Goal: Task Accomplishment & Management: Use online tool/utility

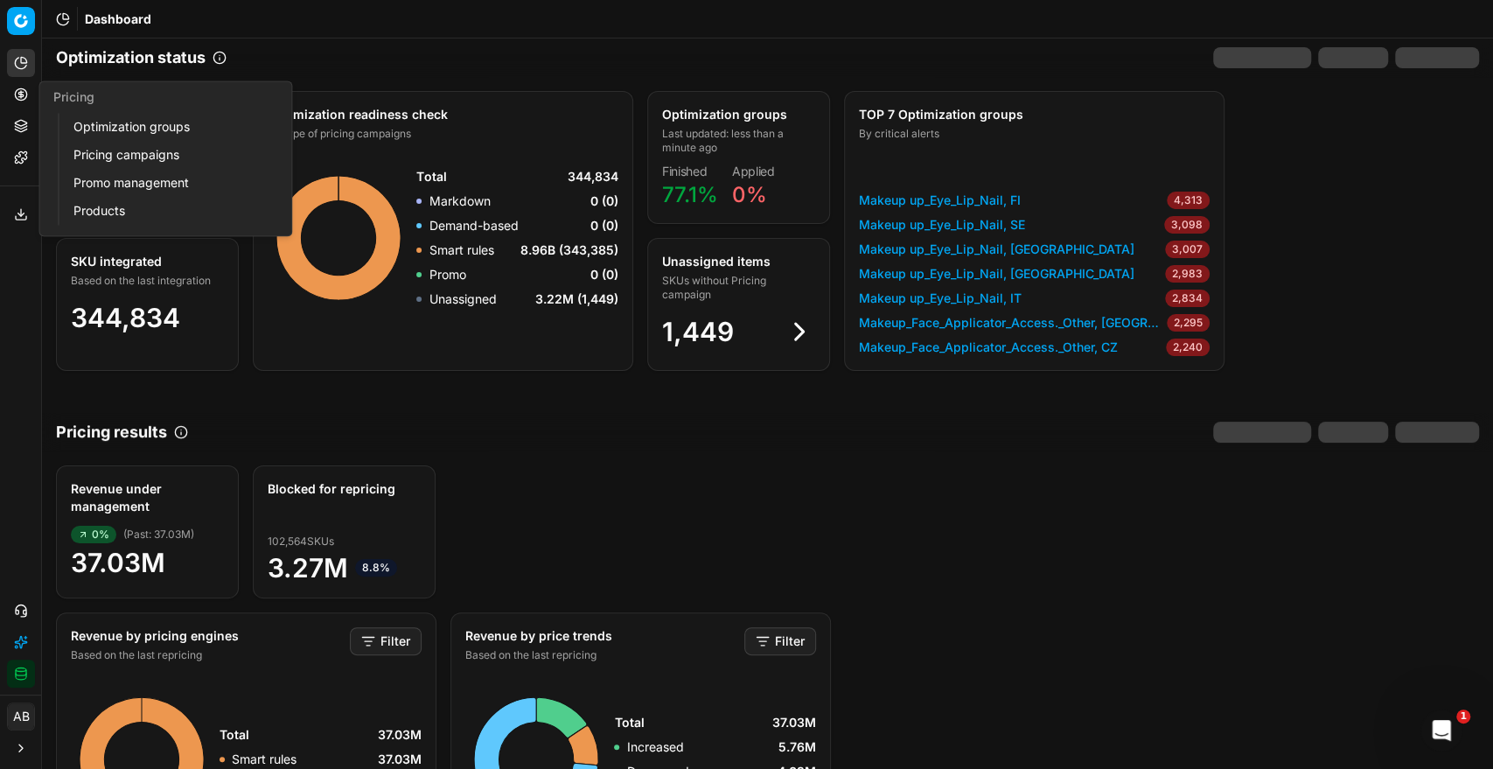
click at [126, 129] on link "Optimization groups" at bounding box center [168, 127] width 204 height 24
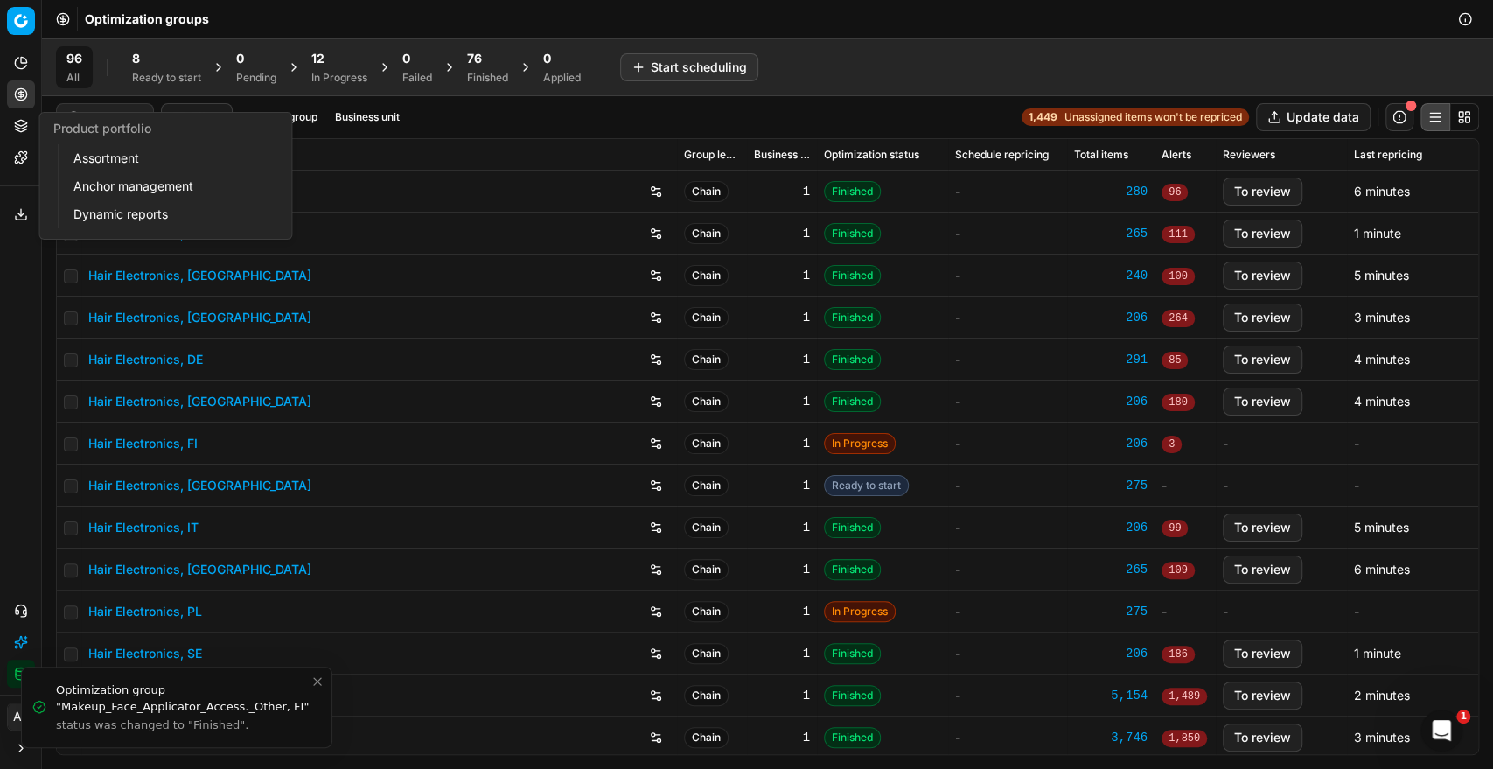
click at [87, 152] on link "Assortment" at bounding box center [168, 158] width 204 height 24
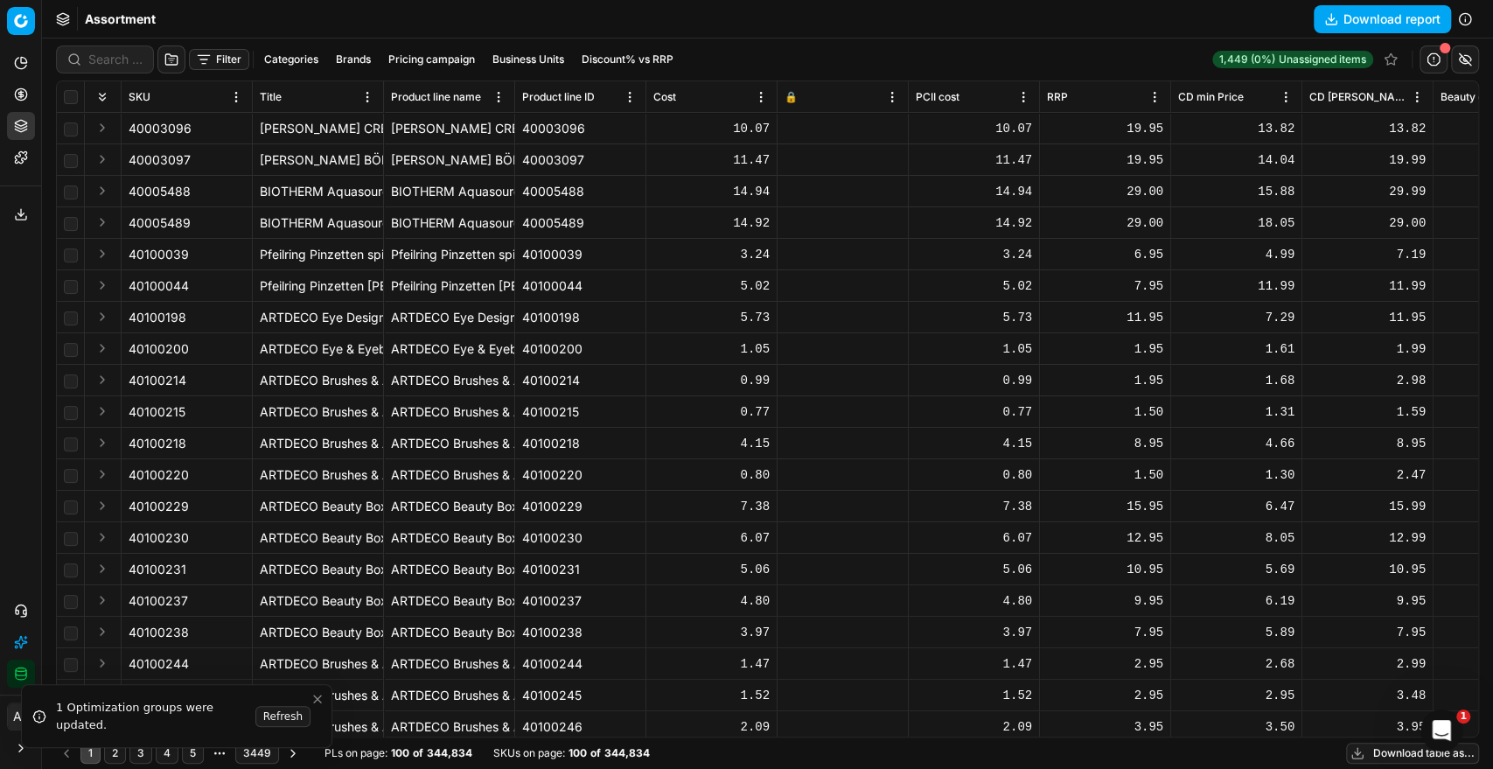
click at [114, 68] on div at bounding box center [105, 59] width 98 height 28
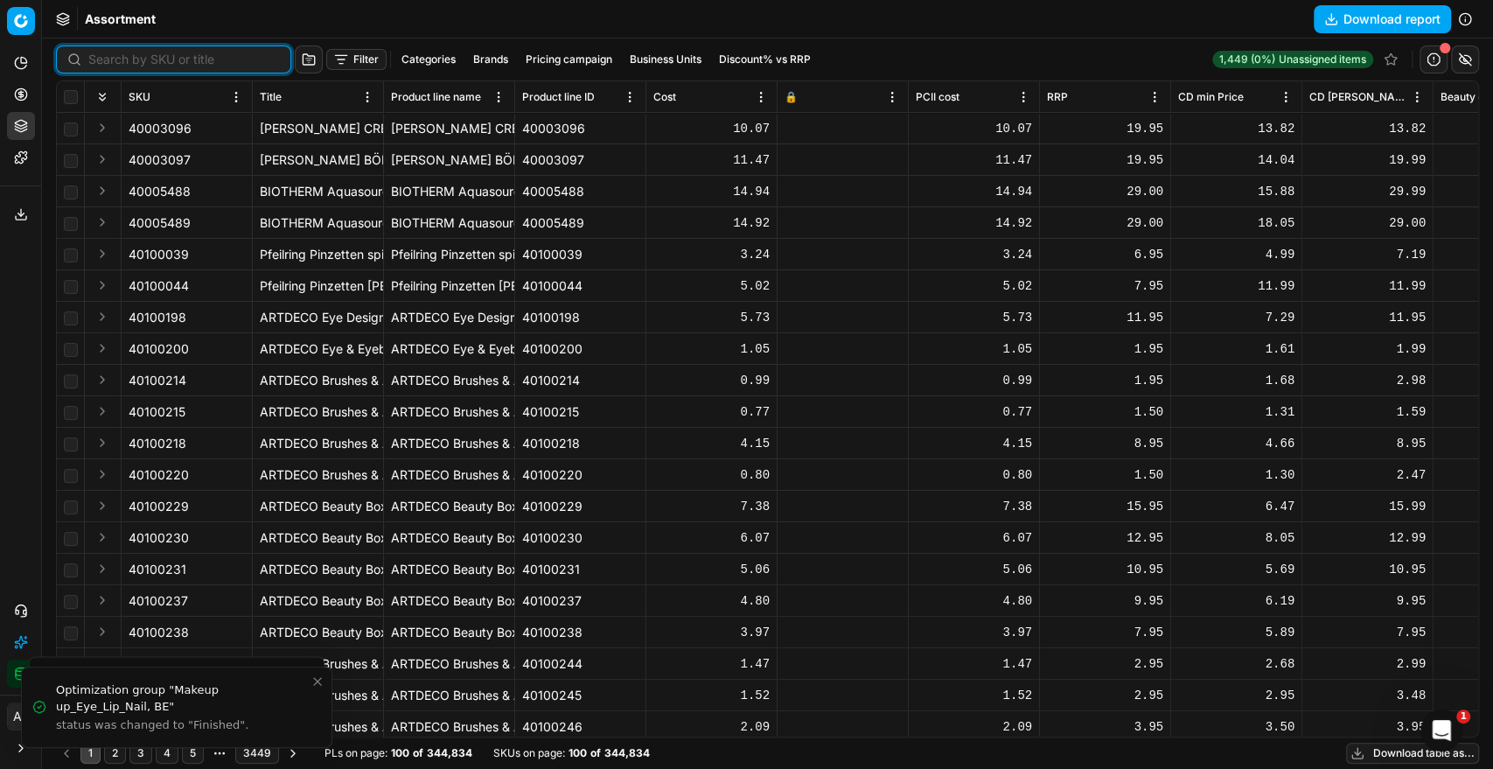
paste input "90010325-0016228"
type input "90010325-0016228"
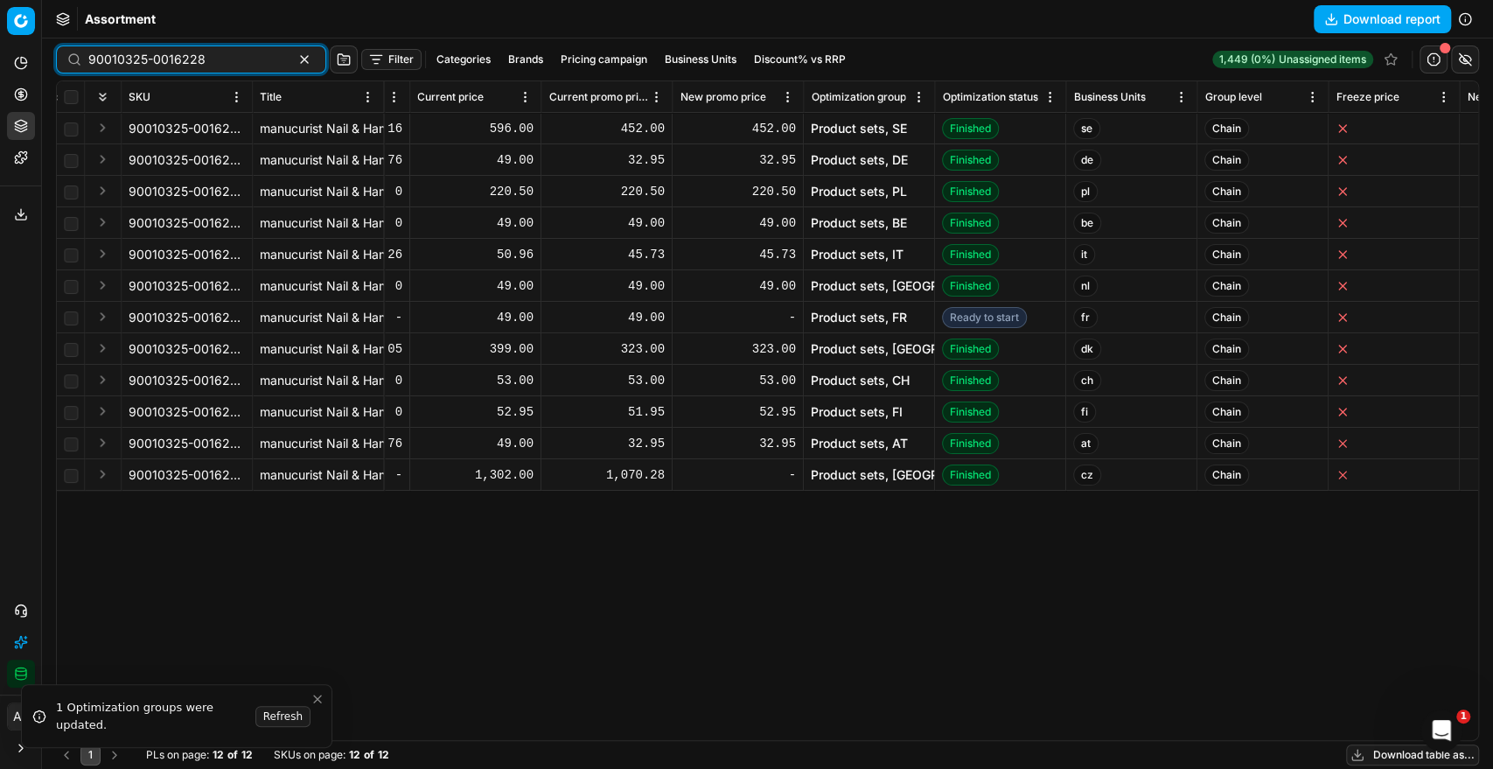
scroll to position [0, 1809]
click at [860, 157] on link "Product sets, DE" at bounding box center [859, 159] width 97 height 17
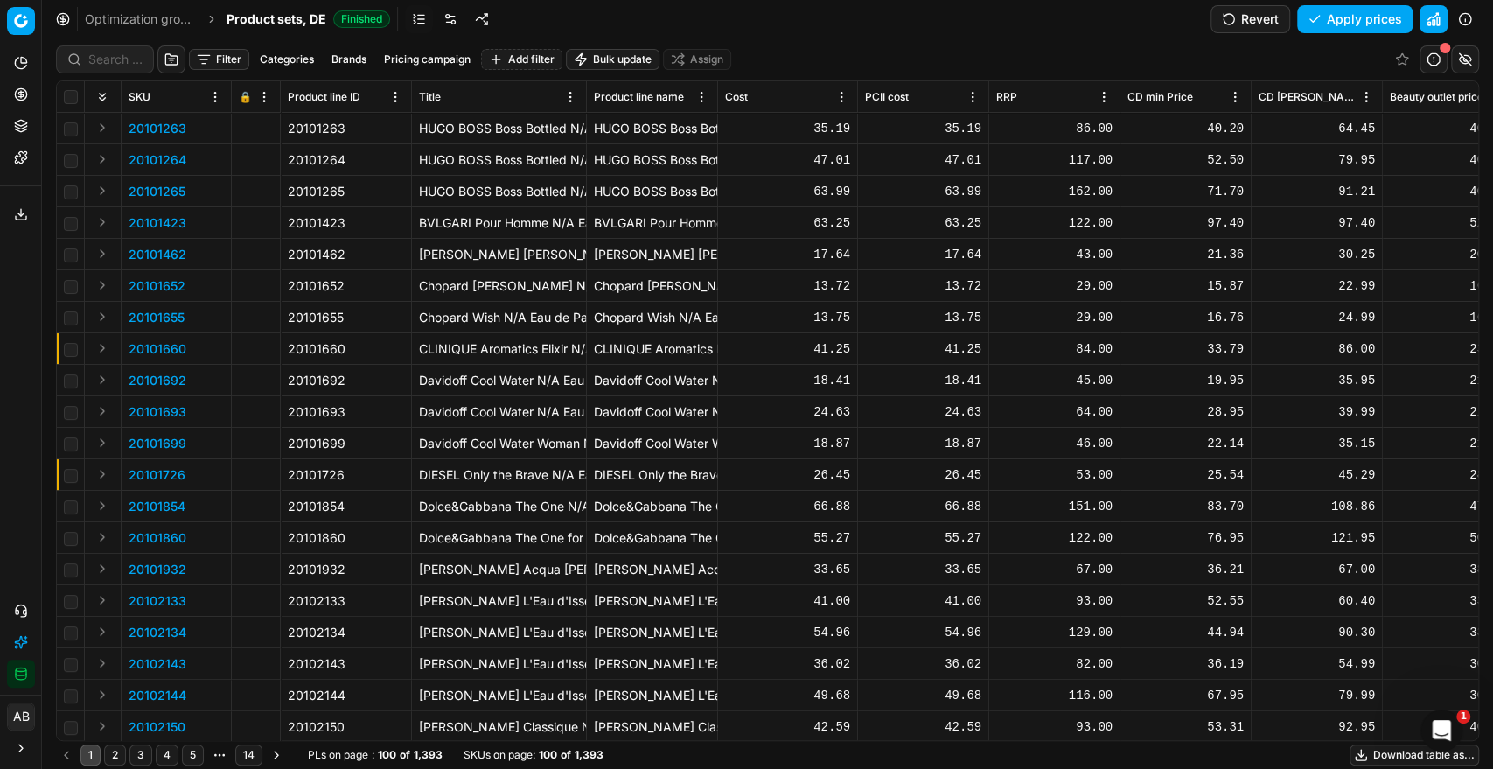
click at [73, 66] on div at bounding box center [105, 59] width 98 height 28
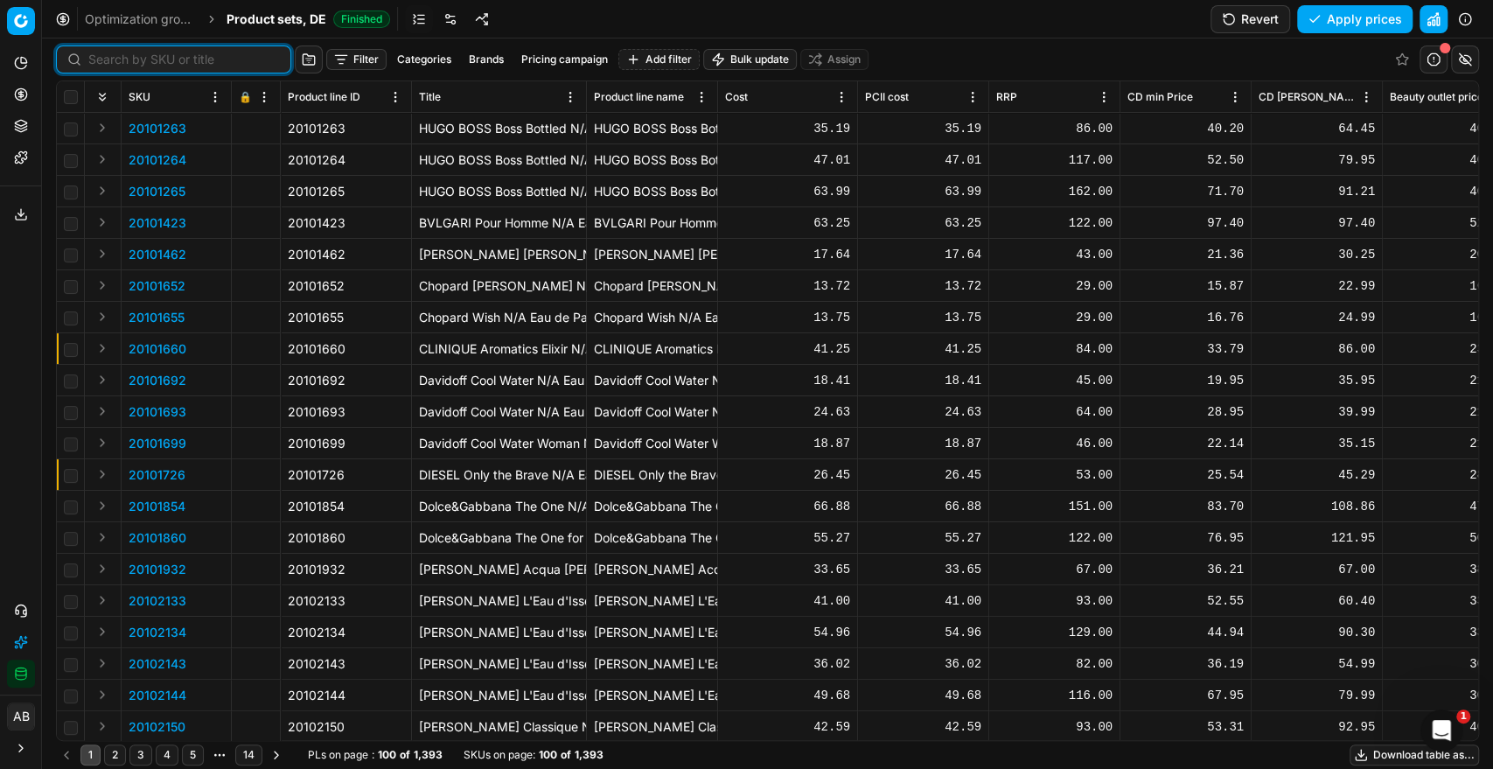
click at [129, 60] on input at bounding box center [183, 59] width 191 height 17
paste input "90010325-0016228"
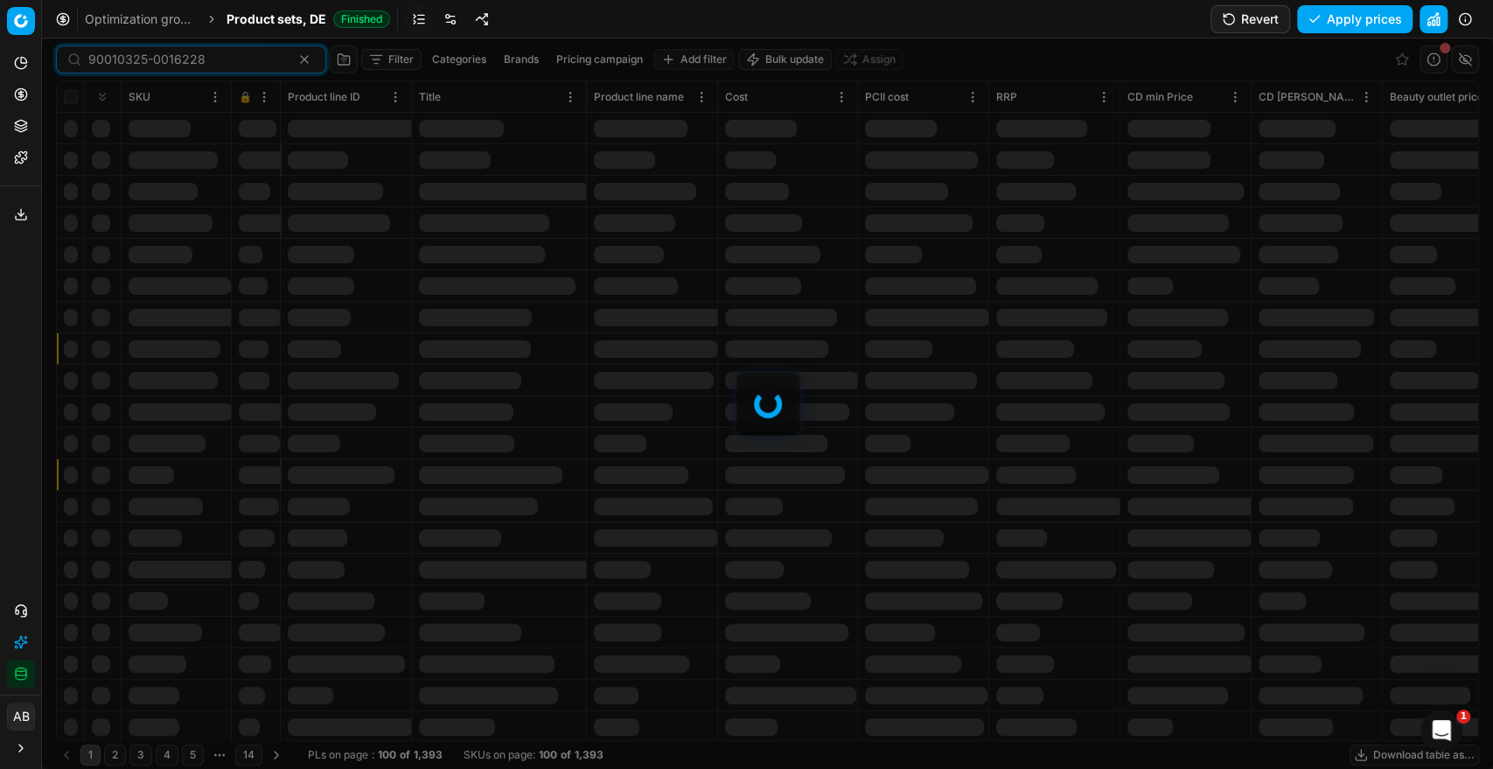
type input "90010325-0016228"
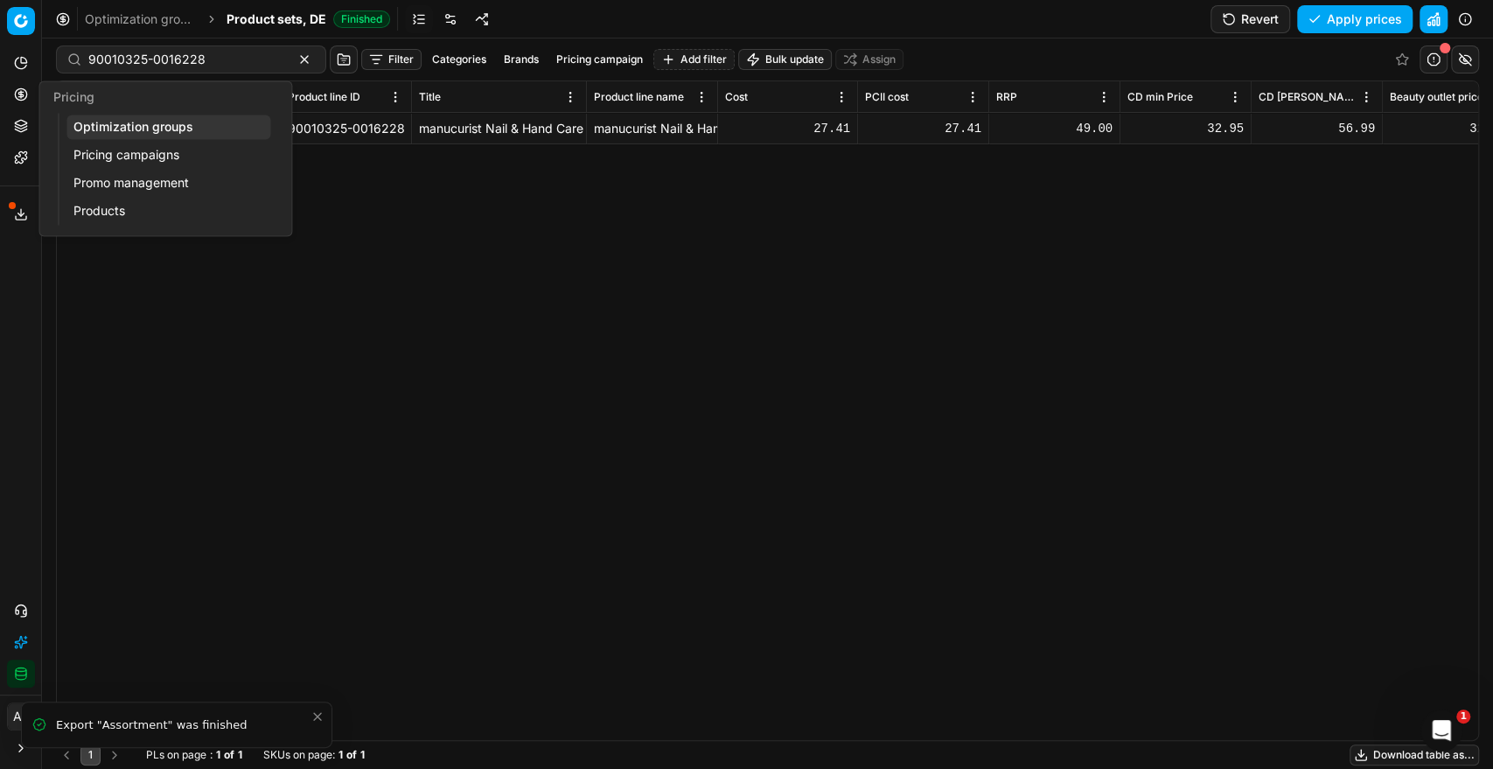
click at [112, 129] on link "Optimization groups" at bounding box center [168, 127] width 204 height 24
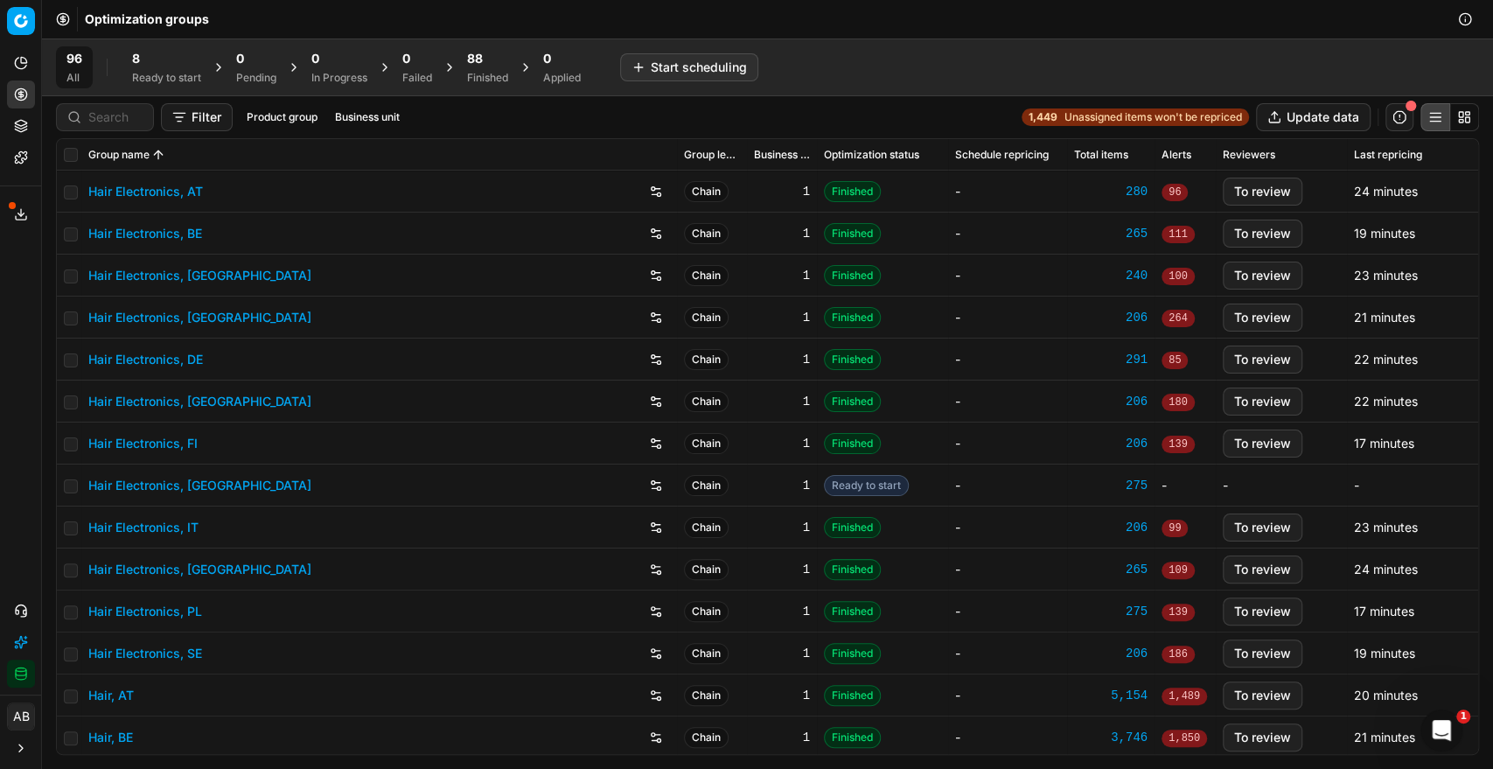
click at [181, 68] on div "8 Ready to start" at bounding box center [166, 67] width 69 height 35
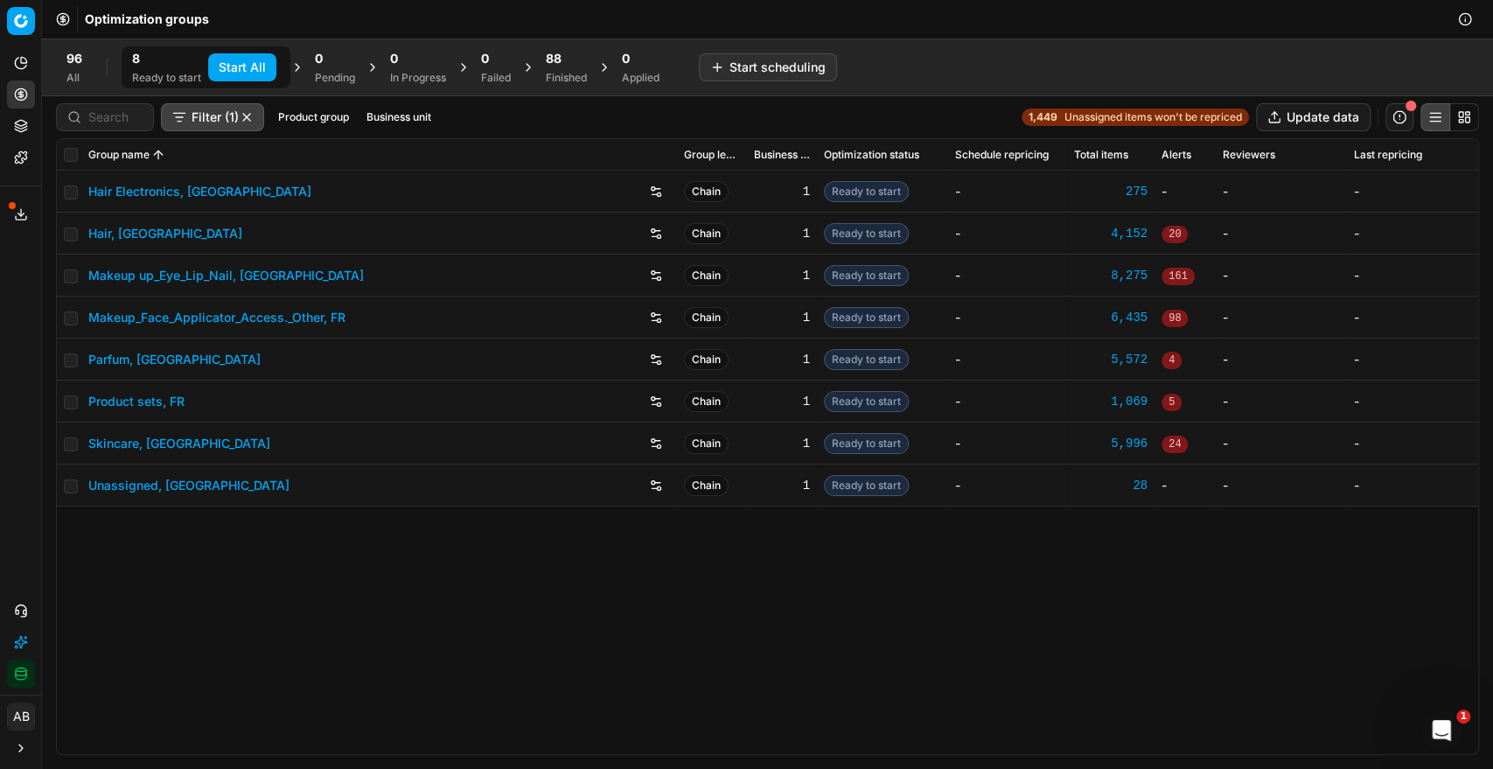
click at [159, 191] on link "Hair Electronics, [GEOGRAPHIC_DATA]" at bounding box center [199, 191] width 223 height 17
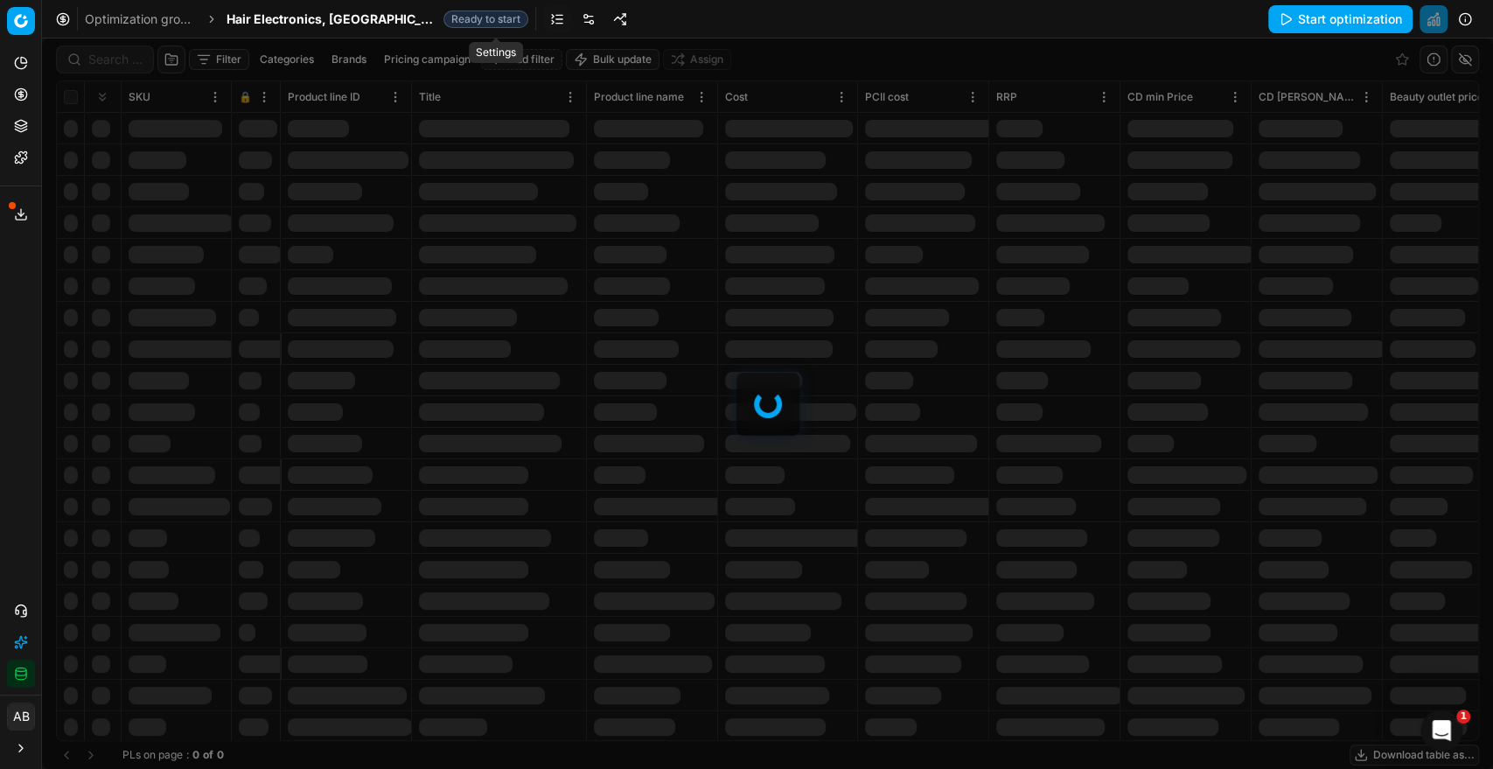
click at [574, 22] on link at bounding box center [588, 19] width 28 height 28
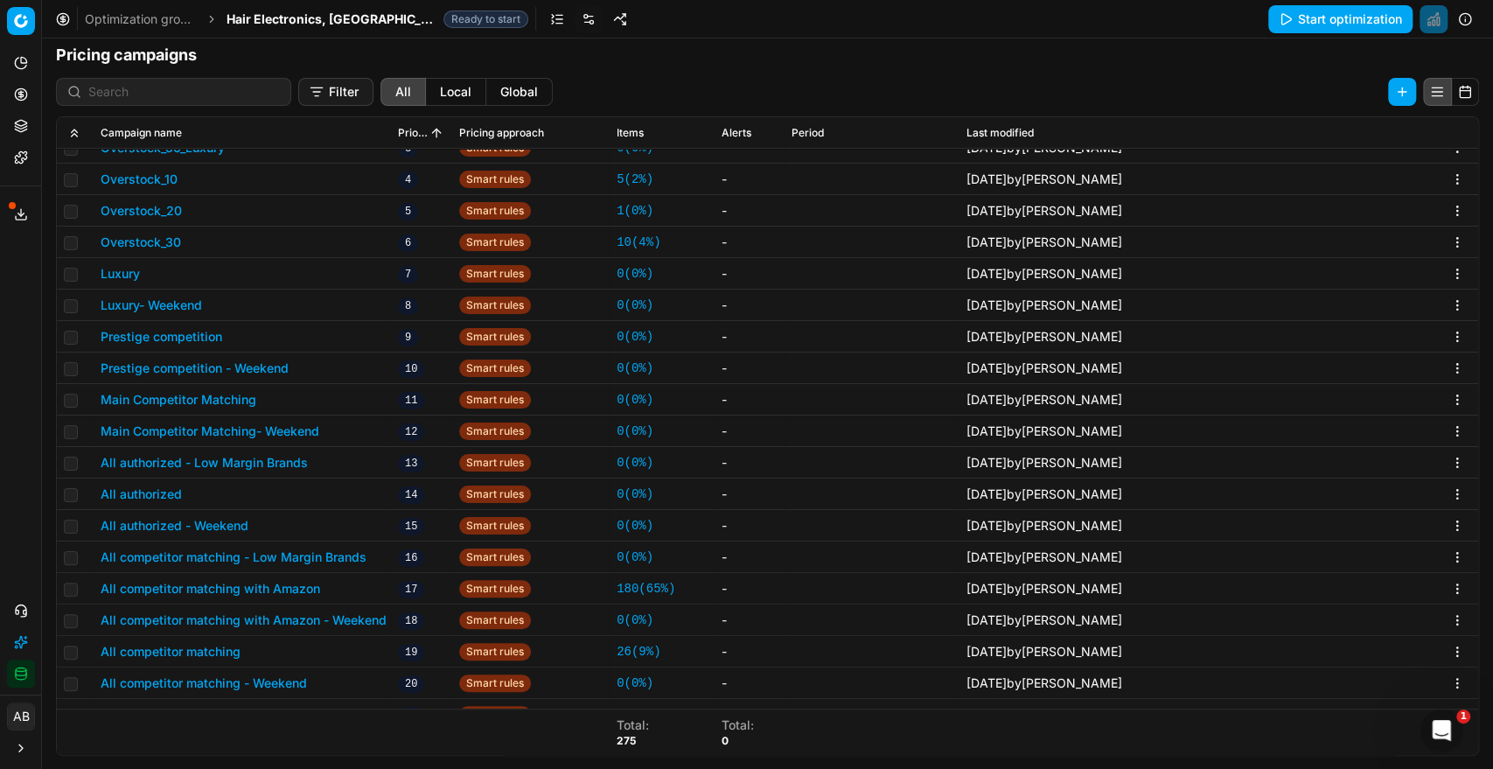
scroll to position [299, 0]
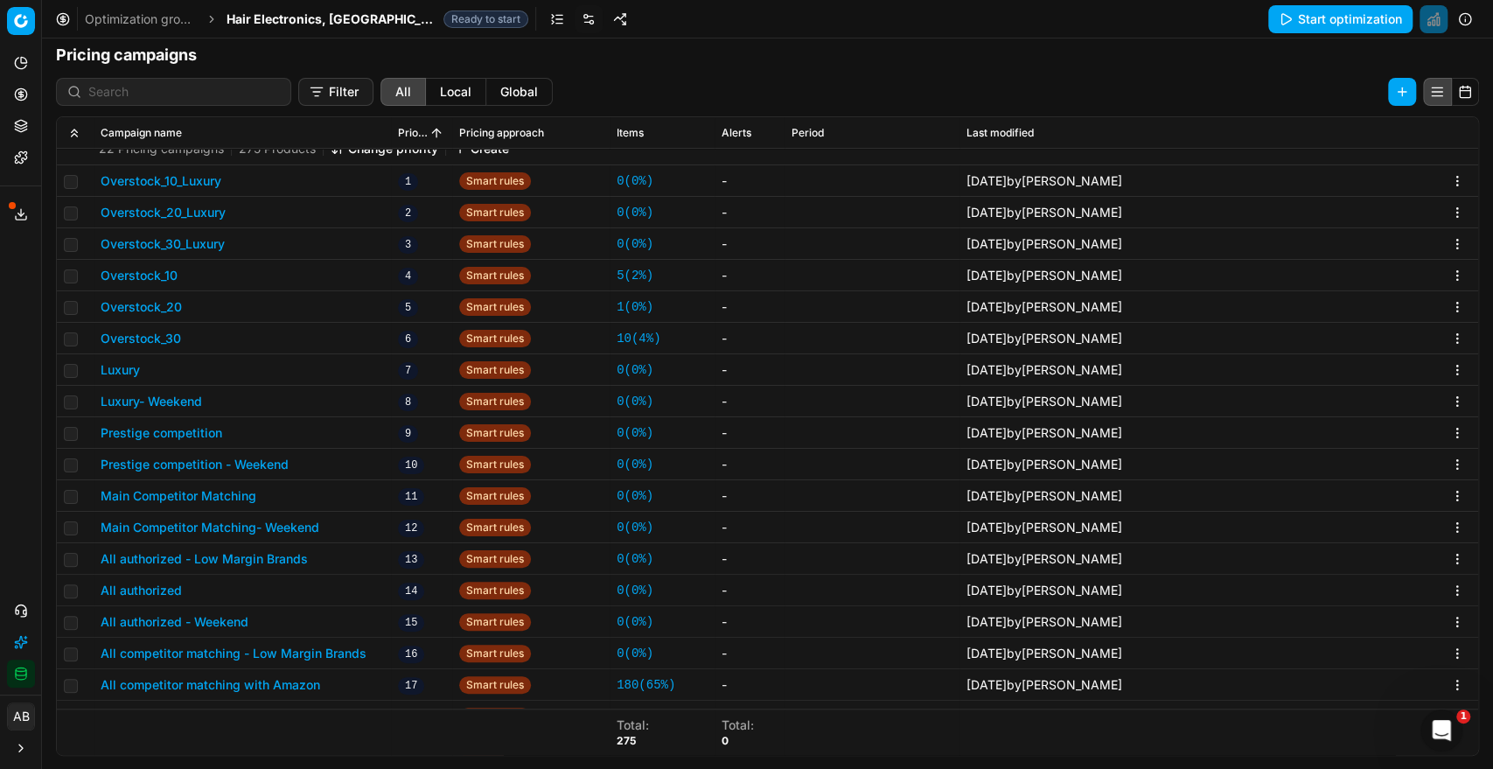
click at [322, 19] on span "Hair Electronics, [GEOGRAPHIC_DATA]" at bounding box center [331, 18] width 210 height 17
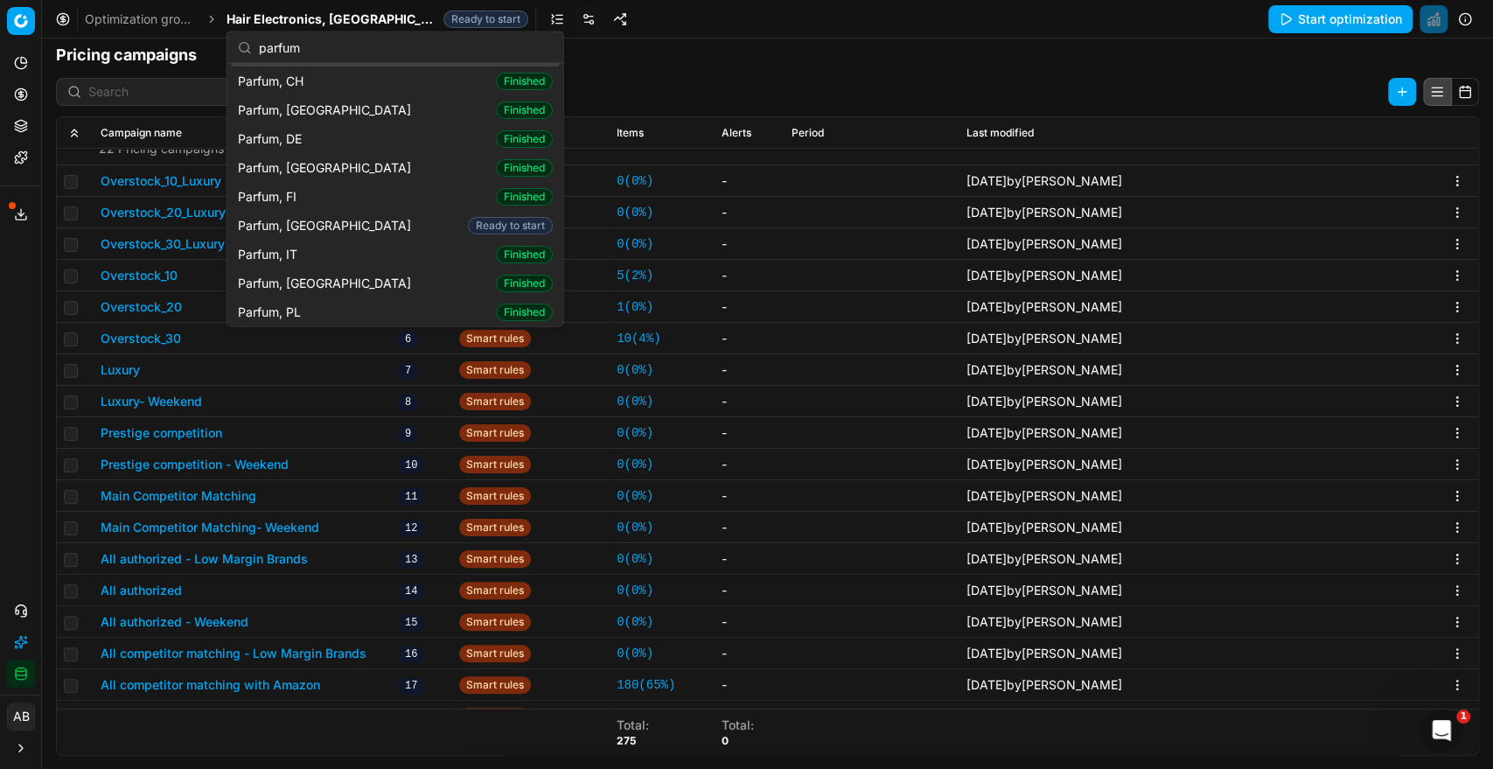
scroll to position [62, 0]
type input "parfum"
click at [326, 214] on div "Parfum, FR Ready to start" at bounding box center [395, 221] width 329 height 29
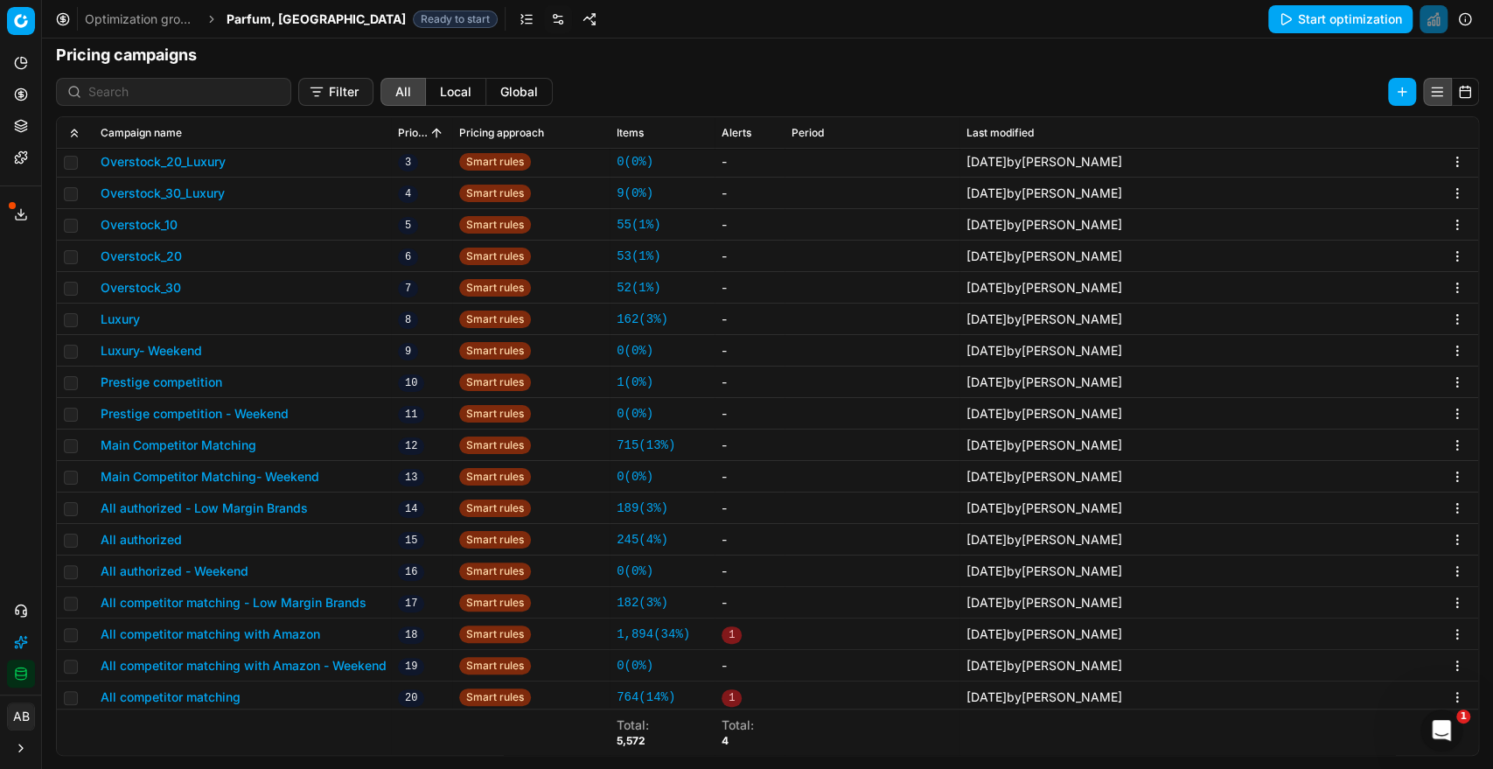
scroll to position [448, 0]
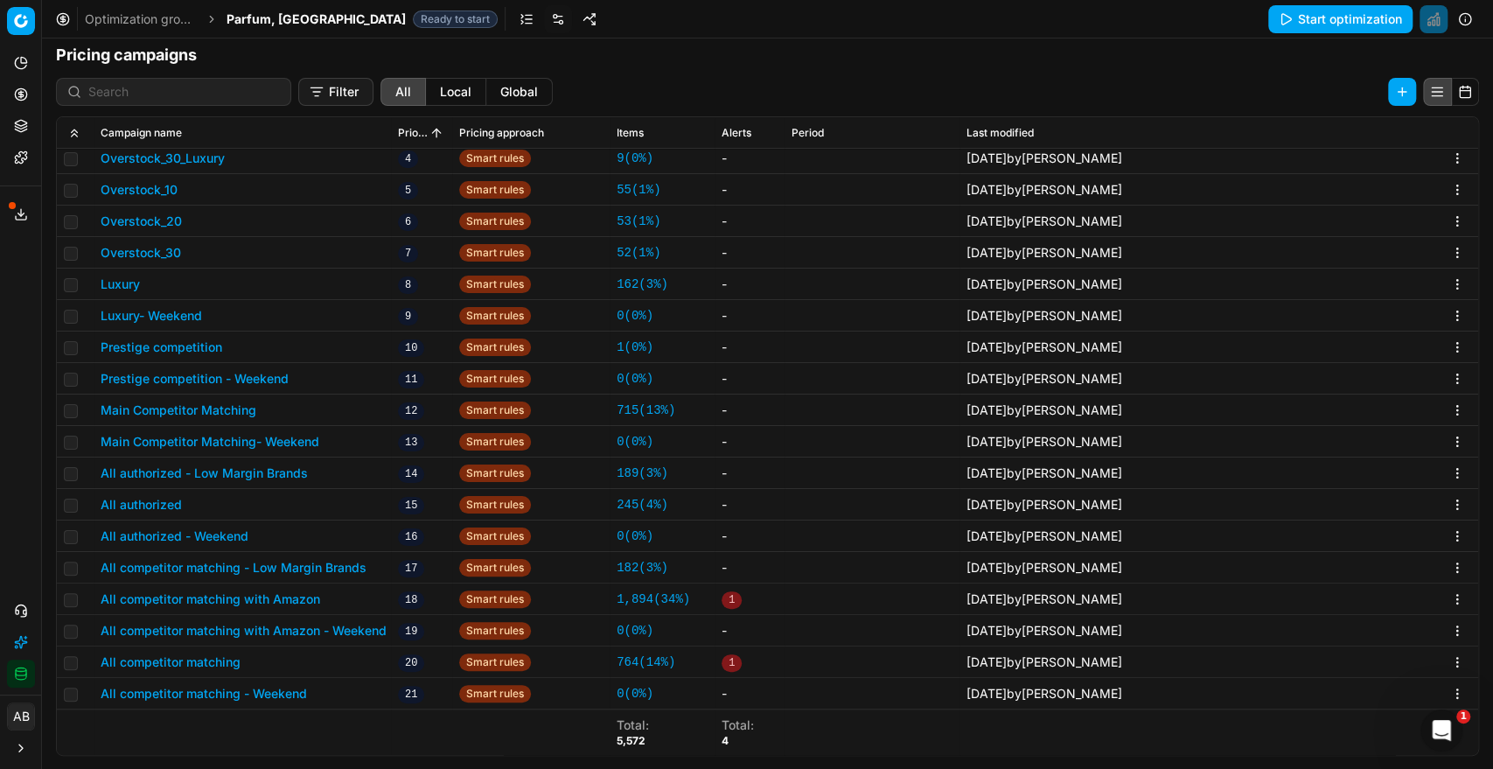
click at [727, 595] on span "1" at bounding box center [731, 599] width 20 height 17
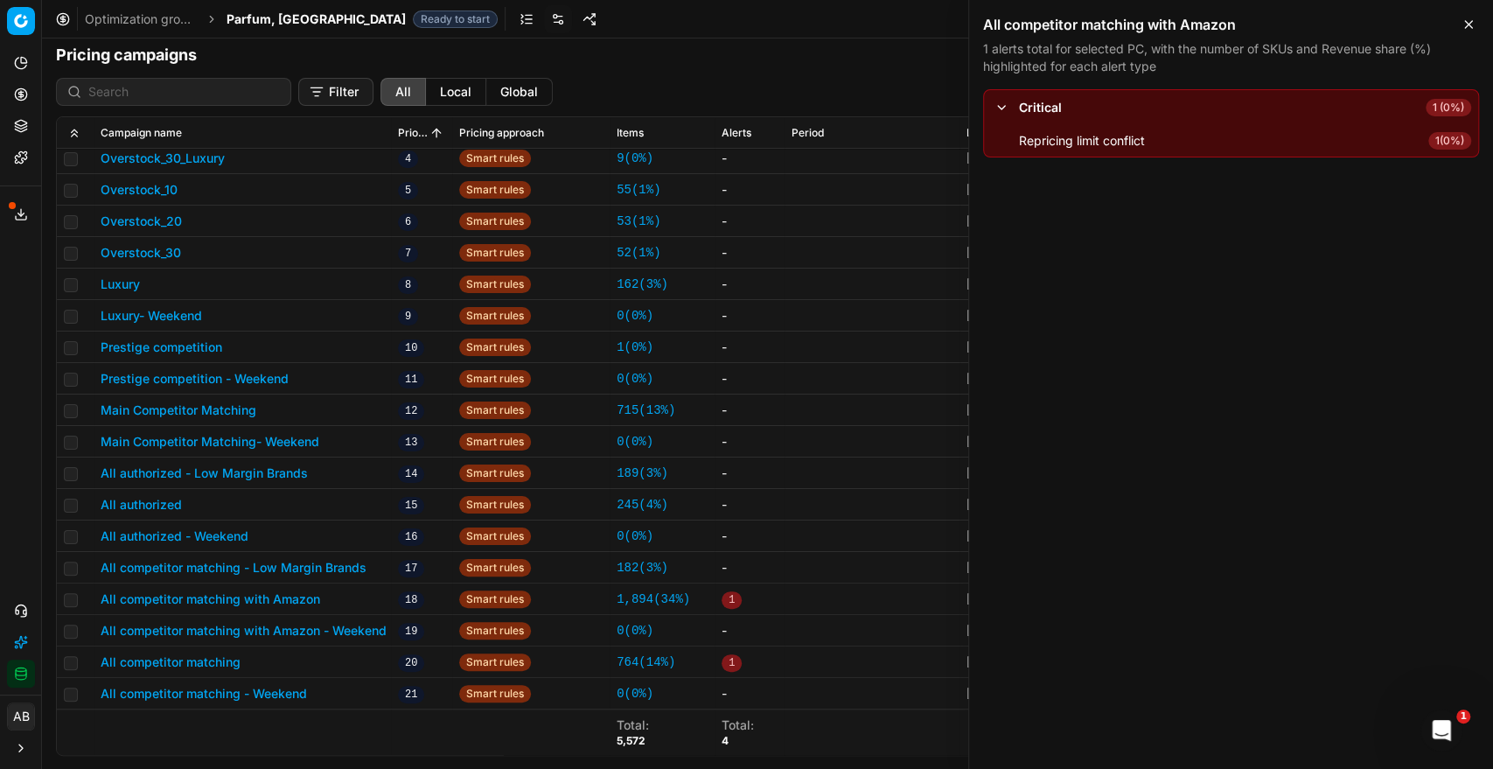
click at [999, 106] on button "button" at bounding box center [1001, 107] width 21 height 21
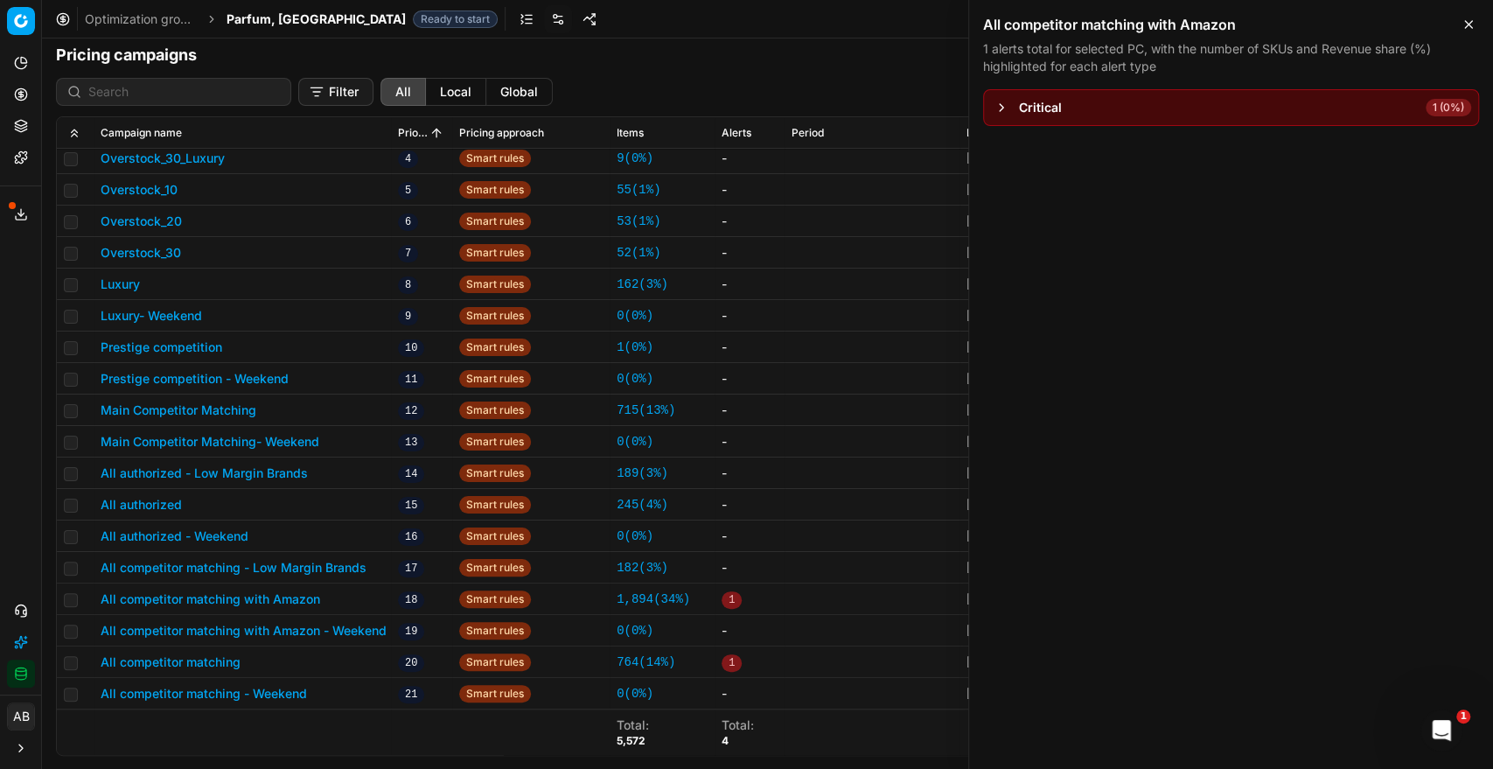
click at [999, 106] on button "button" at bounding box center [1001, 107] width 21 height 21
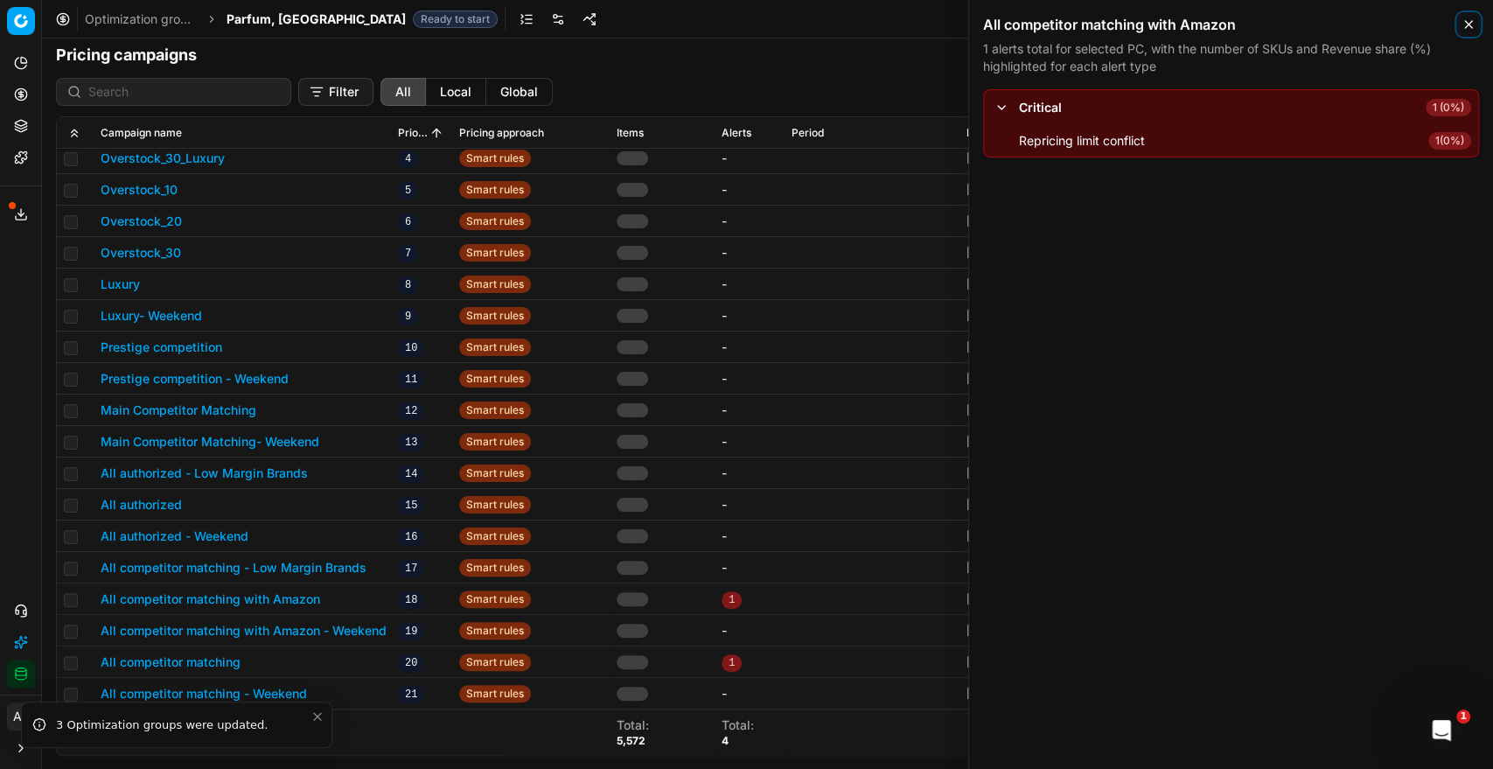
click at [1469, 24] on icon "button" at bounding box center [1468, 24] width 14 height 14
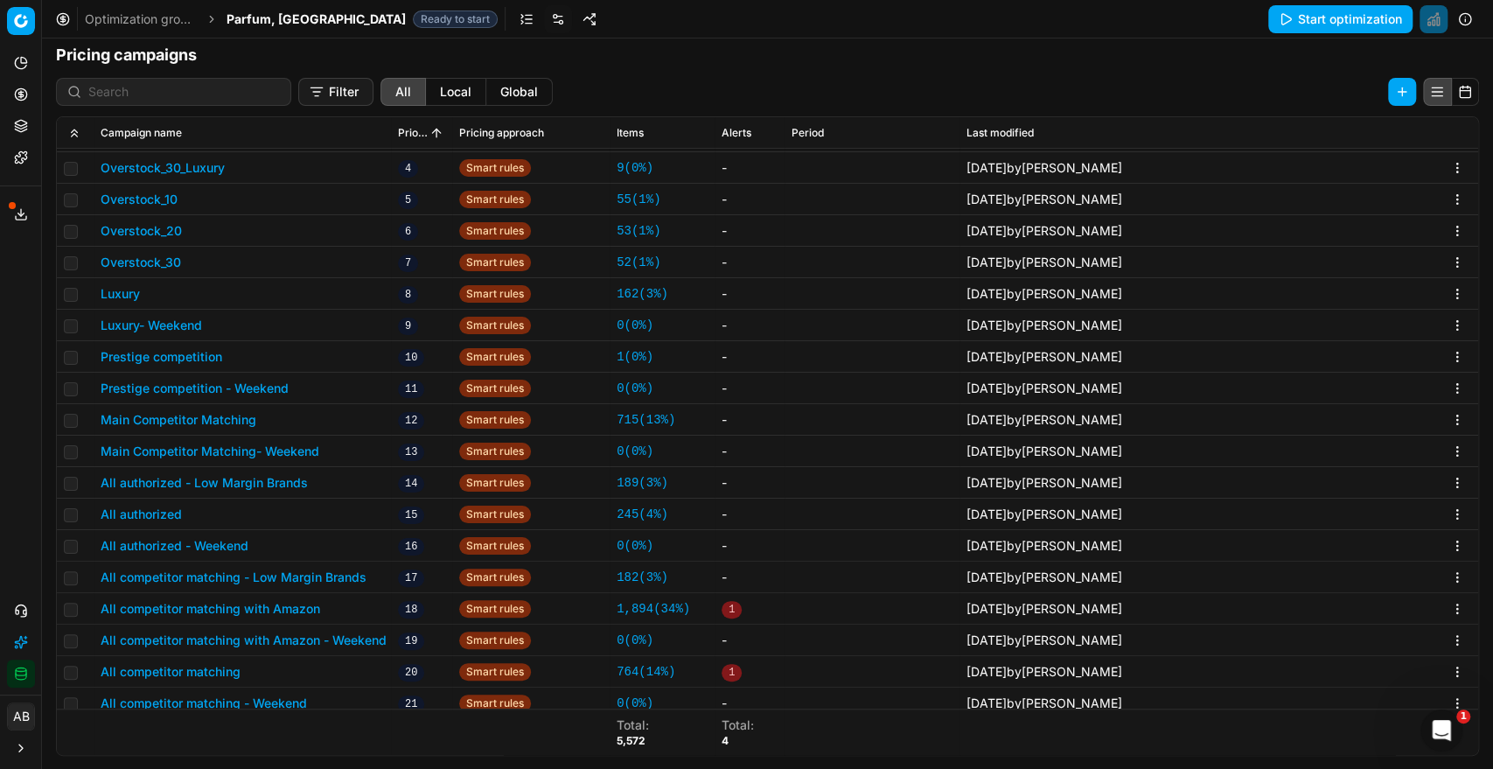
scroll to position [435, 0]
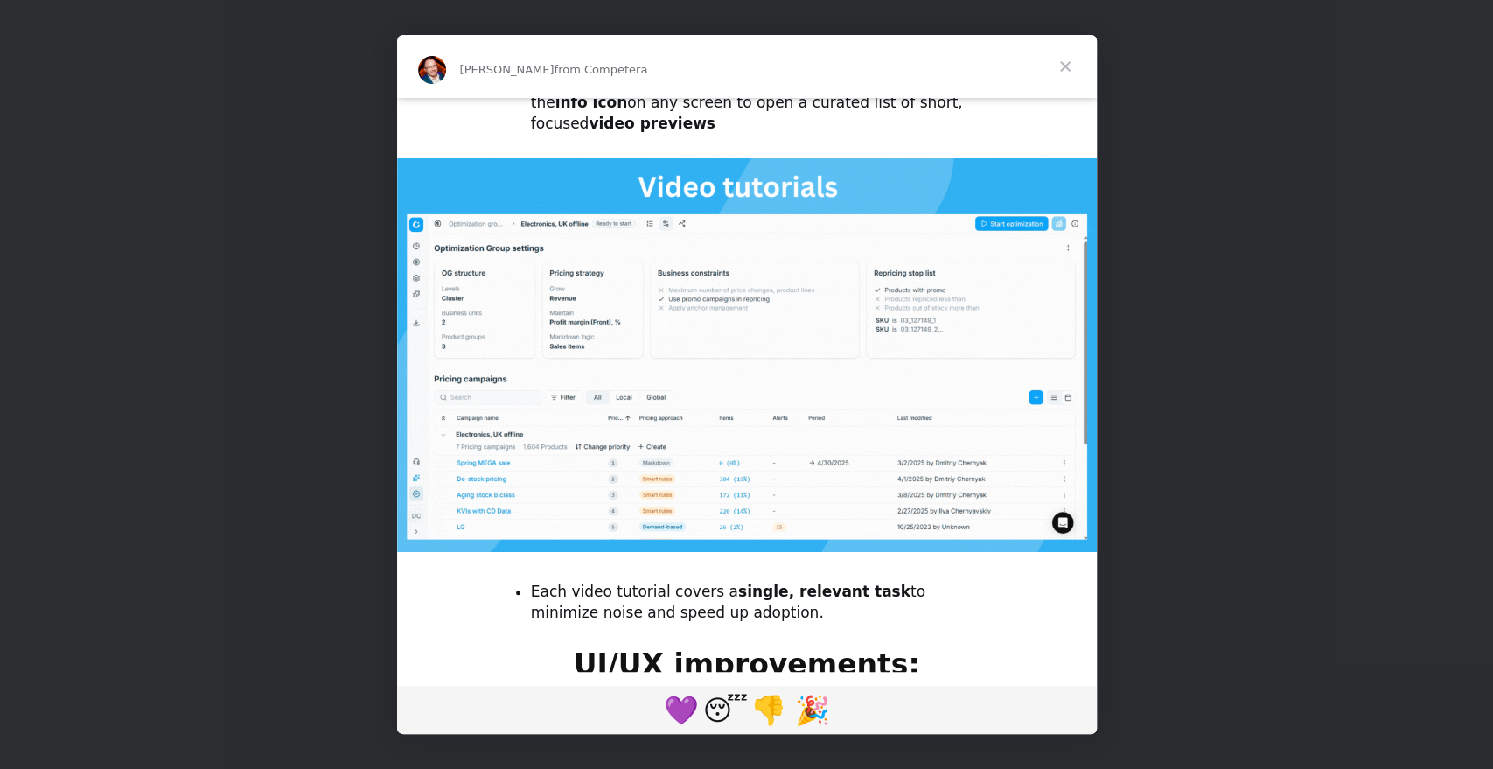
scroll to position [1382, 0]
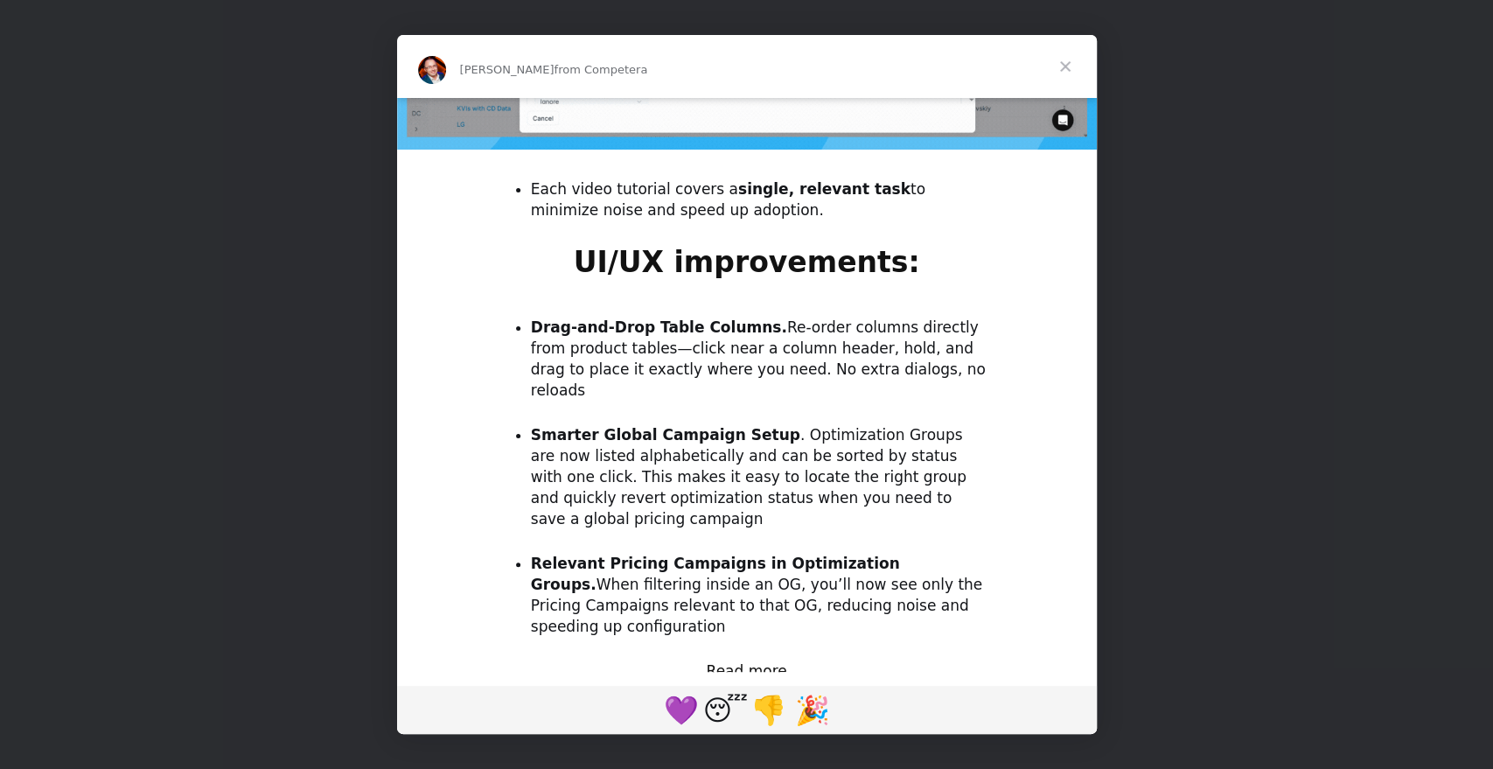
click at [1071, 65] on span "Close" at bounding box center [1065, 66] width 63 height 63
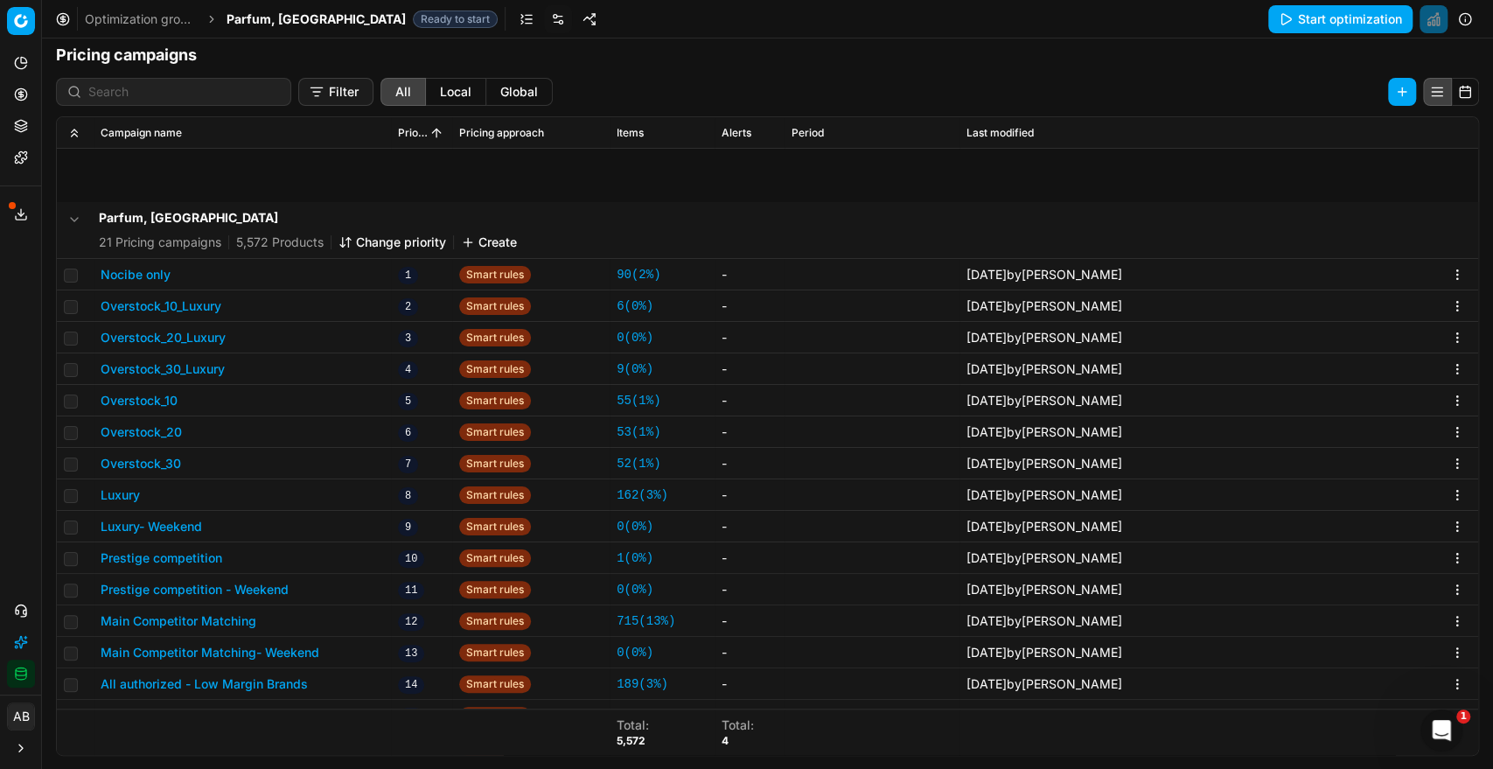
scroll to position [448, 0]
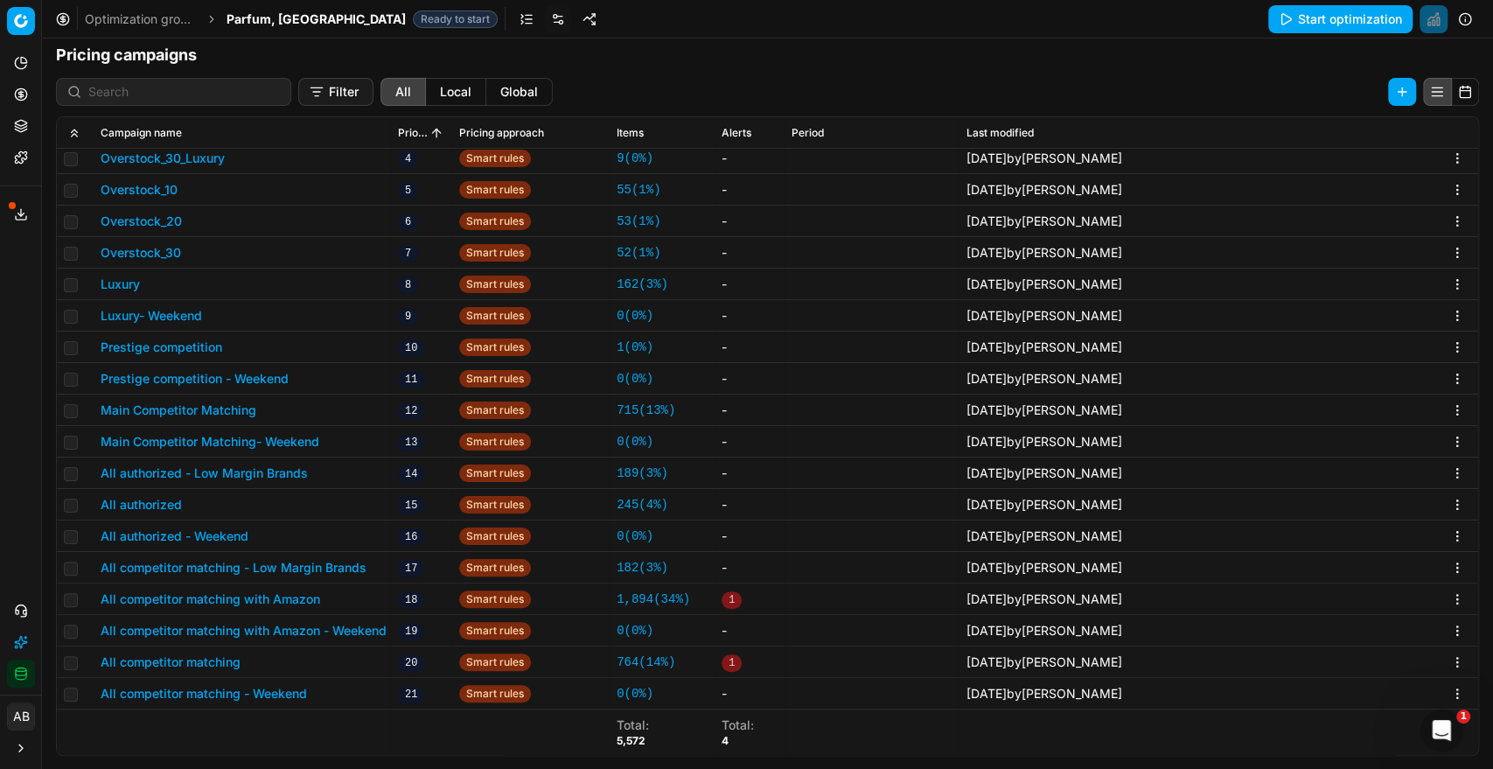
click at [186, 310] on button "Luxury- Weekend" at bounding box center [151, 315] width 101 height 17
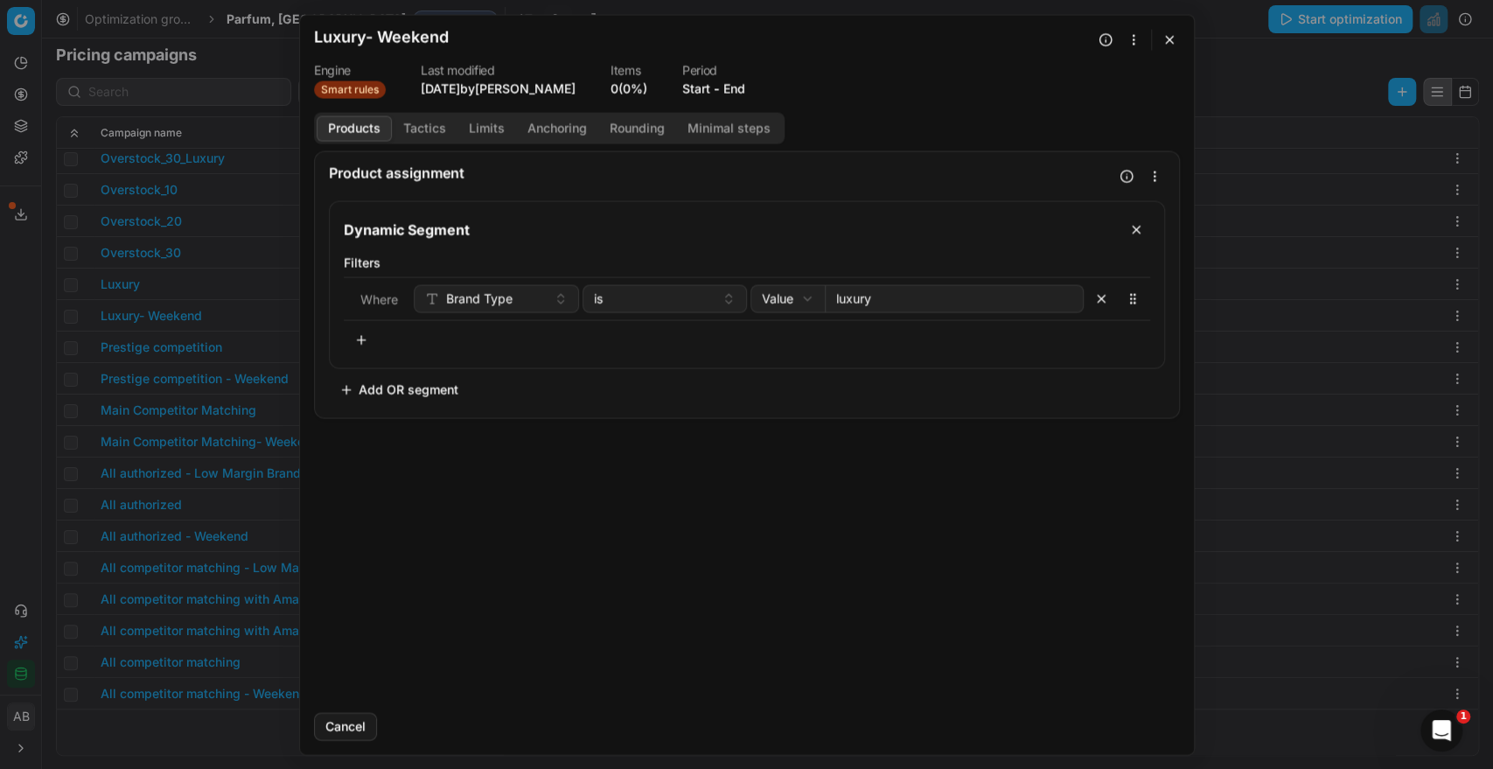
click at [421, 128] on button "Tactics" at bounding box center [425, 127] width 66 height 25
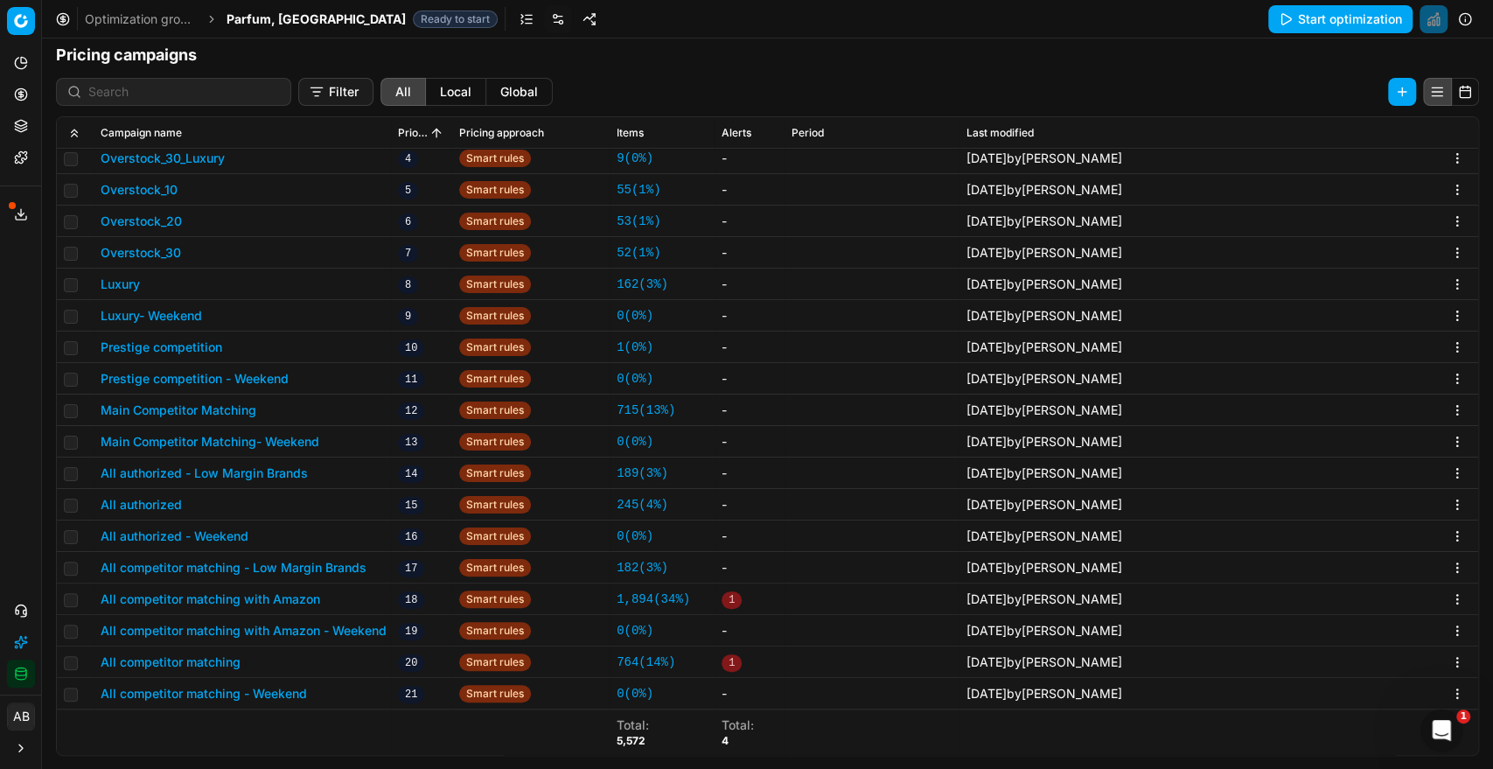
click at [61, 686] on td at bounding box center [75, 693] width 37 height 31
click at [70, 691] on input "checkbox" at bounding box center [71, 694] width 14 height 14
checkbox input "true"
click at [66, 628] on input "checkbox" at bounding box center [71, 631] width 14 height 14
checkbox input "true"
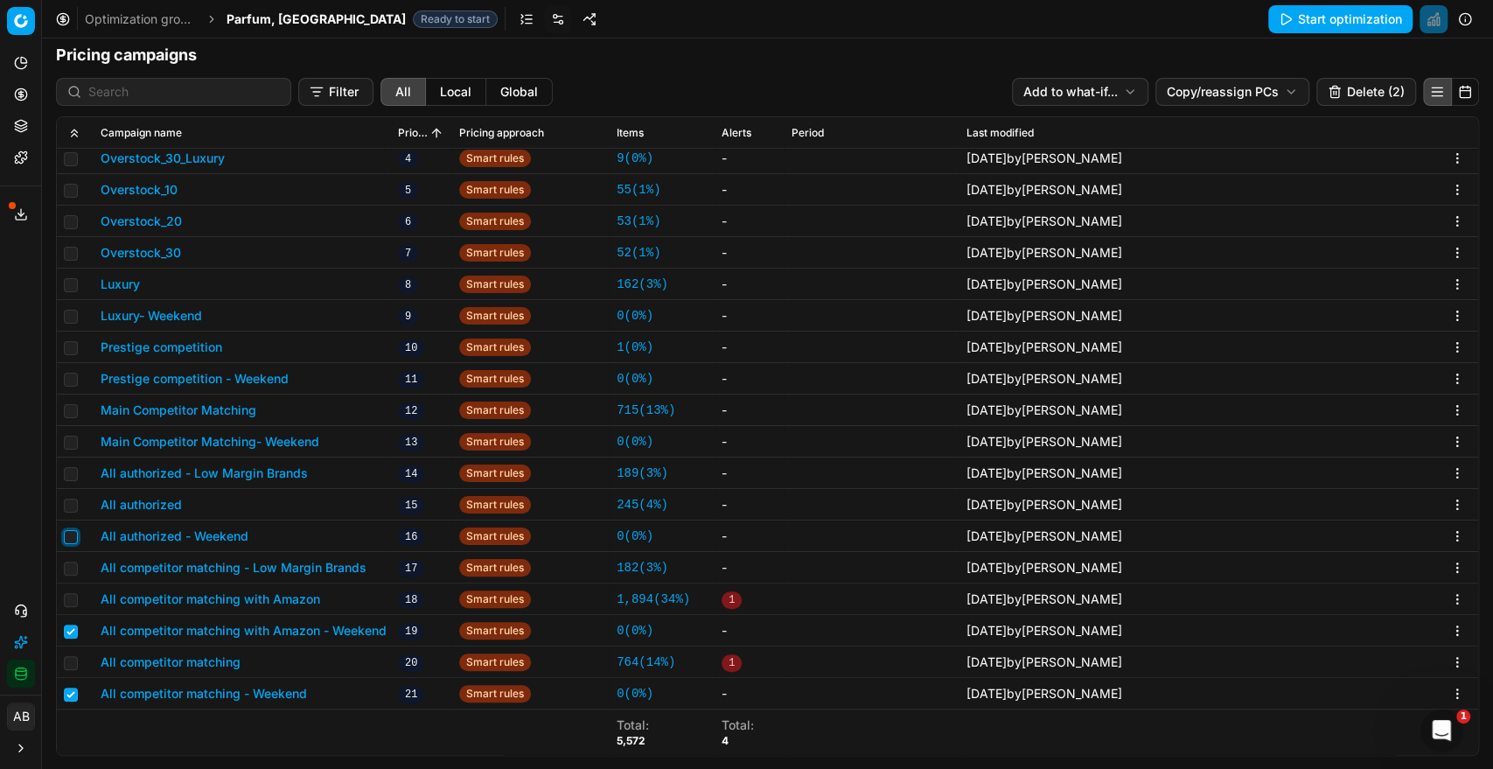
click at [66, 536] on input "checkbox" at bounding box center [71, 537] width 14 height 14
checkbox input "true"
click at [66, 435] on input "checkbox" at bounding box center [71, 442] width 14 height 14
checkbox input "true"
click at [64, 376] on input "checkbox" at bounding box center [71, 379] width 14 height 14
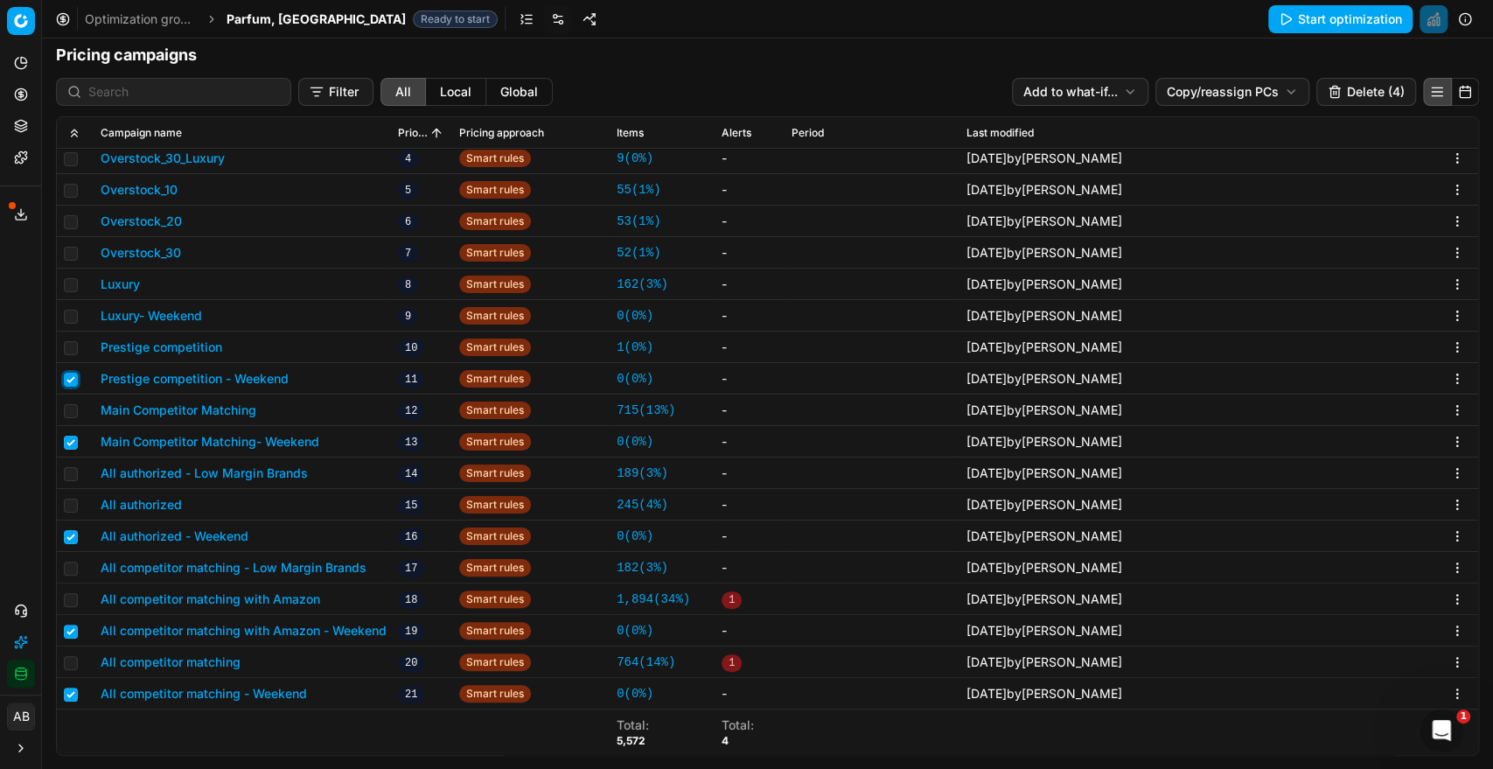
checkbox input "true"
click at [72, 311] on input "checkbox" at bounding box center [71, 317] width 14 height 14
click at [65, 315] on input "checkbox" at bounding box center [71, 317] width 14 height 14
checkbox input "false"
click at [69, 286] on input "checkbox" at bounding box center [71, 285] width 14 height 14
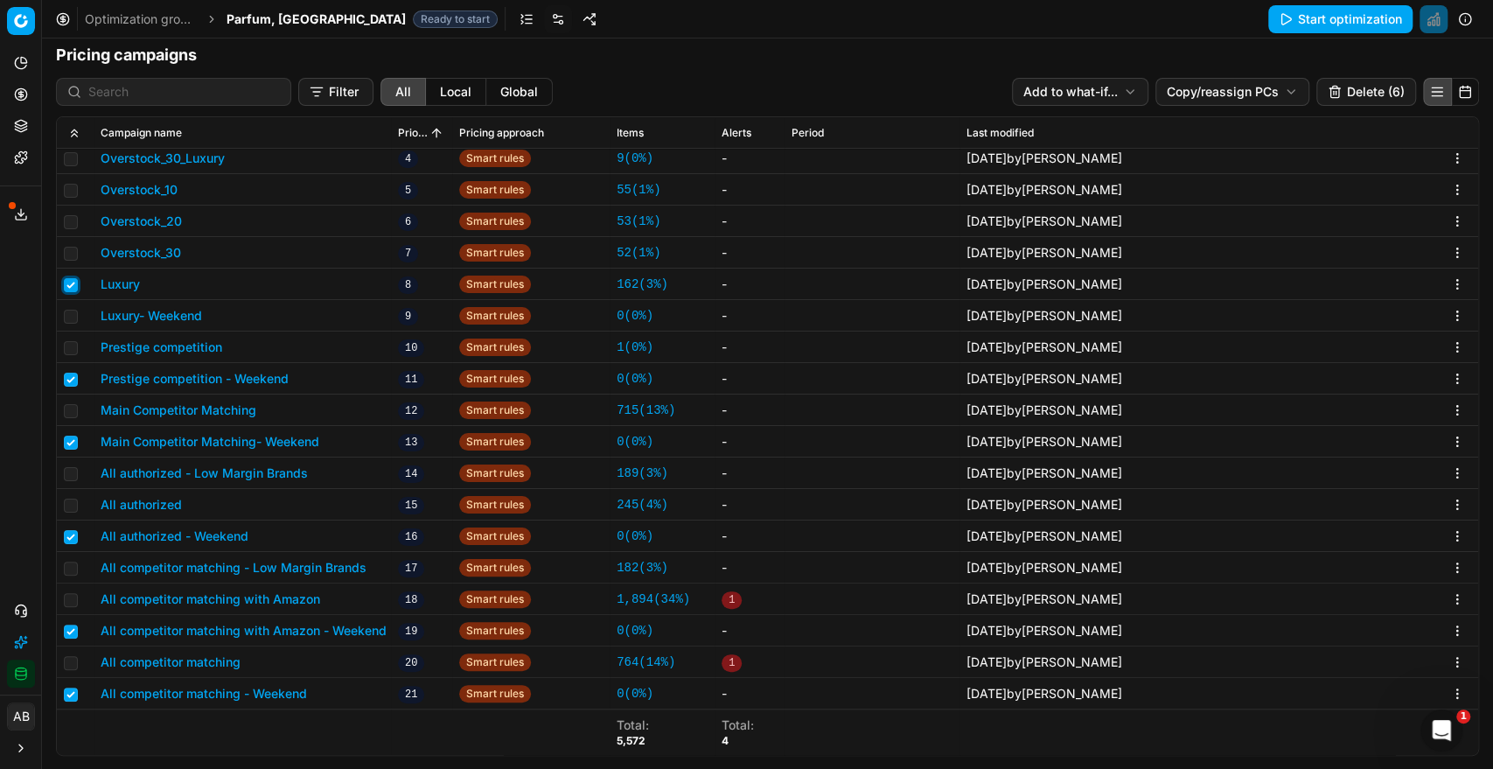
click at [71, 289] on input "checkbox" at bounding box center [71, 285] width 14 height 14
click at [67, 289] on input "checkbox" at bounding box center [71, 285] width 14 height 14
checkbox input "true"
click at [73, 312] on input "checkbox" at bounding box center [71, 317] width 14 height 14
checkbox input "true"
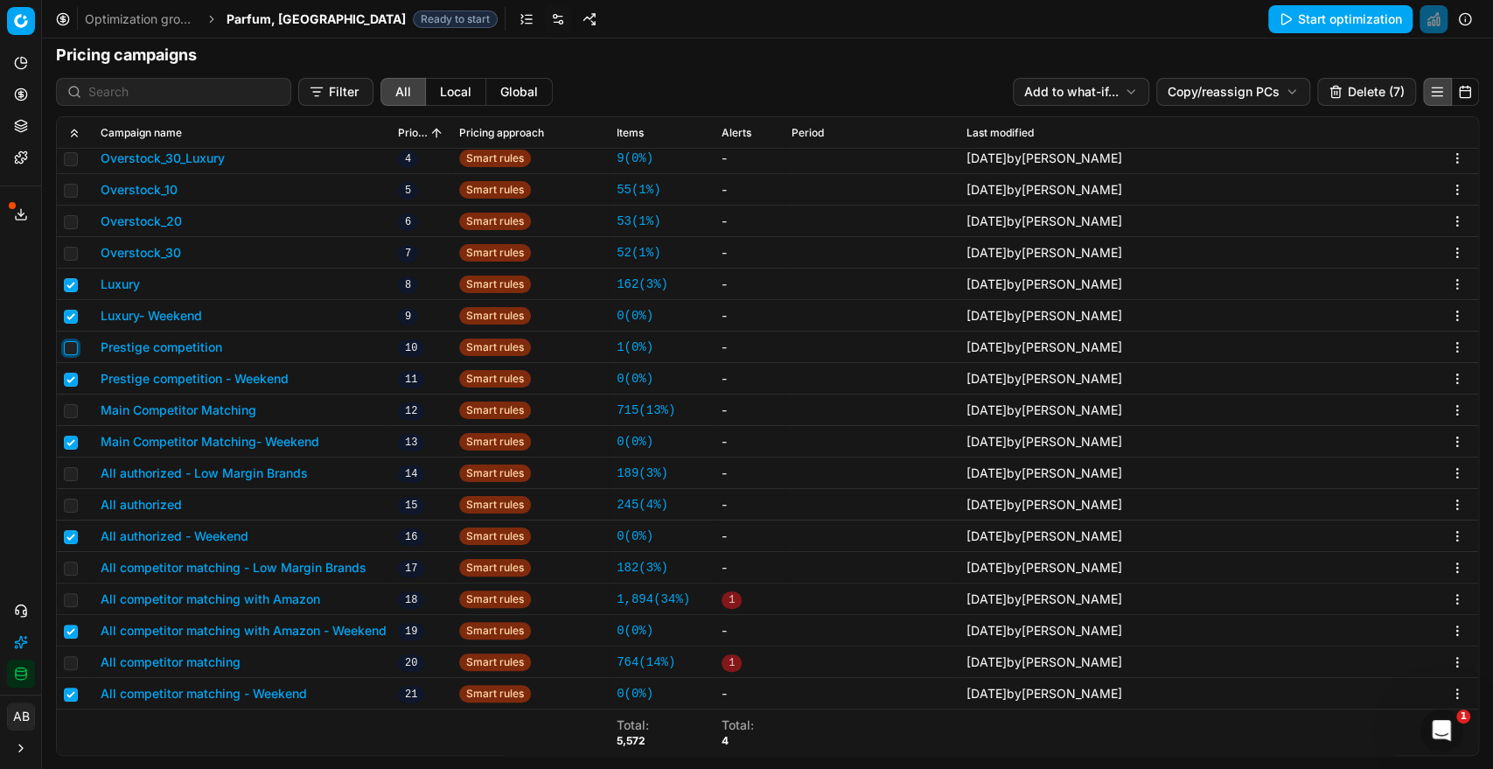
click at [70, 349] on input "checkbox" at bounding box center [71, 348] width 14 height 14
checkbox input "true"
click at [71, 281] on input "checkbox" at bounding box center [71, 285] width 14 height 14
checkbox input "false"
click at [134, 285] on button "Luxury" at bounding box center [120, 283] width 39 height 17
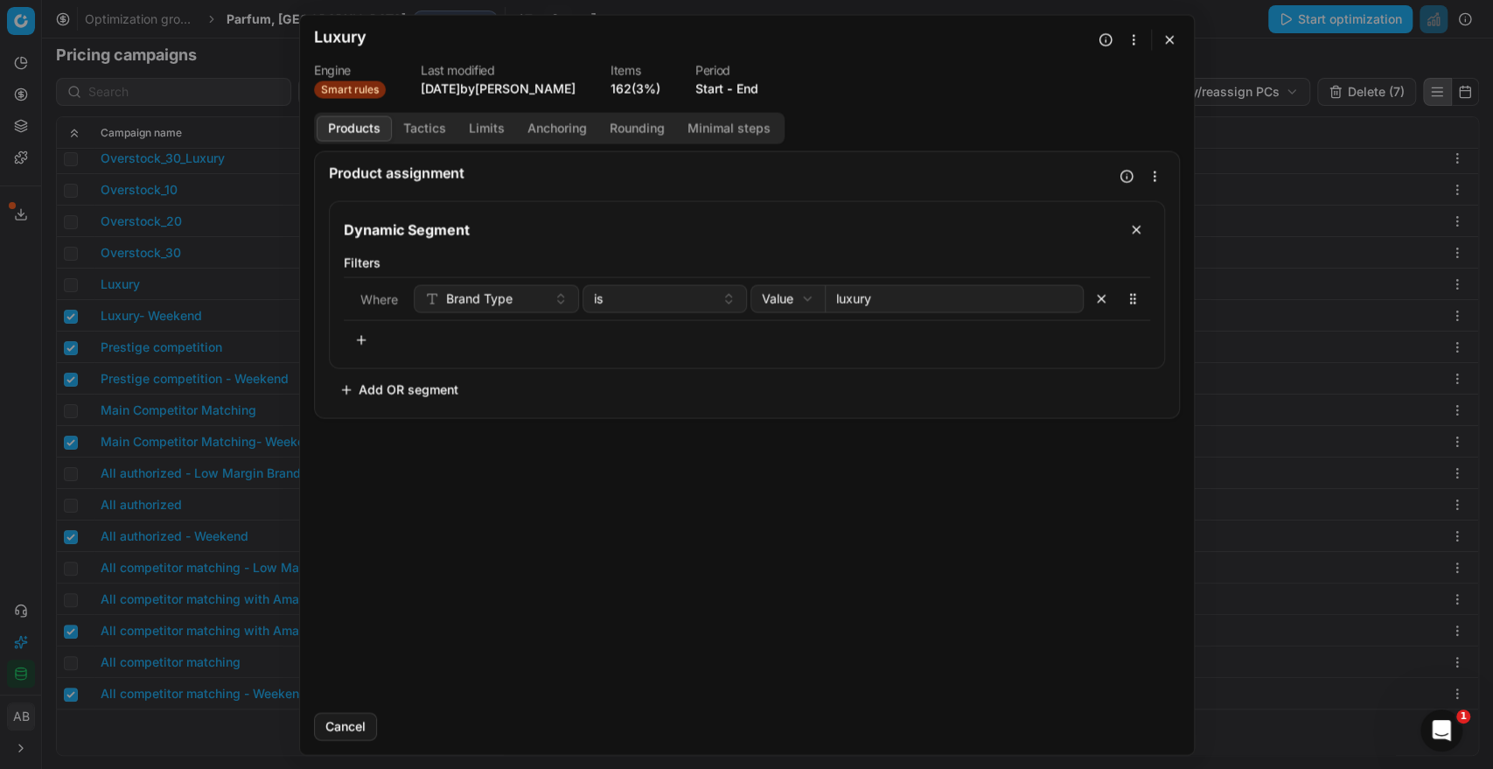
click at [1173, 40] on button "button" at bounding box center [1169, 39] width 21 height 21
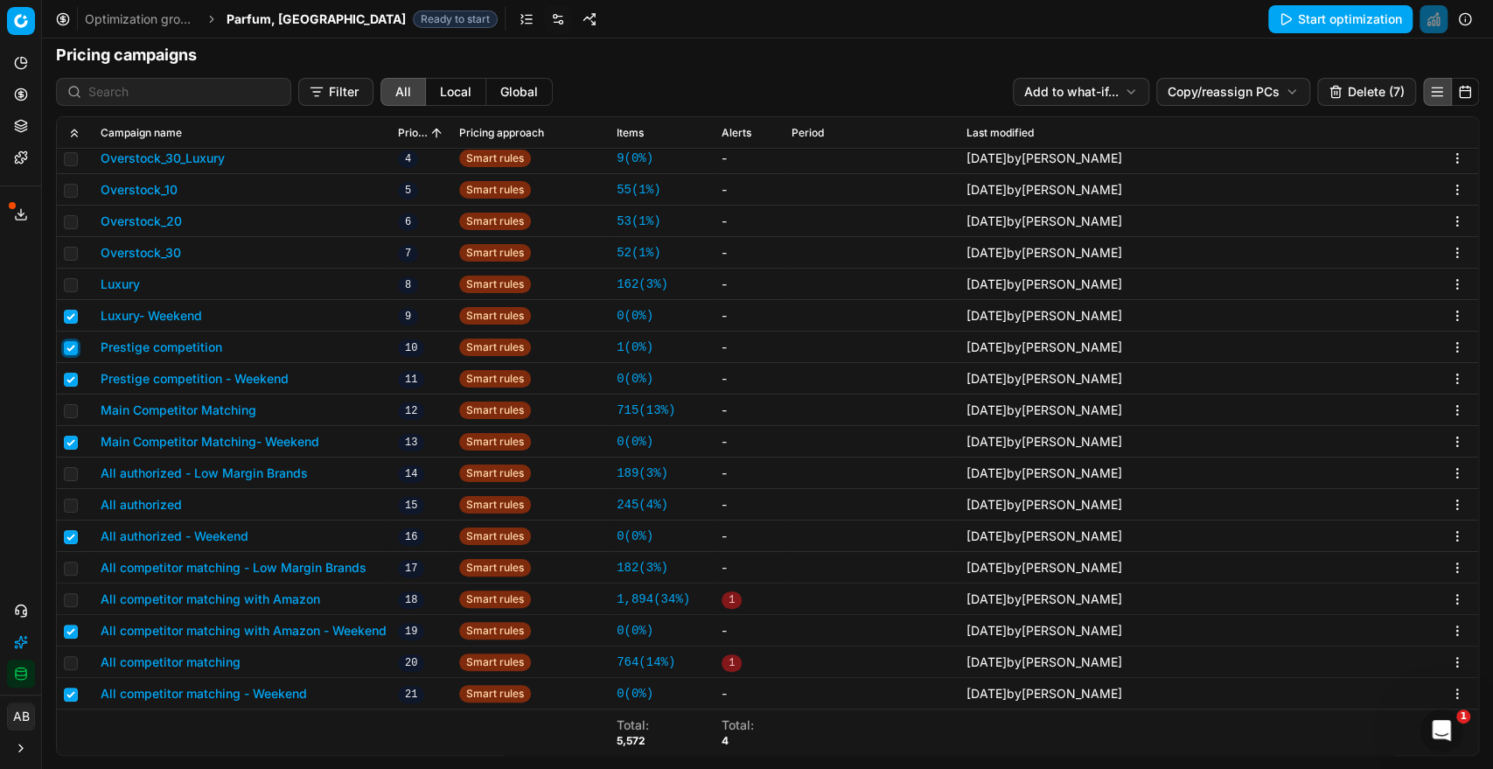
click at [68, 345] on input "checkbox" at bounding box center [71, 348] width 14 height 14
checkbox input "false"
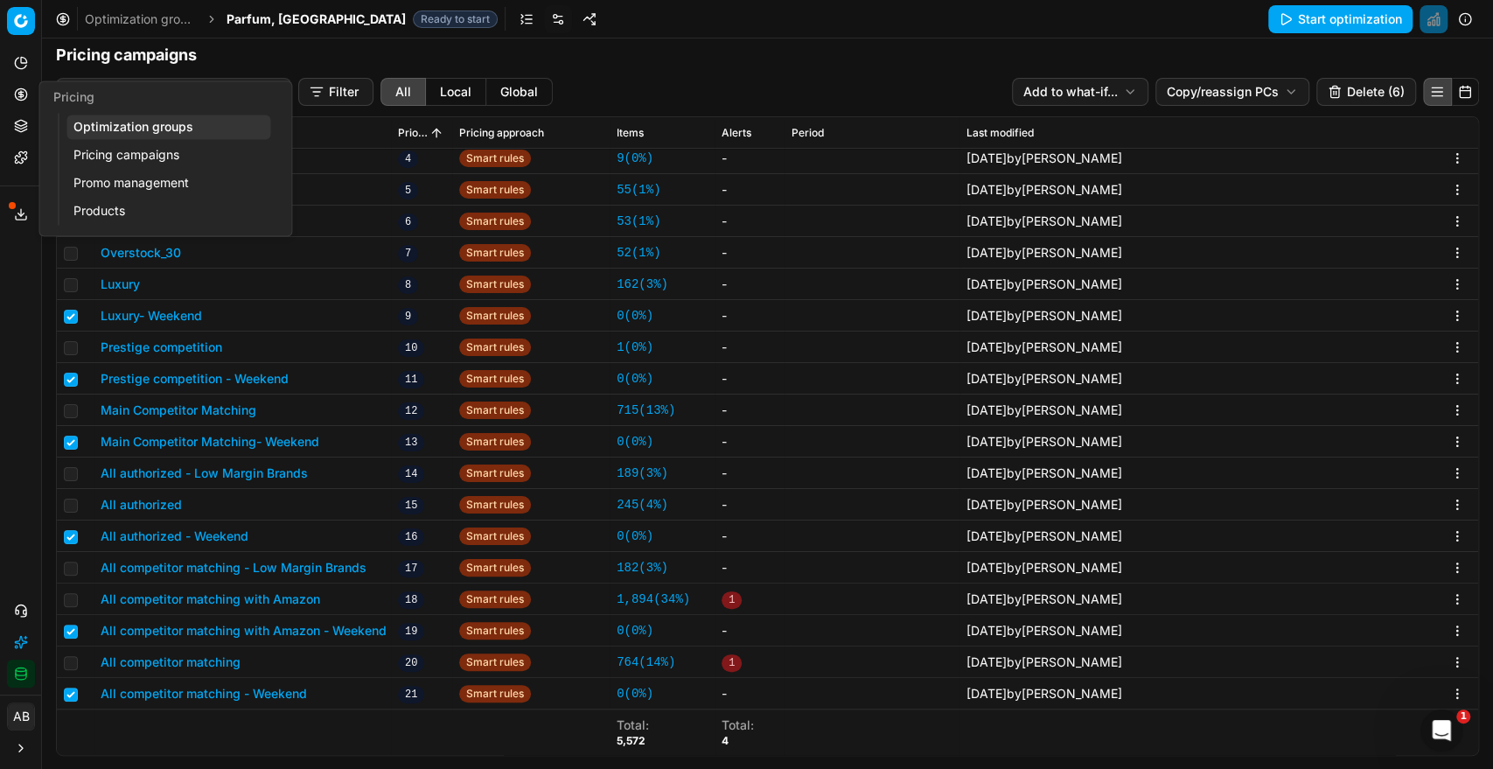
click at [122, 151] on link "Pricing campaigns" at bounding box center [168, 155] width 204 height 24
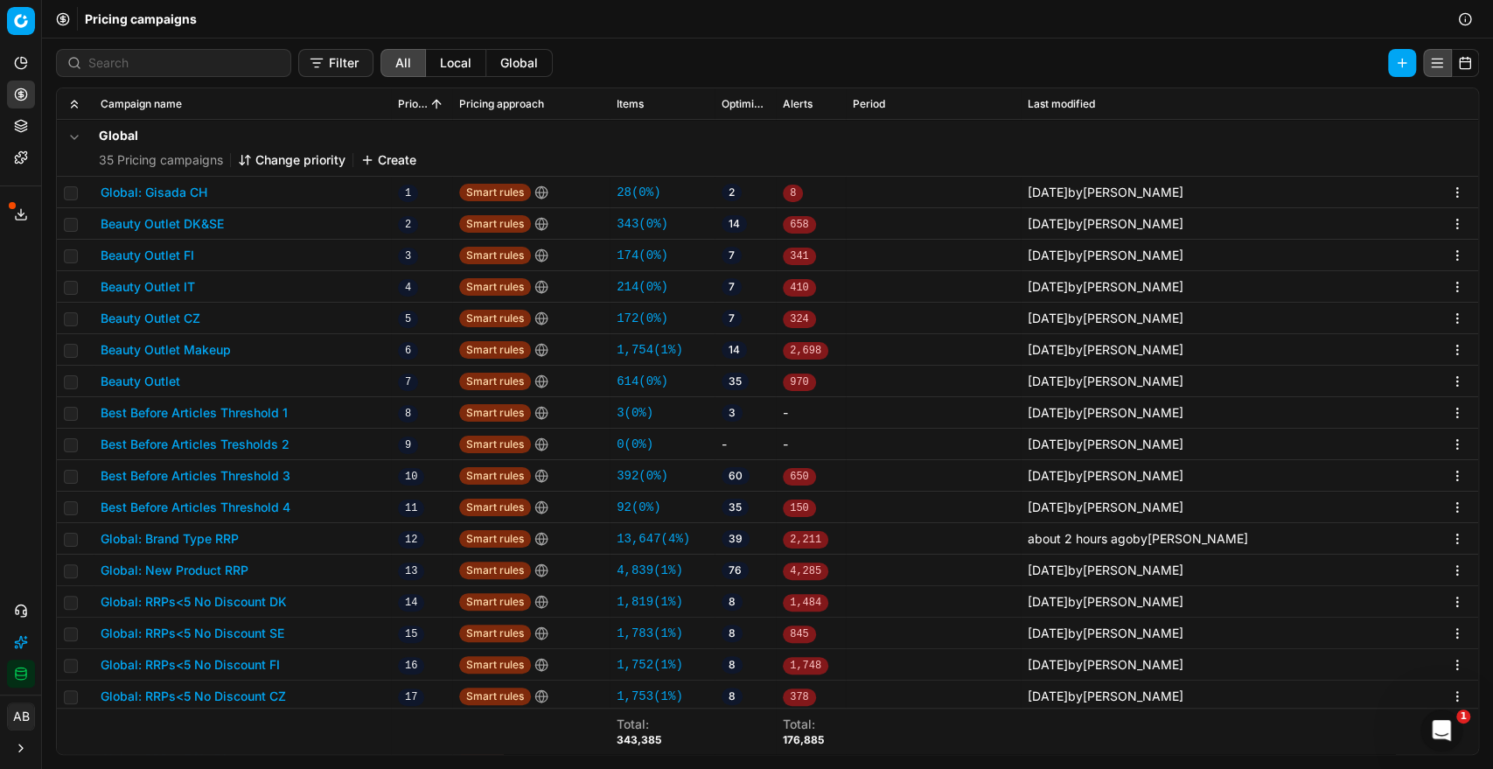
click at [435, 63] on button "Local" at bounding box center [456, 63] width 60 height 28
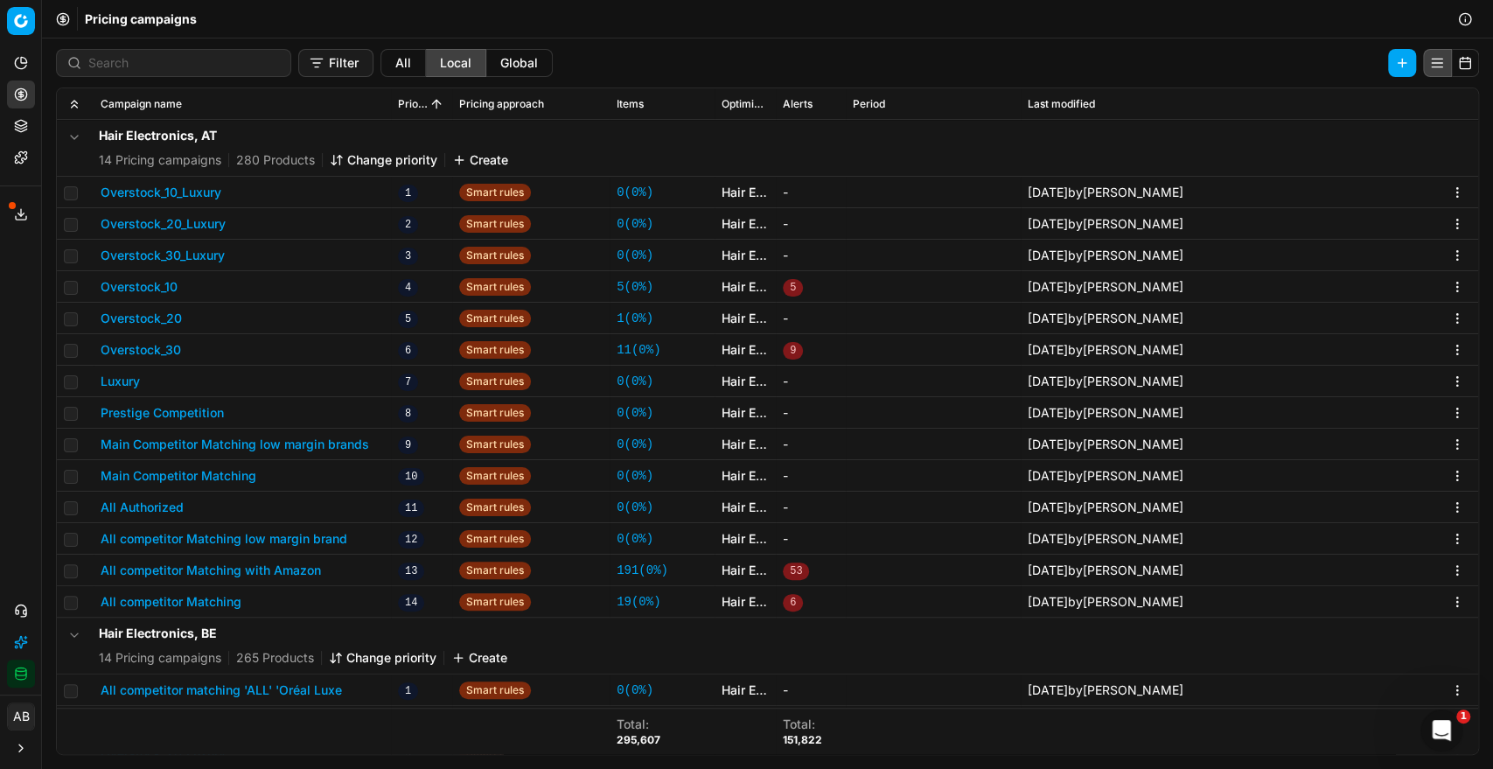
click at [303, 71] on button "Filter" at bounding box center [335, 63] width 75 height 28
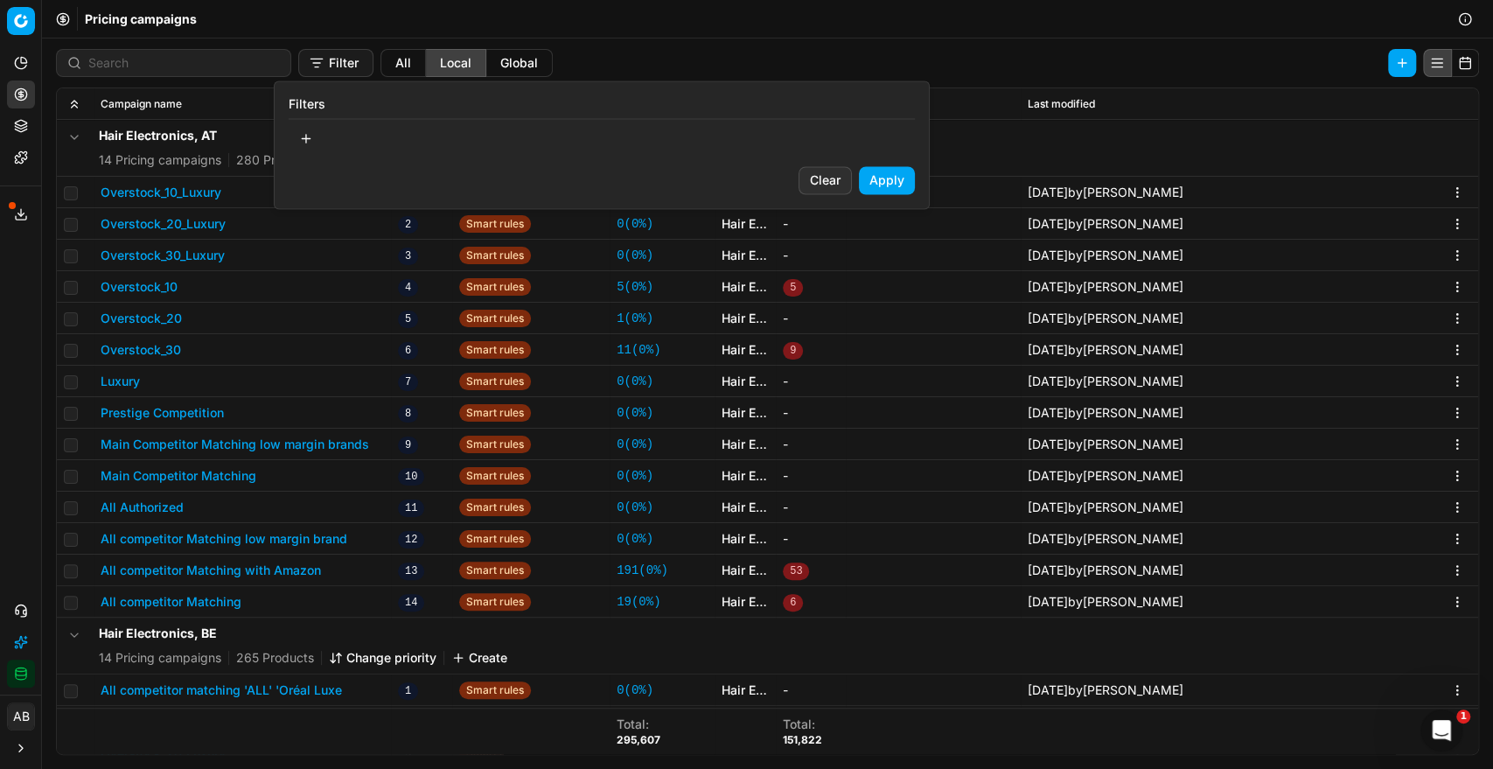
click at [314, 138] on button "button" at bounding box center [306, 138] width 35 height 28
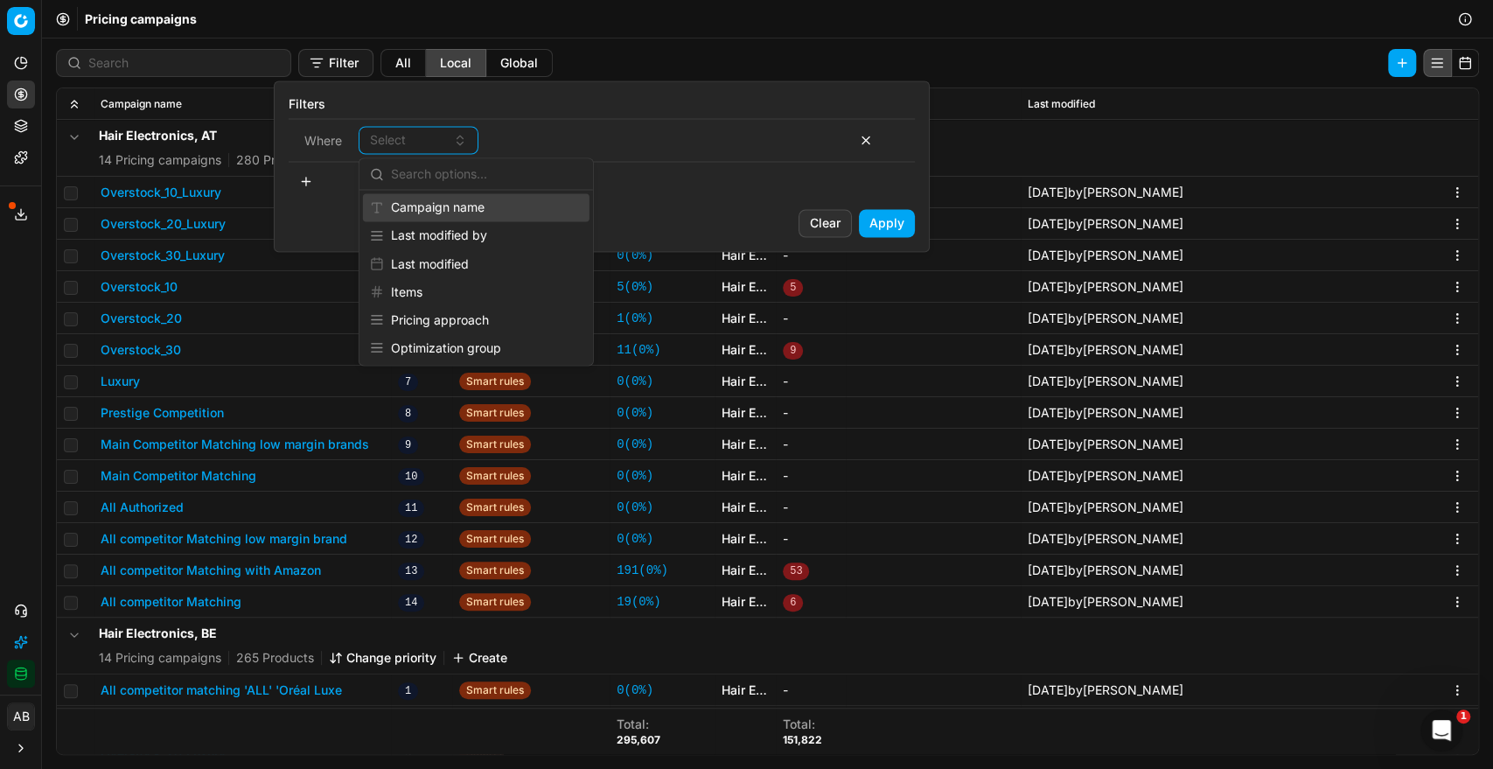
click at [460, 212] on div "Campaign name" at bounding box center [476, 207] width 226 height 28
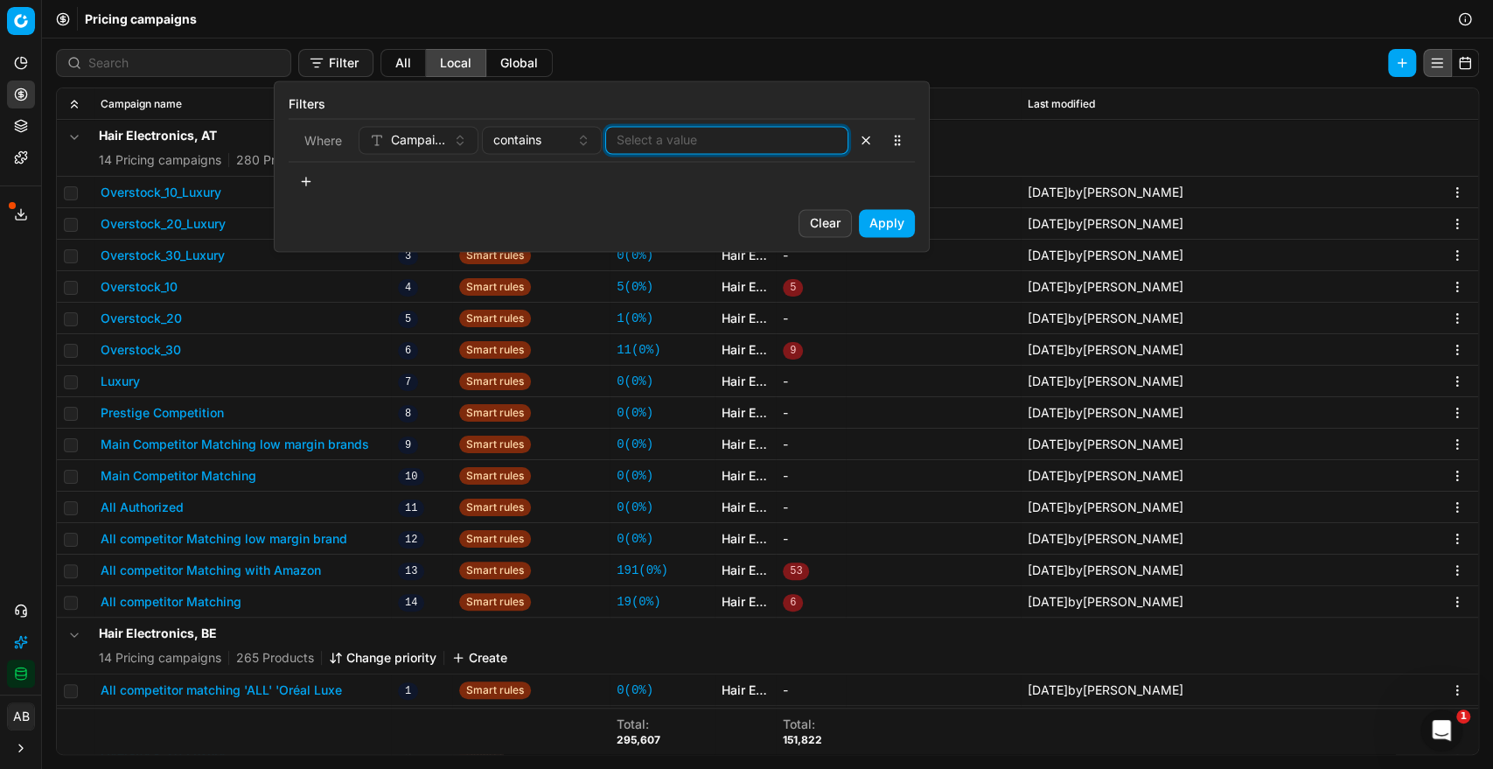
click at [644, 140] on input at bounding box center [726, 139] width 220 height 17
type input "weekend"
click at [887, 221] on button "Apply" at bounding box center [887, 223] width 56 height 28
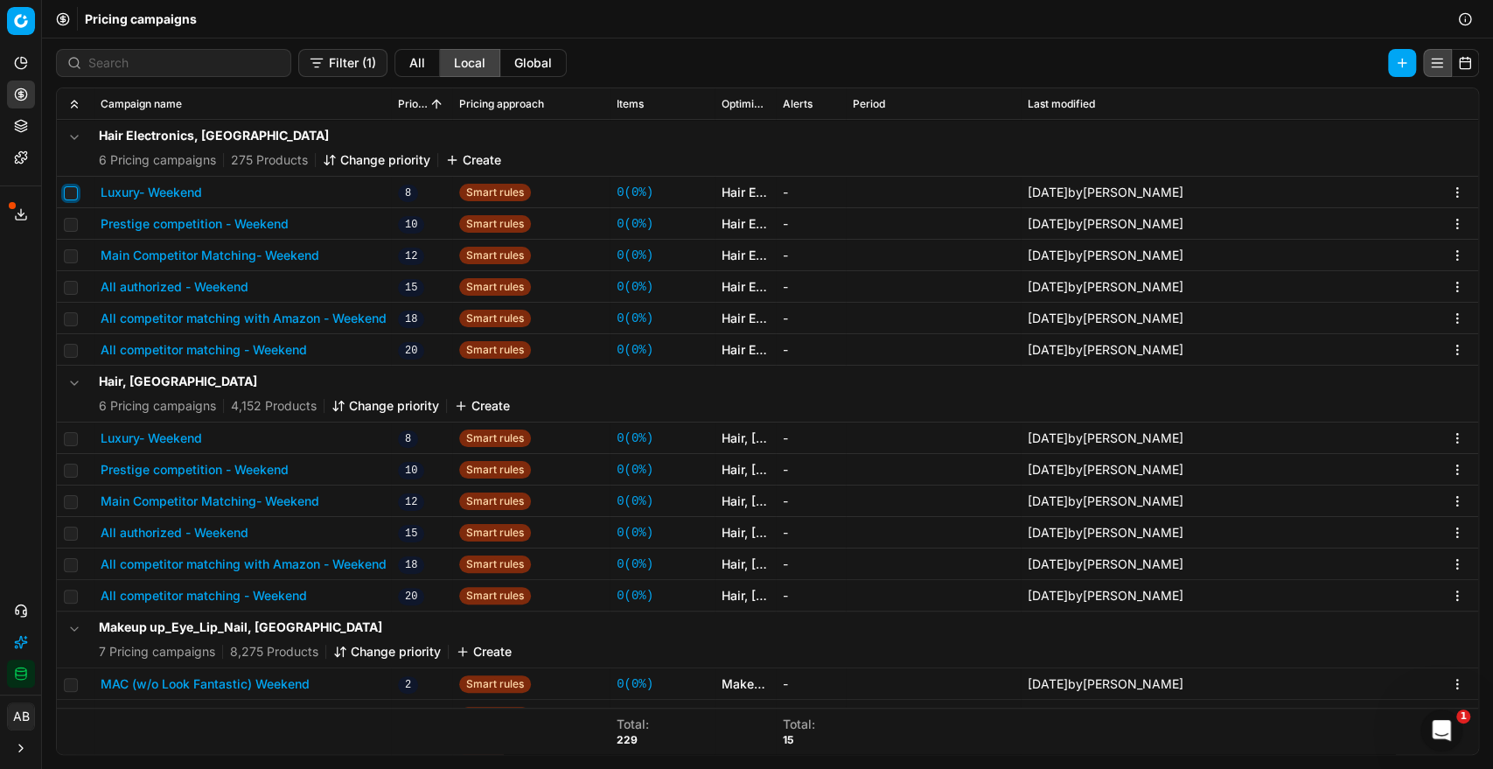
click at [67, 197] on input "checkbox" at bounding box center [71, 193] width 14 height 14
checkbox input "true"
click at [67, 222] on input "checkbox" at bounding box center [71, 225] width 14 height 14
checkbox input "true"
click at [77, 271] on td at bounding box center [75, 286] width 37 height 31
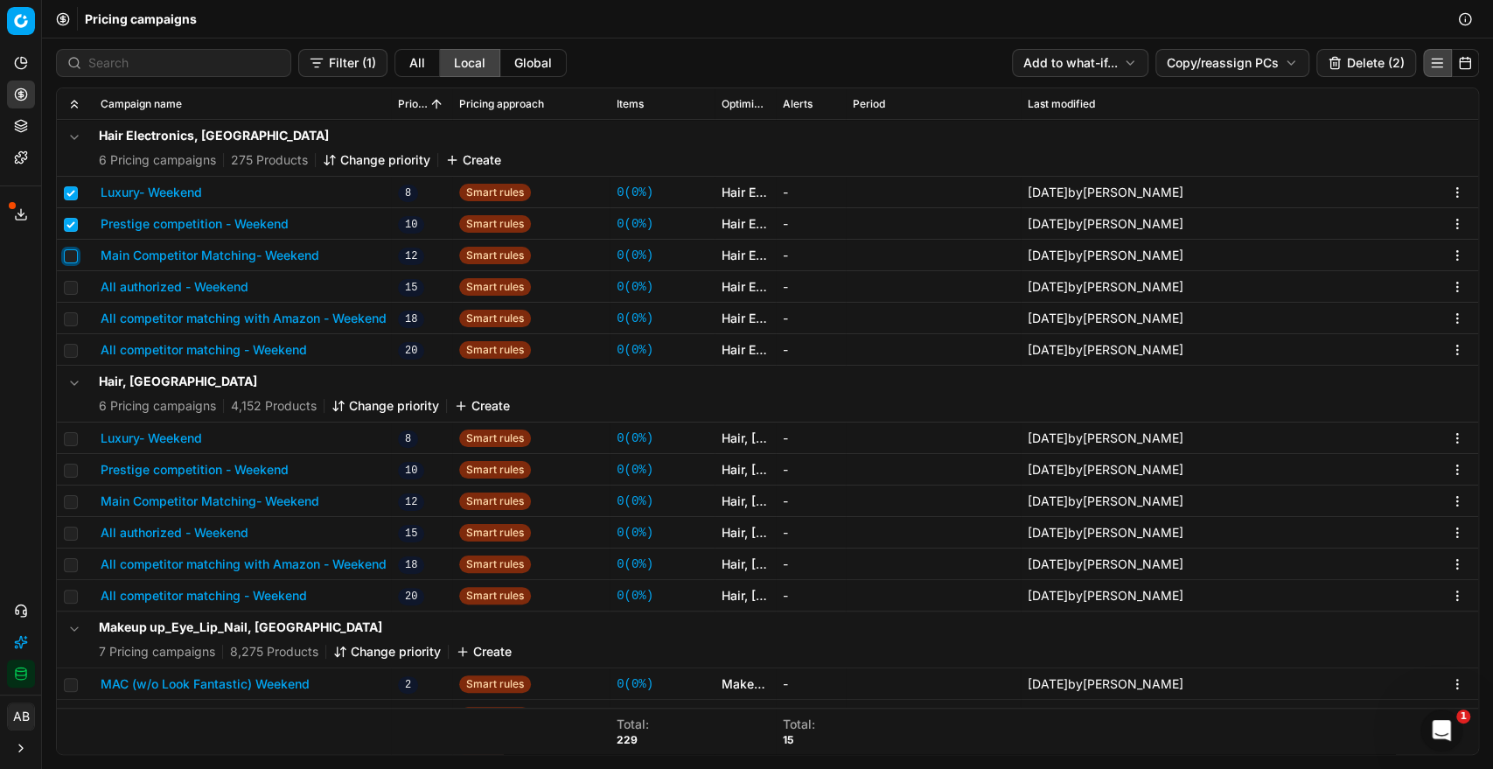
click at [73, 261] on input "checkbox" at bounding box center [71, 256] width 14 height 14
checkbox input "true"
click at [70, 285] on input "checkbox" at bounding box center [71, 288] width 14 height 14
checkbox input "true"
click at [71, 319] on input "checkbox" at bounding box center [71, 319] width 14 height 14
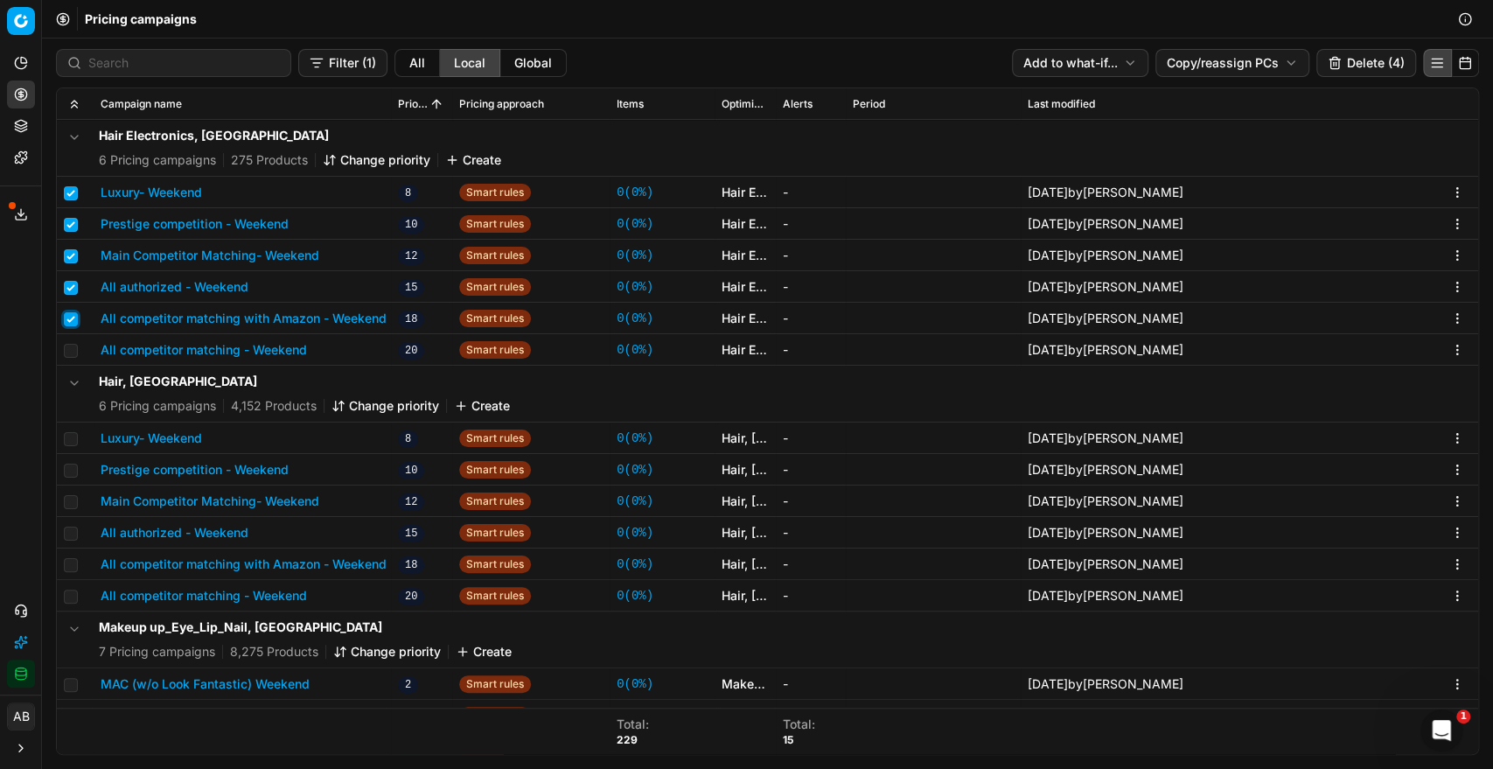
checkbox input "true"
click at [67, 352] on input "checkbox" at bounding box center [71, 351] width 14 height 14
checkbox input "true"
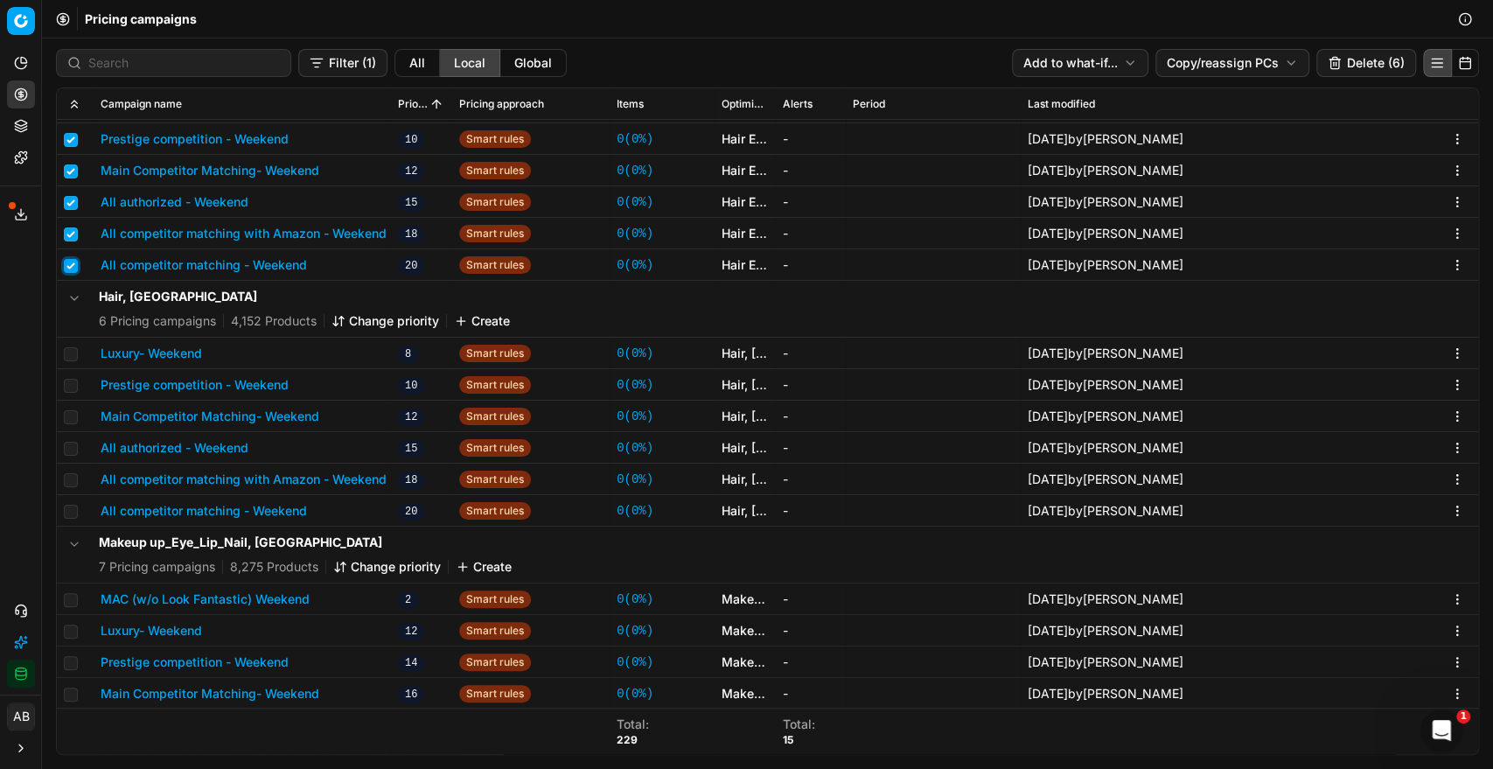
scroll to position [86, 0]
click at [67, 352] on input "checkbox" at bounding box center [71, 353] width 14 height 14
checkbox input "true"
click at [67, 390] on td at bounding box center [75, 383] width 37 height 31
click at [68, 385] on input "checkbox" at bounding box center [71, 385] width 14 height 14
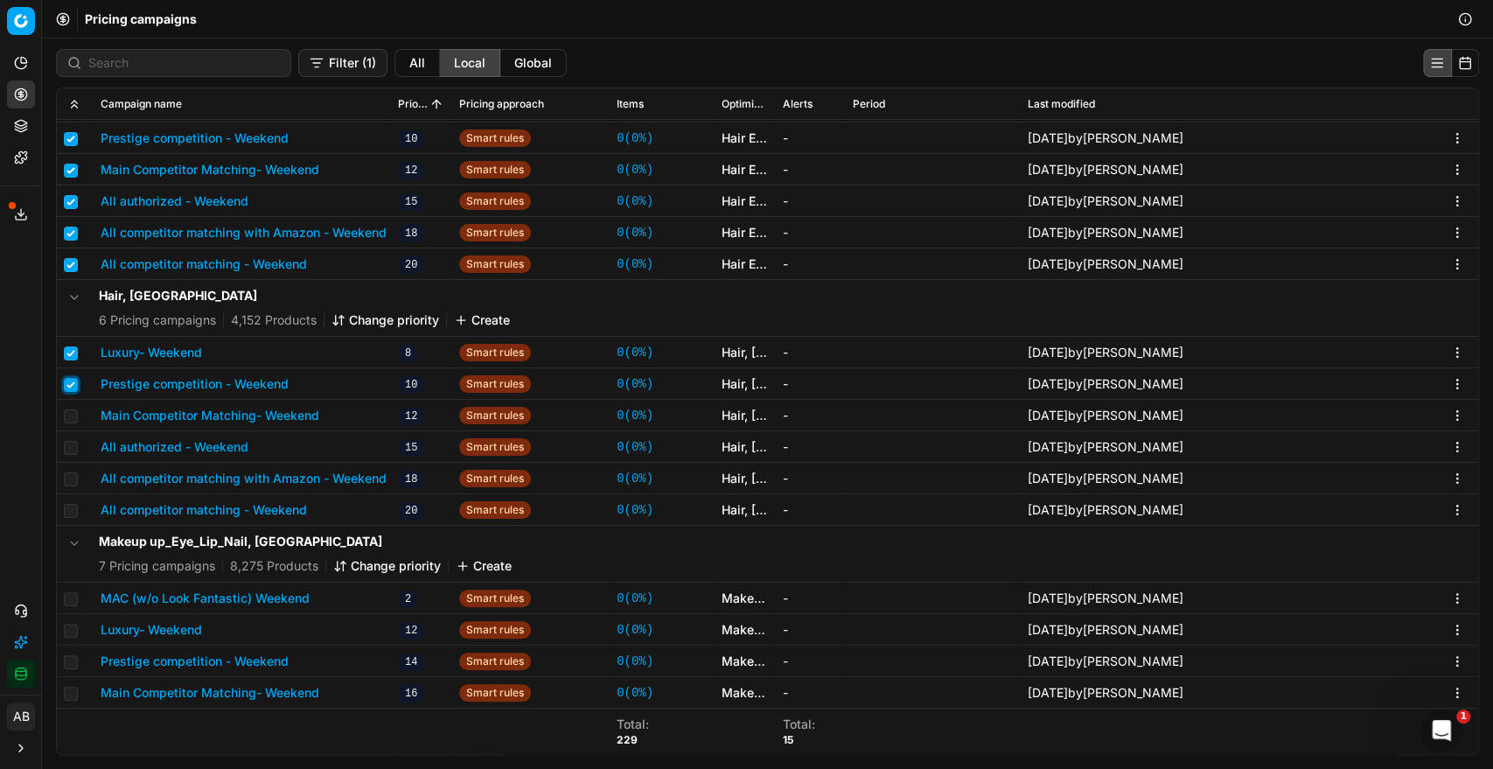
checkbox input "true"
click at [66, 414] on input "checkbox" at bounding box center [71, 416] width 14 height 14
checkbox input "true"
click at [68, 441] on input "checkbox" at bounding box center [71, 448] width 14 height 14
checkbox input "true"
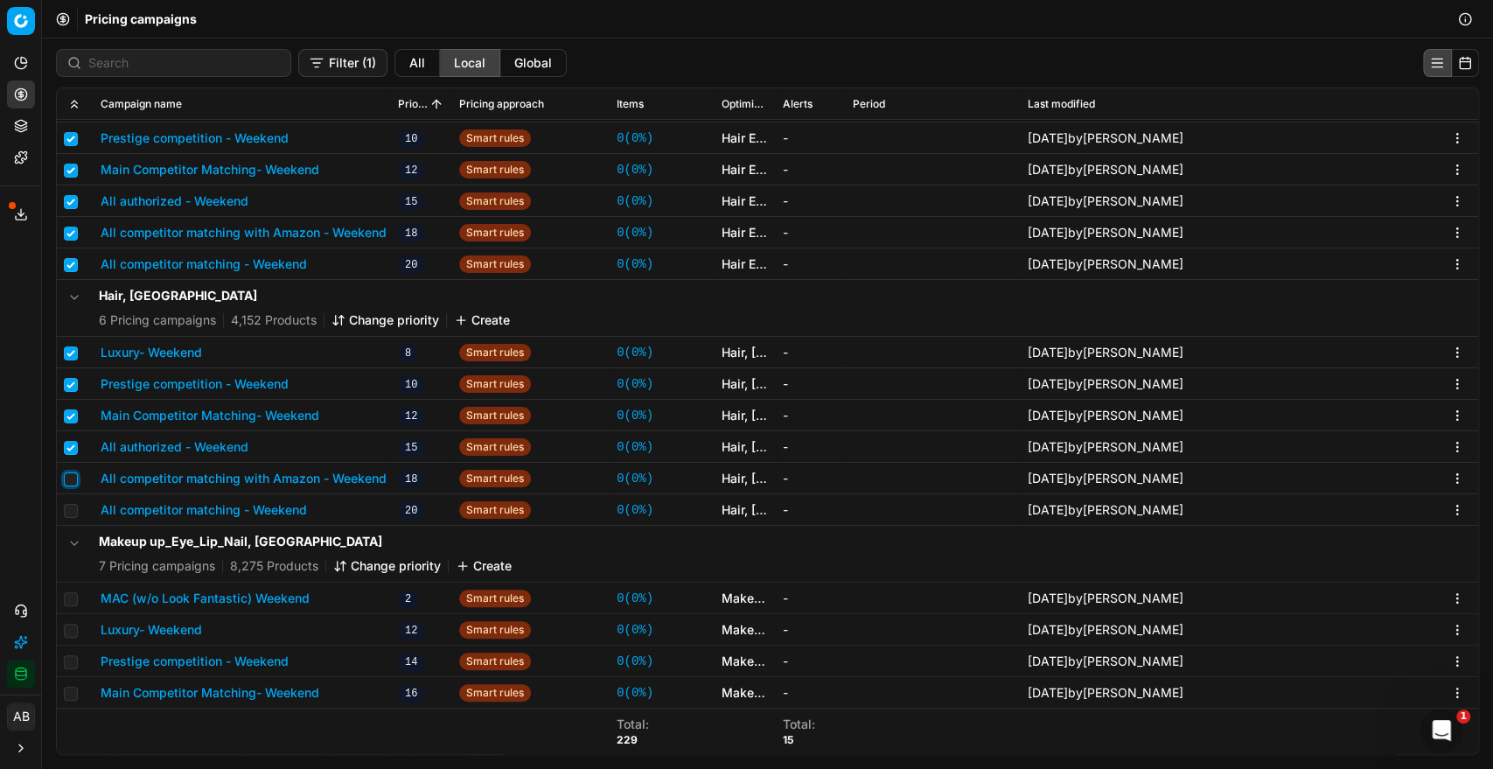
click at [70, 475] on input "checkbox" at bounding box center [71, 479] width 14 height 14
checkbox input "true"
click at [73, 507] on input "checkbox" at bounding box center [71, 511] width 14 height 14
checkbox input "true"
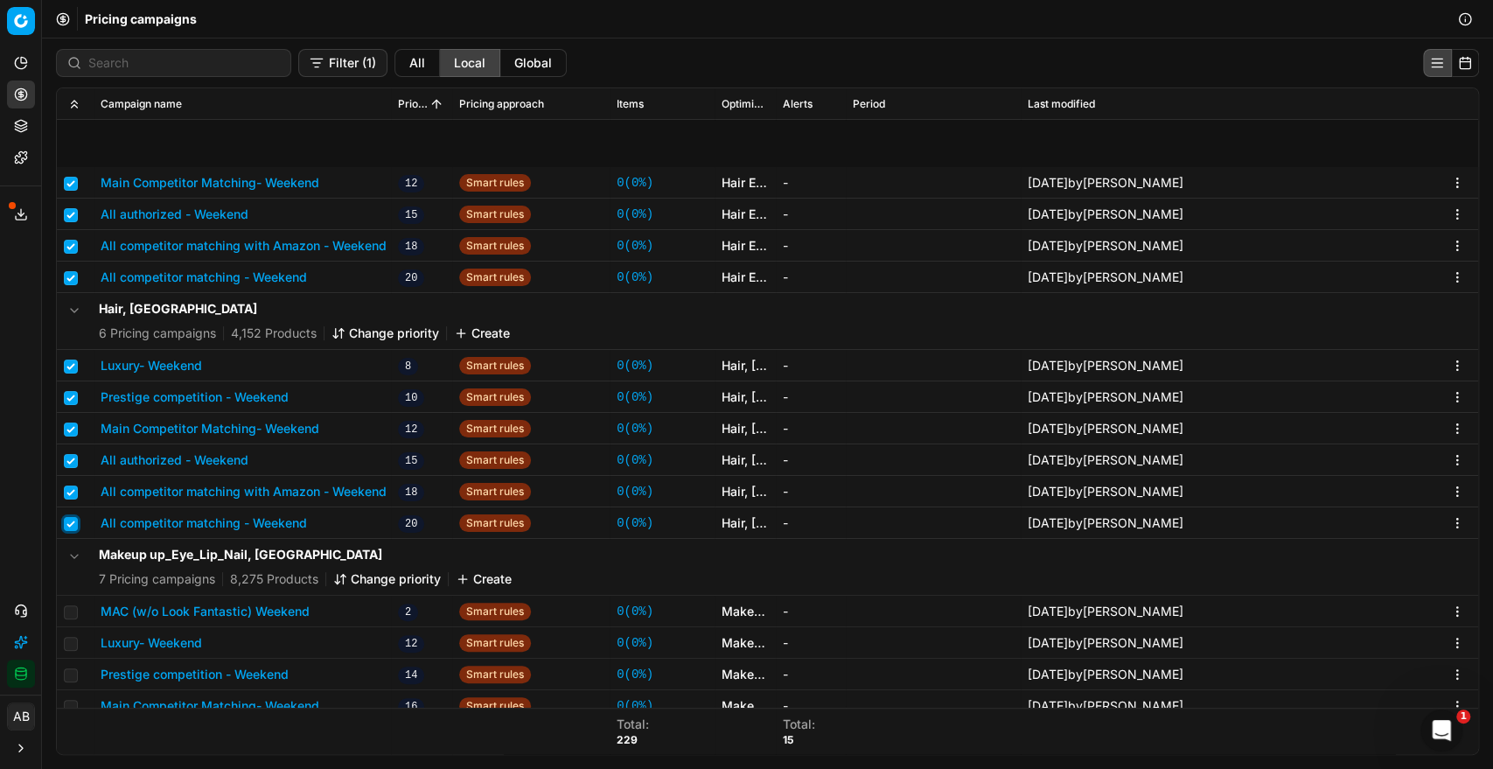
scroll to position [243, 0]
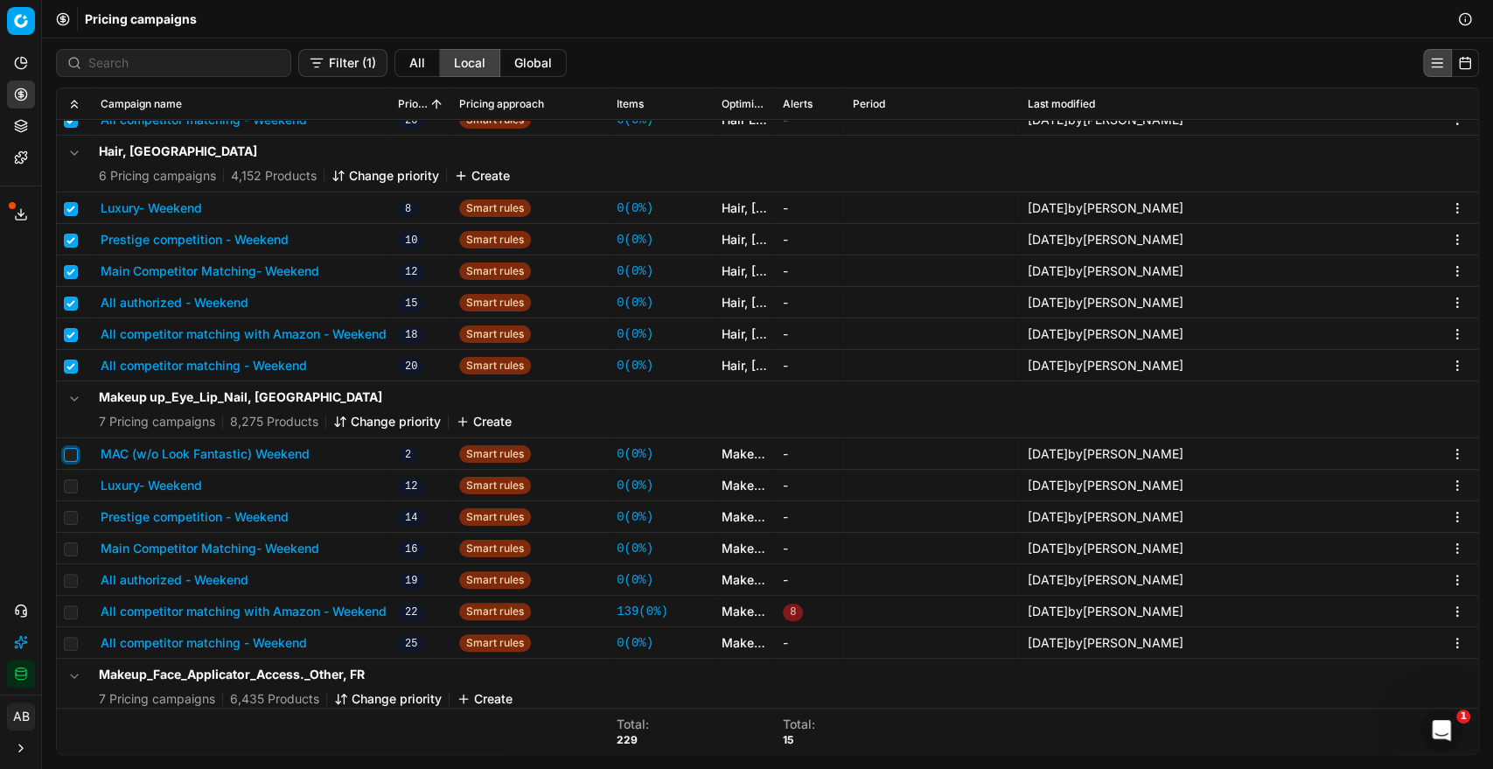
click at [70, 457] on input "checkbox" at bounding box center [71, 455] width 14 height 14
checkbox input "true"
click at [67, 484] on input "checkbox" at bounding box center [71, 486] width 14 height 14
checkbox input "true"
click at [70, 519] on input "checkbox" at bounding box center [71, 518] width 14 height 14
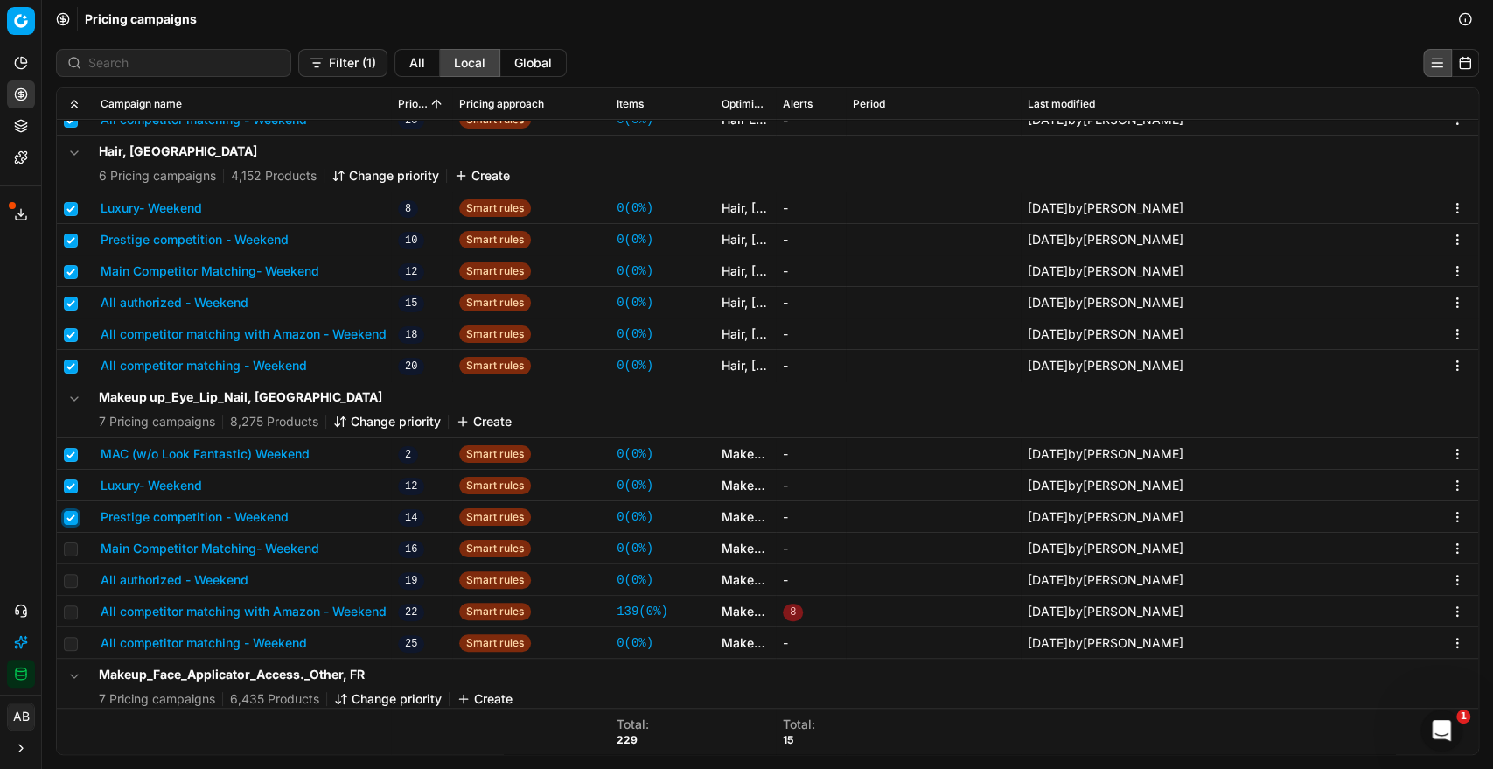
checkbox input "true"
click at [68, 551] on input "checkbox" at bounding box center [71, 549] width 14 height 14
checkbox input "true"
click at [71, 583] on input "checkbox" at bounding box center [71, 581] width 14 height 14
checkbox input "true"
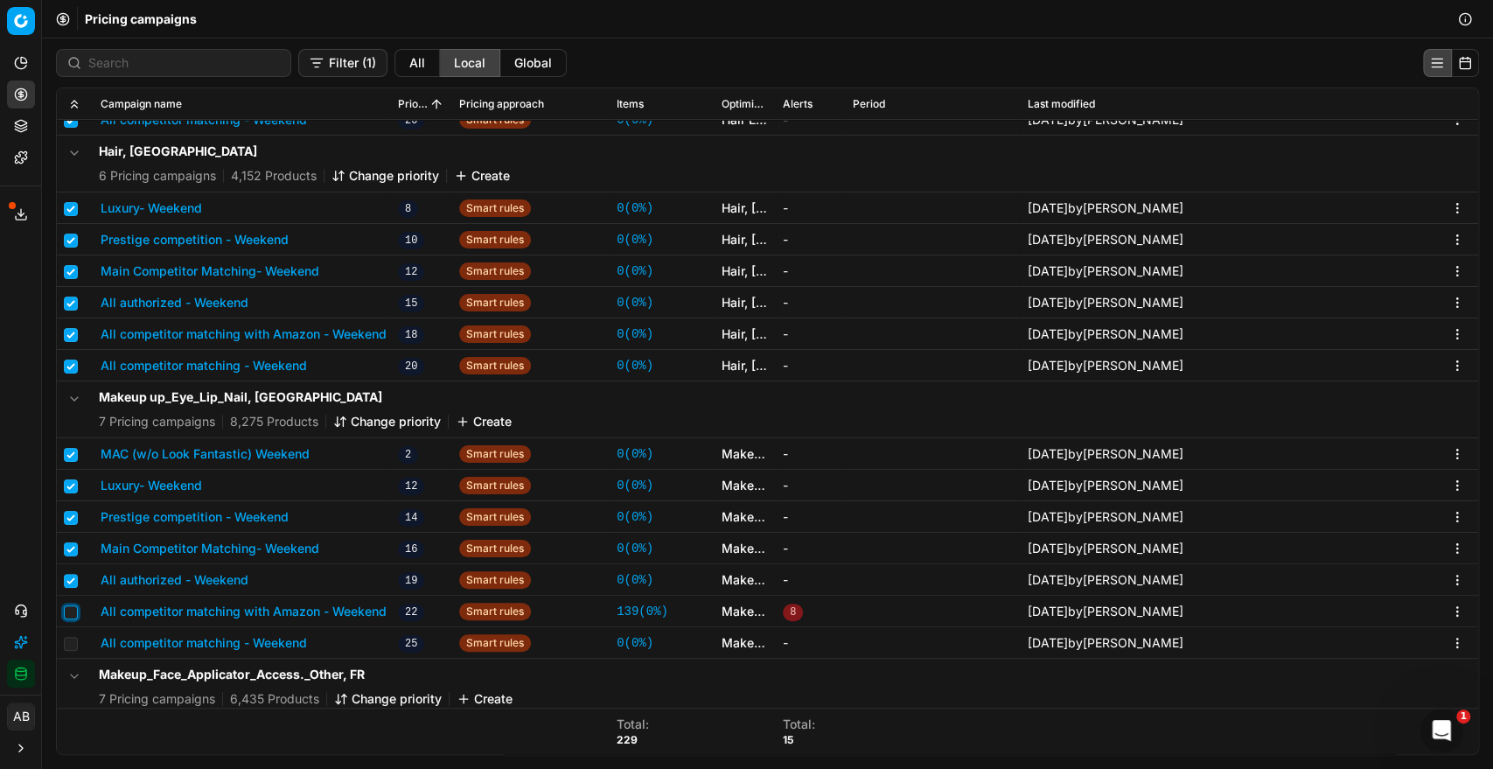
click at [69, 616] on input "checkbox" at bounding box center [71, 612] width 14 height 14
checkbox input "true"
click at [68, 647] on input "checkbox" at bounding box center [71, 644] width 14 height 14
checkbox input "true"
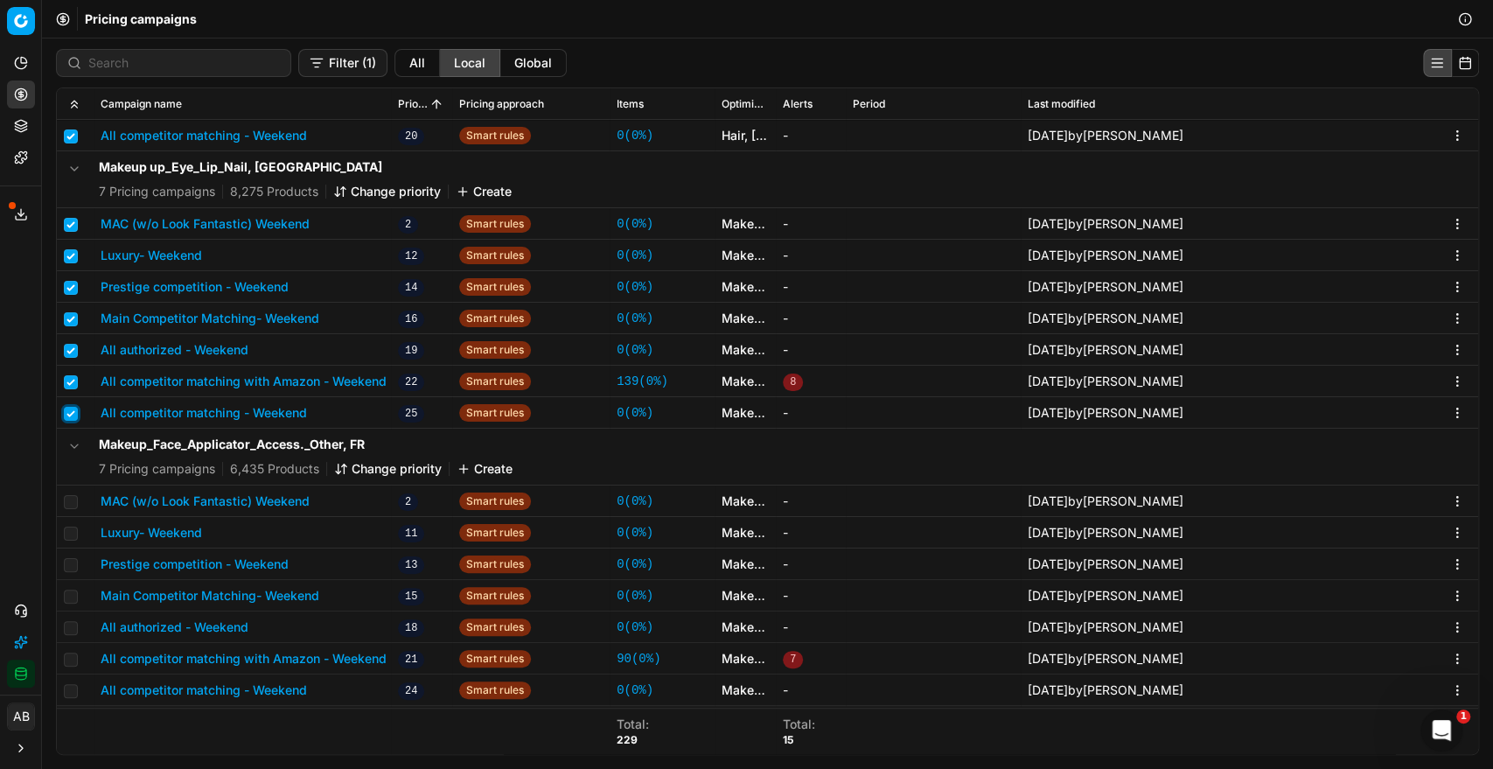
scroll to position [499, 0]
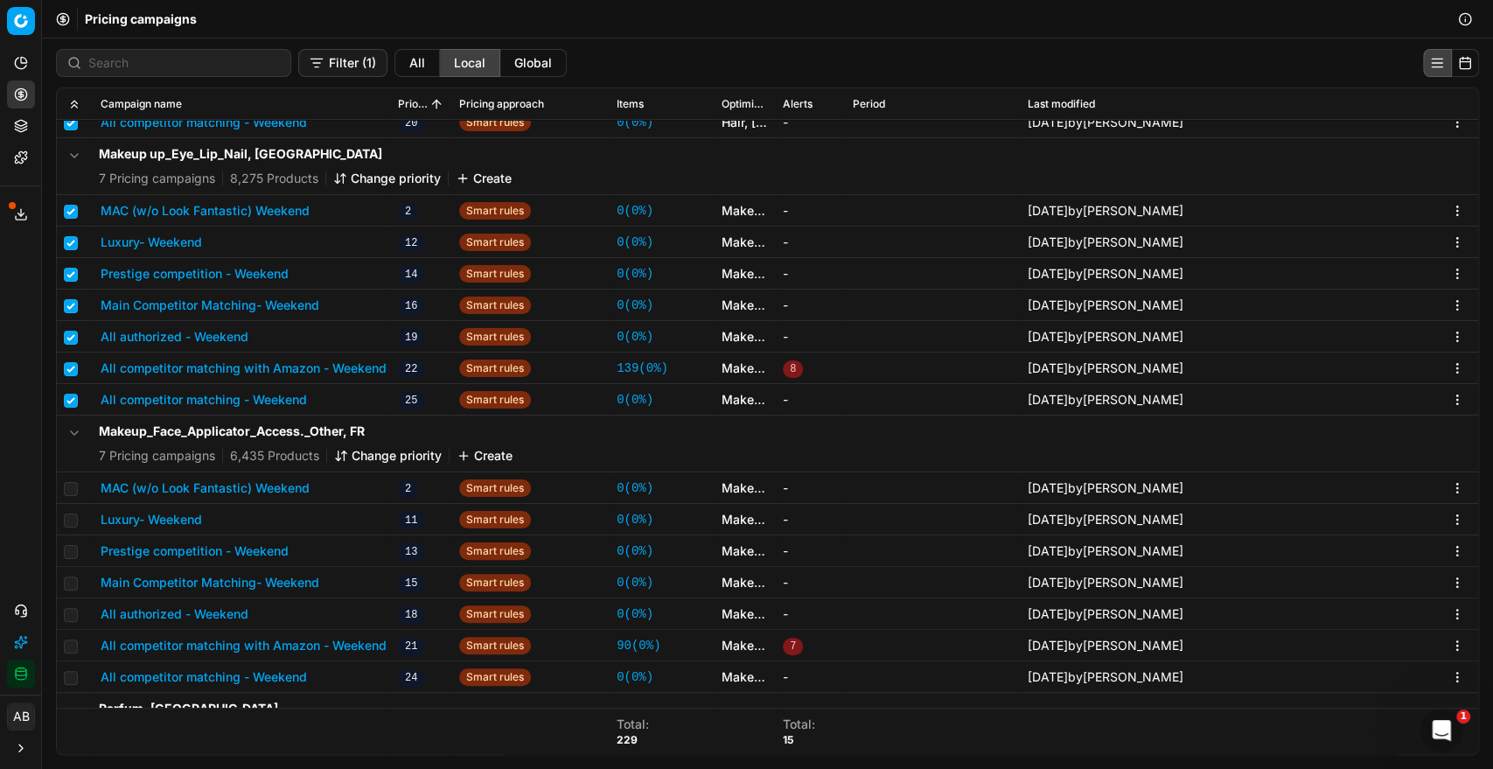
click at [71, 477] on td at bounding box center [75, 487] width 37 height 31
click at [71, 483] on input "checkbox" at bounding box center [71, 489] width 14 height 14
checkbox input "true"
click at [73, 525] on input "checkbox" at bounding box center [71, 520] width 14 height 14
checkbox input "true"
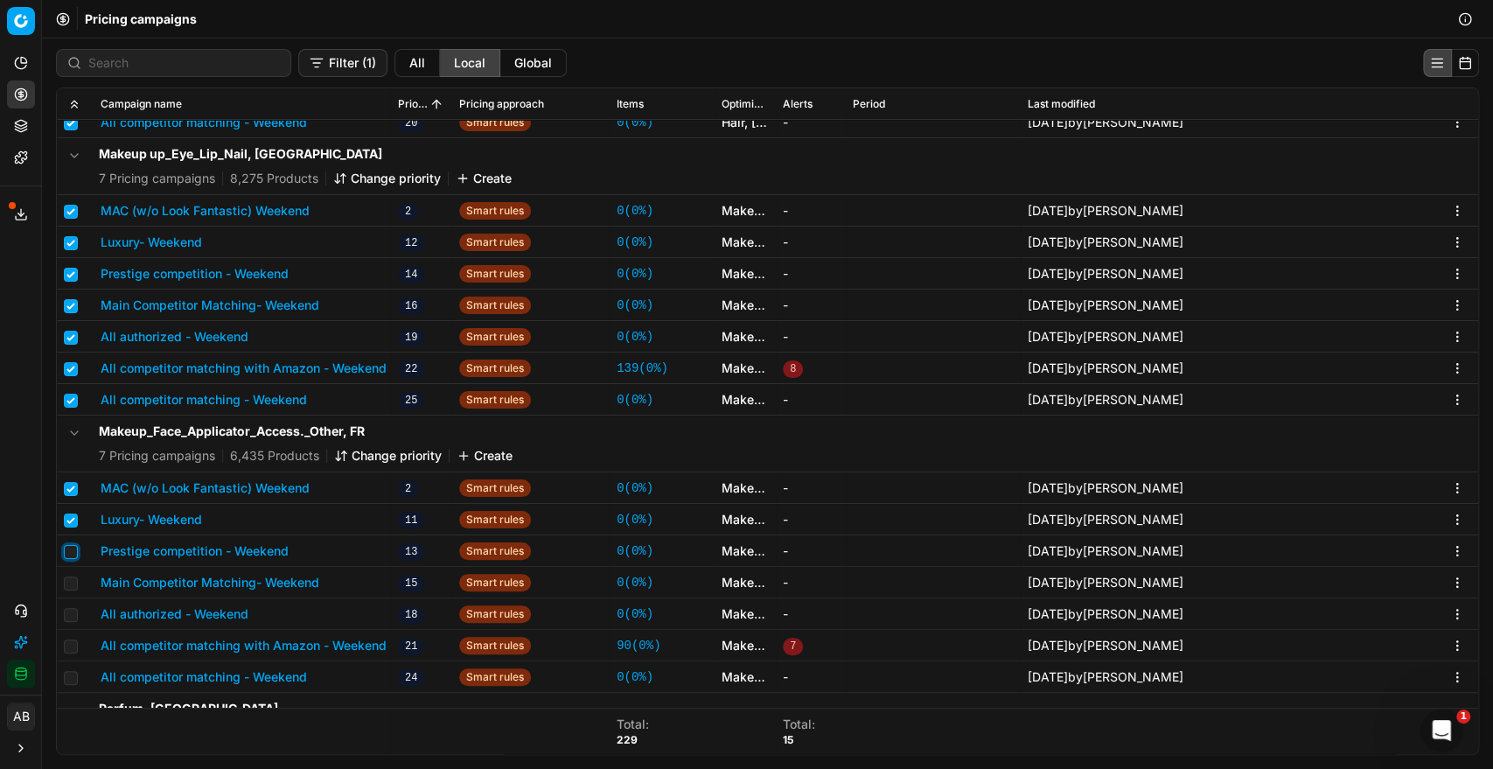
click at [71, 551] on input "checkbox" at bounding box center [71, 552] width 14 height 14
checkbox input "true"
click at [70, 590] on td at bounding box center [75, 582] width 37 height 31
click at [73, 581] on input "checkbox" at bounding box center [71, 583] width 14 height 14
checkbox input "true"
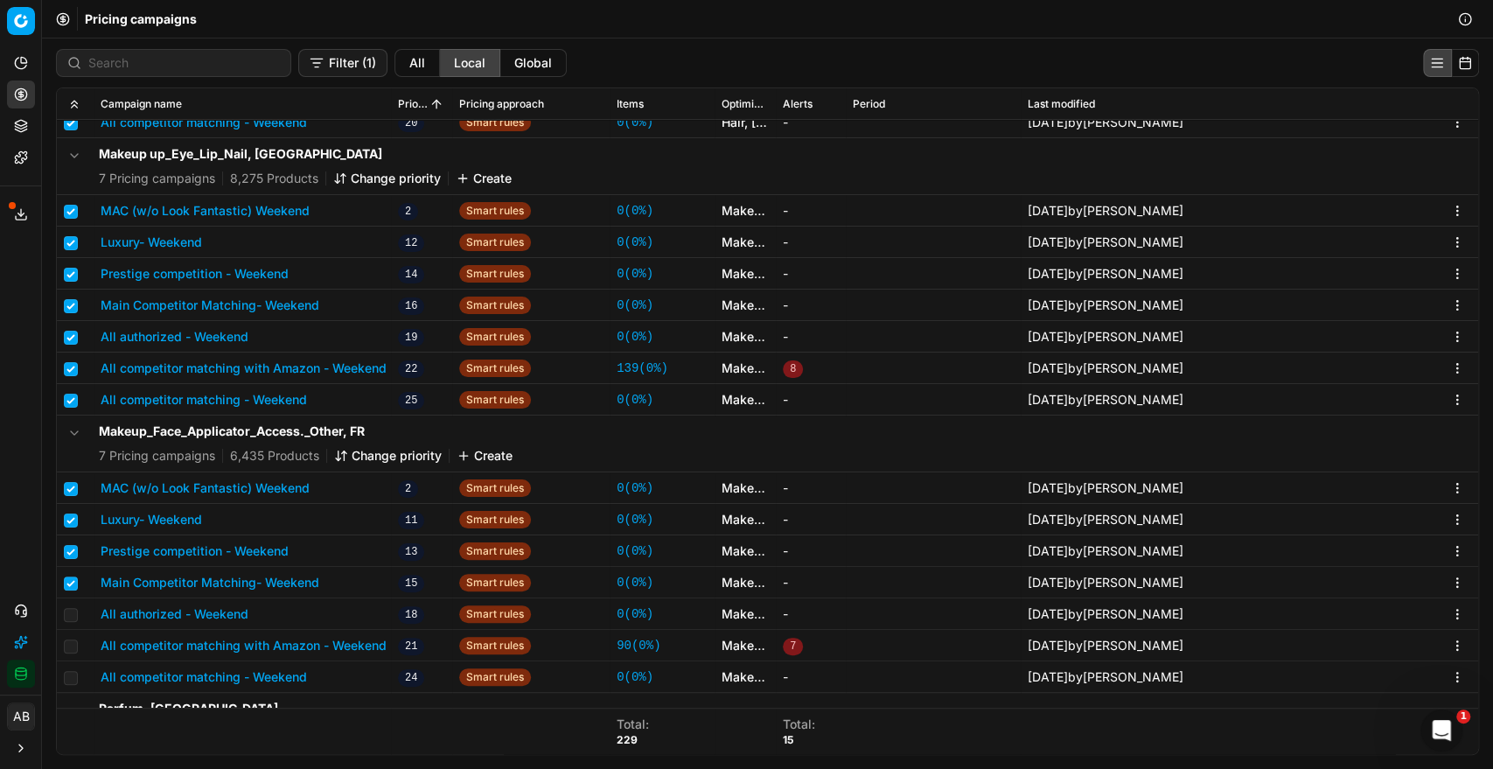
click at [75, 621] on td at bounding box center [75, 613] width 37 height 31
click at [73, 615] on input "checkbox" at bounding box center [71, 615] width 14 height 14
checkbox input "true"
click at [70, 641] on input "checkbox" at bounding box center [71, 646] width 14 height 14
checkbox input "true"
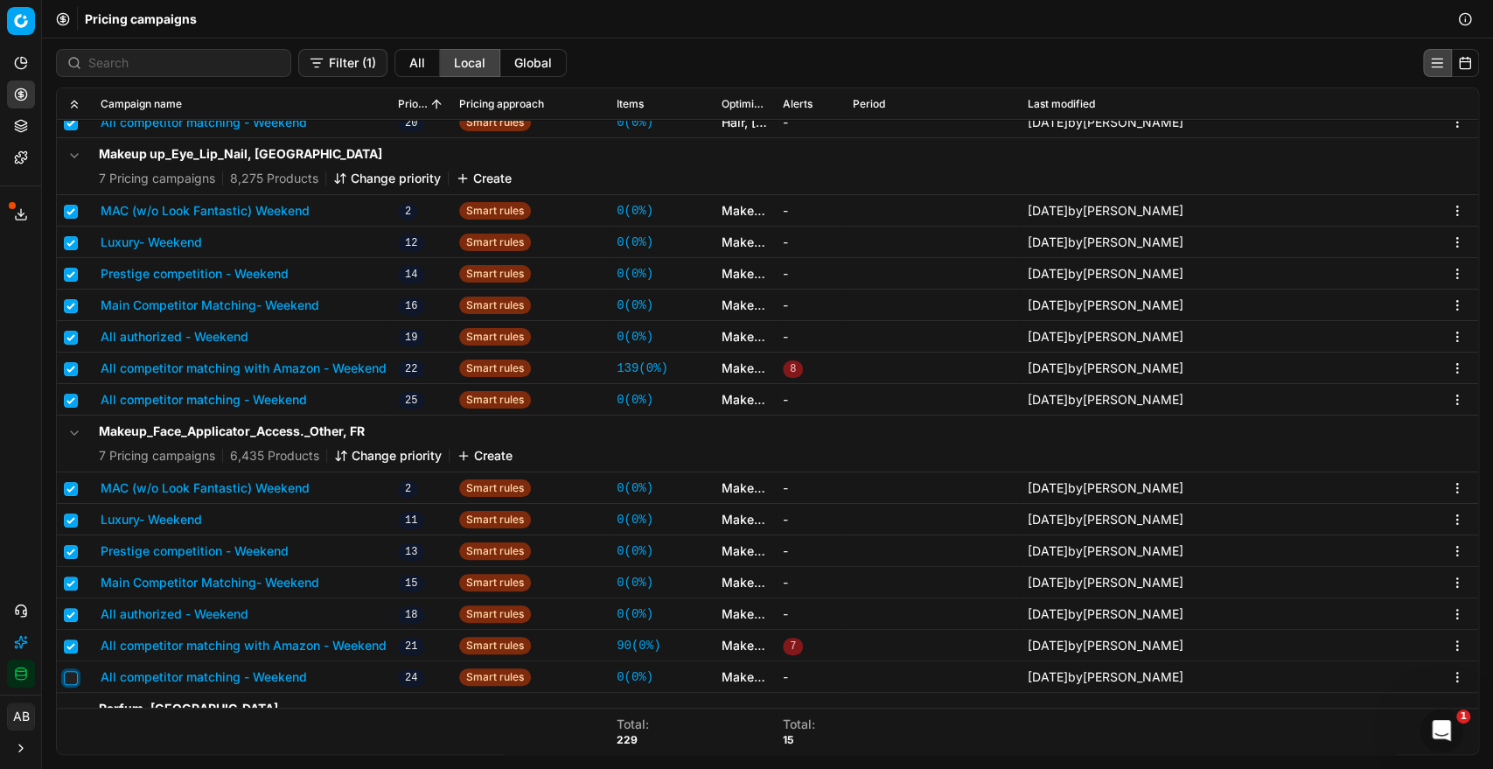
click at [67, 675] on input "checkbox" at bounding box center [71, 678] width 14 height 14
checkbox input "true"
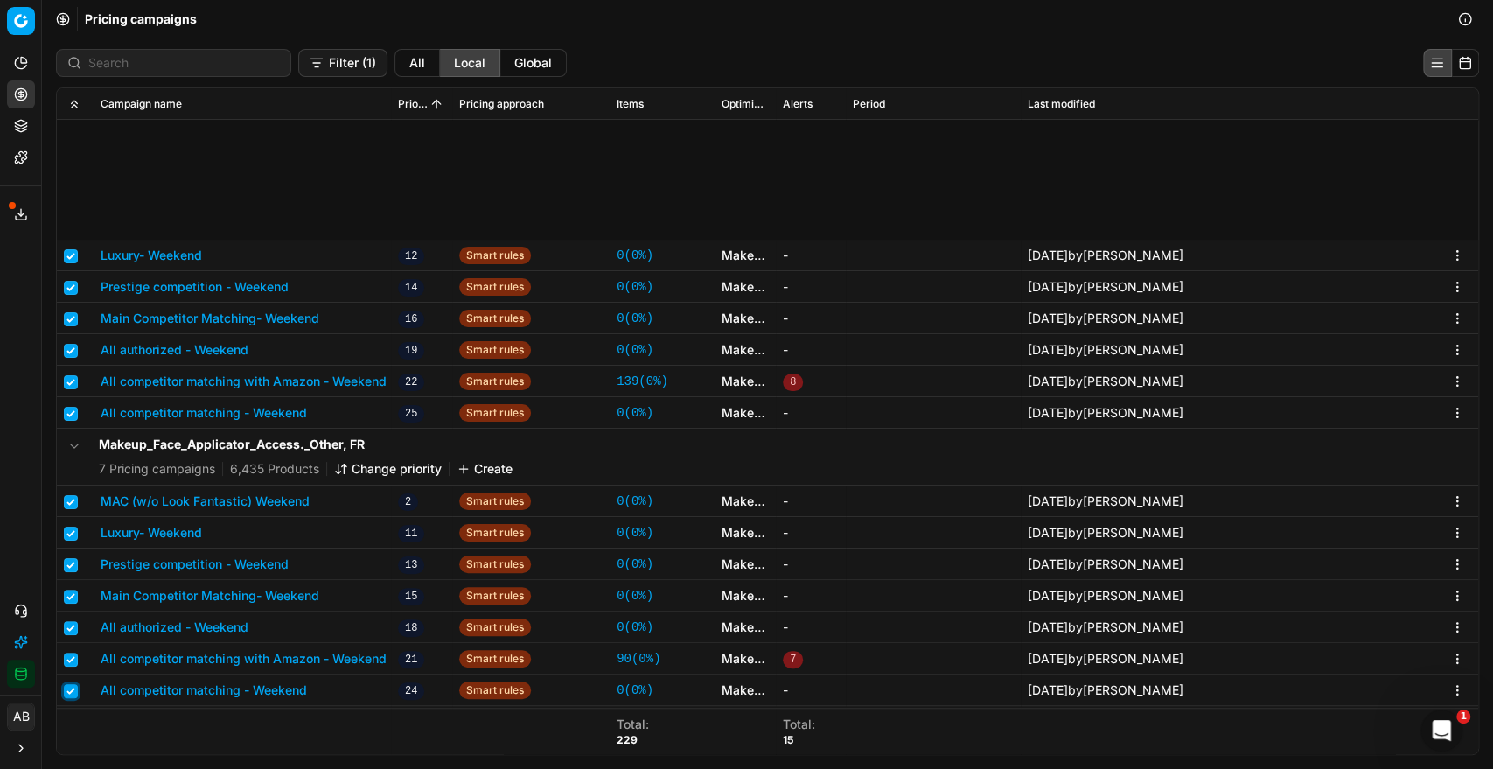
scroll to position [744, 0]
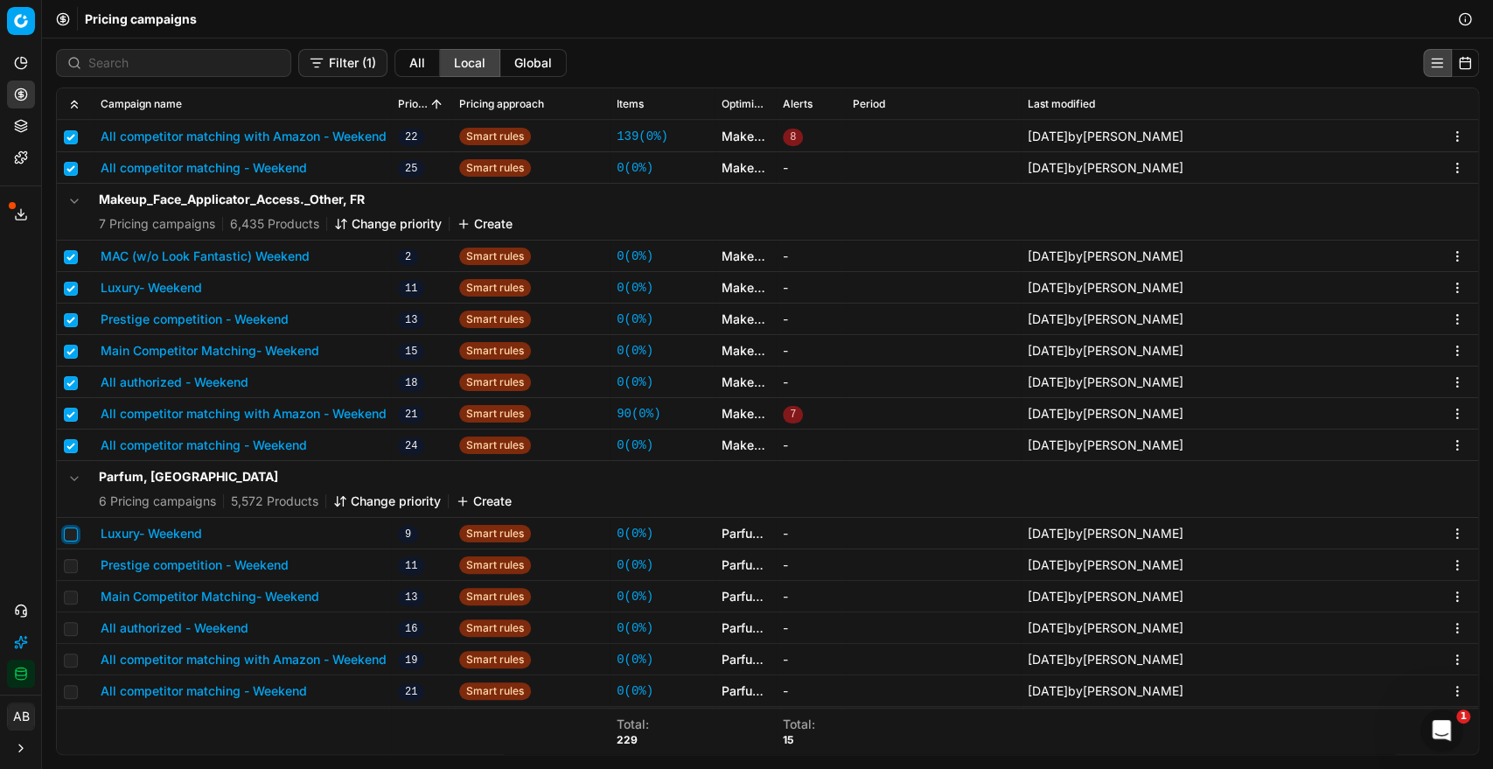
click at [73, 531] on input "checkbox" at bounding box center [71, 534] width 14 height 14
checkbox input "true"
click at [69, 565] on input "checkbox" at bounding box center [71, 566] width 14 height 14
checkbox input "true"
click at [70, 597] on input "checkbox" at bounding box center [71, 597] width 14 height 14
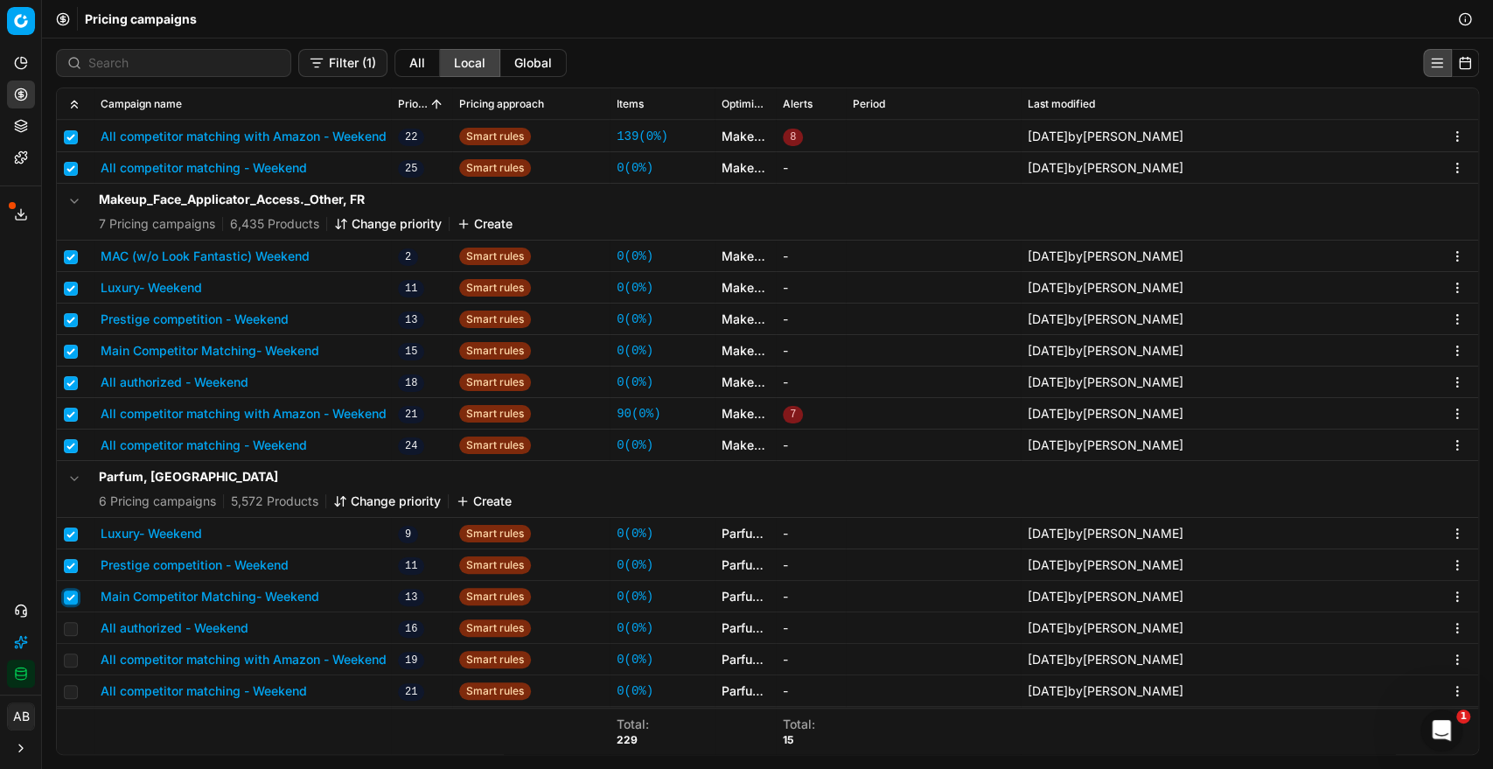
checkbox input "true"
click at [70, 626] on input "checkbox" at bounding box center [71, 629] width 14 height 14
checkbox input "true"
click at [68, 656] on input "checkbox" at bounding box center [71, 660] width 14 height 14
checkbox input "true"
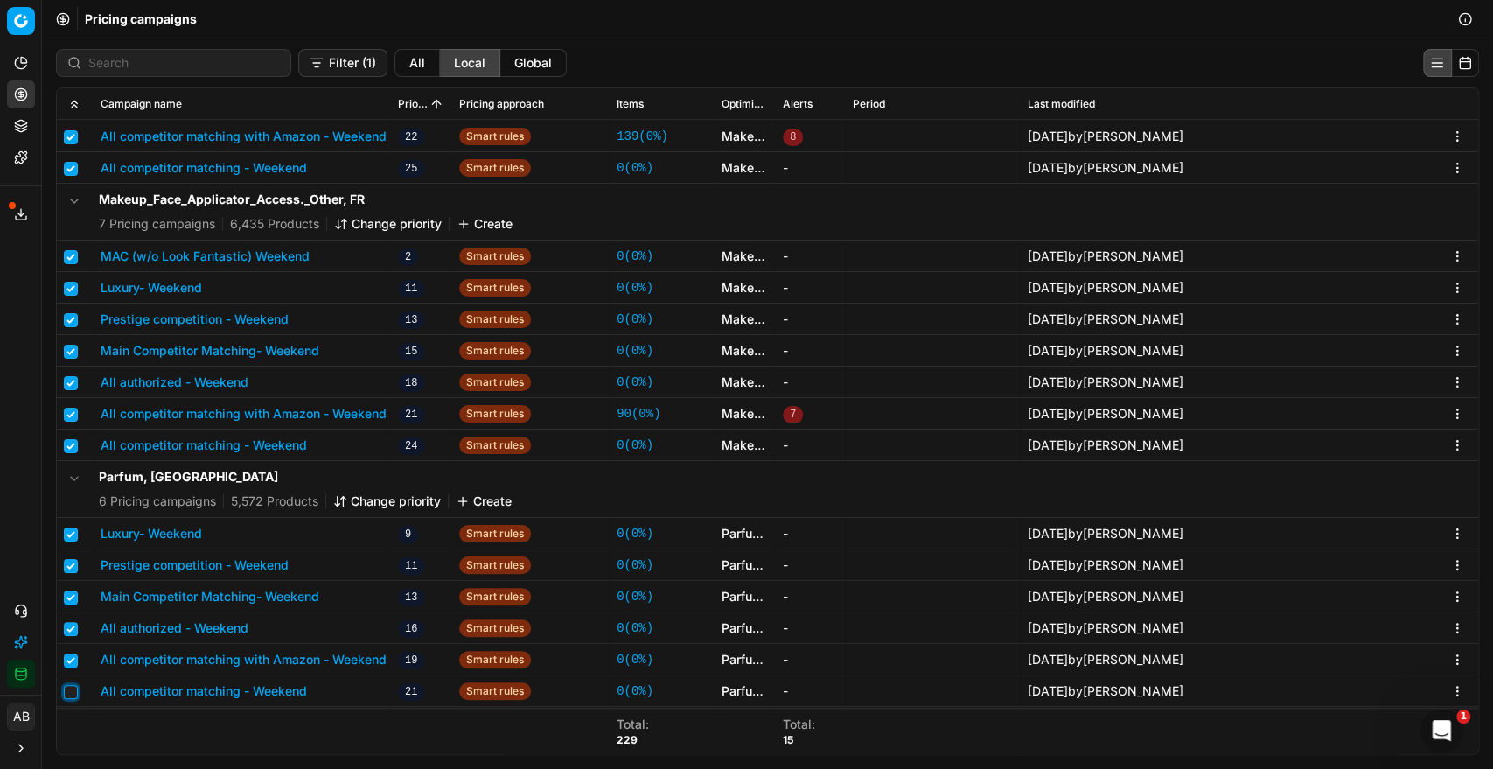
click at [70, 685] on input "checkbox" at bounding box center [71, 692] width 14 height 14
checkbox input "true"
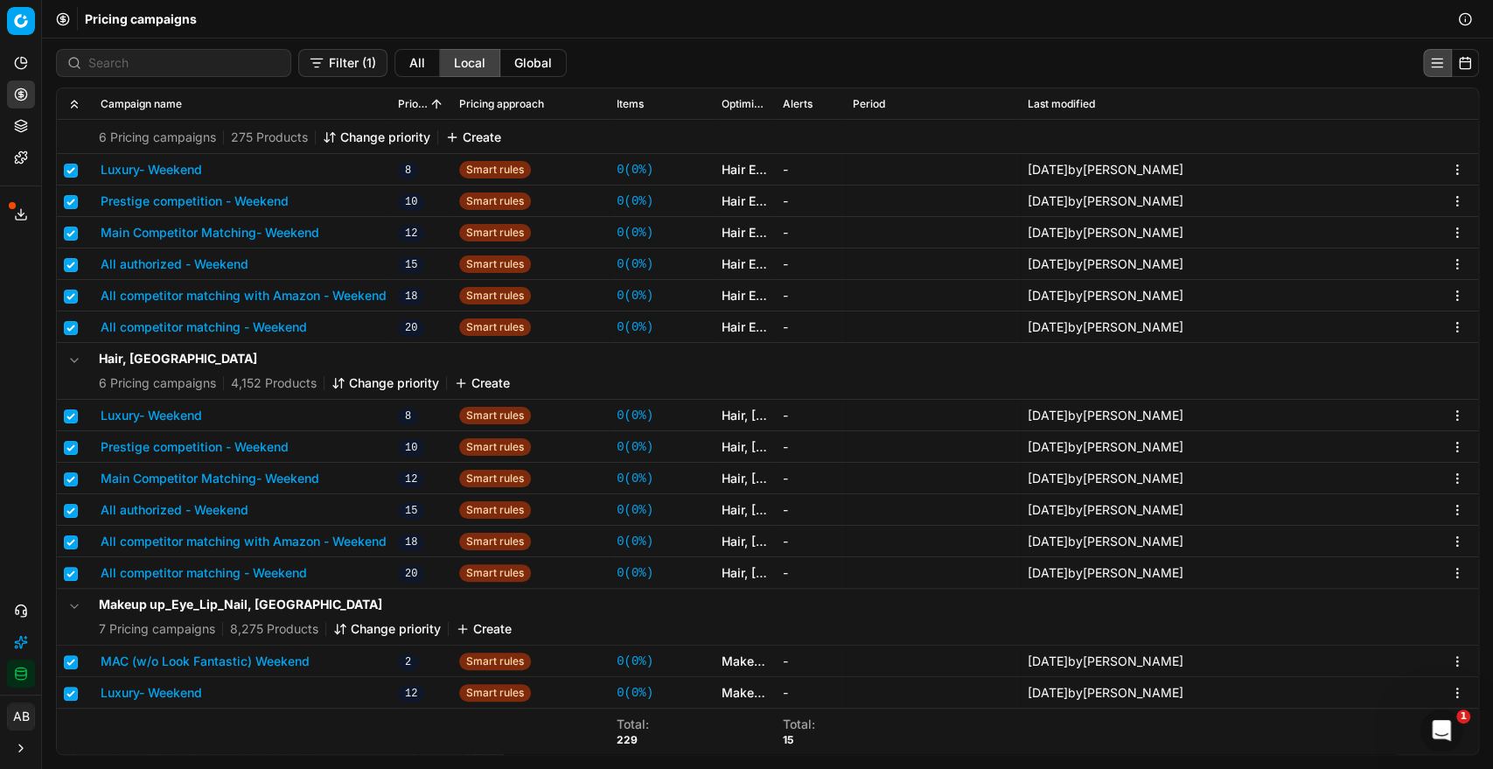
scroll to position [0, 0]
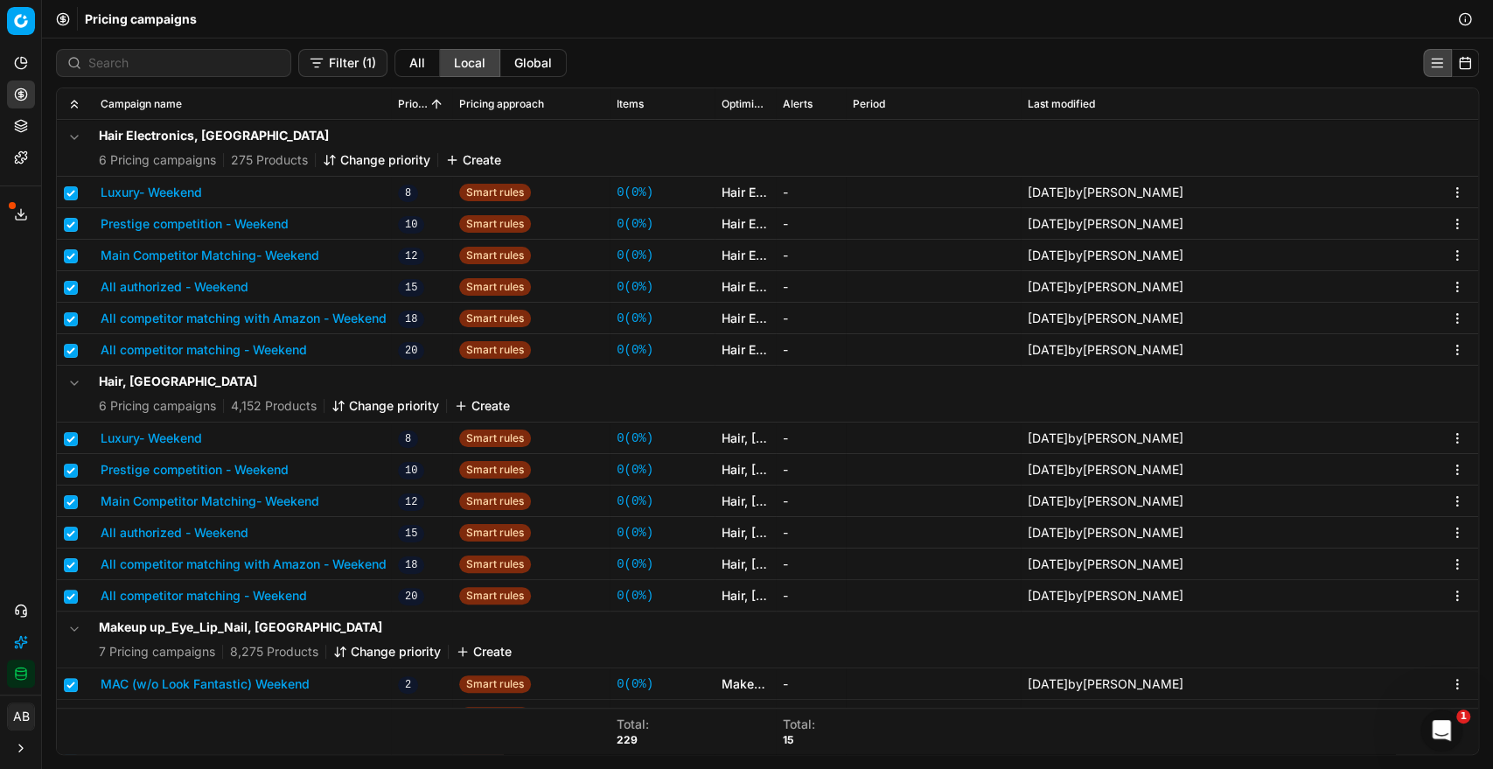
click at [181, 185] on button "Luxury- Weekend" at bounding box center [151, 192] width 101 height 17
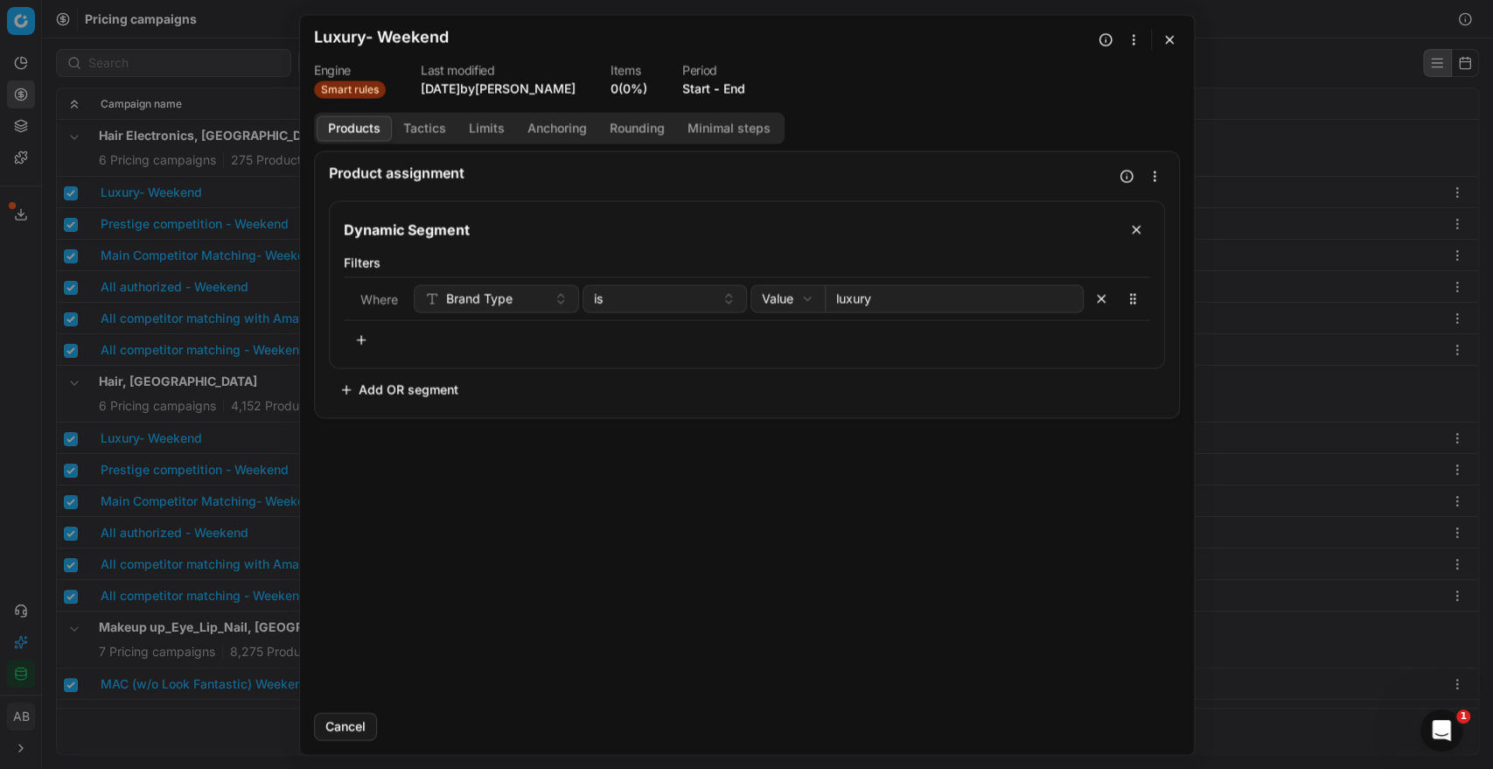
click at [1162, 42] on button "button" at bounding box center [1169, 39] width 21 height 21
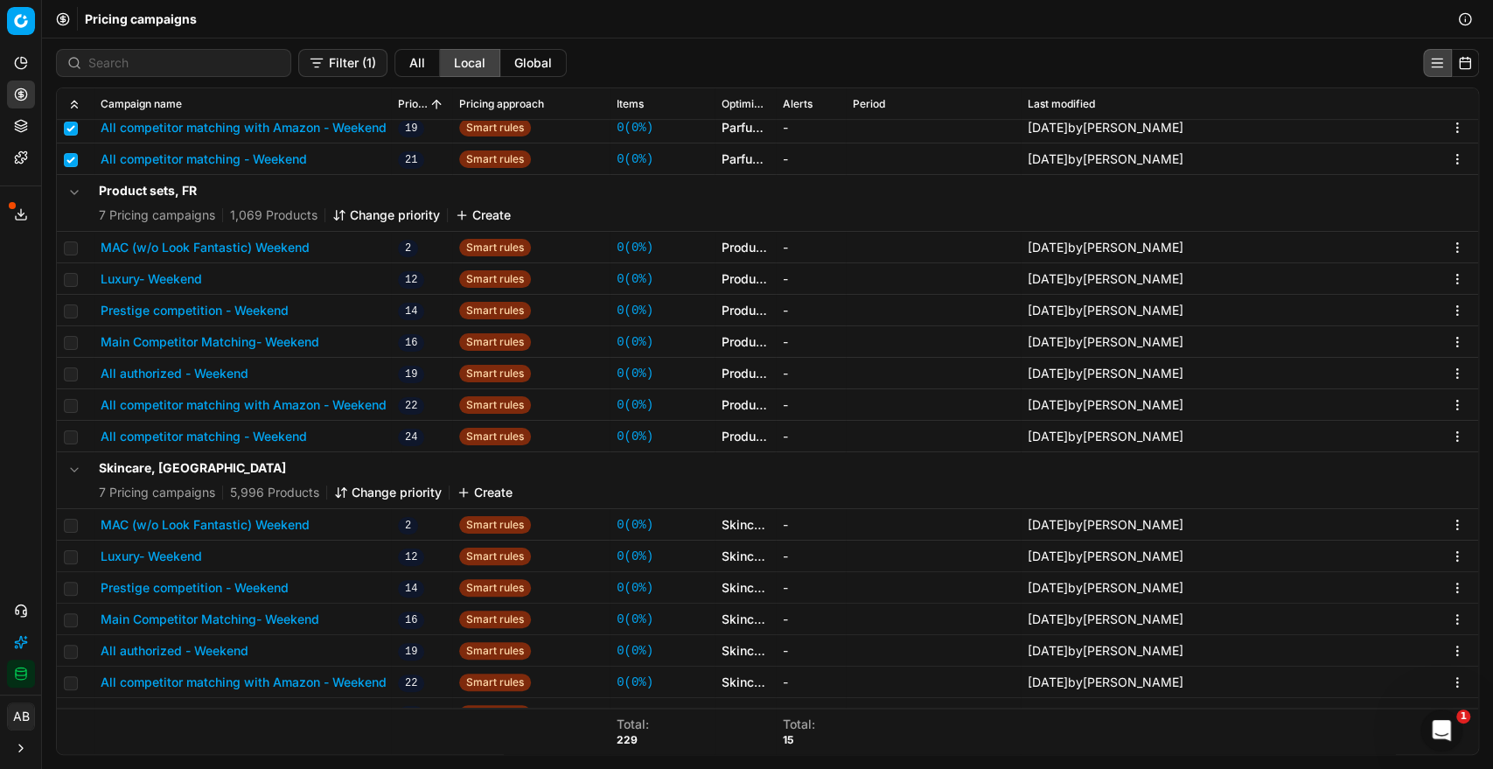
scroll to position [1291, 0]
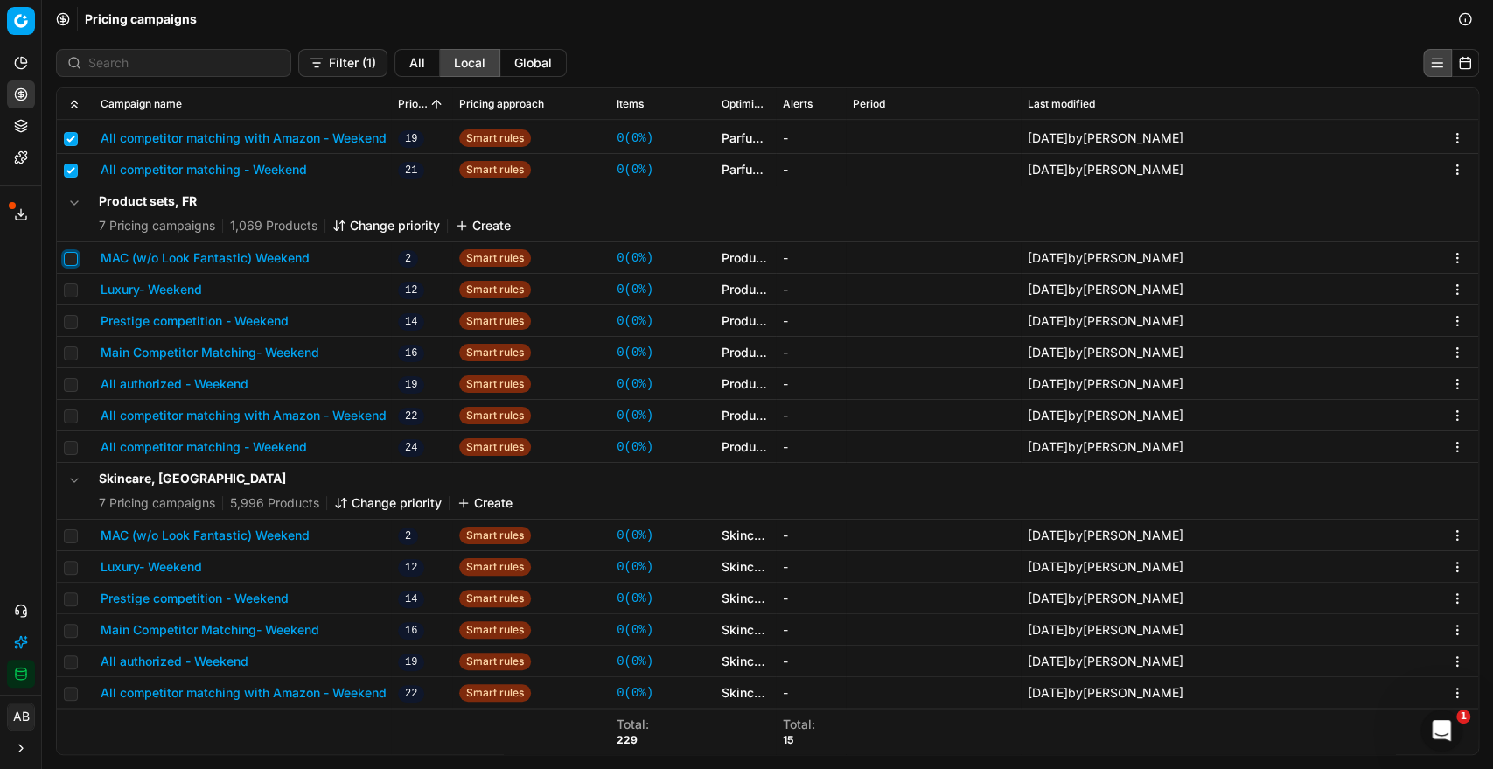
click at [64, 256] on input "checkbox" at bounding box center [71, 259] width 14 height 14
checkbox input "true"
click at [74, 296] on td at bounding box center [75, 289] width 37 height 31
click at [70, 283] on input "checkbox" at bounding box center [71, 290] width 14 height 14
checkbox input "true"
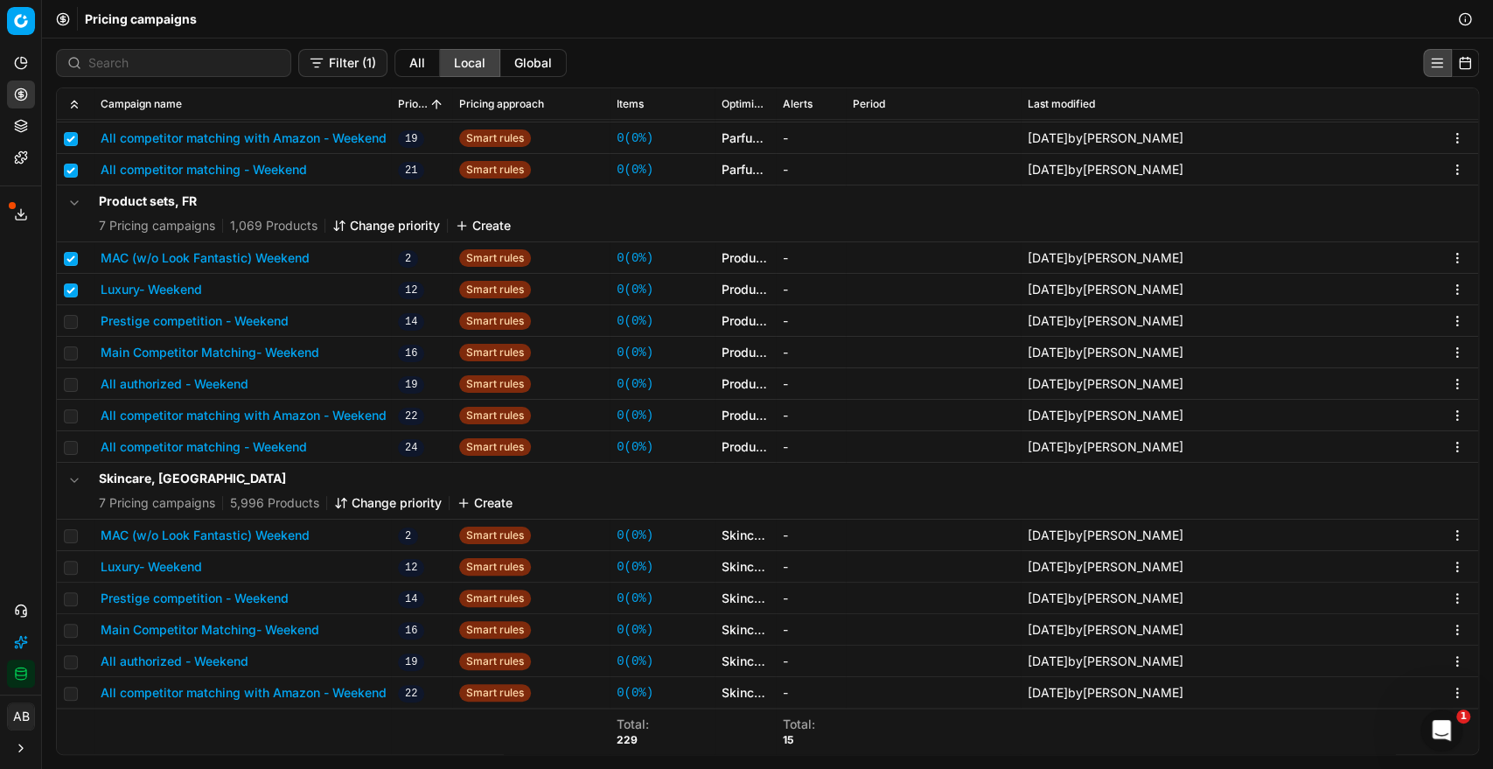
click at [62, 325] on td at bounding box center [75, 320] width 37 height 31
click at [64, 325] on input "checkbox" at bounding box center [71, 322] width 14 height 14
checkbox input "true"
click at [68, 352] on input "checkbox" at bounding box center [71, 353] width 14 height 14
checkbox input "true"
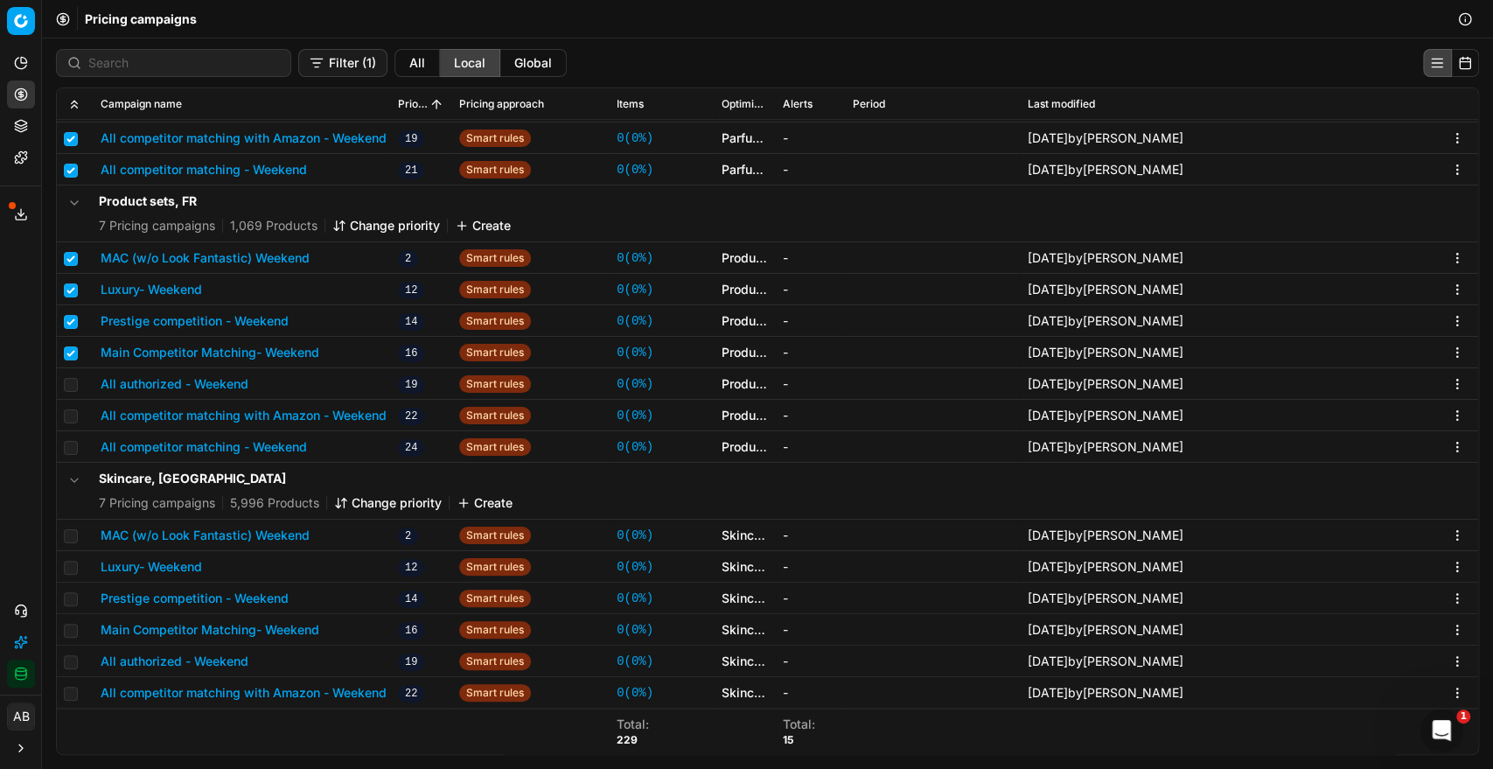
click at [72, 374] on td at bounding box center [75, 383] width 37 height 31
click at [69, 392] on td at bounding box center [75, 383] width 37 height 31
click at [68, 383] on input "checkbox" at bounding box center [71, 385] width 14 height 14
checkbox input "true"
click at [67, 409] on input "checkbox" at bounding box center [71, 416] width 14 height 14
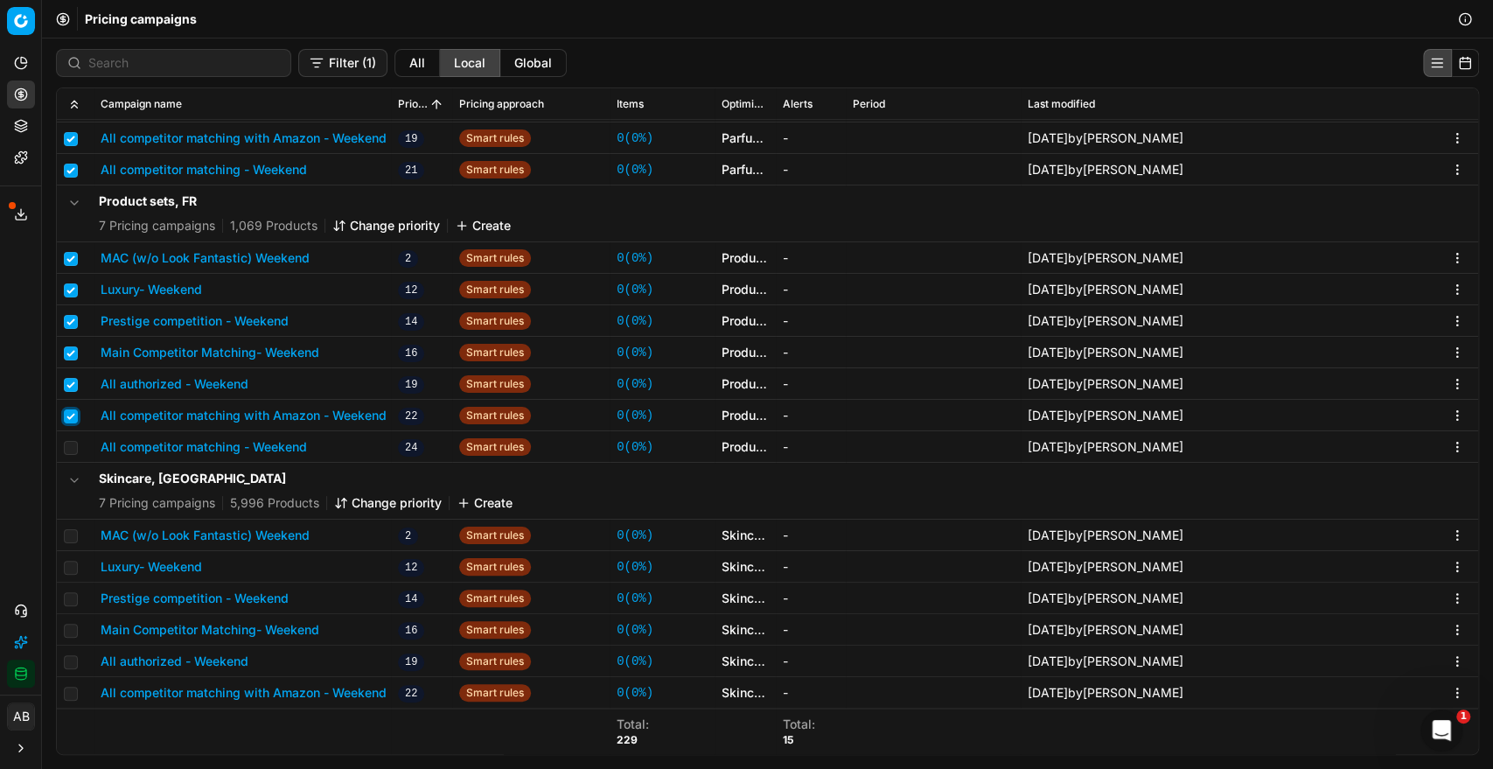
checkbox input "true"
click at [67, 441] on input "checkbox" at bounding box center [71, 448] width 14 height 14
checkbox input "true"
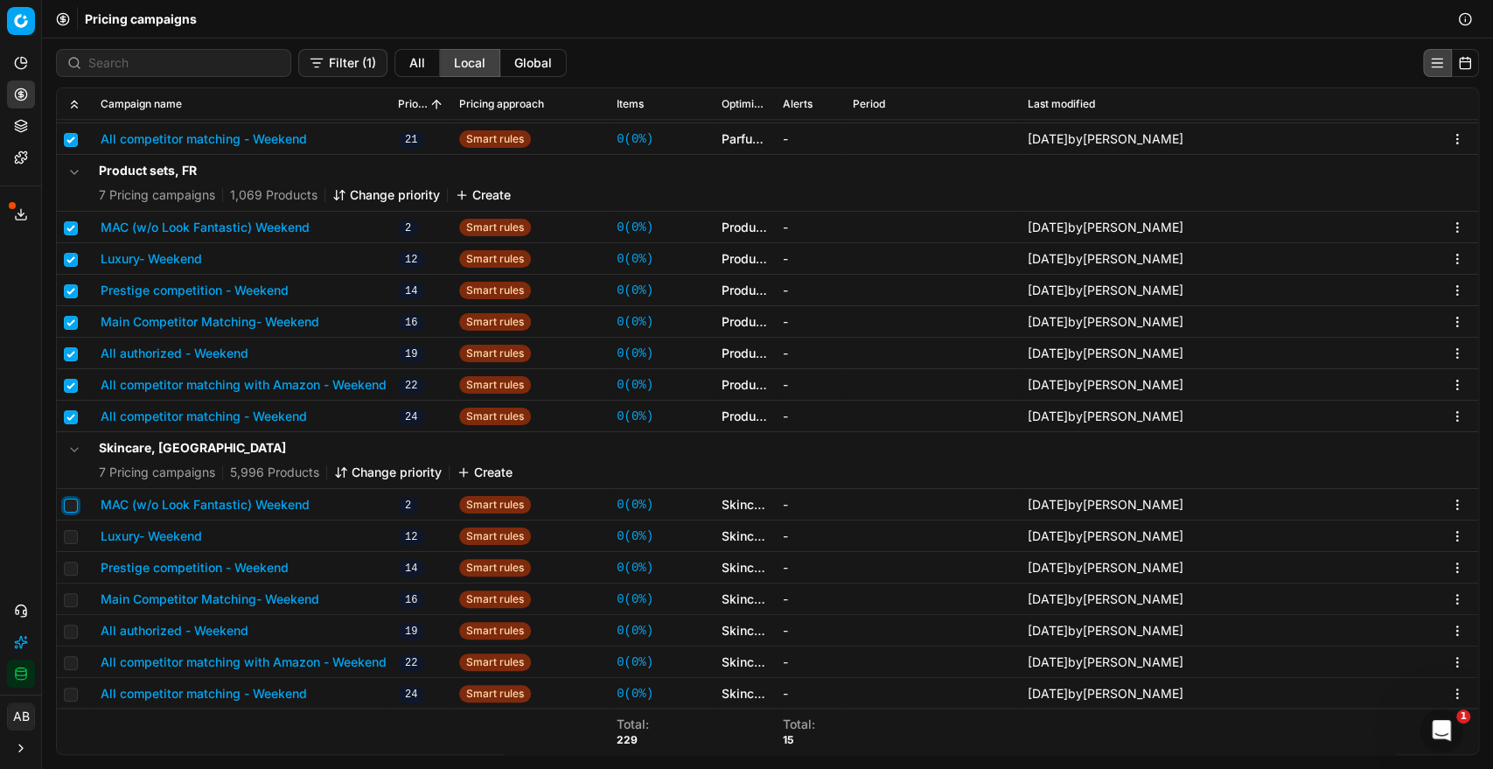
click at [73, 504] on input "checkbox" at bounding box center [71, 505] width 14 height 14
checkbox input "true"
click at [68, 535] on input "checkbox" at bounding box center [71, 537] width 14 height 14
checkbox input "true"
click at [68, 572] on input "checkbox" at bounding box center [71, 568] width 14 height 14
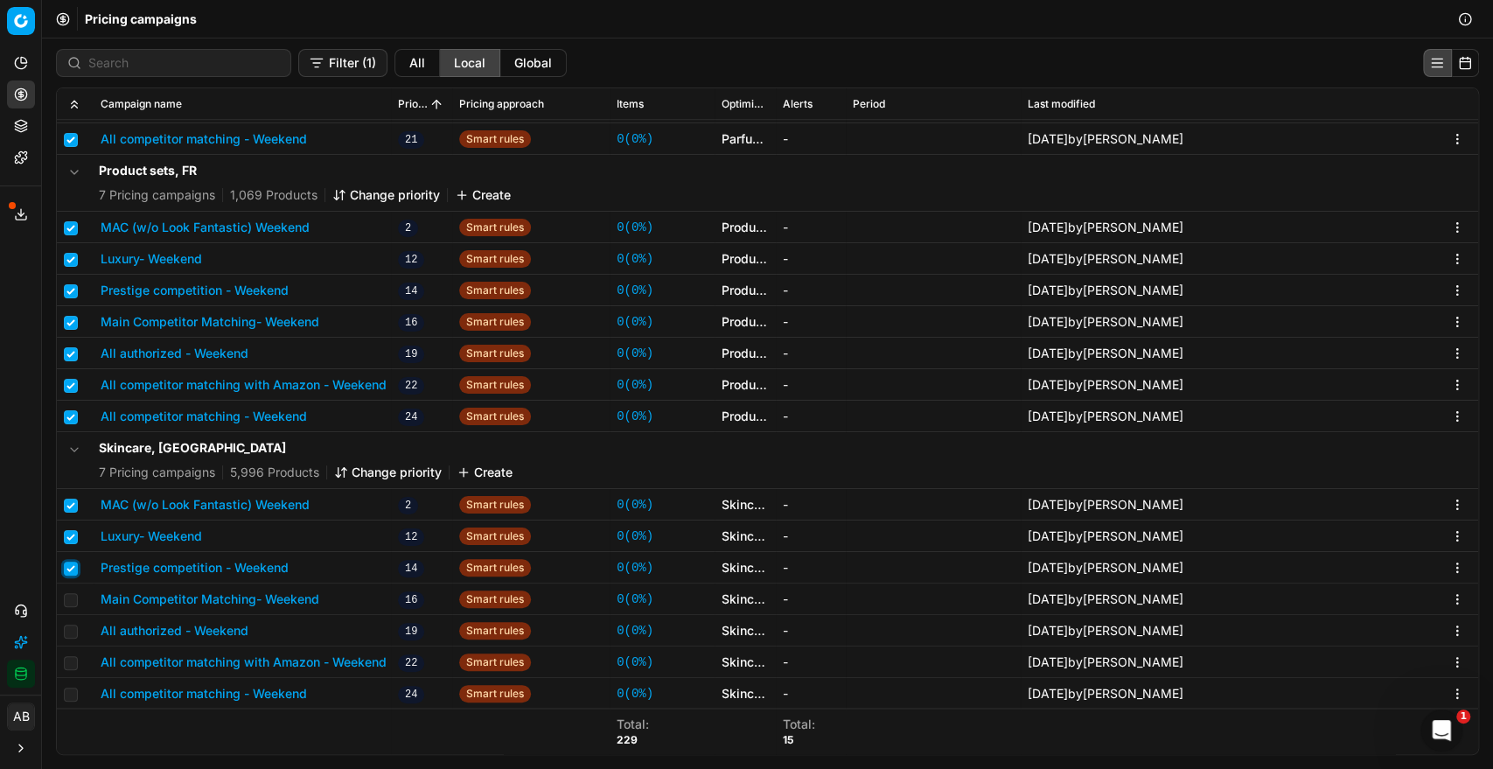
checkbox input "true"
click at [67, 599] on input "checkbox" at bounding box center [71, 600] width 14 height 14
checkbox input "true"
click at [70, 624] on input "checkbox" at bounding box center [71, 631] width 14 height 14
checkbox input "true"
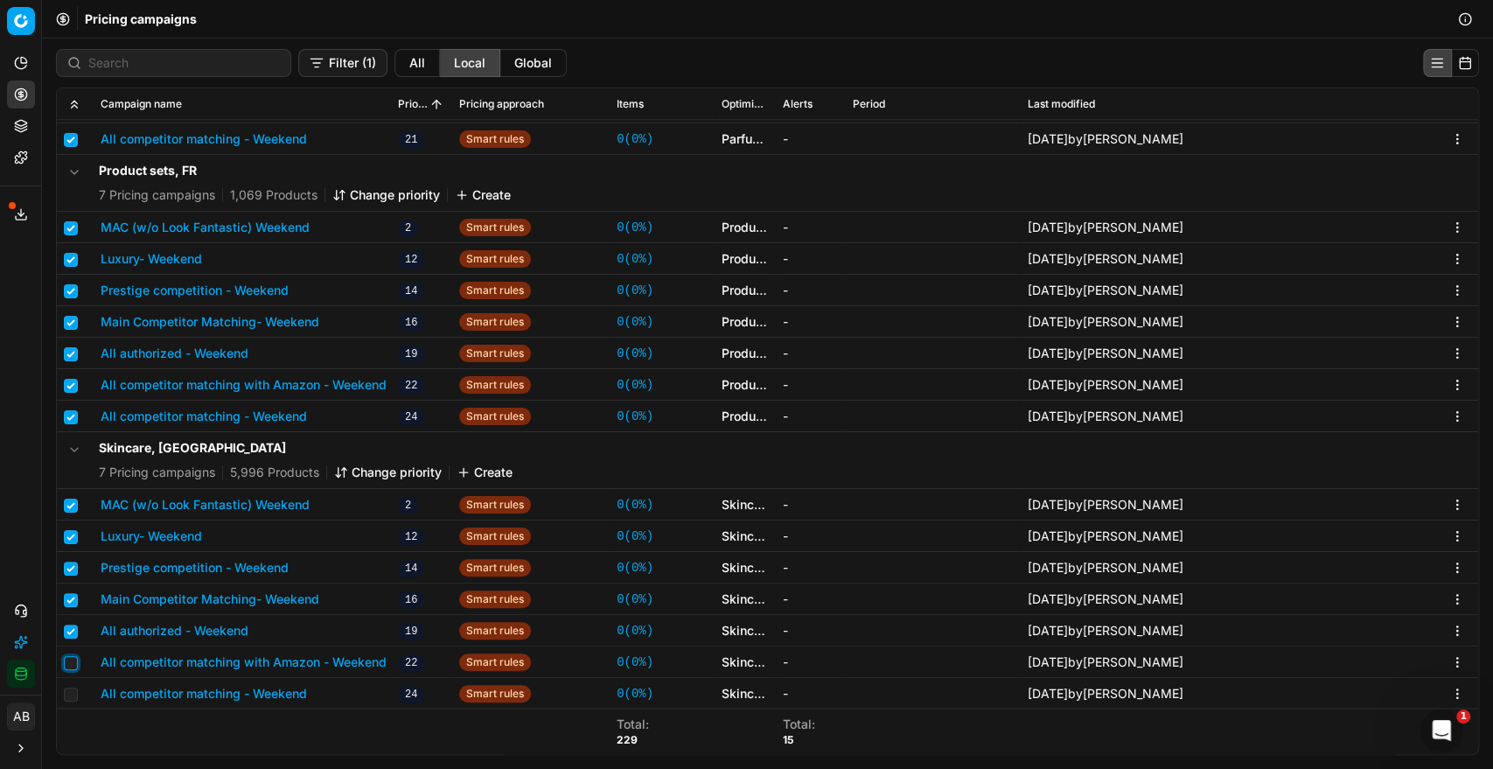
click at [67, 658] on input "checkbox" at bounding box center [71, 663] width 14 height 14
checkbox input "true"
click at [69, 684] on td at bounding box center [75, 693] width 37 height 31
click at [60, 692] on td at bounding box center [75, 693] width 37 height 31
click at [70, 696] on input "checkbox" at bounding box center [71, 694] width 14 height 14
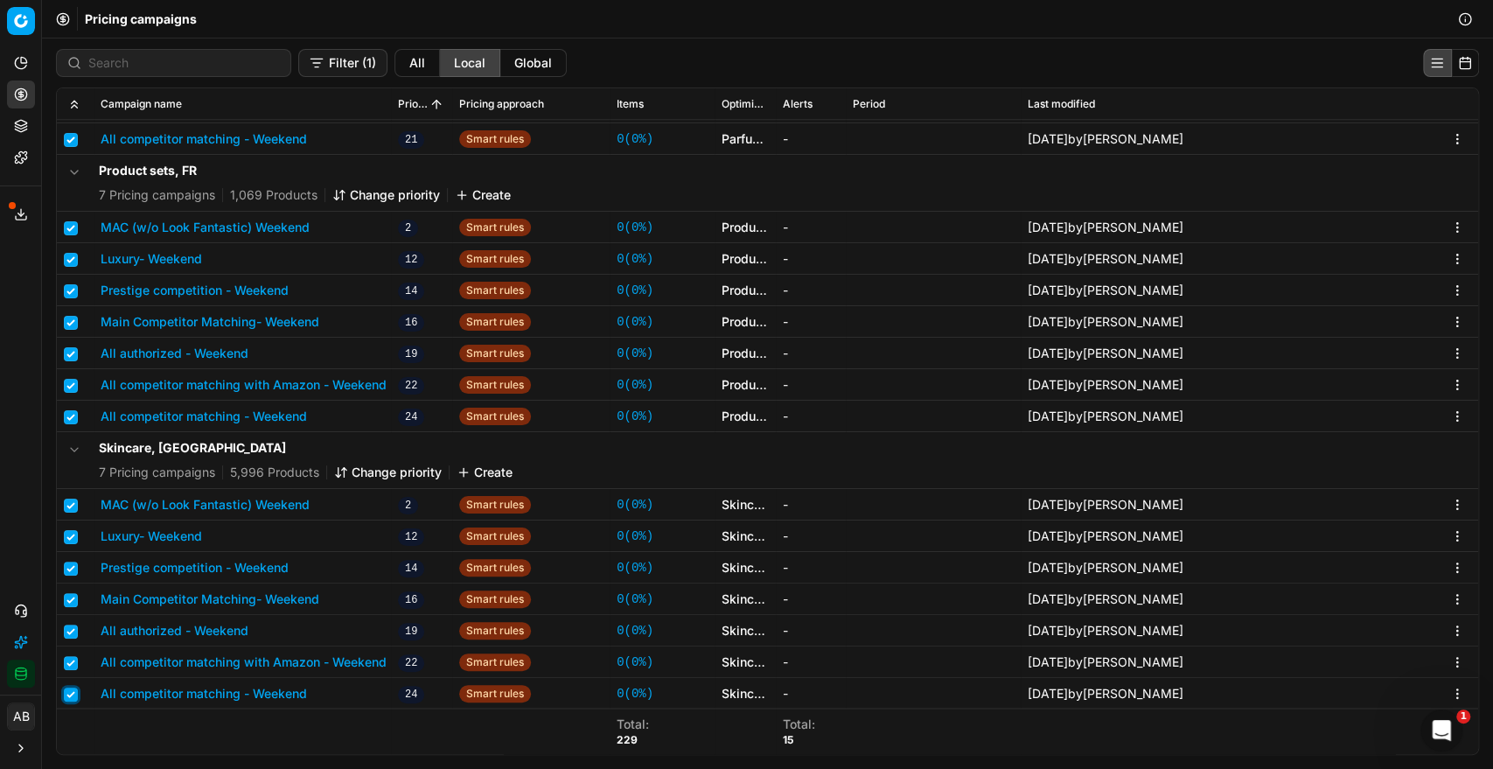
checkbox input "true"
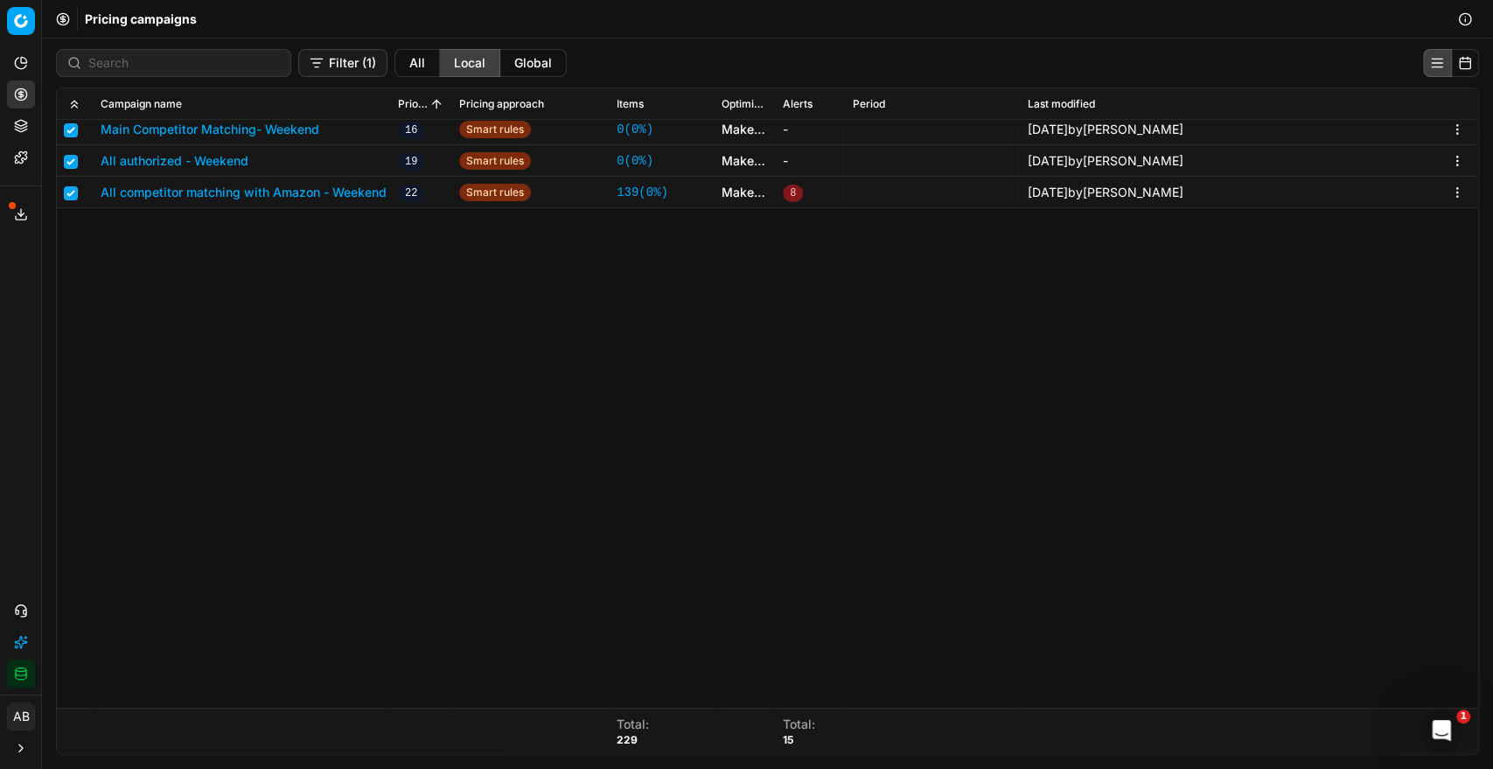
scroll to position [0, 0]
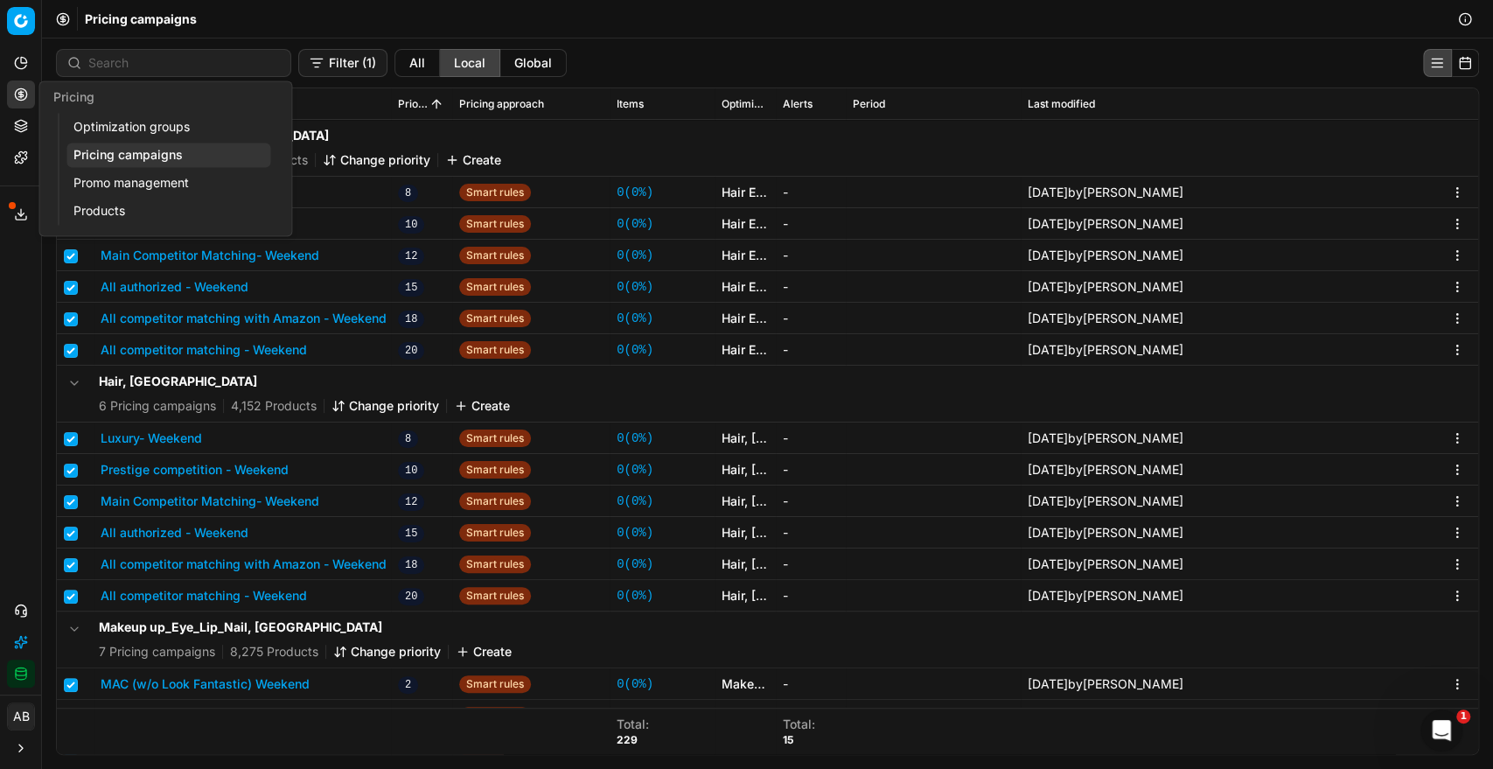
click at [149, 155] on link "Pricing campaigns" at bounding box center [168, 155] width 204 height 24
click at [133, 122] on link "Optimization groups" at bounding box center [168, 127] width 204 height 24
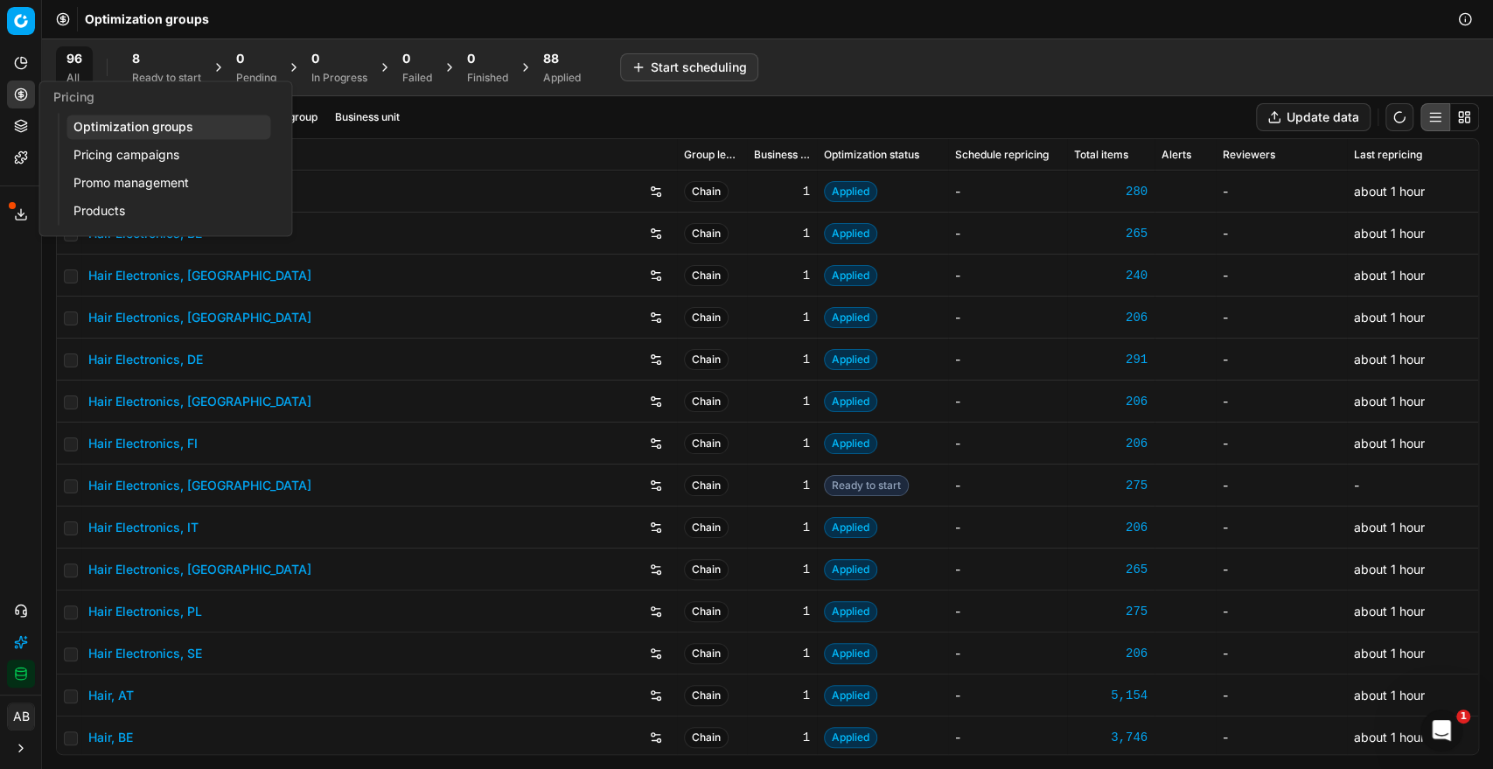
click at [26, 95] on circle at bounding box center [20, 93] width 11 height 11
click at [101, 151] on link "Pricing campaigns" at bounding box center [168, 155] width 204 height 24
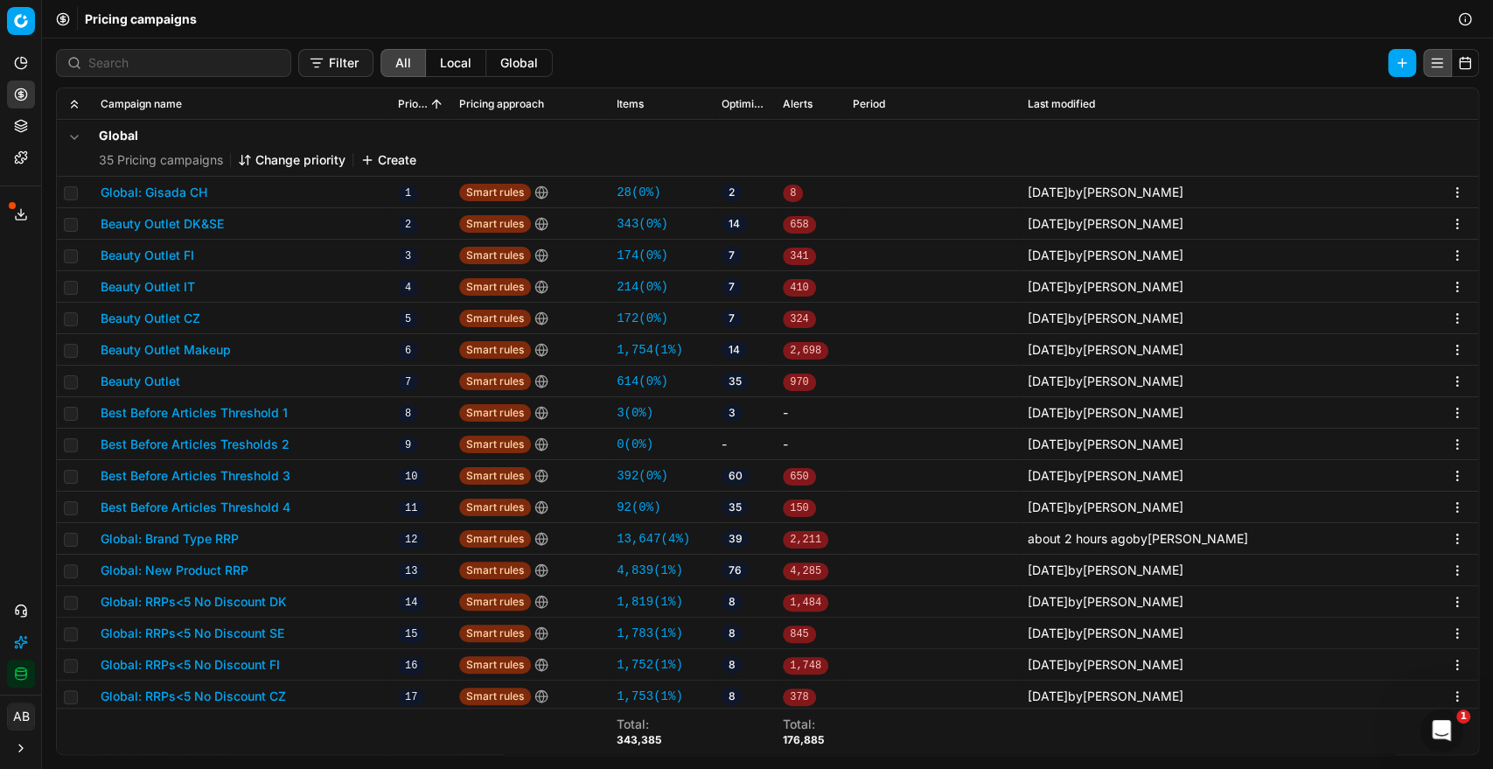
drag, startPoint x: 436, startPoint y: 65, endPoint x: 419, endPoint y: 65, distance: 17.5
click at [436, 65] on button "Local" at bounding box center [456, 63] width 60 height 28
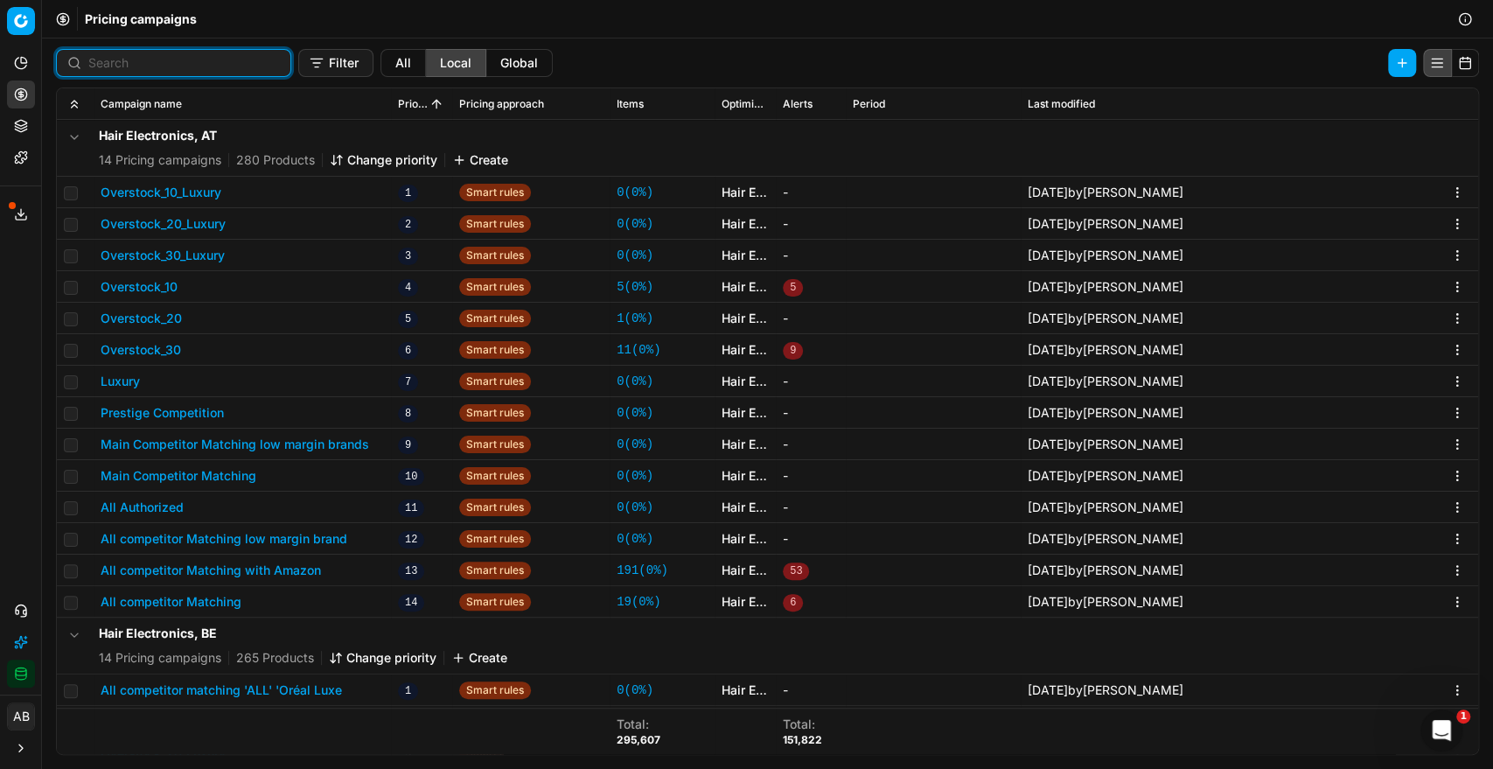
click at [164, 67] on input at bounding box center [183, 62] width 191 height 17
type input "w"
click at [334, 54] on button "Filter" at bounding box center [335, 63] width 75 height 28
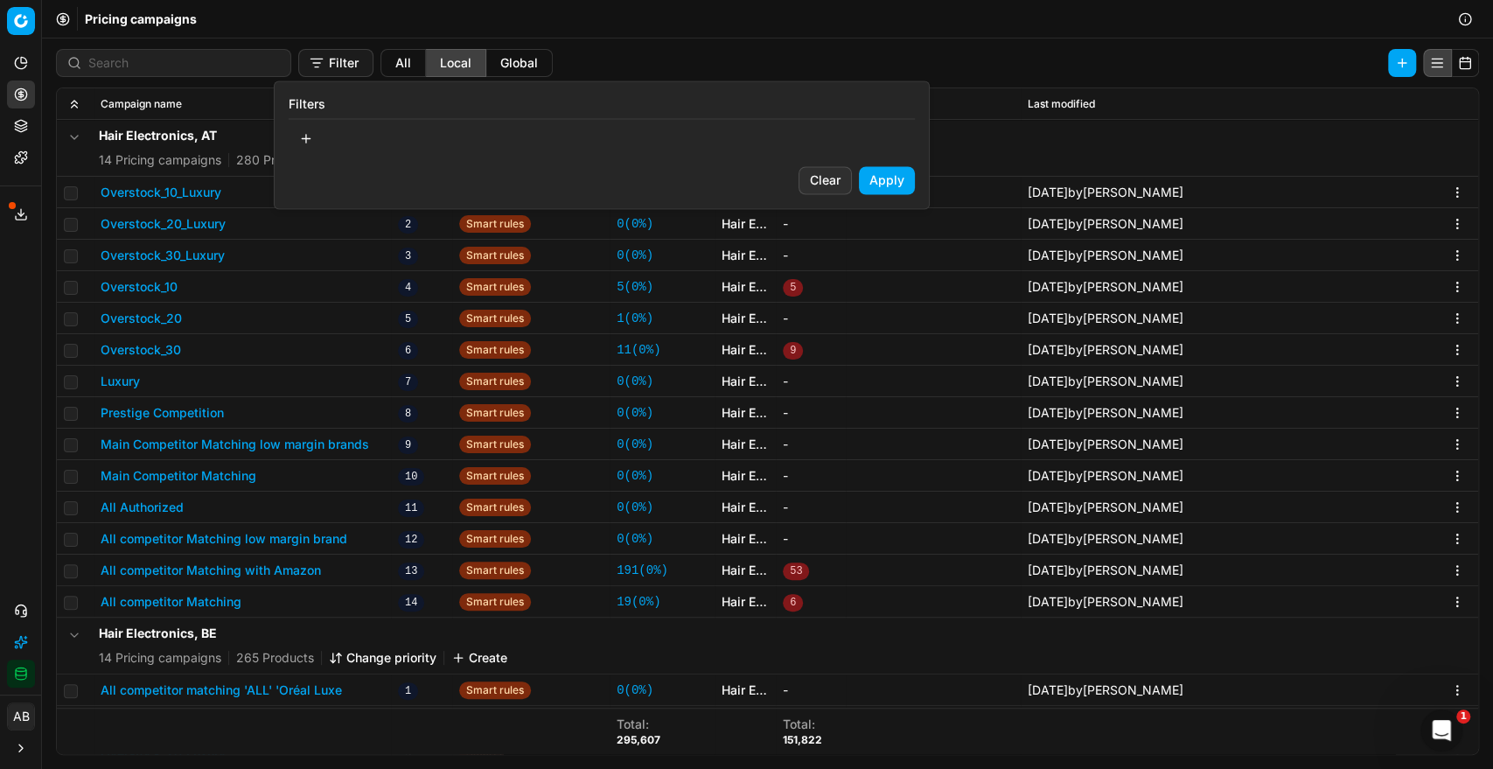
click at [299, 131] on button "button" at bounding box center [306, 138] width 35 height 28
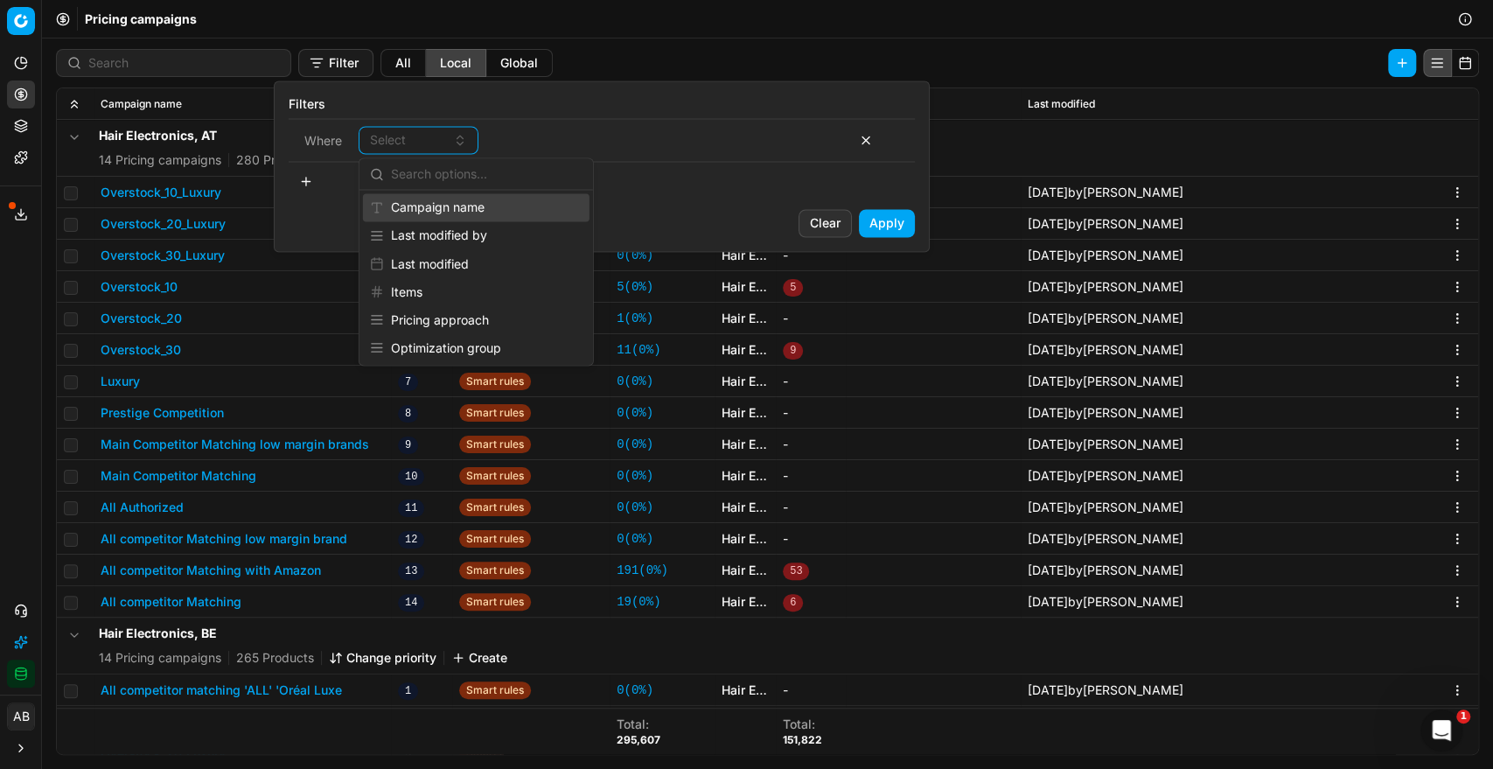
click at [425, 215] on div "Campaign name" at bounding box center [476, 207] width 226 height 28
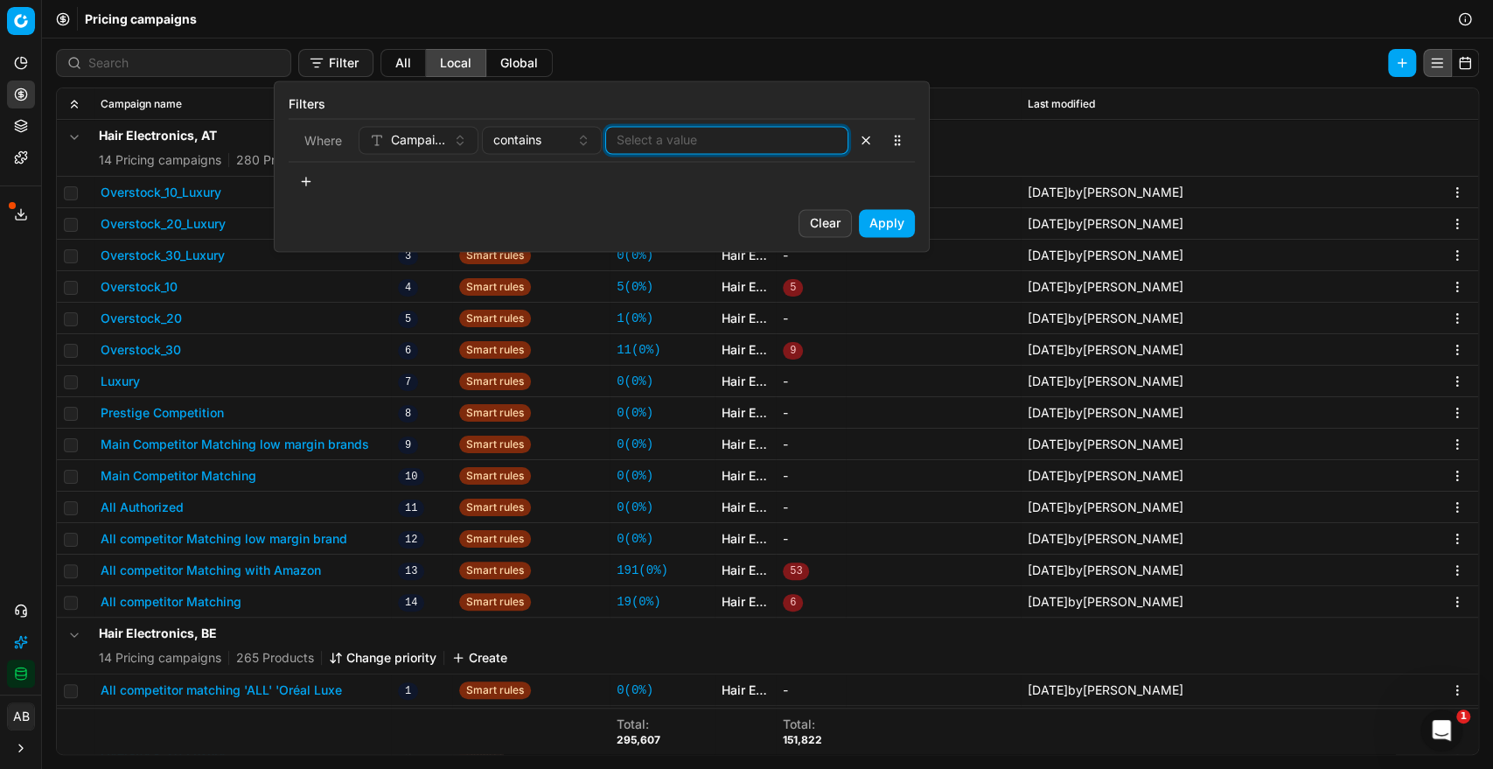
click at [639, 133] on input at bounding box center [726, 139] width 220 height 17
type input "weekend"
click at [888, 227] on button "Apply" at bounding box center [887, 223] width 56 height 28
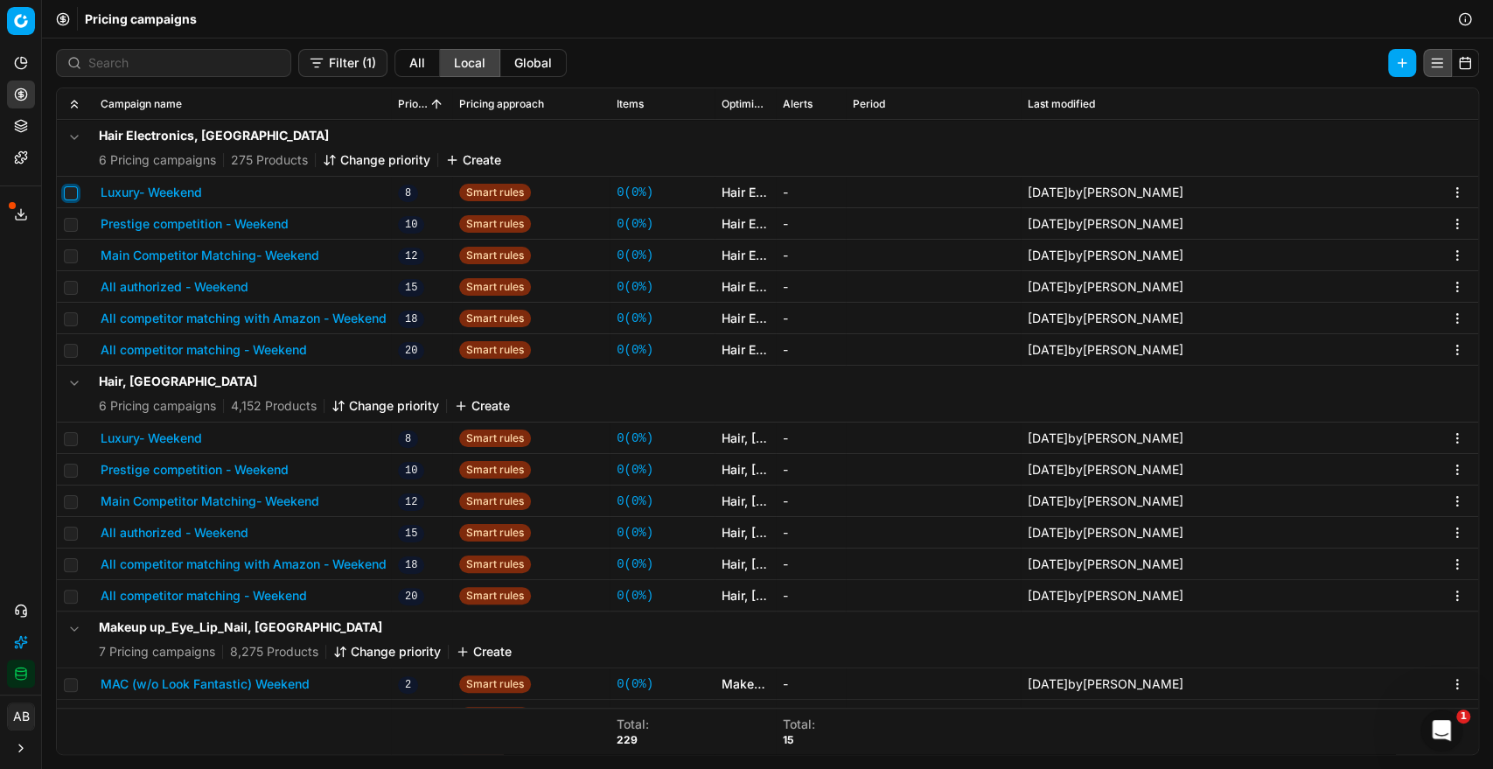
click at [72, 191] on input "checkbox" at bounding box center [71, 193] width 14 height 14
checkbox input "true"
click at [69, 211] on td at bounding box center [75, 223] width 37 height 31
click at [69, 222] on input "checkbox" at bounding box center [71, 225] width 14 height 14
checkbox input "true"
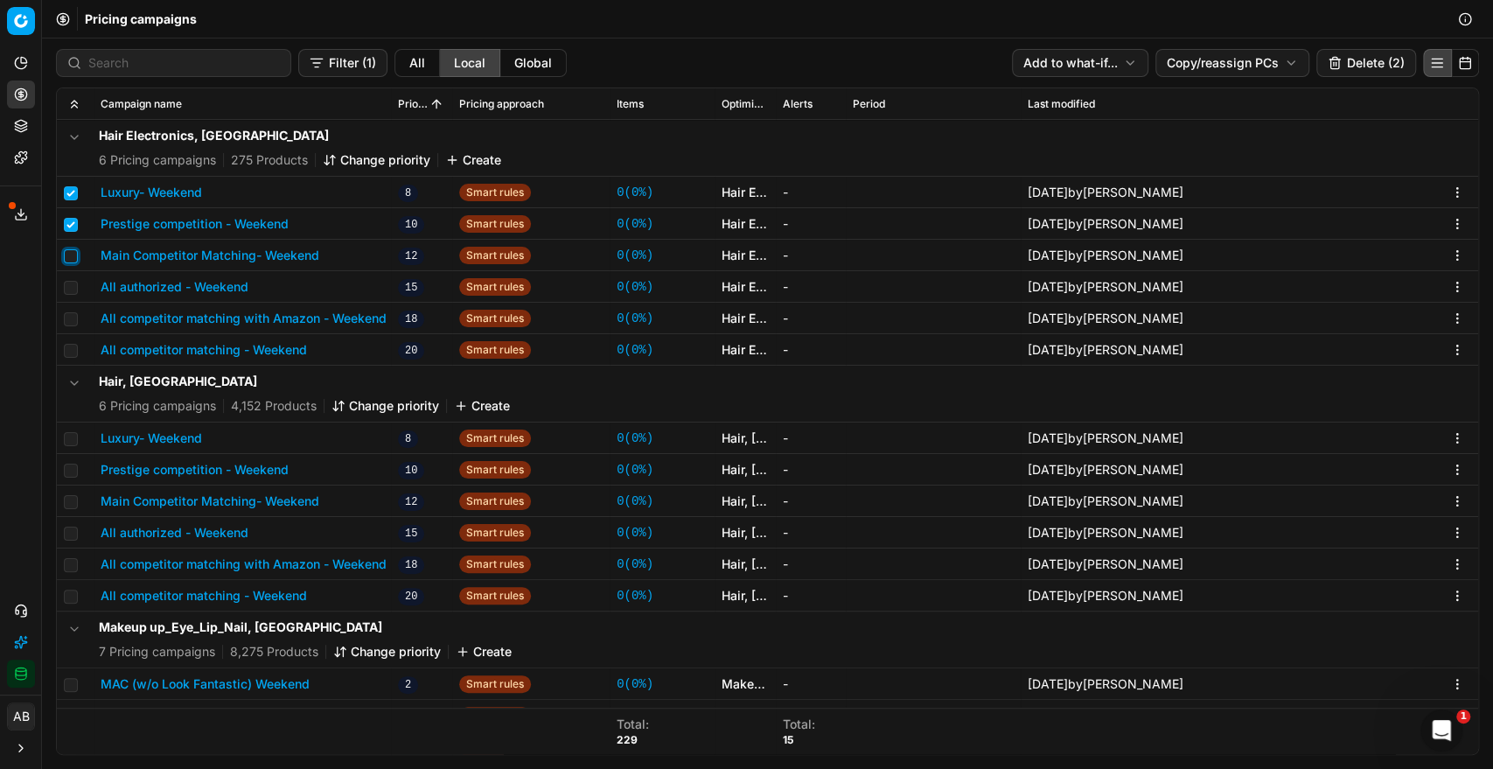
click at [66, 256] on input "checkbox" at bounding box center [71, 256] width 14 height 14
checkbox input "true"
click at [71, 294] on td at bounding box center [75, 286] width 37 height 31
click at [70, 282] on input "checkbox" at bounding box center [71, 288] width 14 height 14
checkbox input "true"
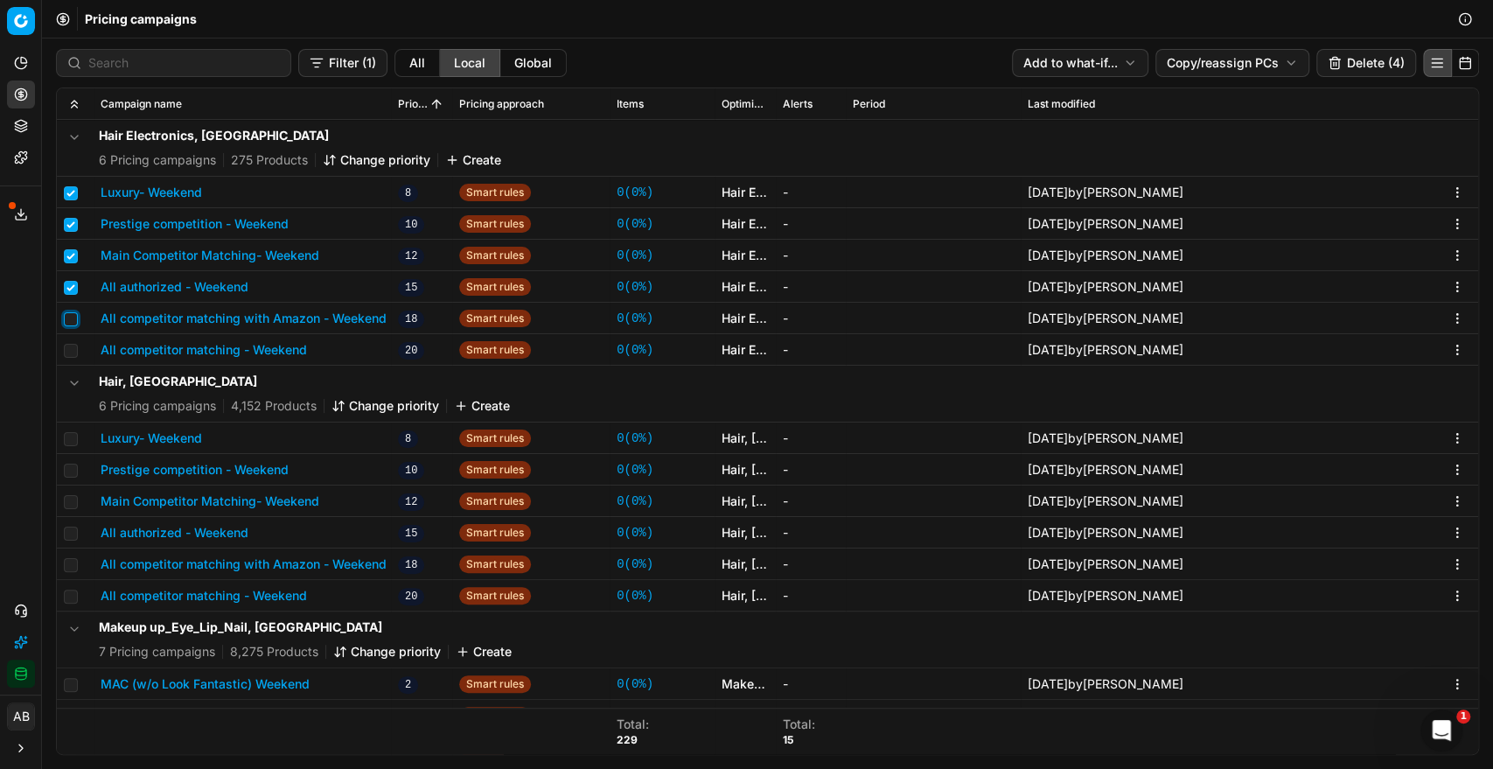
click at [70, 319] on input "checkbox" at bounding box center [71, 319] width 14 height 14
checkbox input "true"
click at [69, 345] on input "checkbox" at bounding box center [71, 351] width 14 height 14
checkbox input "true"
click at [68, 440] on input "checkbox" at bounding box center [71, 439] width 14 height 14
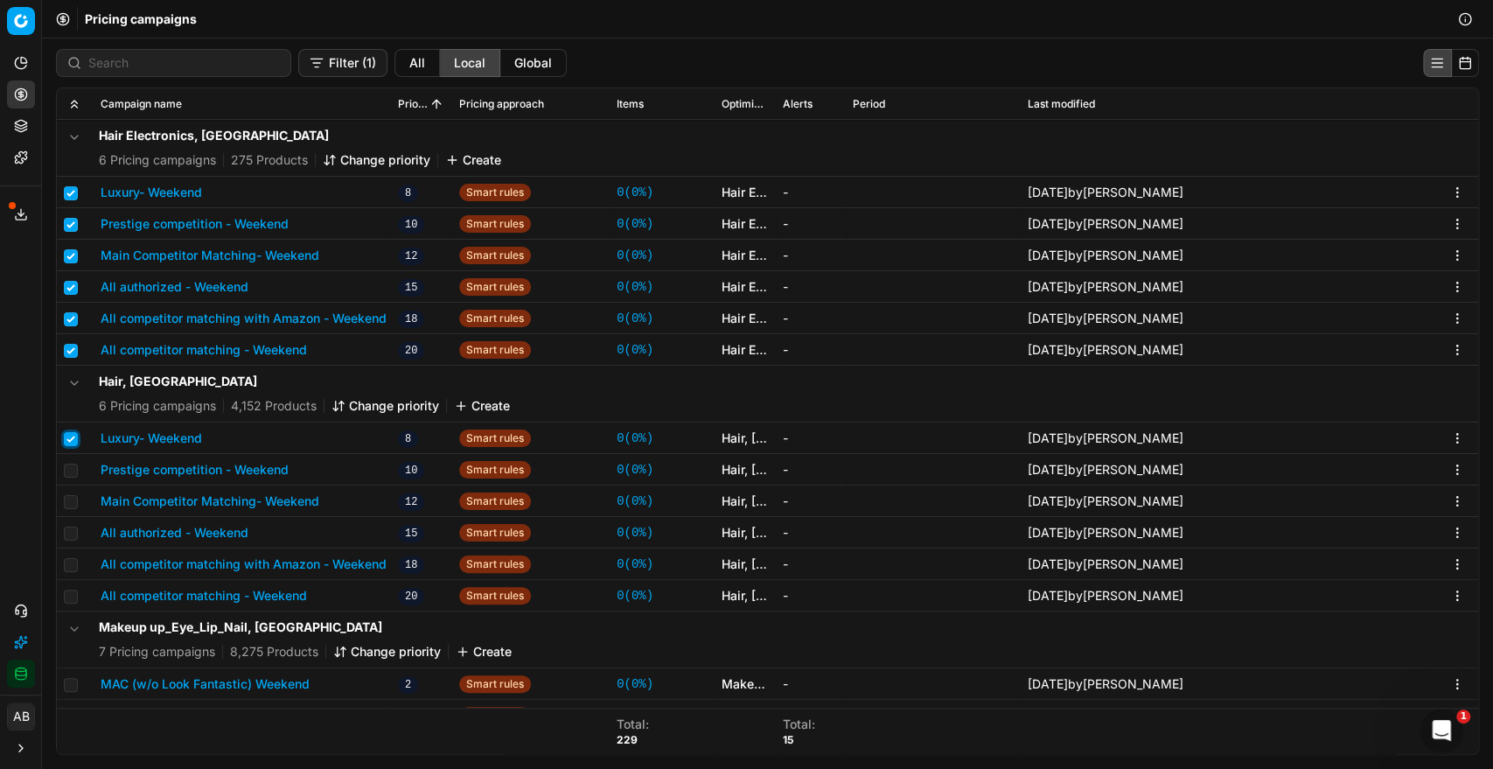
click at [69, 433] on input "checkbox" at bounding box center [71, 439] width 14 height 14
checkbox input "false"
click at [1364, 59] on button "Delete (6)" at bounding box center [1366, 63] width 100 height 28
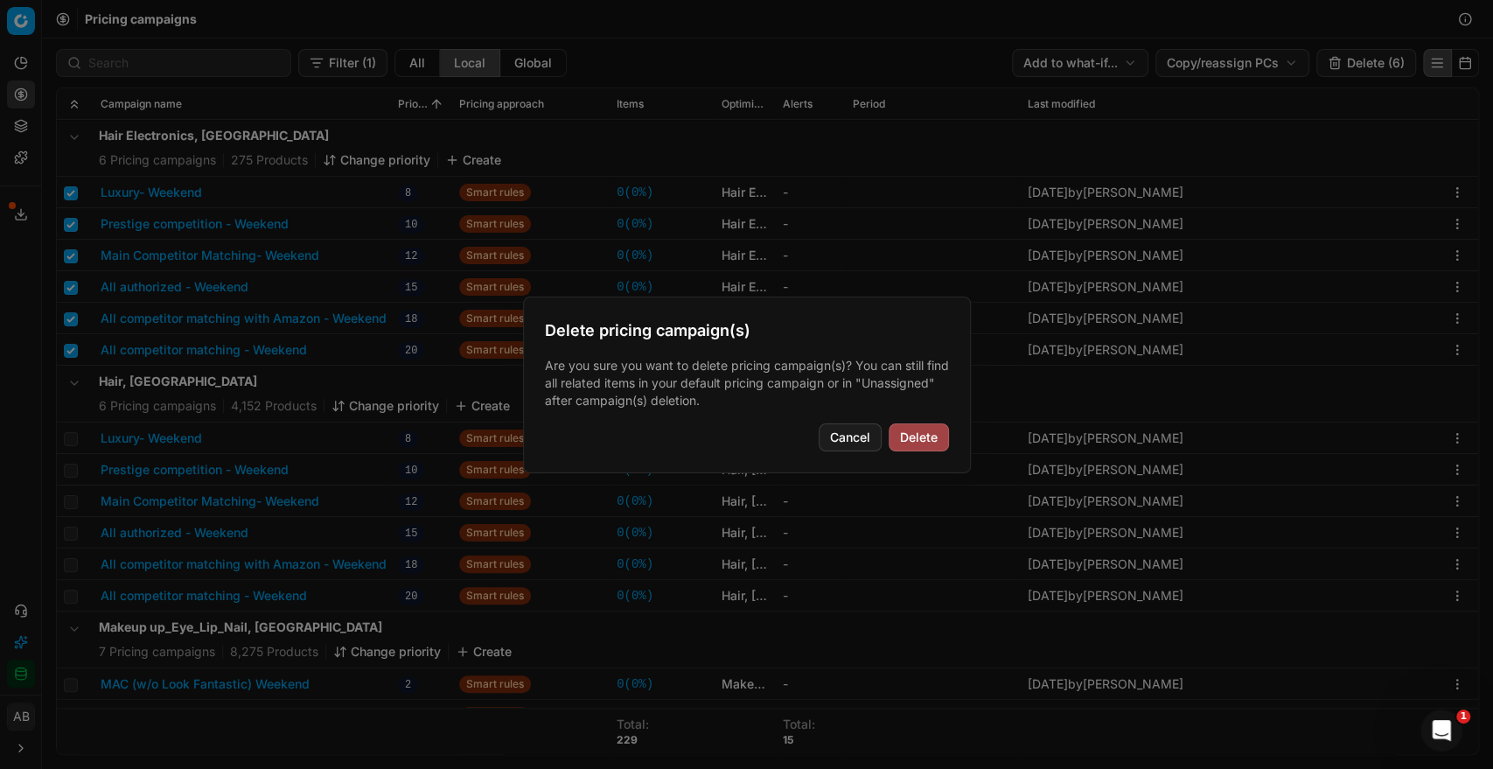
click at [896, 437] on button "Delete" at bounding box center [918, 437] width 60 height 28
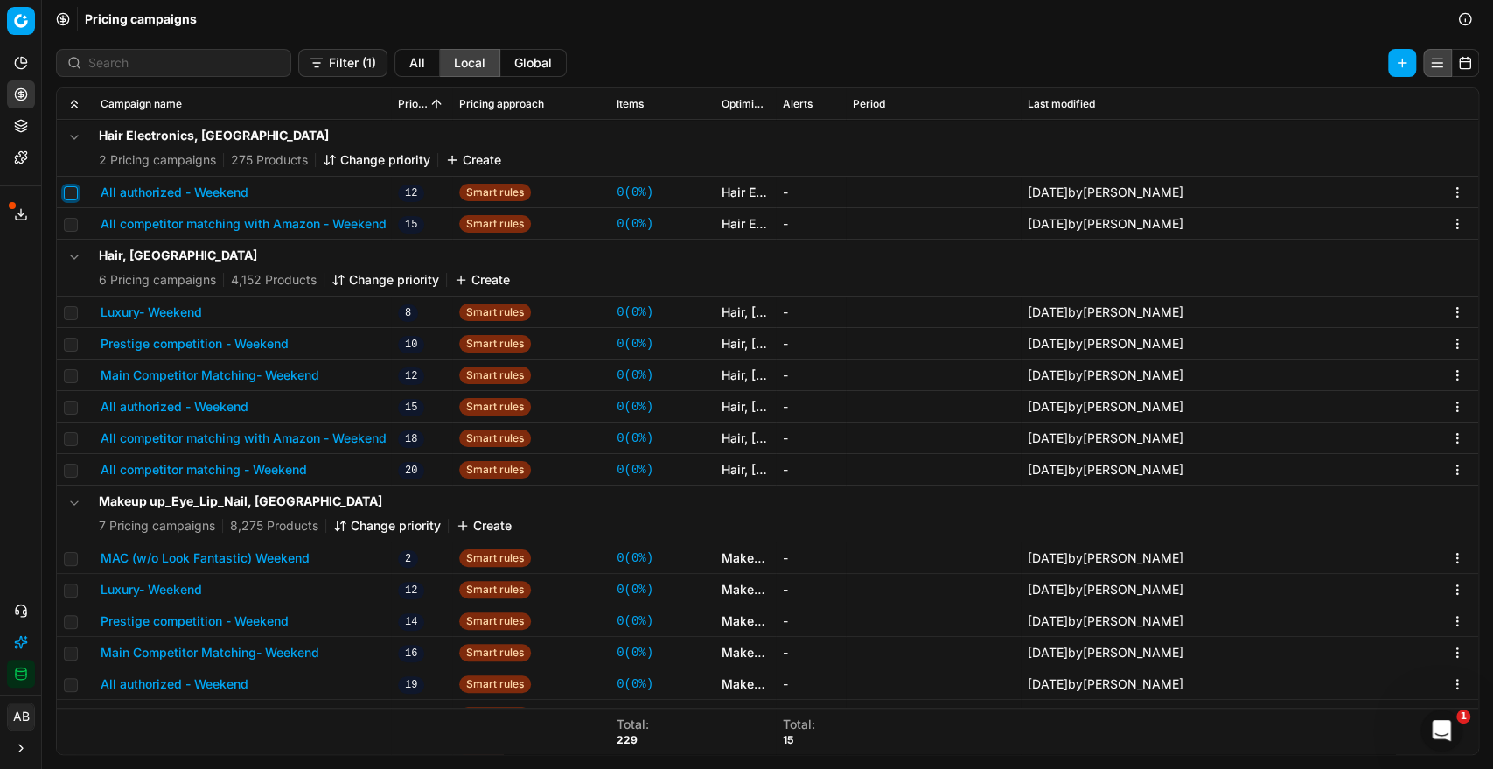
click at [71, 191] on input "checkbox" at bounding box center [71, 193] width 14 height 14
checkbox input "true"
click at [72, 212] on td at bounding box center [75, 223] width 37 height 31
click at [73, 222] on input "checkbox" at bounding box center [71, 225] width 14 height 14
checkbox input "true"
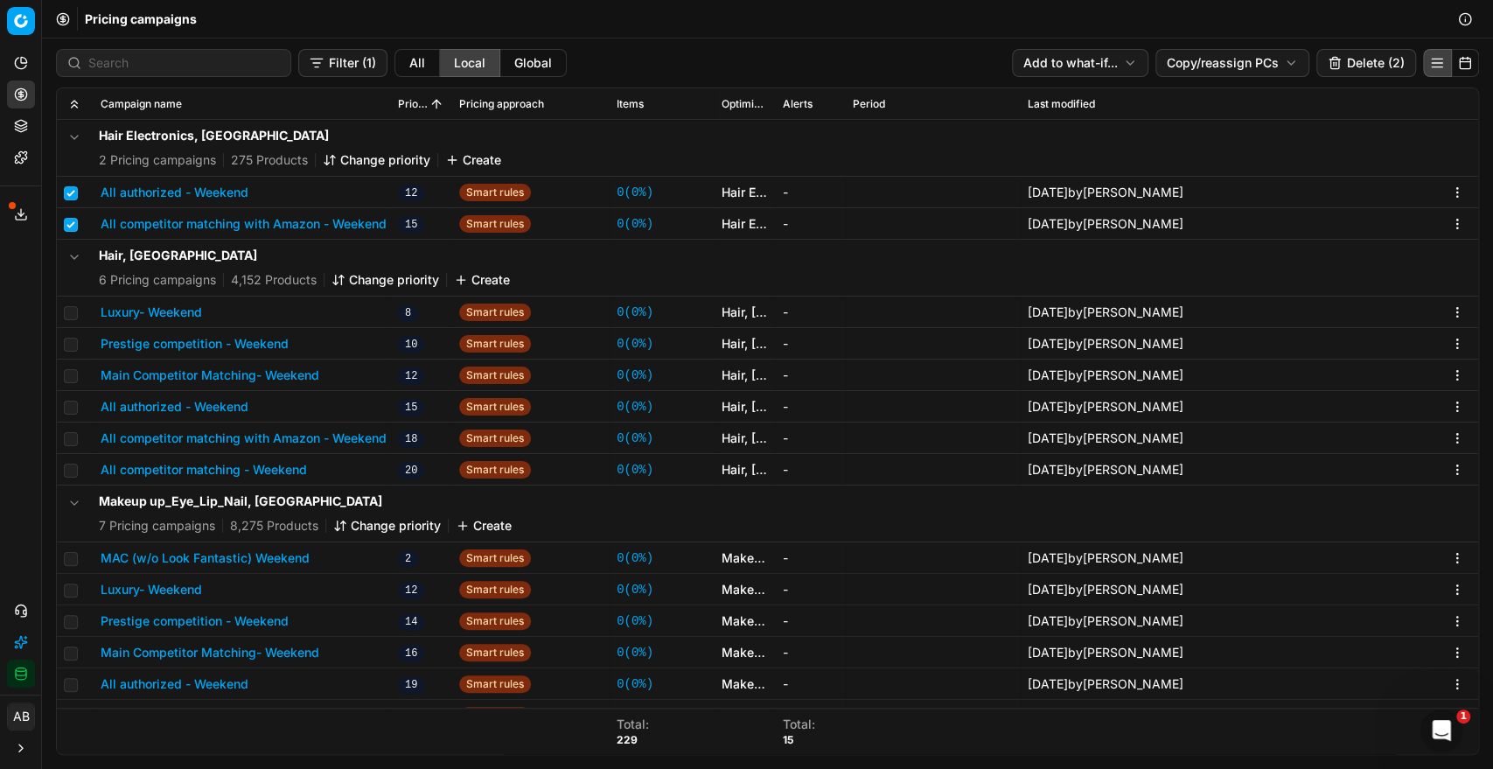
click at [1356, 62] on button "Delete (2)" at bounding box center [1366, 63] width 100 height 28
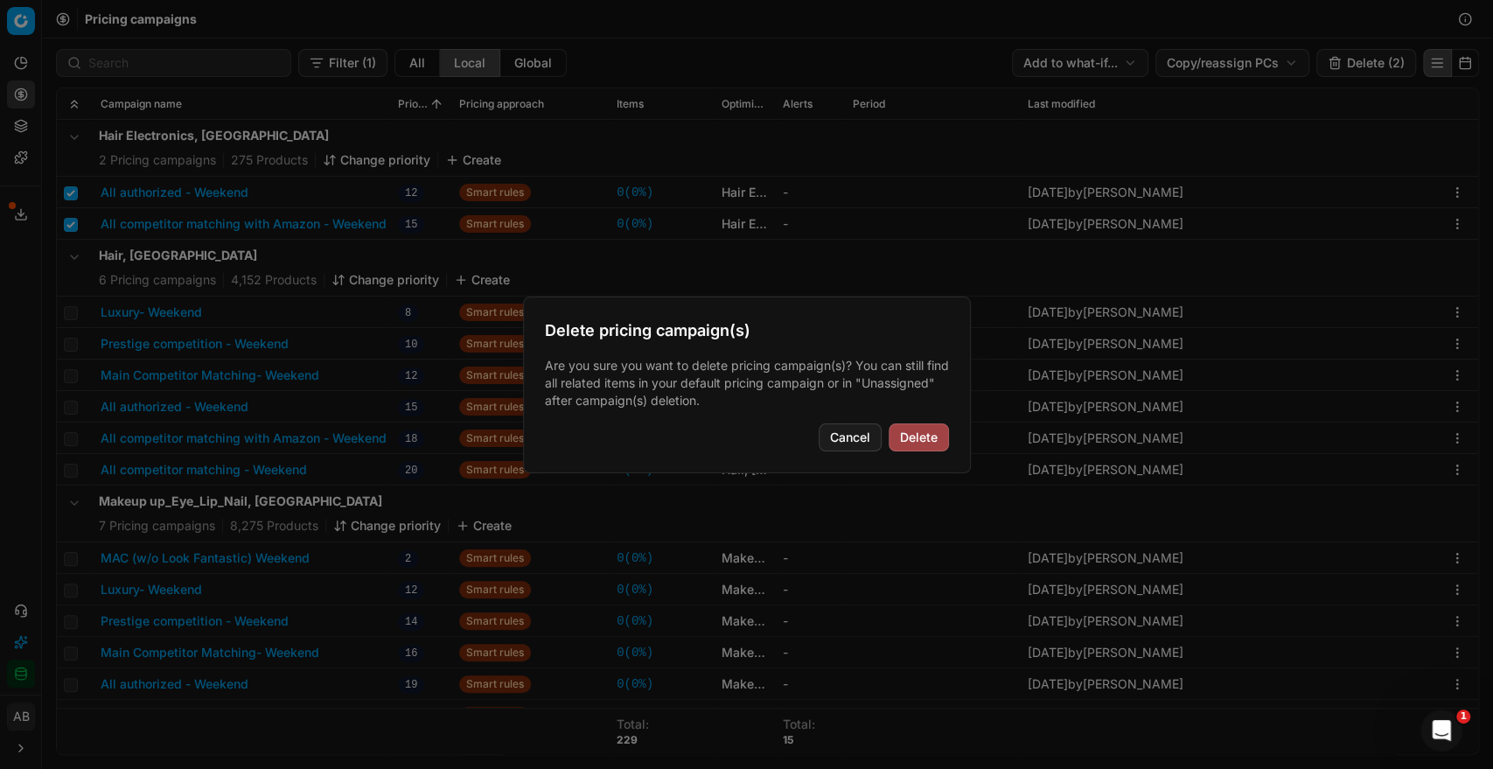
click at [922, 435] on button "Delete" at bounding box center [918, 437] width 60 height 28
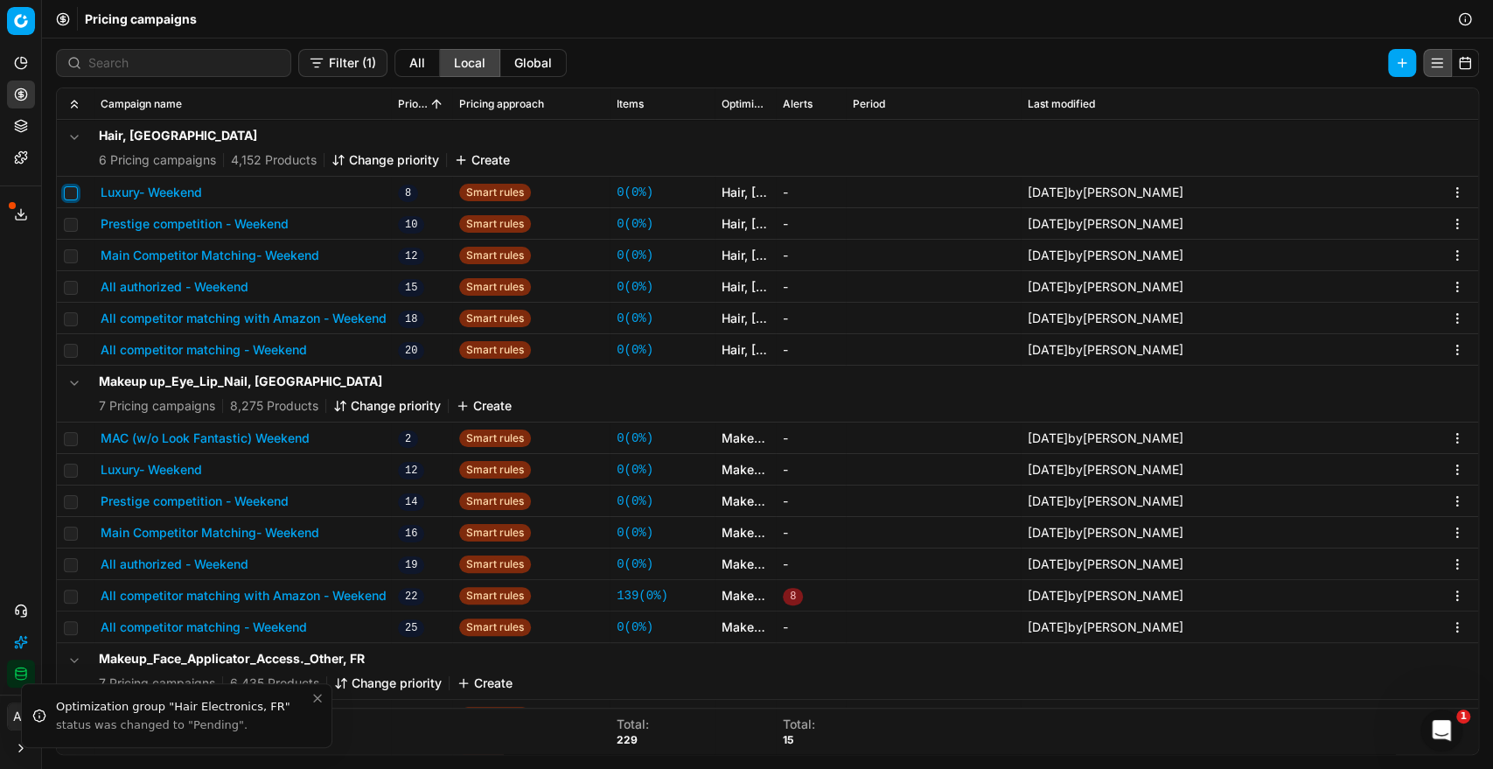
click at [66, 192] on input "checkbox" at bounding box center [71, 193] width 14 height 14
checkbox input "true"
click at [68, 220] on input "checkbox" at bounding box center [71, 225] width 14 height 14
checkbox input "true"
click at [70, 252] on input "checkbox" at bounding box center [71, 256] width 14 height 14
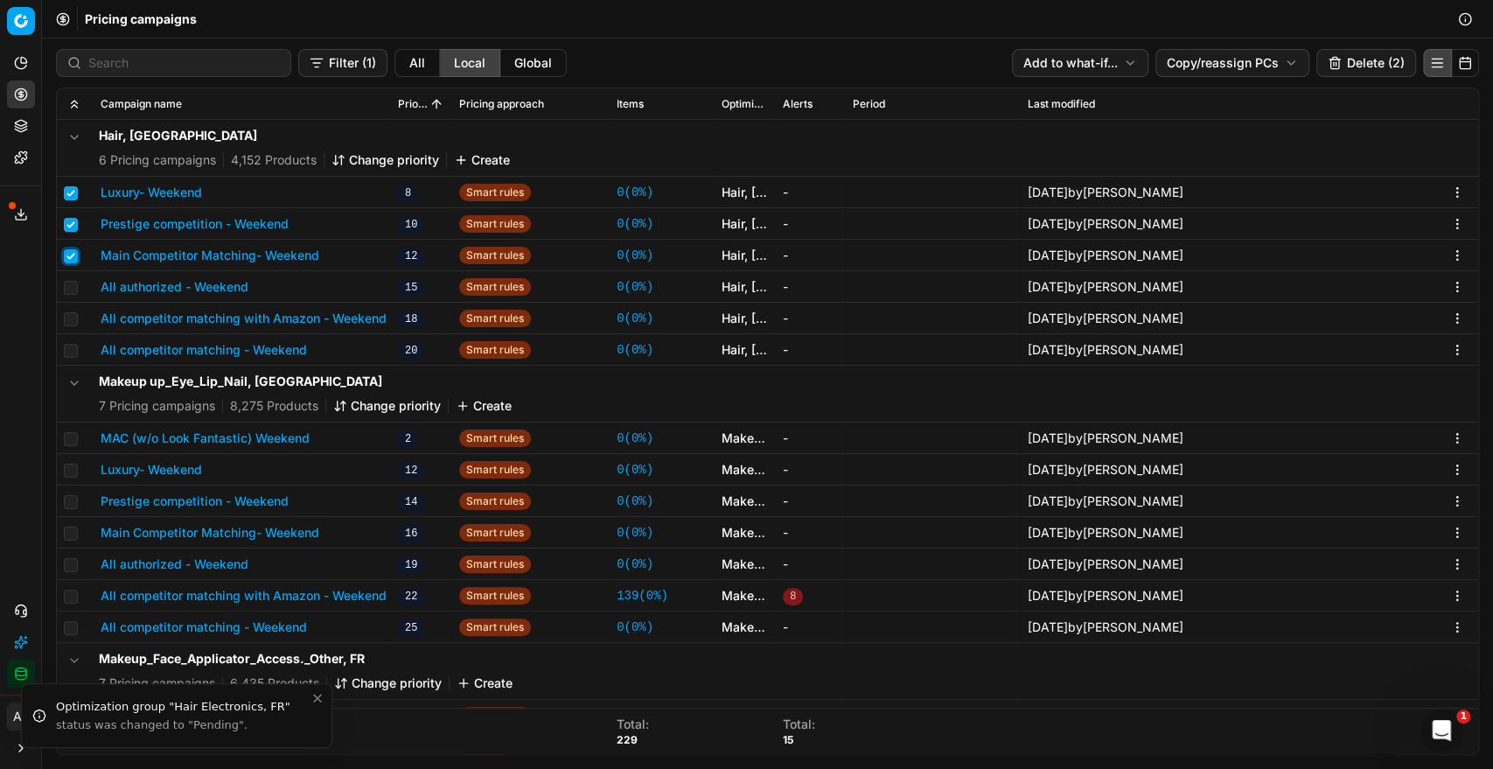
checkbox input "true"
click at [72, 287] on input "checkbox" at bounding box center [71, 288] width 14 height 14
checkbox input "true"
click at [72, 320] on input "checkbox" at bounding box center [71, 319] width 14 height 14
checkbox input "true"
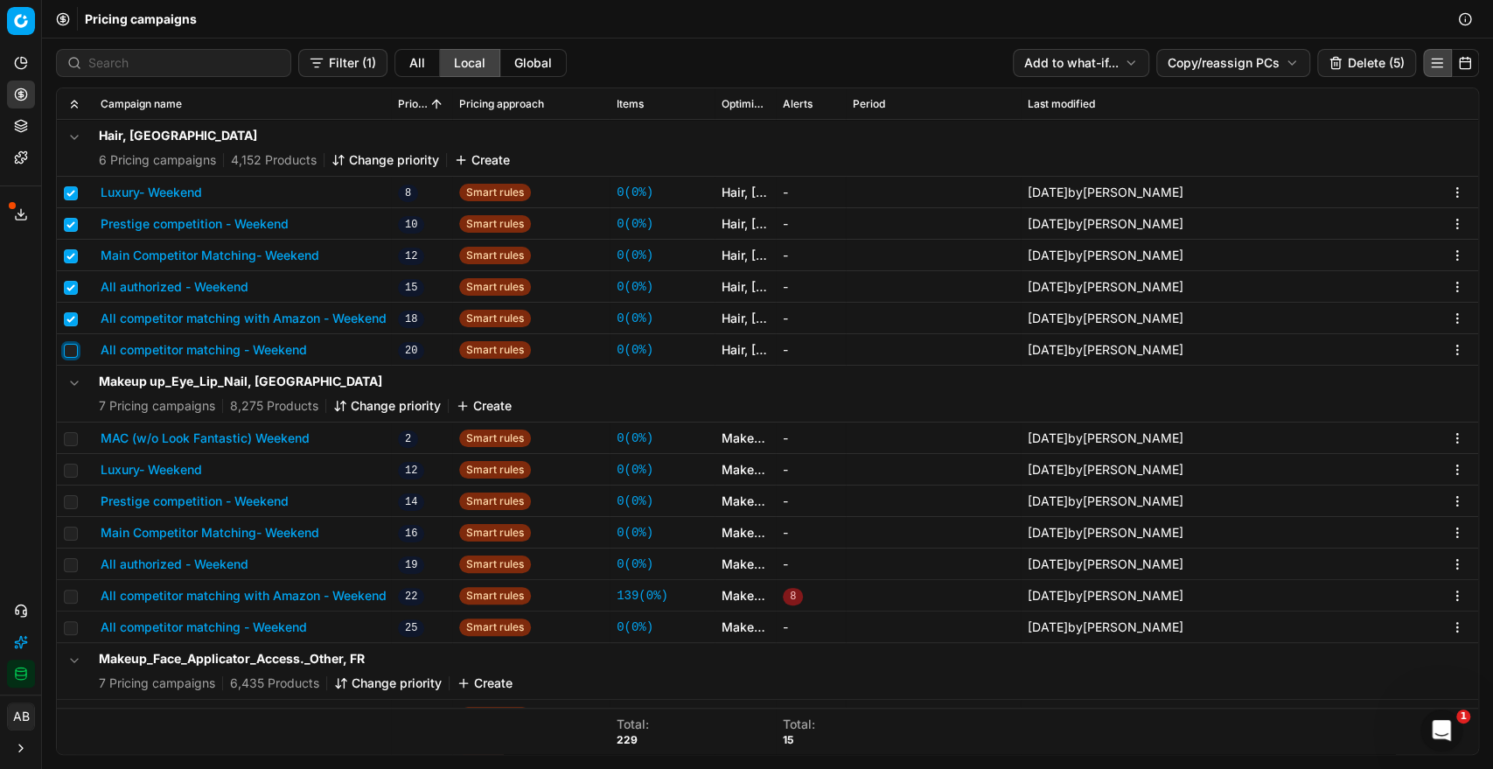
click at [72, 350] on input "checkbox" at bounding box center [71, 351] width 14 height 14
checkbox input "true"
click at [1381, 65] on button "Delete (6)" at bounding box center [1366, 63] width 100 height 28
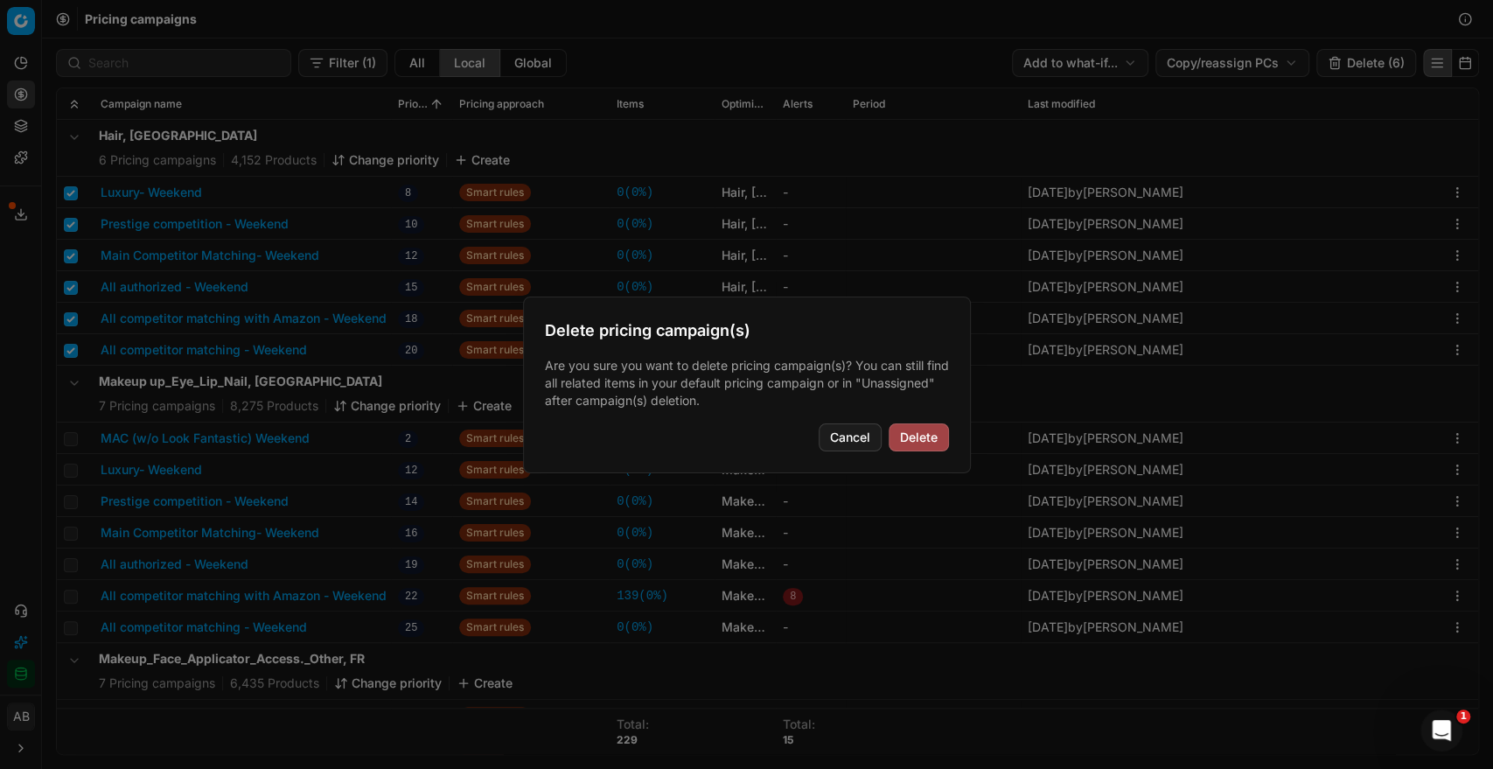
click at [913, 432] on button "Delete" at bounding box center [918, 437] width 60 height 28
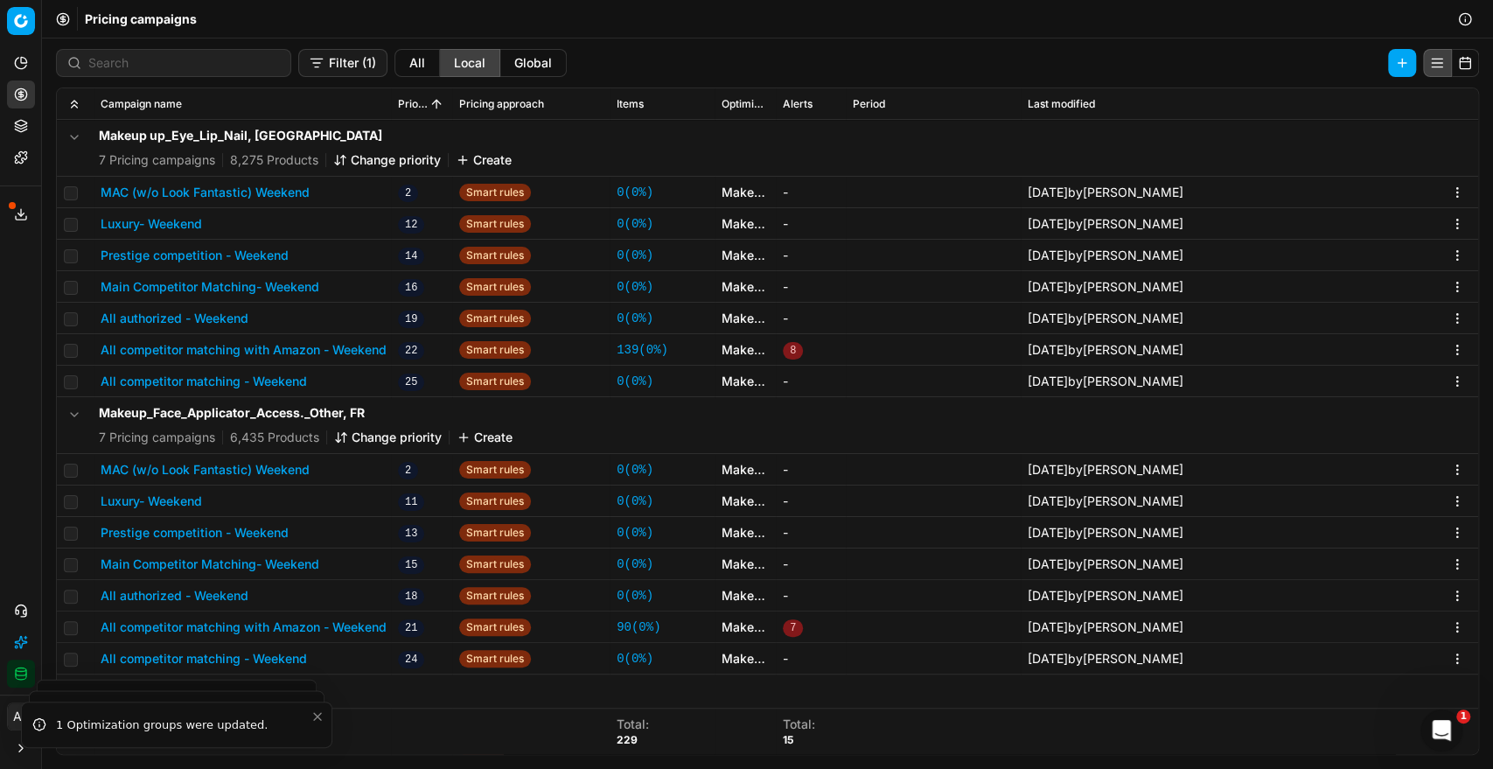
click at [61, 194] on td at bounding box center [75, 192] width 37 height 31
click at [64, 194] on input "checkbox" at bounding box center [71, 193] width 14 height 14
checkbox input "true"
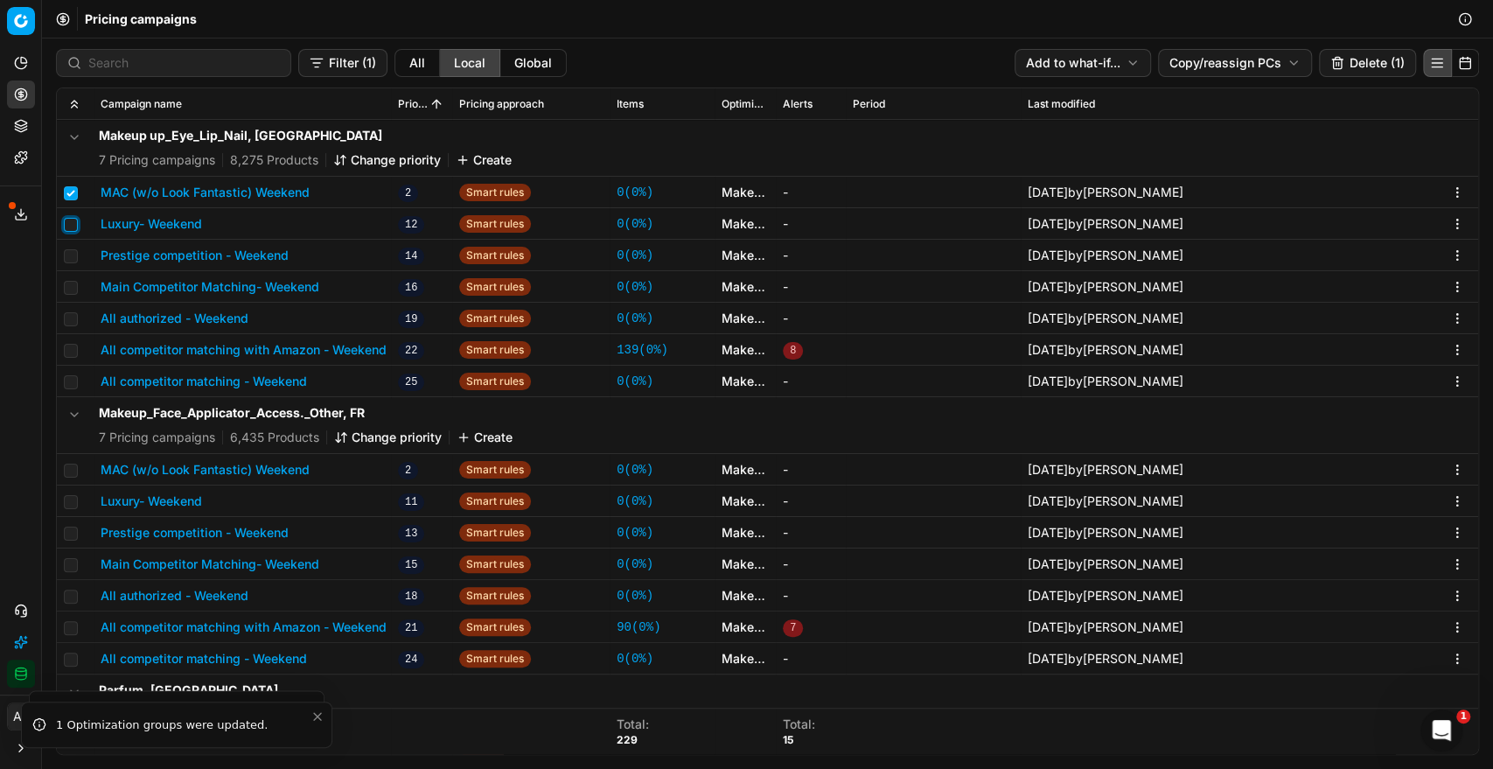
click at [66, 220] on input "checkbox" at bounding box center [71, 225] width 14 height 14
checkbox input "true"
click at [69, 254] on input "checkbox" at bounding box center [71, 256] width 14 height 14
checkbox input "true"
click at [68, 288] on input "checkbox" at bounding box center [71, 288] width 14 height 14
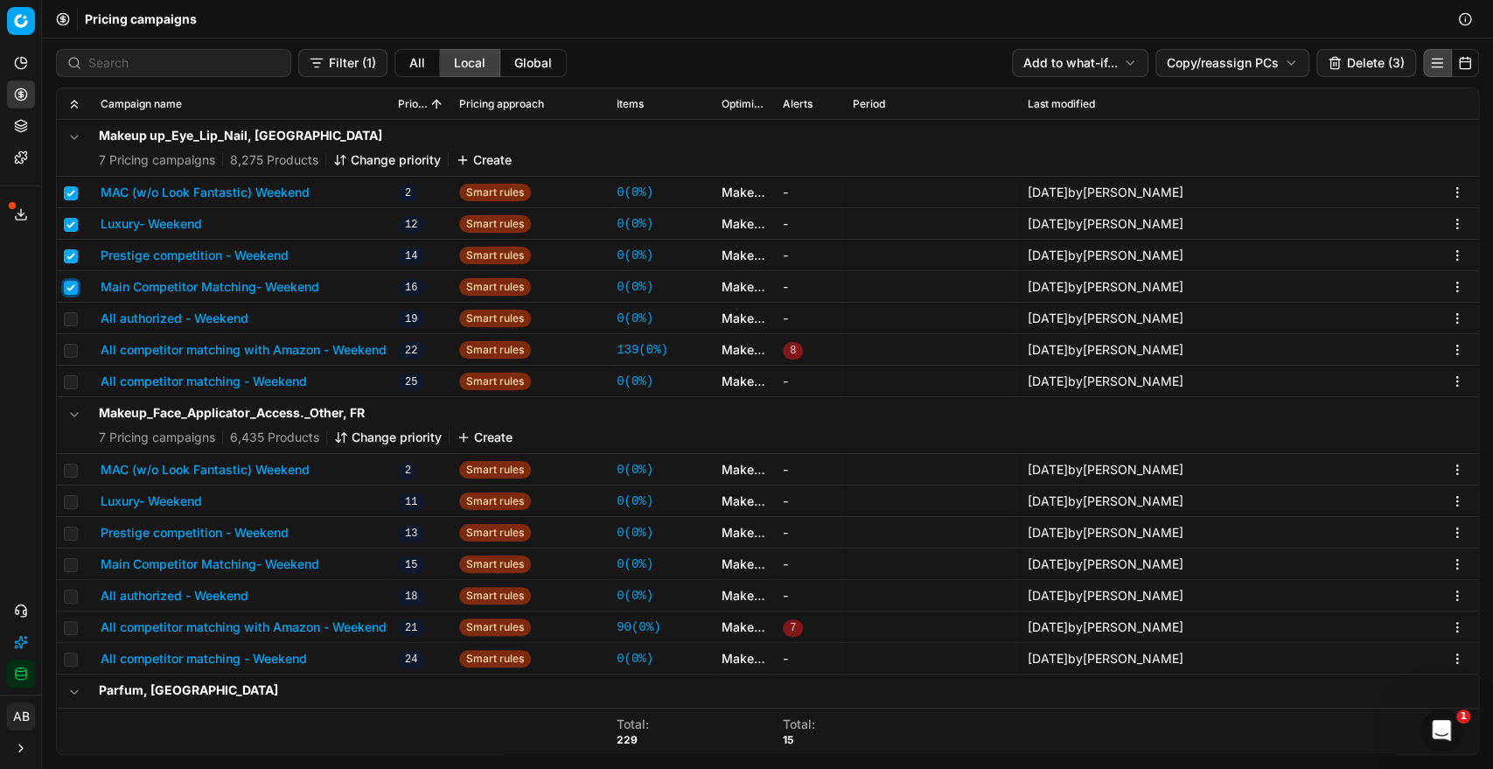
checkbox input "true"
click at [70, 316] on input "checkbox" at bounding box center [71, 319] width 14 height 14
checkbox input "true"
click at [73, 353] on input "checkbox" at bounding box center [71, 351] width 14 height 14
checkbox input "true"
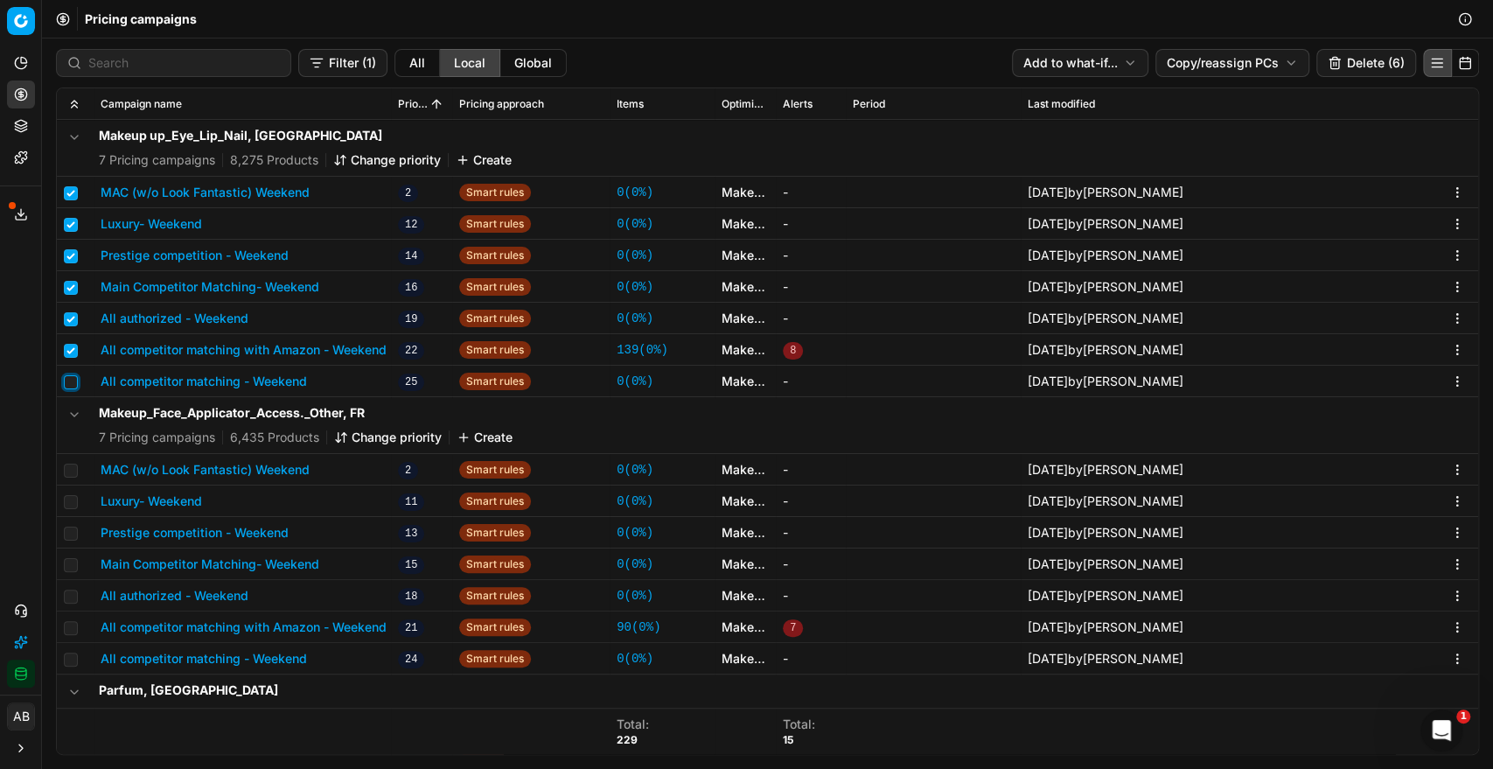
click at [70, 375] on input "checkbox" at bounding box center [71, 382] width 14 height 14
checkbox input "true"
click at [1361, 68] on button "Delete (7)" at bounding box center [1366, 63] width 99 height 28
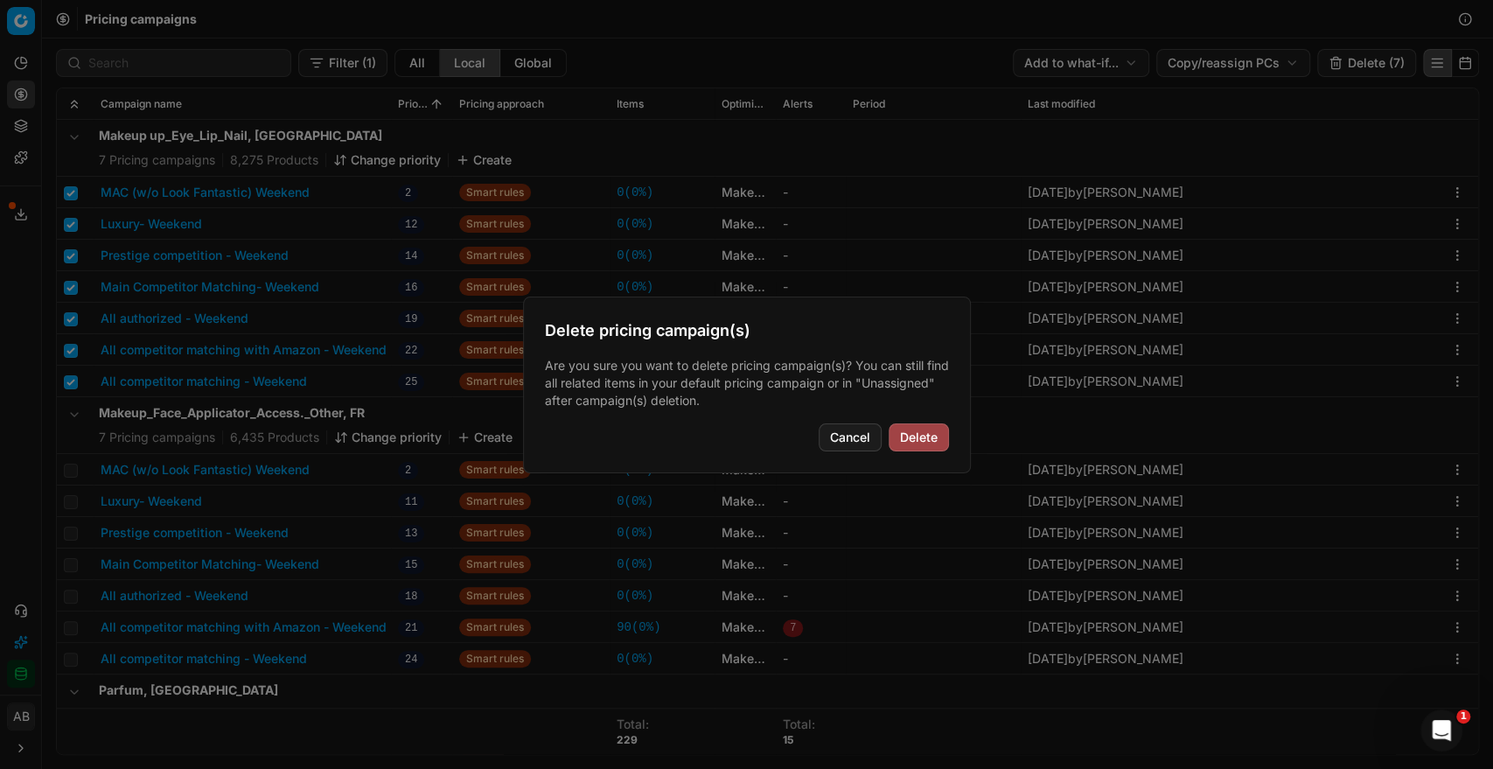
click at [931, 442] on button "Delete" at bounding box center [918, 437] width 60 height 28
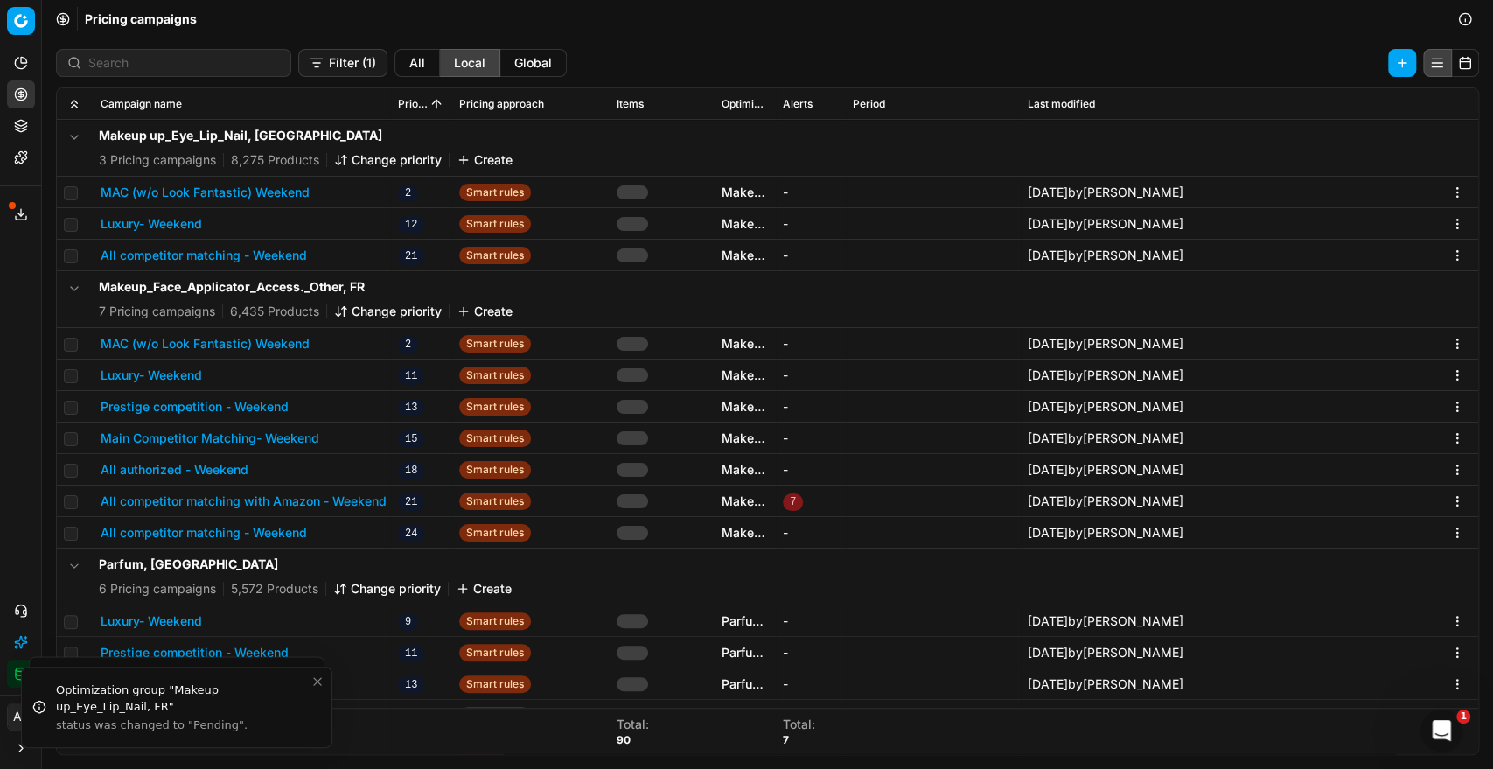
checkbox input "false"
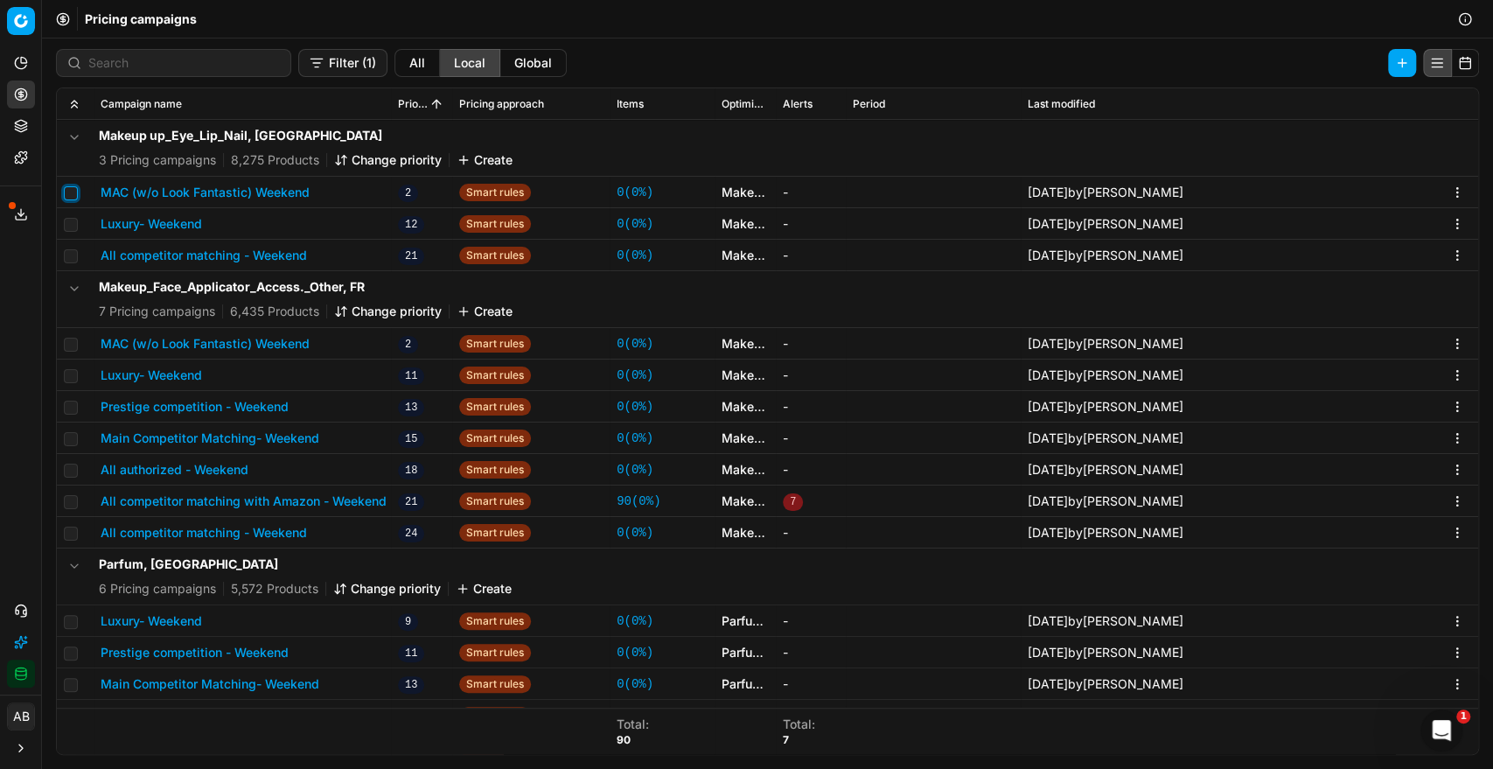
click at [70, 195] on input "checkbox" at bounding box center [71, 193] width 14 height 14
checkbox input "true"
click at [67, 226] on input "checkbox" at bounding box center [71, 225] width 14 height 14
checkbox input "true"
click at [66, 243] on td at bounding box center [75, 255] width 37 height 31
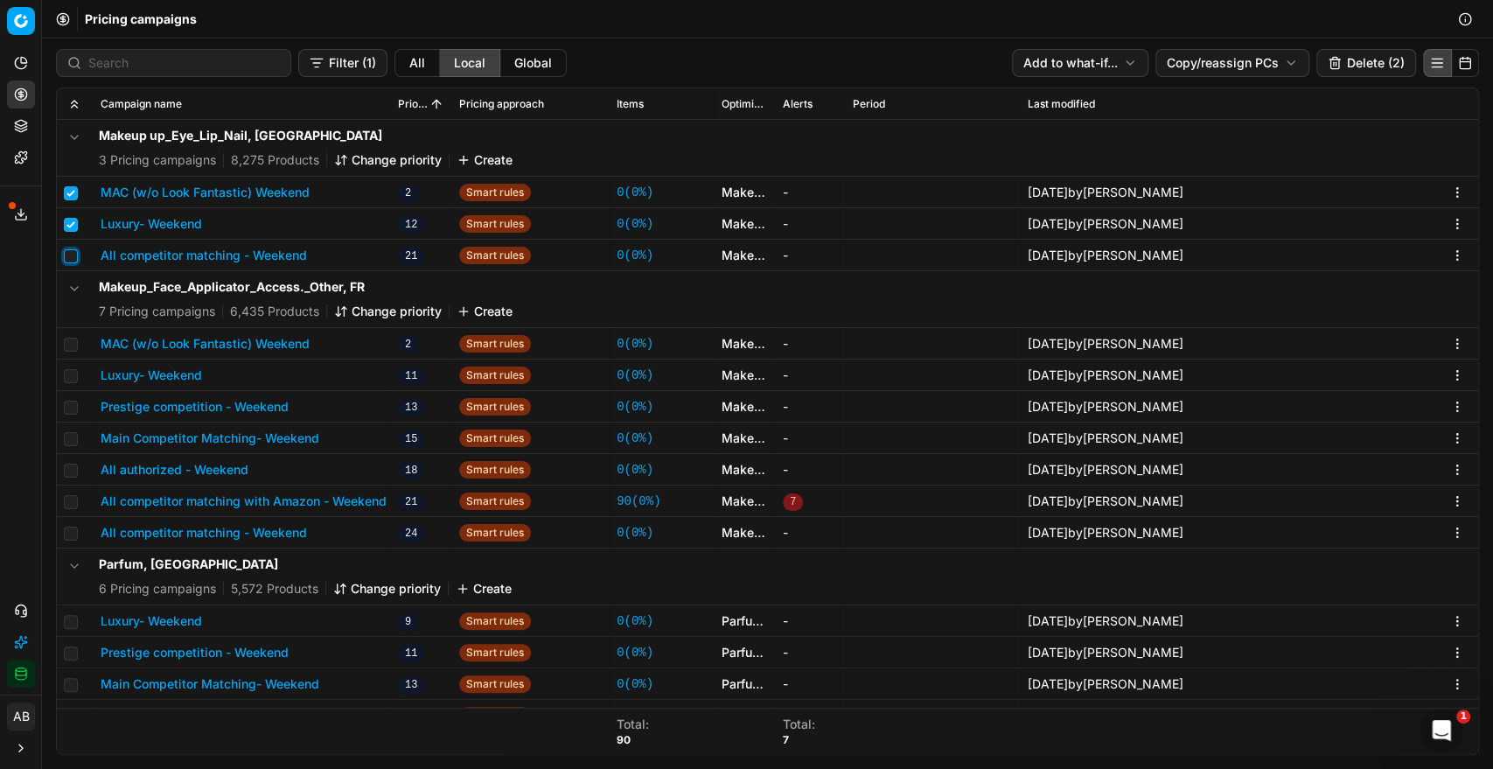
click at [70, 252] on input "checkbox" at bounding box center [71, 256] width 14 height 14
checkbox input "true"
click at [1373, 63] on button "Delete (3)" at bounding box center [1366, 63] width 100 height 28
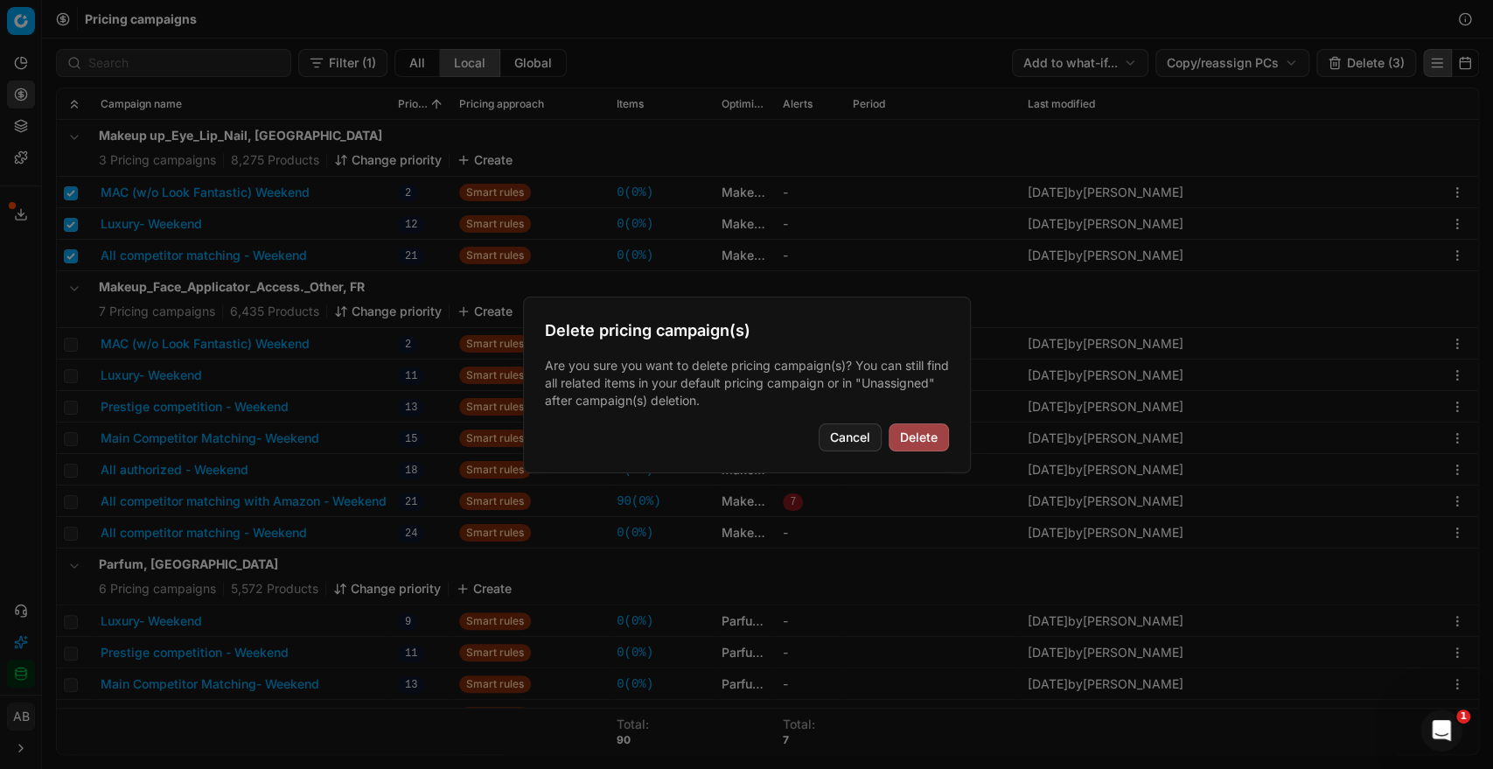
click at [917, 444] on button "Delete" at bounding box center [918, 437] width 60 height 28
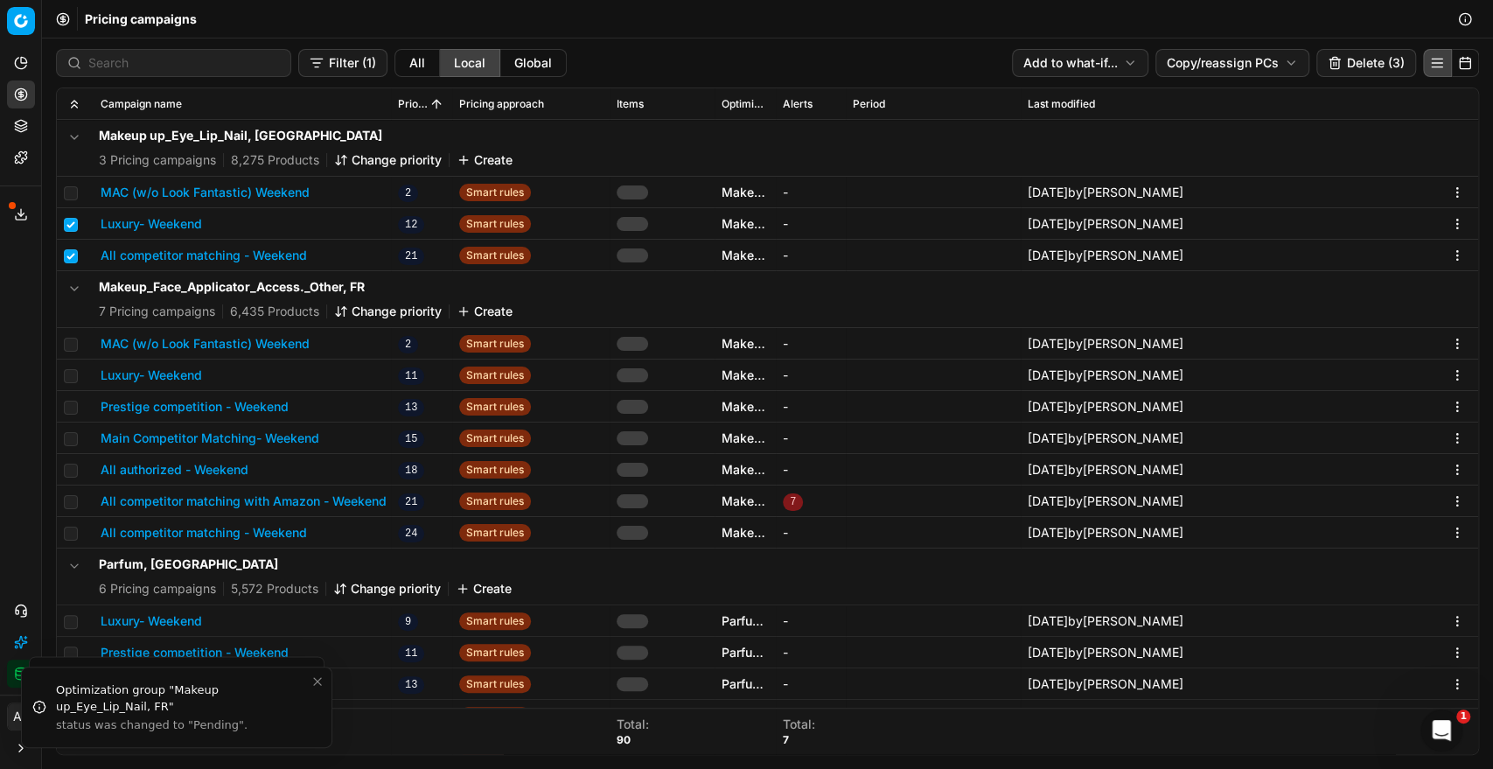
checkbox input "false"
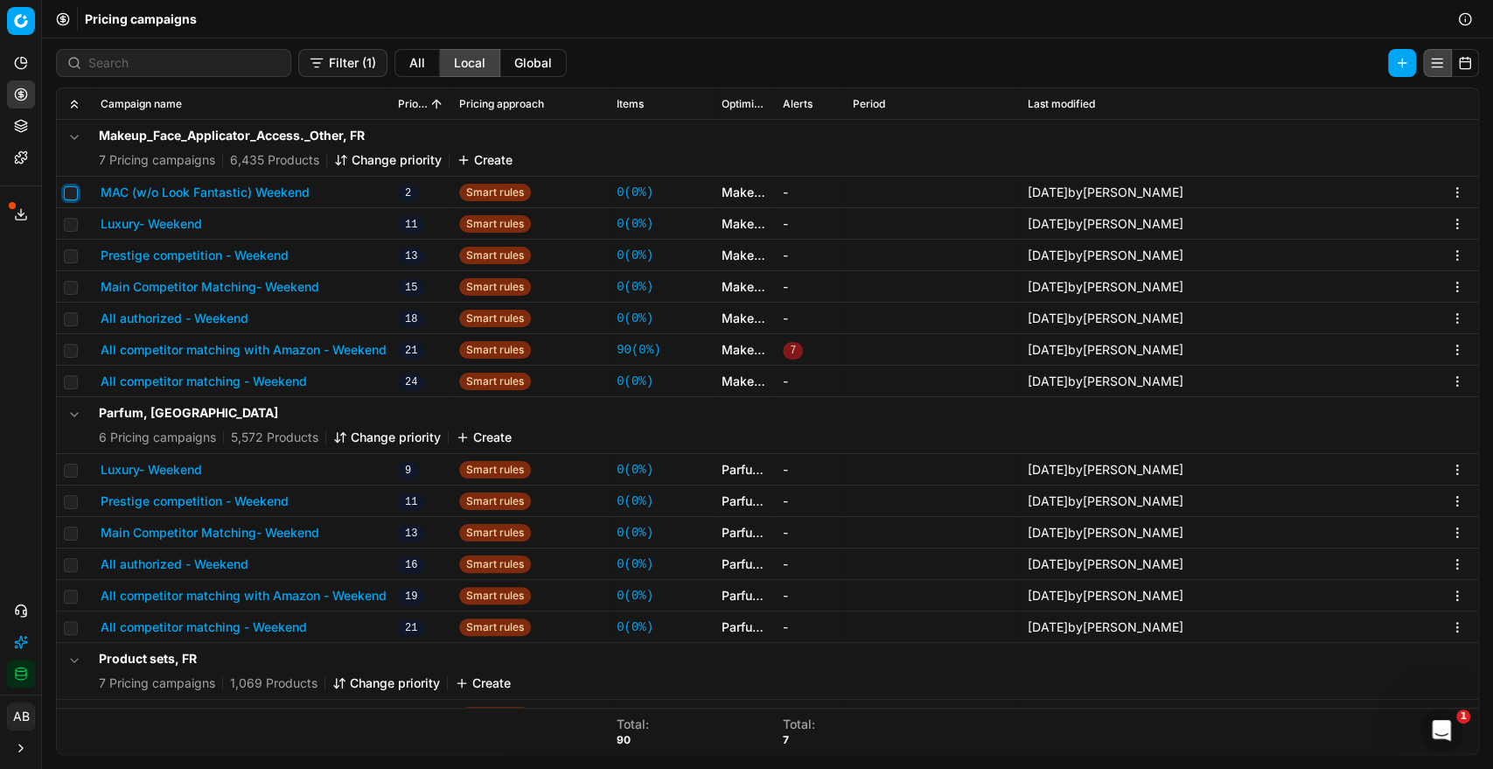
click at [74, 195] on input "checkbox" at bounding box center [71, 193] width 14 height 14
checkbox input "true"
click at [73, 218] on input "checkbox" at bounding box center [71, 225] width 14 height 14
checkbox input "true"
click at [71, 250] on input "checkbox" at bounding box center [71, 256] width 14 height 14
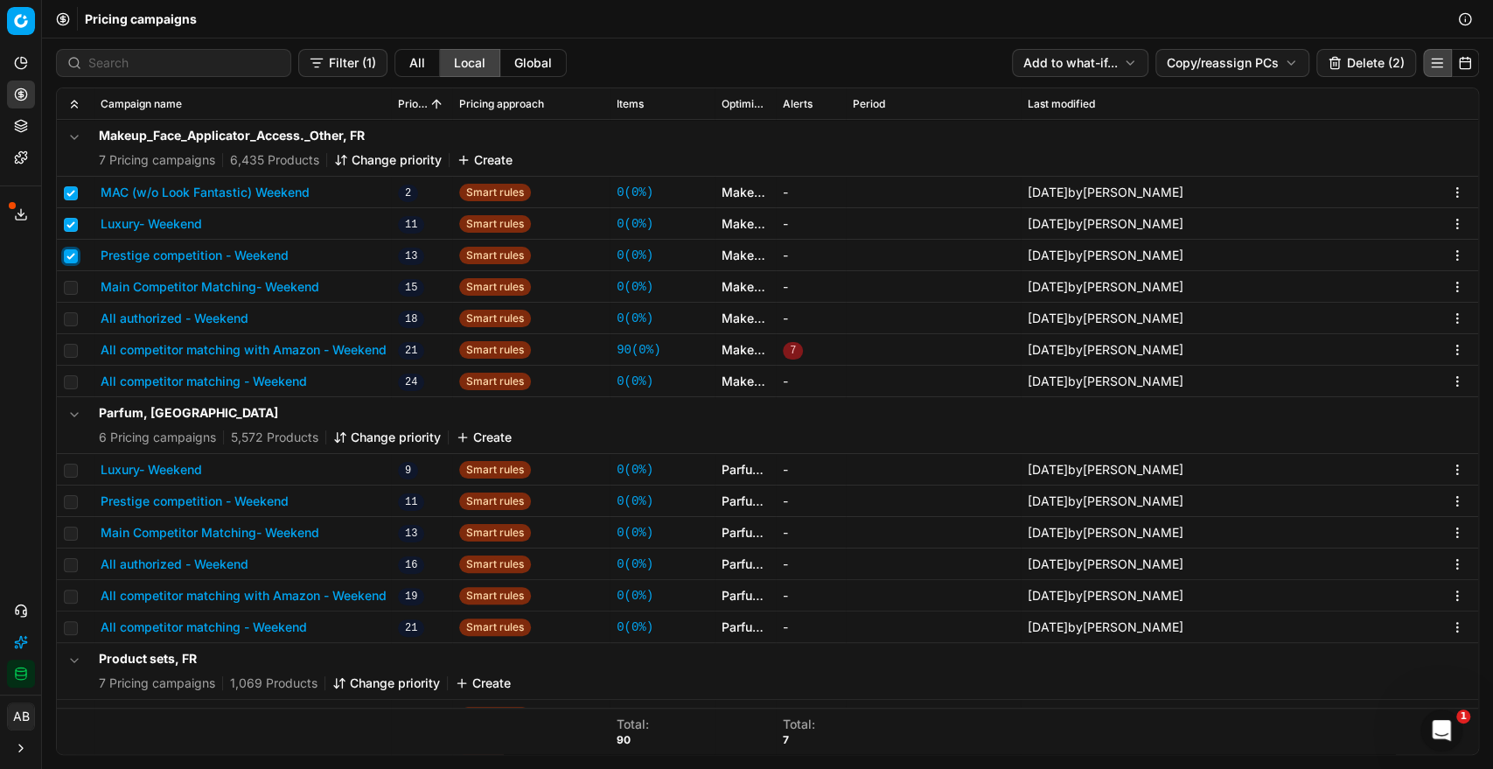
checkbox input "true"
click at [72, 292] on input "checkbox" at bounding box center [71, 288] width 14 height 14
checkbox input "true"
click at [73, 322] on input "checkbox" at bounding box center [71, 319] width 14 height 14
checkbox input "true"
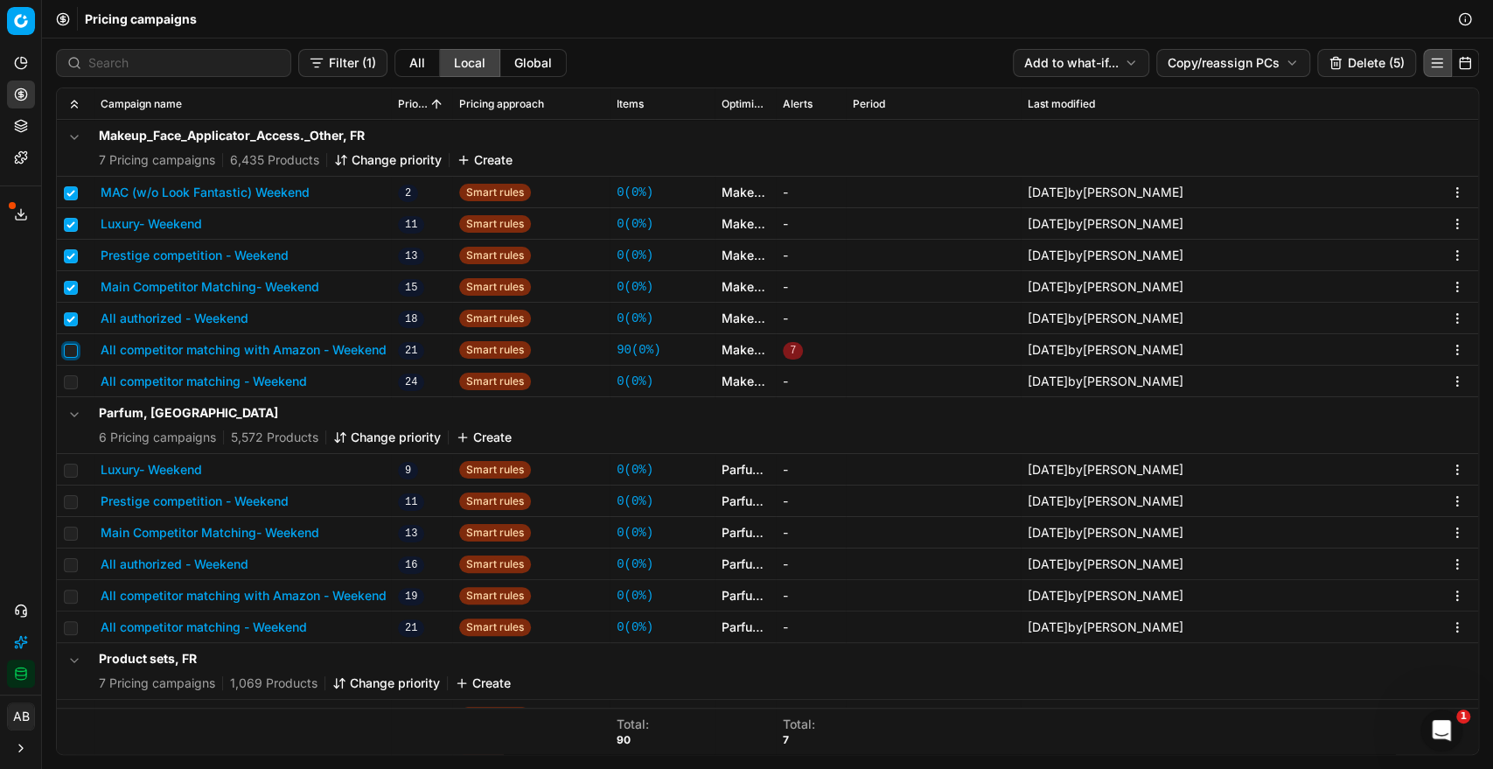
click at [72, 344] on input "checkbox" at bounding box center [71, 351] width 14 height 14
checkbox input "true"
click at [66, 370] on td at bounding box center [75, 380] width 37 height 31
click at [74, 379] on input "checkbox" at bounding box center [71, 382] width 14 height 14
checkbox input "true"
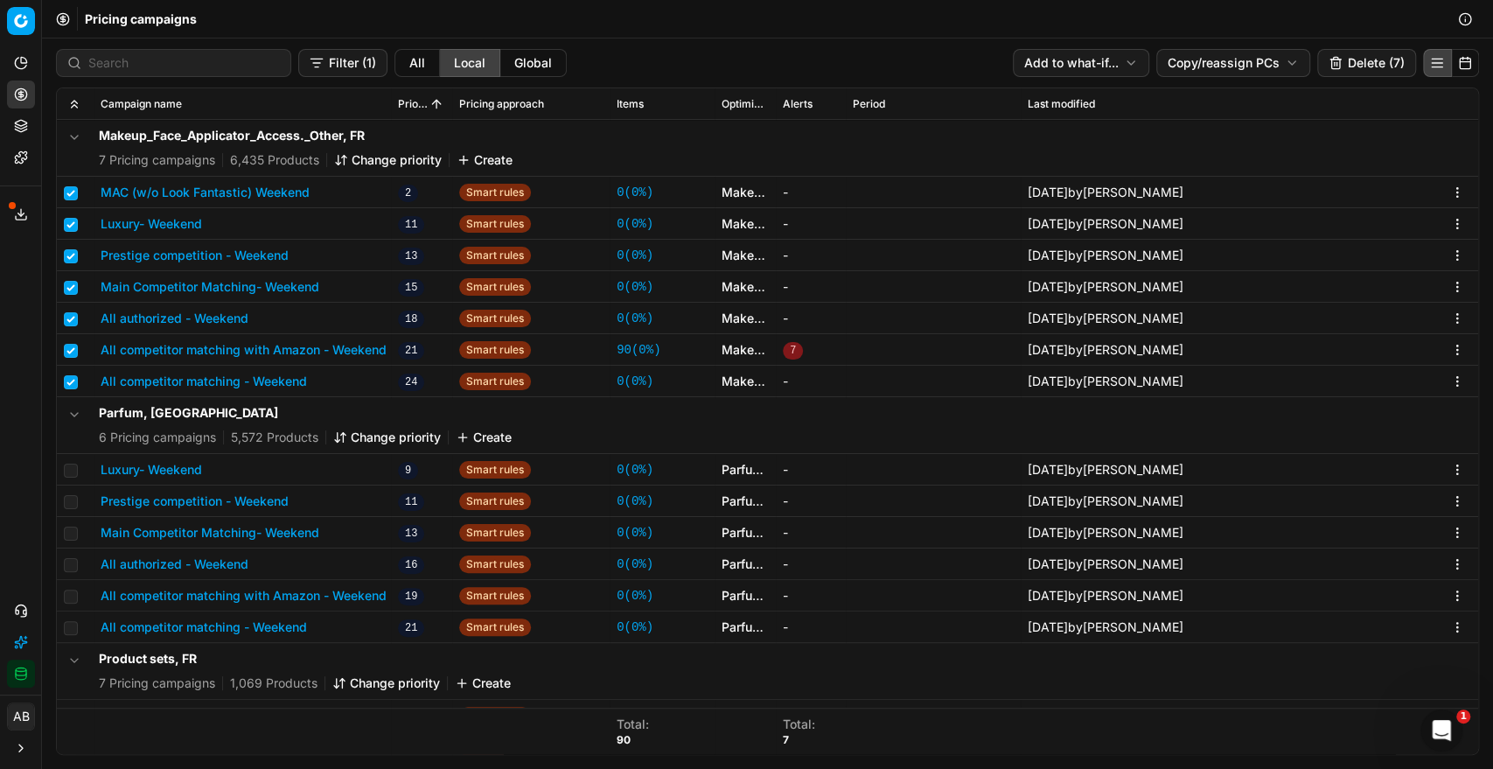
click at [1344, 66] on button "Delete (7)" at bounding box center [1366, 63] width 99 height 28
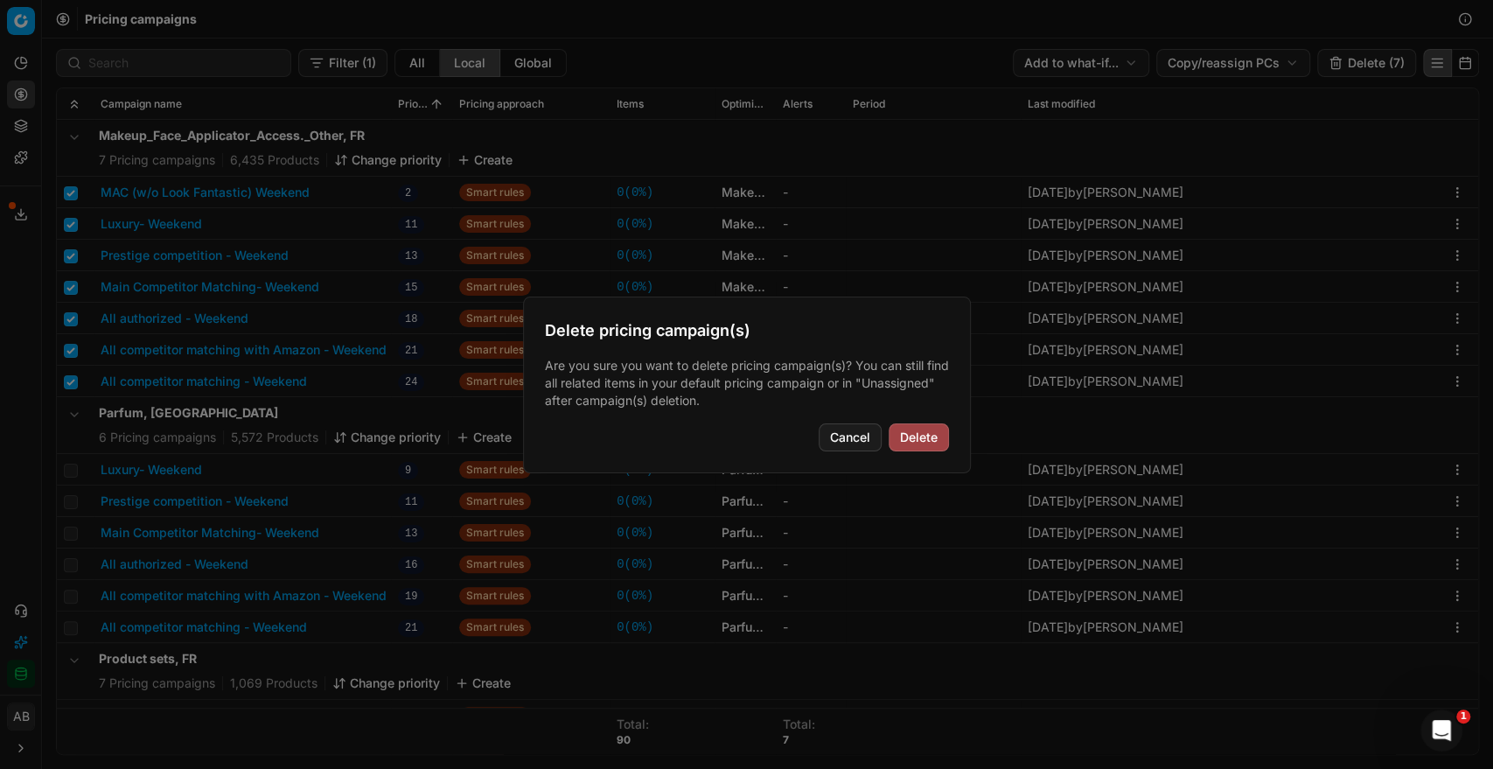
click at [930, 446] on button "Delete" at bounding box center [918, 437] width 60 height 28
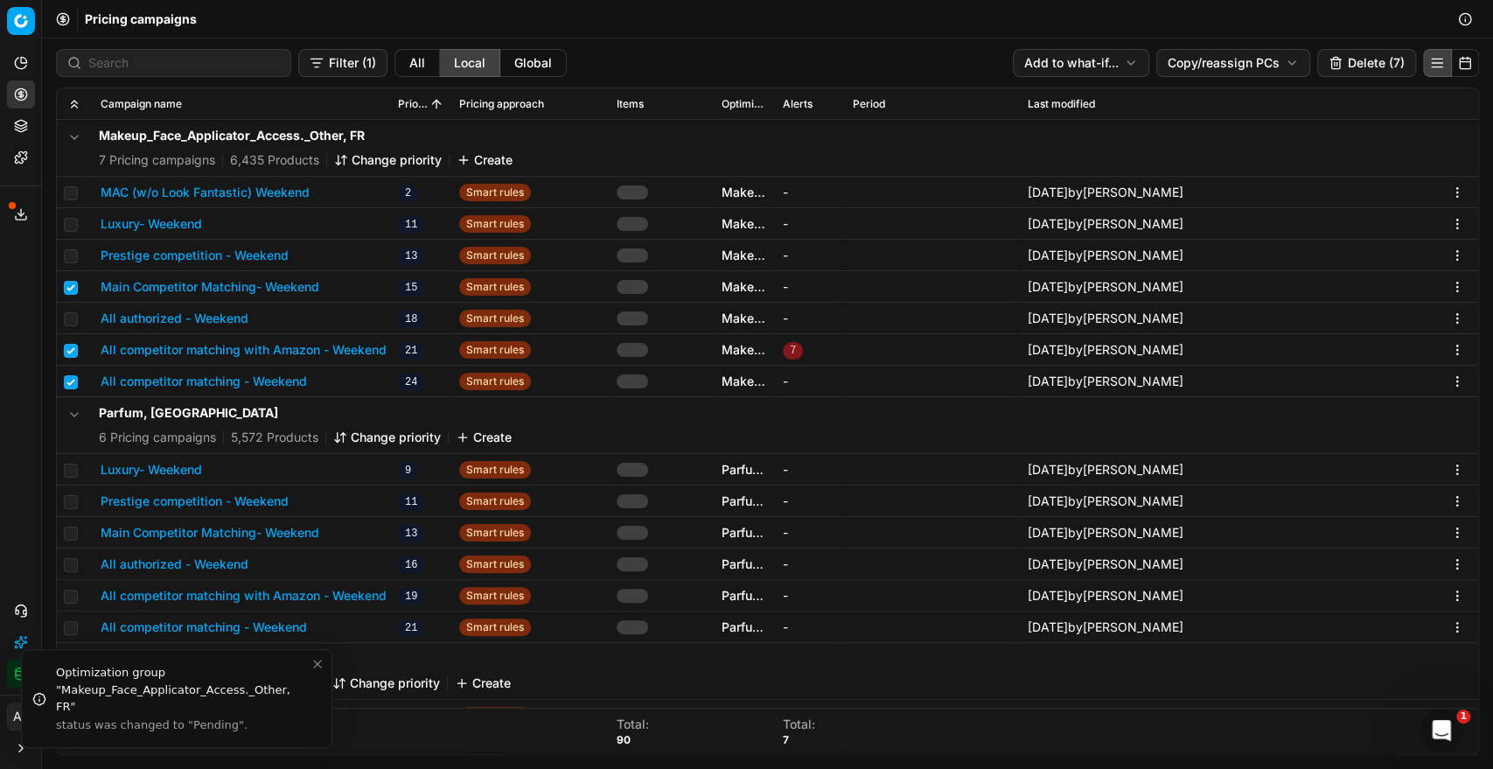
checkbox input "false"
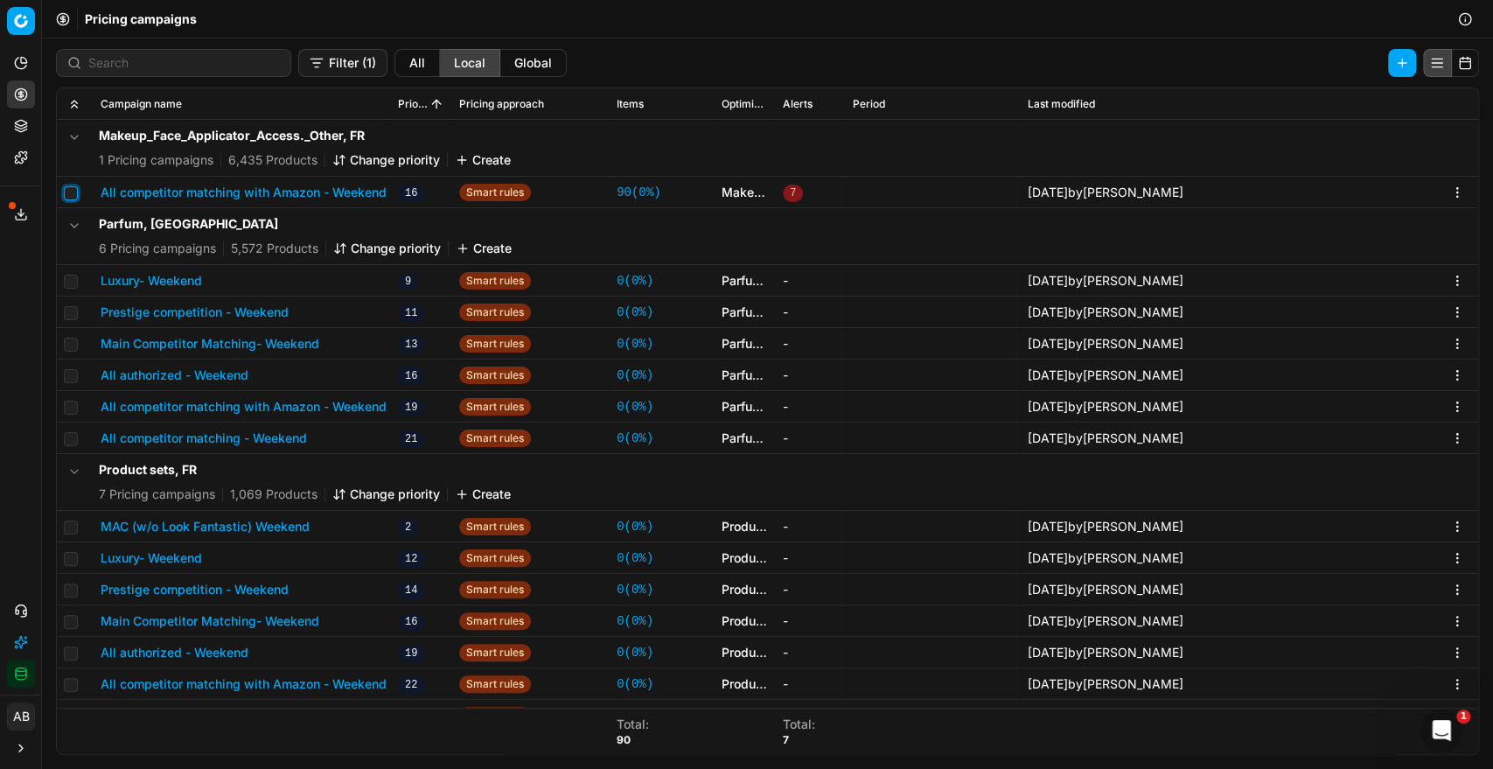
click at [65, 198] on input "checkbox" at bounding box center [71, 193] width 14 height 14
checkbox input "true"
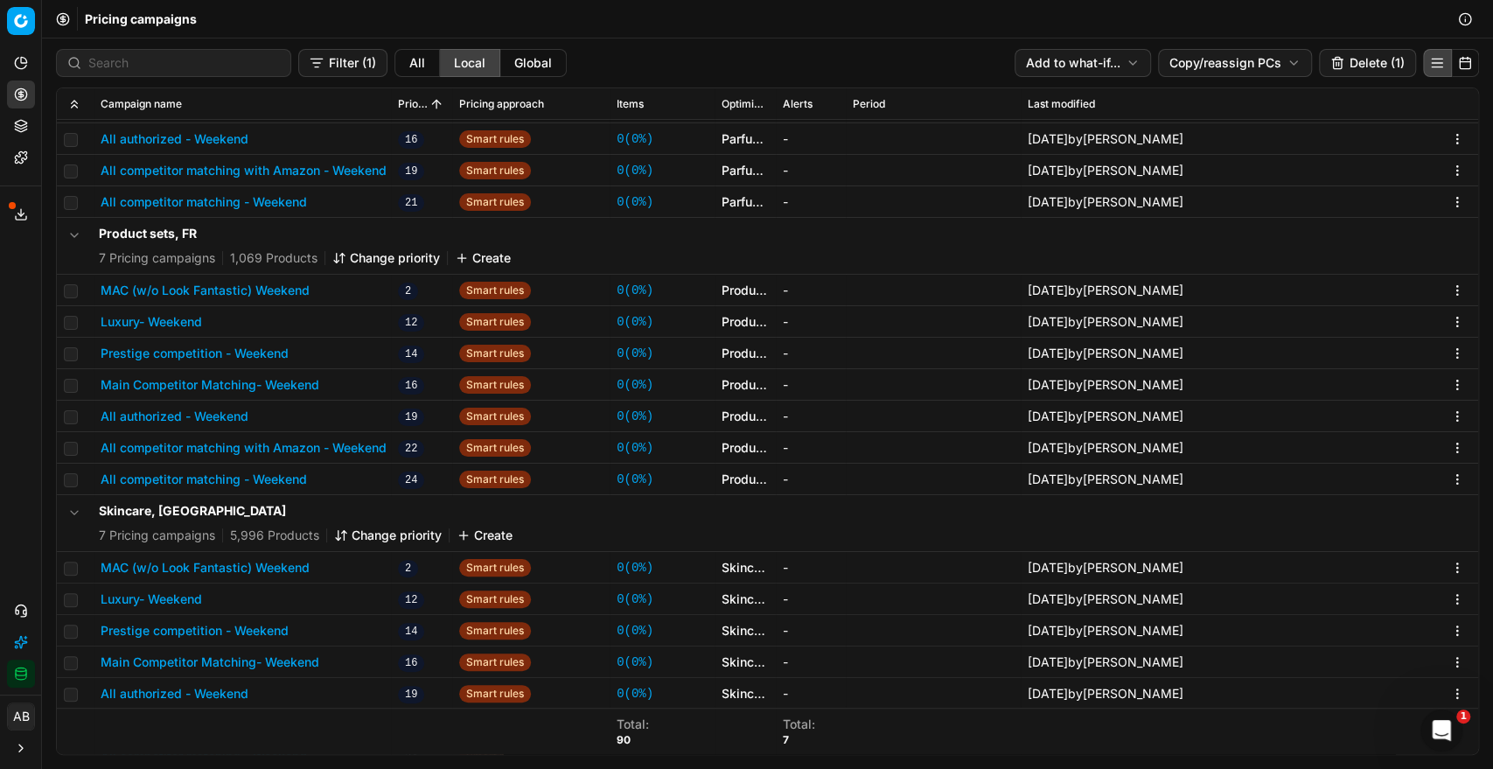
scroll to position [325, 0]
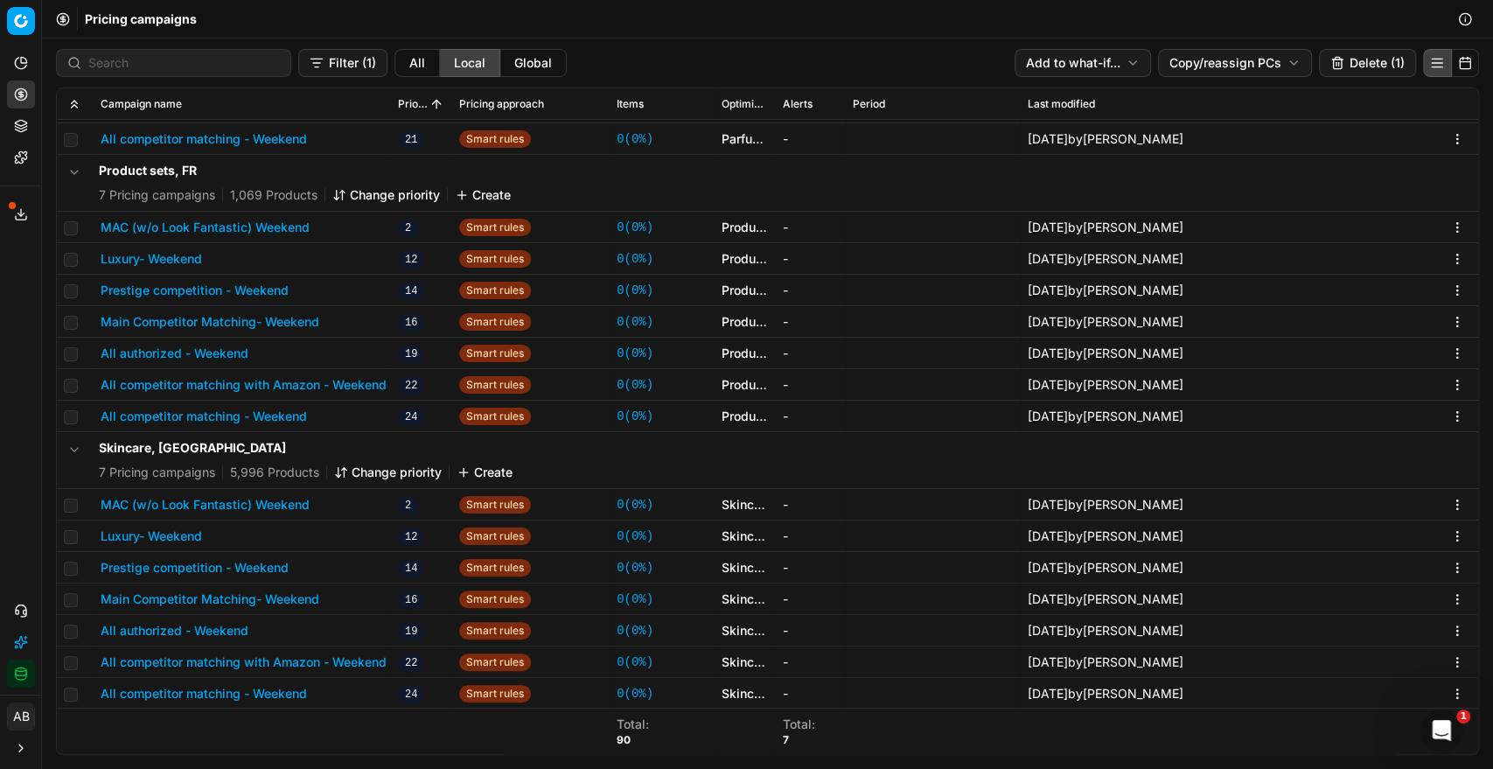
click at [1375, 59] on button "Delete (1)" at bounding box center [1367, 63] width 97 height 28
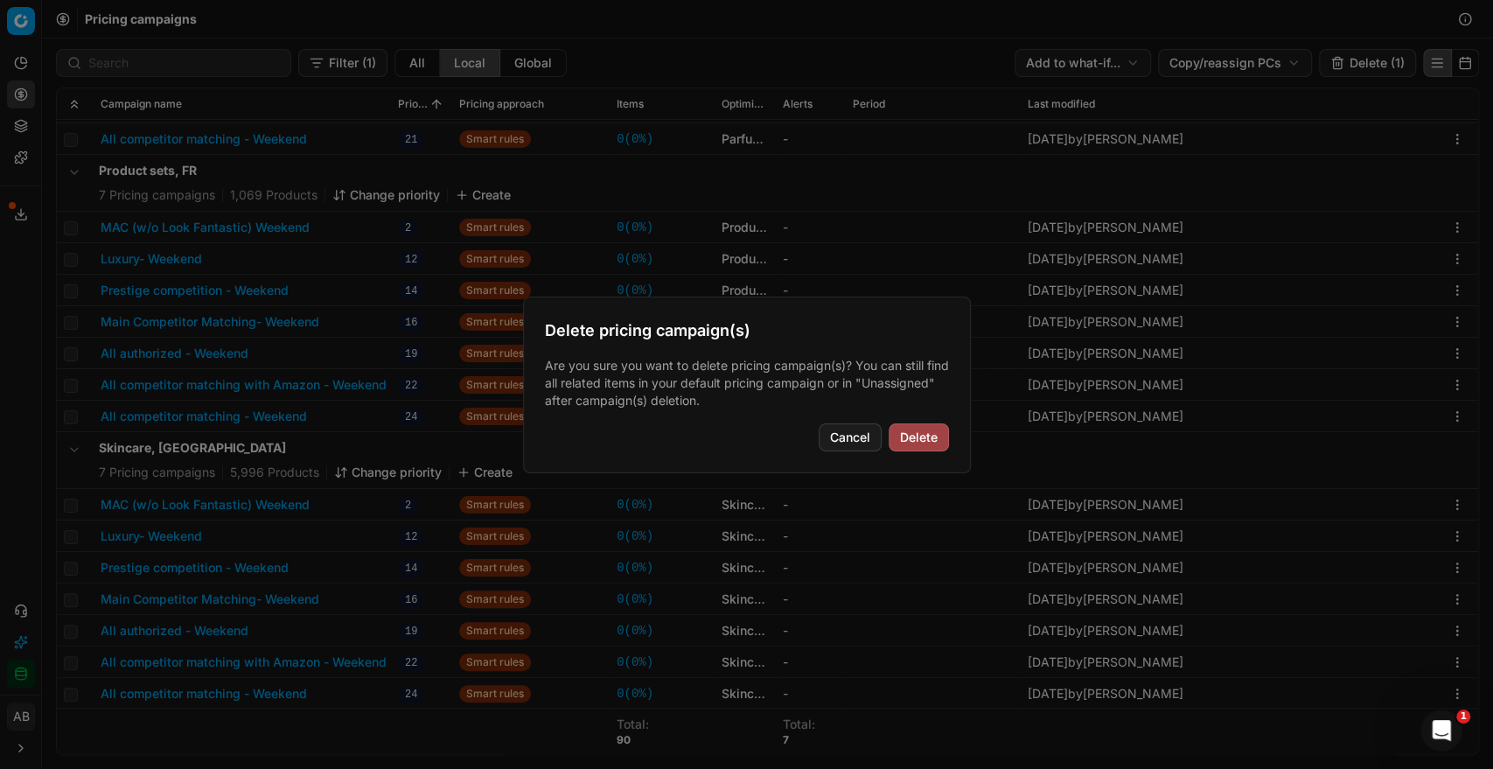
click at [918, 451] on div "Delete pricing campaign(s) Are you sure you want to delete pricing campaign(s)?…" at bounding box center [747, 384] width 448 height 177
click at [910, 448] on button "Delete" at bounding box center [918, 437] width 60 height 28
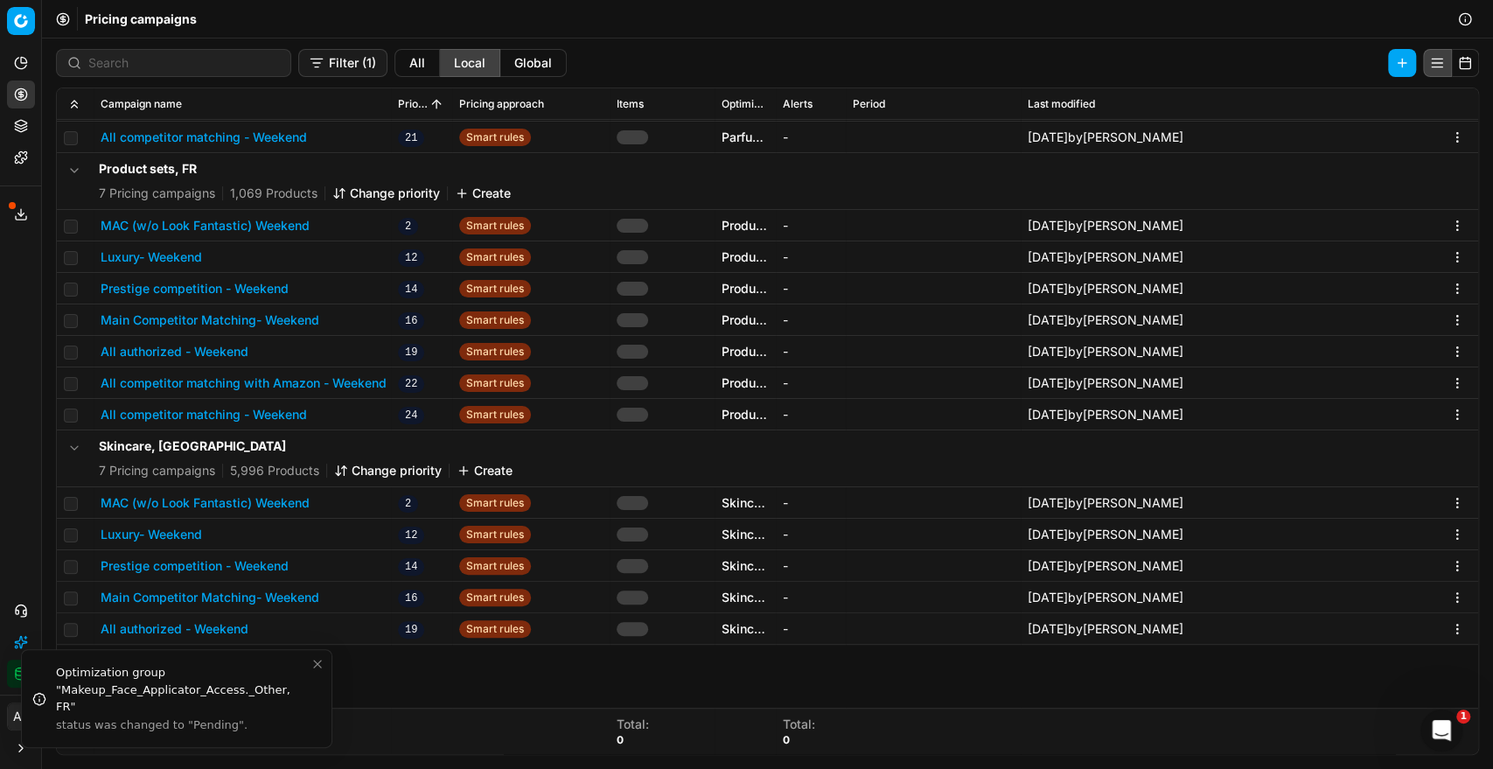
scroll to position [0, 0]
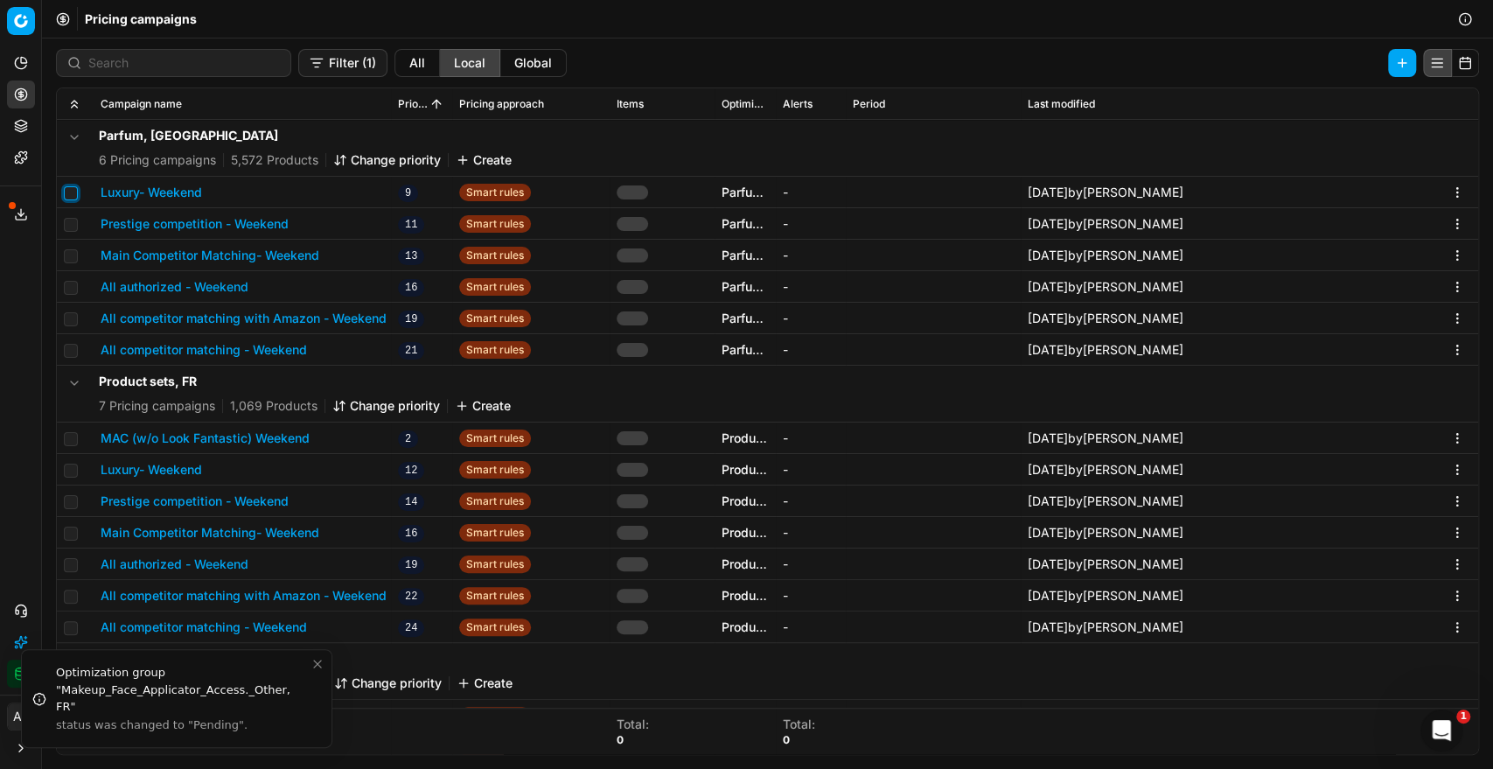
click at [71, 193] on input "checkbox" at bounding box center [71, 193] width 14 height 14
checkbox input "true"
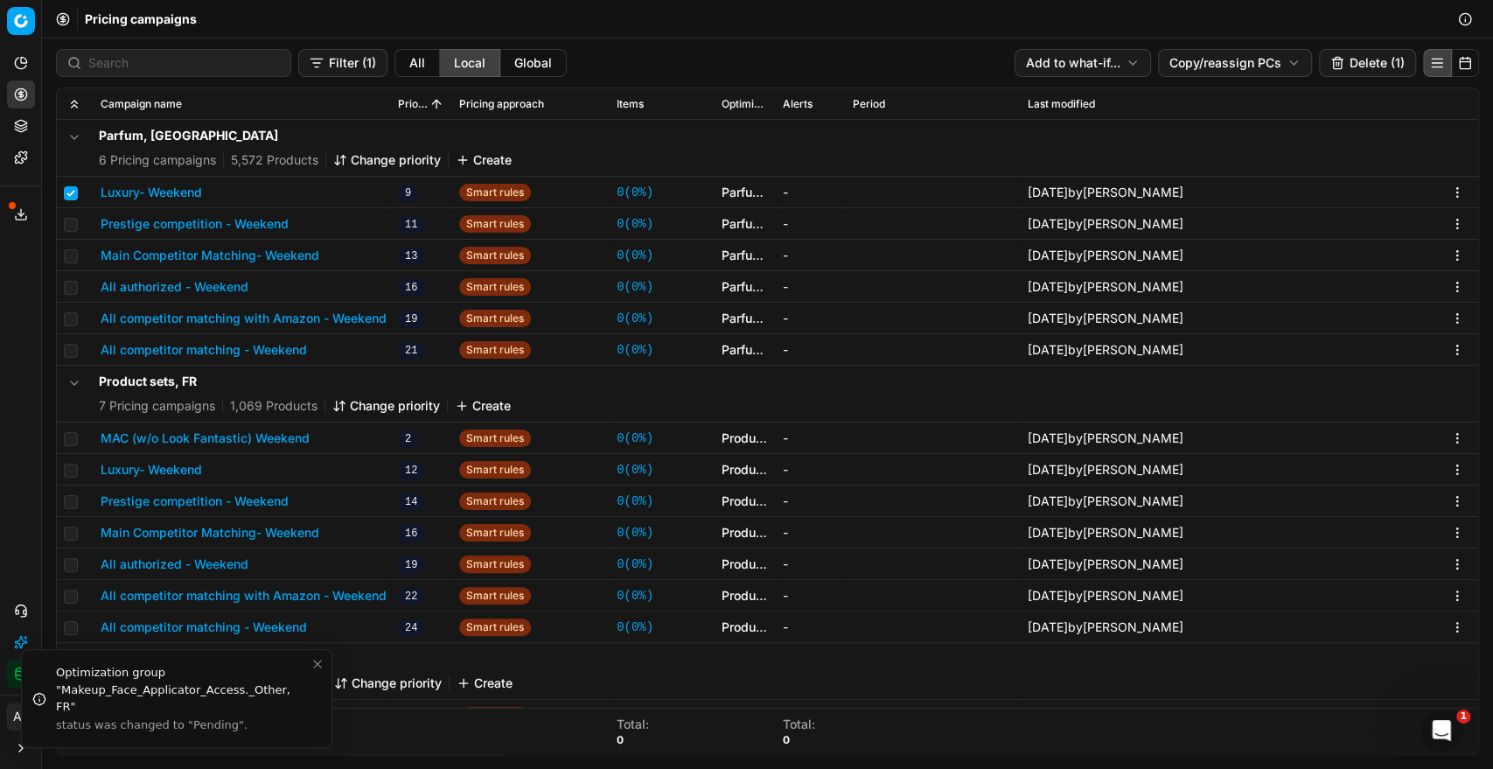
click at [70, 215] on td at bounding box center [75, 223] width 37 height 31
click at [71, 219] on input "checkbox" at bounding box center [71, 225] width 14 height 14
checkbox input "true"
click at [67, 250] on input "checkbox" at bounding box center [71, 256] width 14 height 14
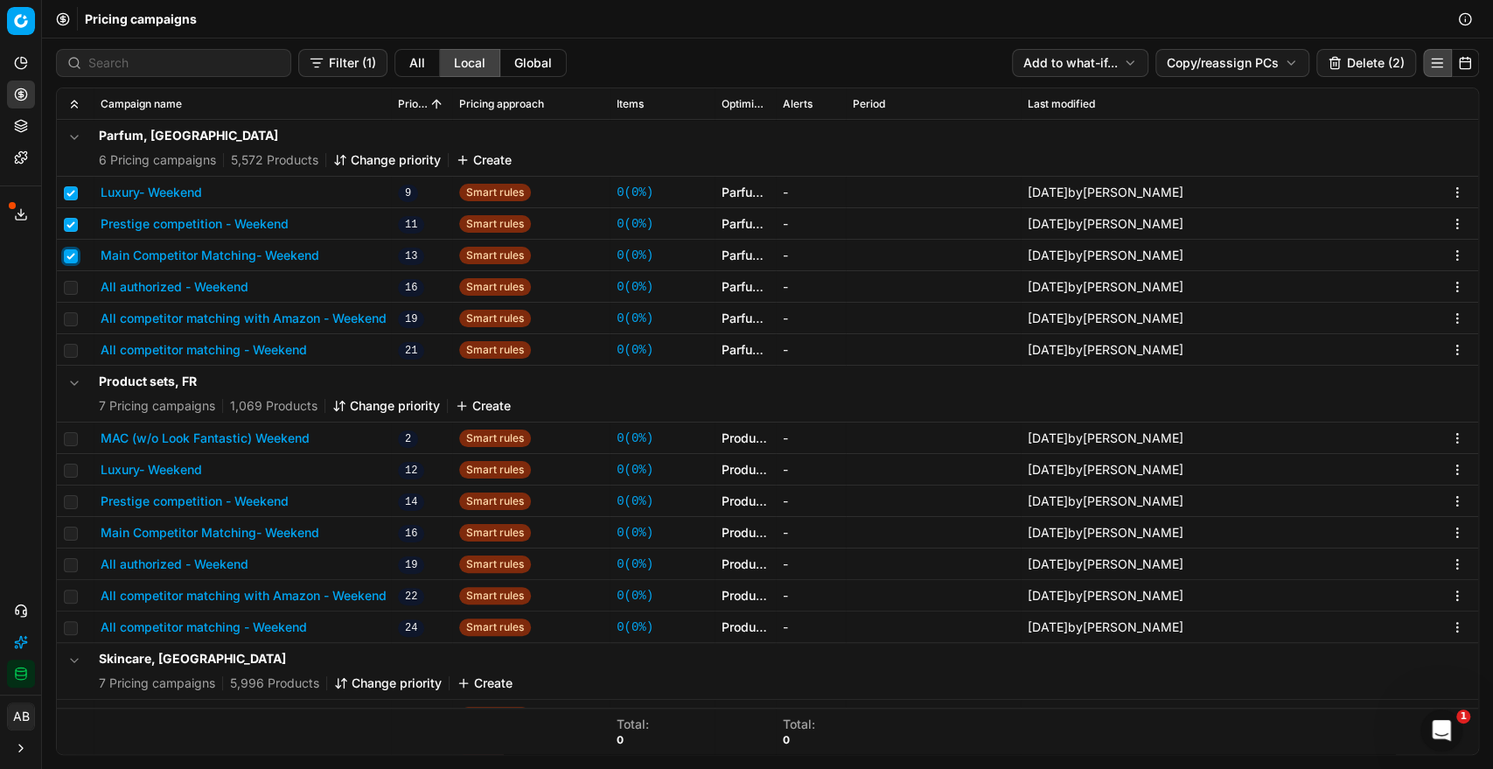
checkbox input "true"
click at [64, 289] on input "checkbox" at bounding box center [71, 288] width 14 height 14
checkbox input "true"
click at [65, 319] on input "checkbox" at bounding box center [71, 319] width 14 height 14
checkbox input "true"
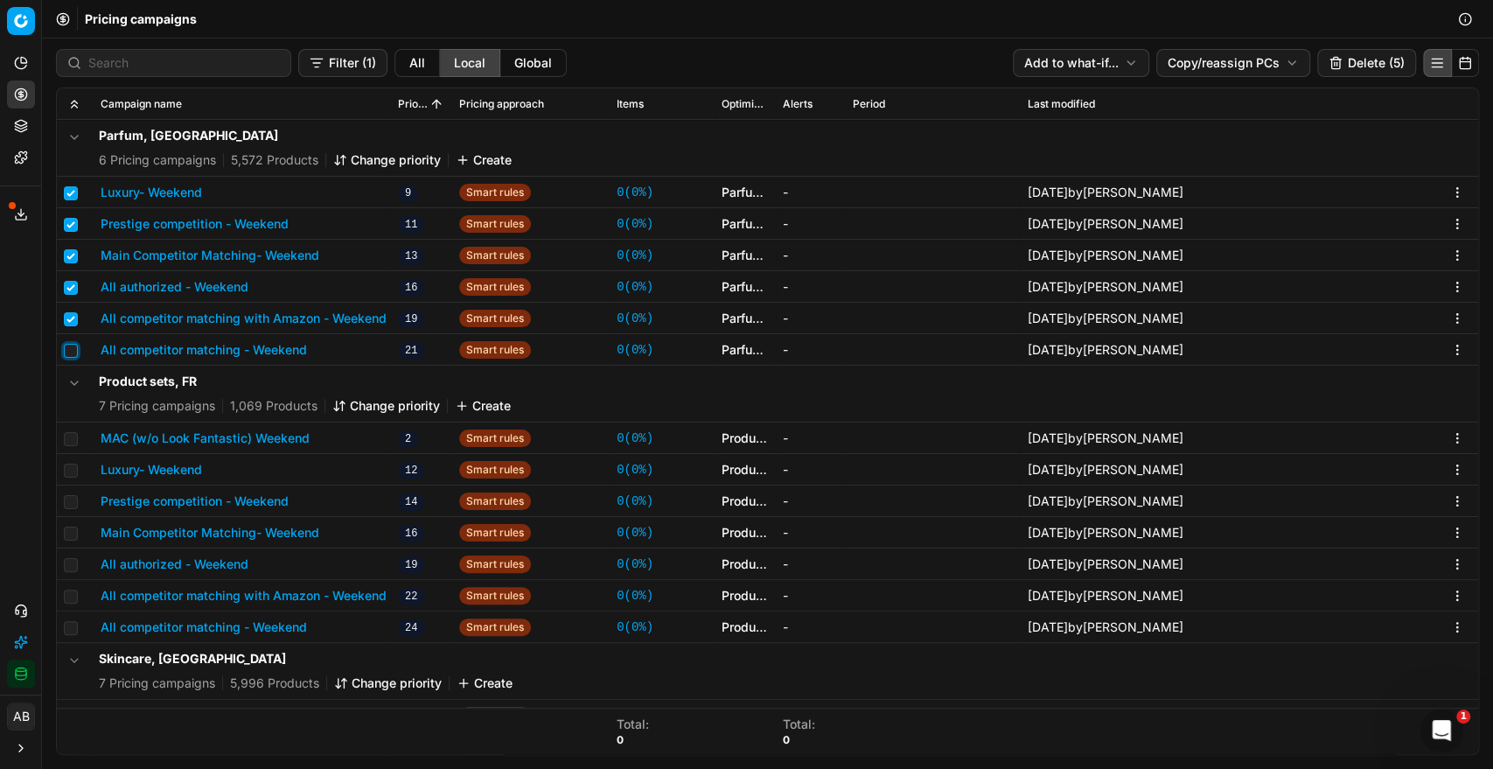
click at [68, 346] on input "checkbox" at bounding box center [71, 351] width 14 height 14
checkbox input "true"
click at [1340, 59] on button "Delete (6)" at bounding box center [1366, 63] width 100 height 28
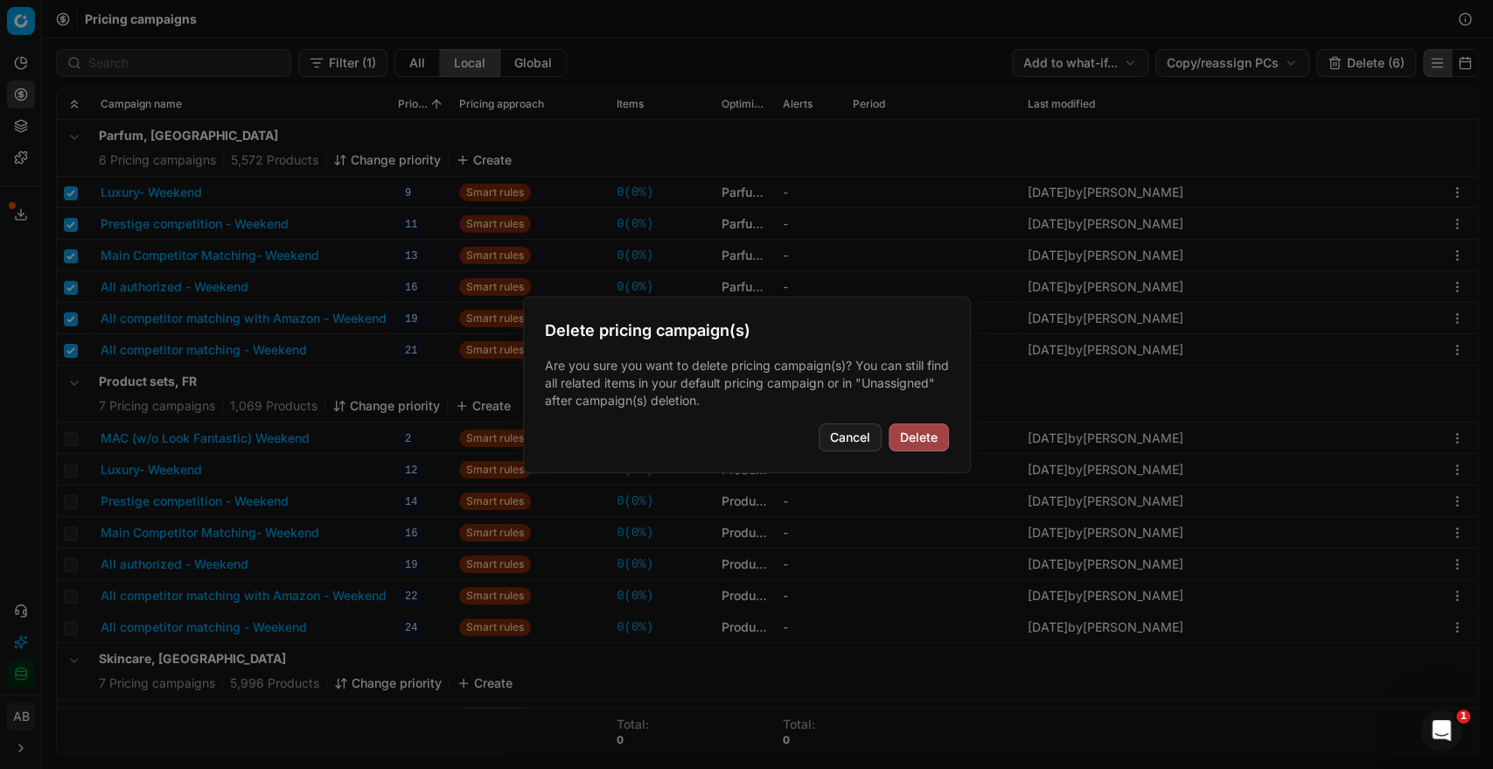
click at [910, 436] on button "Delete" at bounding box center [918, 437] width 60 height 28
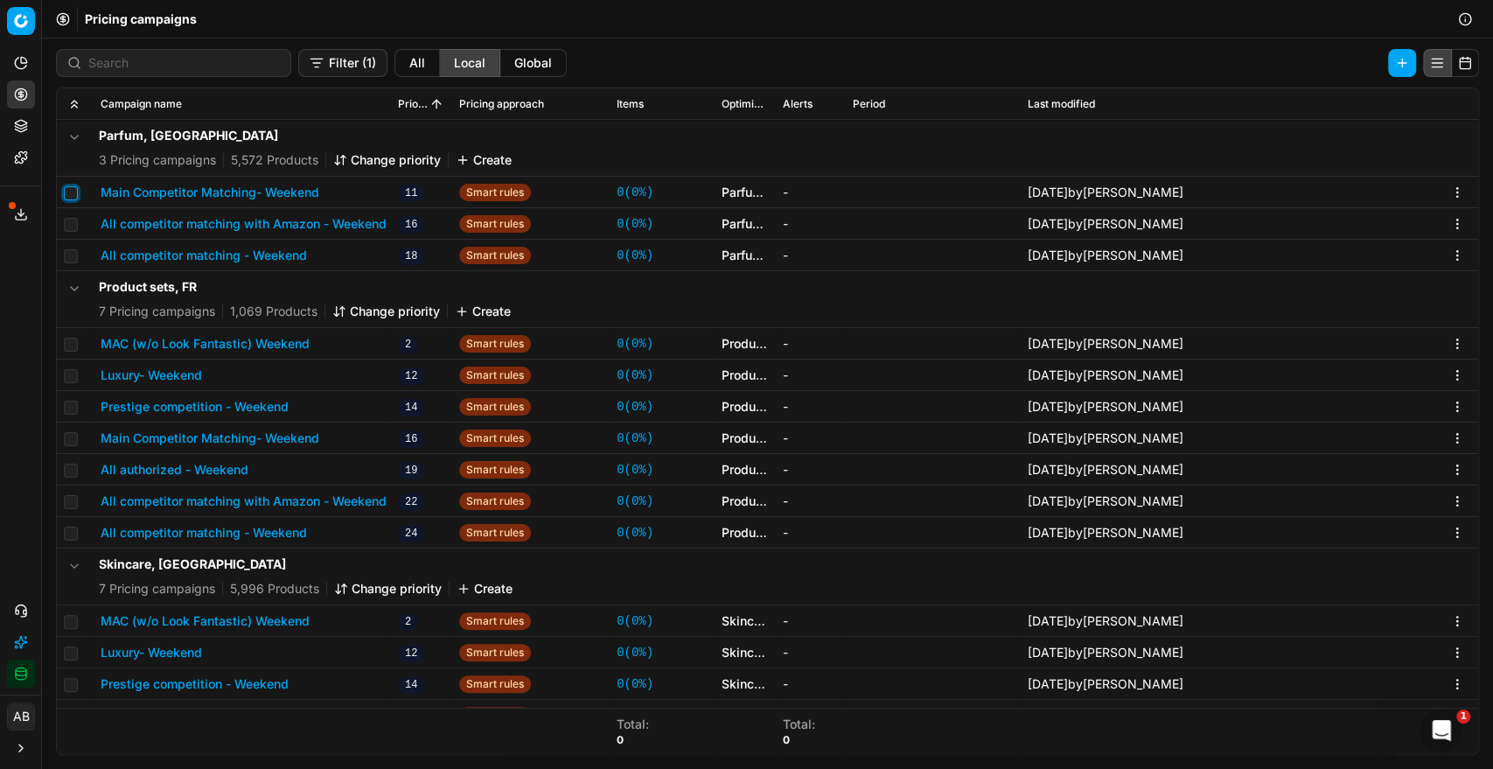
click at [69, 186] on input "checkbox" at bounding box center [71, 193] width 14 height 14
checkbox input "true"
click at [66, 218] on input "checkbox" at bounding box center [71, 225] width 14 height 14
checkbox input "true"
click at [67, 254] on input "checkbox" at bounding box center [71, 256] width 14 height 14
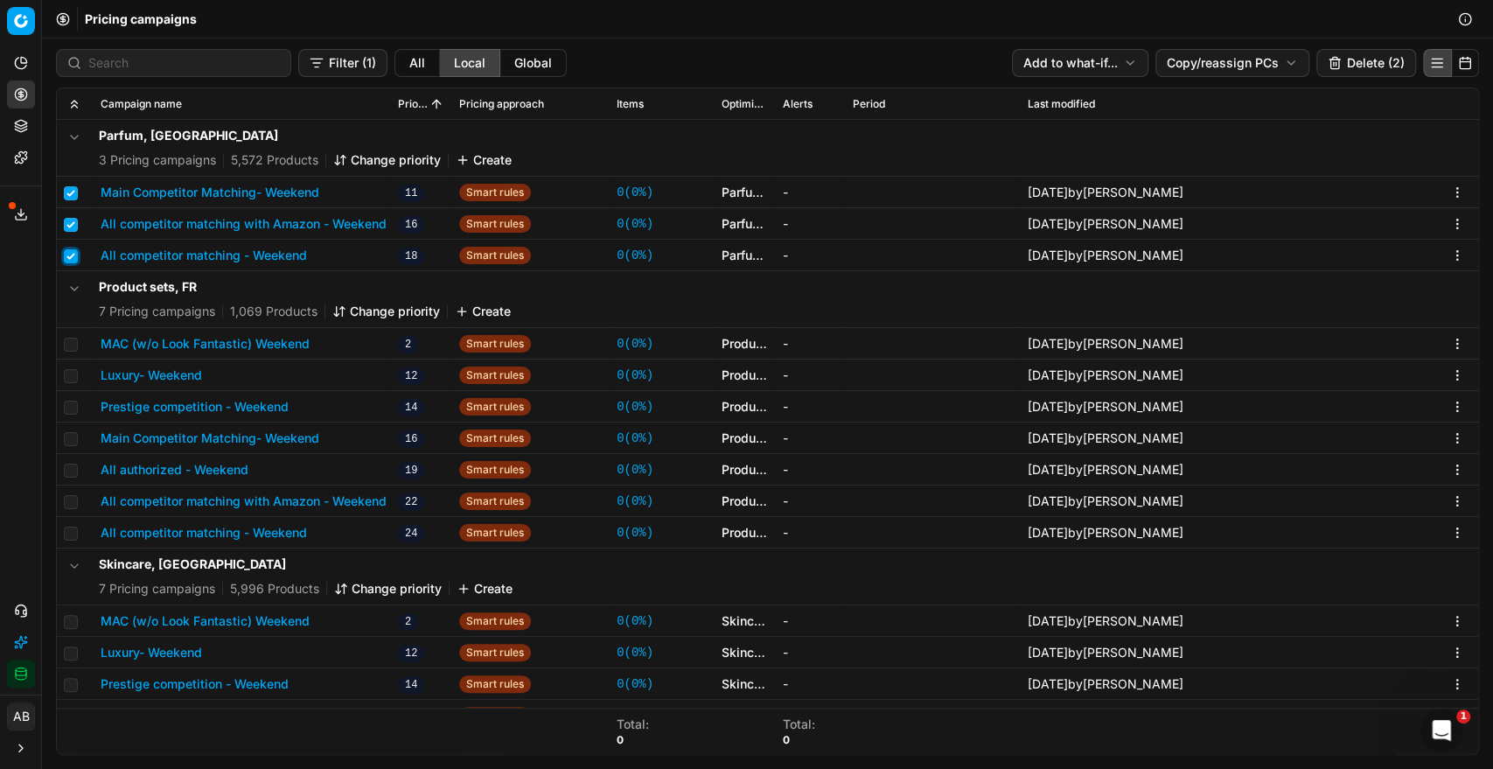
checkbox input "true"
click at [1364, 53] on button "Delete (3)" at bounding box center [1366, 63] width 100 height 28
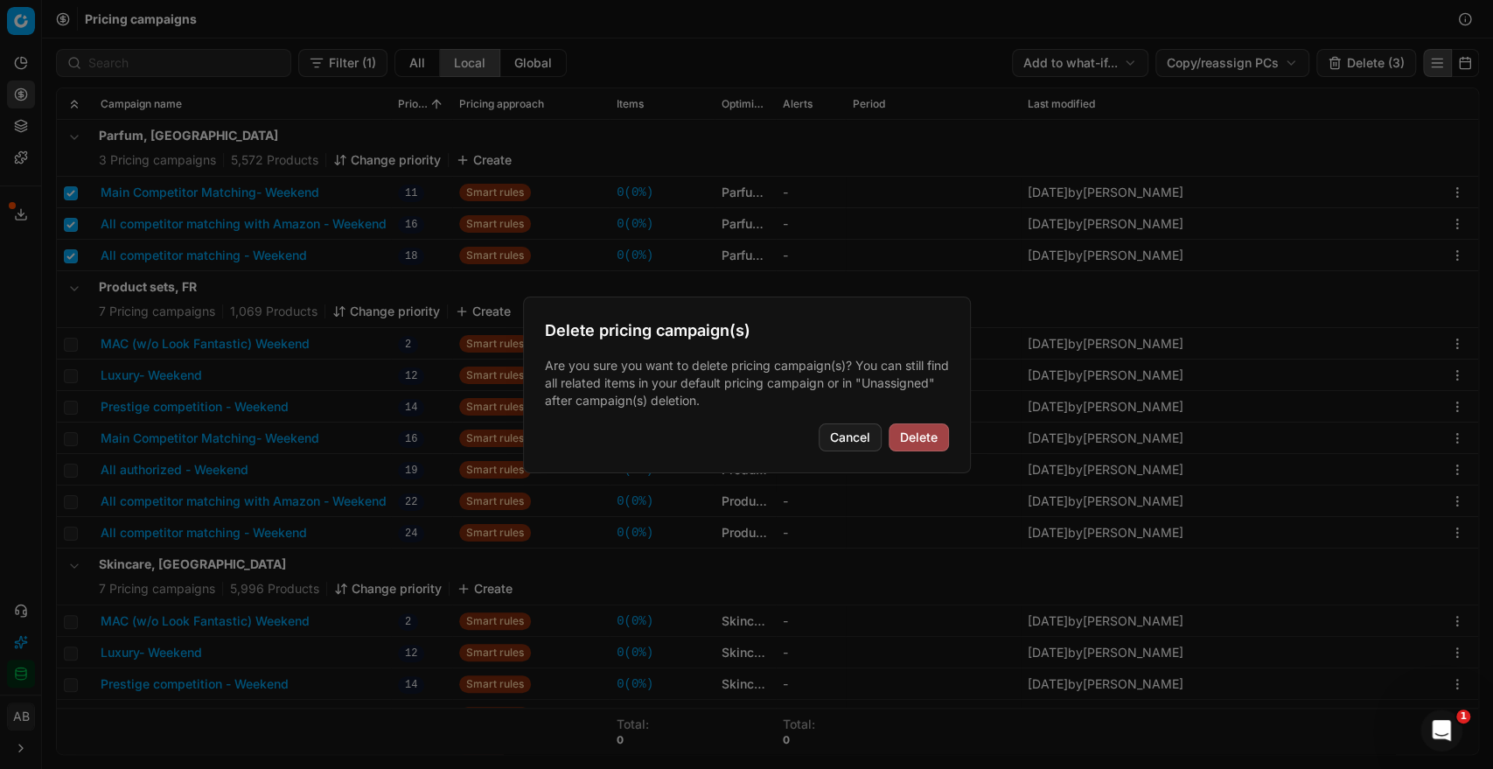
click at [922, 439] on button "Delete" at bounding box center [918, 437] width 60 height 28
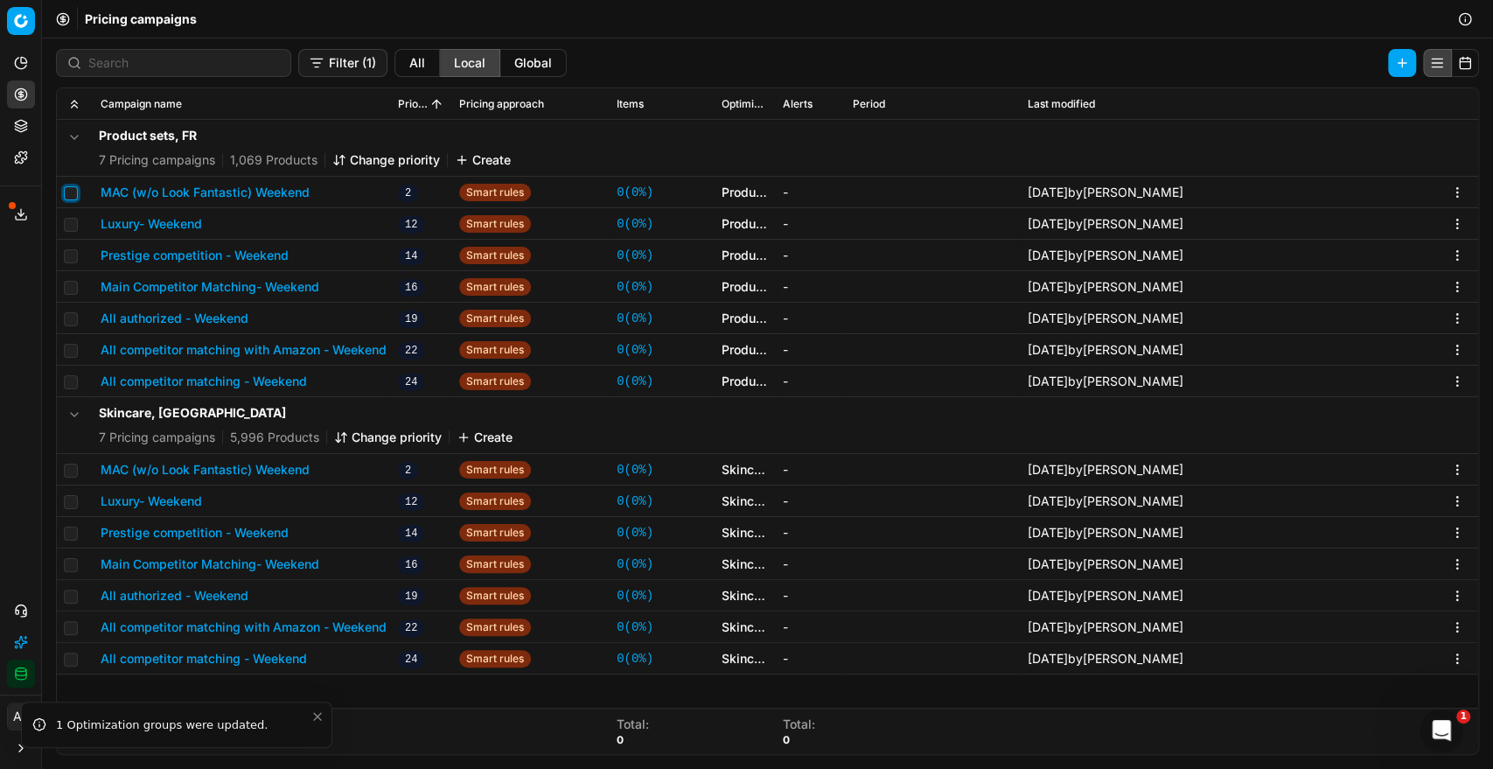
click at [71, 198] on input "checkbox" at bounding box center [71, 193] width 14 height 14
checkbox input "true"
click at [75, 222] on input "checkbox" at bounding box center [71, 225] width 14 height 14
checkbox input "true"
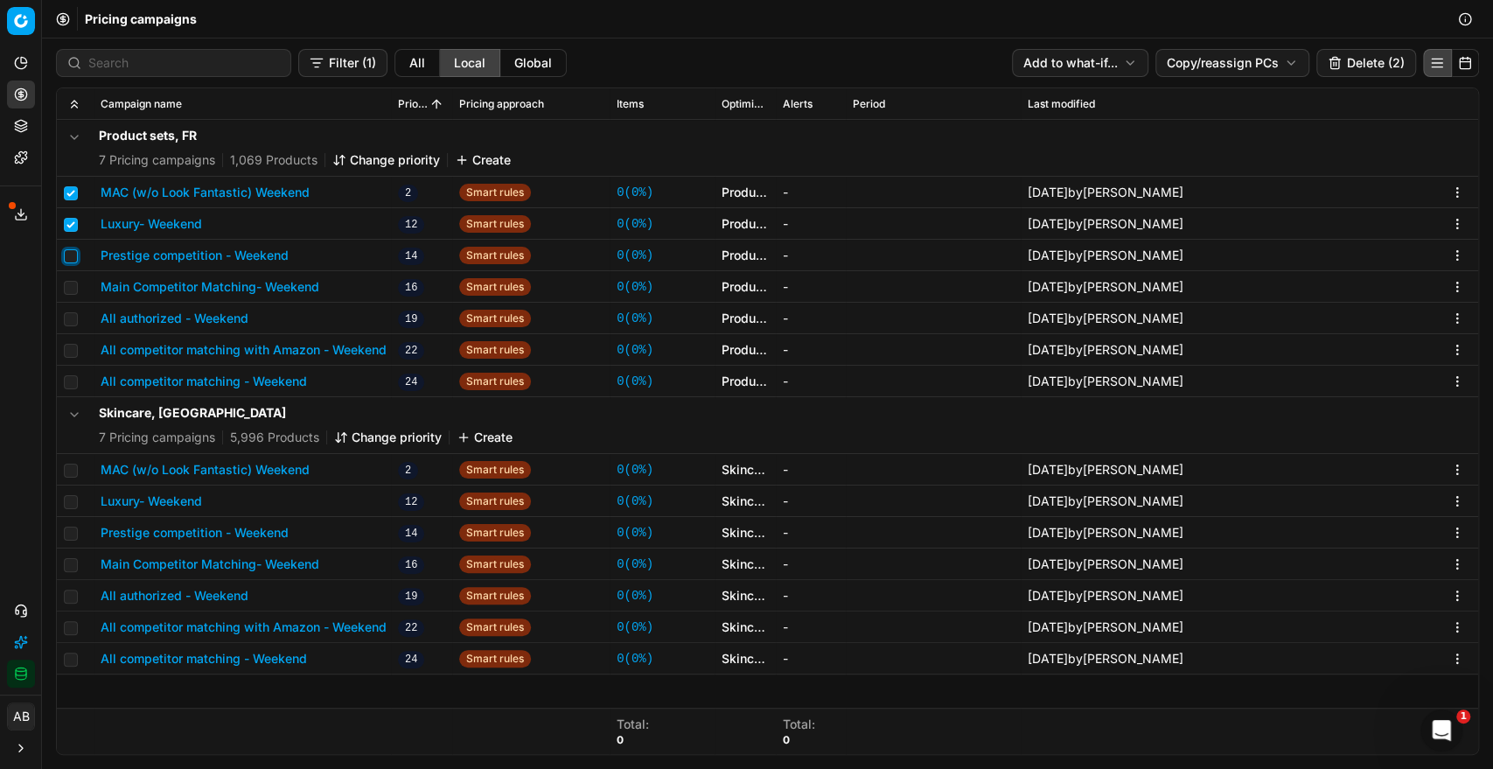
click at [70, 254] on input "checkbox" at bounding box center [71, 256] width 14 height 14
checkbox input "true"
click at [72, 281] on input "checkbox" at bounding box center [71, 288] width 14 height 14
checkbox input "true"
click at [72, 313] on input "checkbox" at bounding box center [71, 319] width 14 height 14
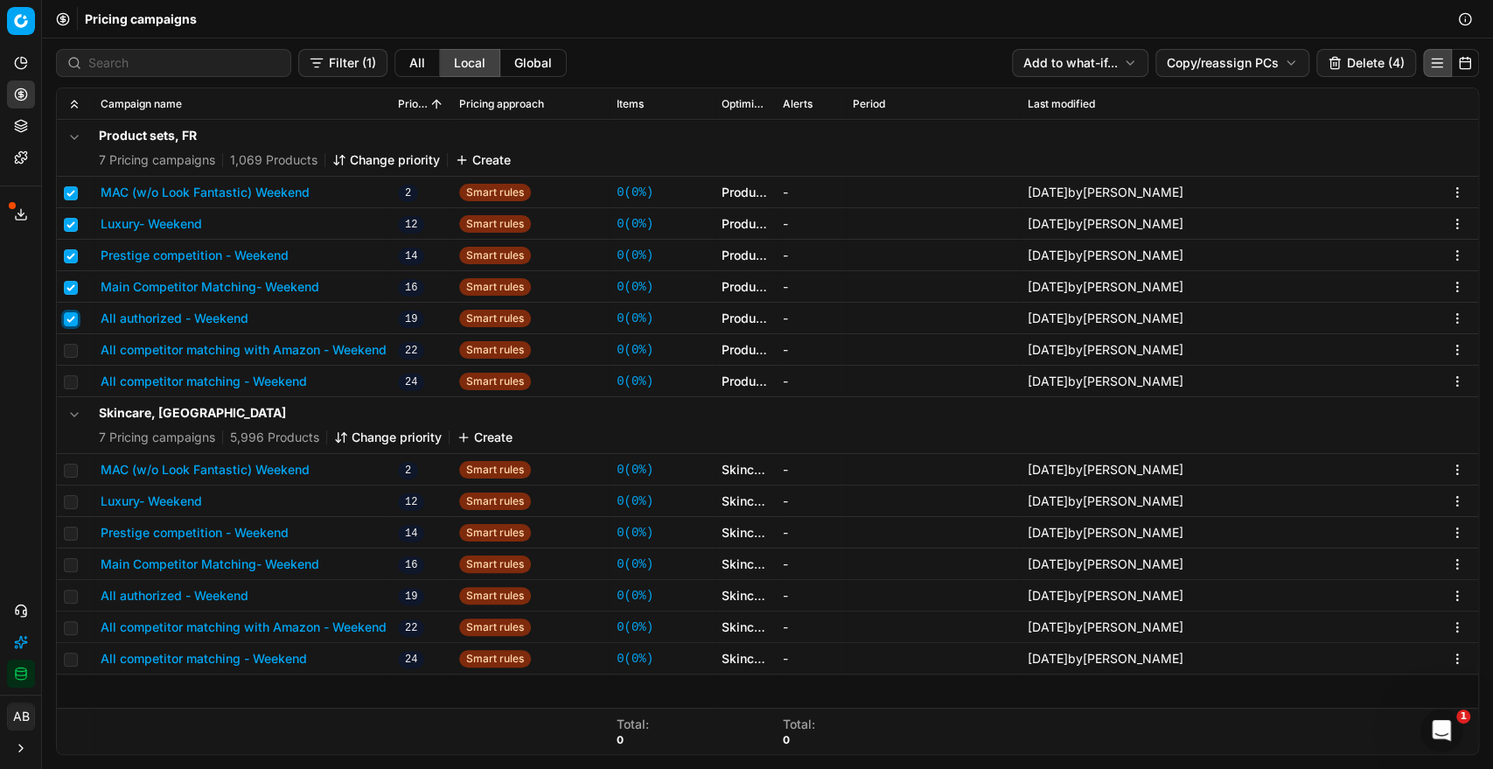
checkbox input "true"
click at [72, 344] on input "checkbox" at bounding box center [71, 351] width 14 height 14
checkbox input "true"
click at [72, 375] on input "checkbox" at bounding box center [71, 382] width 14 height 14
checkbox input "true"
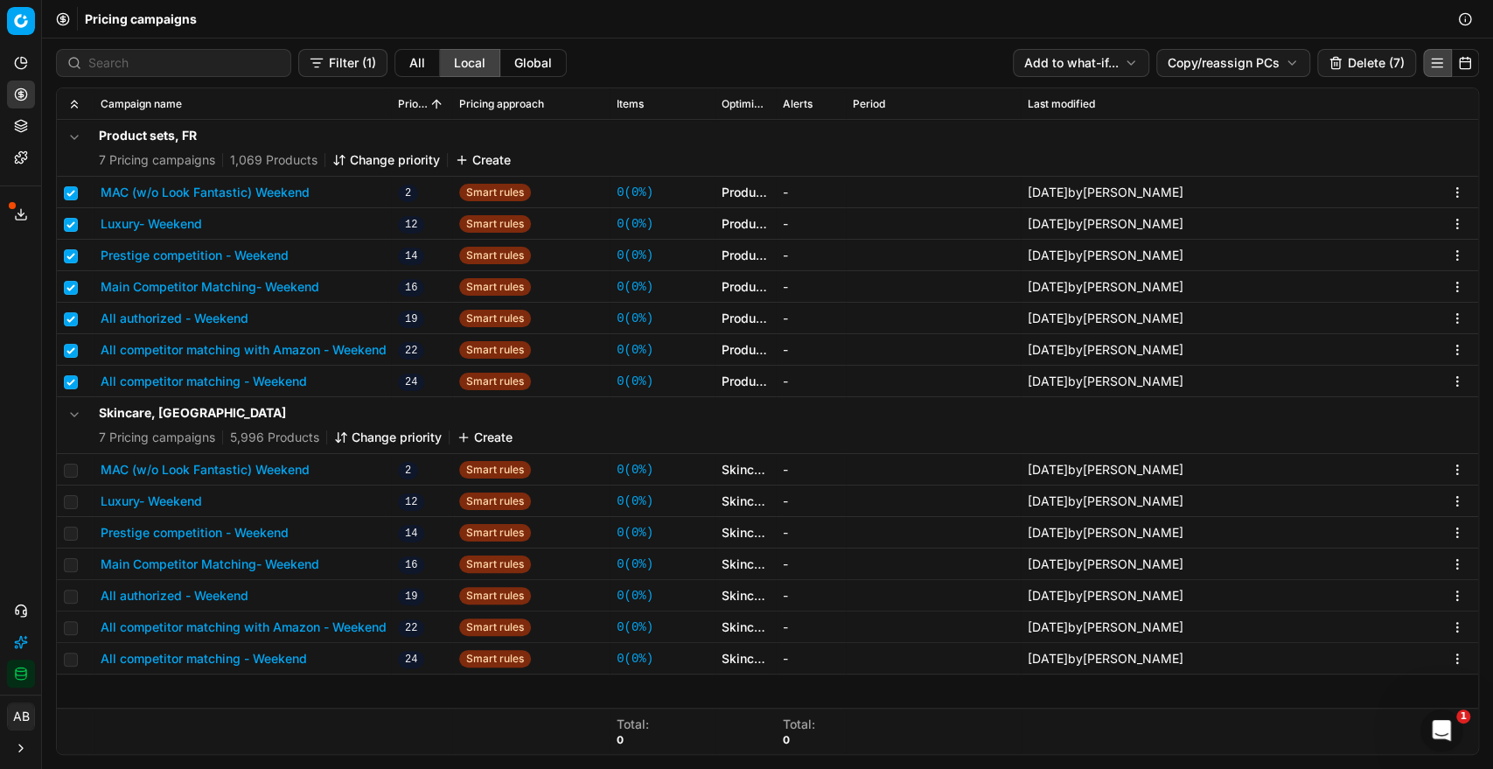
click at [1365, 63] on button "Delete (7)" at bounding box center [1366, 63] width 99 height 28
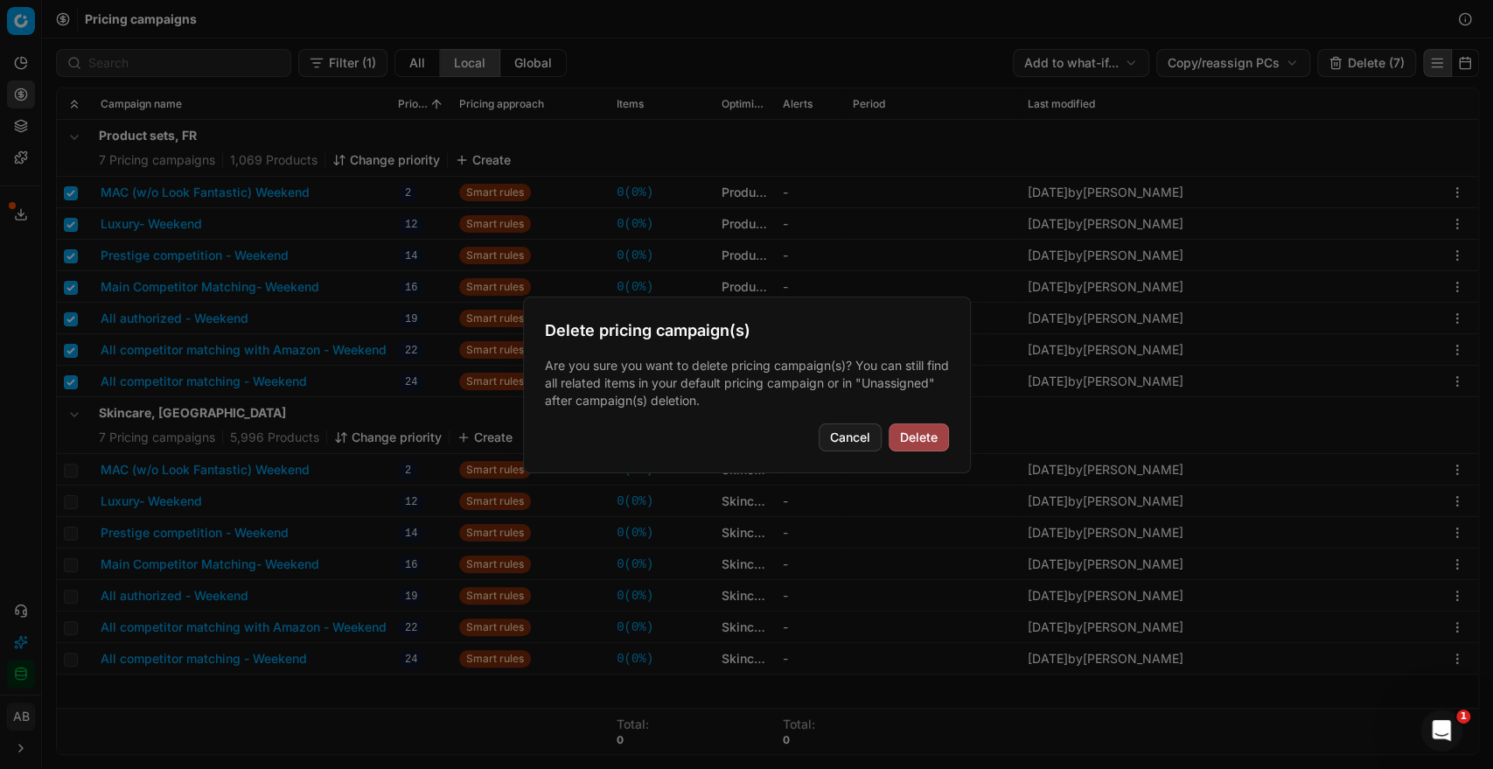
click at [912, 439] on button "Delete" at bounding box center [918, 437] width 60 height 28
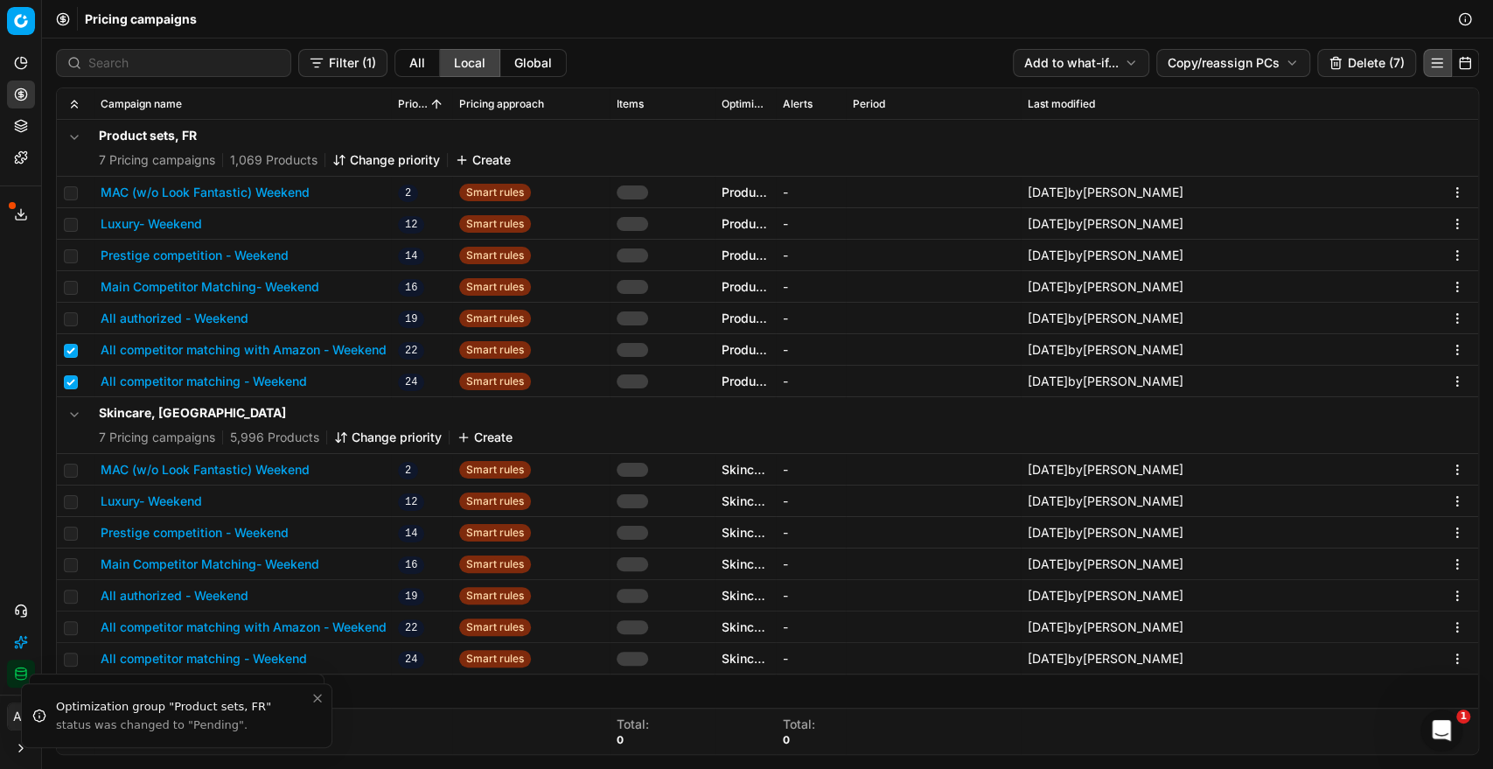
checkbox input "false"
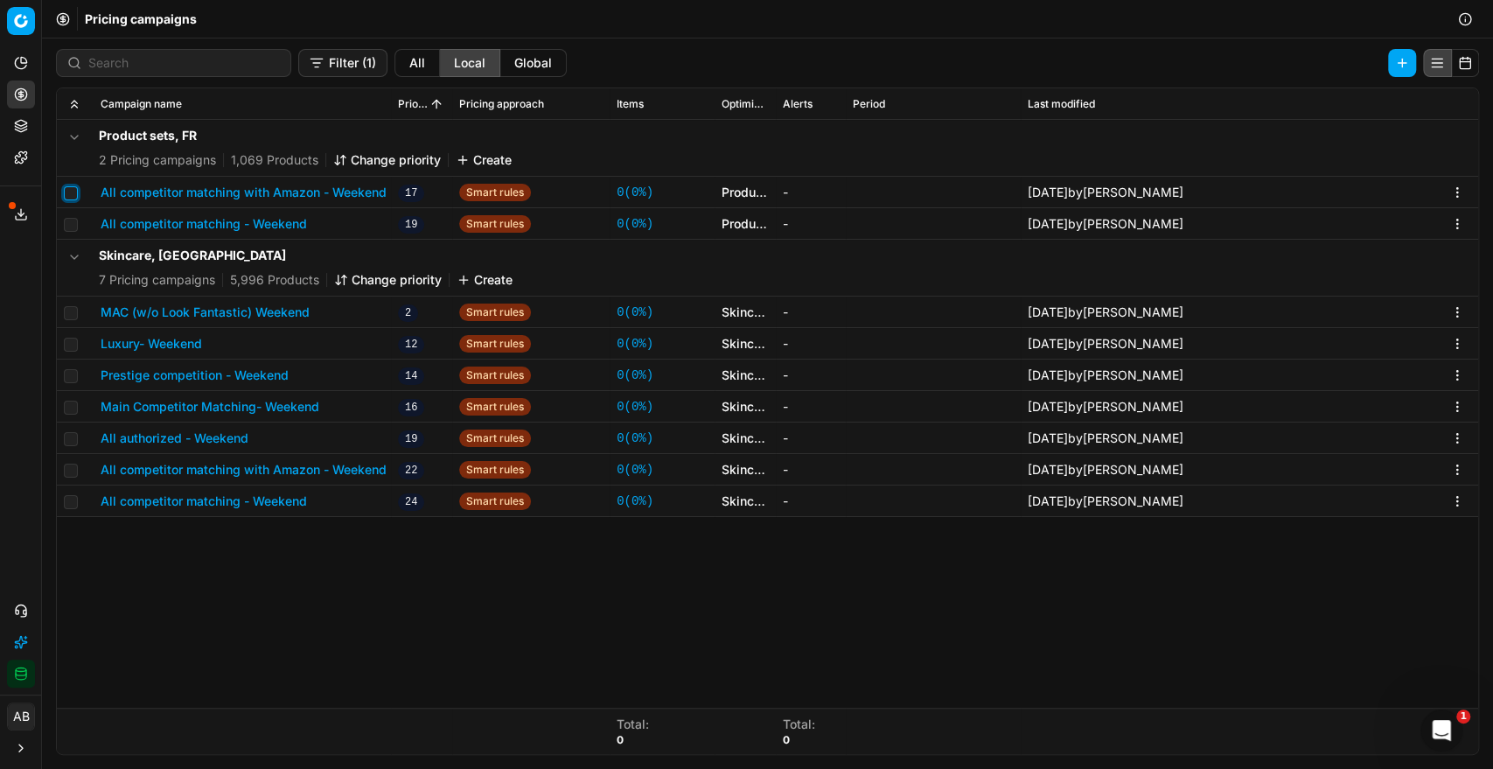
click at [73, 188] on input "checkbox" at bounding box center [71, 193] width 14 height 14
checkbox input "true"
click at [71, 222] on input "checkbox" at bounding box center [71, 225] width 14 height 14
checkbox input "true"
click at [1360, 59] on button "Delete (2)" at bounding box center [1366, 63] width 100 height 28
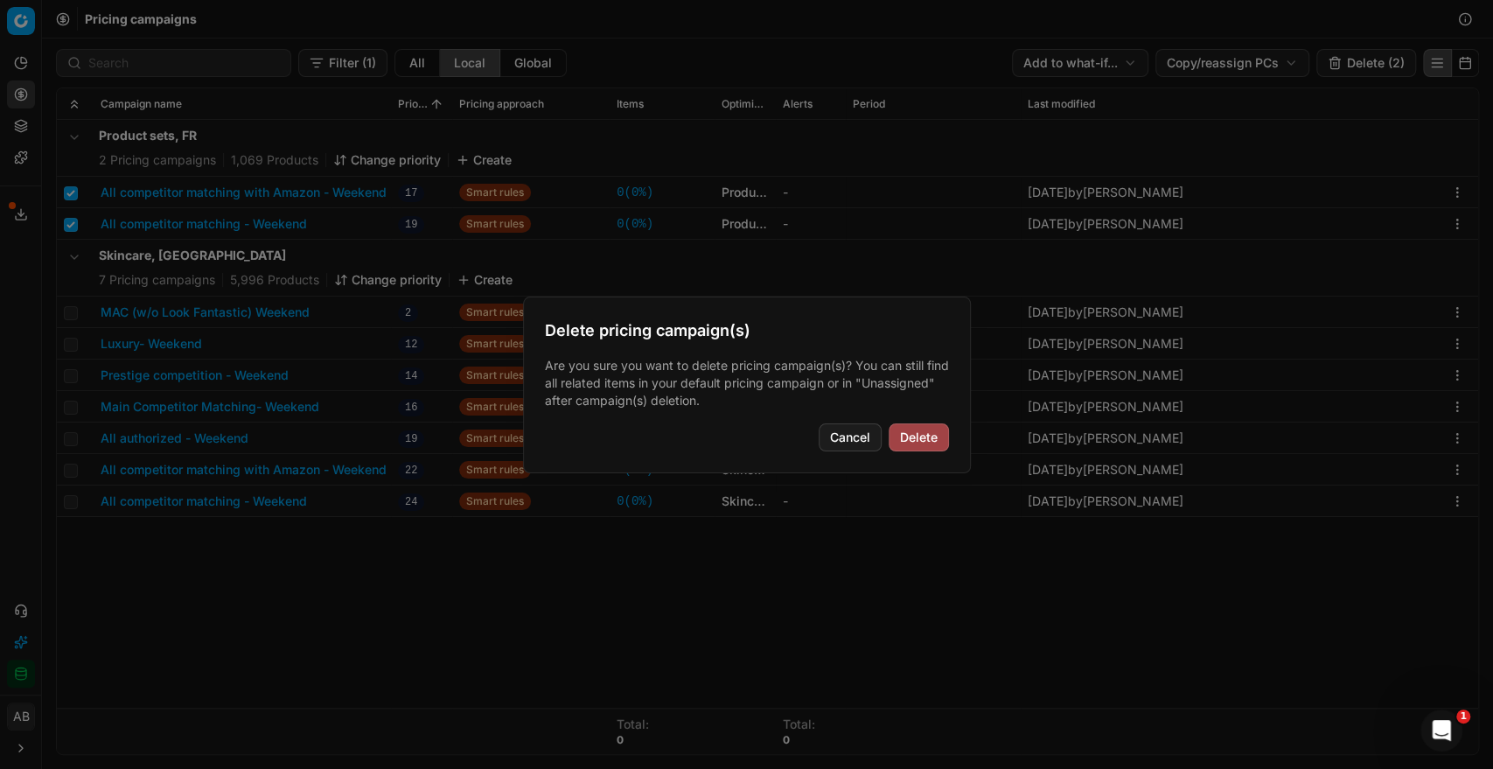
click at [919, 442] on button "Delete" at bounding box center [918, 437] width 60 height 28
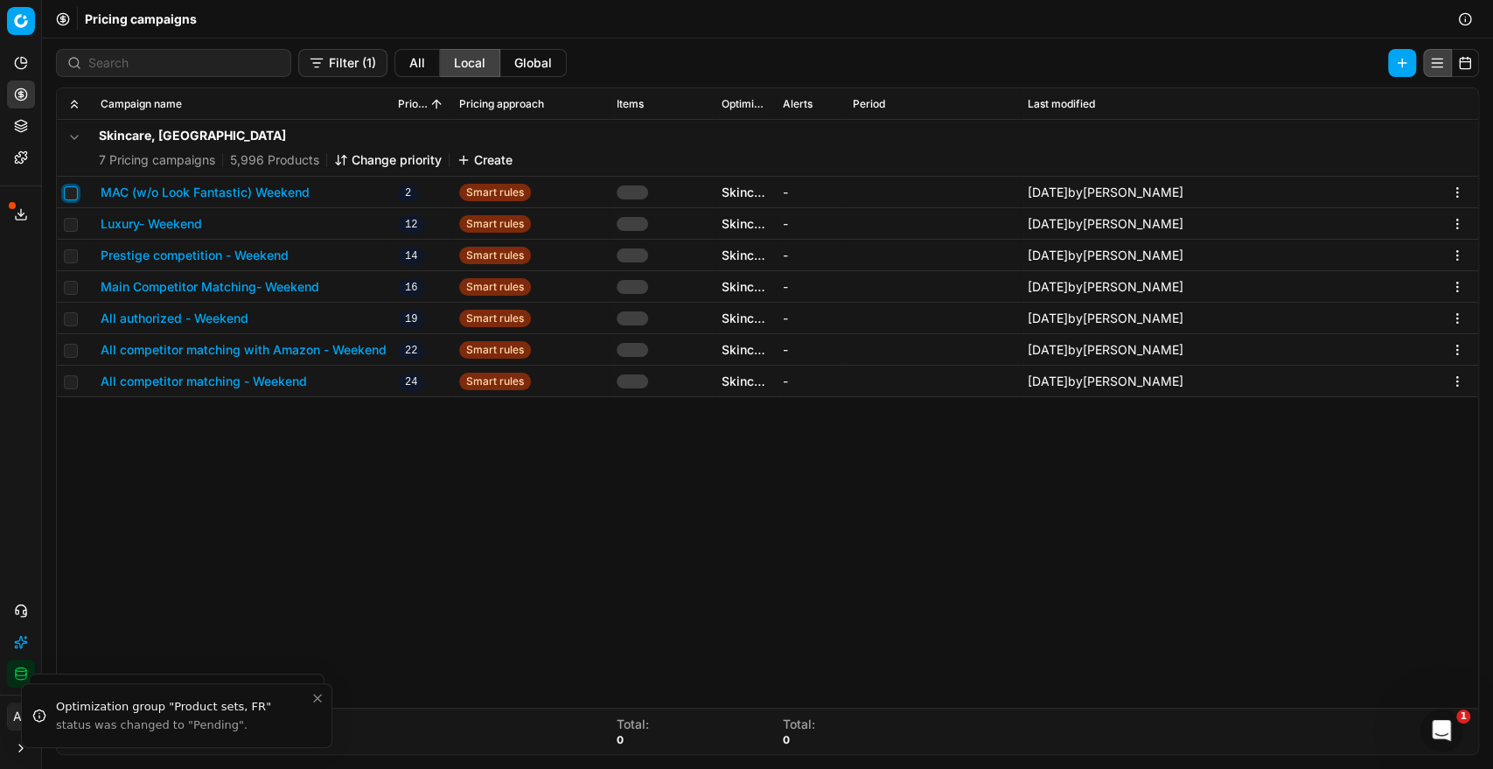
click at [68, 194] on input "checkbox" at bounding box center [71, 193] width 14 height 14
checkbox input "true"
click at [69, 218] on input "checkbox" at bounding box center [71, 225] width 14 height 14
checkbox input "true"
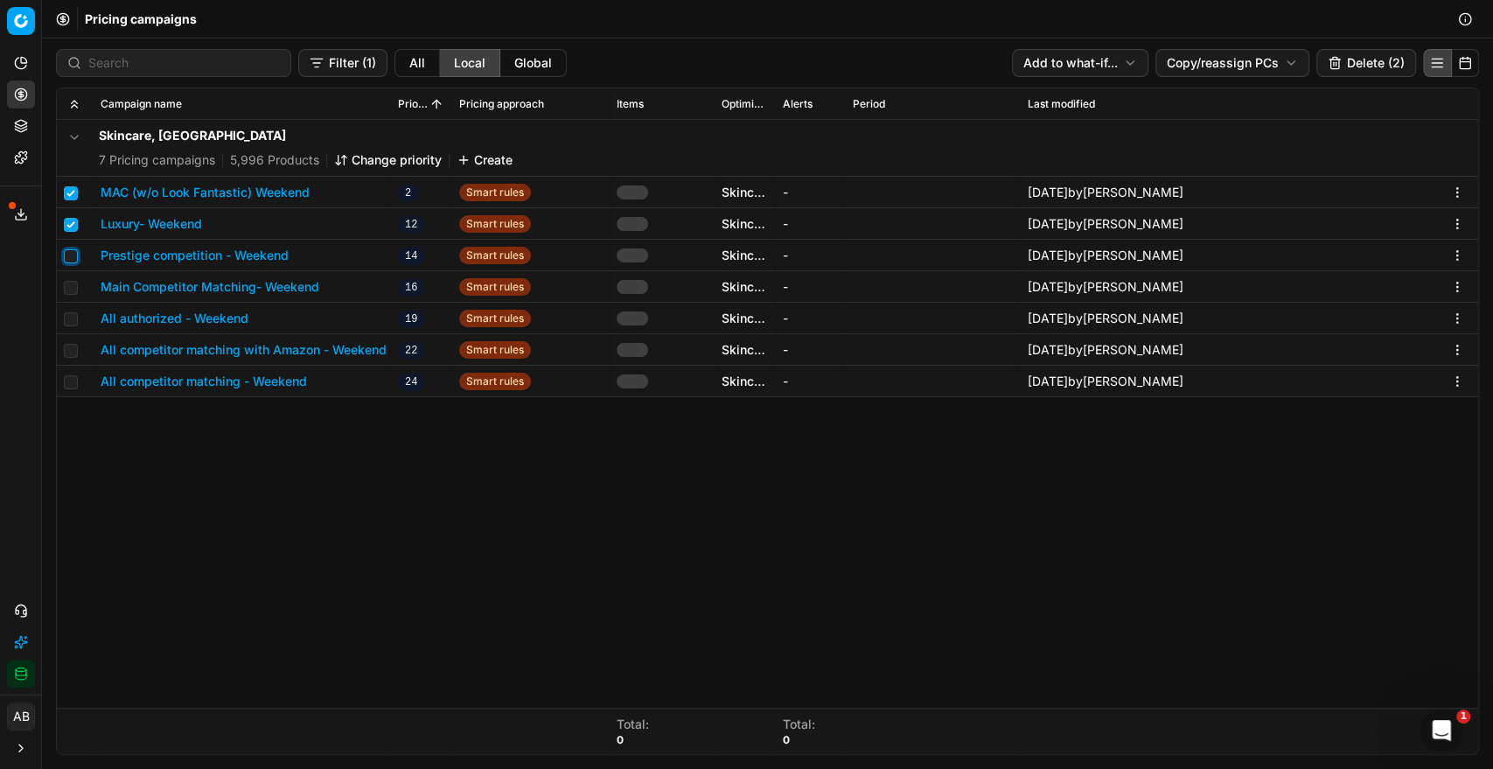
click at [65, 254] on input "checkbox" at bounding box center [71, 256] width 14 height 14
checkbox input "true"
click at [70, 278] on td at bounding box center [75, 286] width 37 height 31
click at [69, 290] on input "checkbox" at bounding box center [71, 288] width 14 height 14
checkbox input "true"
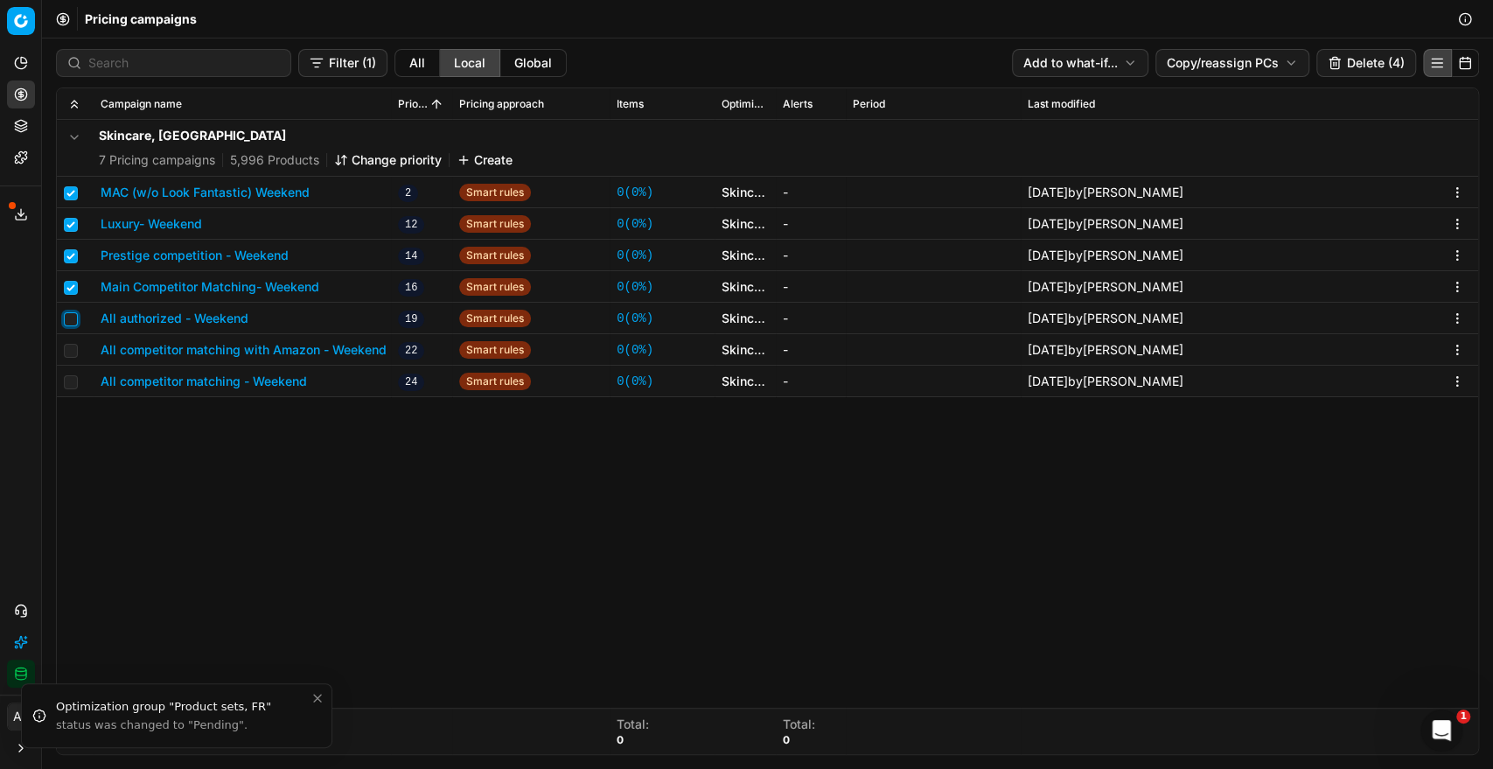
click at [70, 316] on input "checkbox" at bounding box center [71, 319] width 14 height 14
checkbox input "true"
click at [73, 353] on input "checkbox" at bounding box center [71, 351] width 14 height 14
checkbox input "true"
click at [76, 372] on td at bounding box center [75, 380] width 37 height 31
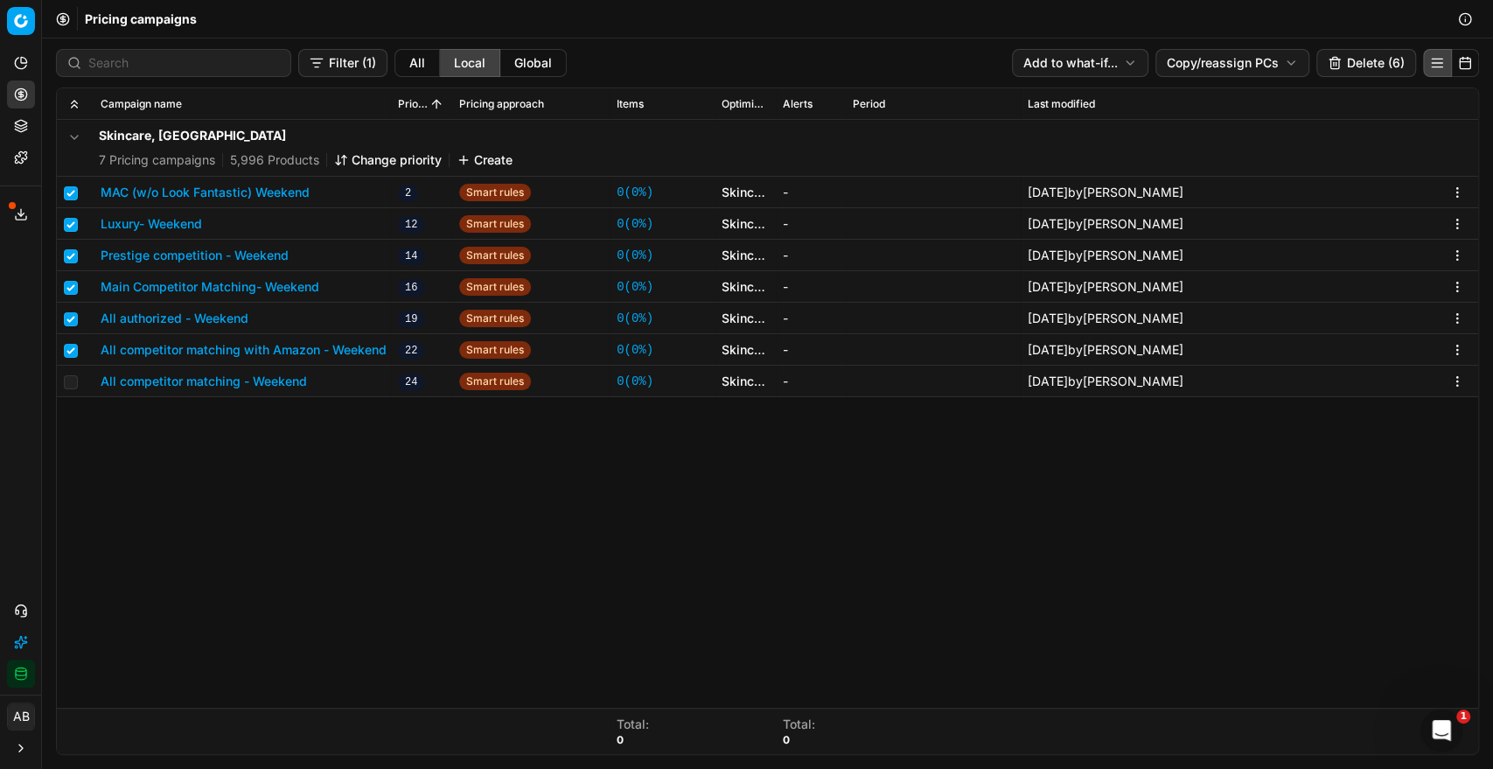
drag, startPoint x: 63, startPoint y: 381, endPoint x: 75, endPoint y: 381, distance: 12.2
click at [75, 381] on td at bounding box center [75, 380] width 37 height 31
click at [75, 381] on input "checkbox" at bounding box center [71, 382] width 14 height 14
checkbox input "true"
click at [1365, 61] on button "Delete (7)" at bounding box center [1366, 63] width 99 height 28
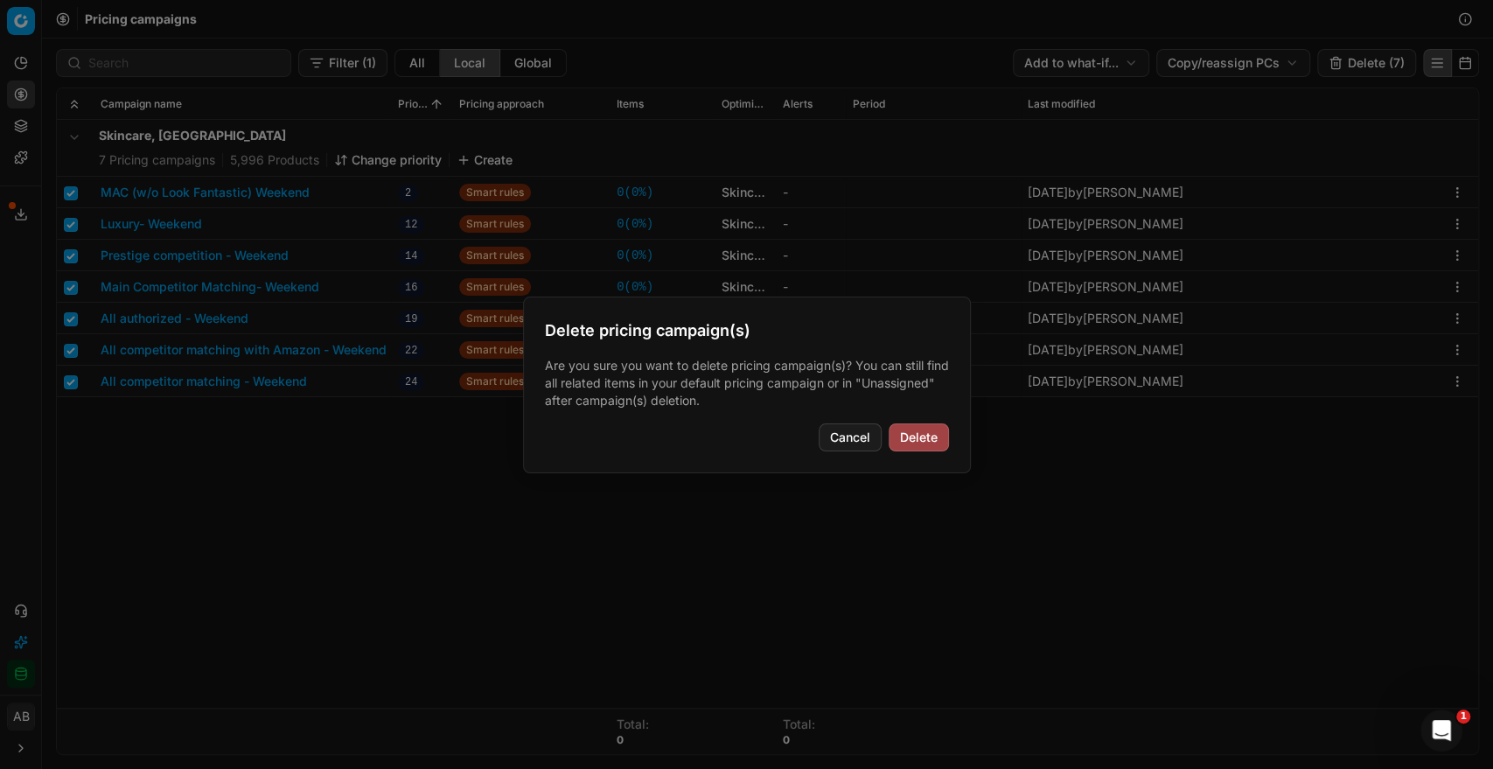
click at [923, 439] on button "Delete" at bounding box center [918, 437] width 60 height 28
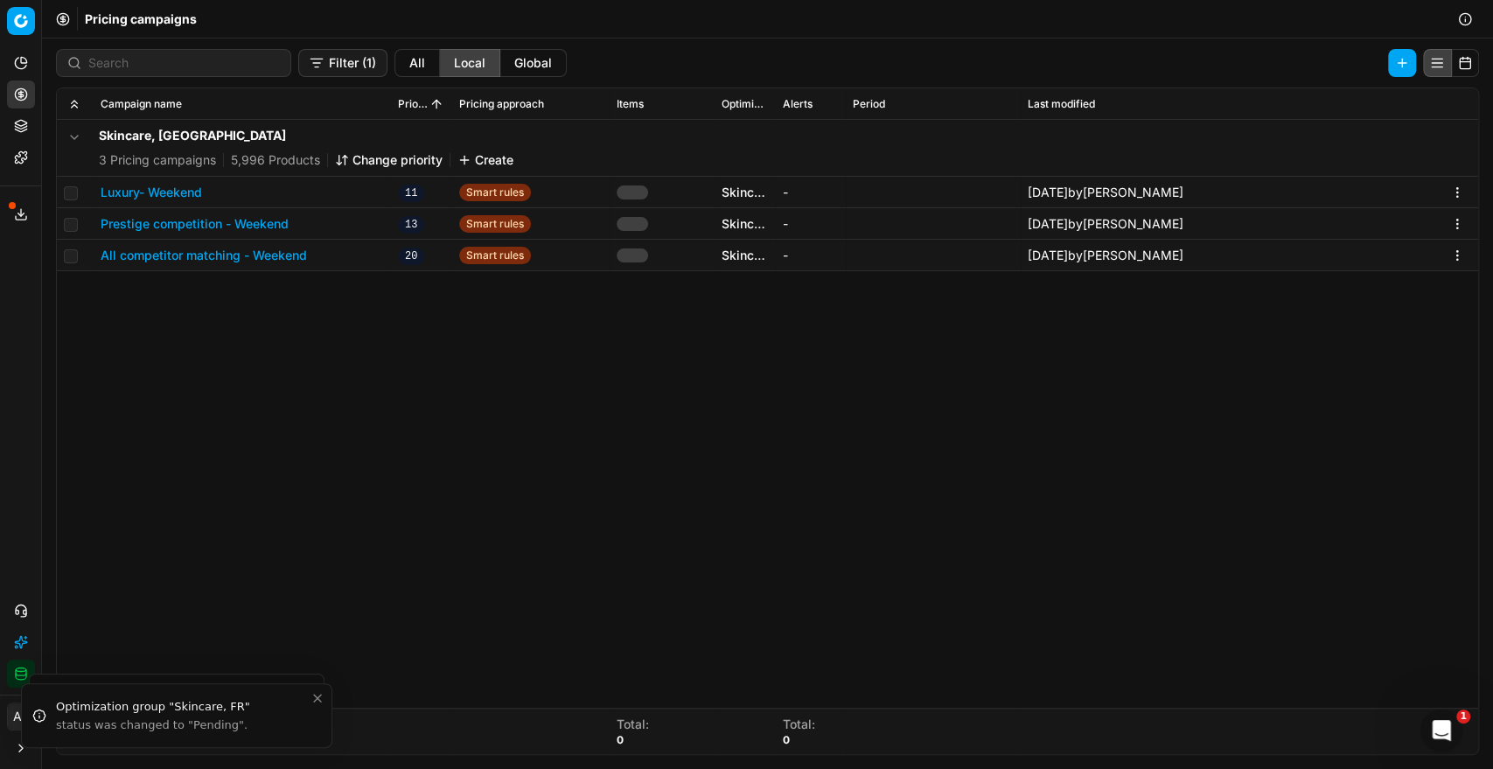
checkbox input "false"
click at [65, 195] on input "checkbox" at bounding box center [71, 193] width 14 height 14
checkbox input "true"
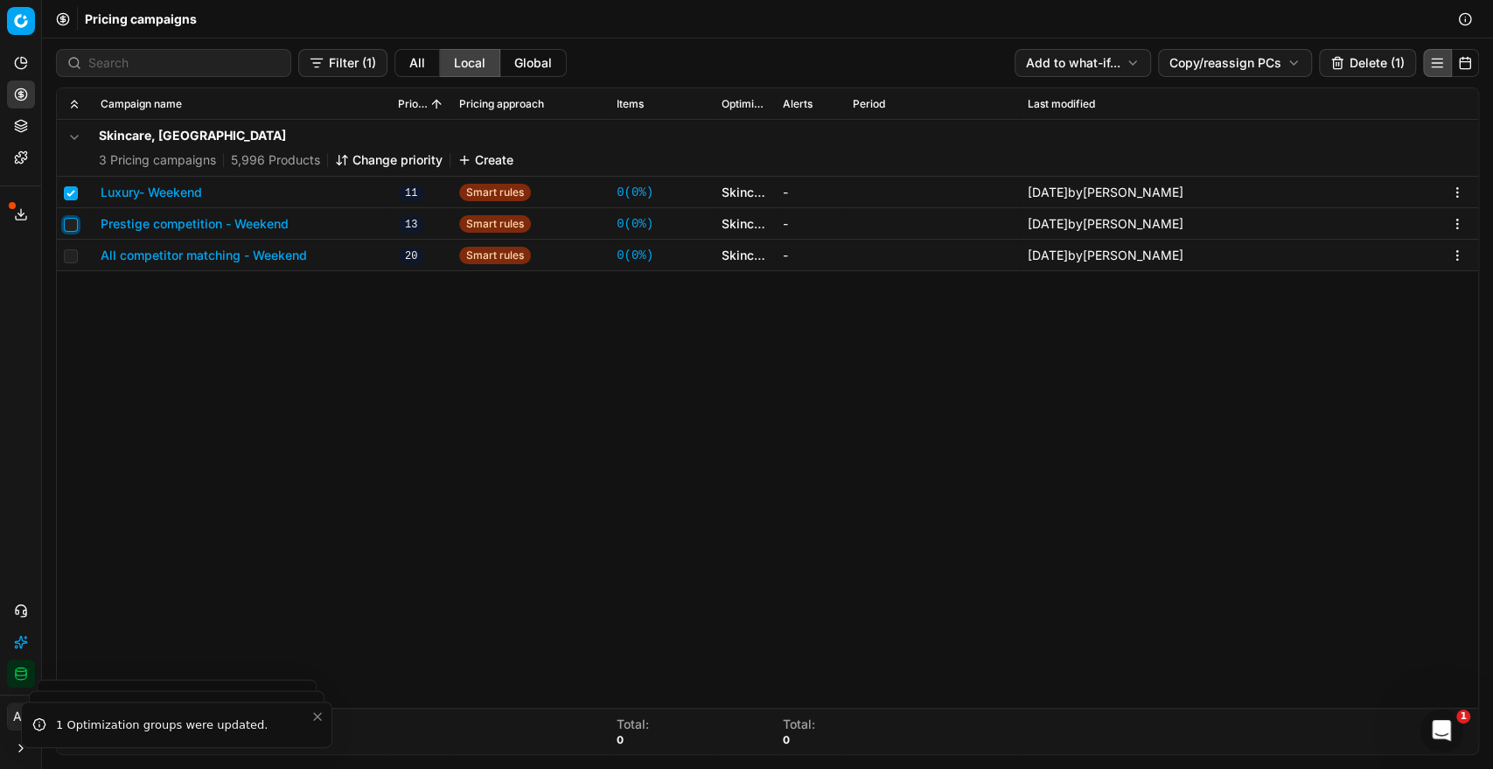
click at [67, 229] on input "checkbox" at bounding box center [71, 225] width 14 height 14
checkbox input "true"
click at [66, 249] on input "checkbox" at bounding box center [71, 256] width 14 height 14
checkbox input "true"
click at [1370, 67] on button "Delete (3)" at bounding box center [1366, 63] width 100 height 28
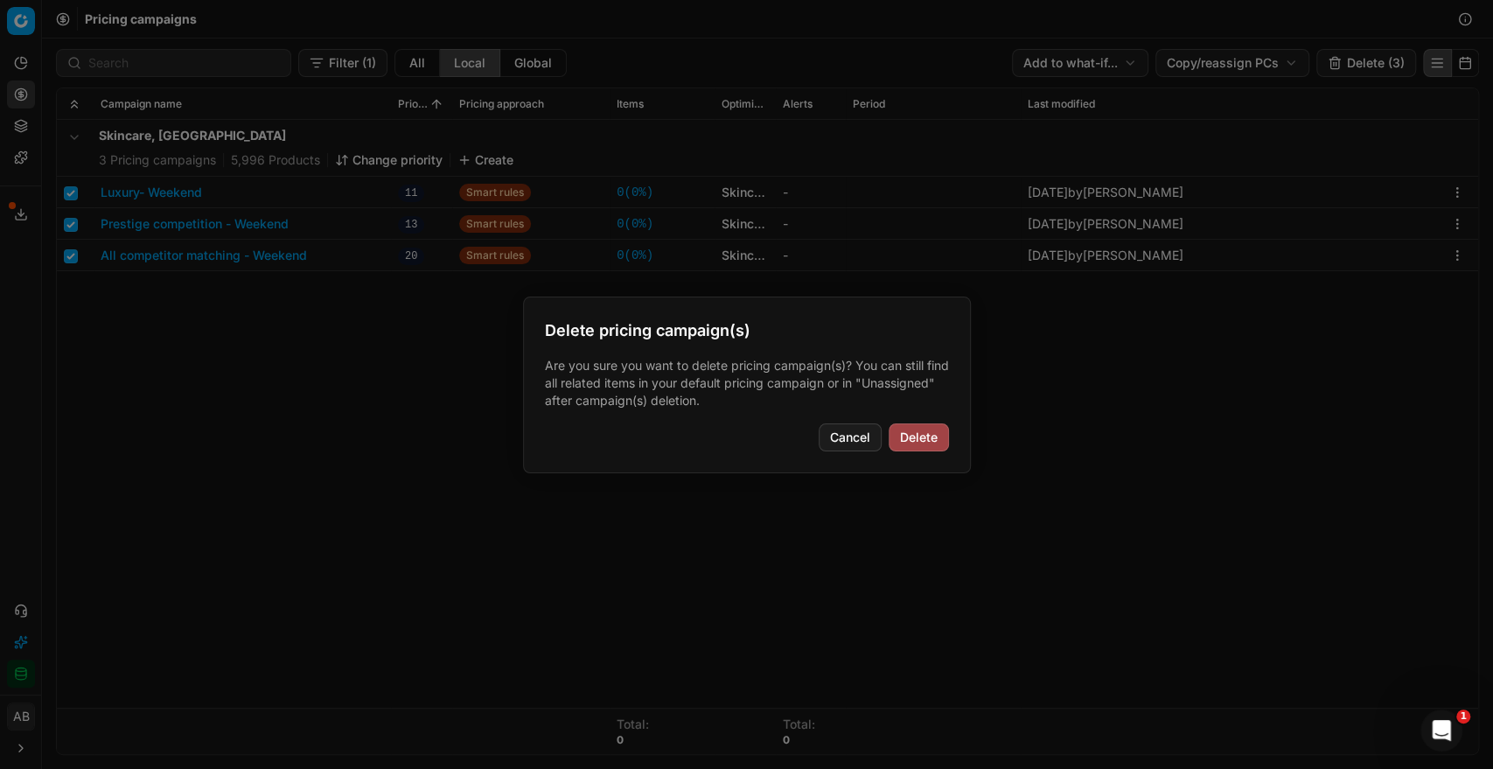
click at [914, 436] on button "Delete" at bounding box center [918, 437] width 60 height 28
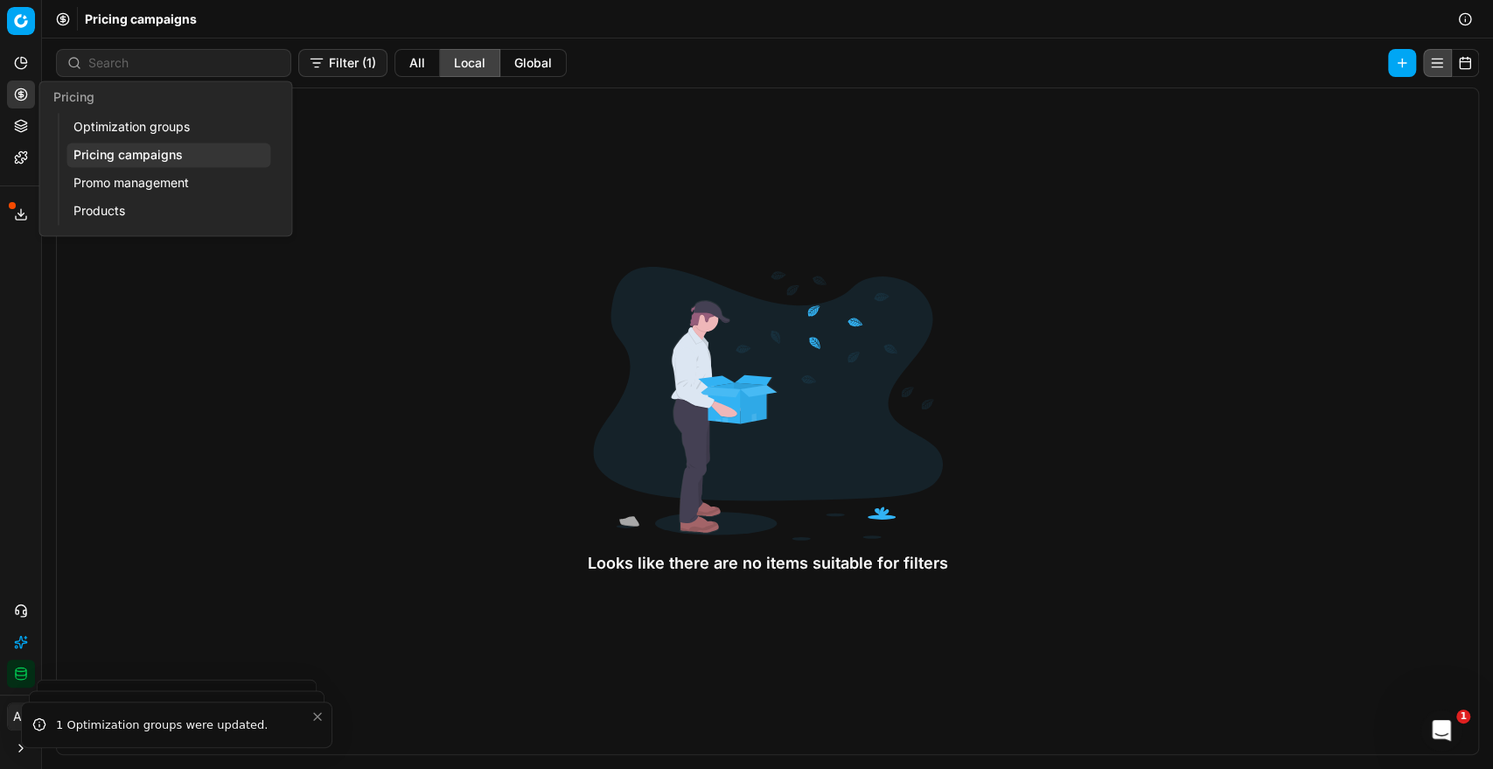
click at [115, 123] on link "Optimization groups" at bounding box center [168, 127] width 204 height 24
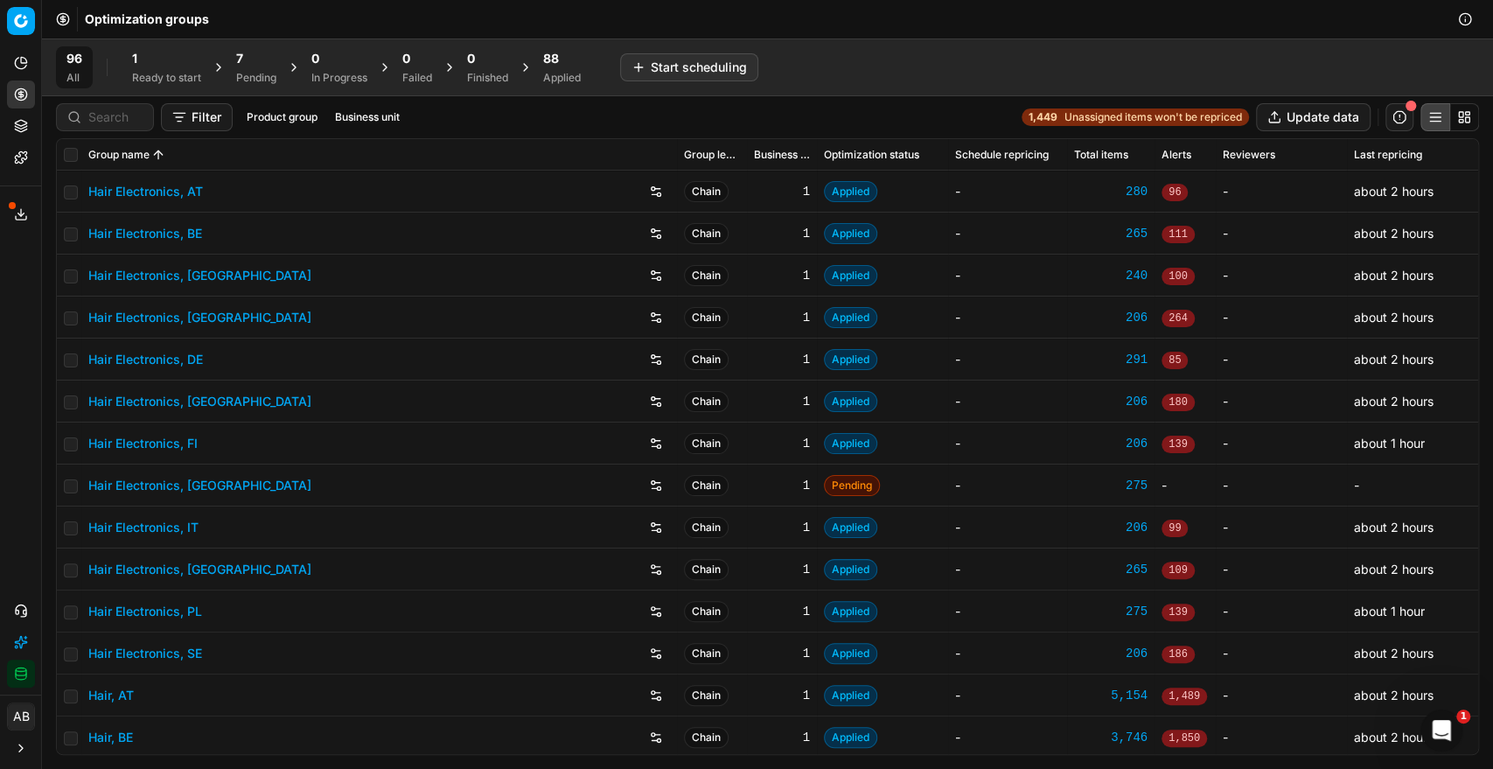
click at [244, 71] on div "Pending" at bounding box center [256, 78] width 40 height 14
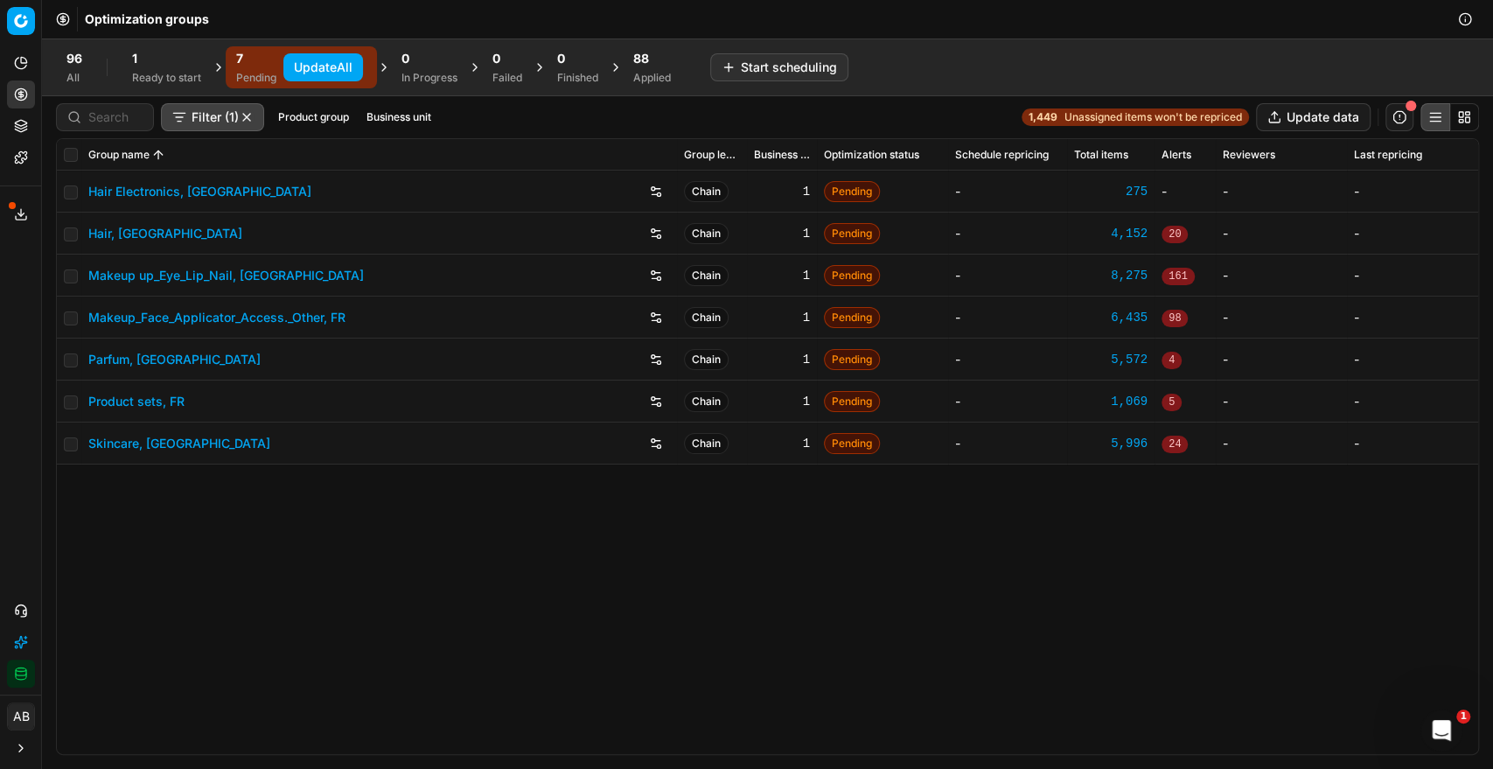
click at [343, 62] on button "Update All" at bounding box center [323, 67] width 80 height 28
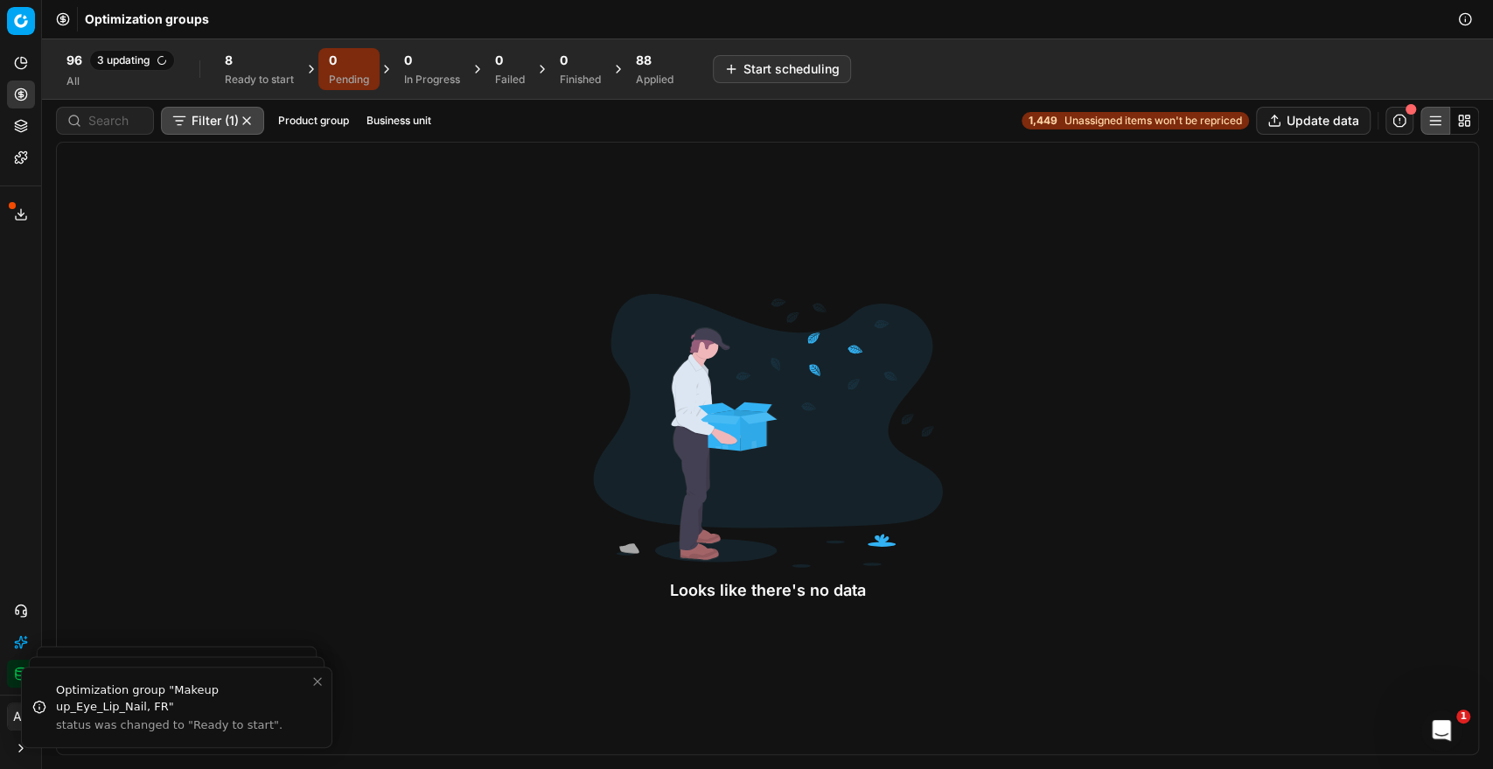
click at [230, 63] on span "8" at bounding box center [229, 60] width 8 height 17
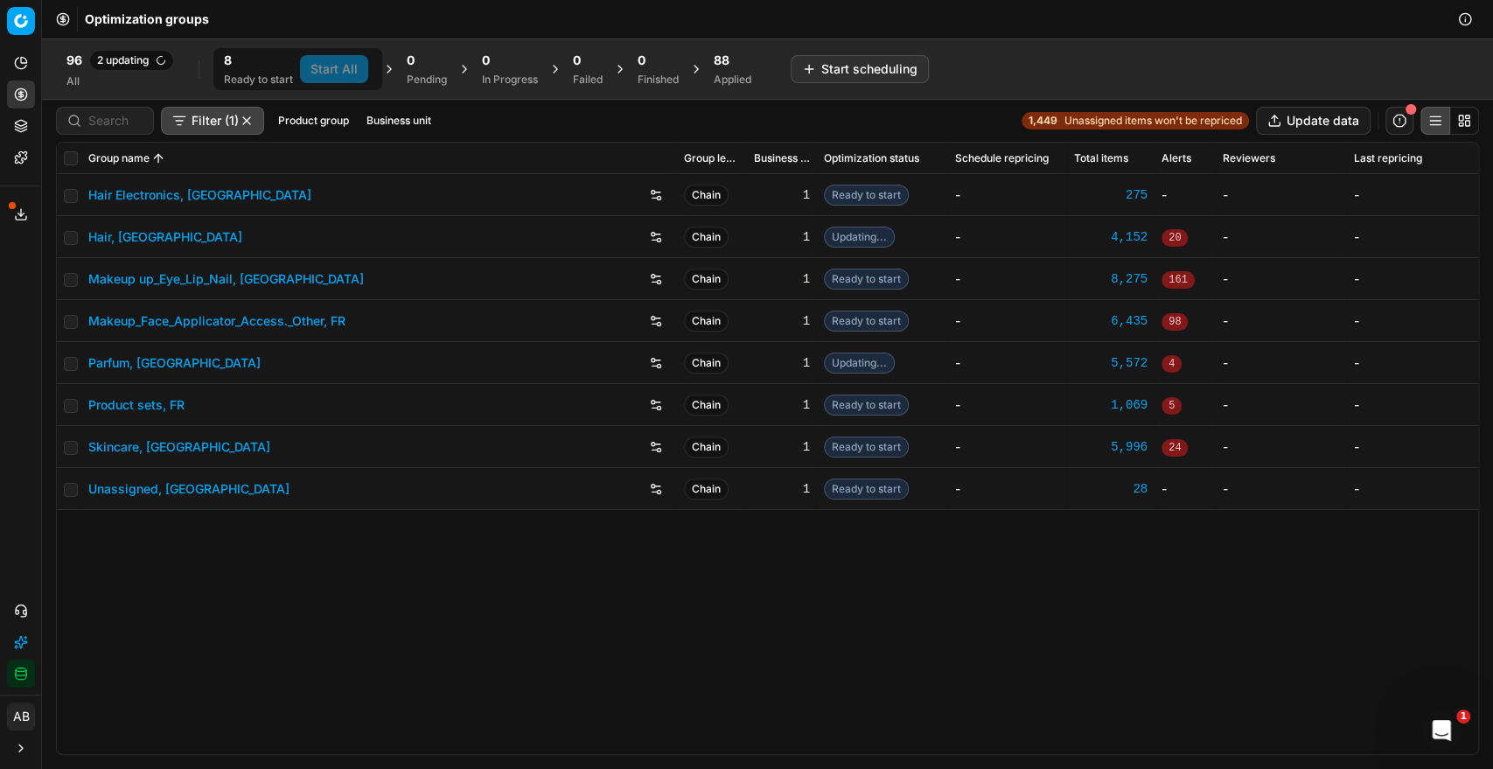
click at [169, 194] on link "Hair Electronics, [GEOGRAPHIC_DATA]" at bounding box center [199, 194] width 223 height 17
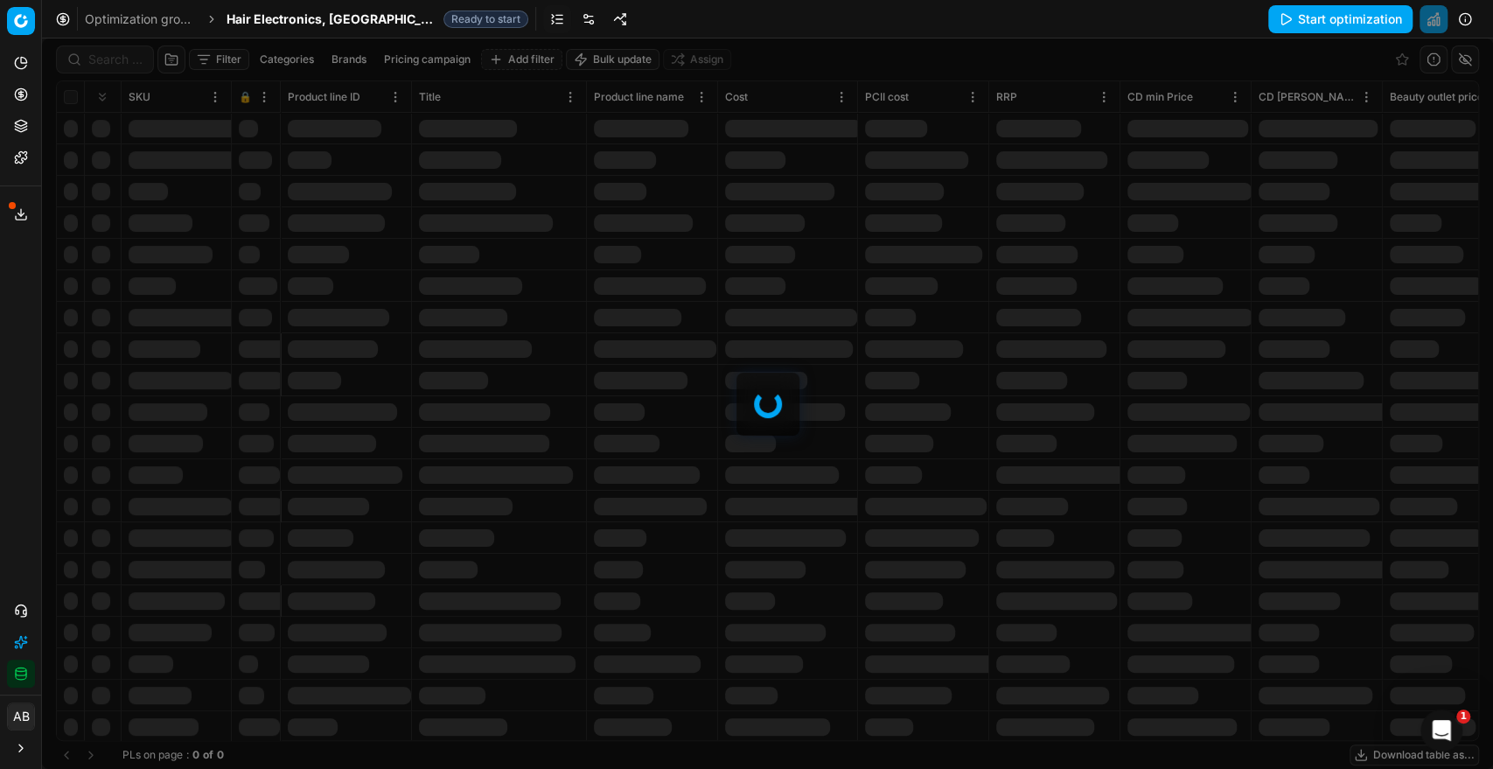
click at [574, 17] on link at bounding box center [588, 19] width 28 height 28
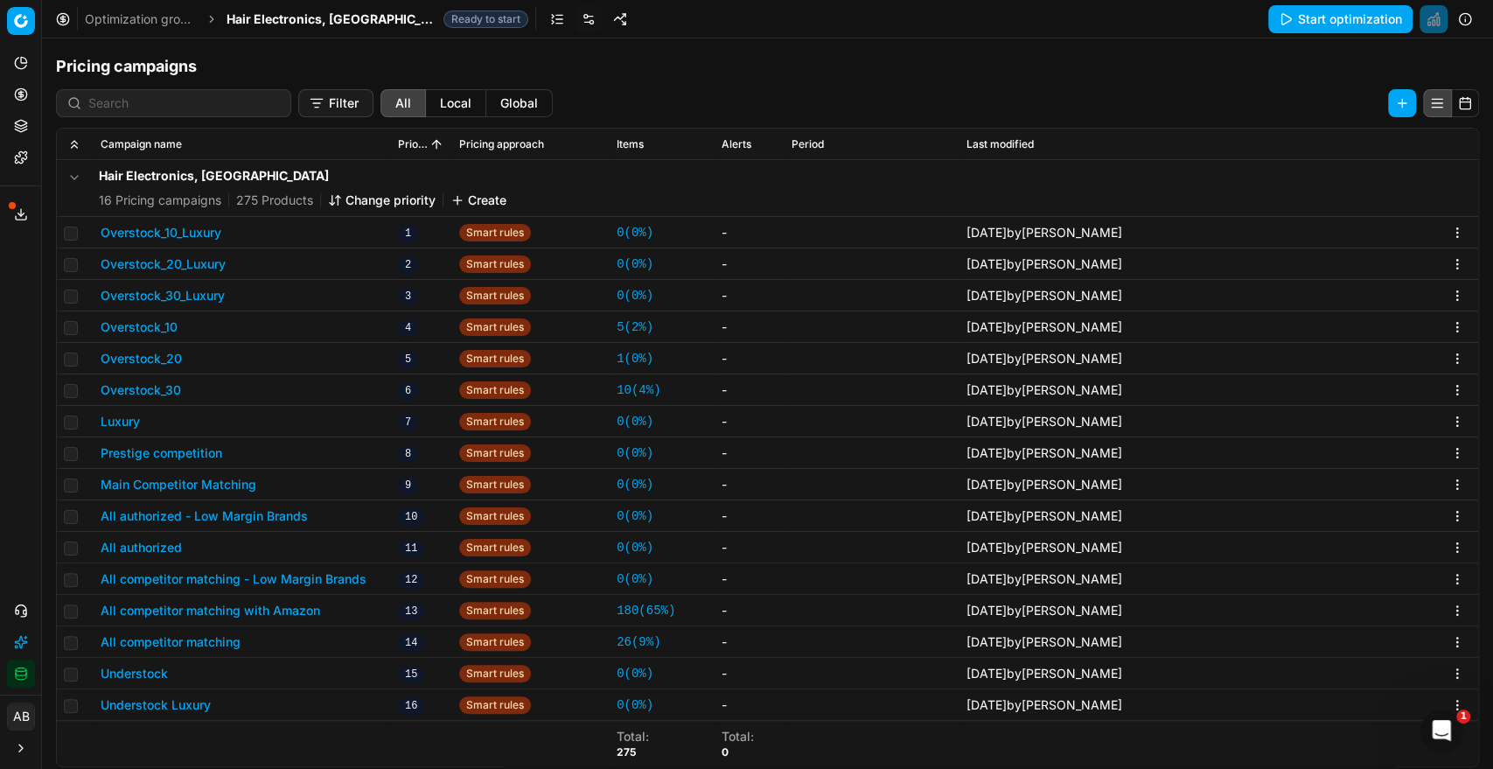
scroll to position [268, 0]
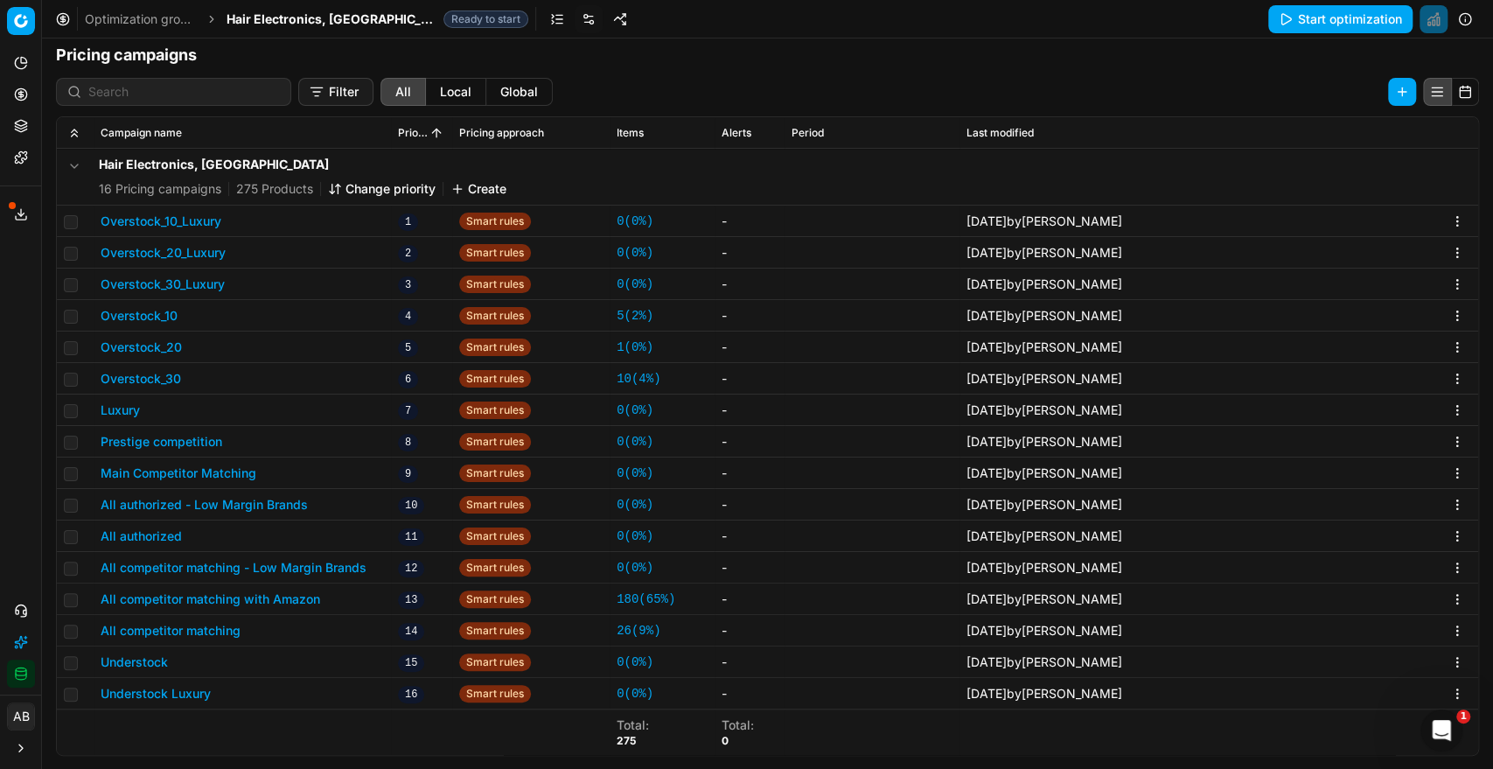
click at [315, 29] on div "Optimization groups Hair Electronics, FR Ready to start Start optimization" at bounding box center [767, 19] width 1451 height 38
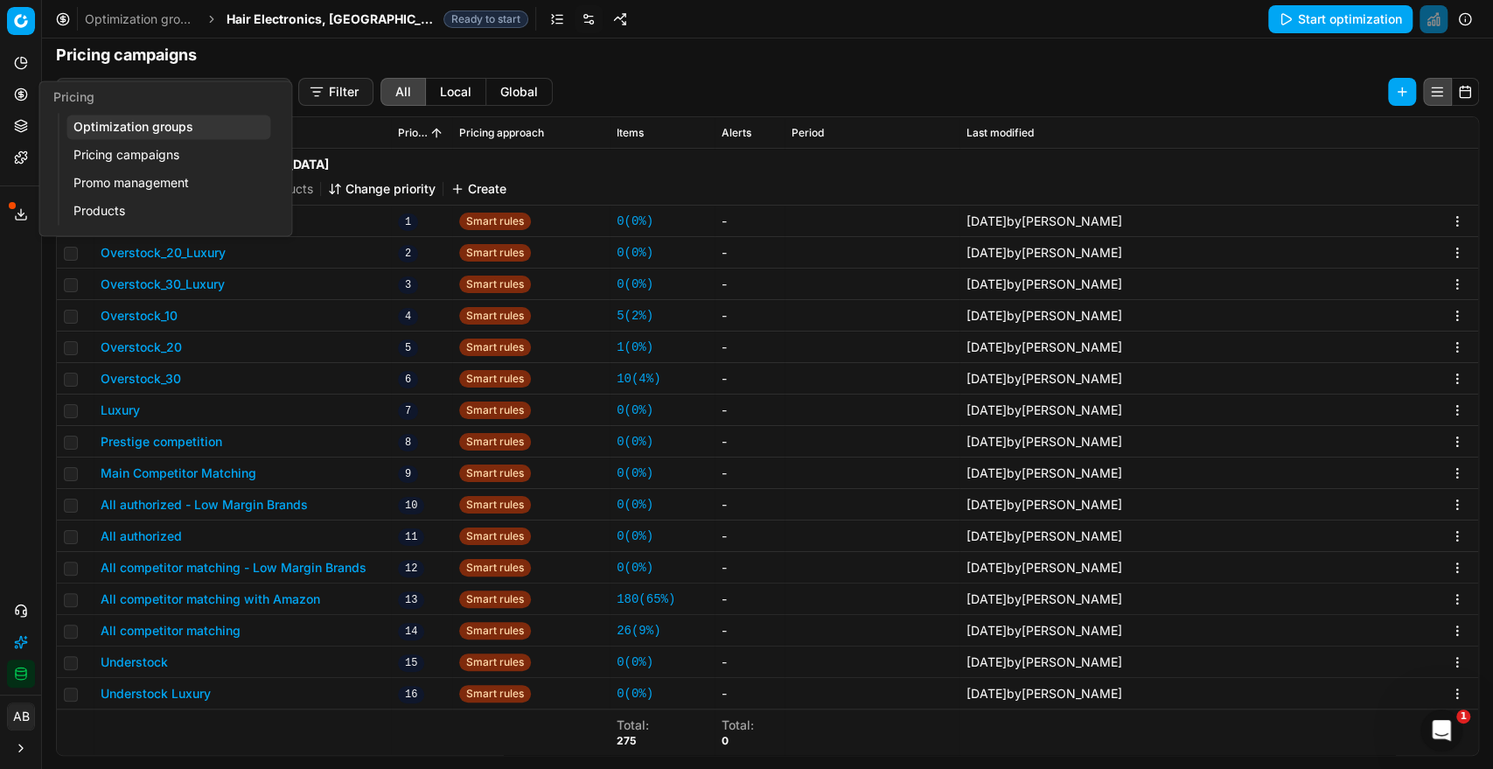
click at [135, 131] on link "Optimization groups" at bounding box center [168, 127] width 204 height 24
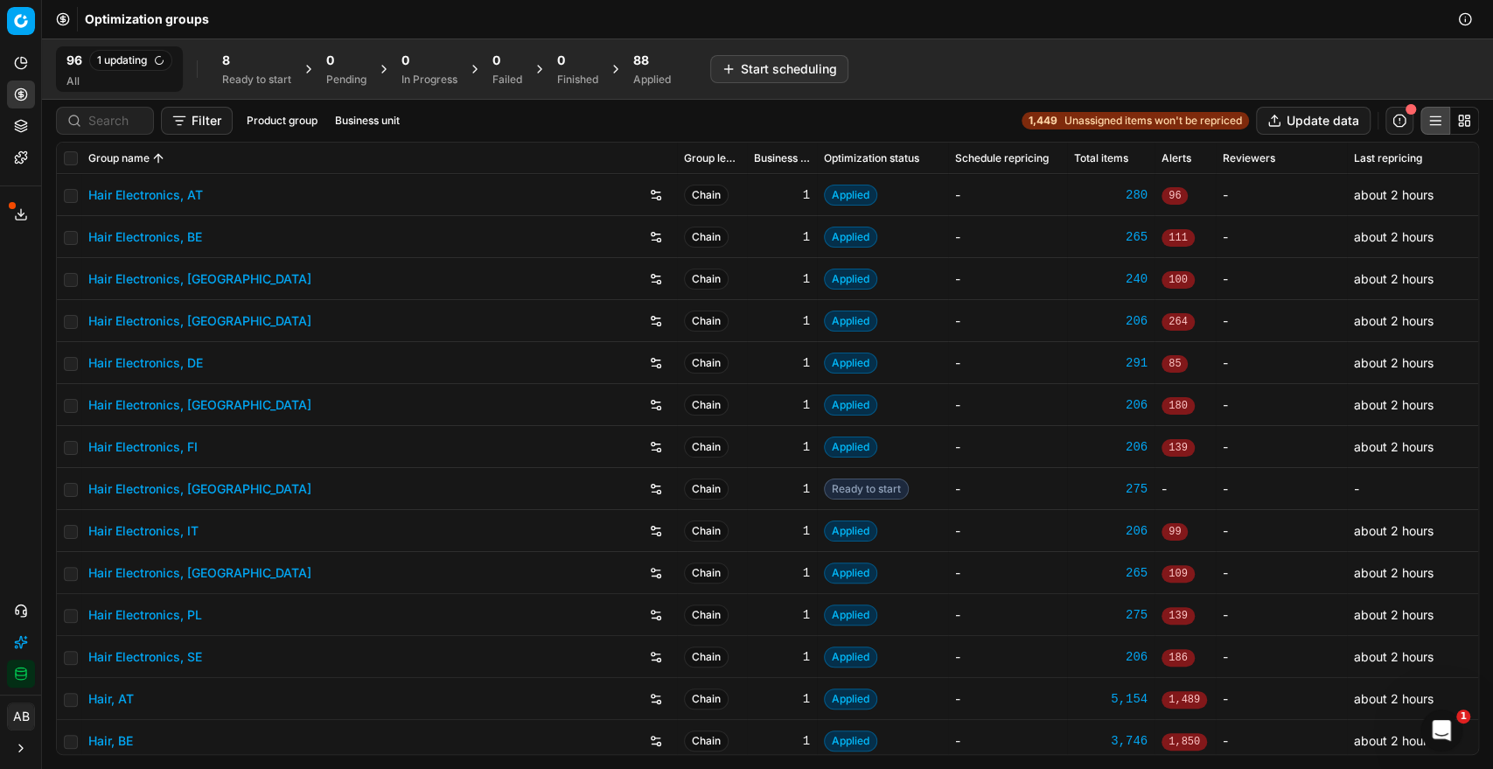
click at [263, 75] on div "Ready to start" at bounding box center [256, 80] width 69 height 14
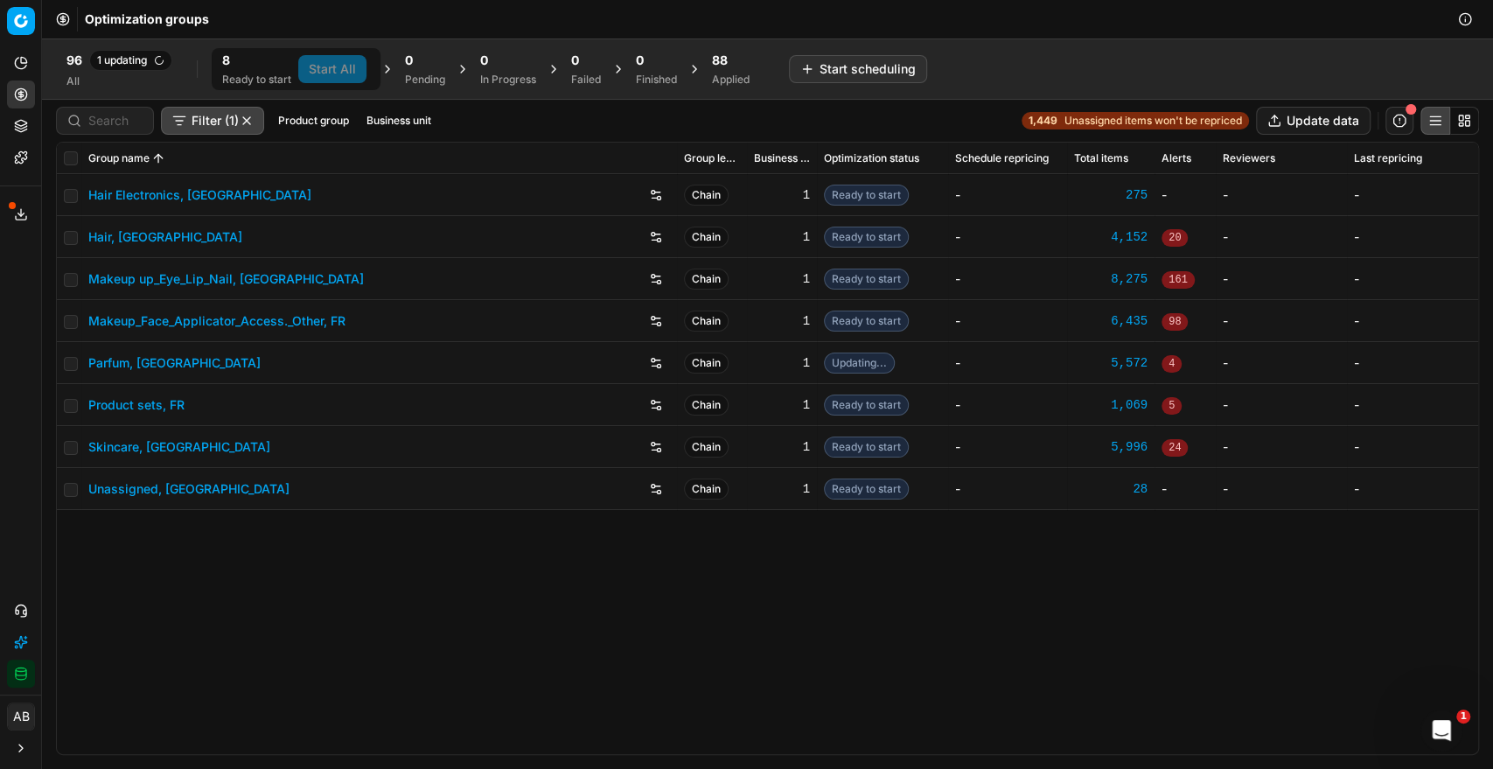
click at [125, 366] on link "Parfum, [GEOGRAPHIC_DATA]" at bounding box center [174, 362] width 172 height 17
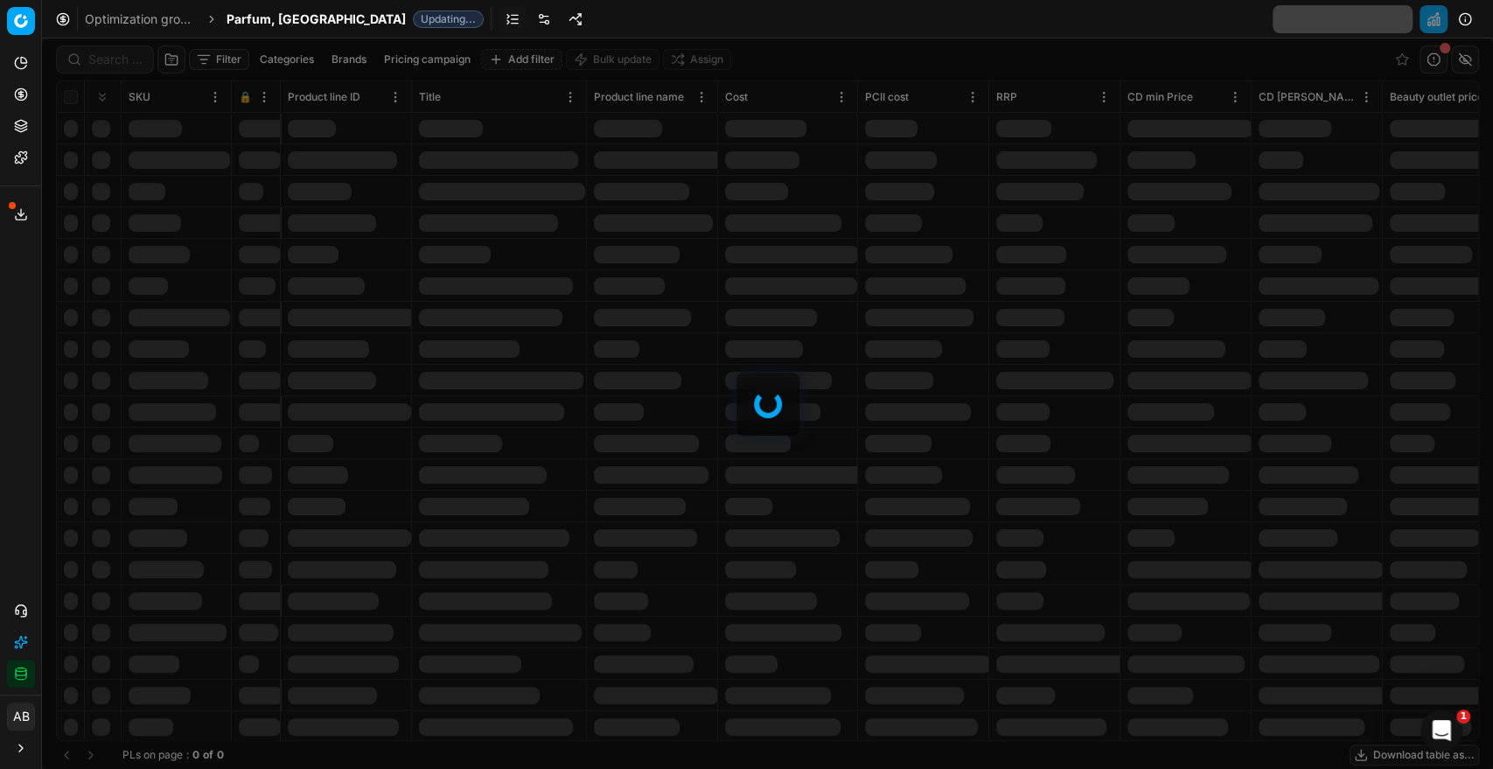
click at [530, 20] on link at bounding box center [544, 19] width 28 height 28
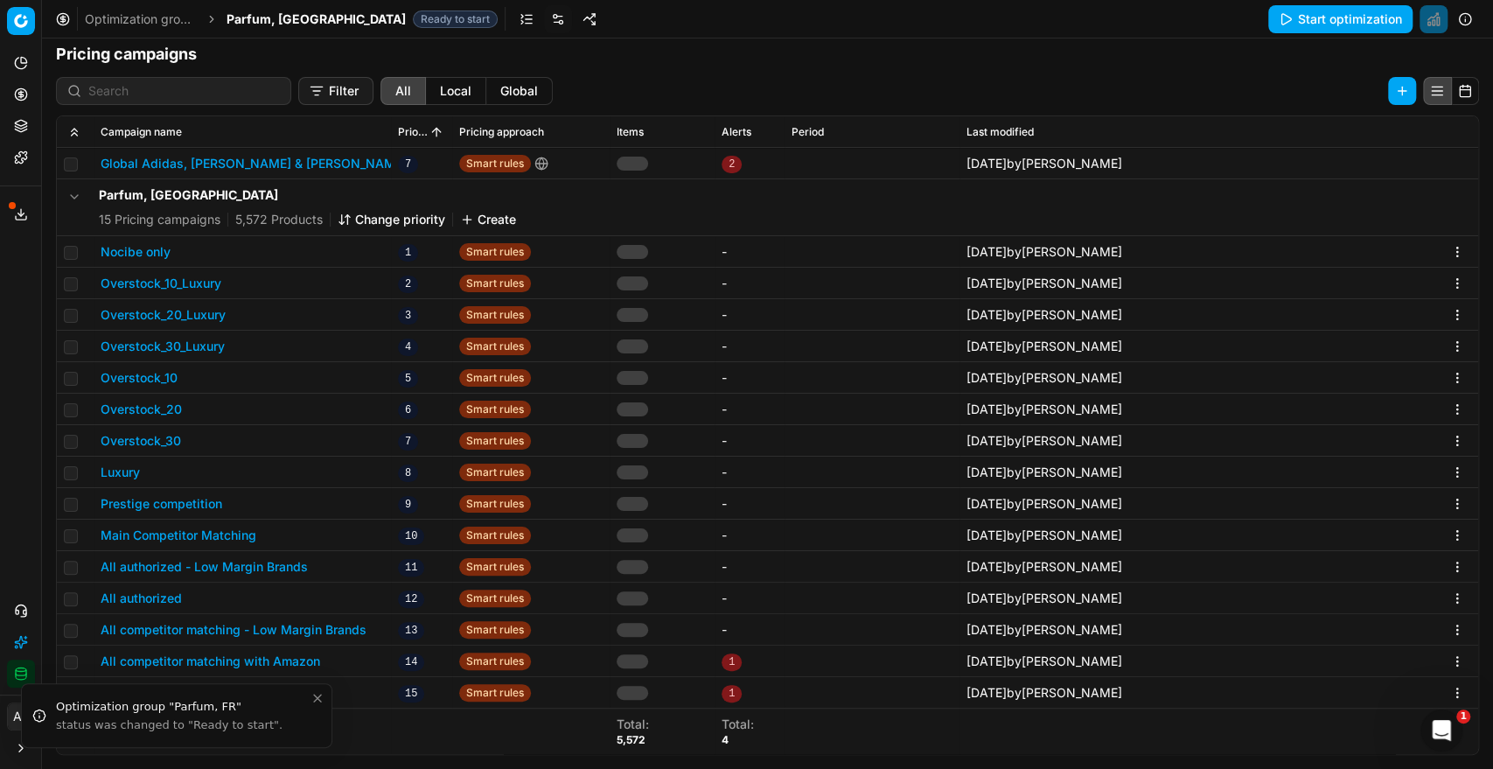
scroll to position [268, 0]
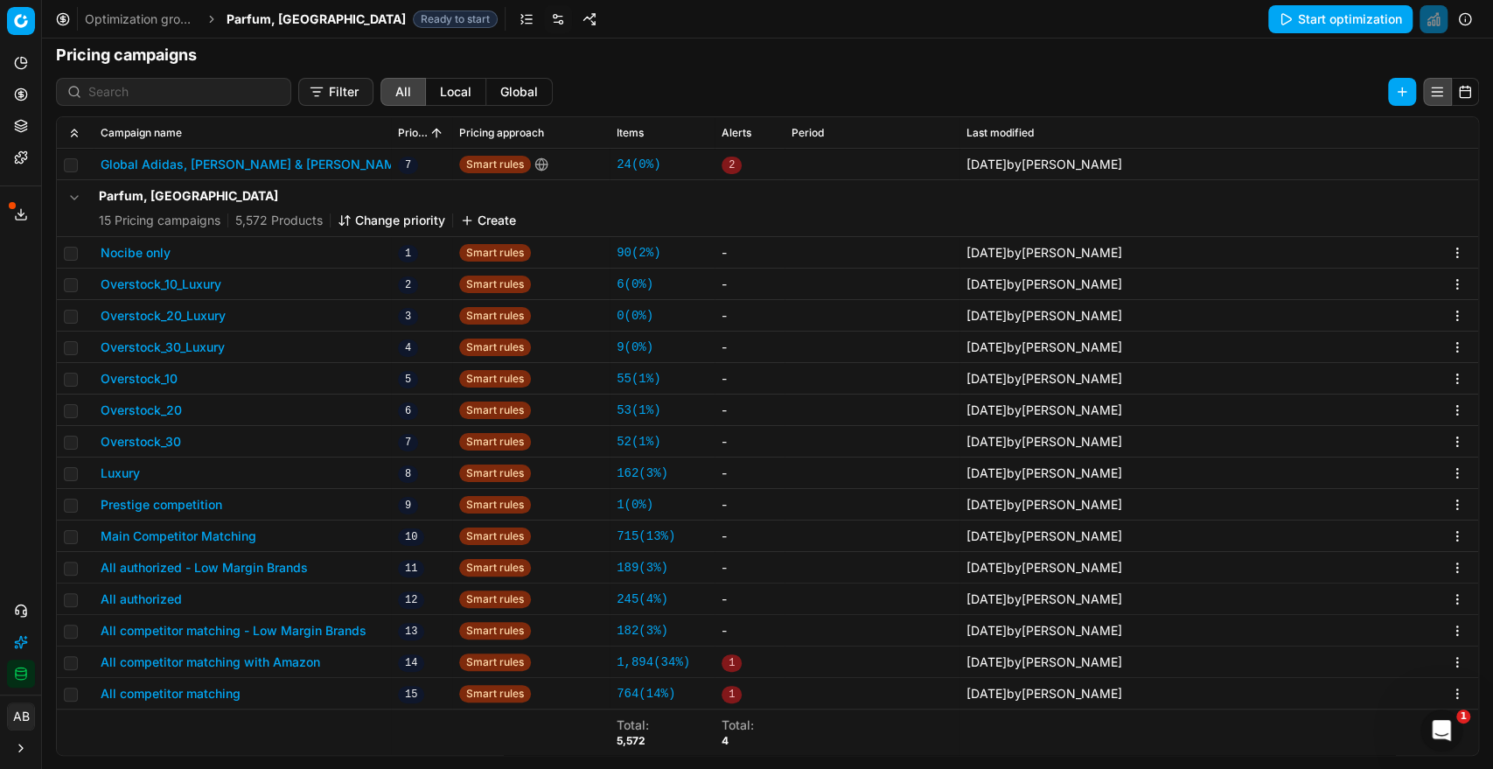
click at [126, 474] on button "Luxury" at bounding box center [120, 472] width 39 height 17
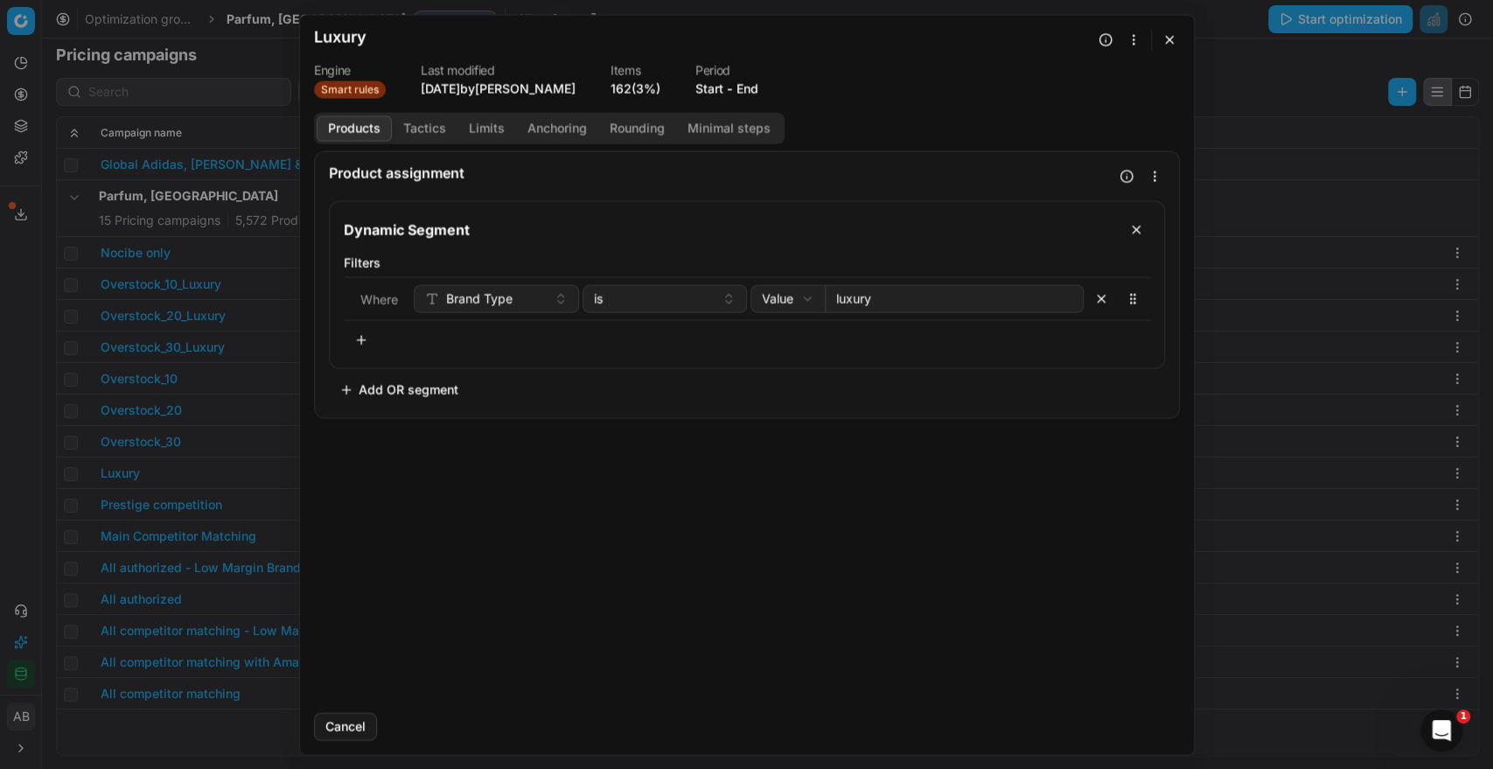
click at [427, 131] on button "Tactics" at bounding box center [425, 127] width 66 height 25
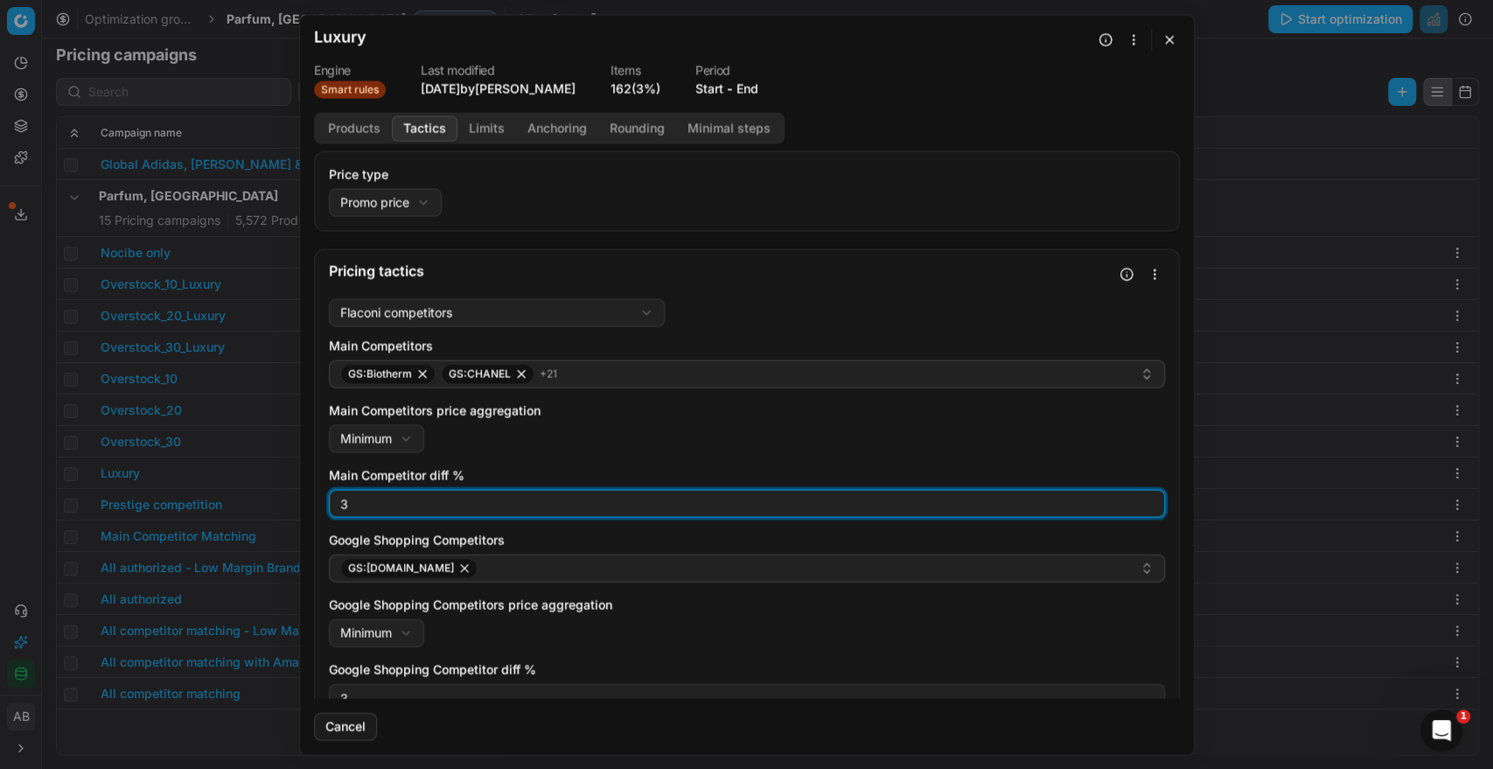
click at [405, 509] on input "3" at bounding box center [747, 503] width 820 height 26
type input "-1"
type input "0"
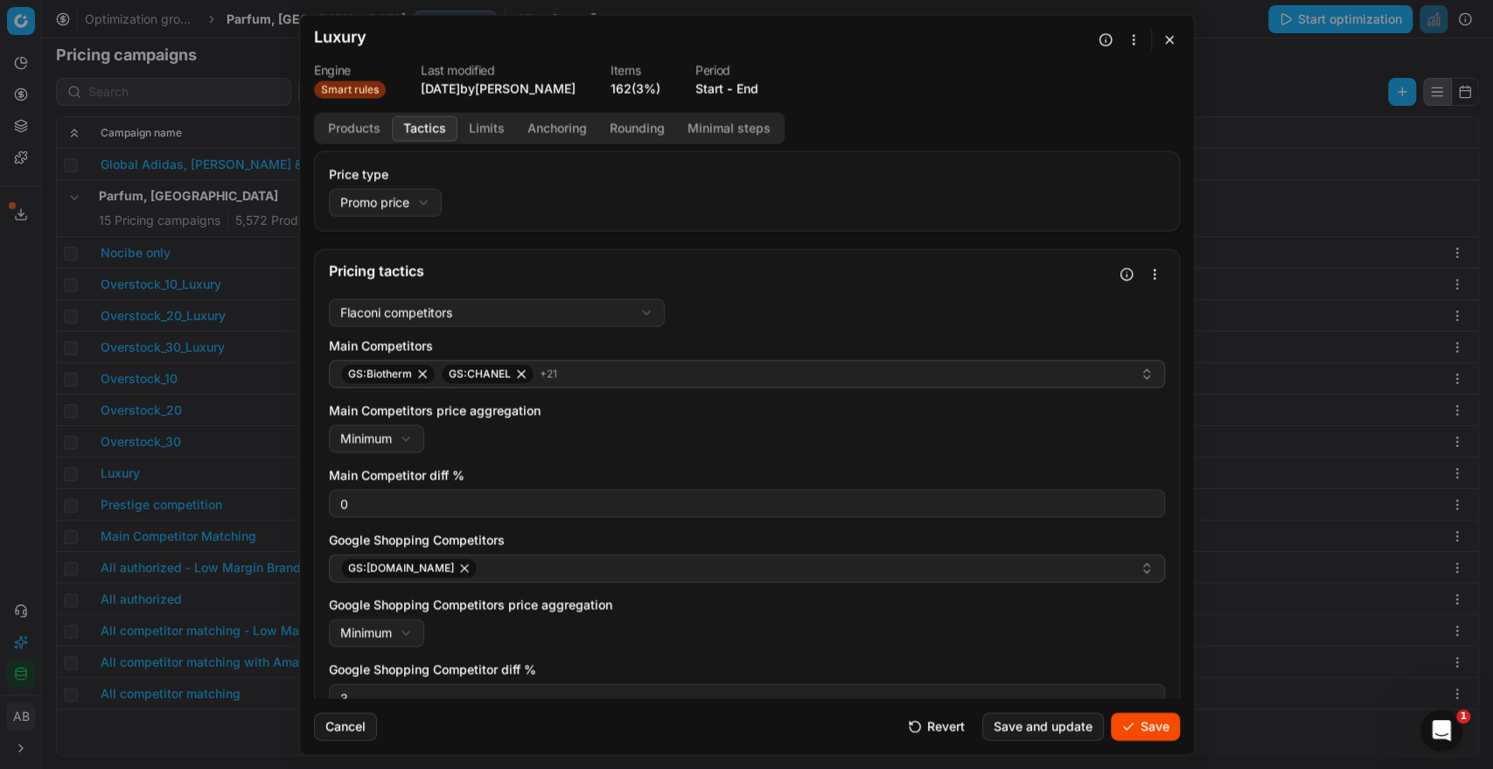
click at [818, 429] on div "Main Competitors price aggregation Minimum Minimum Maximum" at bounding box center [747, 426] width 836 height 51
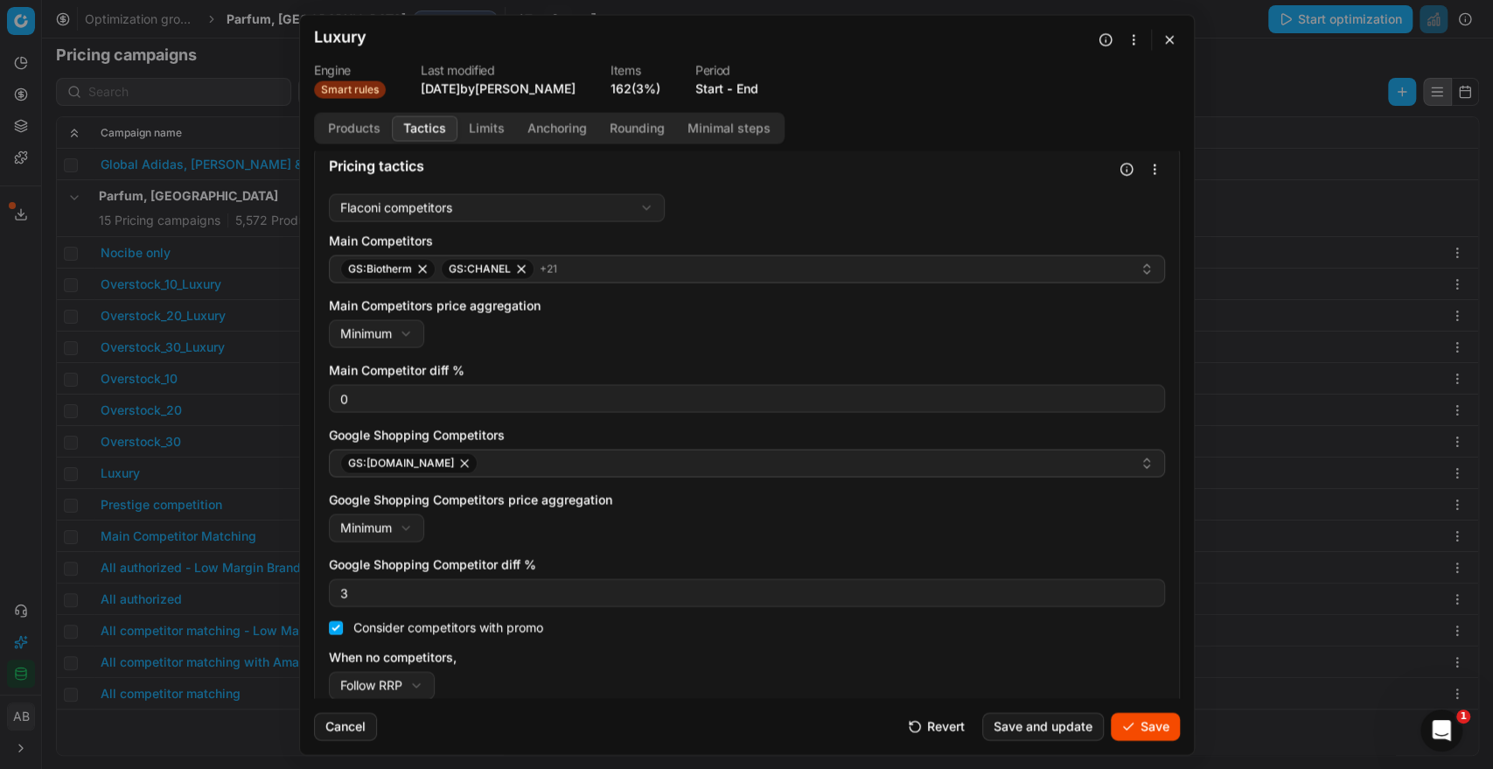
scroll to position [119, 0]
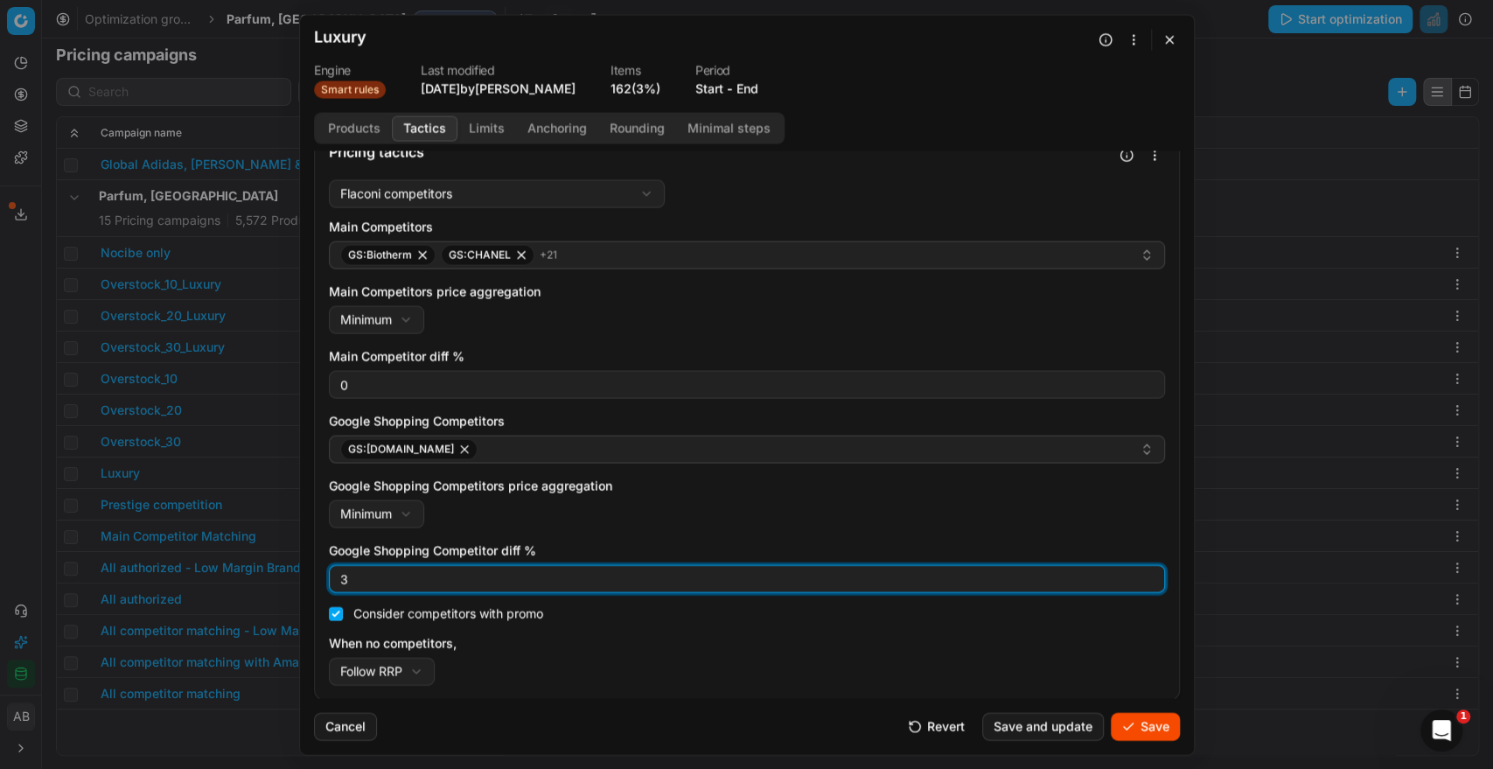
click at [438, 588] on input "3" at bounding box center [747, 578] width 820 height 26
type input "0"
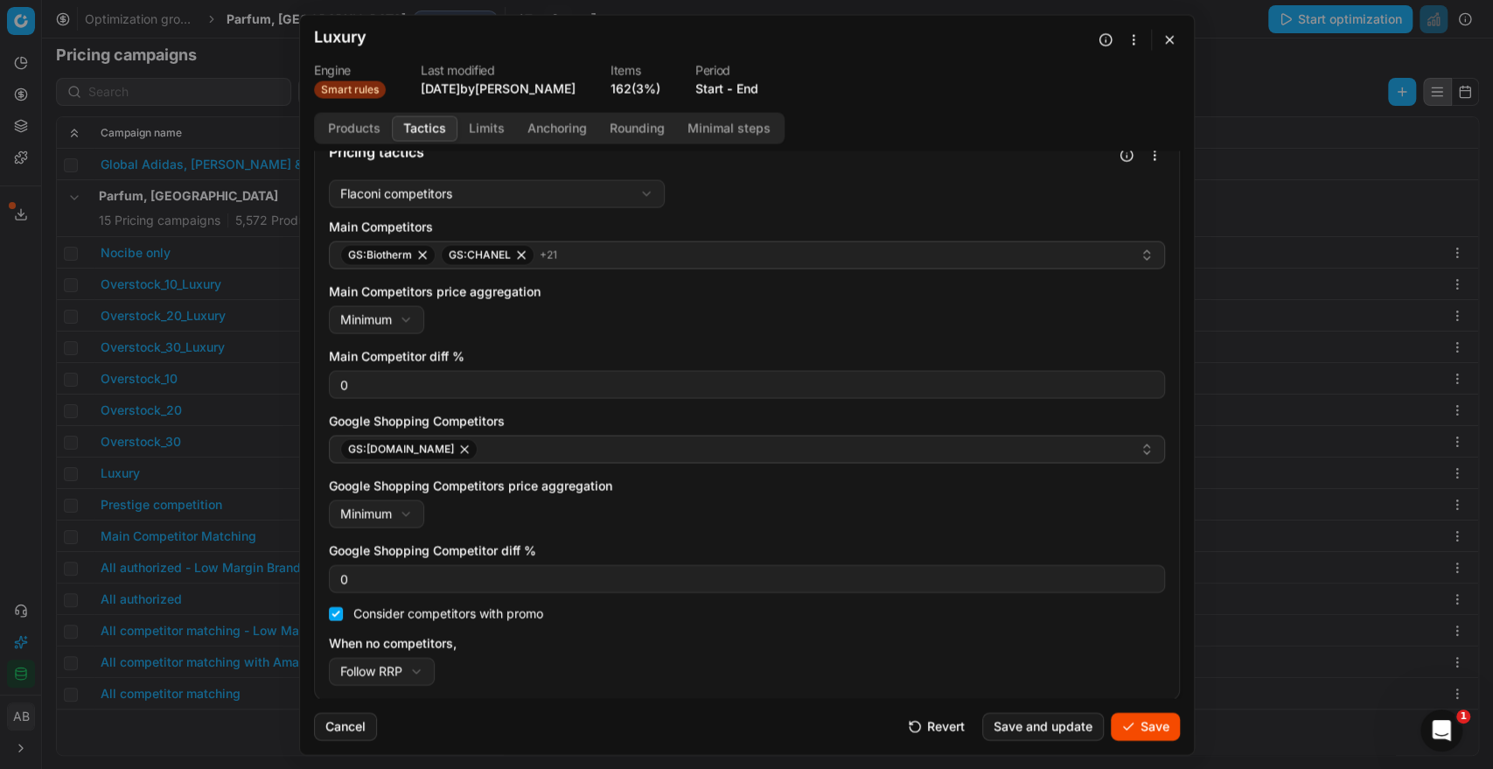
click at [686, 517] on div "Google Shopping Competitors price aggregation Minimum Minimum Maximum" at bounding box center [747, 502] width 836 height 51
click at [1138, 734] on button "Save" at bounding box center [1144, 726] width 69 height 28
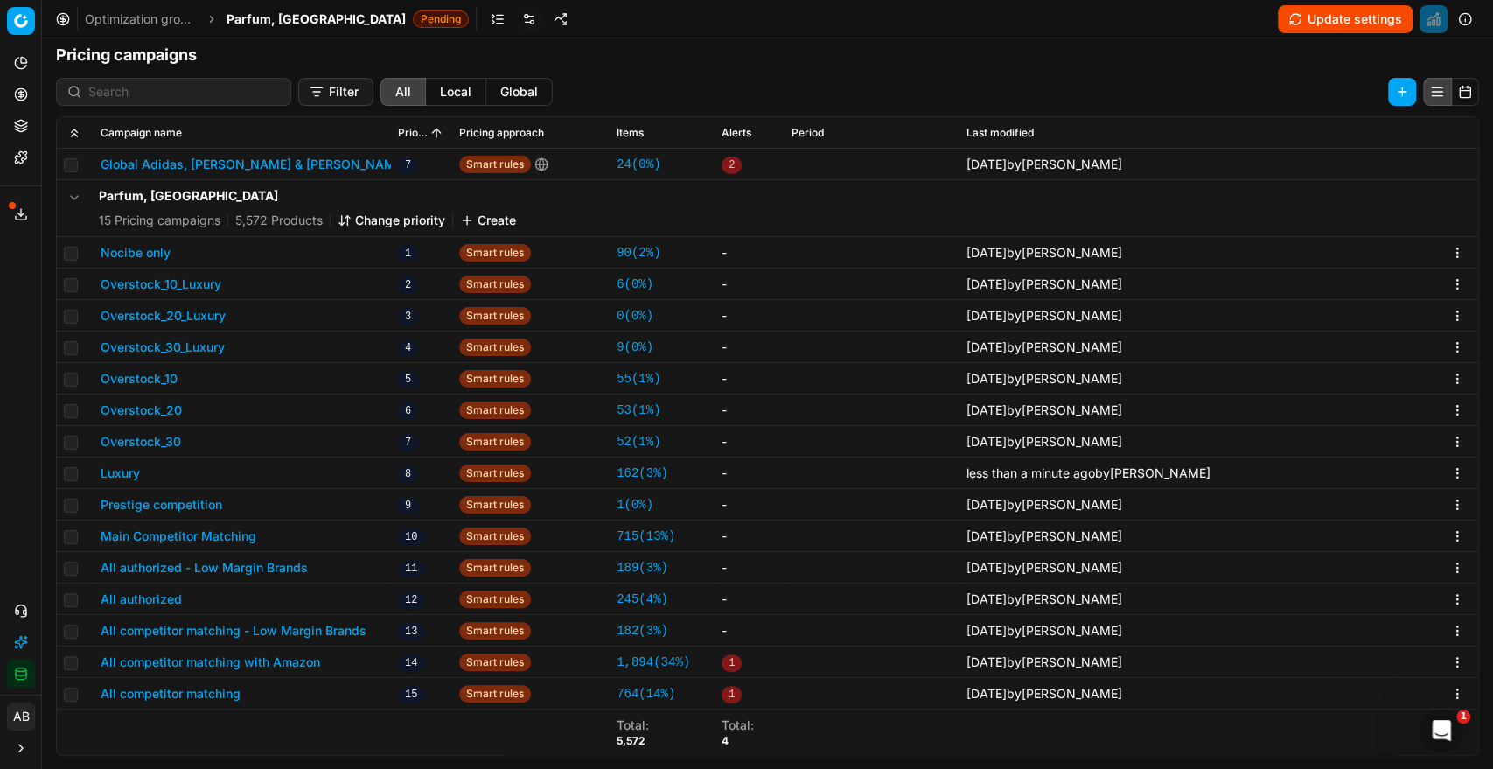
click at [211, 496] on button "Prestige competition" at bounding box center [162, 504] width 122 height 17
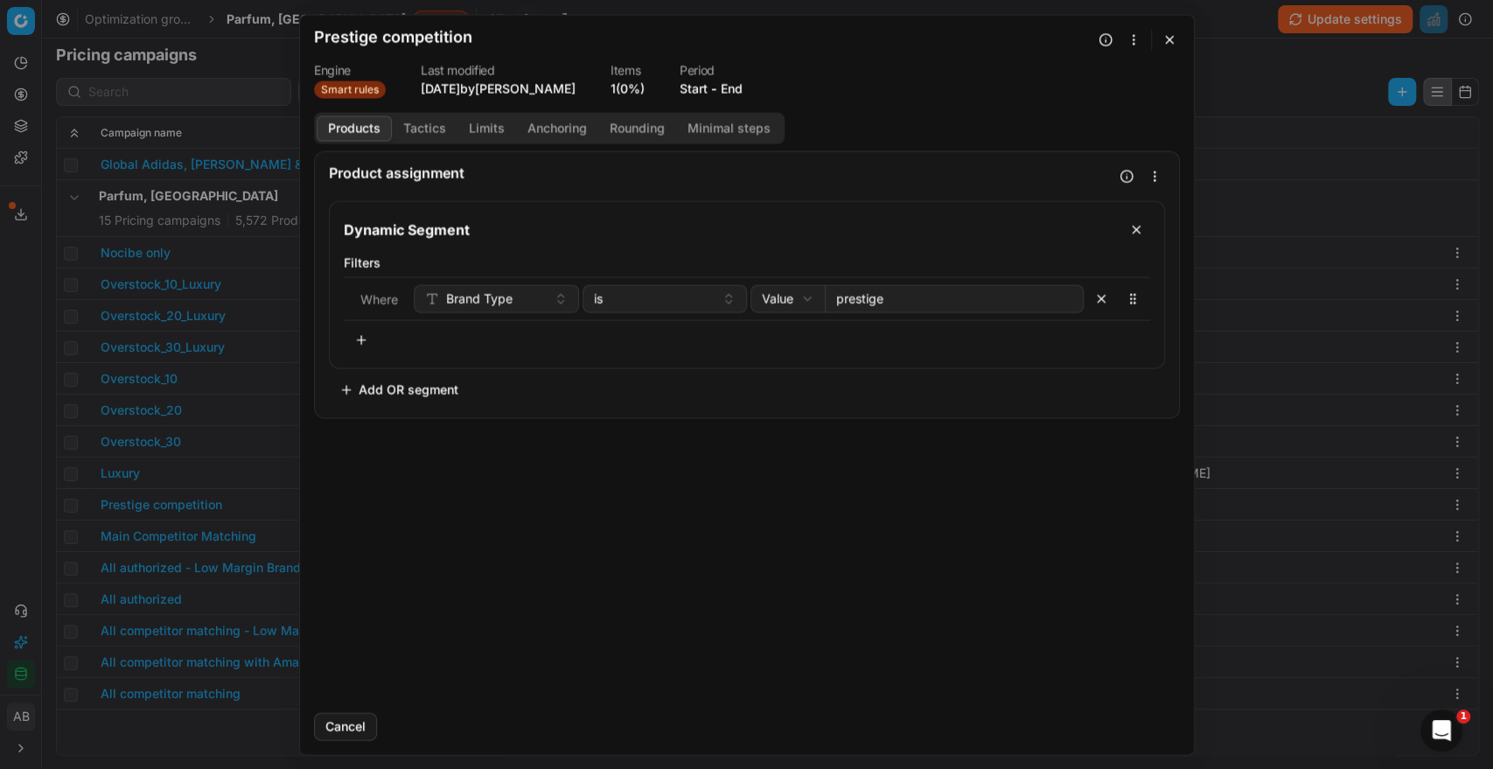
click at [435, 126] on button "Tactics" at bounding box center [425, 127] width 66 height 25
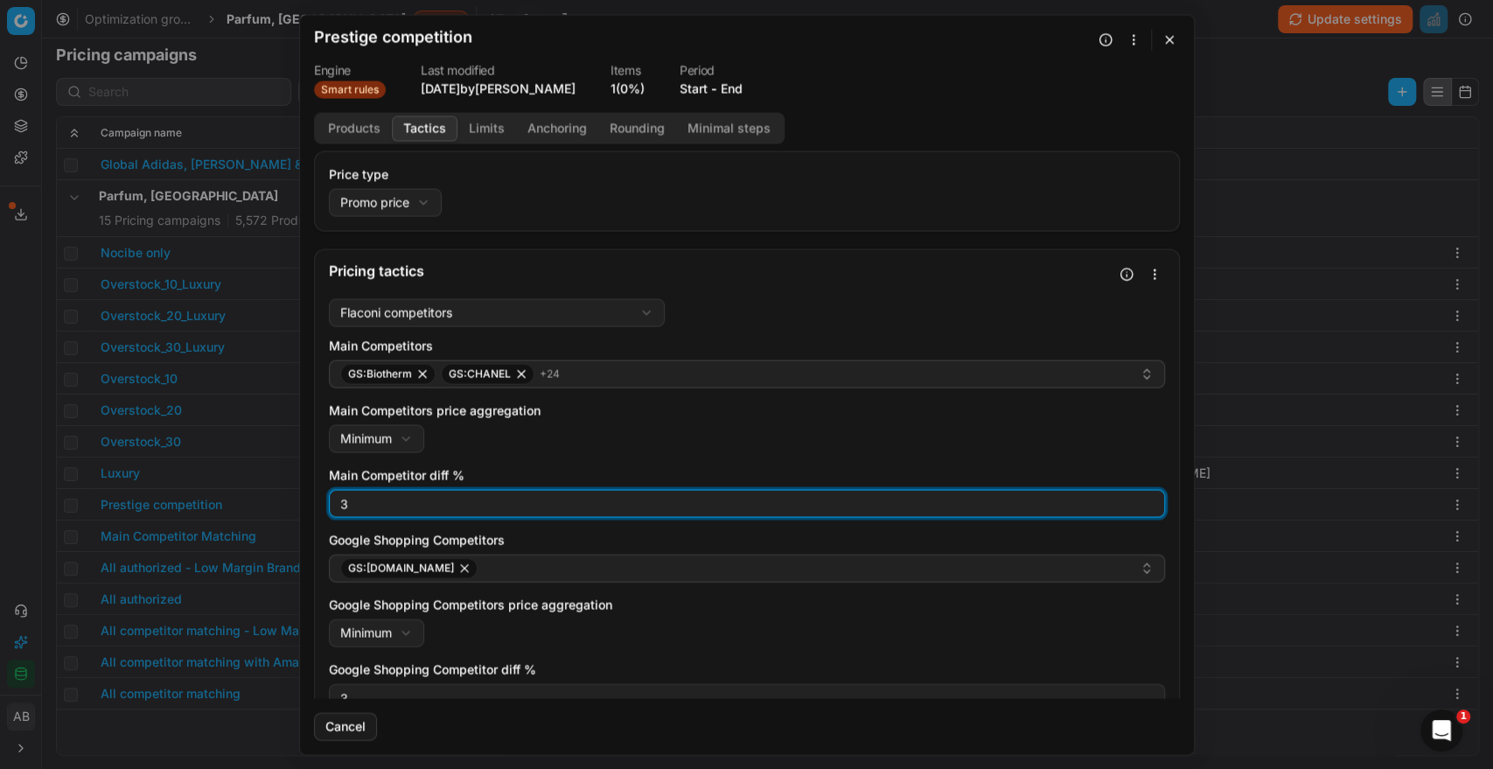
click at [364, 498] on input "3" at bounding box center [747, 503] width 820 height 26
type input "0"
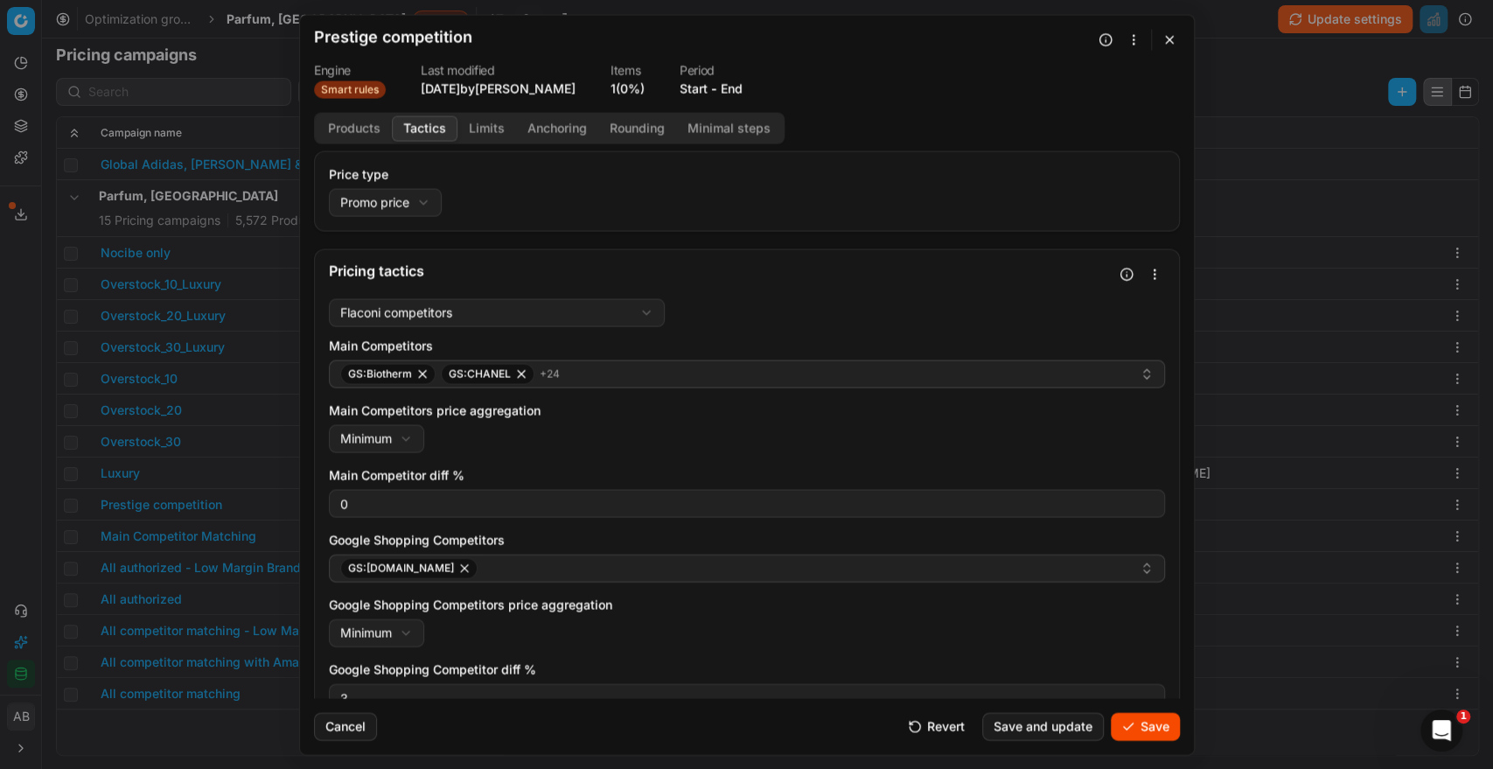
click at [909, 652] on div "Main Competitors GS:Biotherm GS:CHANEL + 24 Main Competitors price aggregation …" at bounding box center [747, 570] width 836 height 467
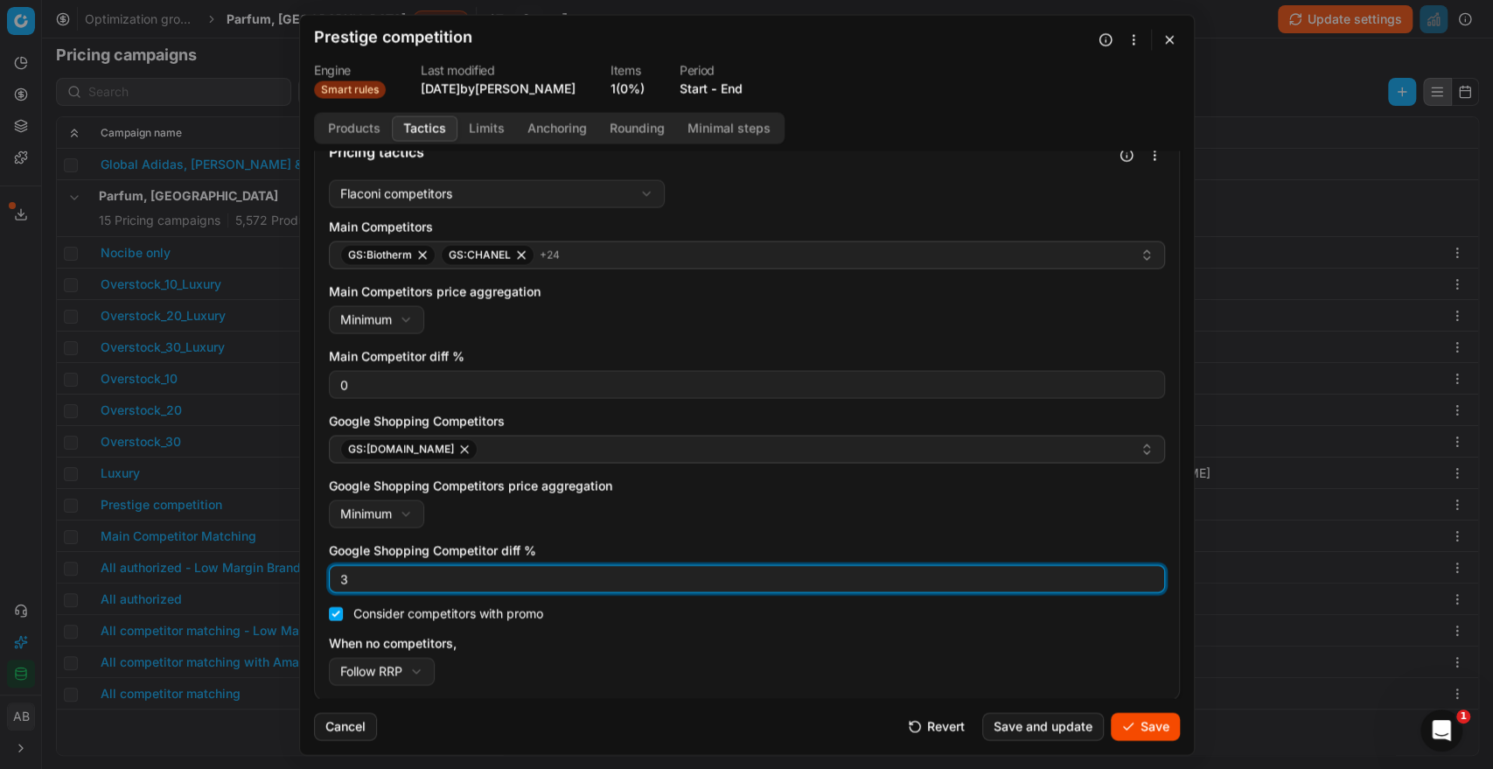
click at [478, 584] on input "3" at bounding box center [747, 578] width 820 height 26
type input "0"
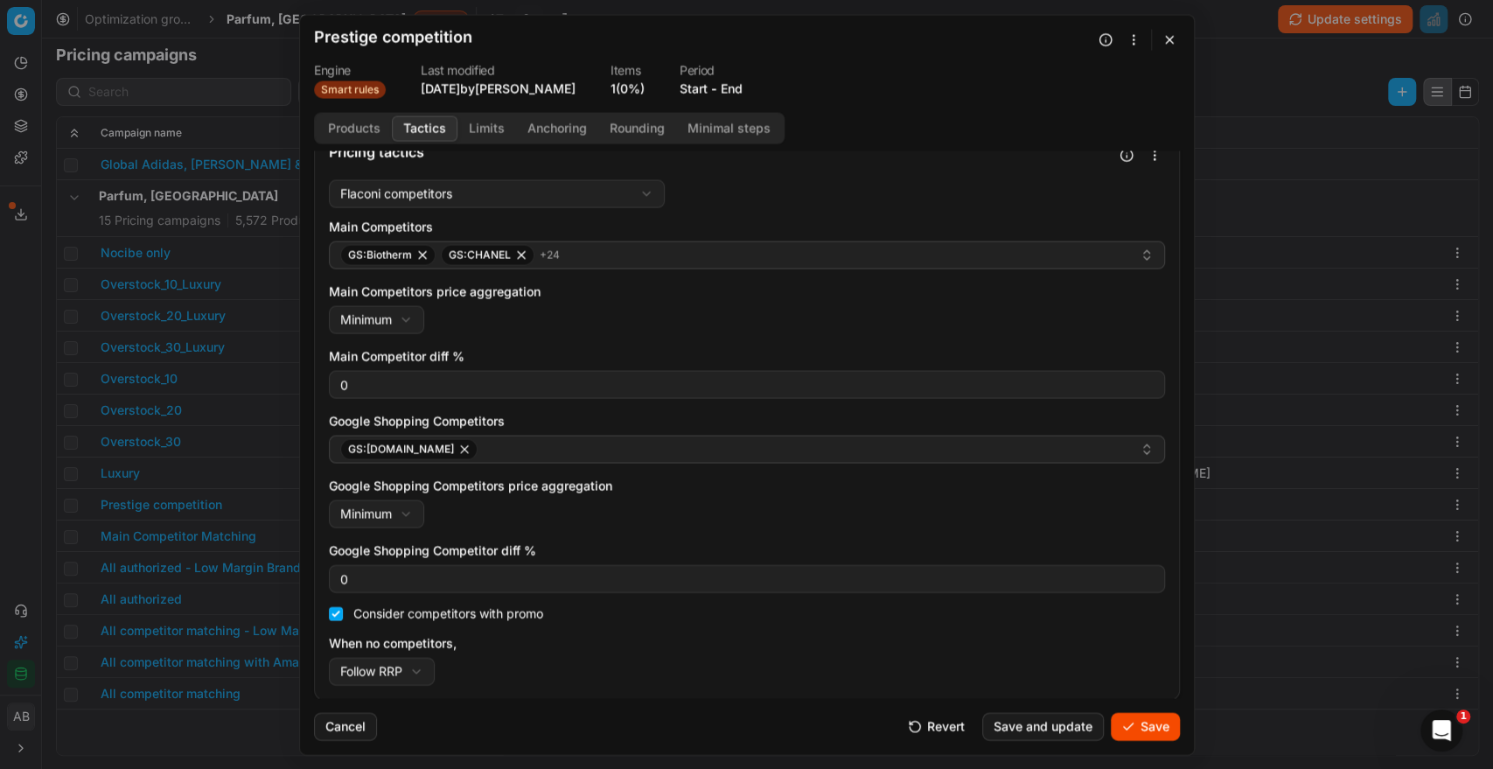
click at [1124, 727] on button "Save" at bounding box center [1144, 726] width 69 height 28
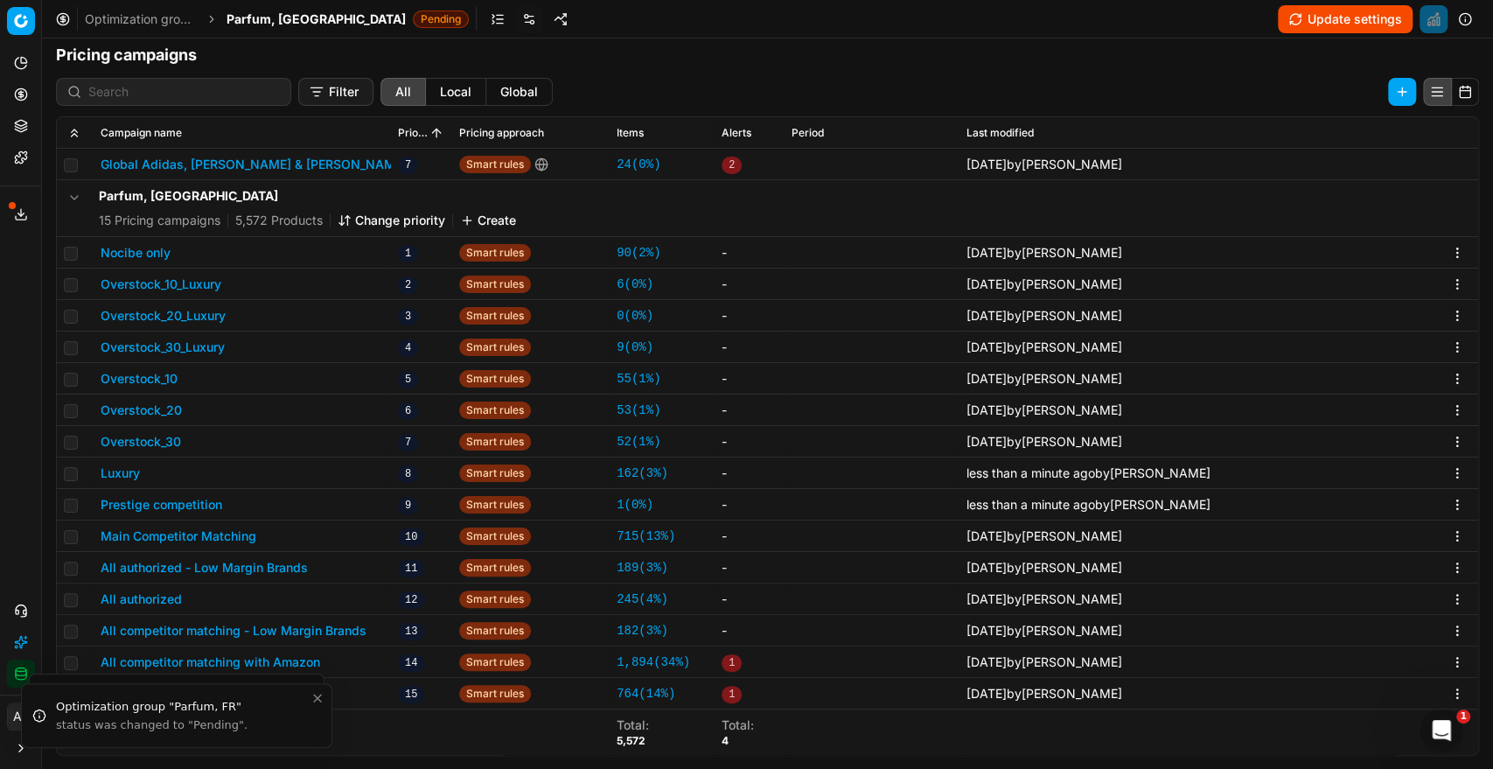
click at [221, 537] on button "Main Competitor Matching" at bounding box center [179, 535] width 156 height 17
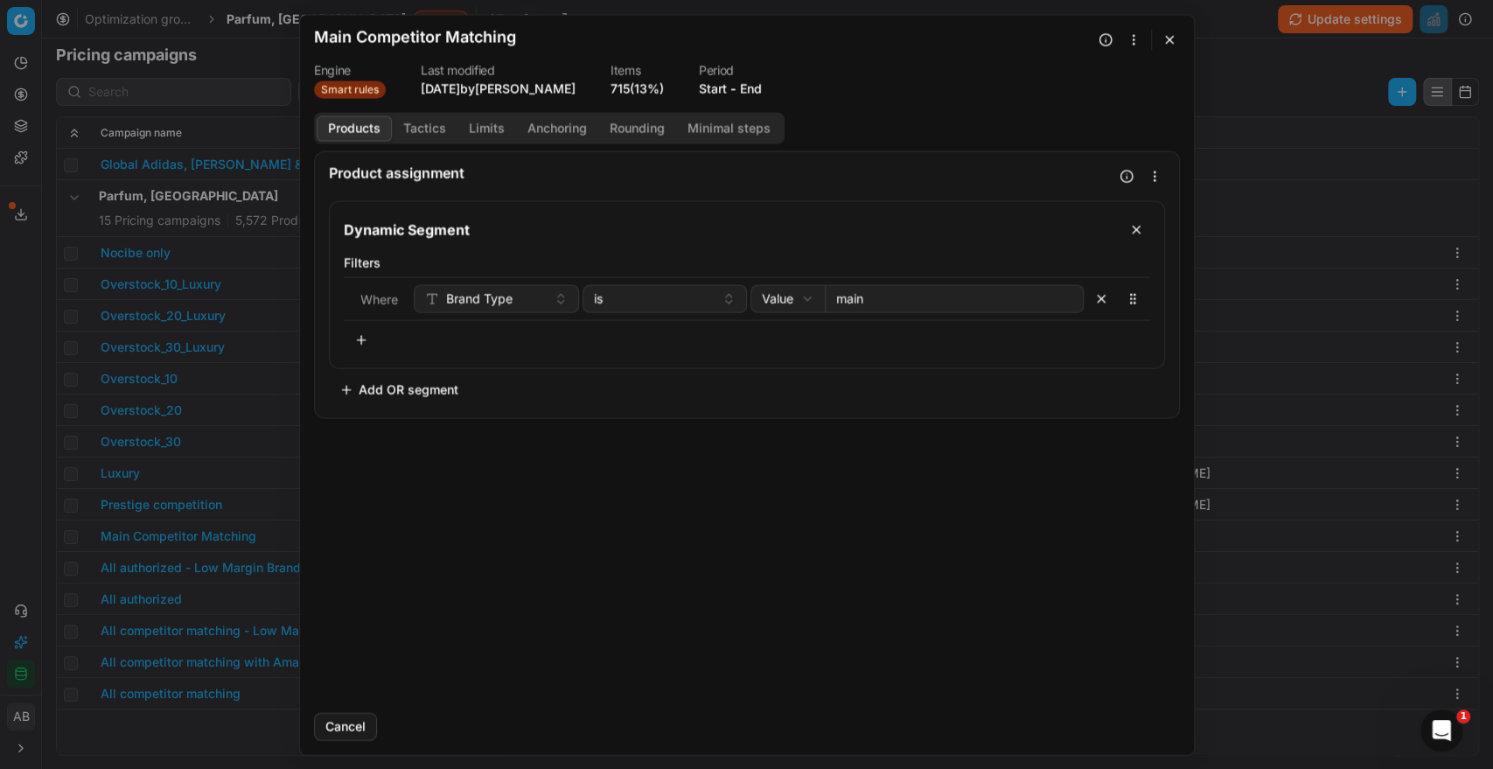
click at [421, 131] on button "Tactics" at bounding box center [425, 127] width 66 height 25
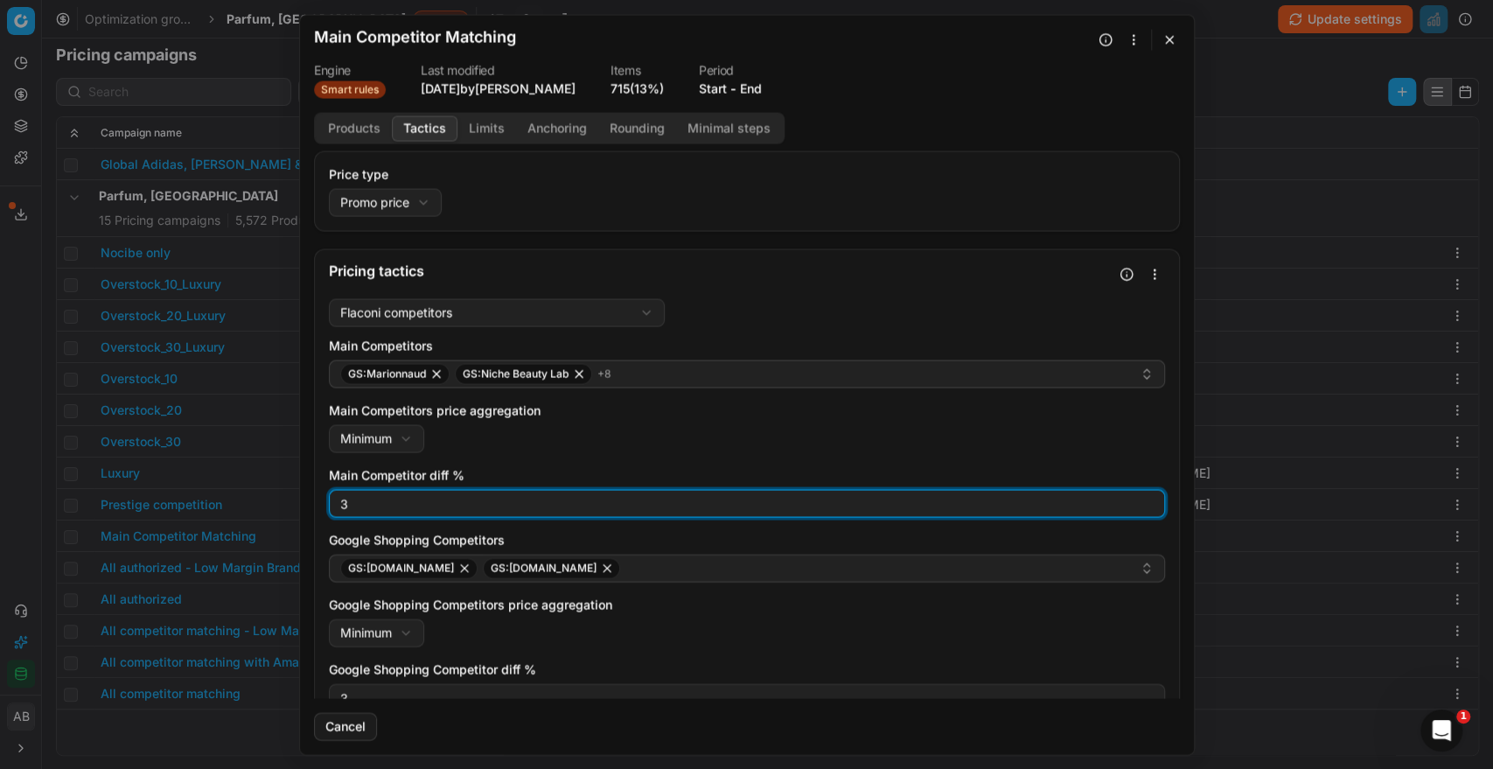
click at [368, 502] on input "3" at bounding box center [747, 503] width 820 height 26
type input "0"
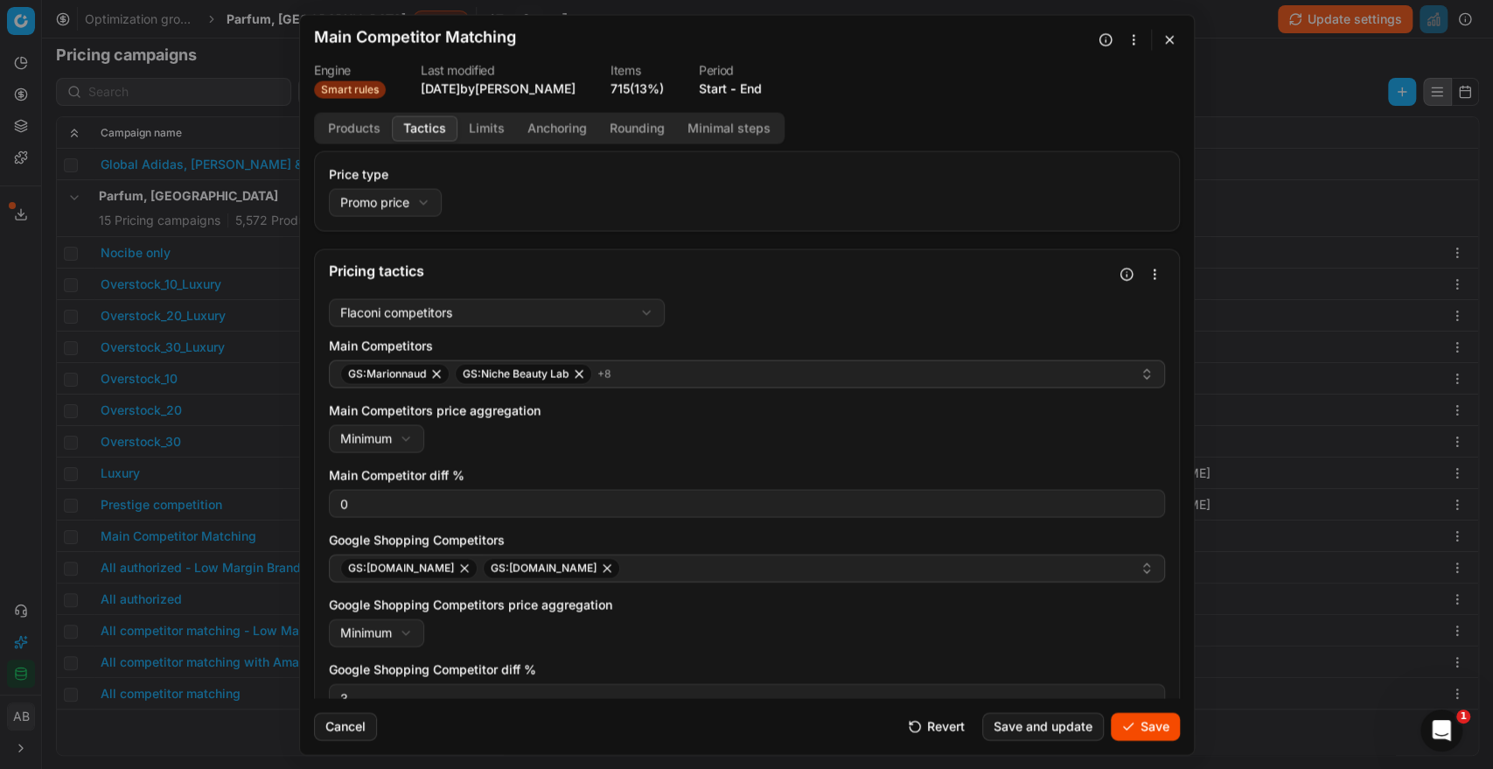
click at [588, 436] on div "Main Competitors price aggregation Minimum Minimum Maximum" at bounding box center [747, 426] width 836 height 51
click at [498, 696] on input "3" at bounding box center [747, 697] width 820 height 26
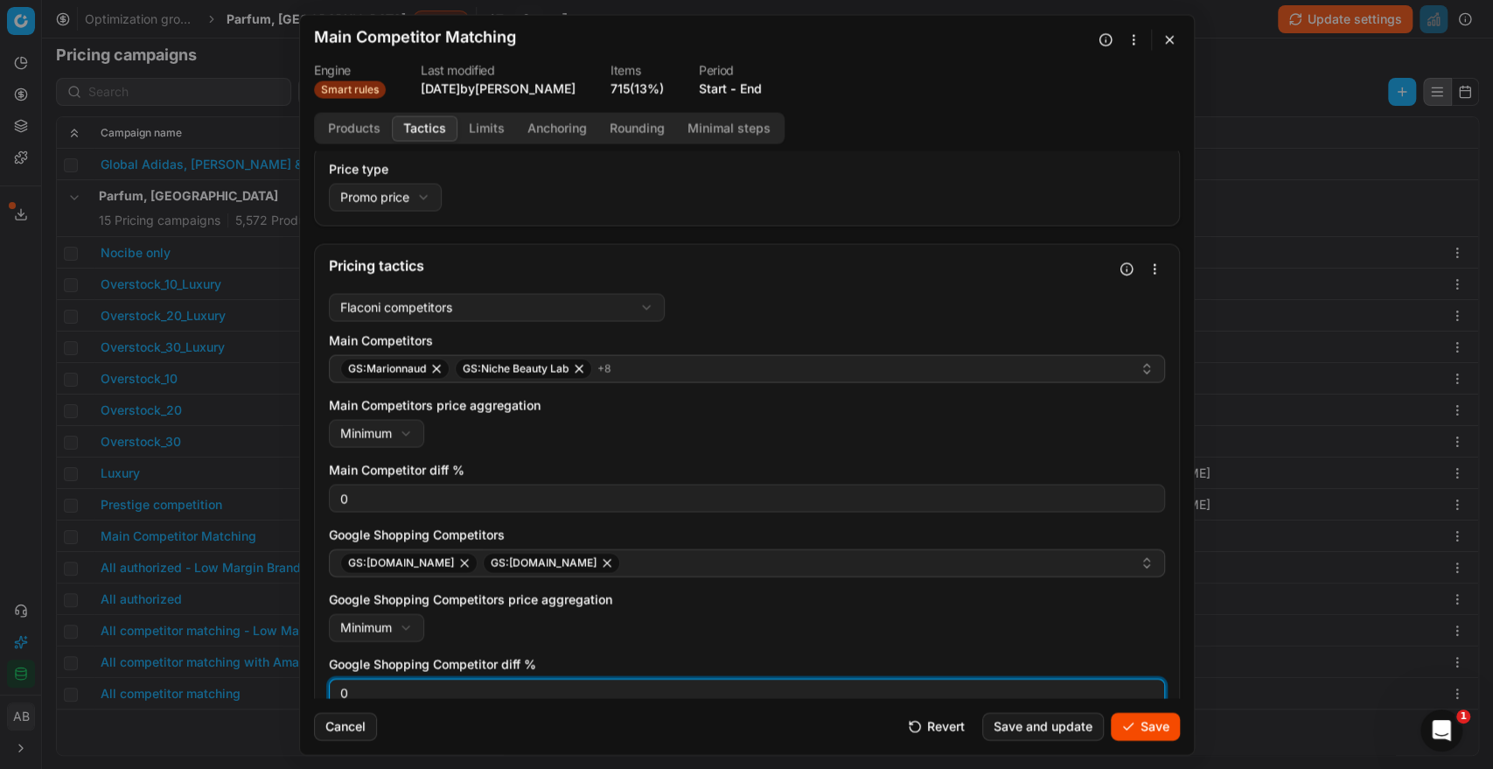
type input "0"
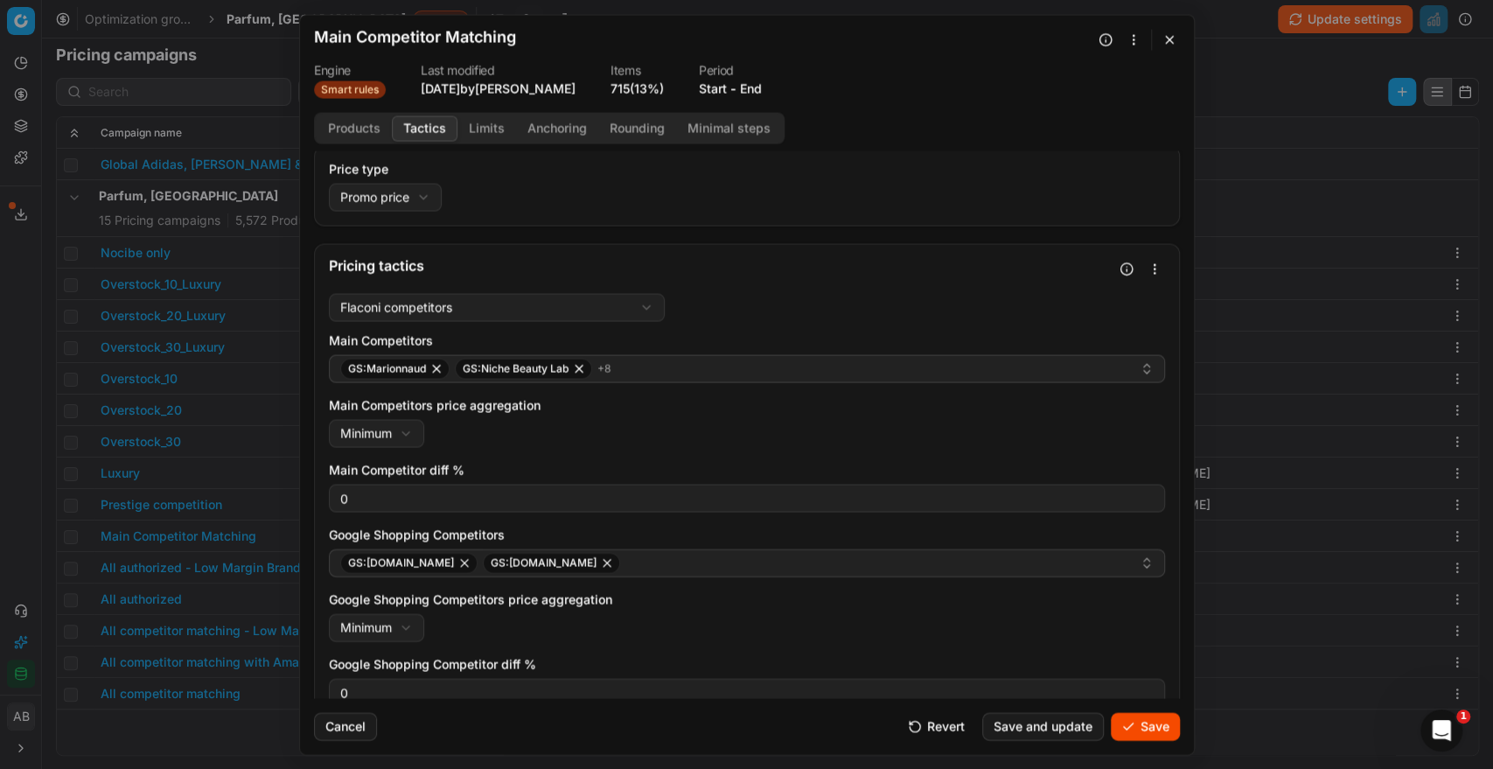
click at [1159, 728] on button "Save" at bounding box center [1144, 726] width 69 height 28
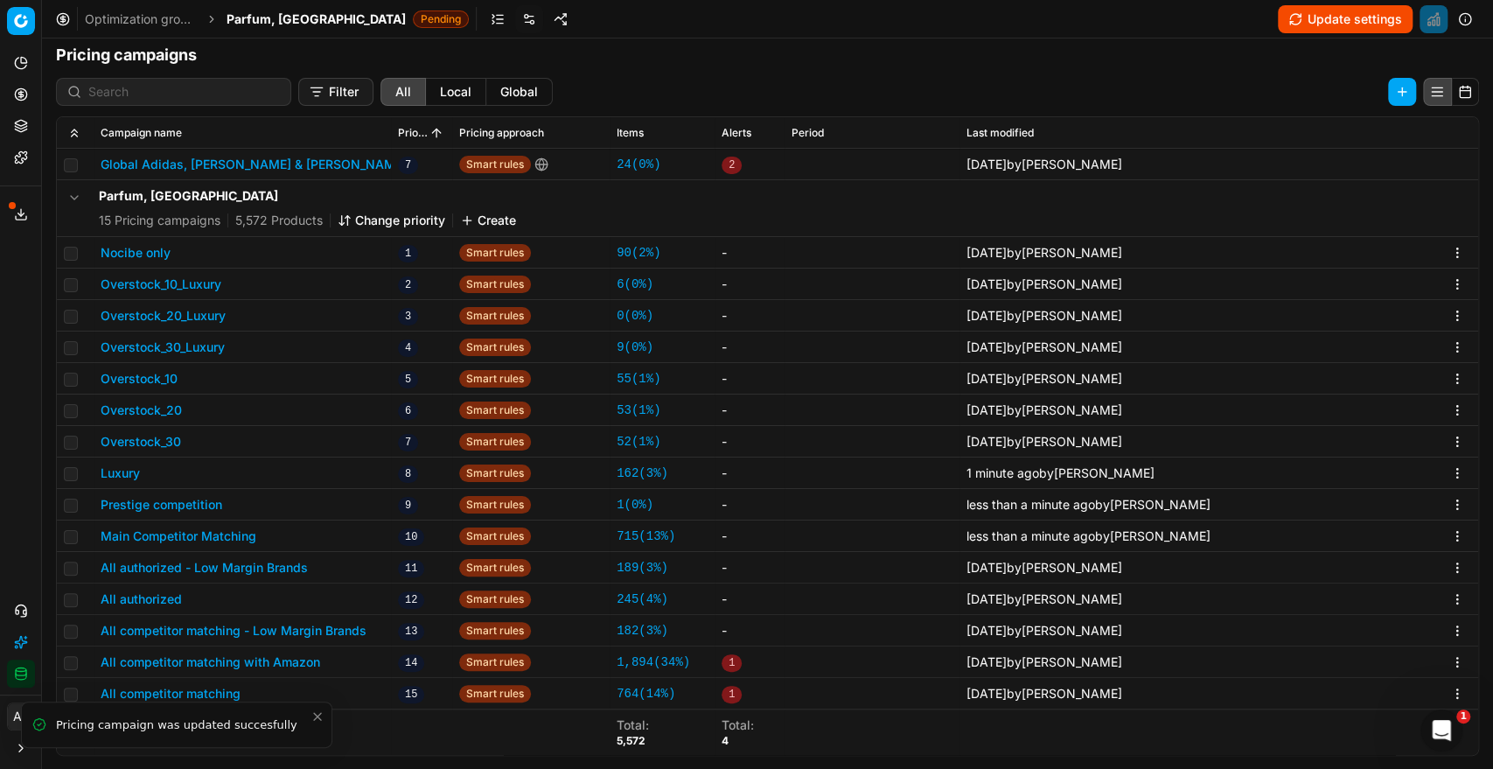
click at [164, 598] on button "All authorized" at bounding box center [141, 598] width 81 height 17
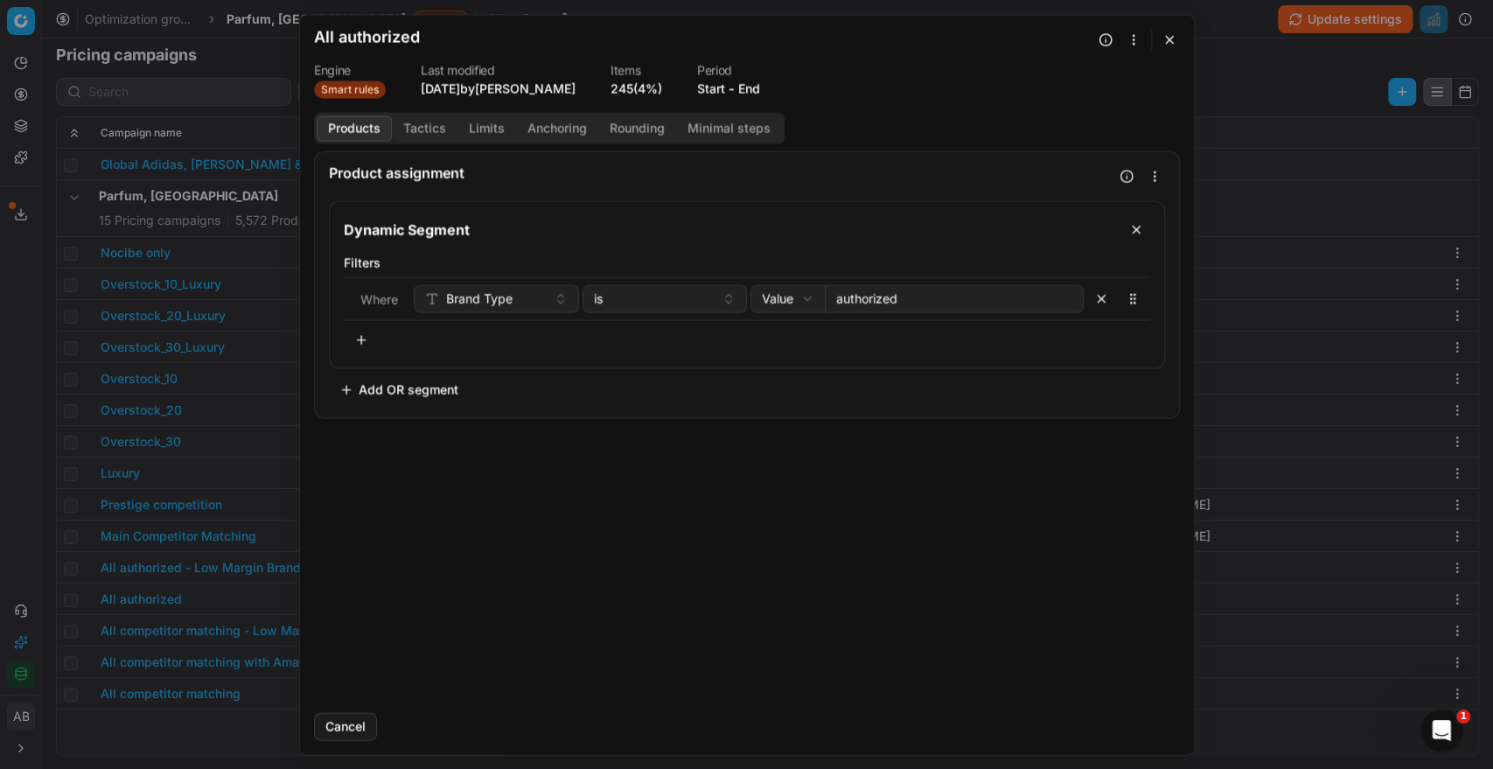
click at [430, 129] on button "Tactics" at bounding box center [425, 127] width 66 height 25
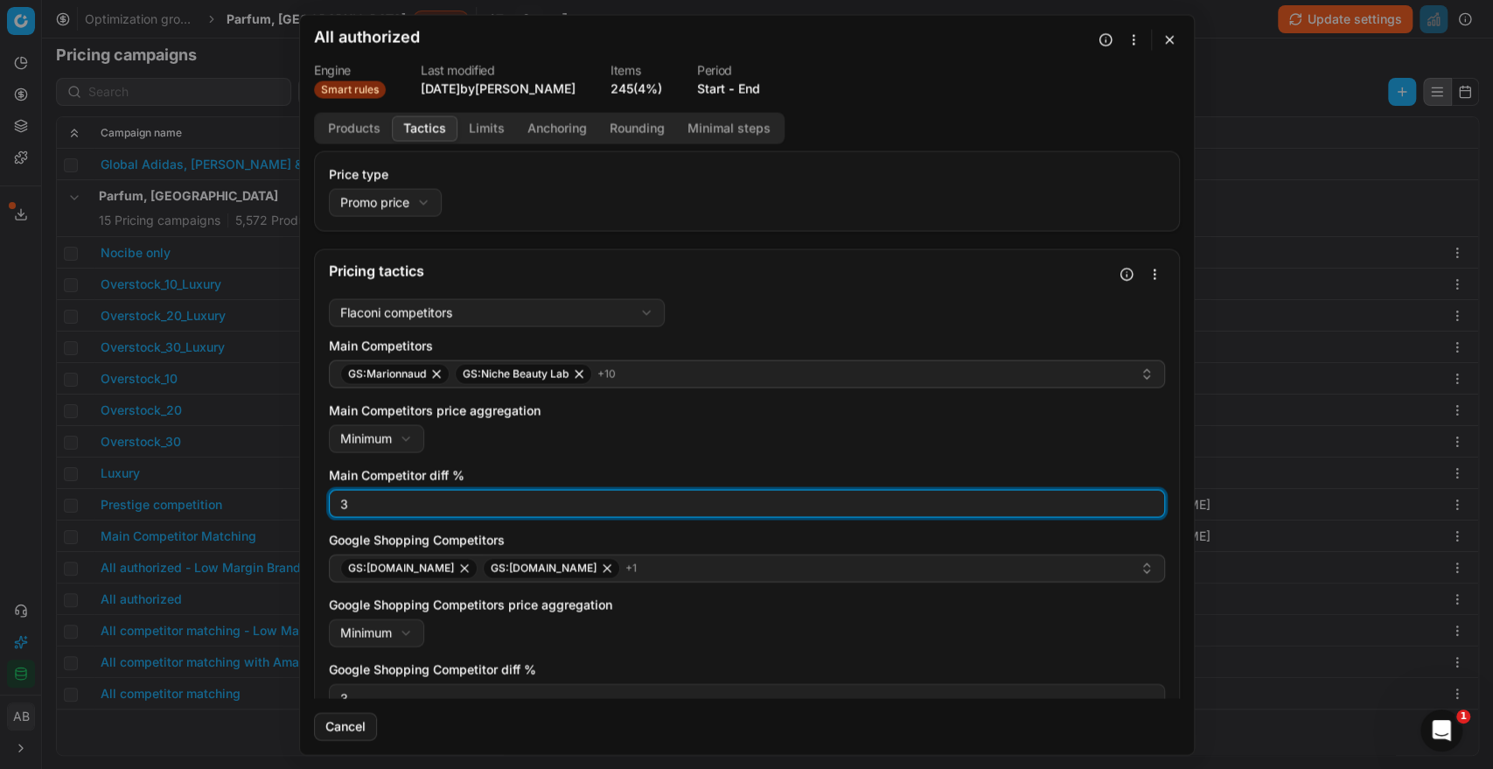
click at [352, 506] on input "3" at bounding box center [747, 503] width 820 height 26
type input "0"
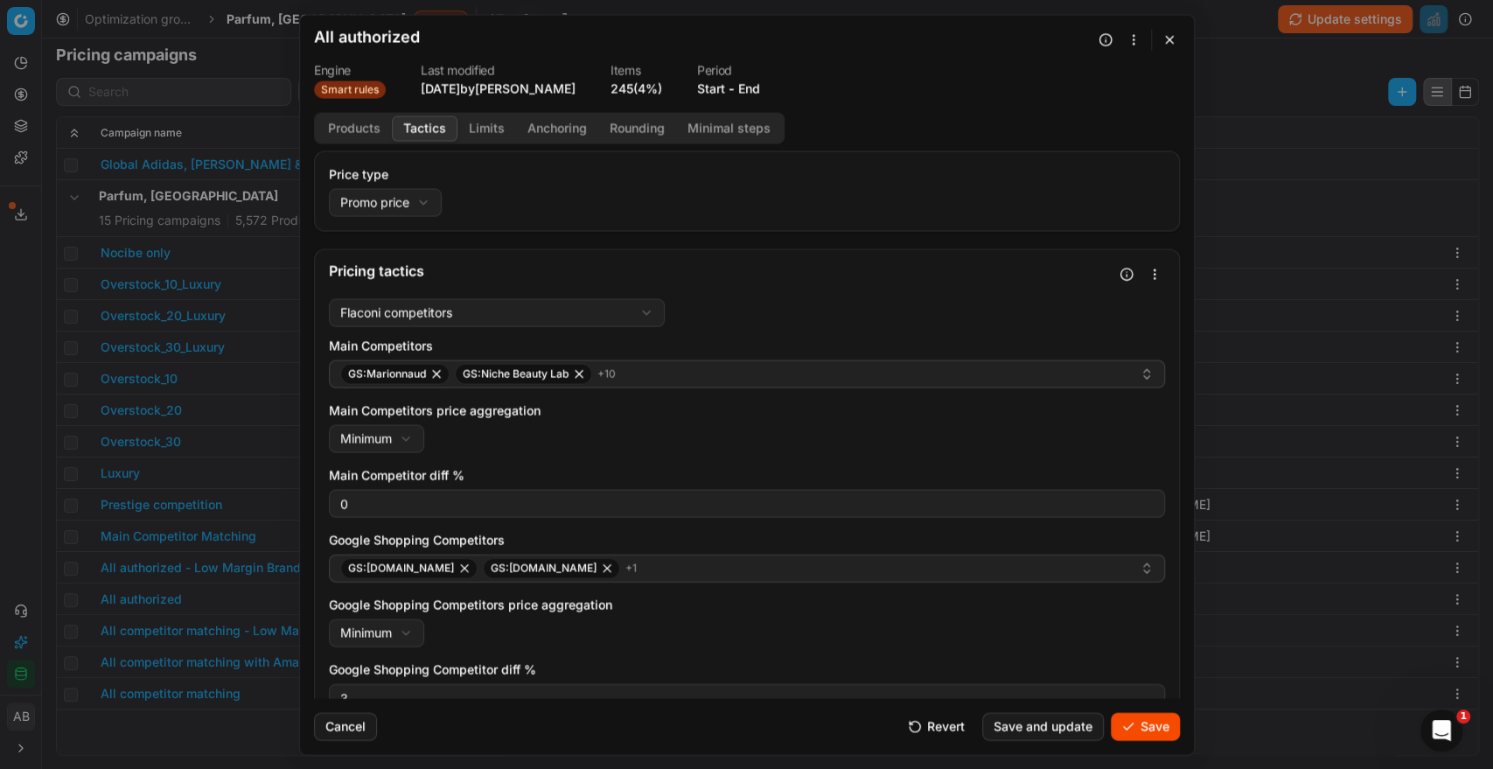
click at [634, 411] on label "Main Competitors price aggregation" at bounding box center [747, 409] width 836 height 17
click at [424, 424] on button "Minimum" at bounding box center [376, 438] width 95 height 28
click at [629, 442] on div "We are saving PC settings. Please wait, it should take a few minutes All author…" at bounding box center [746, 384] width 1493 height 769
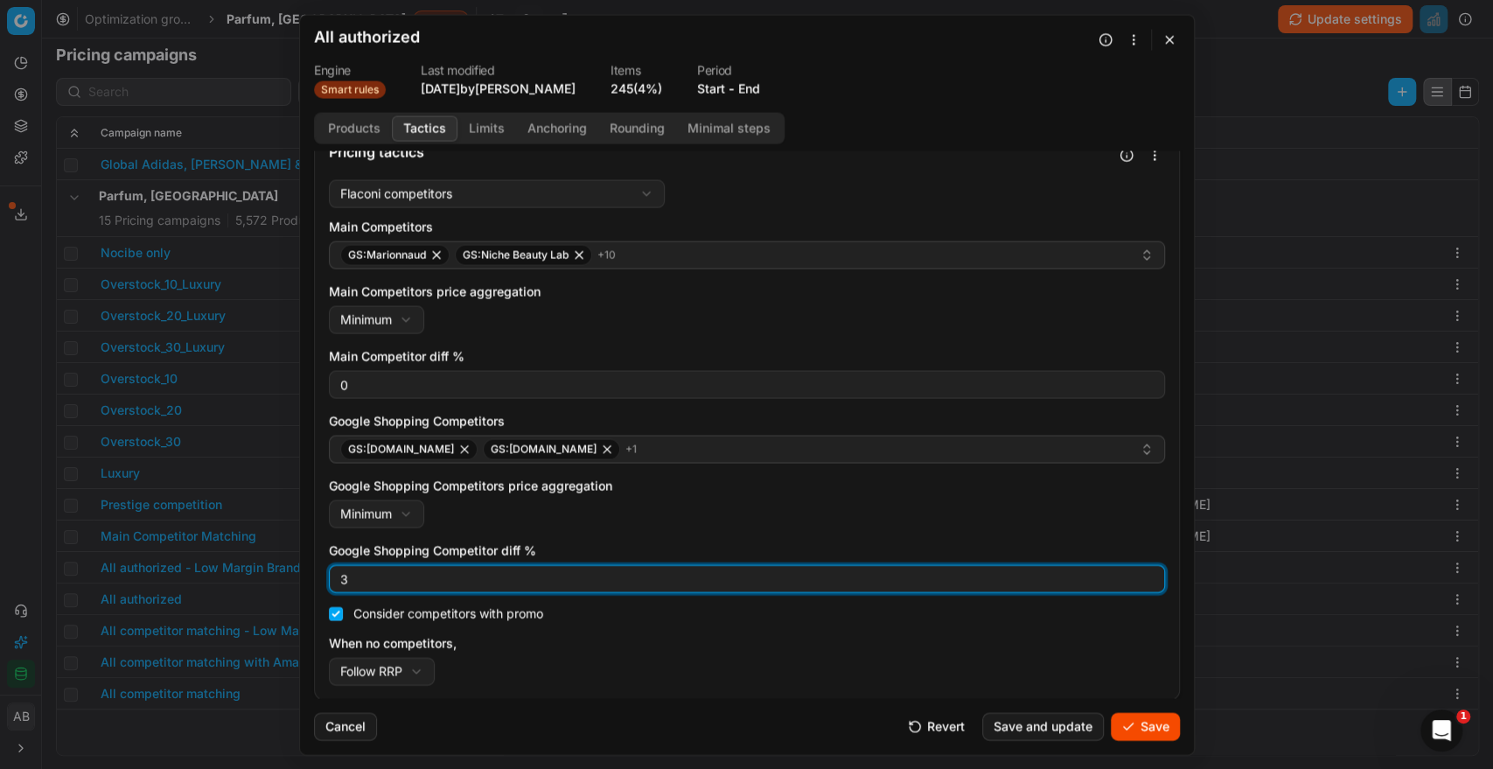
click at [384, 584] on input "3" at bounding box center [747, 578] width 820 height 26
type input "0"
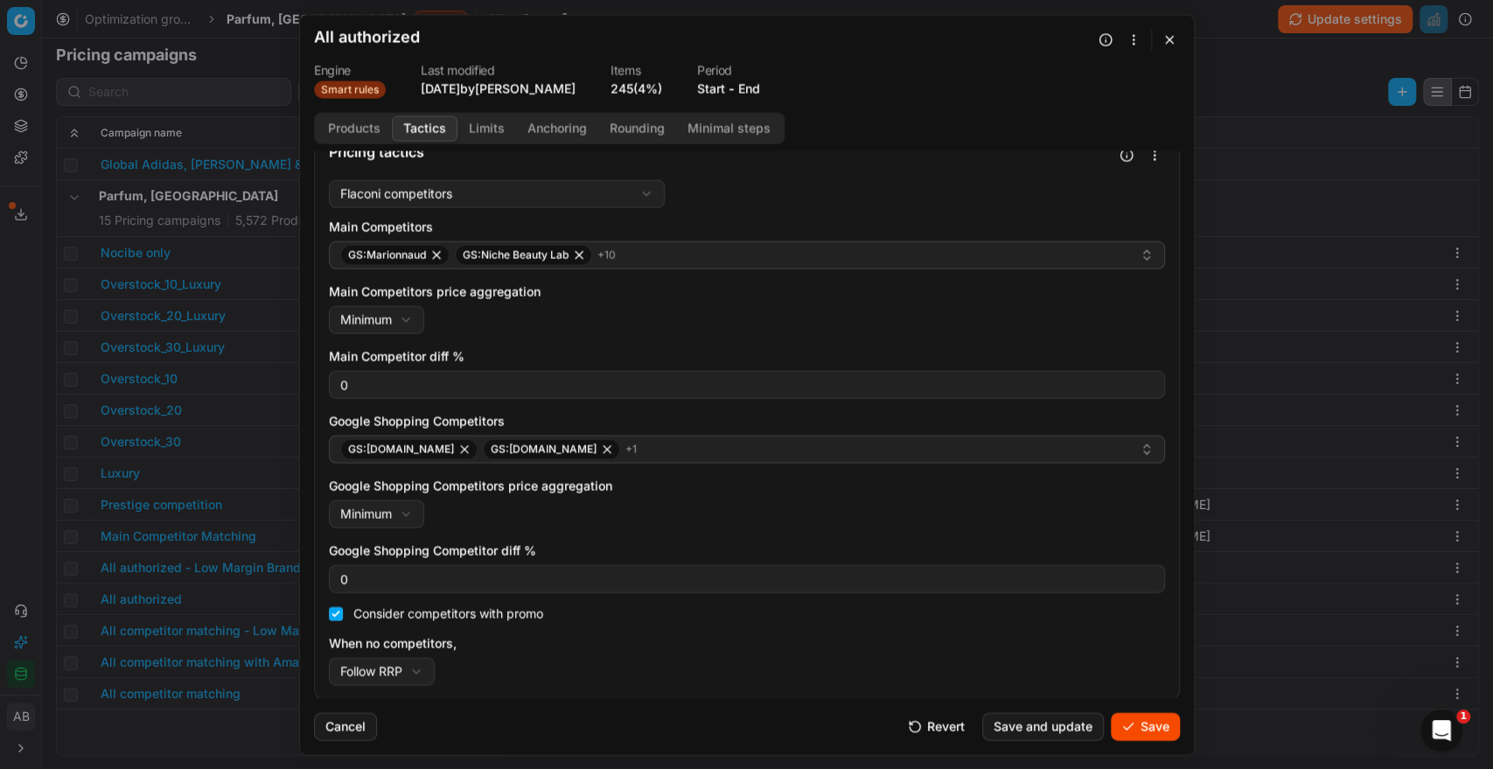
click at [612, 652] on div "When no competitors, Follow RRP Do not reprice Follow RRP" at bounding box center [747, 659] width 836 height 51
click at [1124, 722] on button "Save" at bounding box center [1144, 726] width 69 height 28
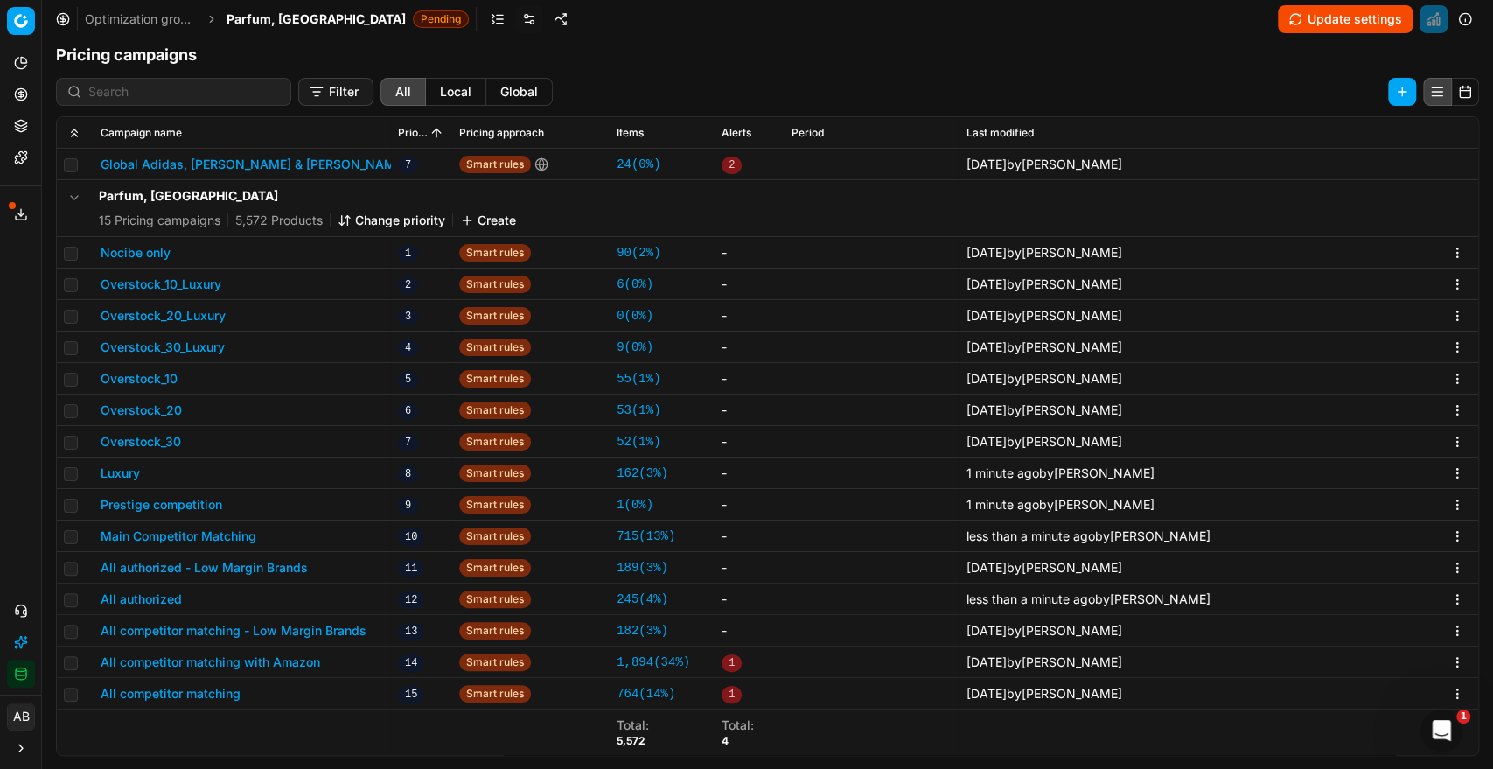
click at [303, 657] on button "All competitor matching with Amazon" at bounding box center [210, 661] width 219 height 17
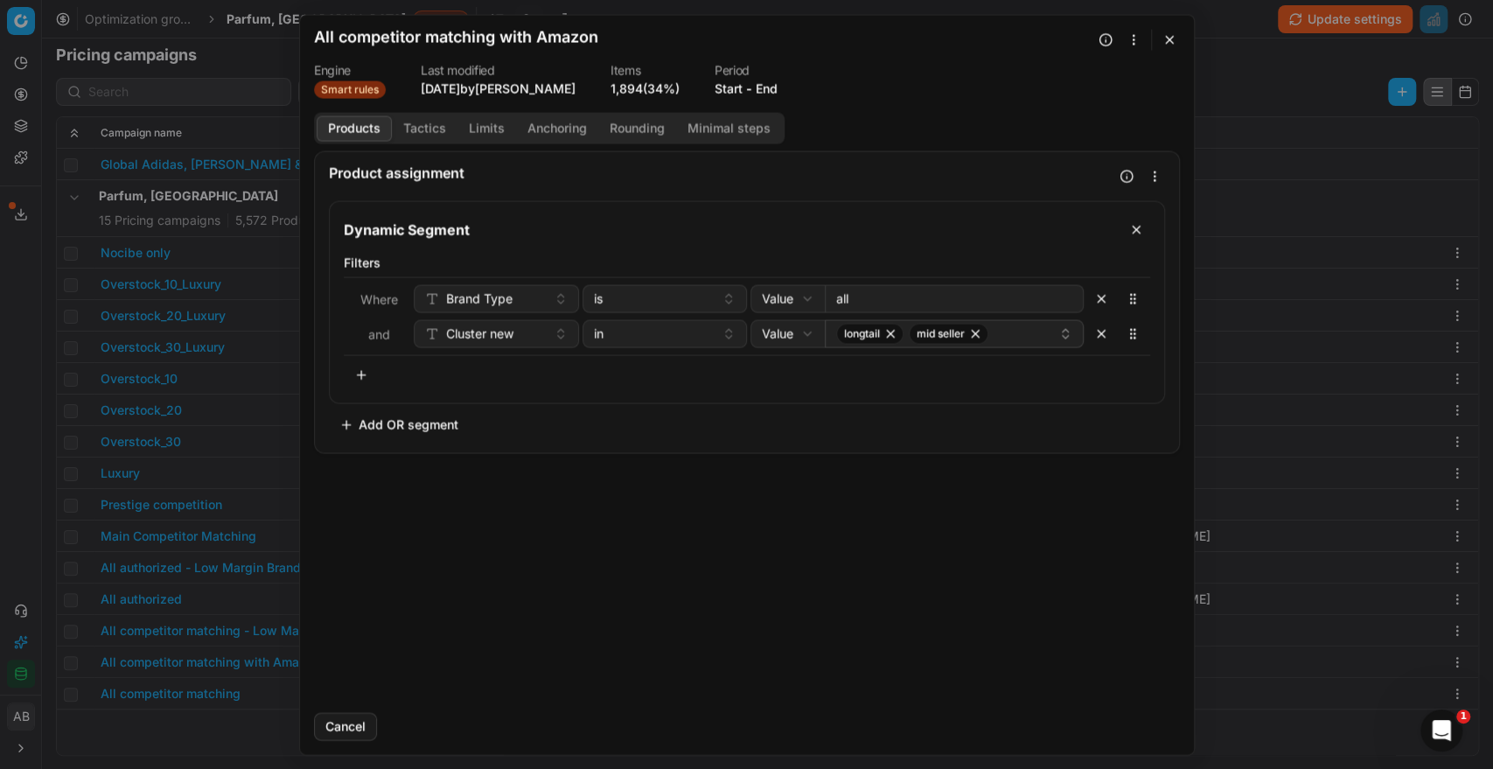
click at [428, 130] on button "Tactics" at bounding box center [425, 127] width 66 height 25
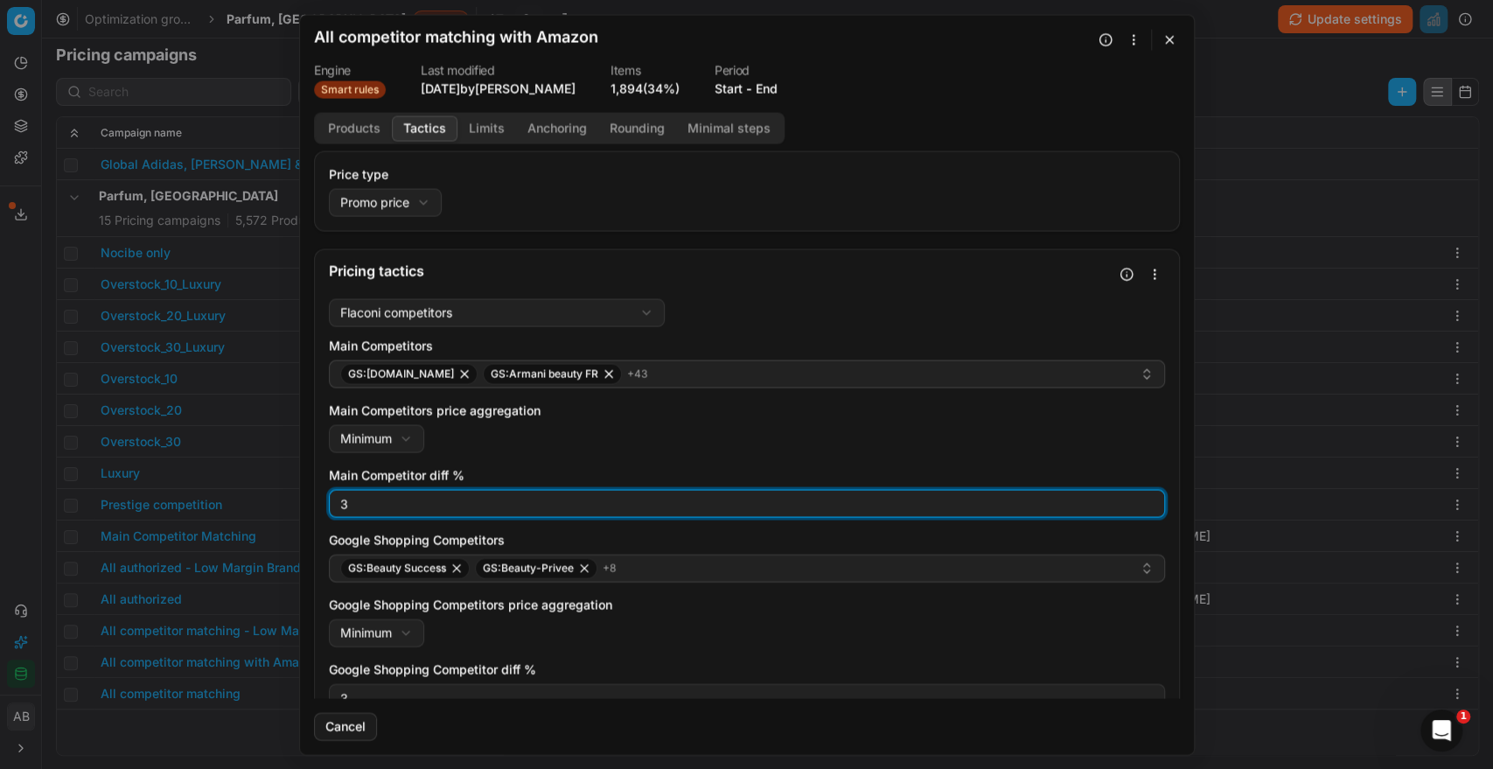
click at [360, 505] on input "3" at bounding box center [747, 503] width 820 height 26
type input "0"
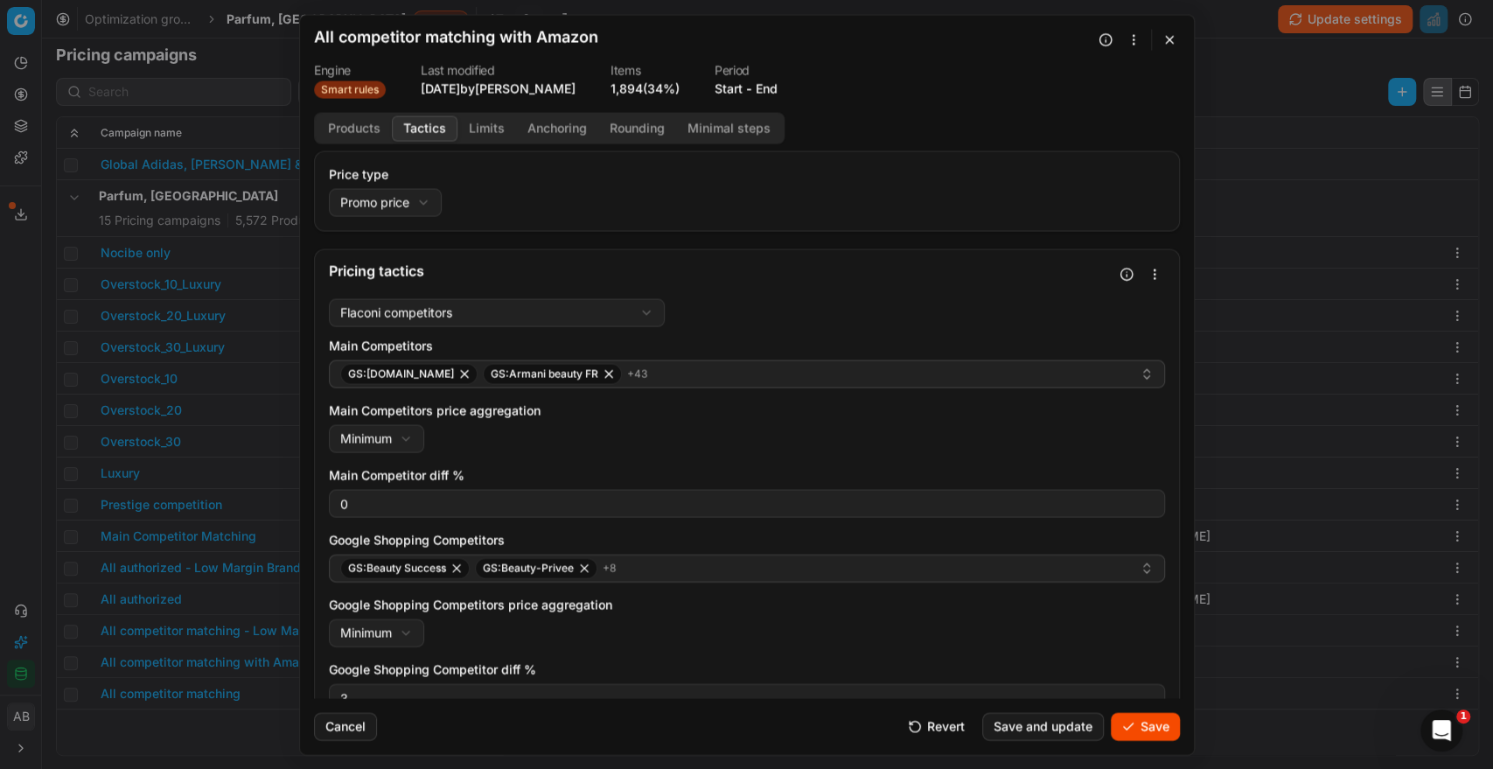
click at [673, 642] on div "Google Shopping Competitors price aggregation Minimum Minimum Maximum" at bounding box center [747, 620] width 836 height 51
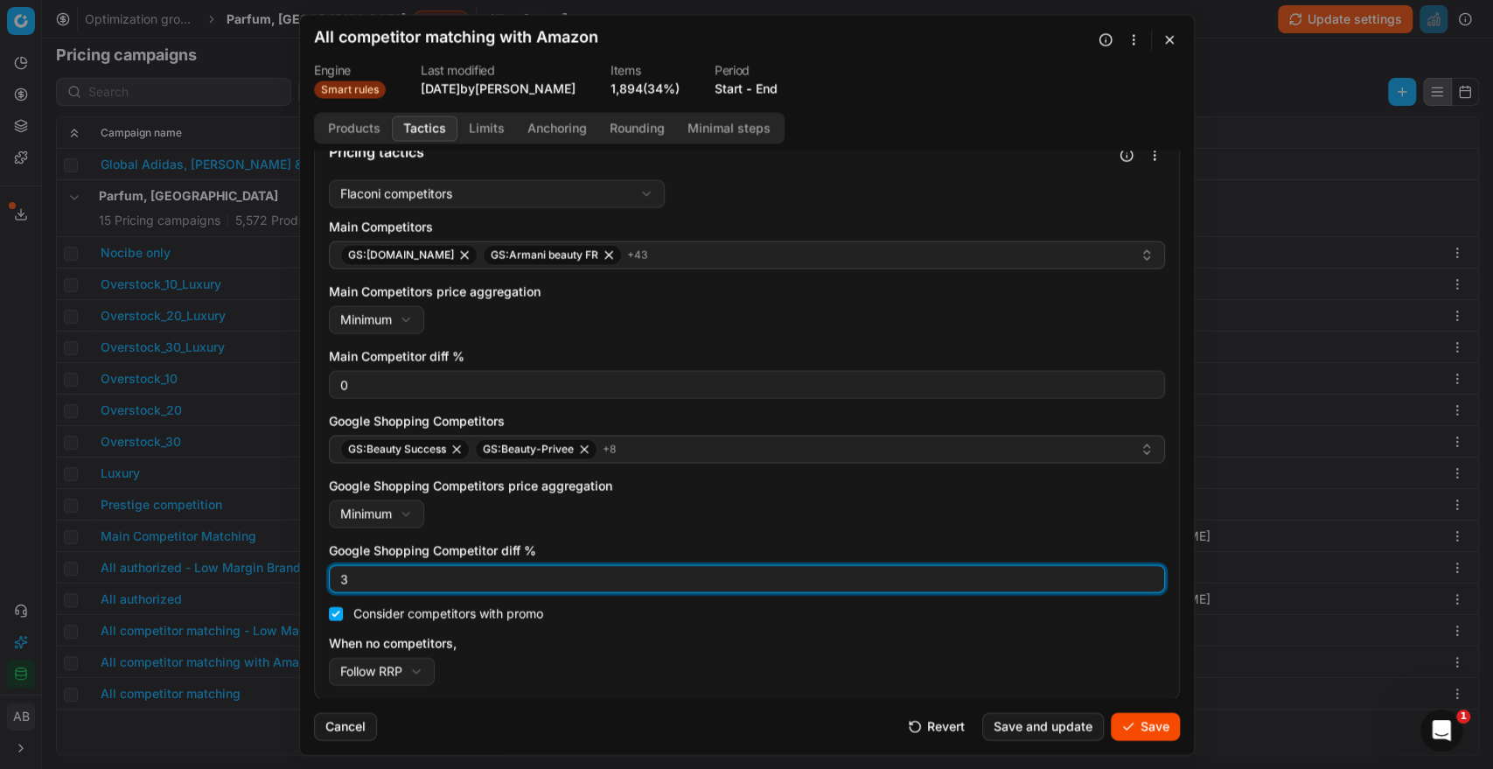
click at [371, 579] on input "3" at bounding box center [747, 578] width 820 height 26
type input "0"
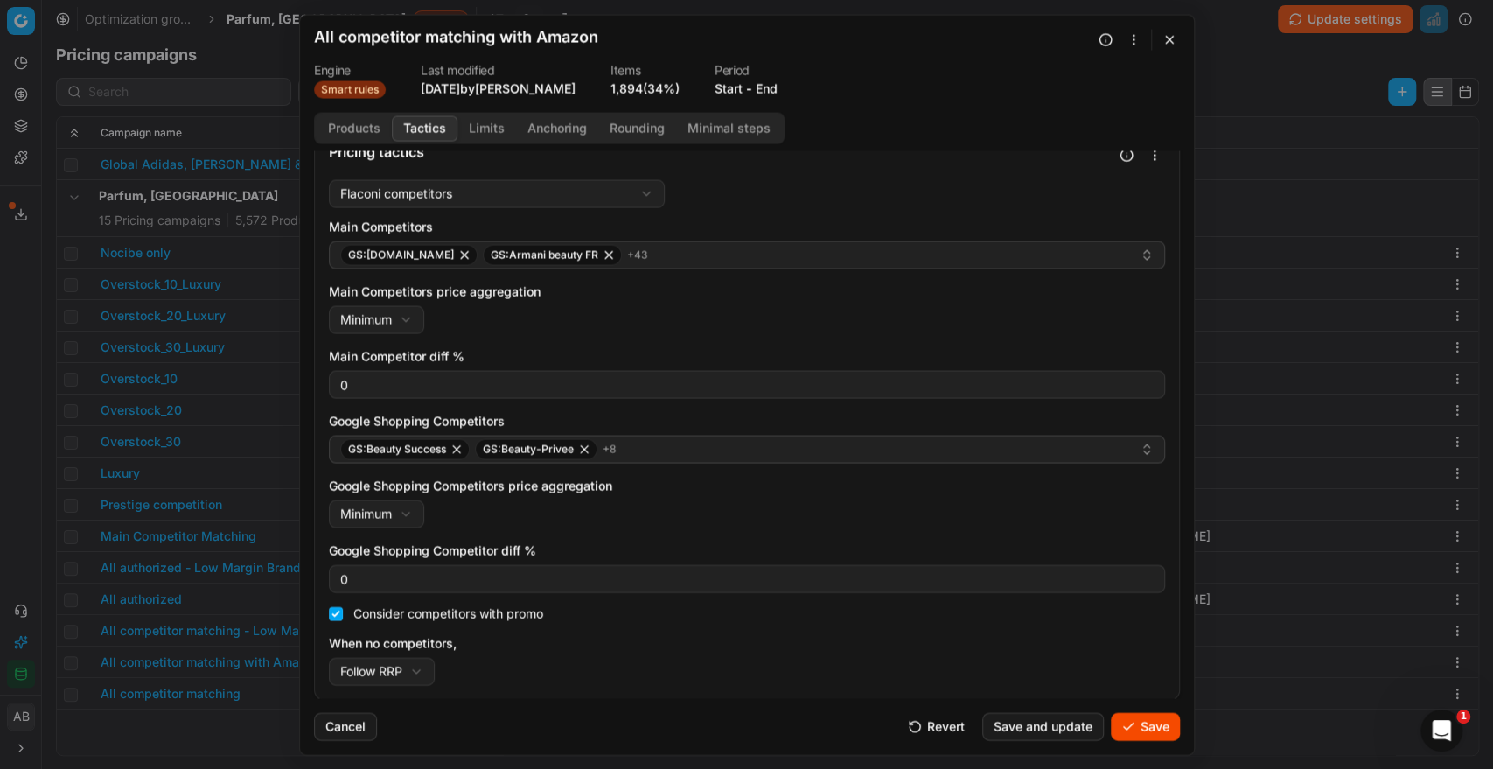
click at [1144, 728] on button "Save" at bounding box center [1144, 726] width 69 height 28
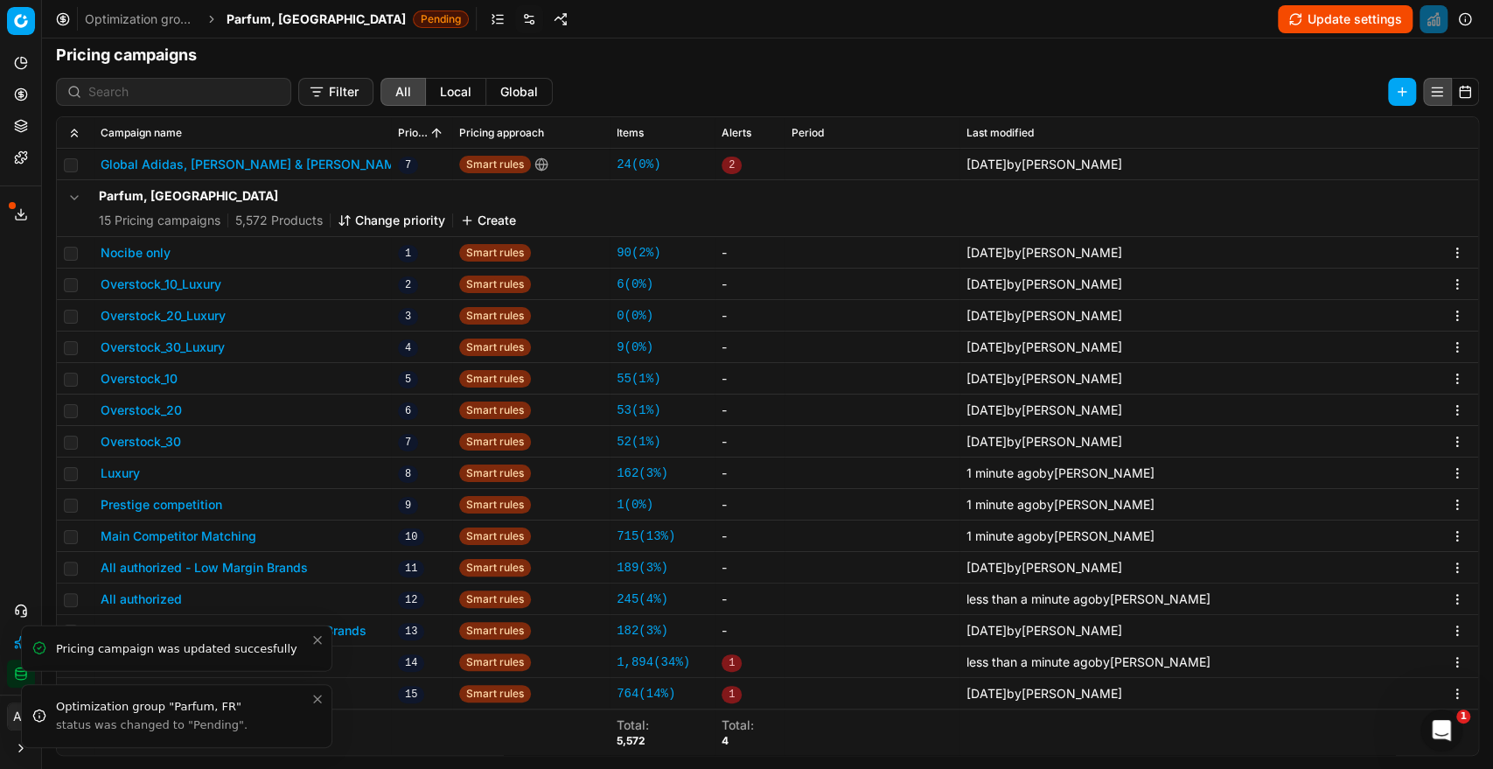
click at [317, 698] on icon "Close toast" at bounding box center [317, 698] width 7 height 7
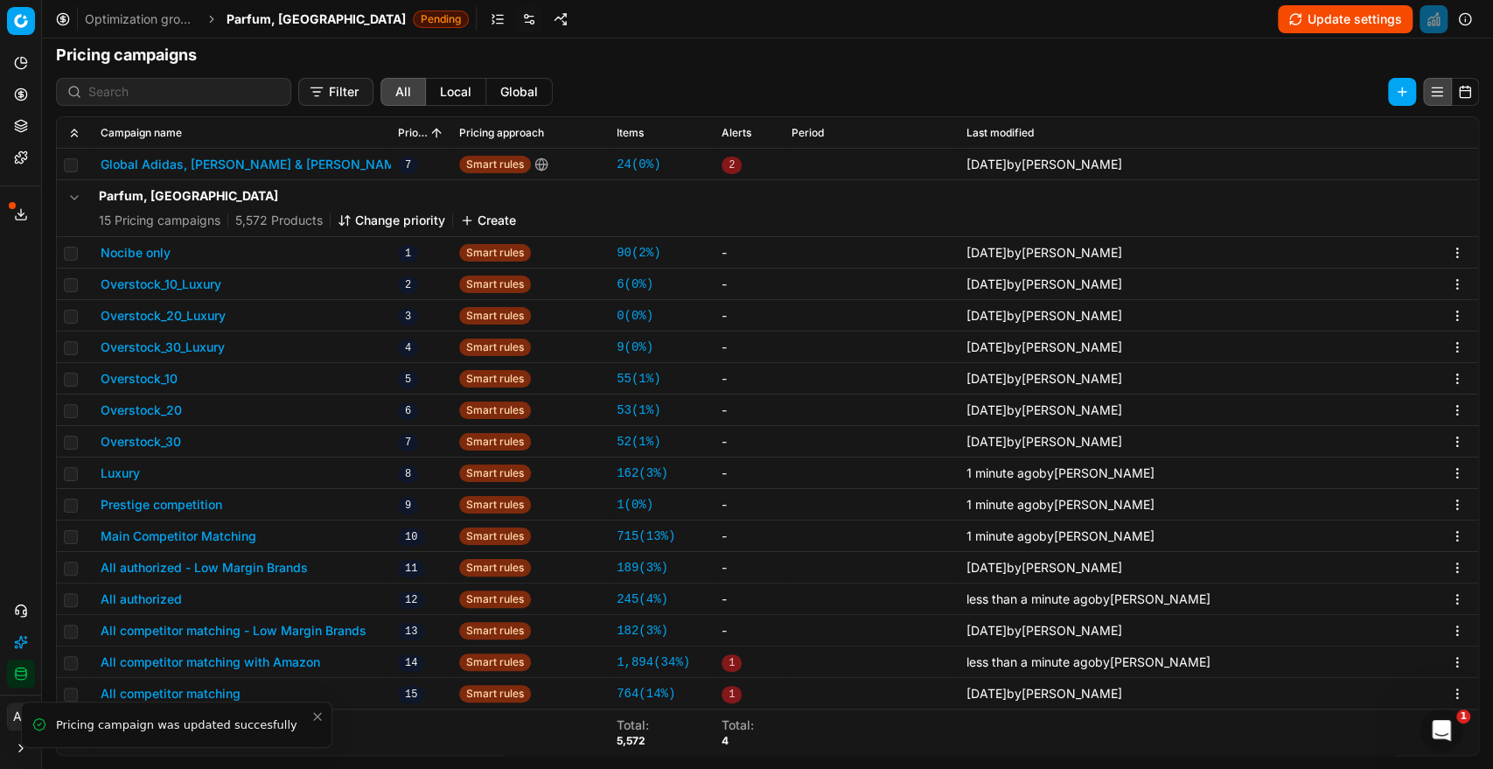
click at [221, 701] on li "Pricing campaign was updated succesfully" at bounding box center [176, 724] width 311 height 46
click at [191, 691] on div "Pricing platform Analytics Pricing Product portfolio Templates Export service 1…" at bounding box center [746, 384] width 1493 height 769
click at [192, 693] on button "All competitor matching" at bounding box center [171, 693] width 140 height 17
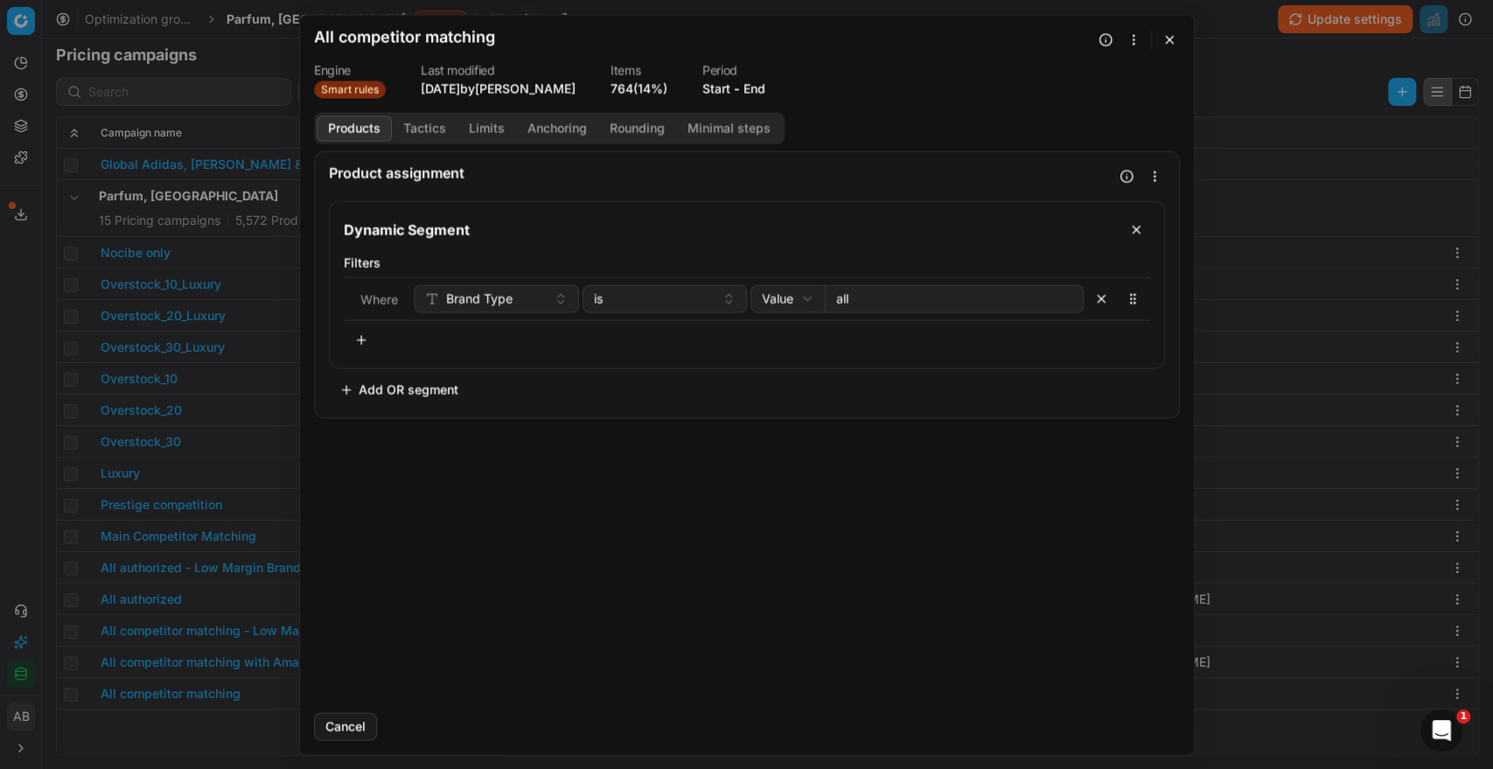
click at [432, 128] on button "Tactics" at bounding box center [425, 127] width 66 height 25
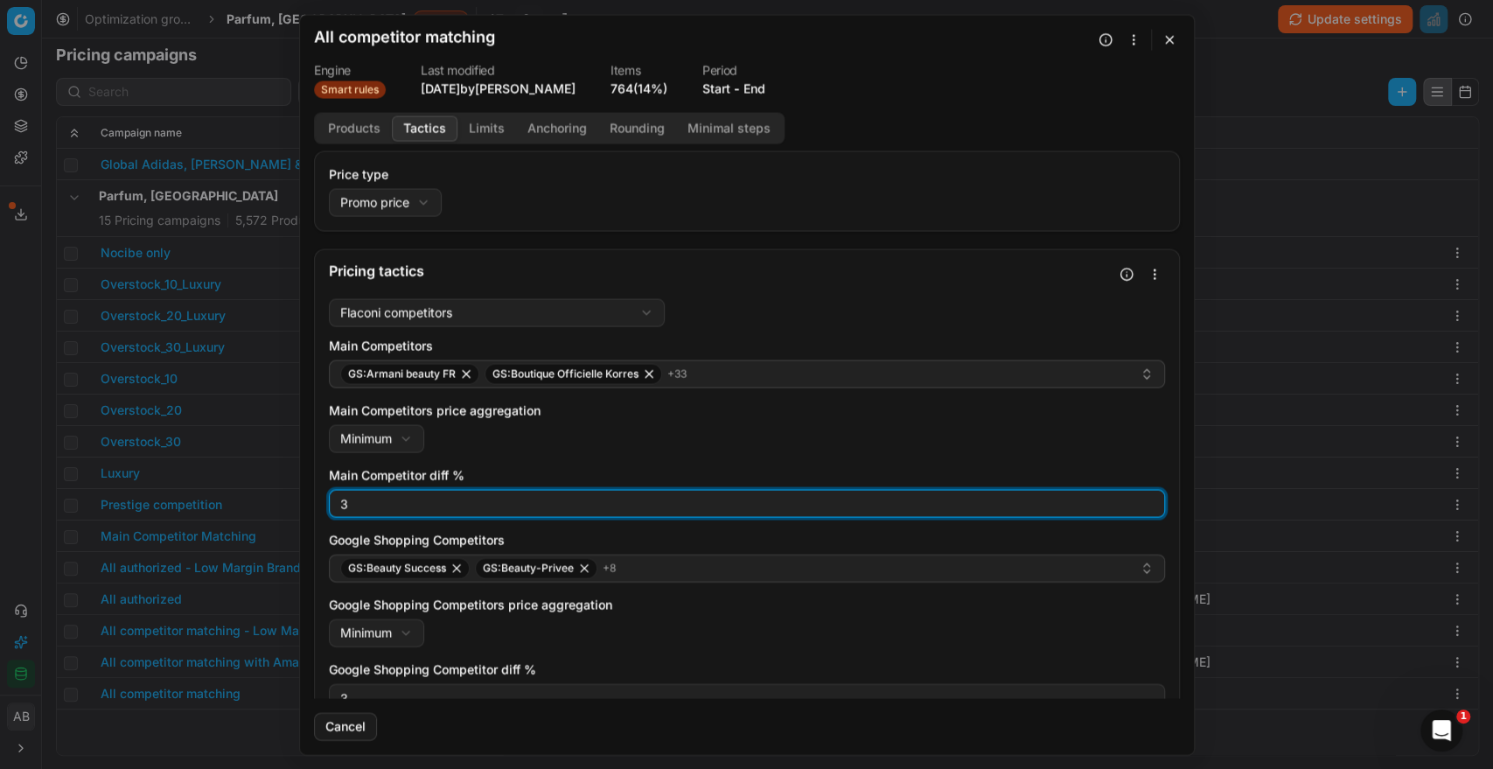
click at [377, 499] on input "3" at bounding box center [747, 503] width 820 height 26
type input "0"
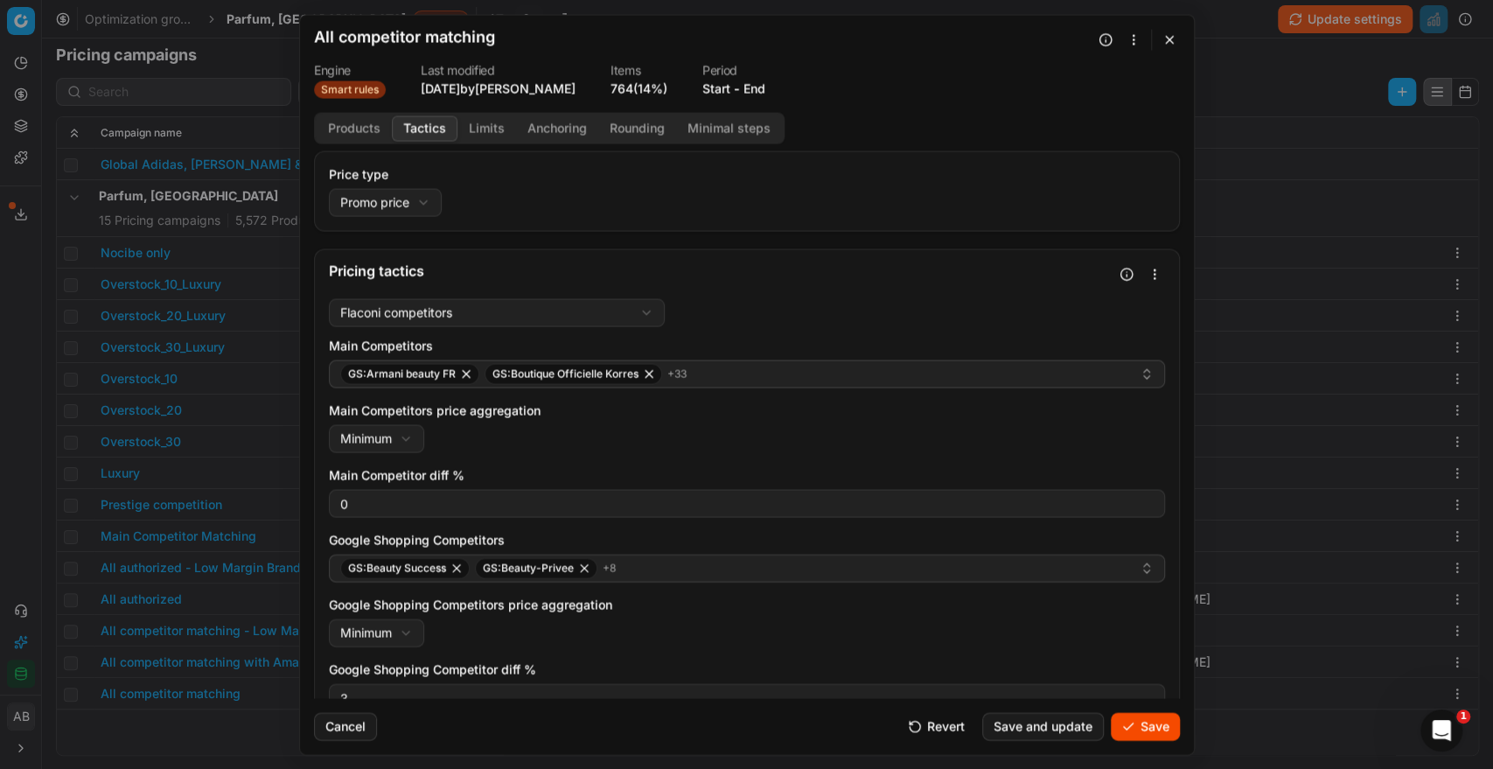
click at [695, 641] on div "Google Shopping Competitors price aggregation Minimum Minimum Maximum" at bounding box center [747, 620] width 836 height 51
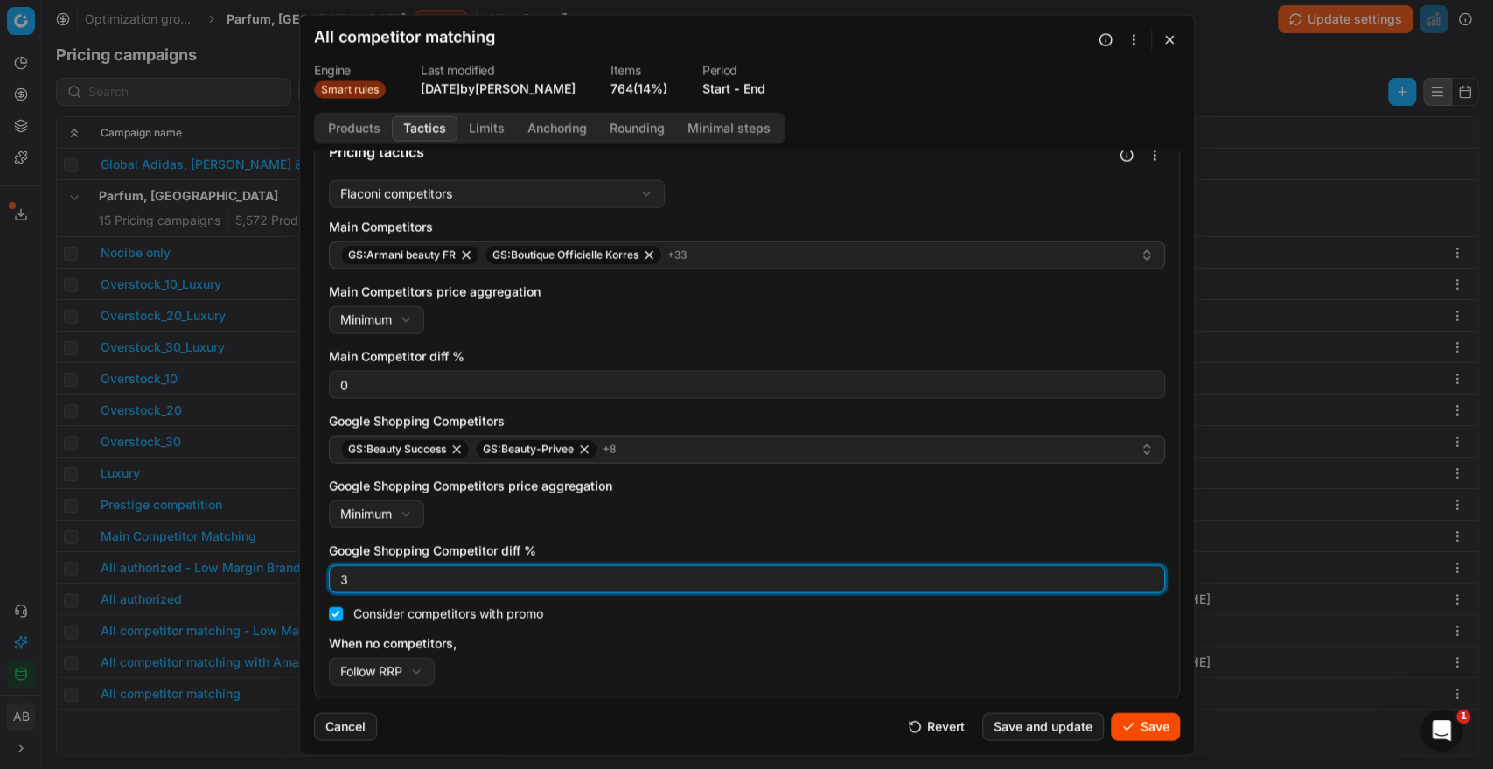
click at [396, 574] on input "3" at bounding box center [747, 578] width 820 height 26
type input "0"
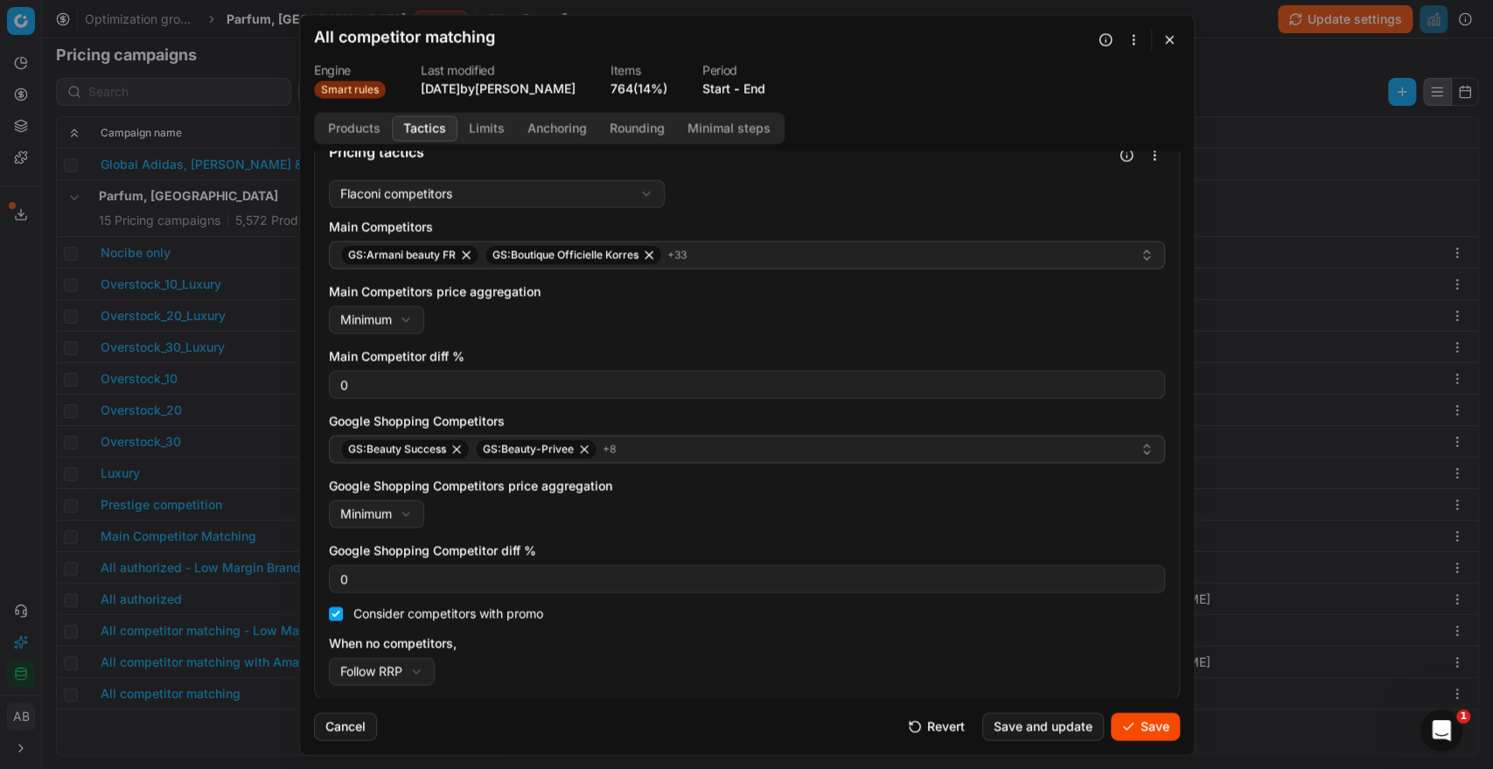
click at [545, 652] on div "When no competitors, Follow RRP Do not reprice Follow RRP" at bounding box center [747, 659] width 836 height 51
click at [1150, 727] on button "Save" at bounding box center [1144, 726] width 69 height 28
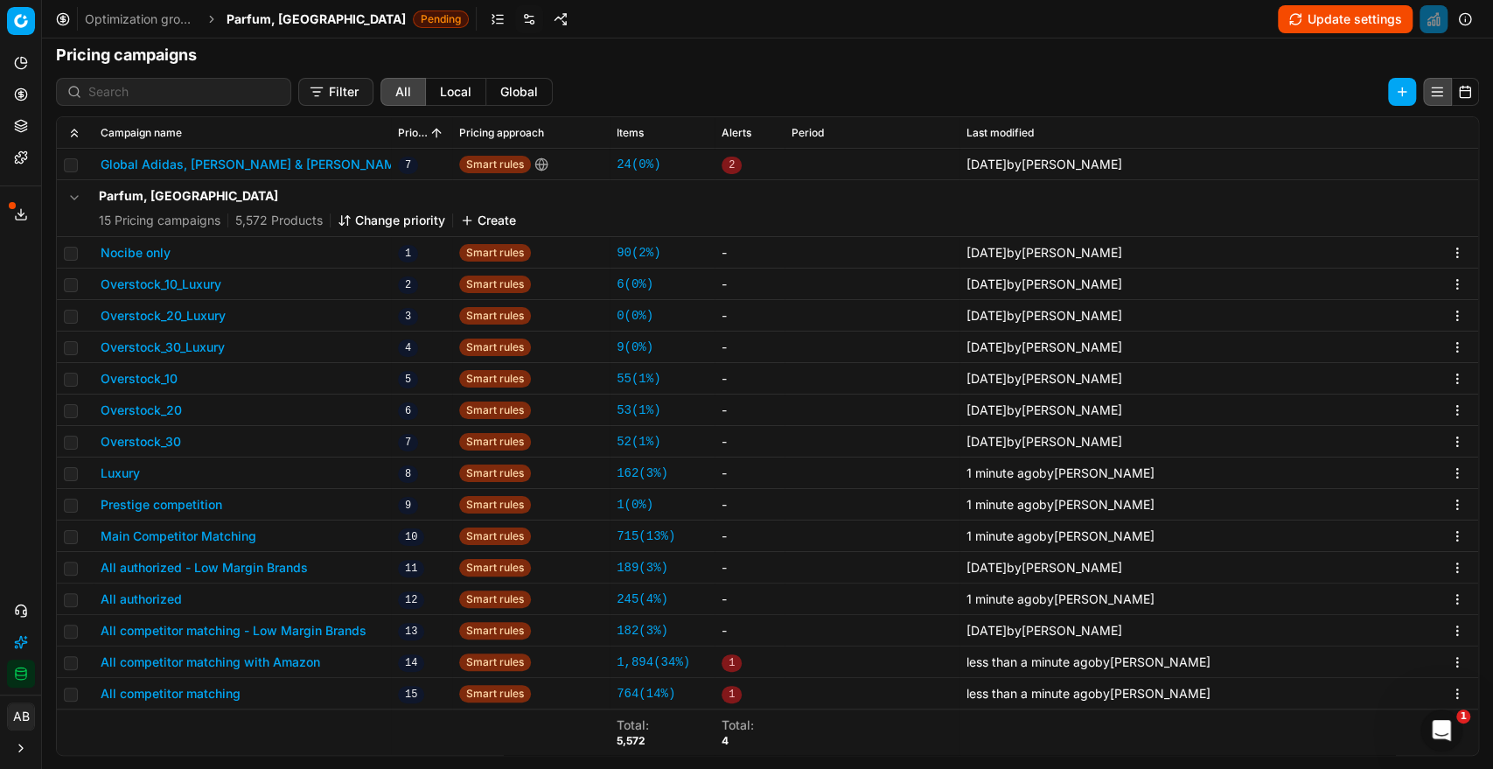
click at [620, 504] on link "1 ( 0% )" at bounding box center [634, 504] width 37 height 17
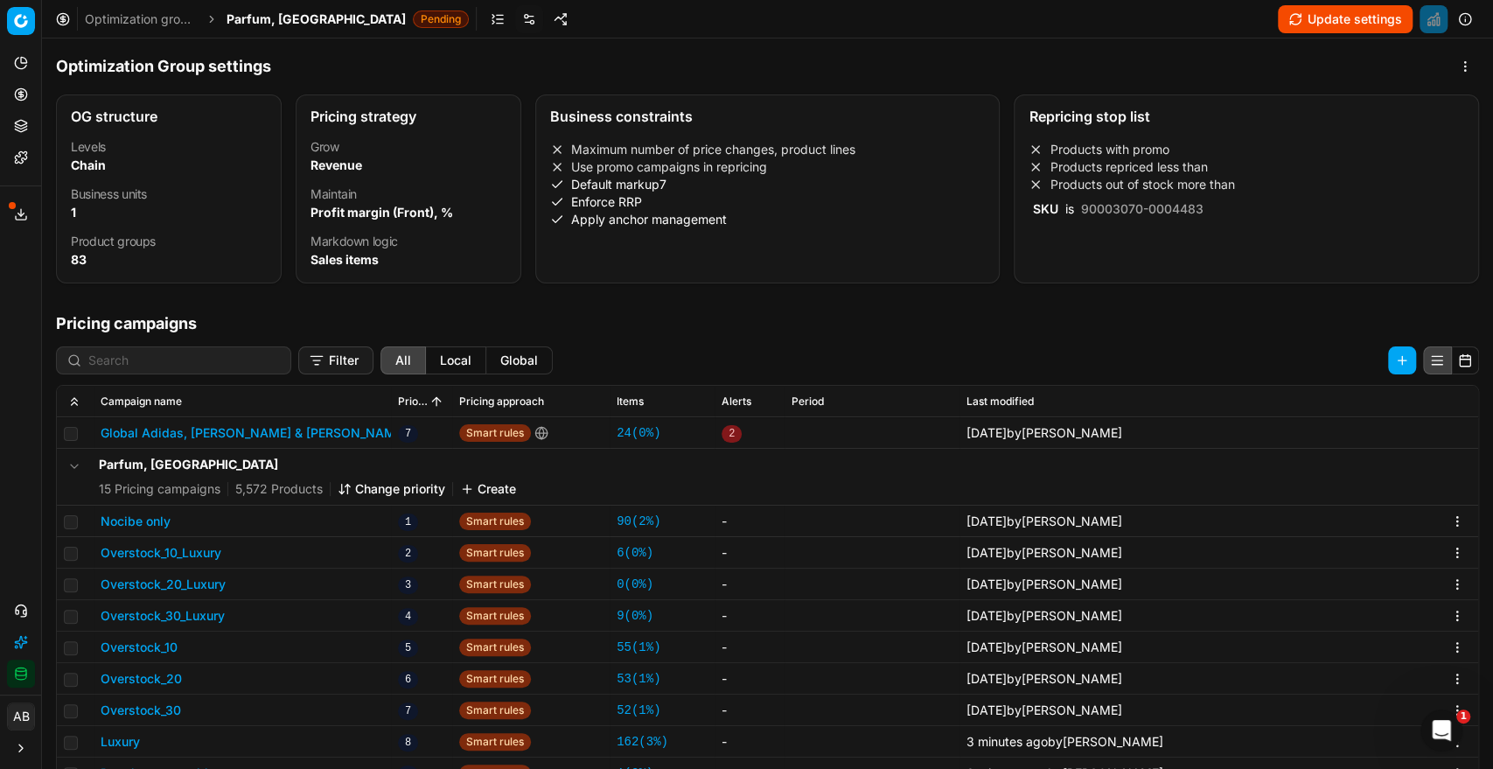
scroll to position [268, 0]
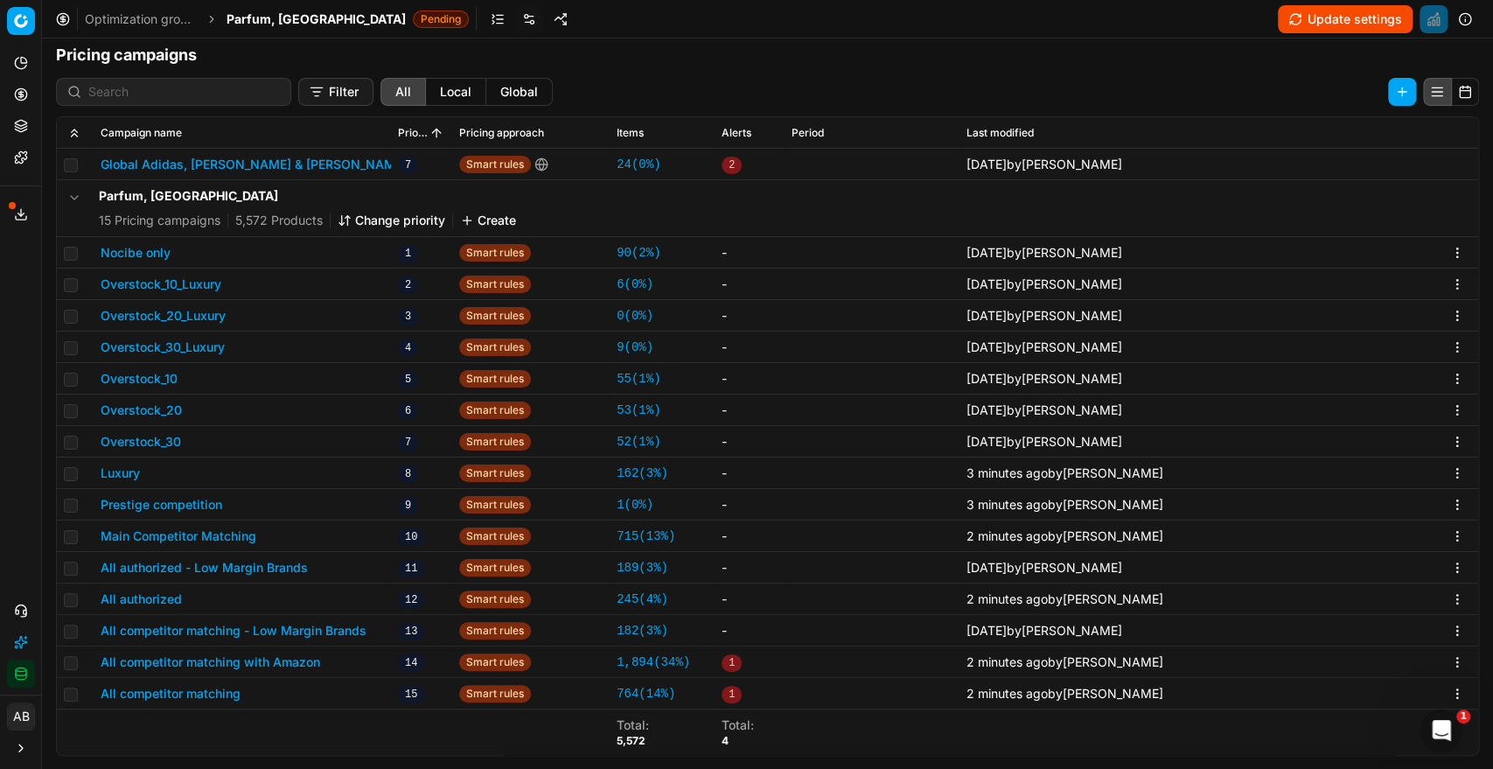
click at [353, 629] on button "All competitor matching - Low Margin Brands" at bounding box center [234, 630] width 266 height 17
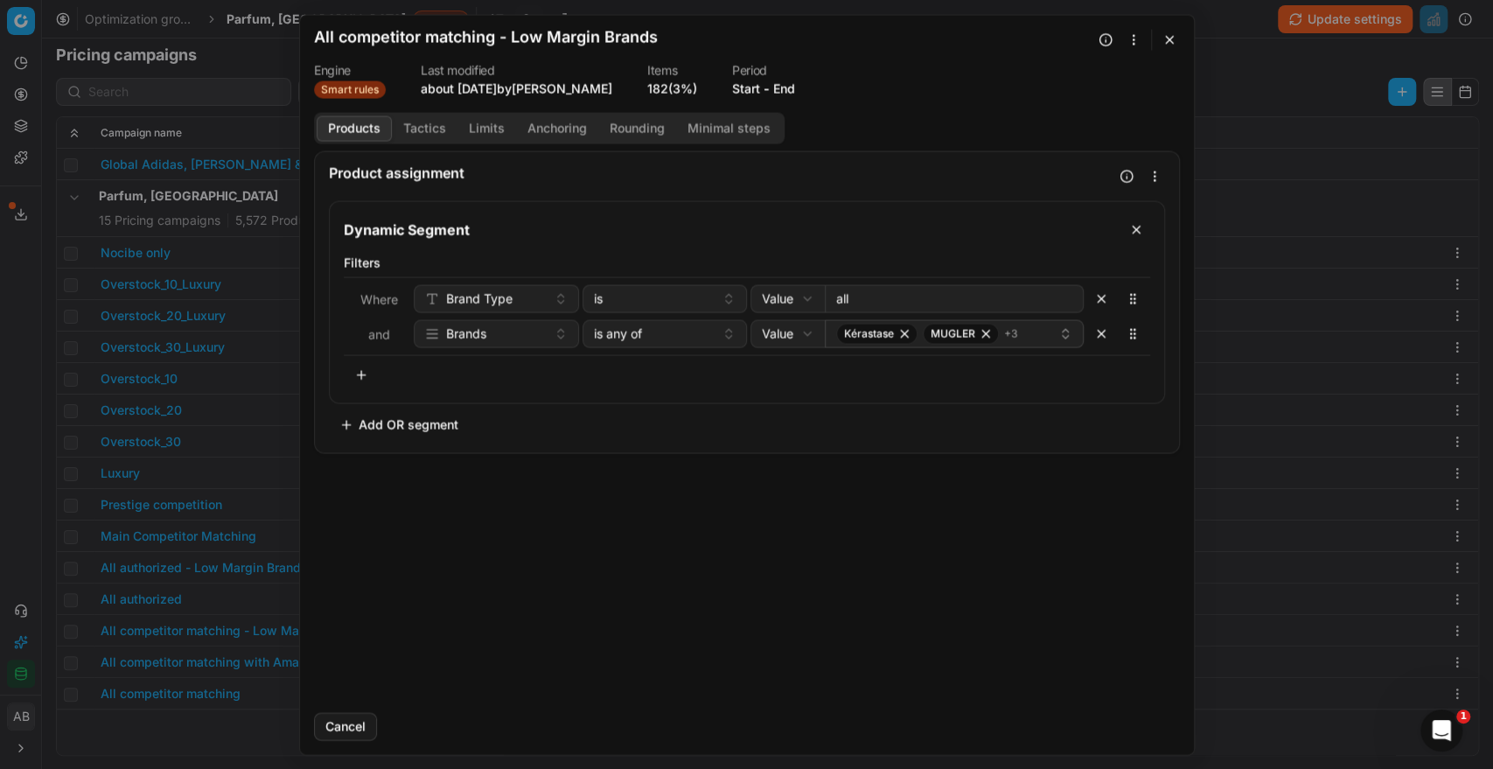
click at [426, 118] on button "Tactics" at bounding box center [425, 127] width 66 height 25
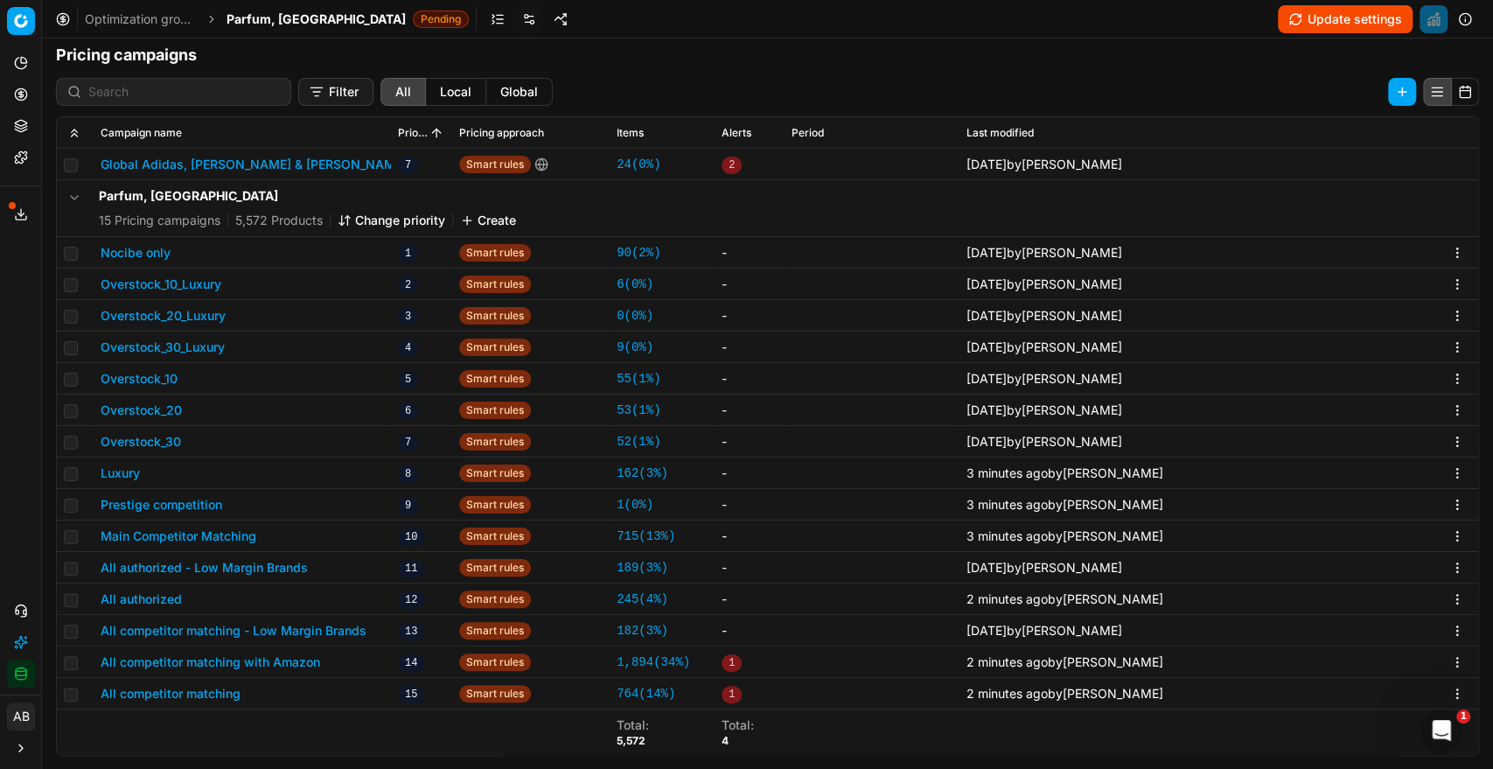
click at [3, 442] on div "We are saving PC settings. Please wait, it should take a few minutes All compet…" at bounding box center [746, 384] width 1493 height 769
click at [259, 567] on button "All authorized - Low Margin Brands" at bounding box center [204, 567] width 207 height 17
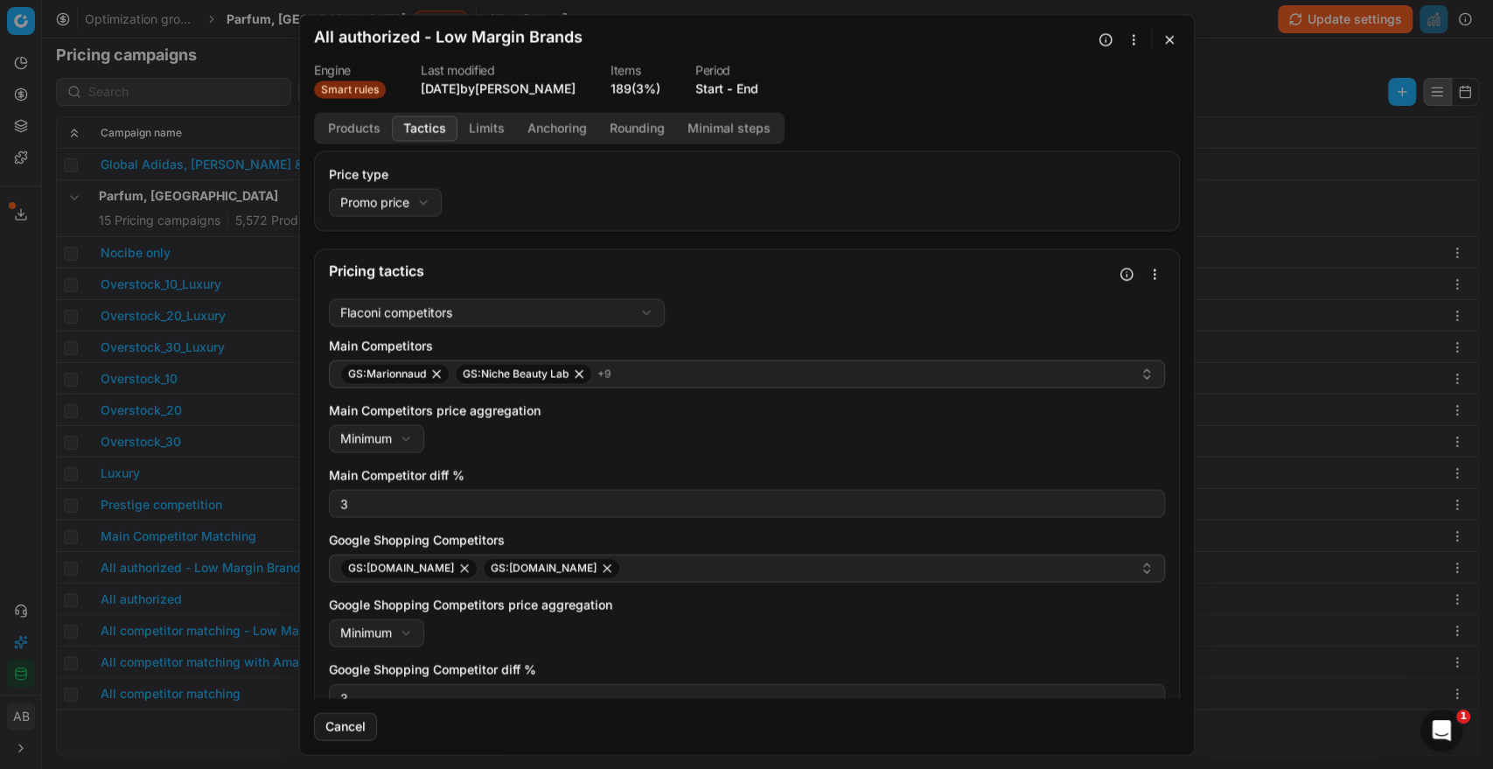
click at [427, 131] on button "Tactics" at bounding box center [425, 127] width 66 height 25
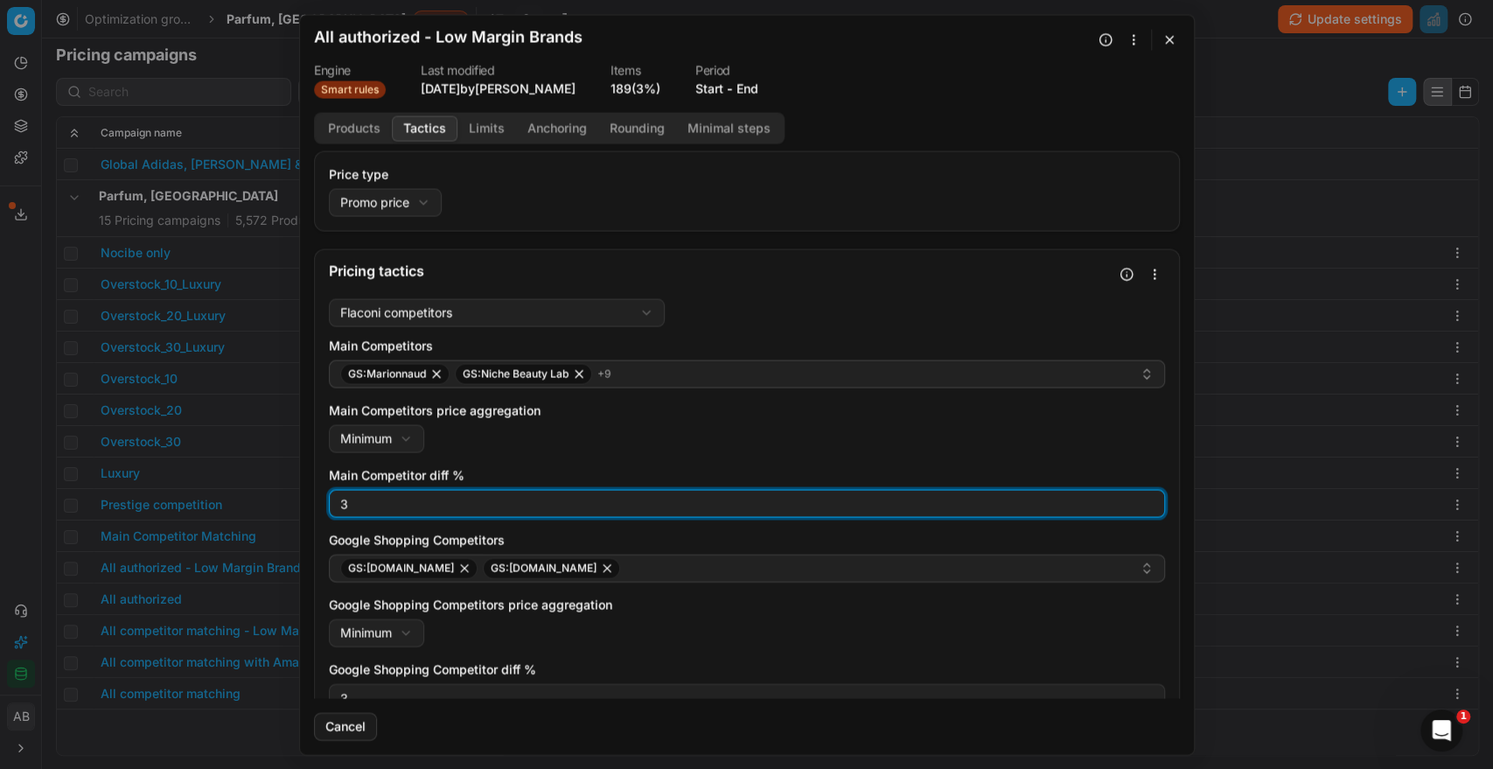
click at [355, 506] on input "3" at bounding box center [747, 503] width 820 height 26
type input "-1"
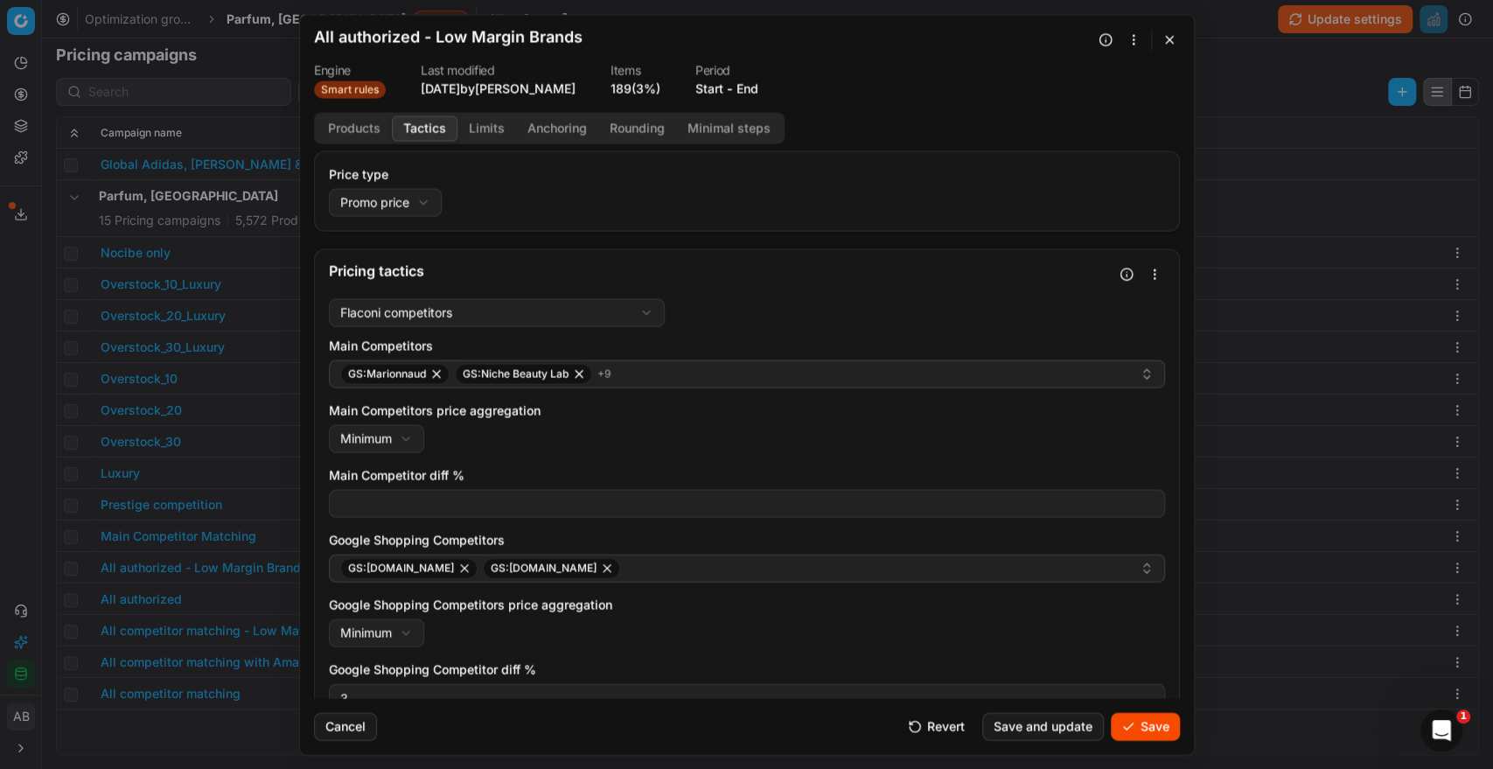
click at [588, 457] on div "Main Competitors GS:Marionnaud GS:Niche Beauty Lab + 9 Main Competitors price a…" at bounding box center [747, 570] width 836 height 467
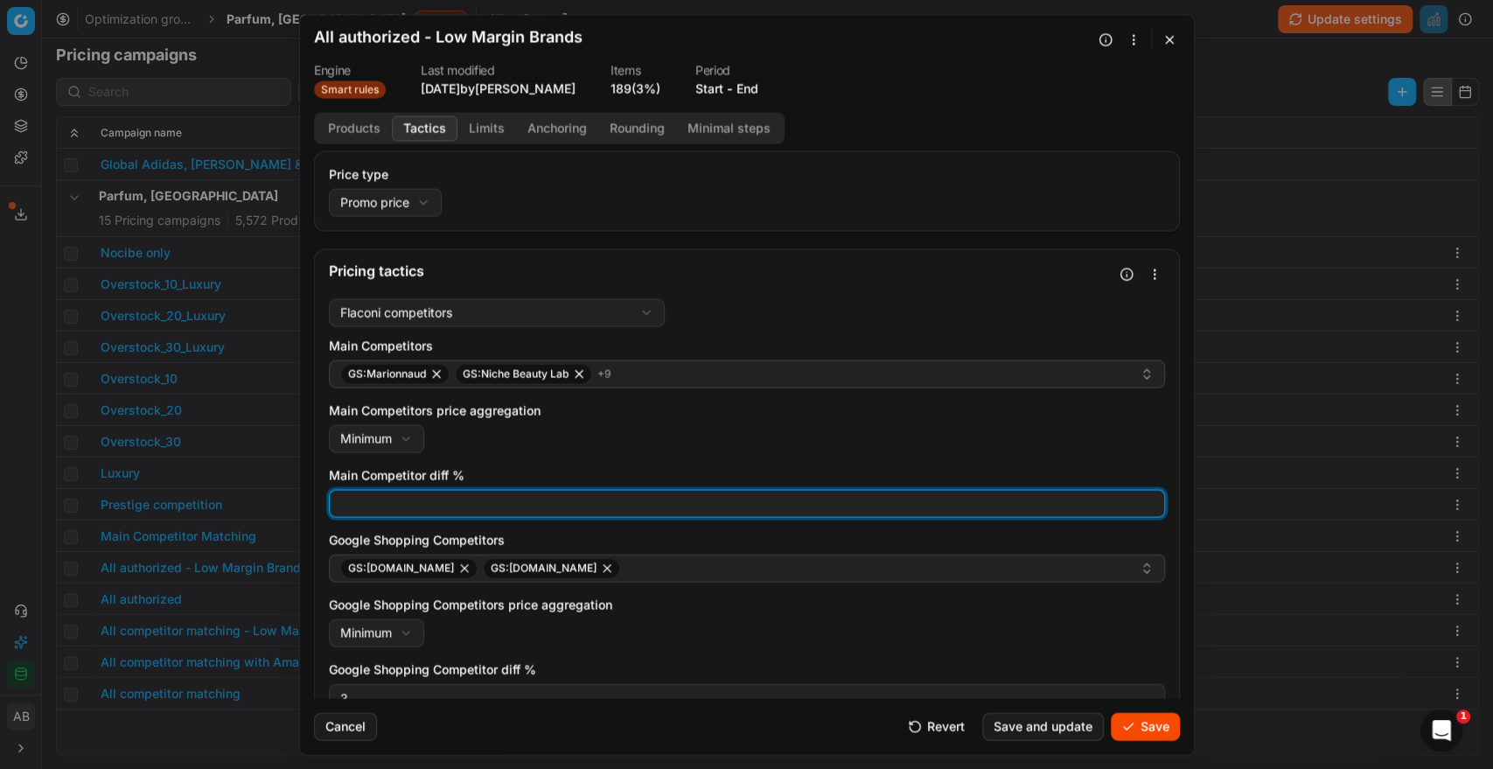
click at [490, 507] on input "Main Competitor diff %" at bounding box center [747, 503] width 820 height 26
type input "0"
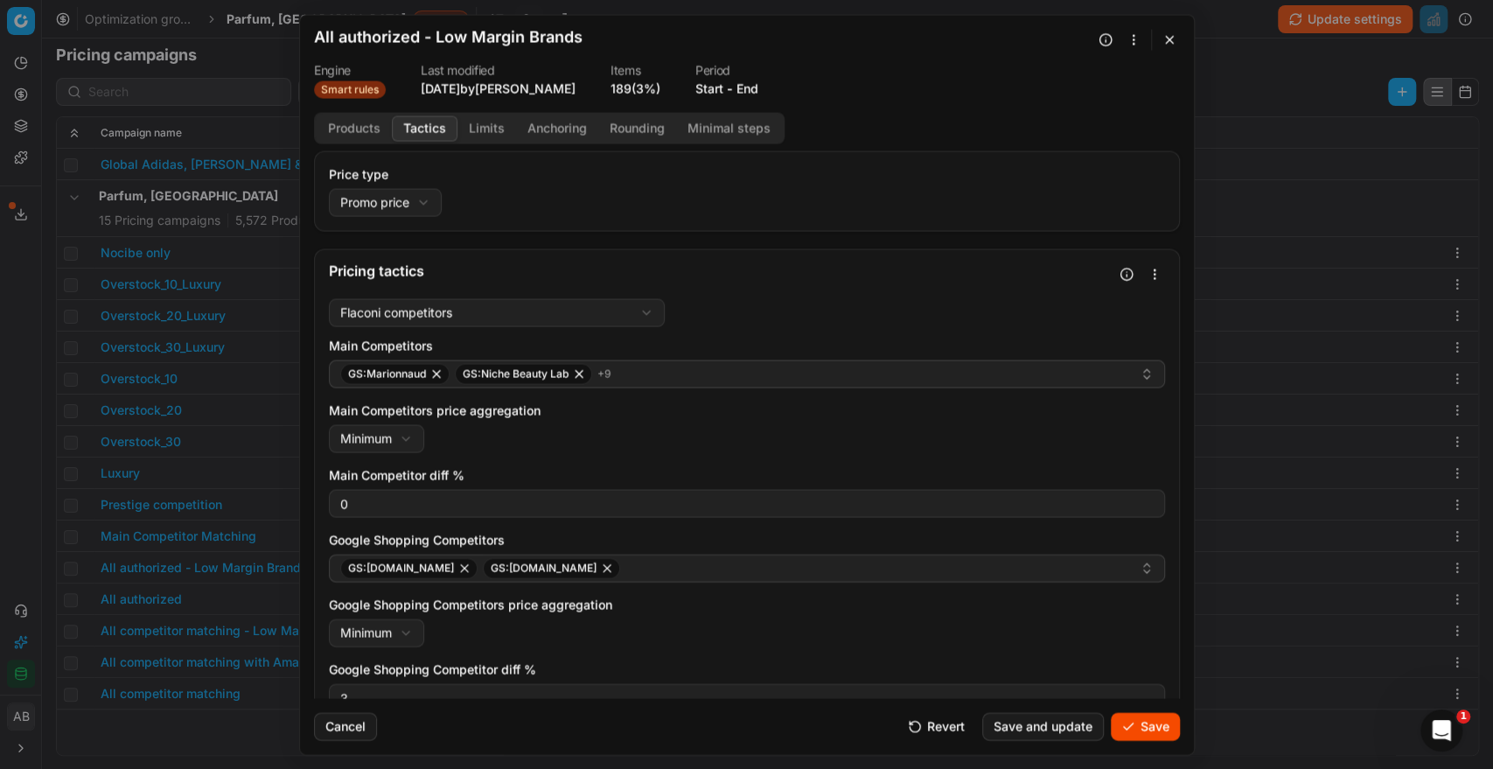
click at [555, 460] on div "Main Competitors GS:Marionnaud GS:Niche Beauty Lab + 9 Main Competitors price a…" at bounding box center [747, 570] width 836 height 467
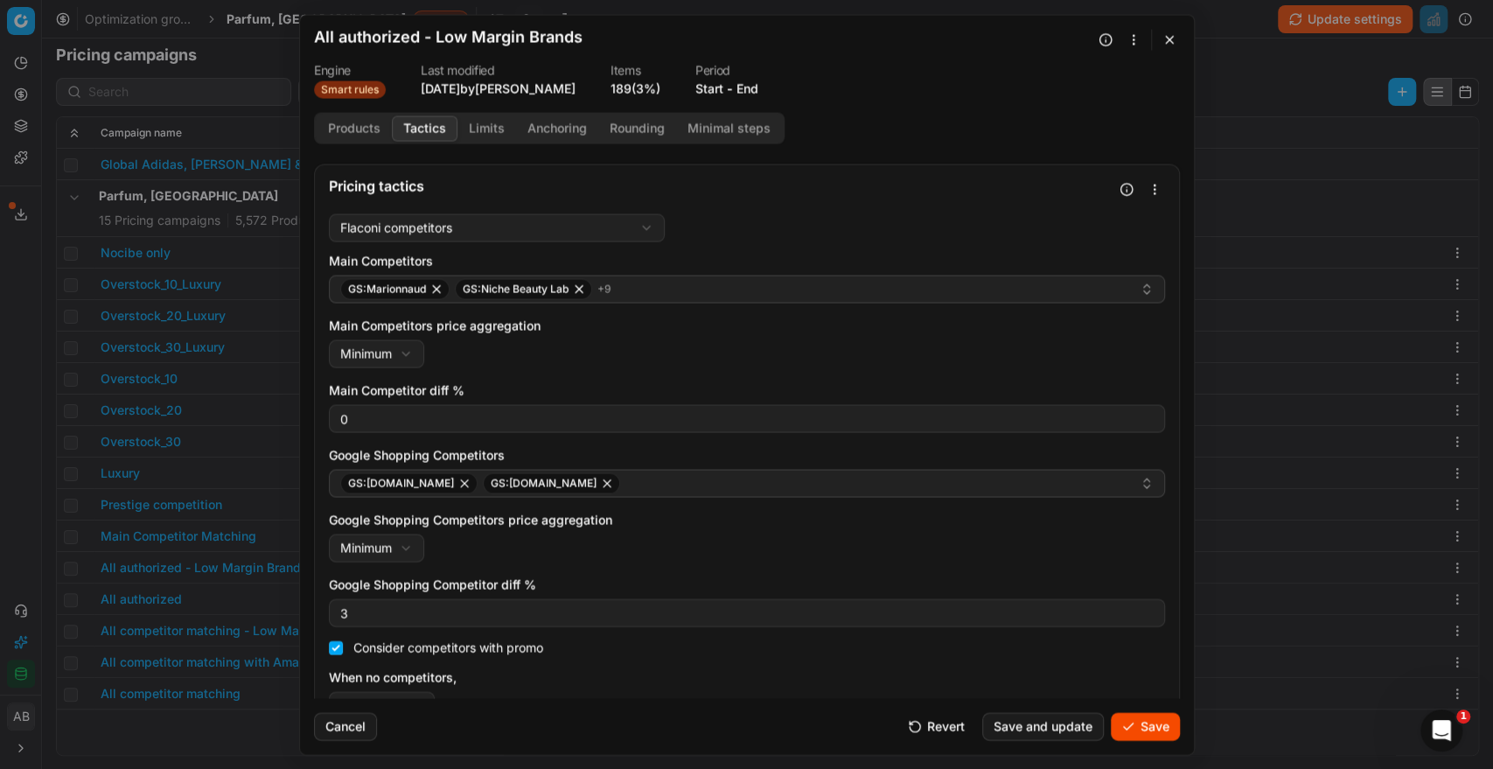
scroll to position [119, 0]
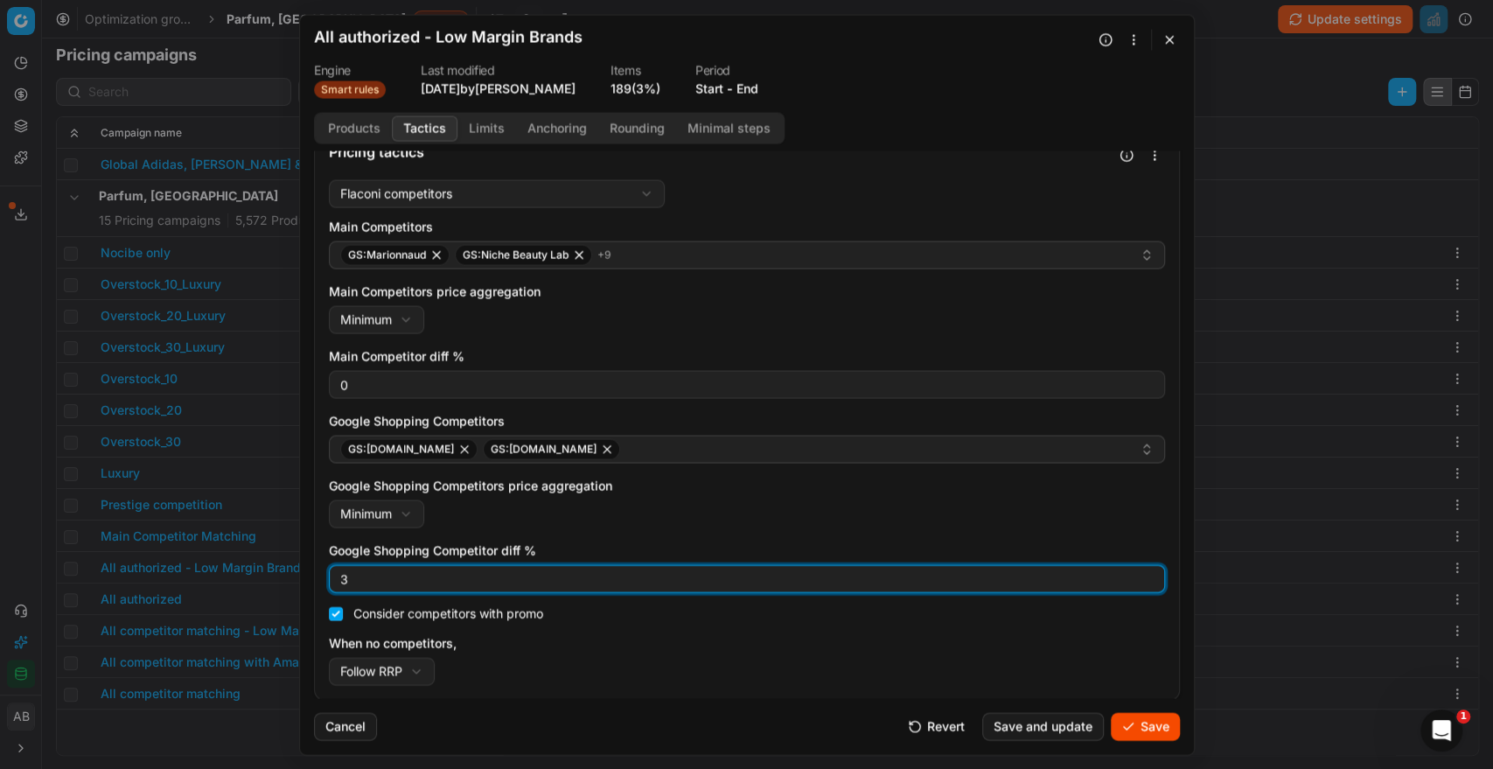
click at [357, 581] on input "3" at bounding box center [747, 578] width 820 height 26
type input "0"
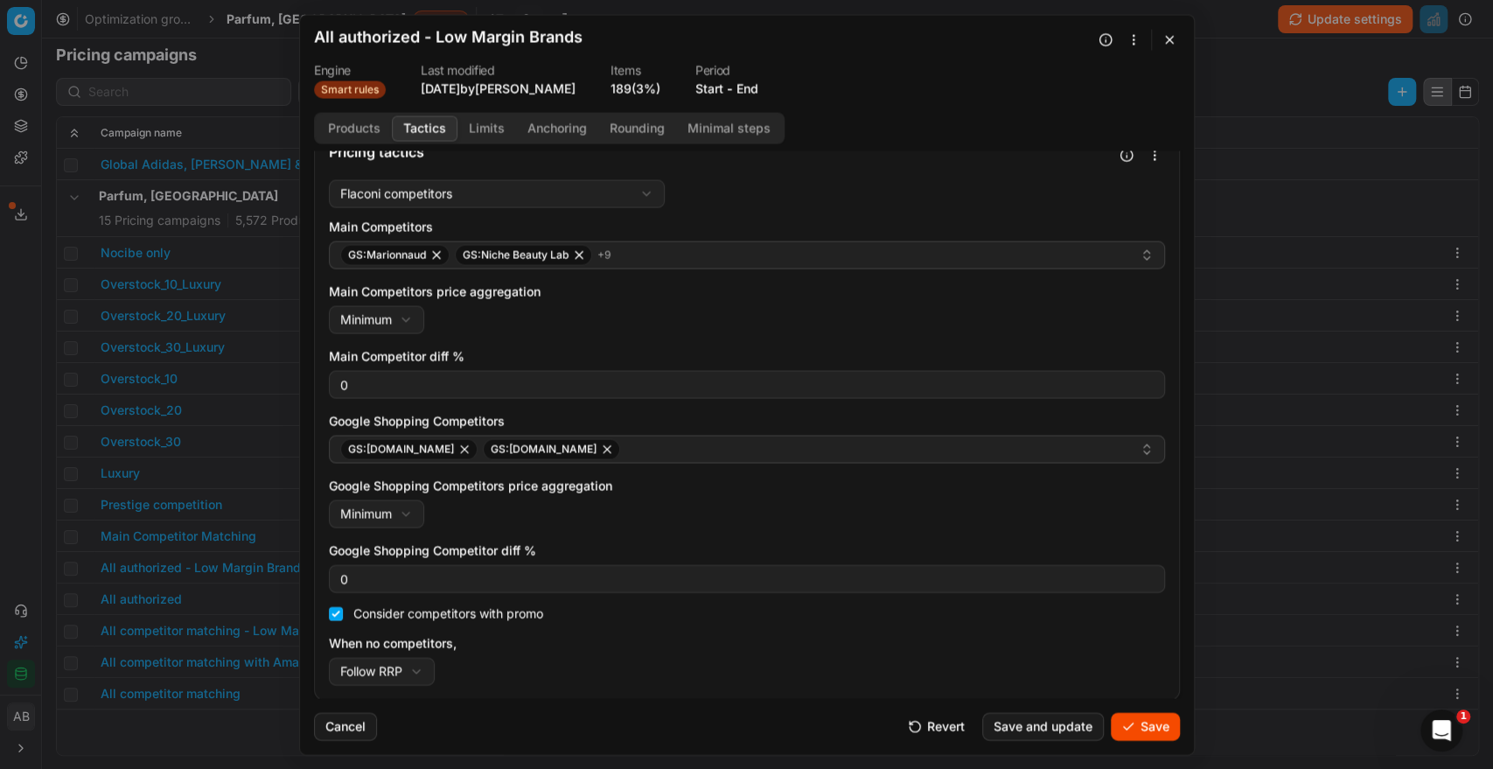
click at [1126, 719] on button "Save" at bounding box center [1144, 726] width 69 height 28
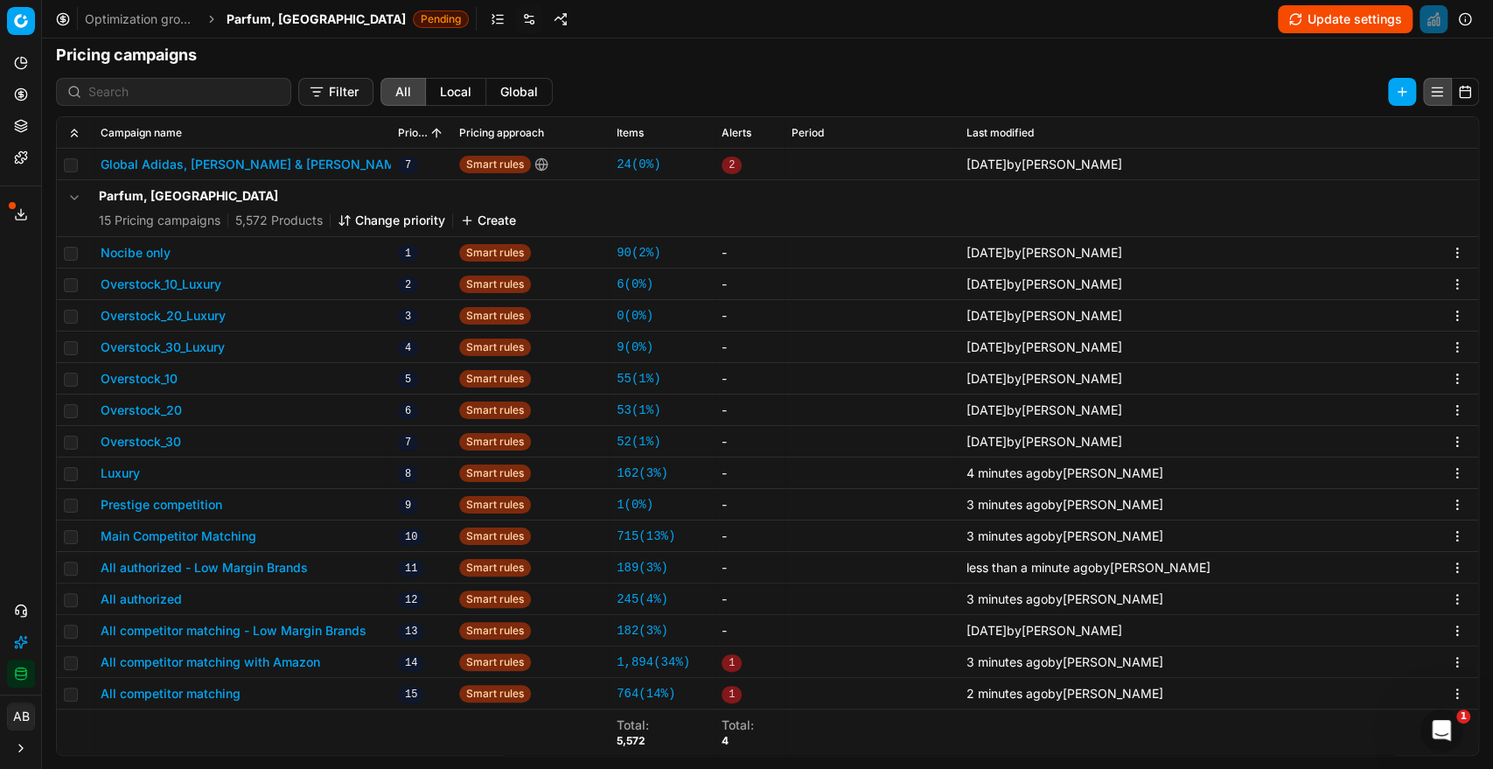
click at [338, 626] on button "All competitor matching - Low Margin Brands" at bounding box center [234, 630] width 266 height 17
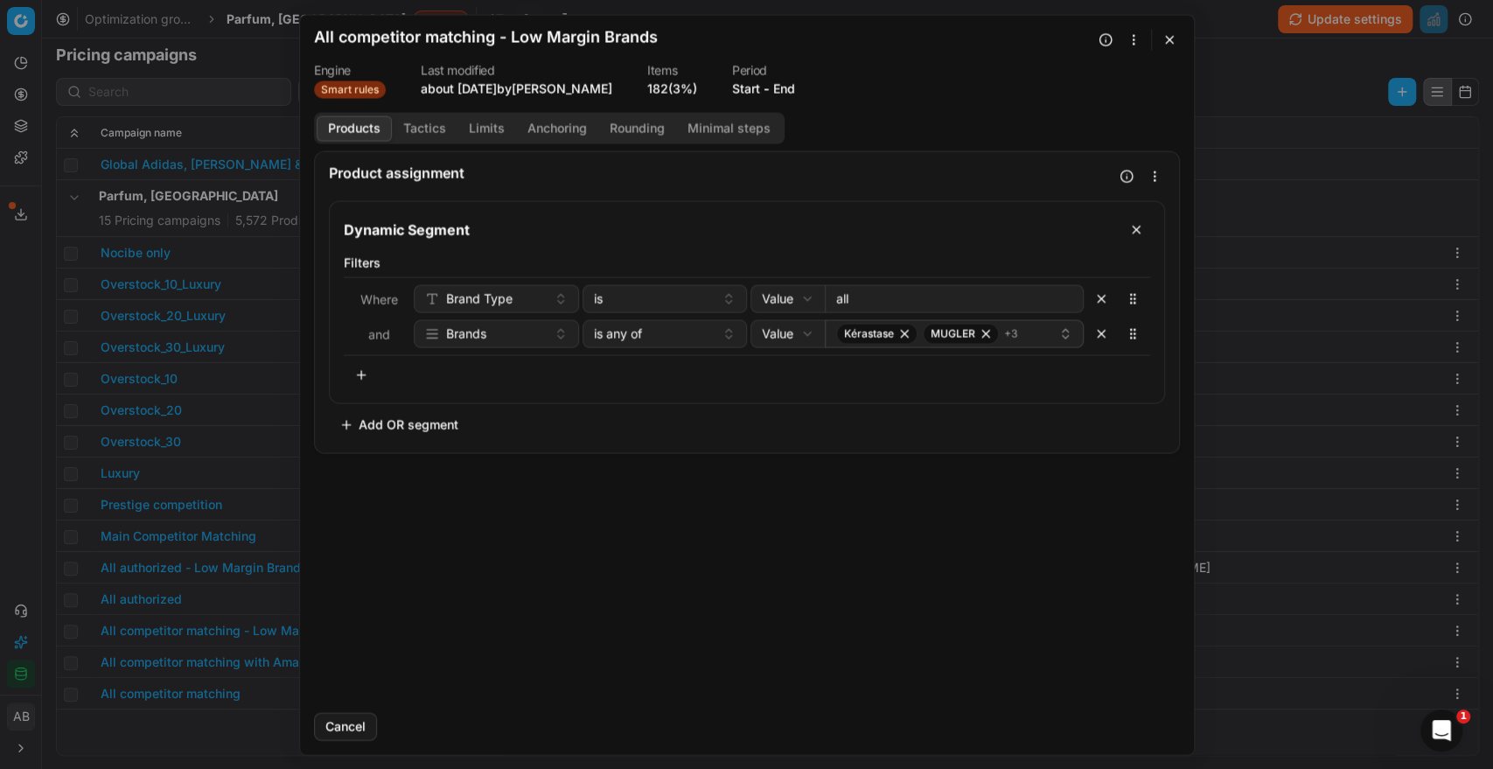
click at [439, 123] on button "Tactics" at bounding box center [425, 127] width 66 height 25
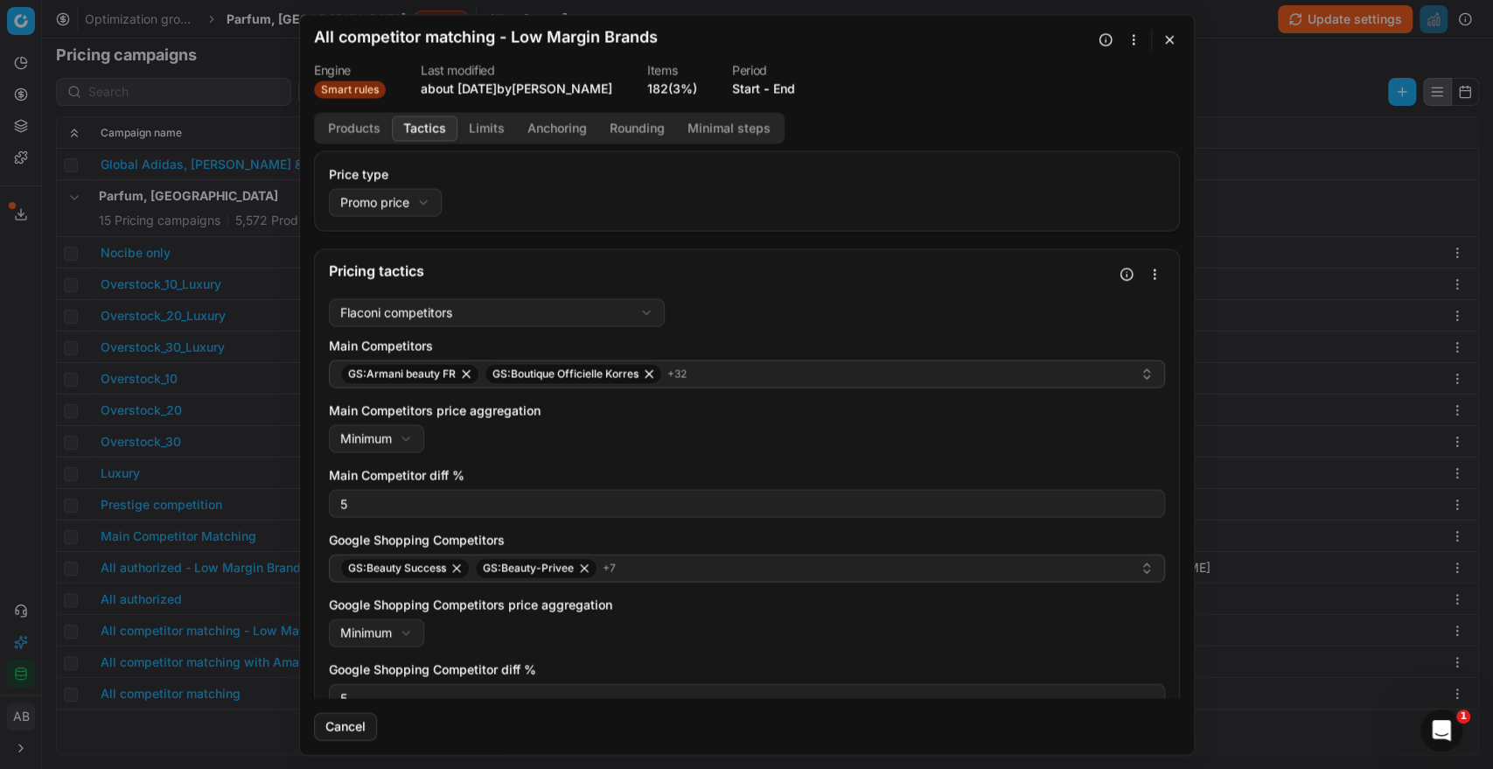
click at [14, 427] on div "We are saving PC settings. Please wait, it should take a few minutes All compet…" at bounding box center [746, 384] width 1493 height 769
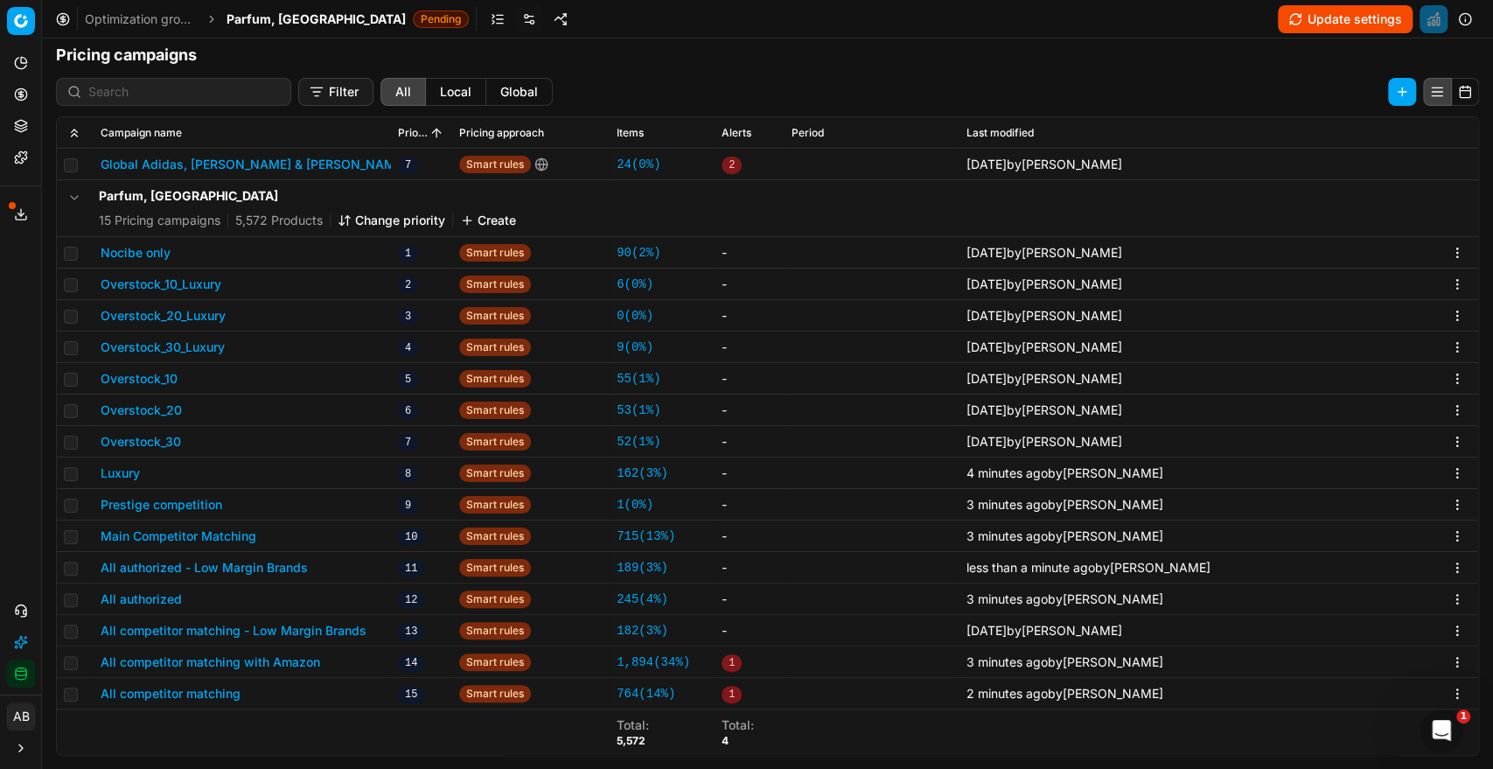
click at [265, 564] on button "All authorized - Low Margin Brands" at bounding box center [204, 567] width 207 height 17
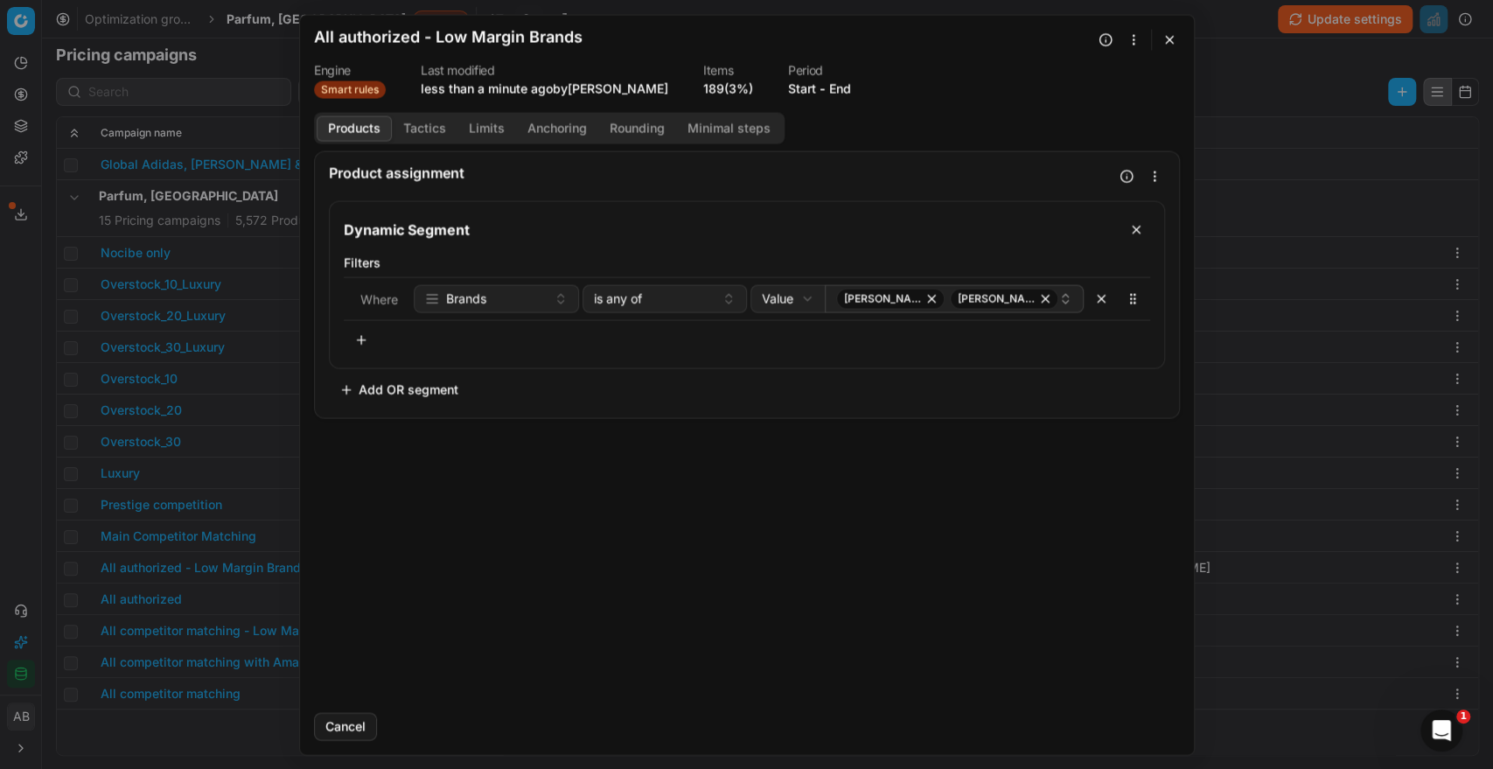
click at [431, 121] on button "Tactics" at bounding box center [425, 127] width 66 height 25
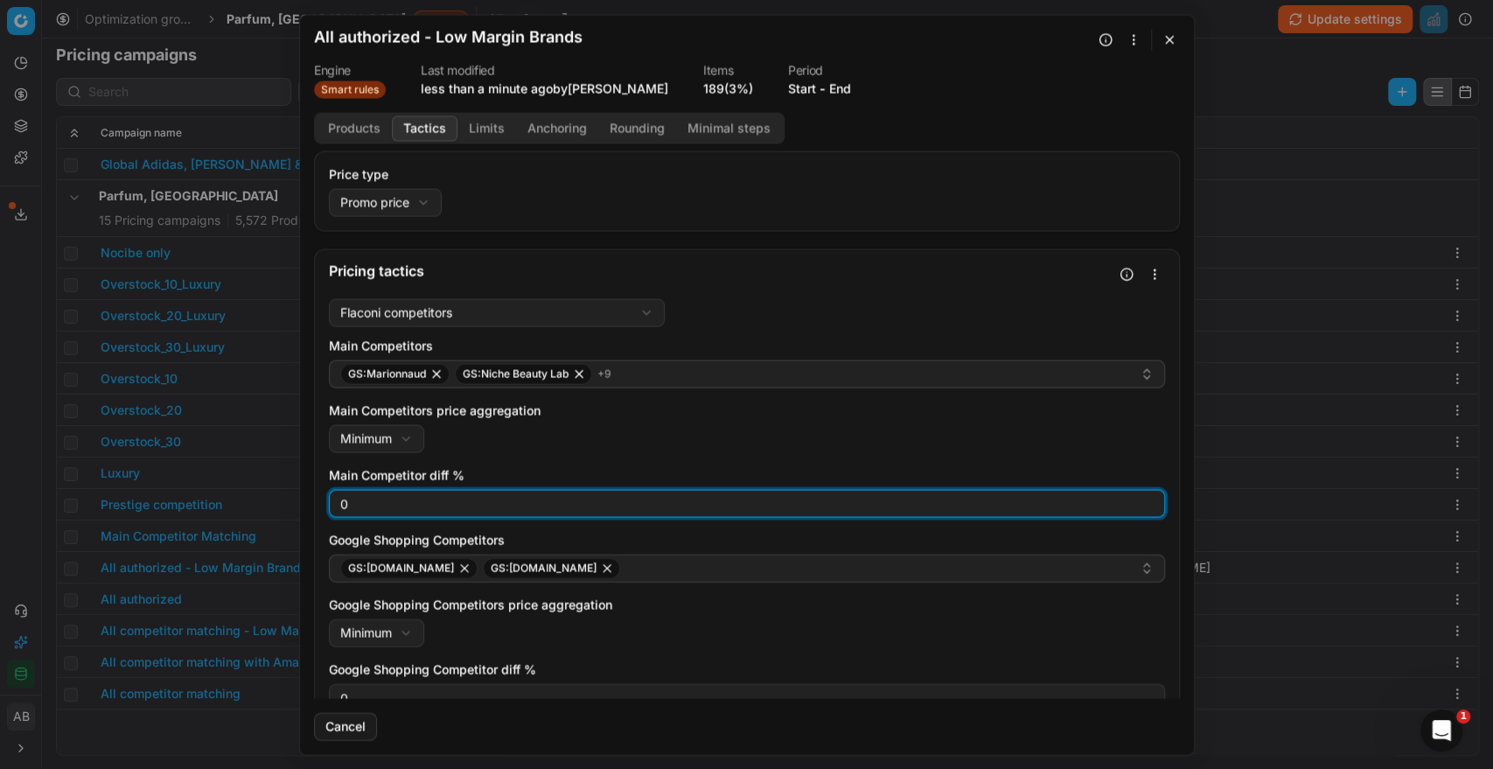
click at [352, 502] on input "0" at bounding box center [747, 503] width 820 height 26
type input "3"
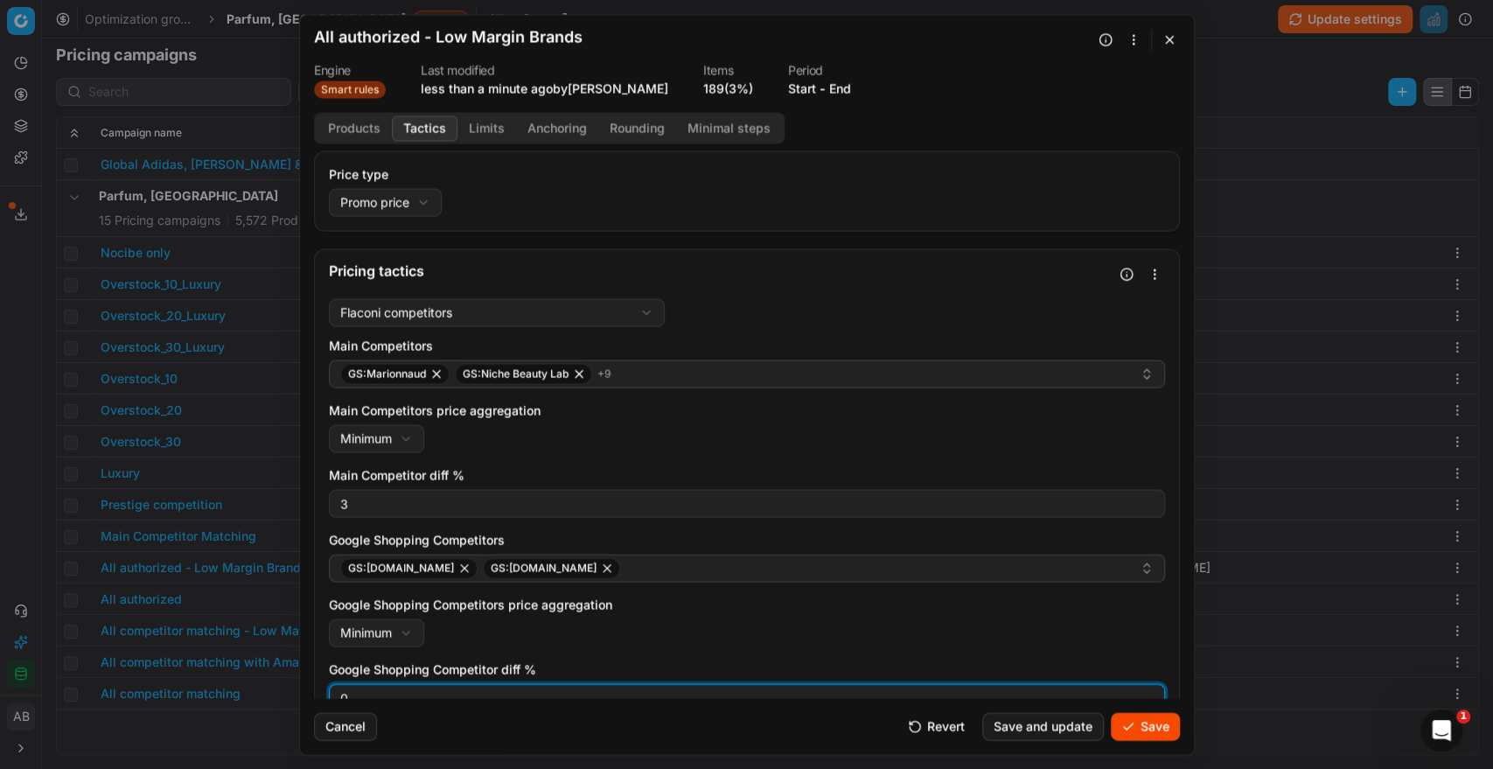
click at [402, 697] on input "0" at bounding box center [747, 697] width 820 height 26
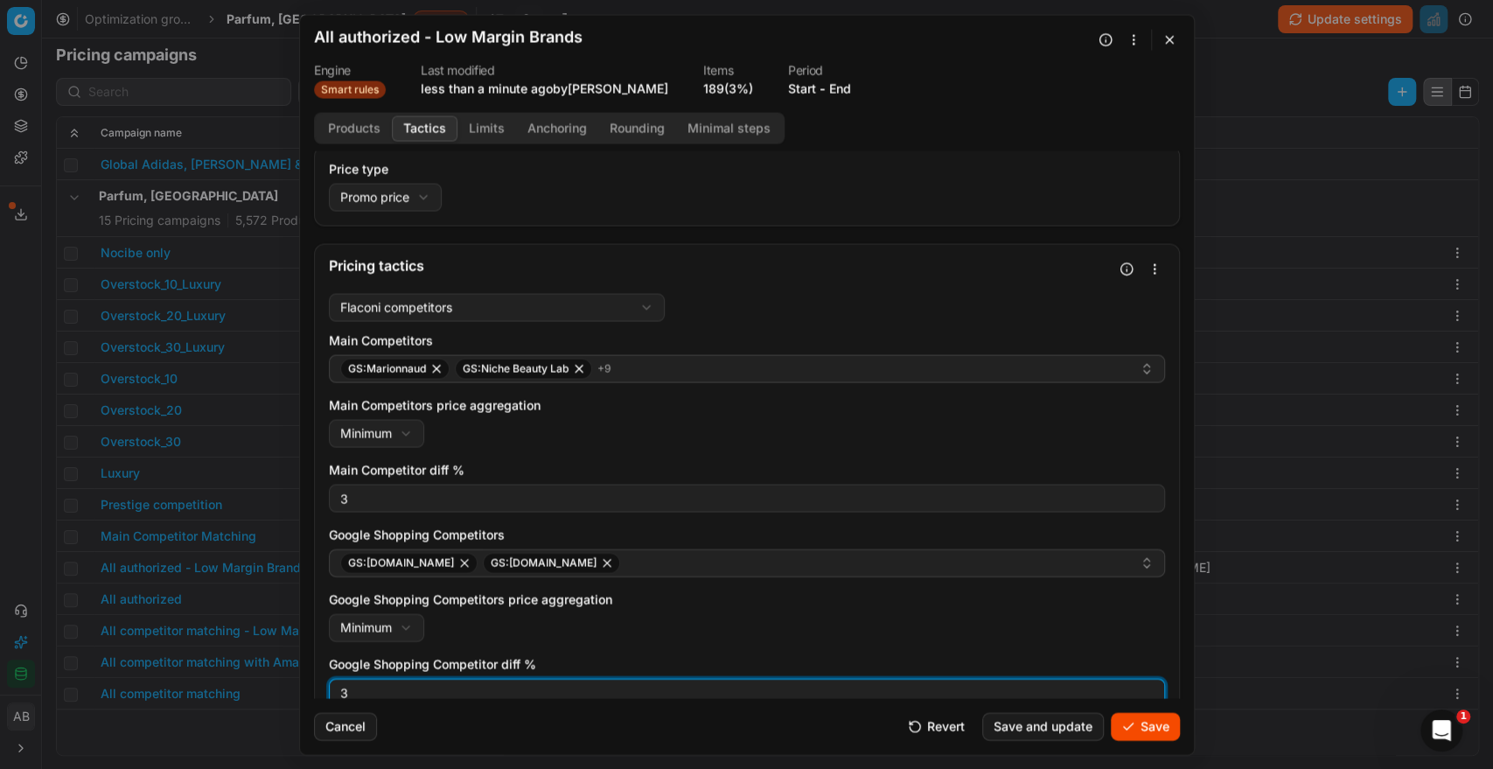
type input "3"
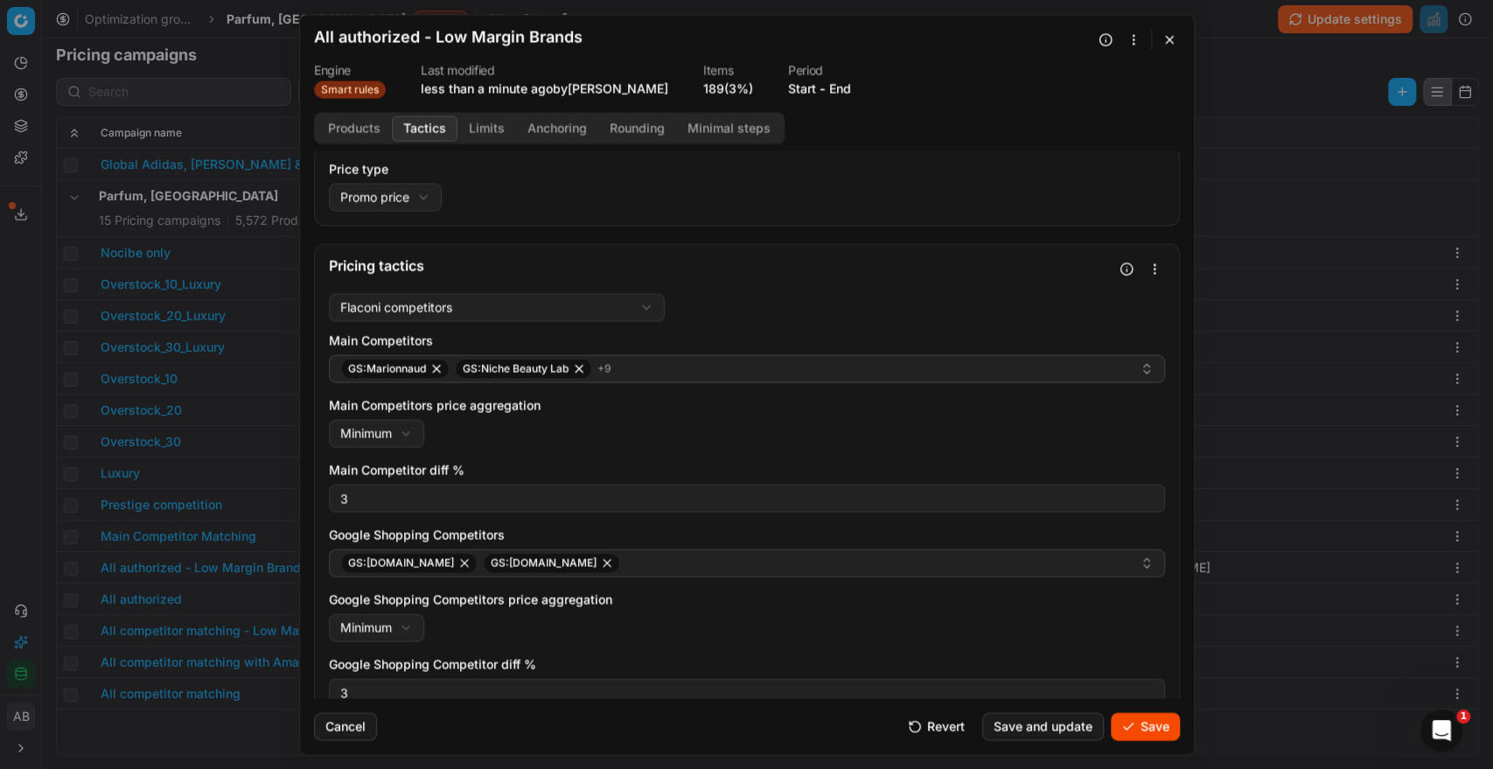
click at [1161, 727] on button "Save" at bounding box center [1144, 726] width 69 height 28
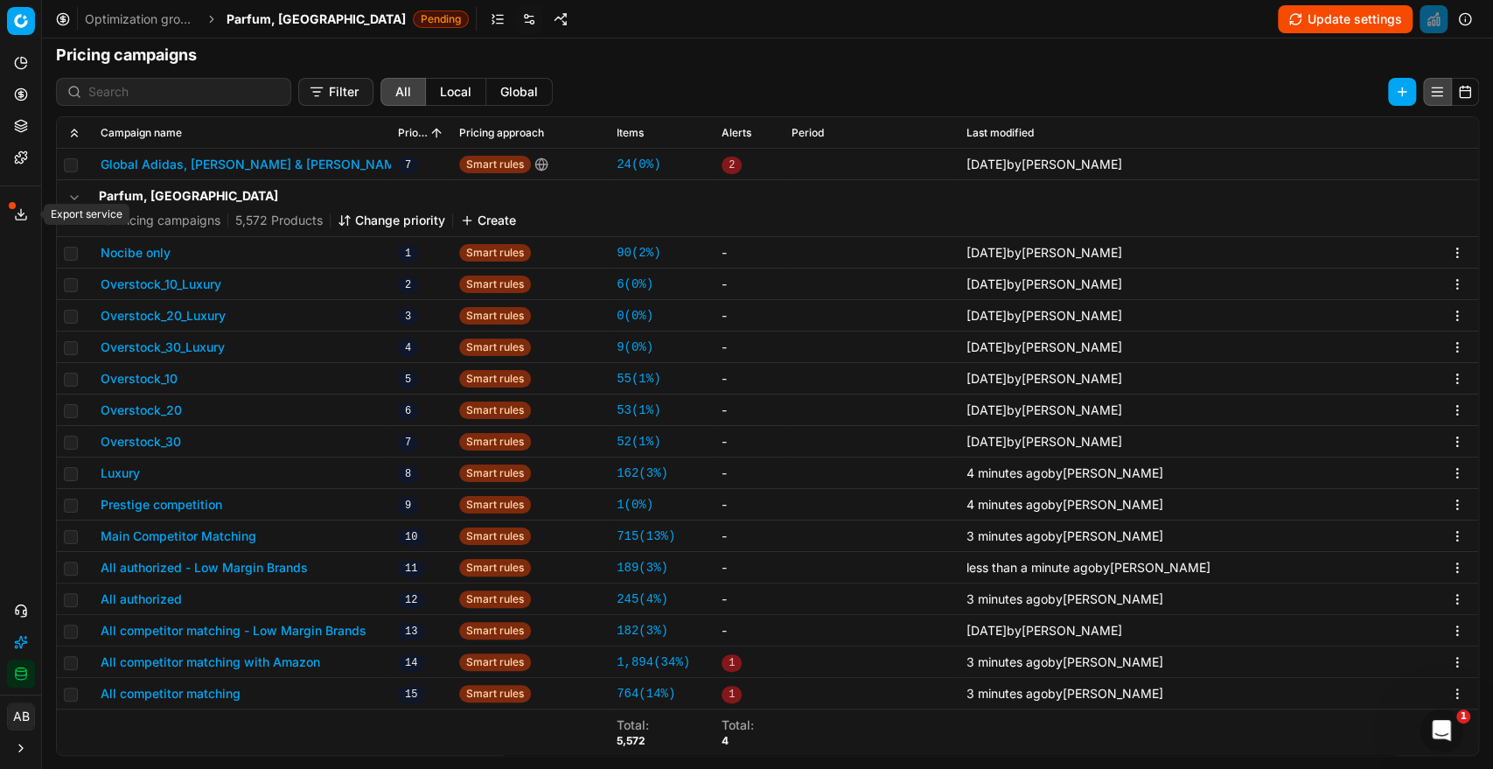
click at [15, 204] on button "Export service" at bounding box center [21, 214] width 28 height 28
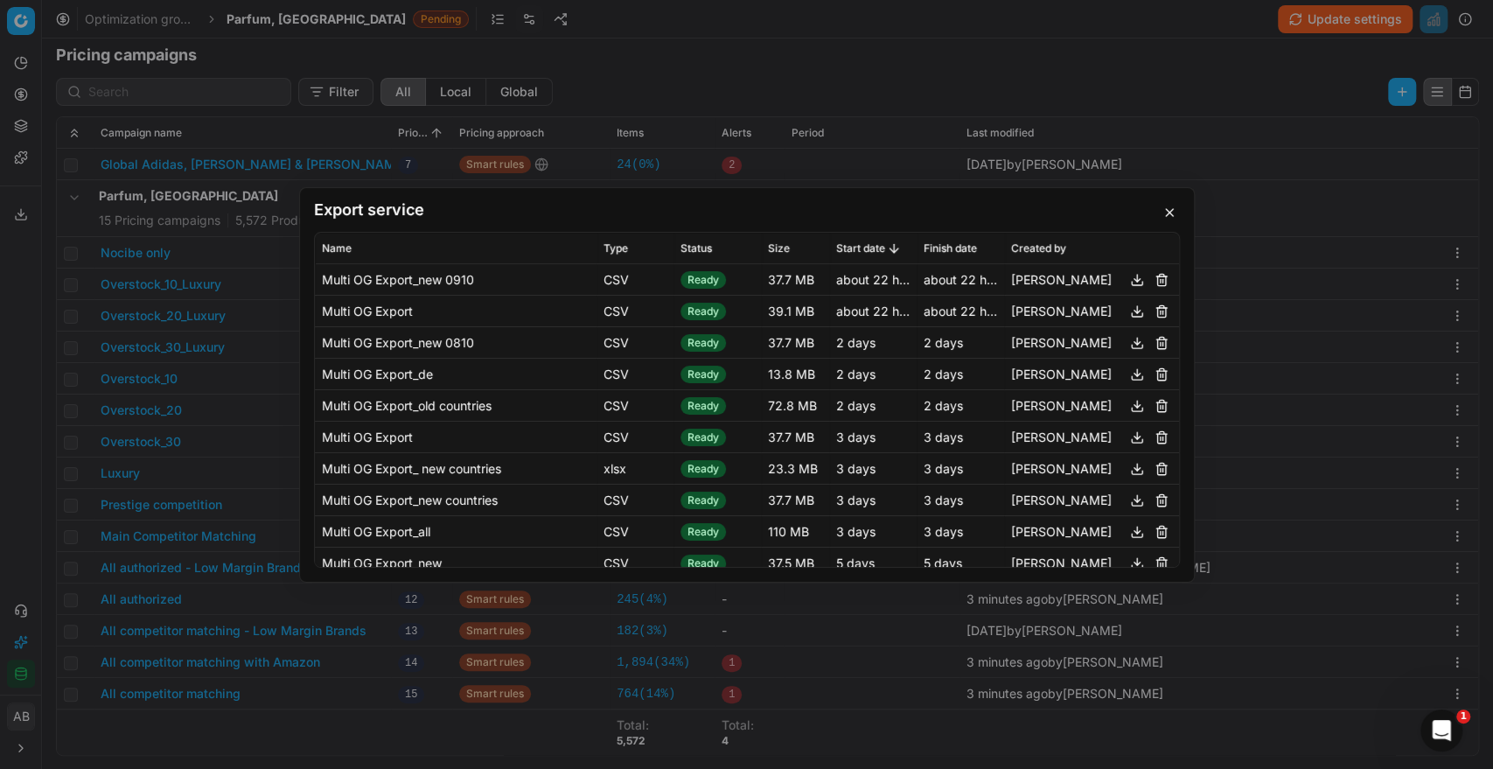
click at [15, 204] on div "Export service Name Type Status Size Start date Finish date Created by Multi OG…" at bounding box center [746, 384] width 1493 height 769
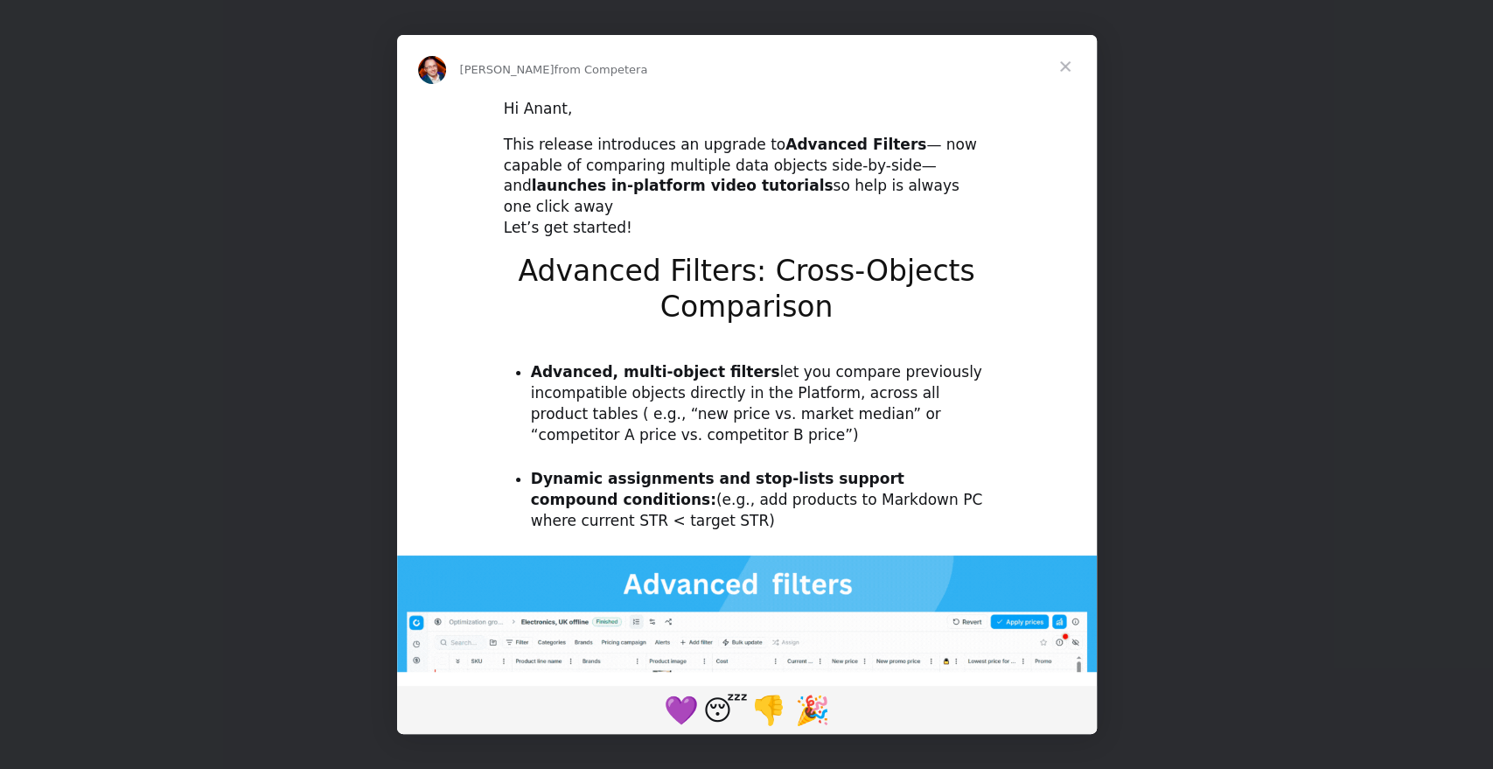
scroll to position [0, 0]
click at [1067, 68] on span "Close" at bounding box center [1065, 66] width 63 height 63
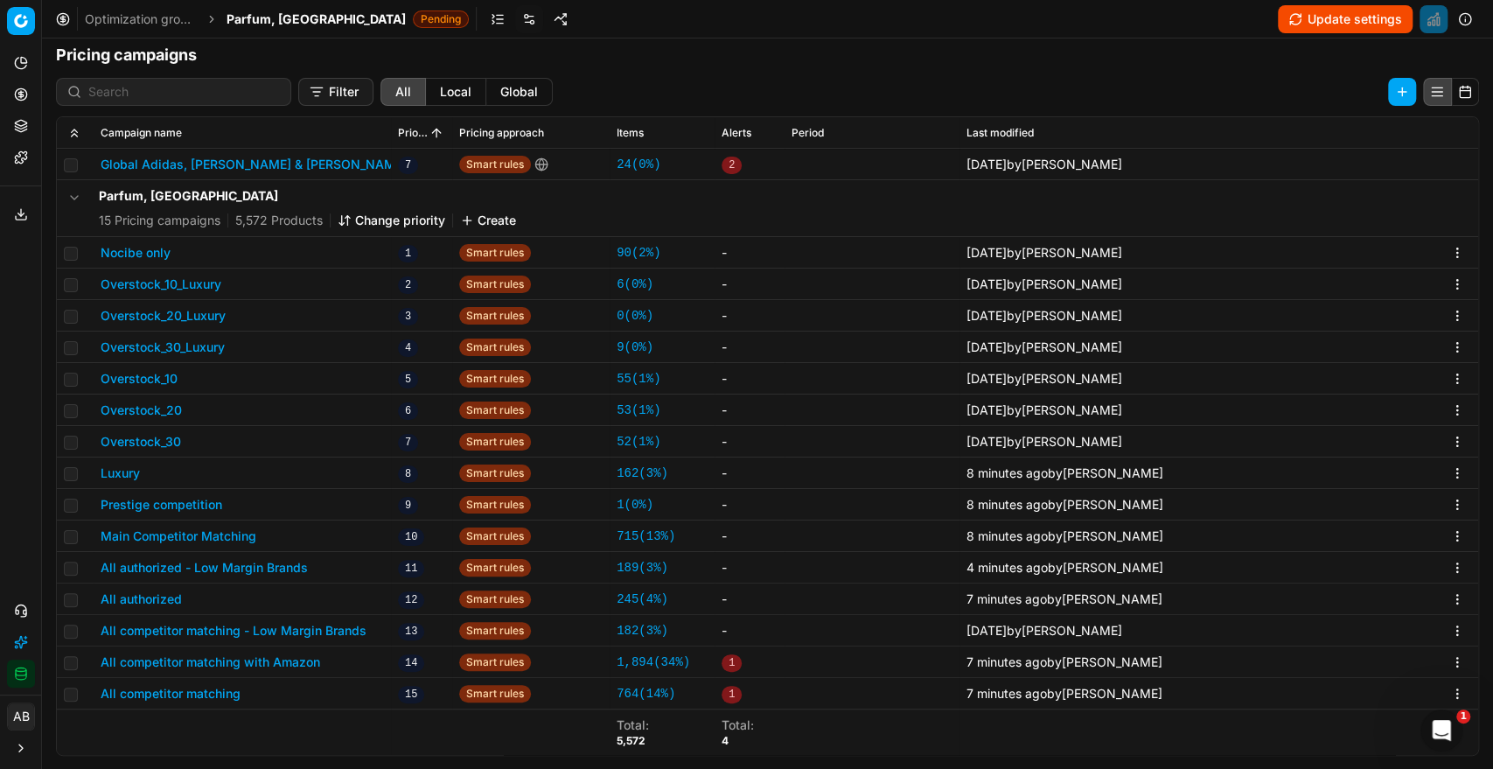
click at [128, 471] on button "Luxury" at bounding box center [120, 472] width 39 height 17
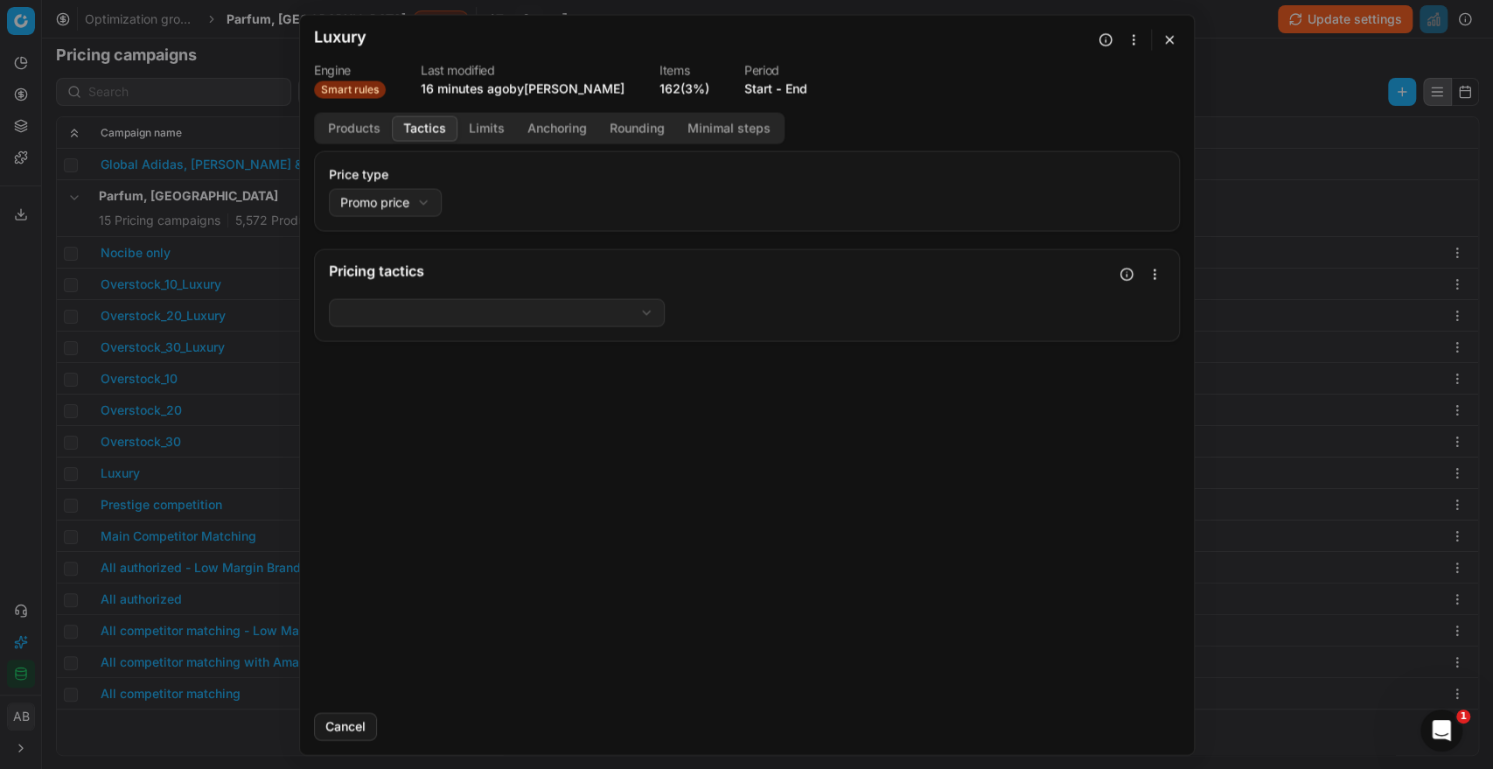
click at [435, 137] on button "Tactics" at bounding box center [425, 127] width 66 height 25
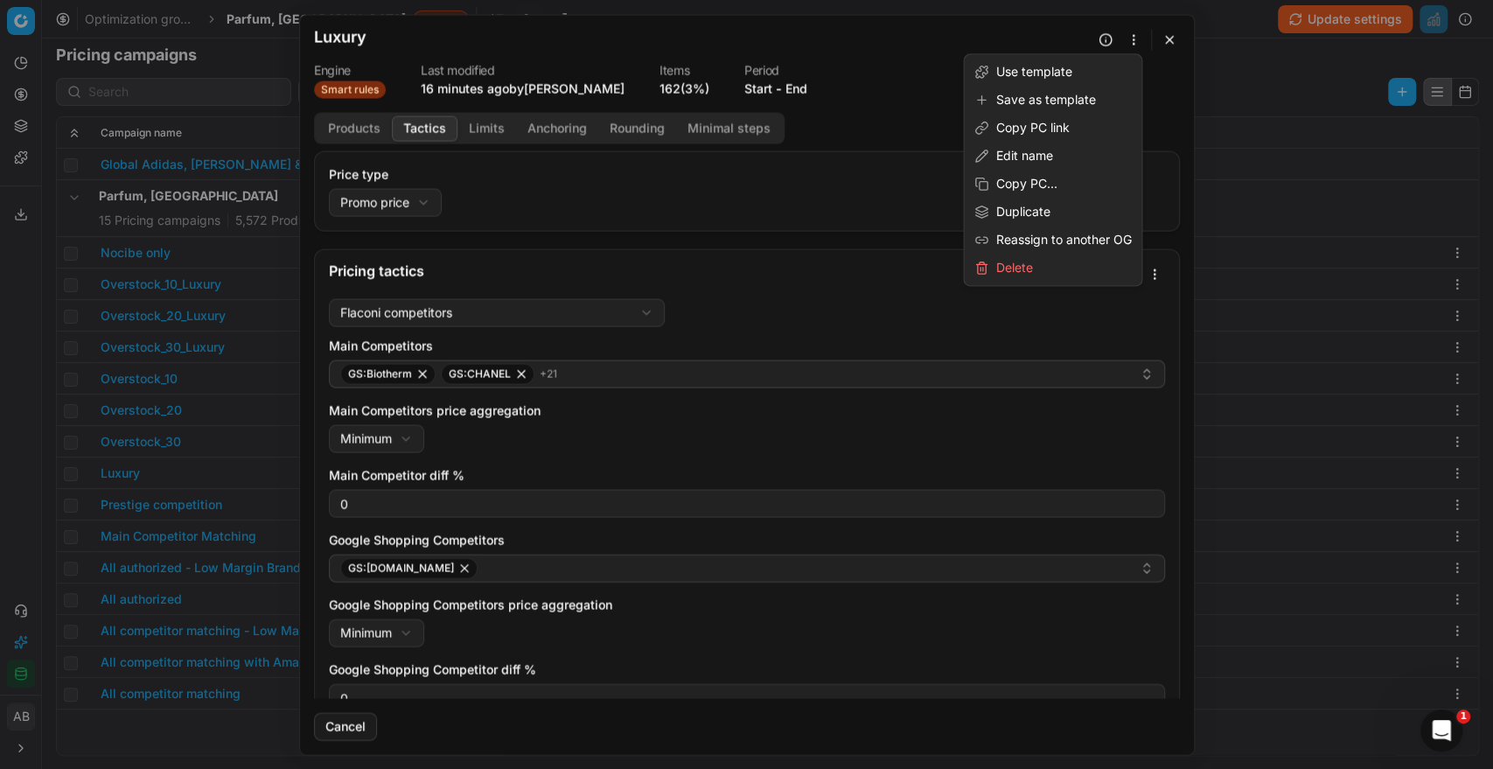
click at [1129, 48] on button "button" at bounding box center [1133, 39] width 21 height 21
click at [1035, 96] on div "Save as template" at bounding box center [1052, 100] width 171 height 28
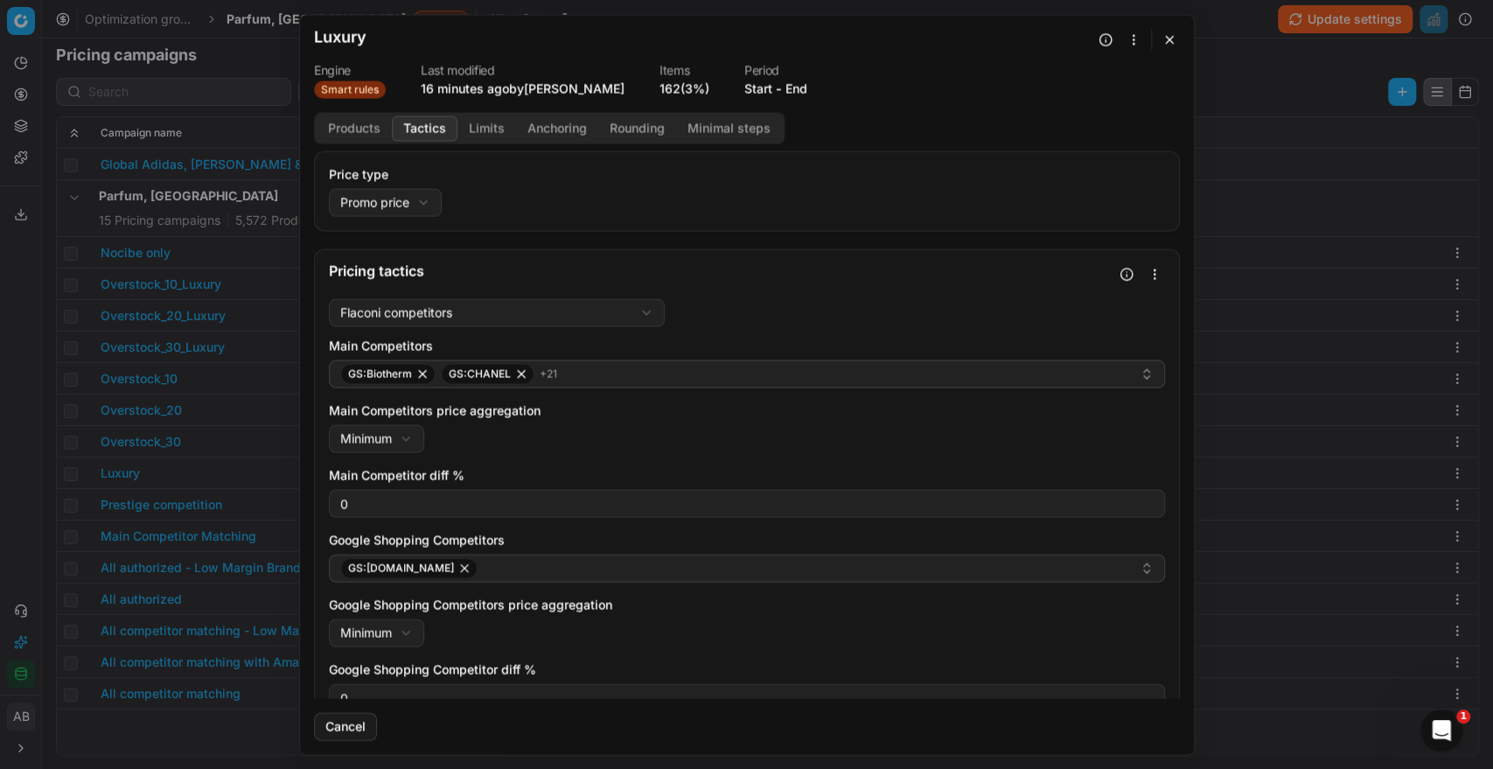
click at [317, 696] on div "Flaconi competitors Flaconi competitorsFlaconi competitors rule: first takes in…" at bounding box center [747, 554] width 864 height 526
click at [1171, 42] on button "button" at bounding box center [1169, 39] width 21 height 21
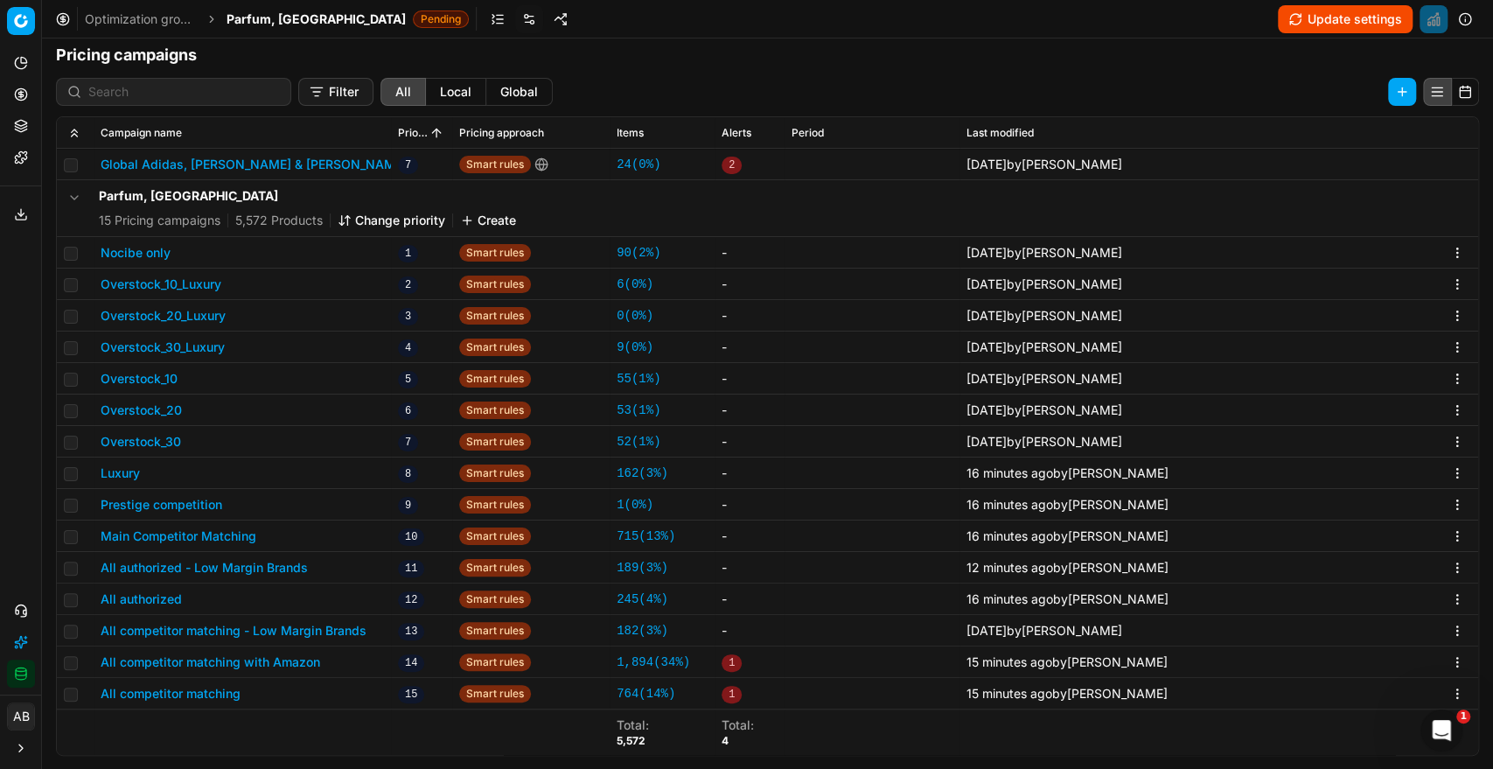
click at [211, 501] on button "Prestige competition" at bounding box center [162, 504] width 122 height 17
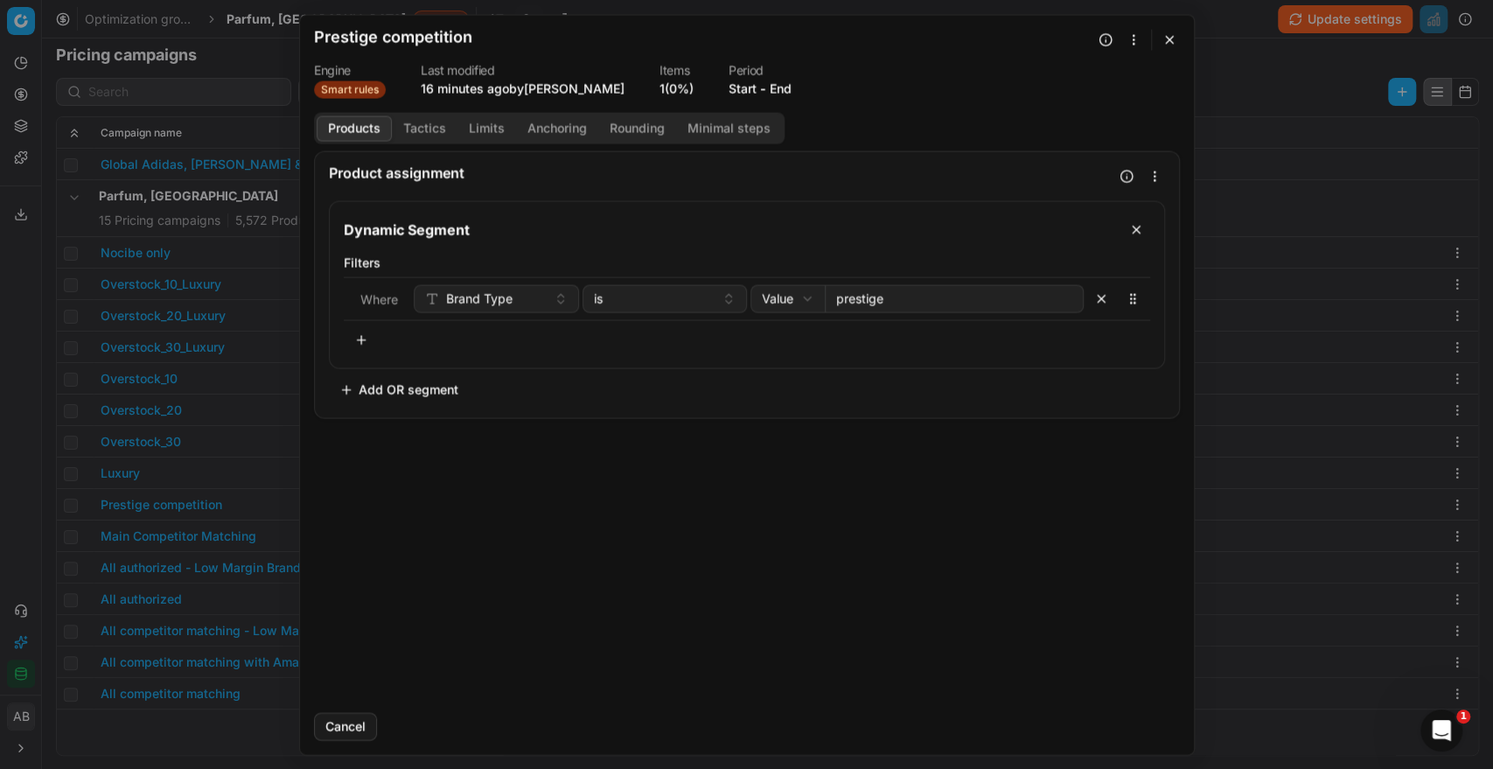
click at [434, 127] on button "Tactics" at bounding box center [425, 127] width 66 height 25
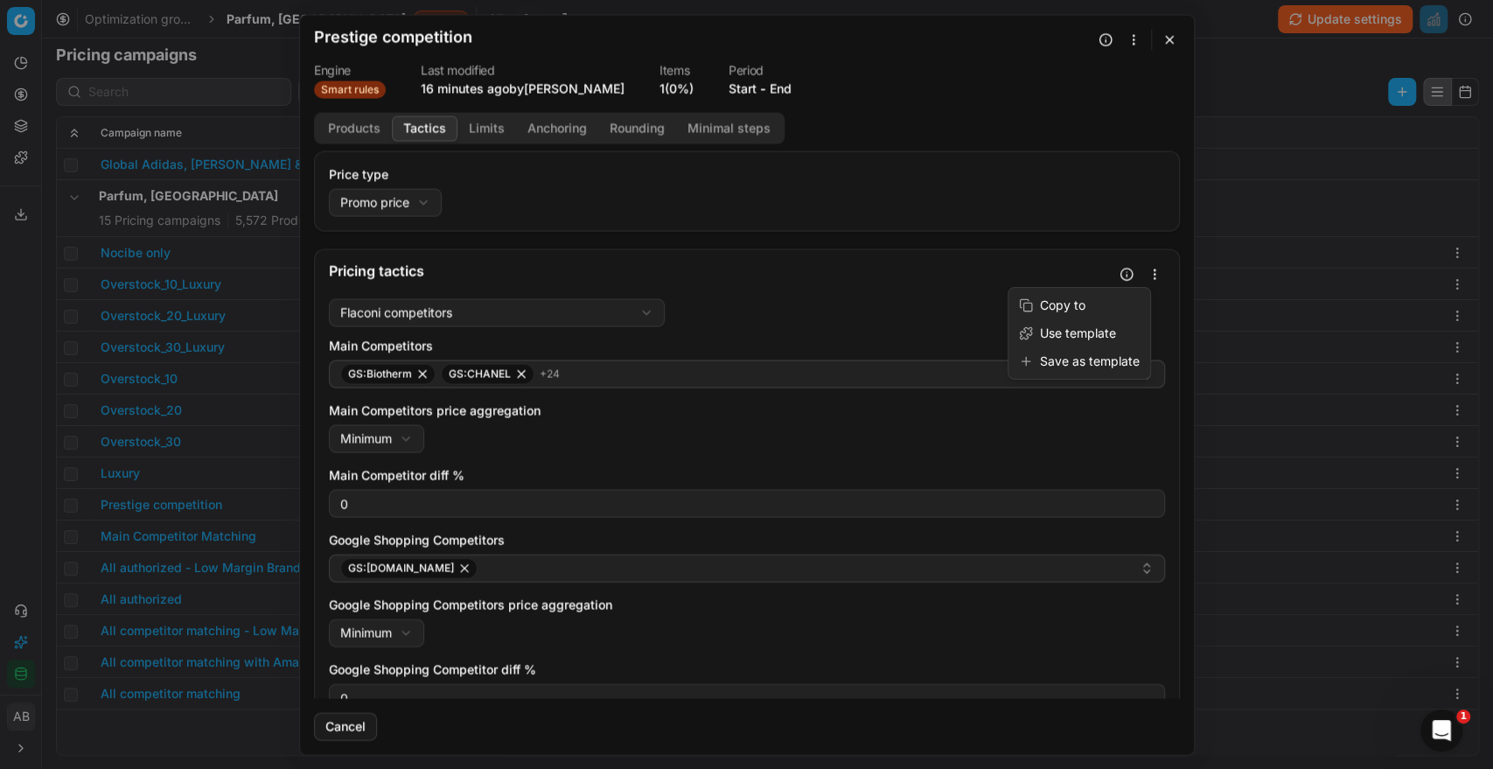
click at [1144, 275] on button "button" at bounding box center [1154, 273] width 21 height 21
click at [1061, 362] on div "Save as template" at bounding box center [1079, 361] width 135 height 28
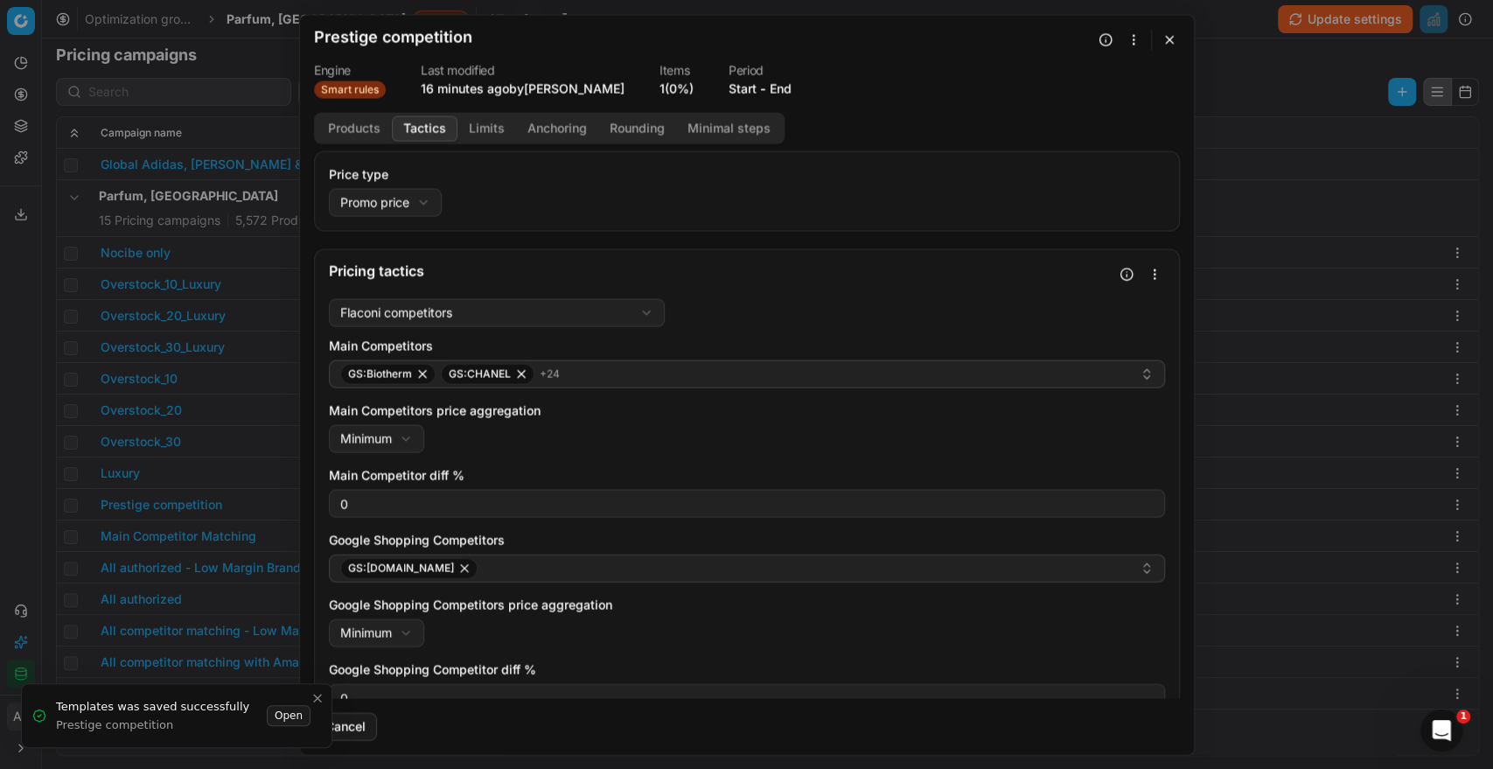
click at [1162, 35] on button "button" at bounding box center [1169, 39] width 21 height 21
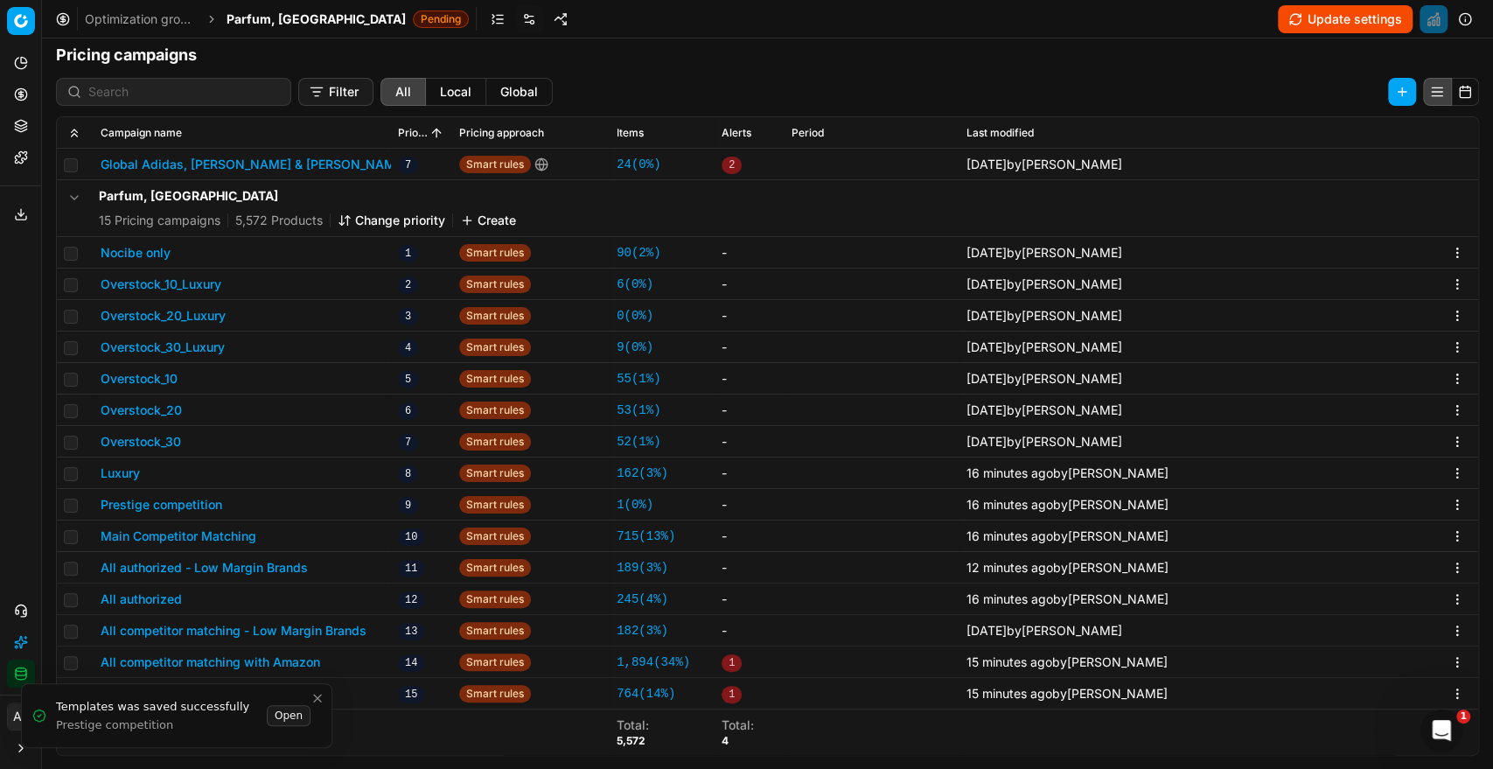
click at [120, 469] on button "Luxury" at bounding box center [120, 472] width 39 height 17
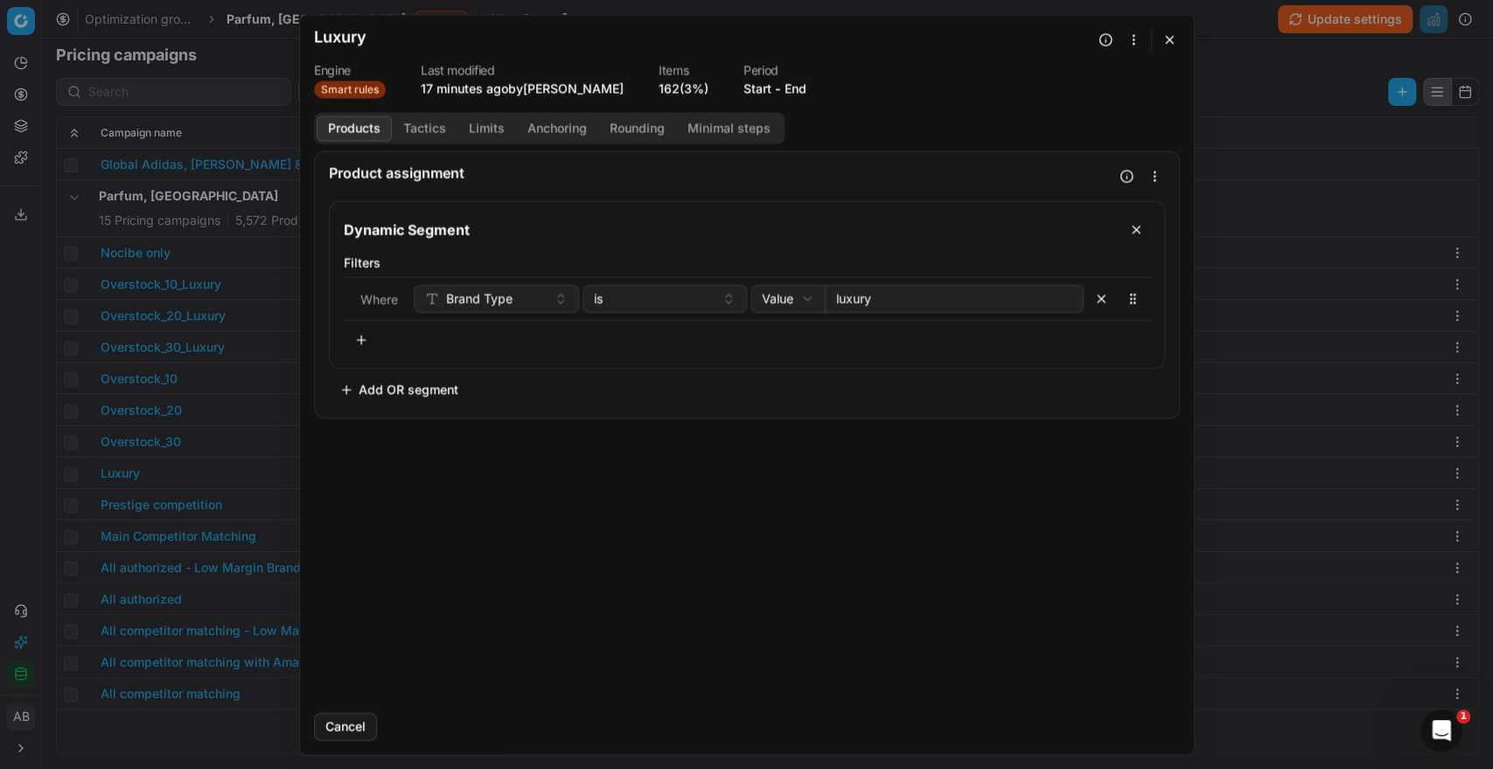
click at [412, 124] on button "Tactics" at bounding box center [425, 127] width 66 height 25
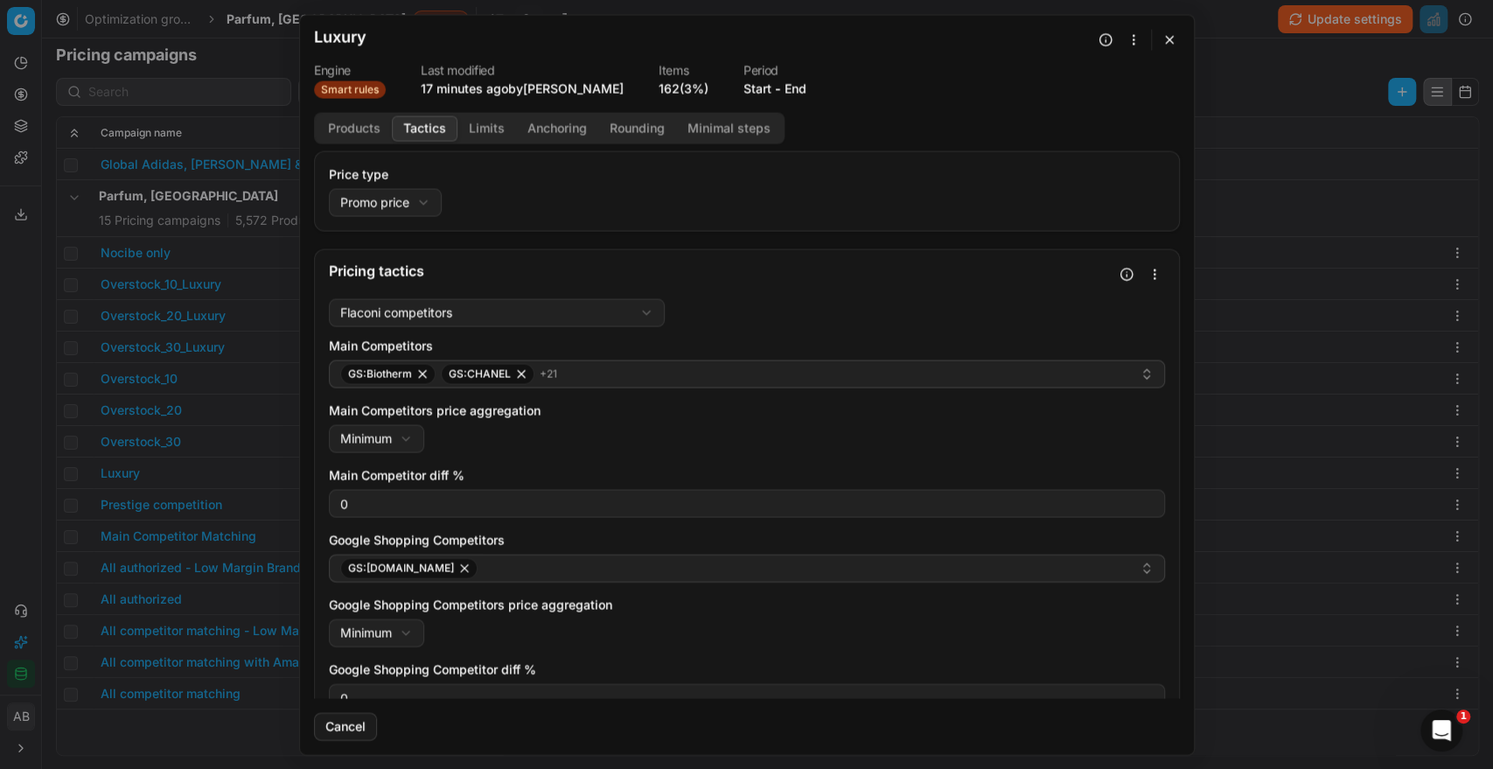
click at [1144, 269] on button "button" at bounding box center [1154, 273] width 21 height 21
click at [1055, 358] on div "Save as template" at bounding box center [1079, 361] width 135 height 28
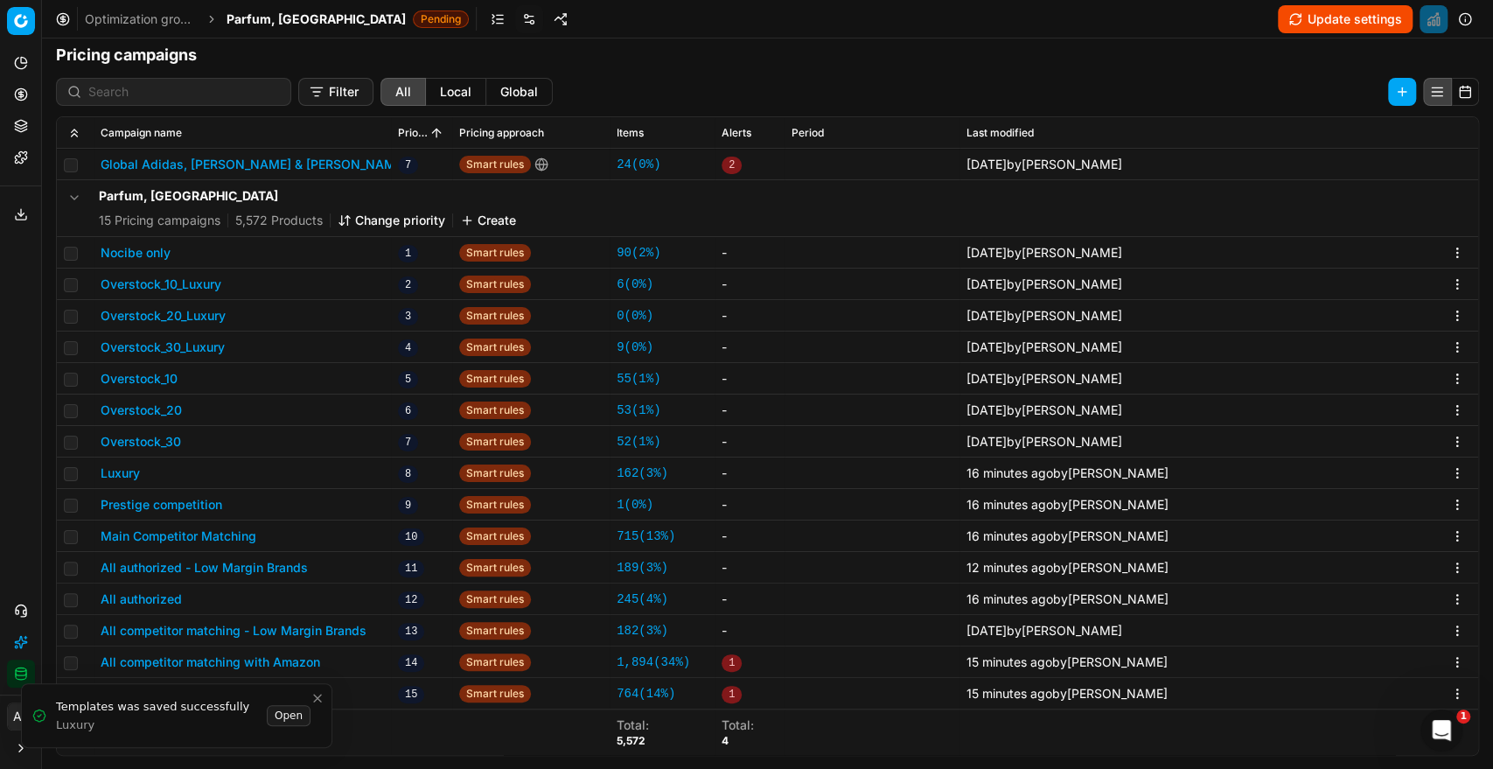
click at [17, 478] on div "We are saving PC settings. Please wait, it should take a few minutes Luxury Eng…" at bounding box center [746, 384] width 1493 height 769
click at [231, 533] on button "Main Competitor Matching" at bounding box center [179, 535] width 156 height 17
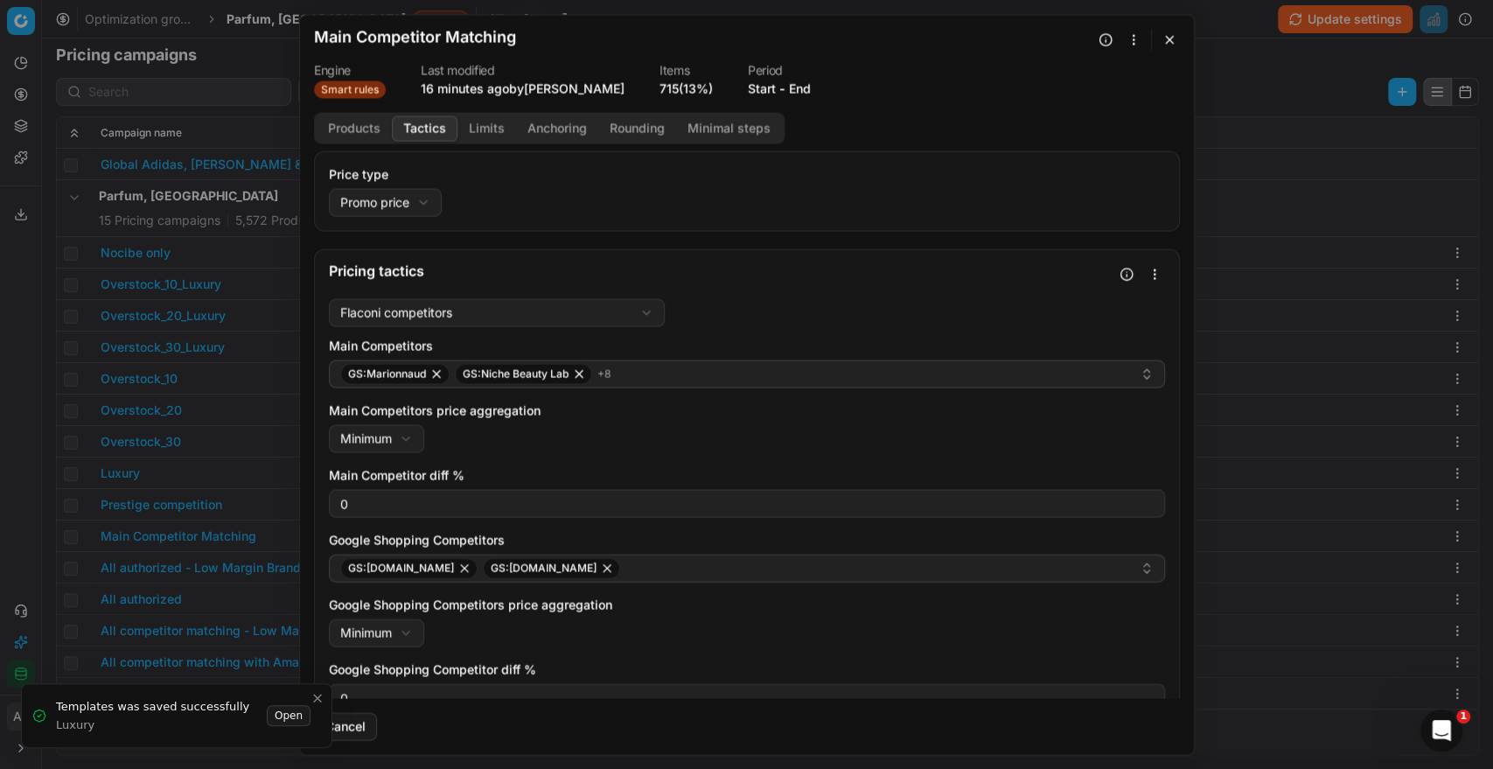
click at [418, 138] on button "Tactics" at bounding box center [425, 127] width 66 height 25
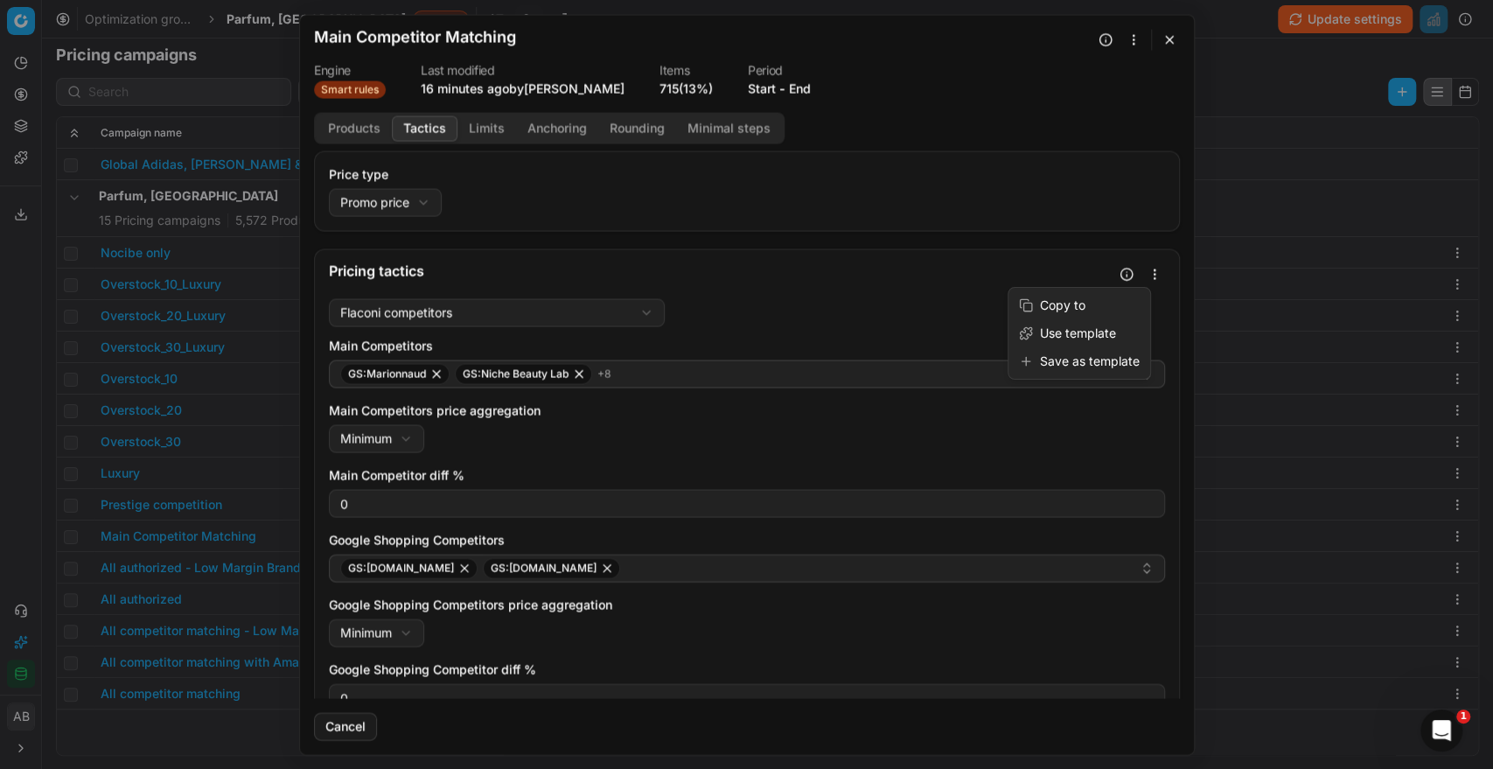
click at [1144, 276] on button "button" at bounding box center [1154, 273] width 21 height 21
click at [1068, 363] on div "Save as template" at bounding box center [1079, 361] width 135 height 28
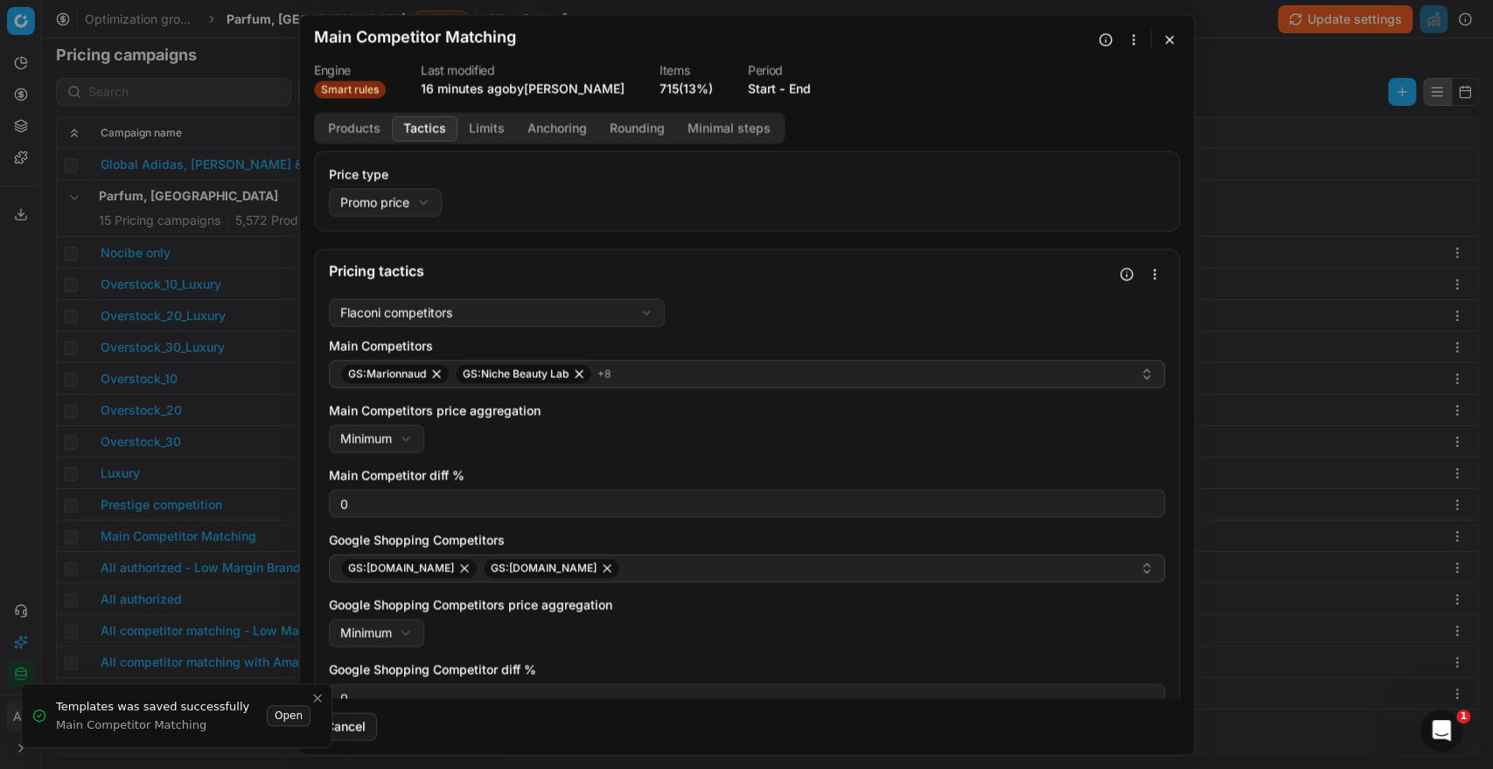
click at [7, 469] on div "We are saving PC settings. Please wait, it should take a few minutes Main Compe…" at bounding box center [746, 384] width 1493 height 769
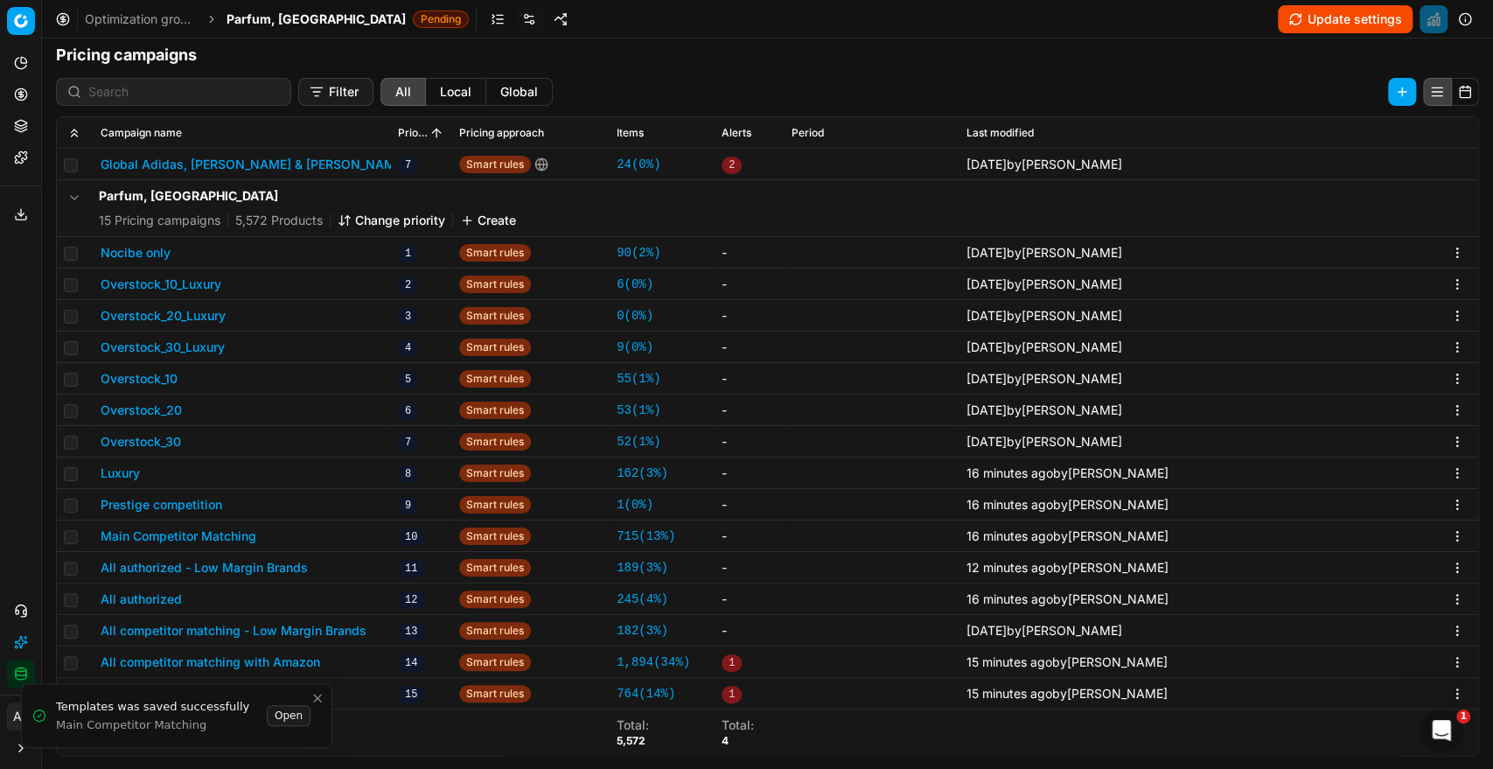
click at [169, 593] on button "All authorized" at bounding box center [141, 598] width 81 height 17
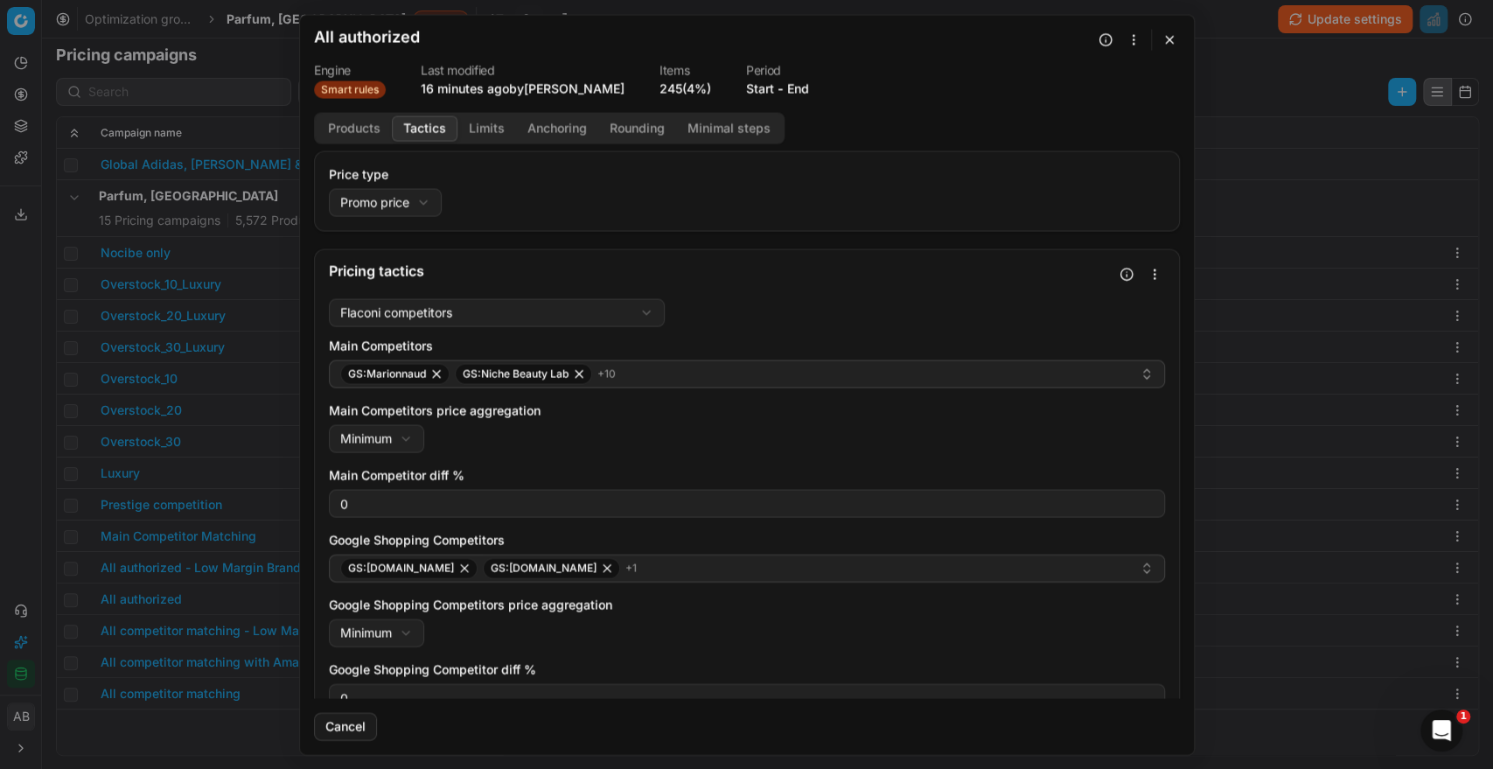
click at [425, 125] on button "Tactics" at bounding box center [425, 127] width 66 height 25
click at [1144, 271] on button "button" at bounding box center [1154, 273] width 21 height 21
click at [1046, 363] on div "Save as template" at bounding box center [1079, 361] width 135 height 28
click at [0, 531] on div "We are saving PC settings. Please wait, it should take a few minutes All author…" at bounding box center [746, 384] width 1493 height 769
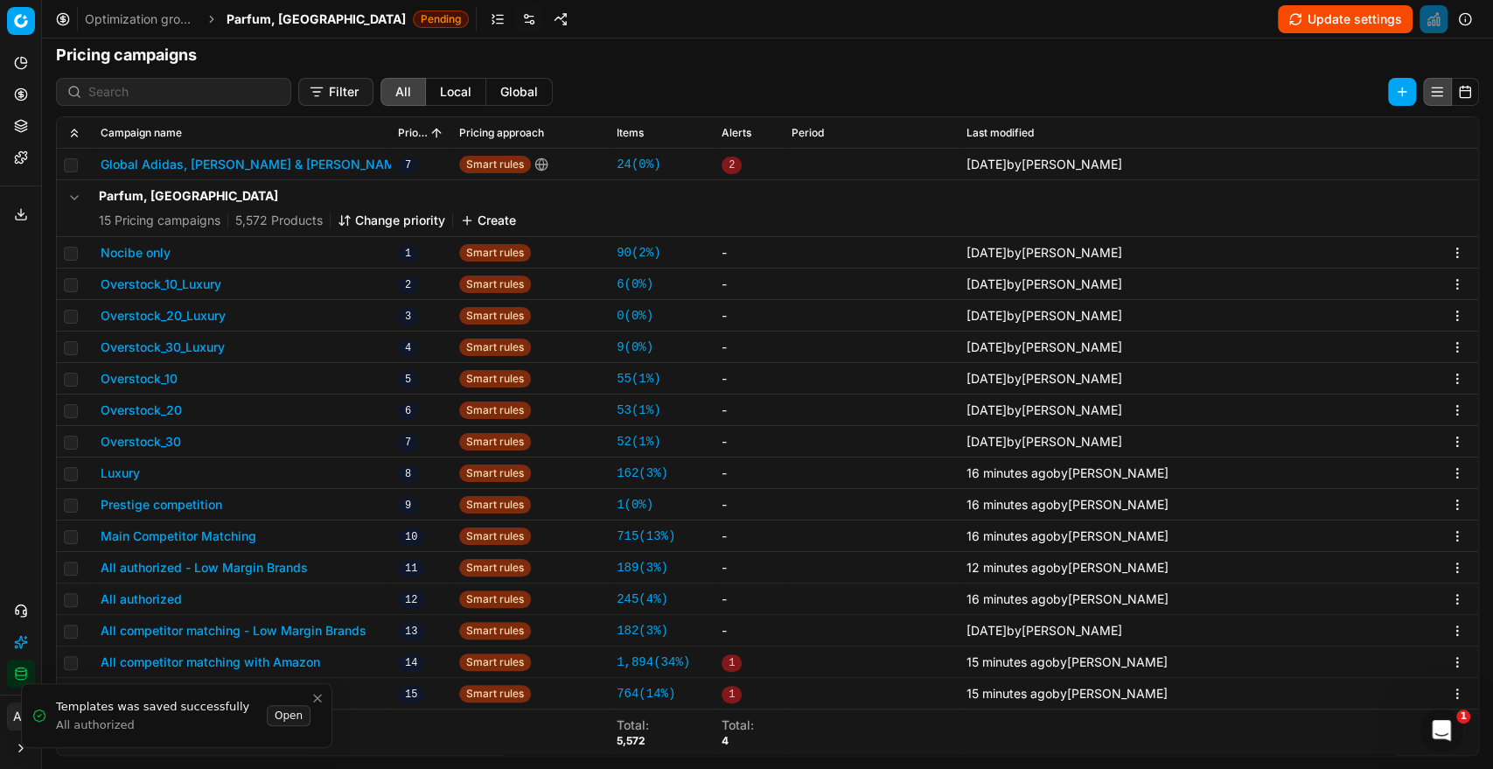
click at [275, 657] on button "All competitor matching with Amazon" at bounding box center [210, 661] width 219 height 17
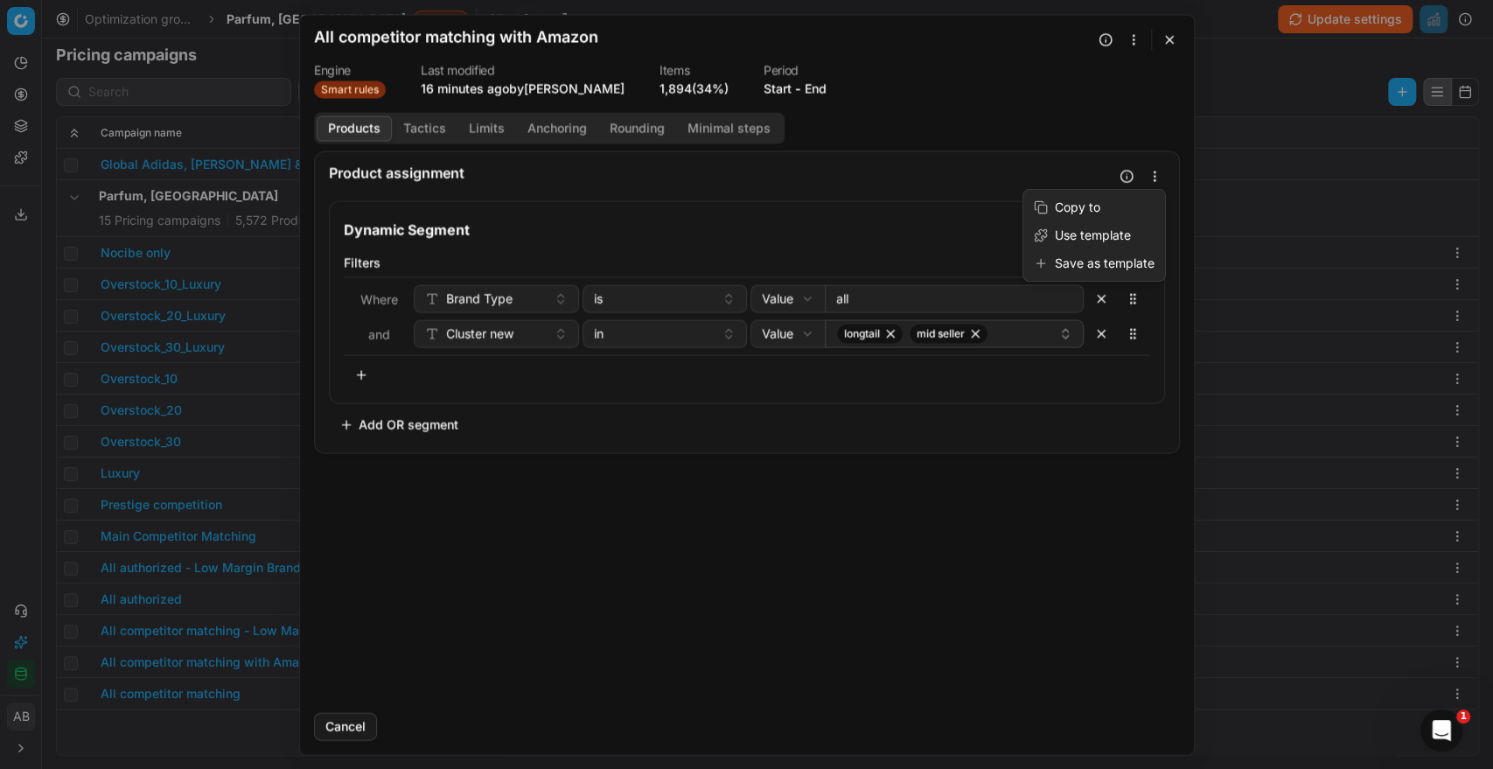
click at [1150, 184] on button "button" at bounding box center [1154, 175] width 21 height 21
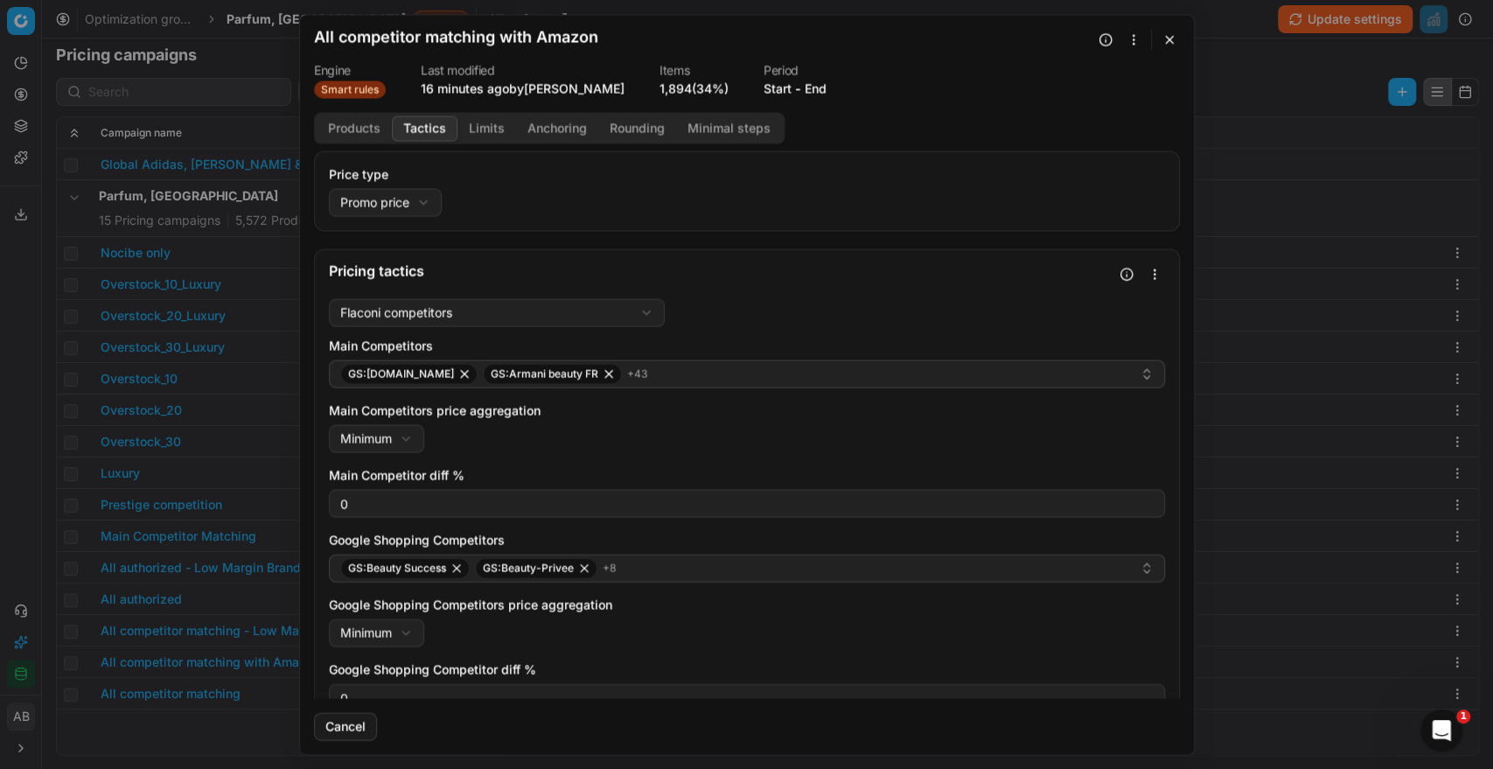
click at [437, 118] on button "Tactics" at bounding box center [425, 127] width 66 height 25
click at [1144, 268] on button "button" at bounding box center [1154, 273] width 21 height 21
click at [1049, 359] on div "Save as template" at bounding box center [1079, 361] width 135 height 28
click at [10, 553] on div "We are saving PC settings. Please wait, it should take a few minutes All compet…" at bounding box center [746, 384] width 1493 height 769
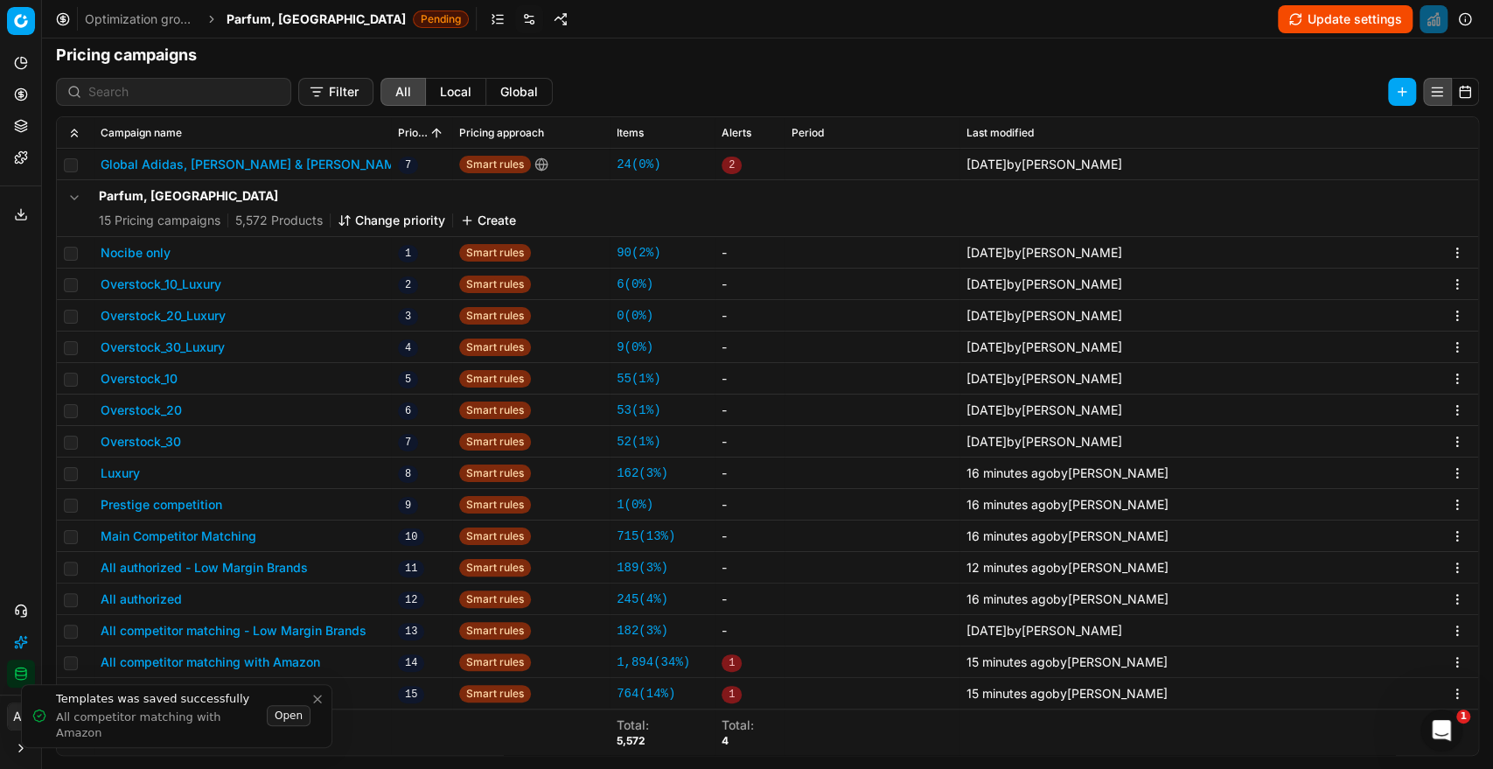
click at [317, 699] on icon "Close toast" at bounding box center [317, 698] width 7 height 7
click at [210, 691] on button "All competitor matching" at bounding box center [171, 693] width 140 height 17
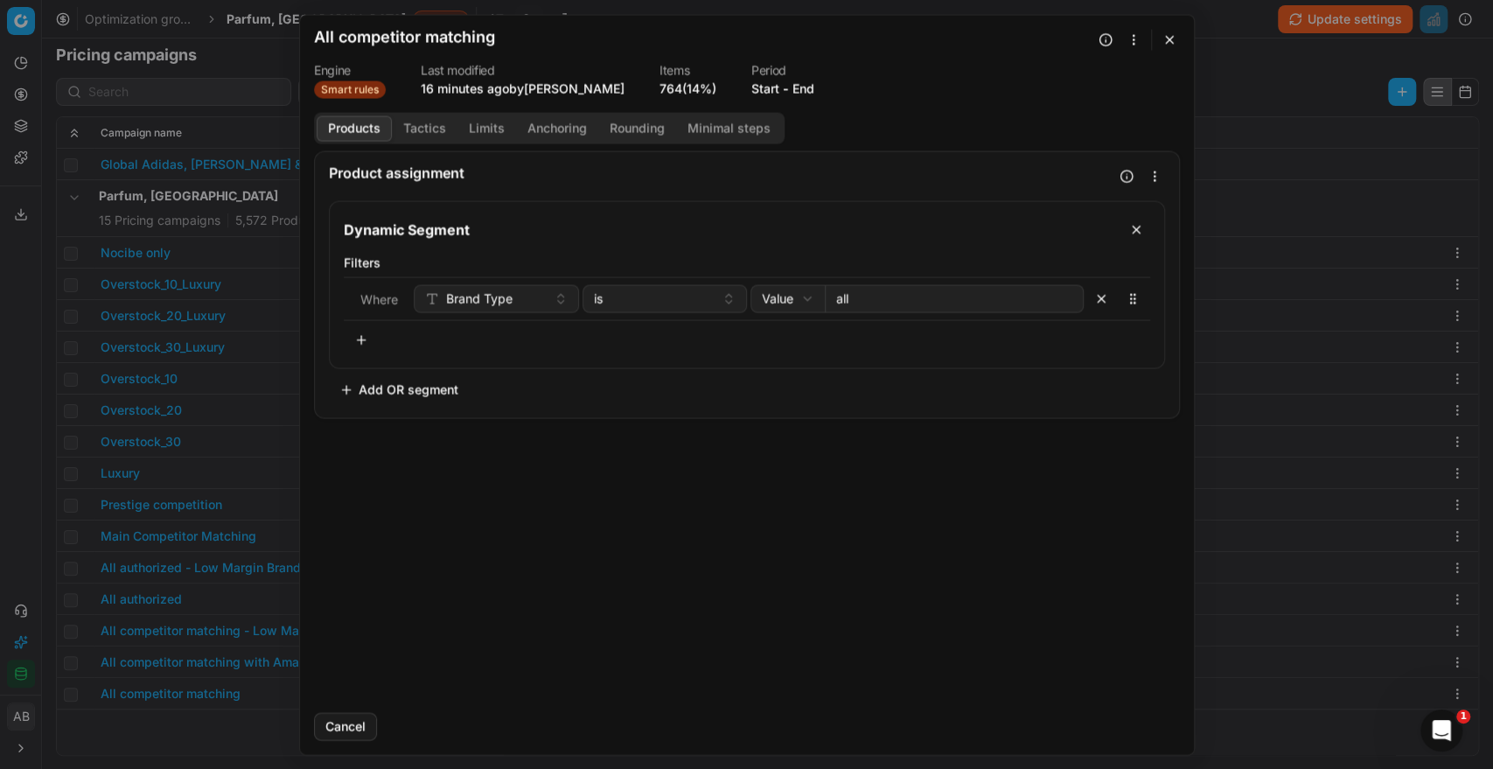
click at [437, 128] on button "Tactics" at bounding box center [425, 127] width 66 height 25
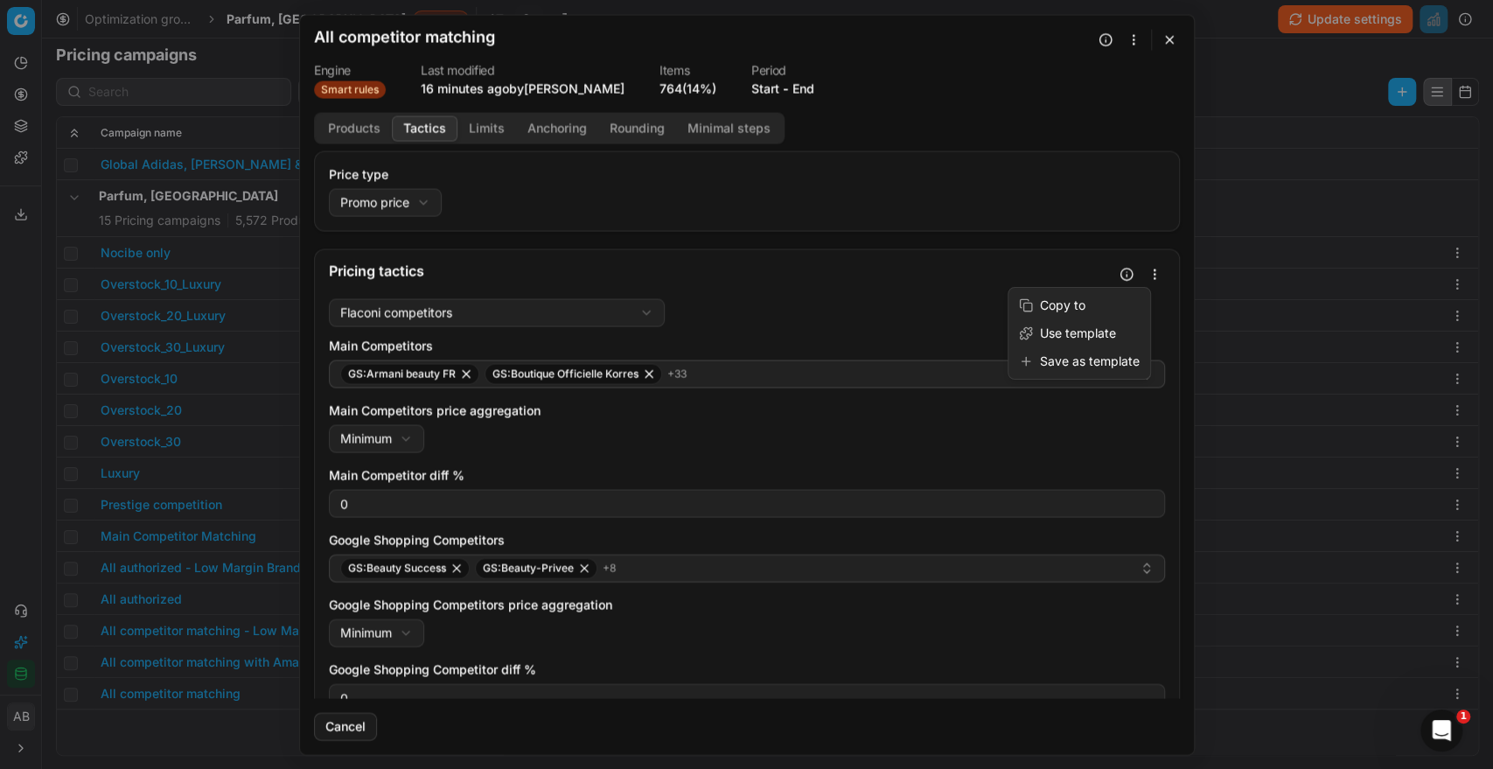
click at [1144, 273] on button "button" at bounding box center [1154, 273] width 21 height 21
click at [1040, 358] on div "Save as template" at bounding box center [1079, 361] width 135 height 28
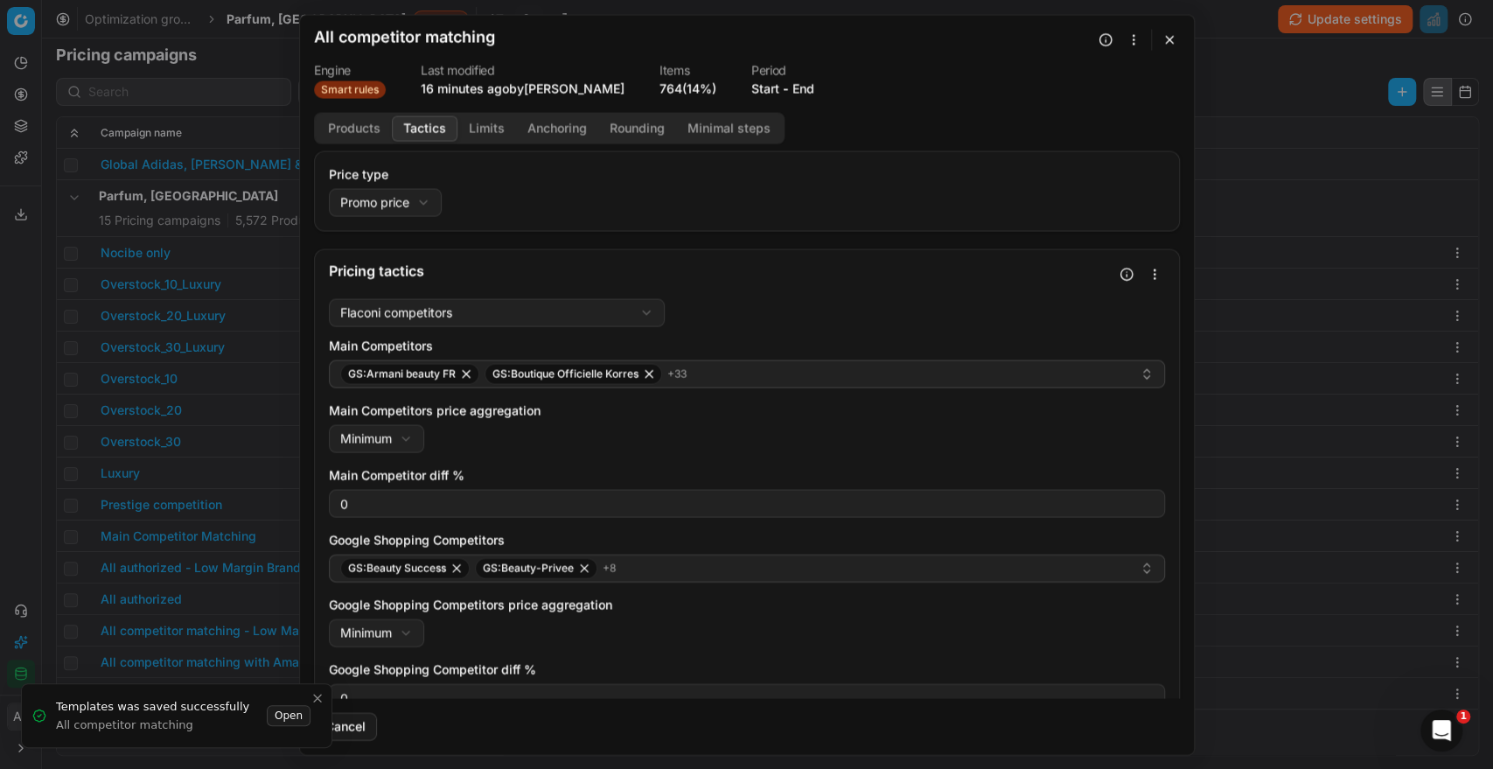
click at [317, 696] on div "Flaconi competitors Flaconi competitorsFlaconi competitors rule: first takes in…" at bounding box center [747, 554] width 864 height 526
click at [1172, 37] on button "button" at bounding box center [1169, 39] width 21 height 21
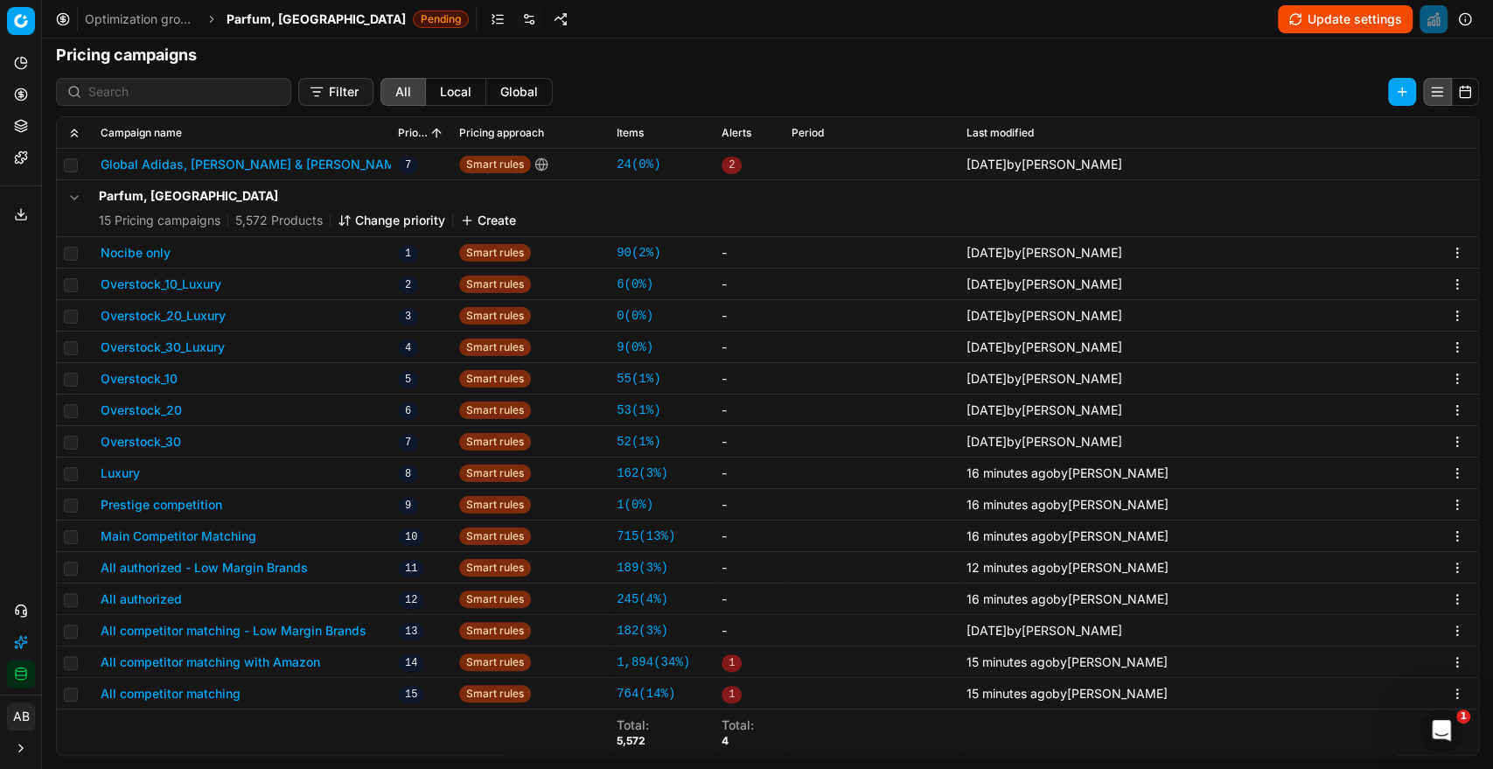
click at [25, 165] on link "Templates" at bounding box center [21, 157] width 28 height 28
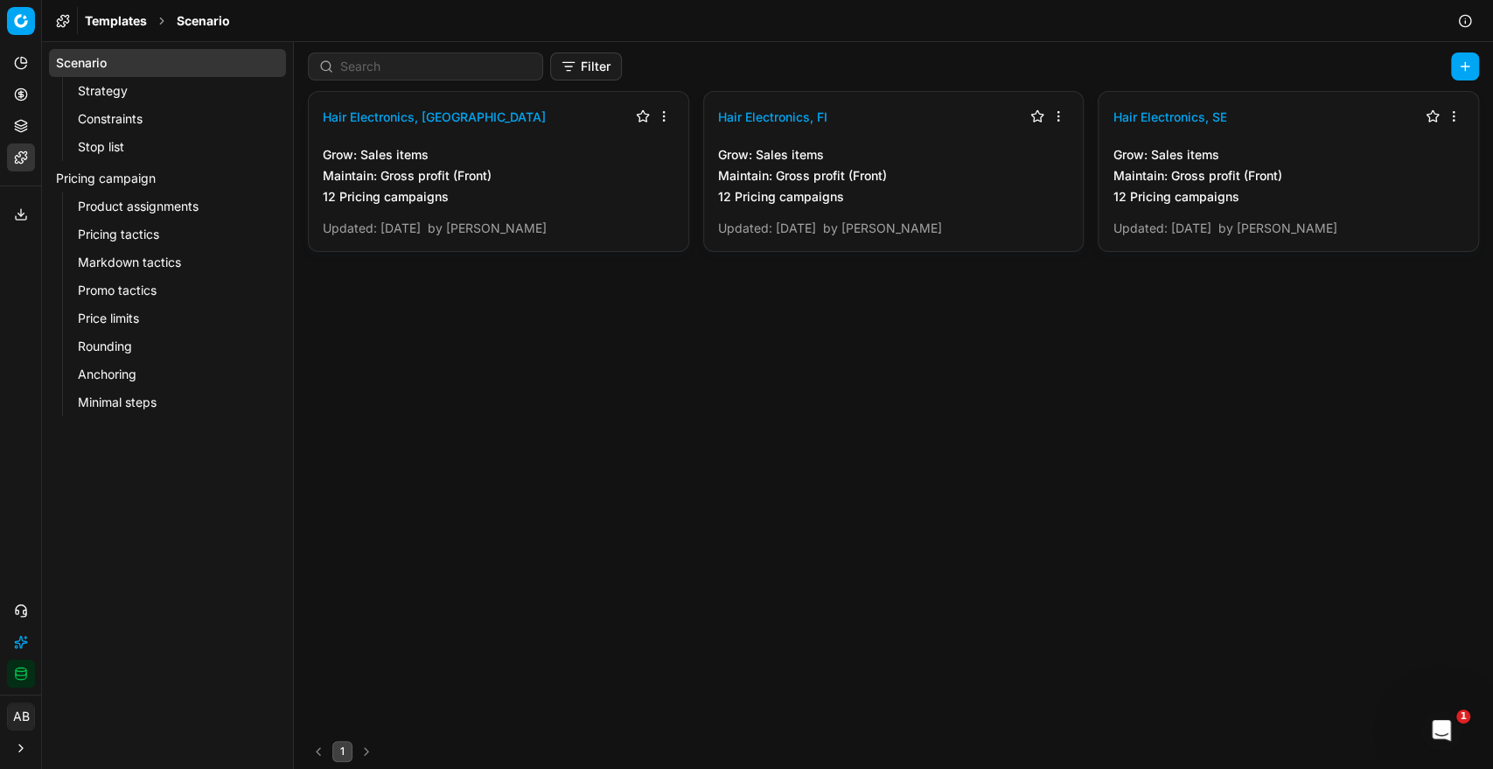
click at [141, 233] on link "Pricing tactics" at bounding box center [168, 234] width 194 height 24
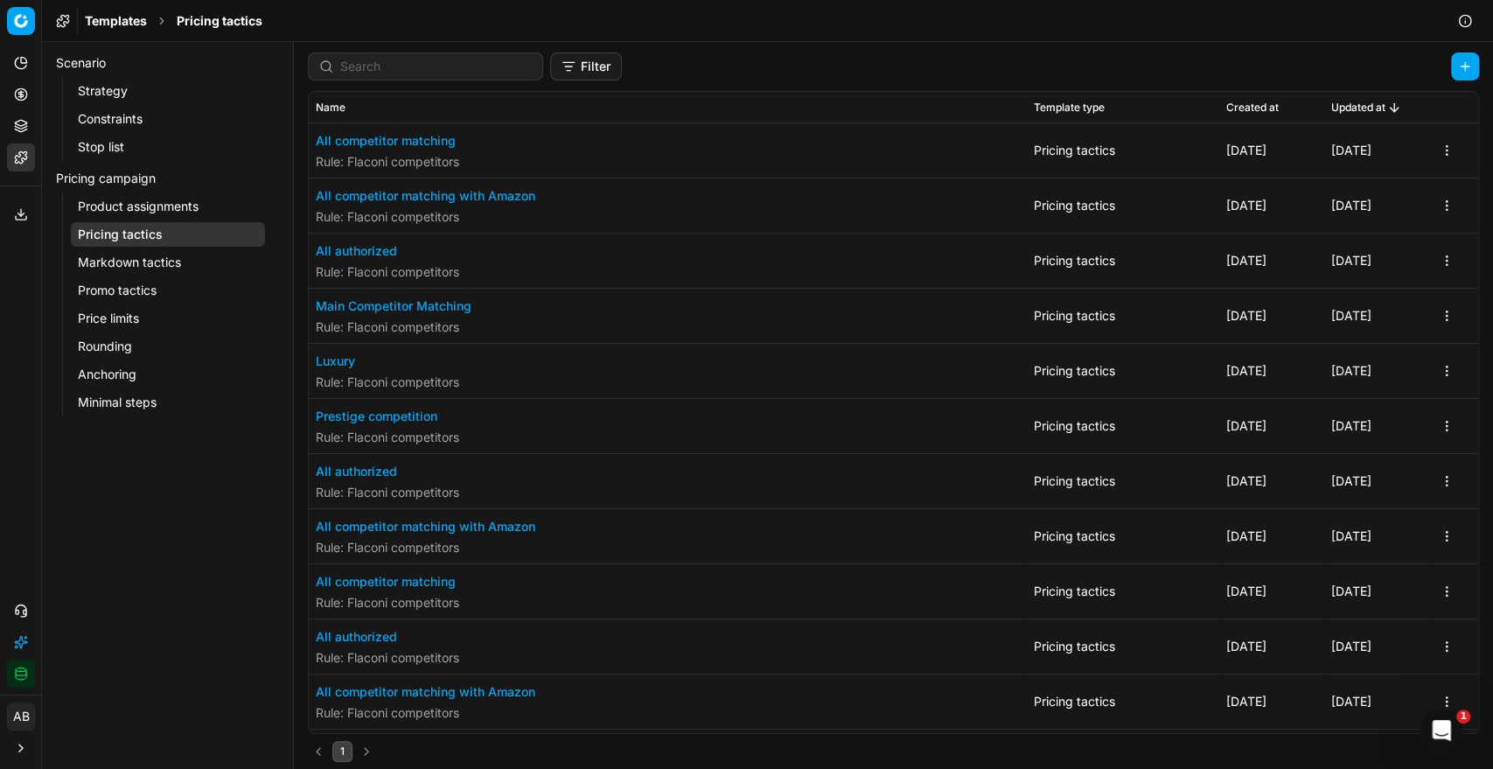
click at [419, 412] on button "Prestige competition" at bounding box center [387, 415] width 143 height 17
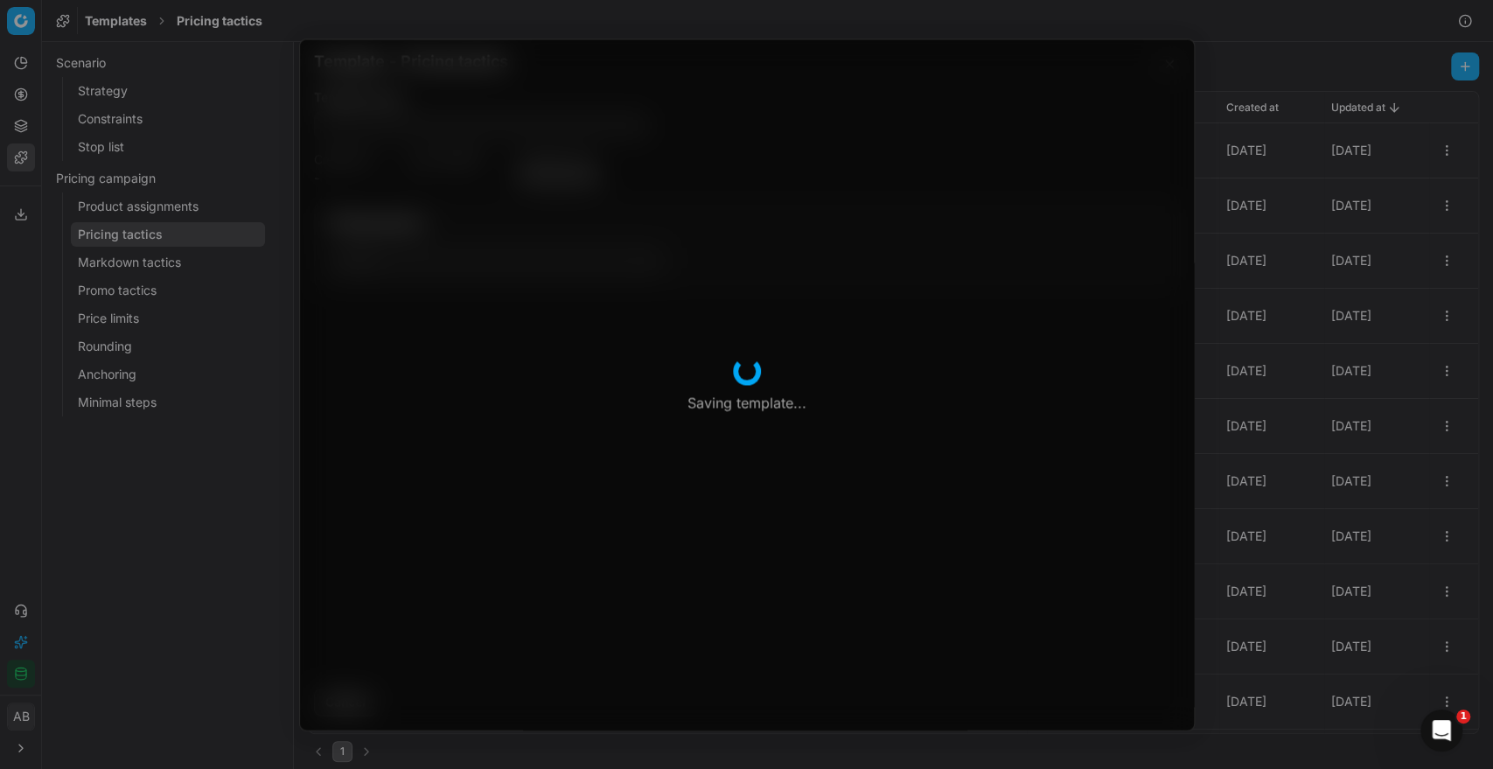
type input "Prestige competition"
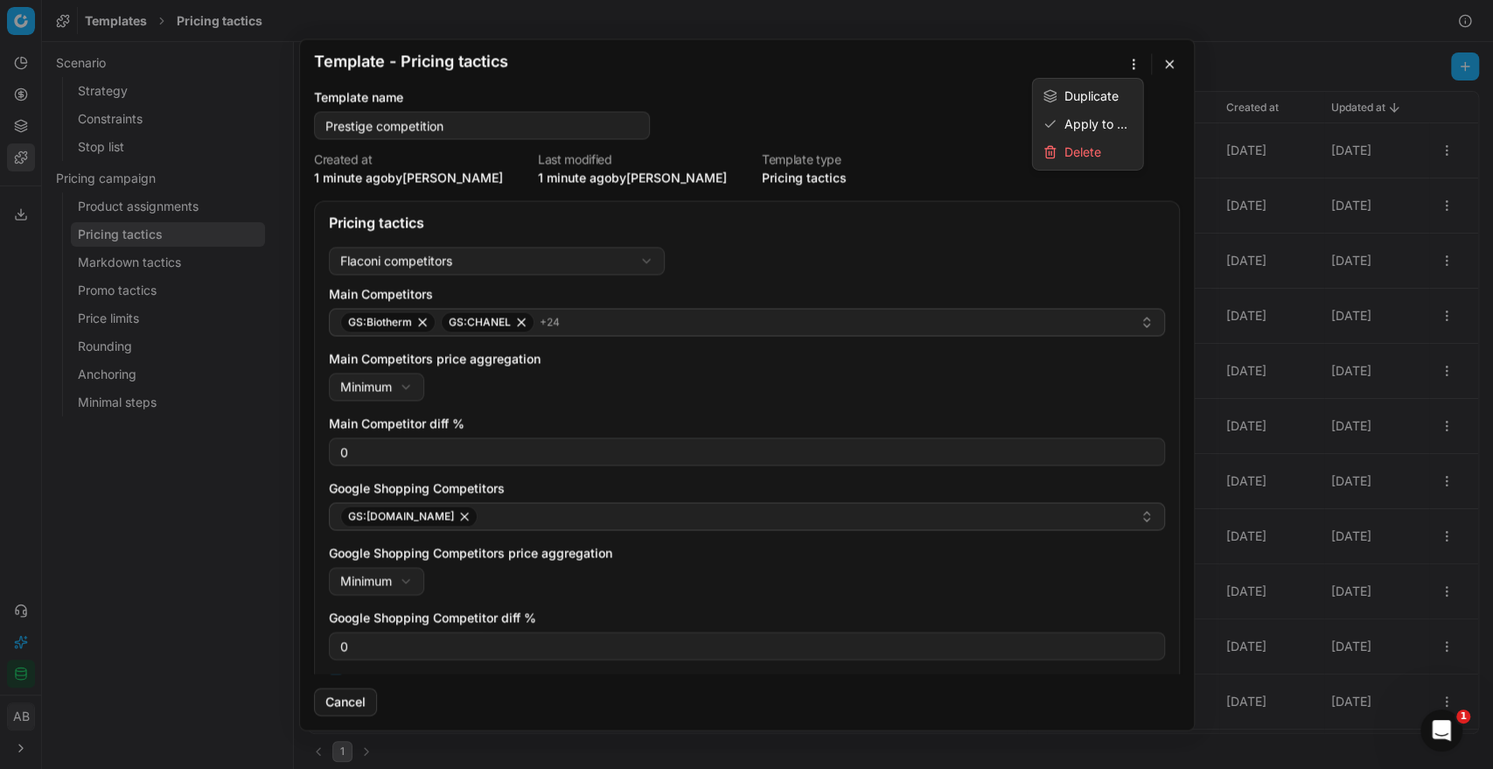
click at [1130, 62] on button "button" at bounding box center [1133, 63] width 21 height 21
click at [1081, 127] on div "Apply to ..." at bounding box center [1087, 124] width 103 height 28
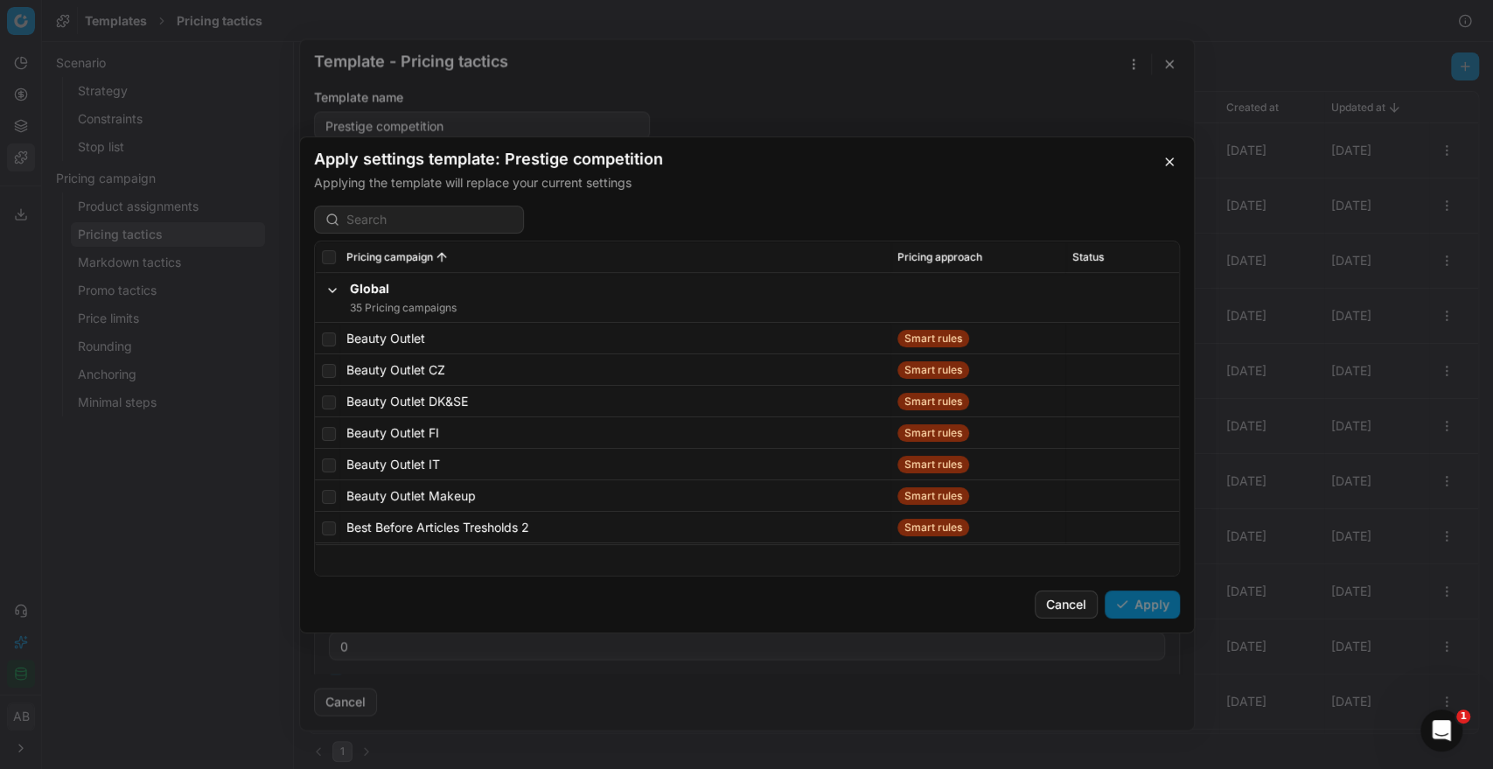
click at [1103, 262] on div "Status" at bounding box center [1122, 256] width 100 height 14
click at [1083, 256] on span "Status" at bounding box center [1087, 256] width 31 height 14
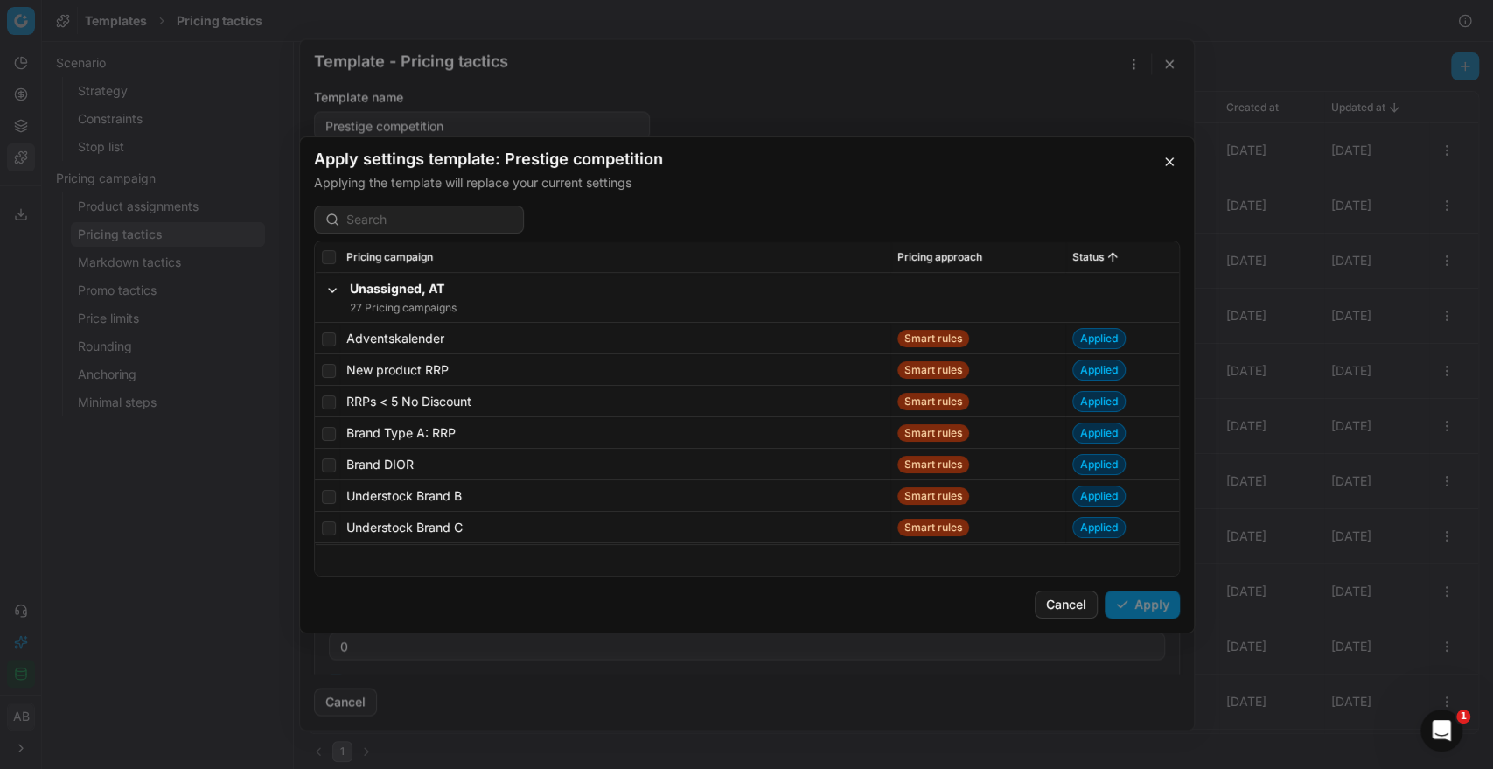
click at [1085, 254] on span "Status" at bounding box center [1087, 256] width 31 height 14
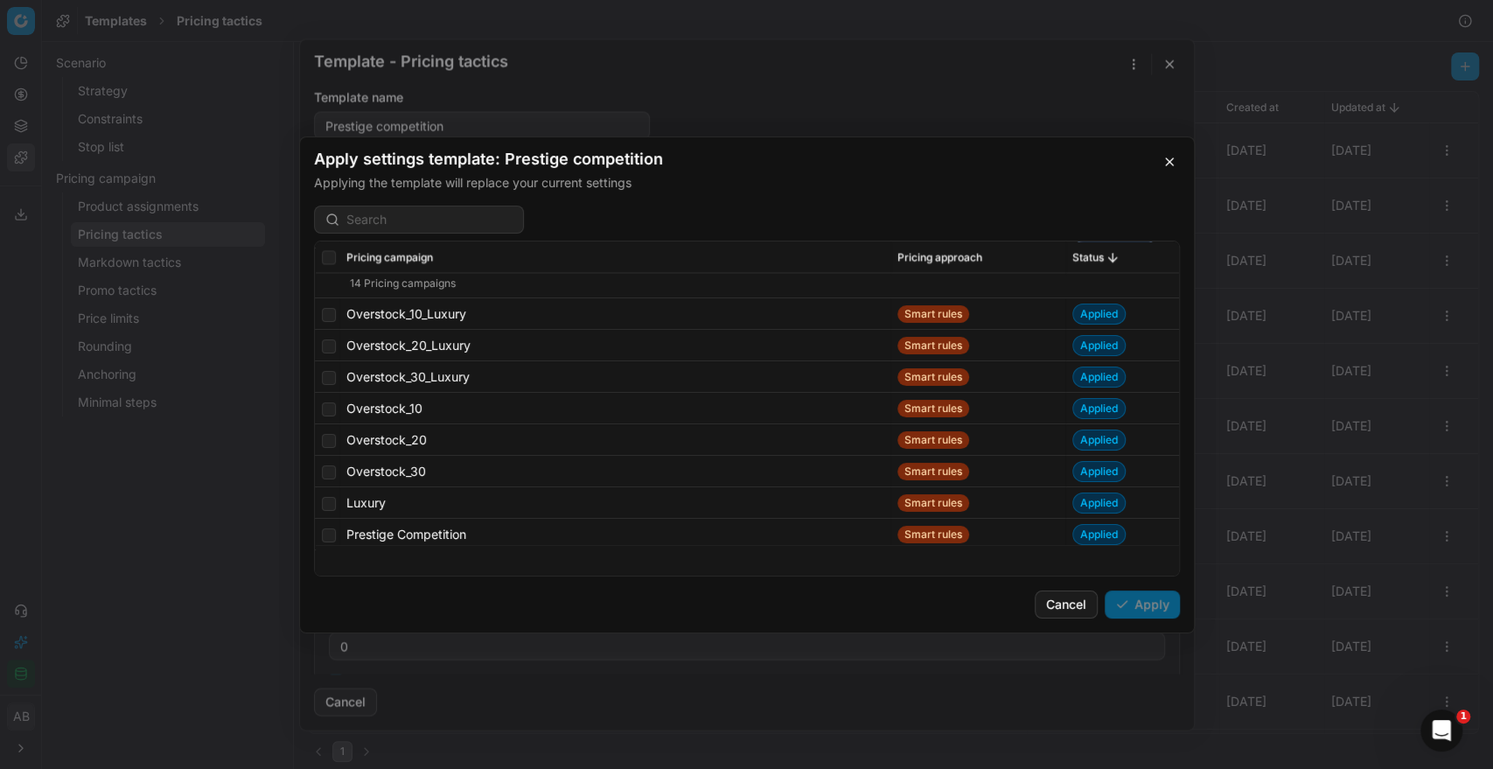
scroll to position [41332, 0]
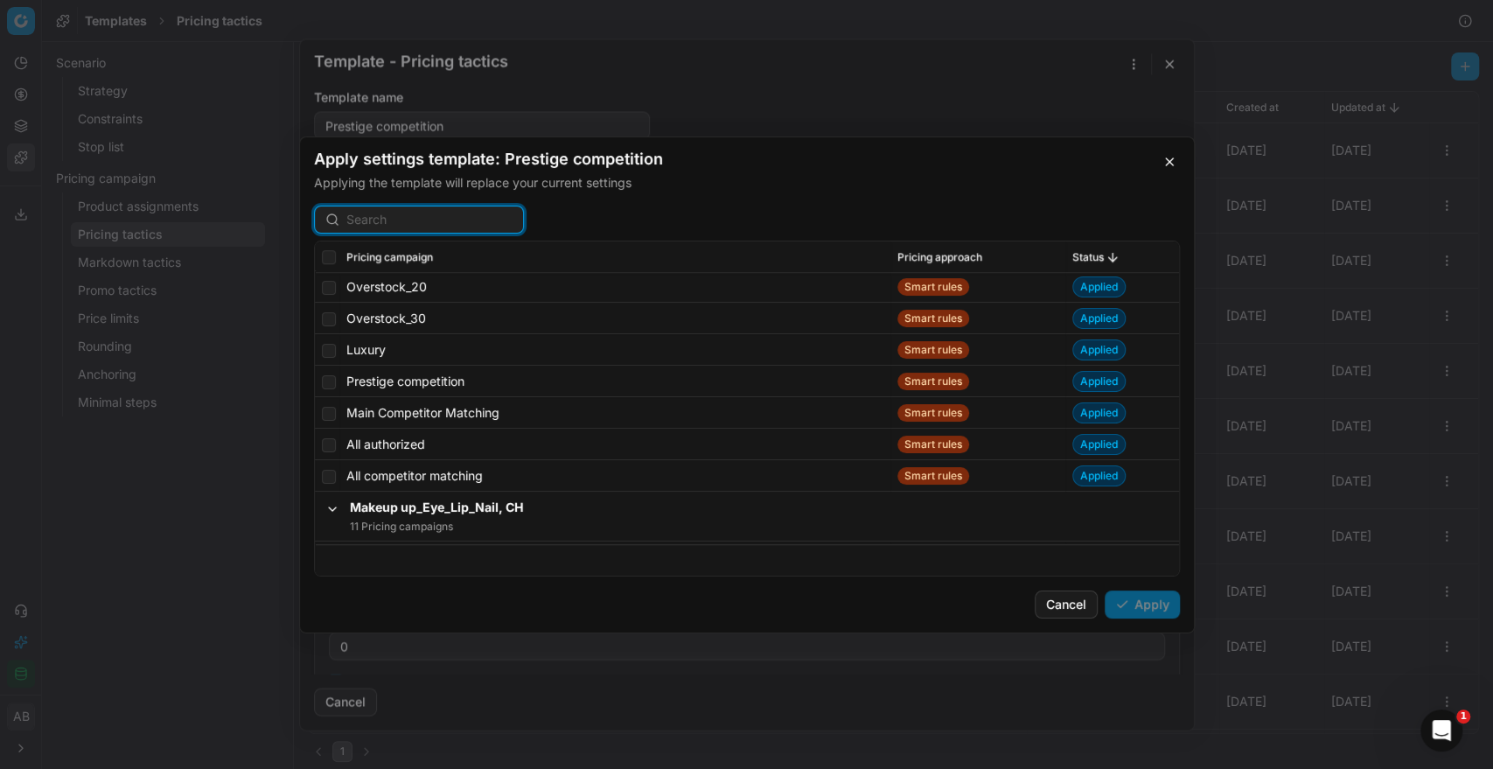
click at [417, 215] on input at bounding box center [429, 219] width 166 height 17
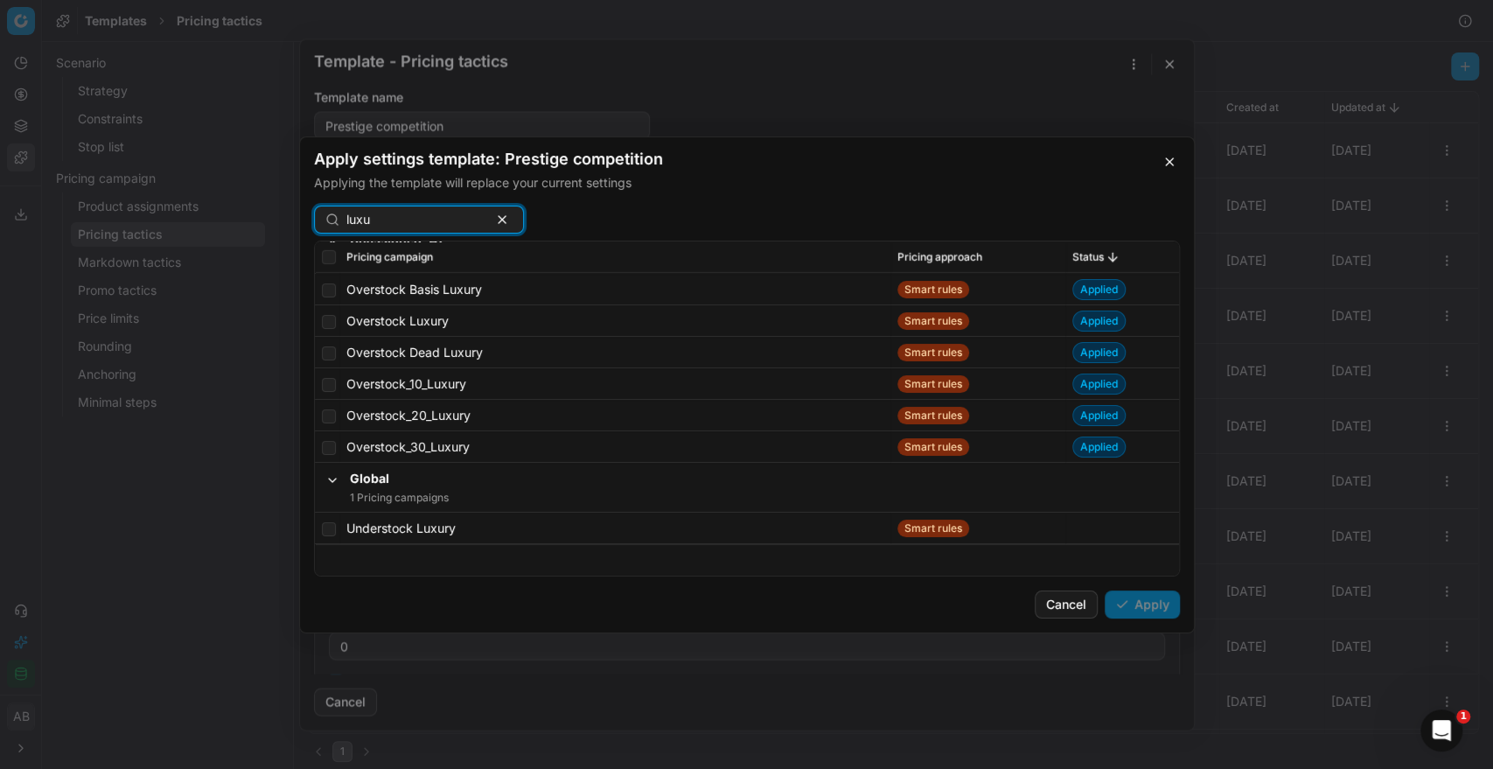
scroll to position [17306, 0]
type input "luxury"
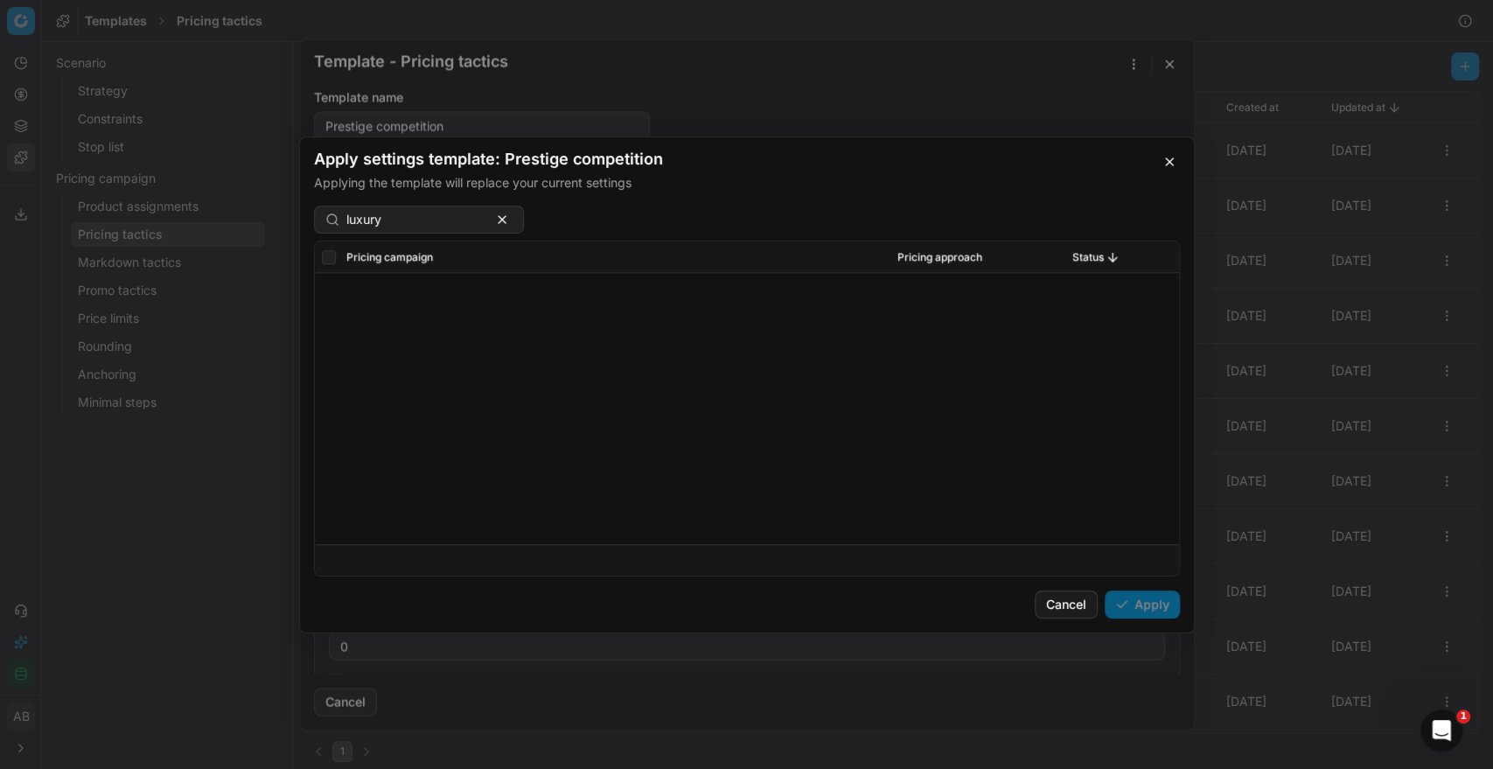
scroll to position [0, 0]
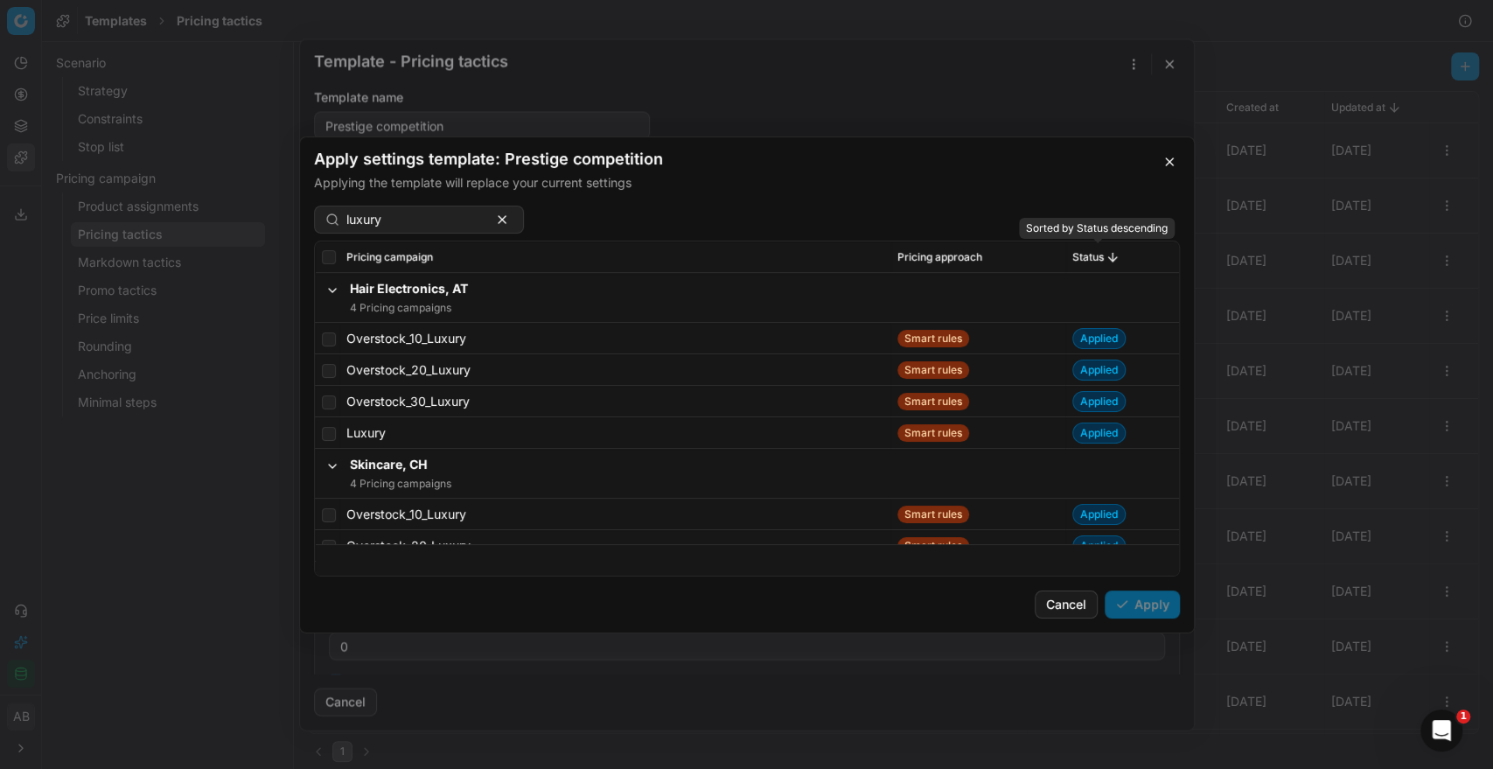
click at [1103, 257] on button "Sorted by Status descending" at bounding box center [1111, 255] width 17 height 17
click at [1093, 257] on div "Status" at bounding box center [1122, 256] width 100 height 14
click at [1075, 257] on span "Status" at bounding box center [1087, 256] width 31 height 14
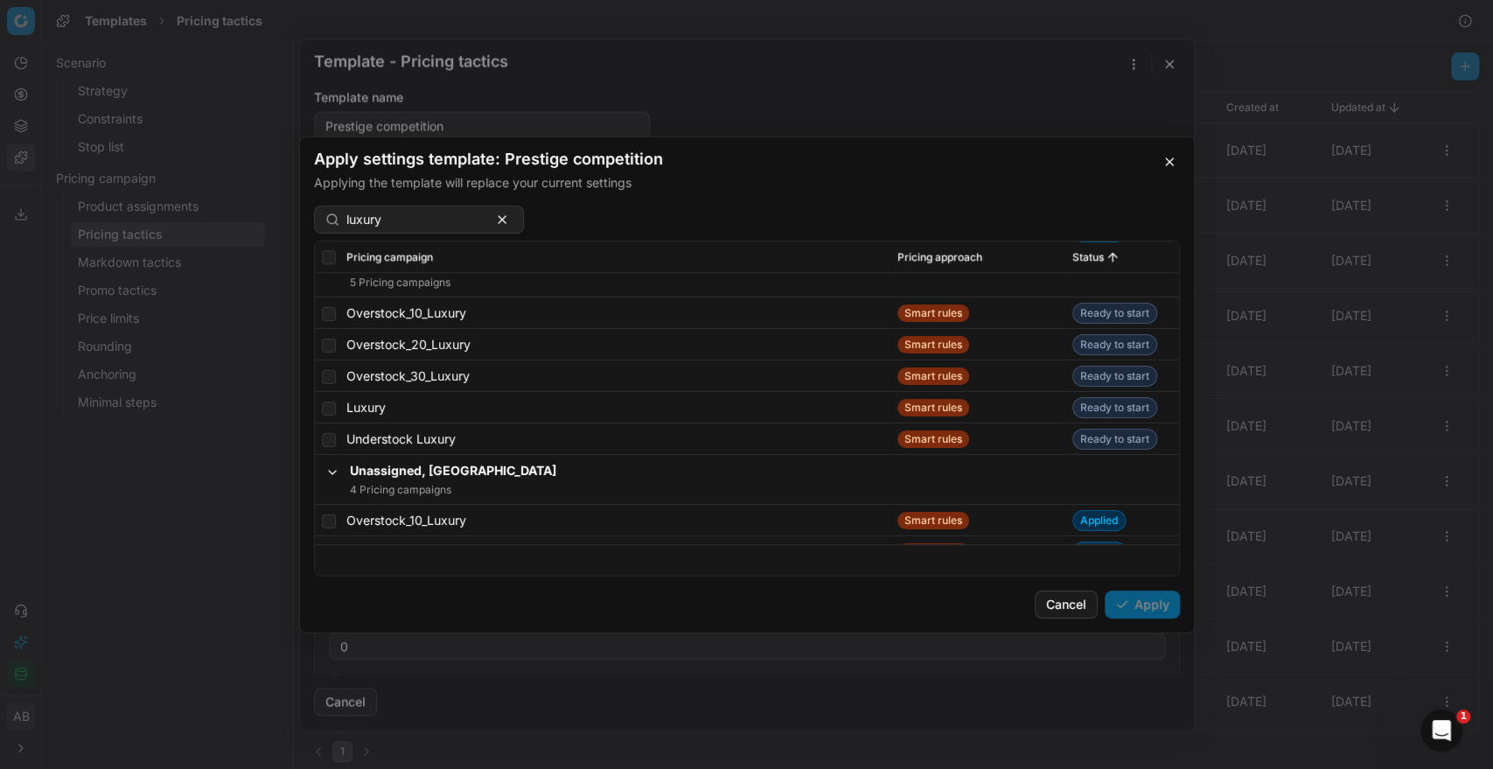
scroll to position [1075, 0]
click at [324, 404] on input "checkbox" at bounding box center [329, 407] width 14 height 14
checkbox input "true"
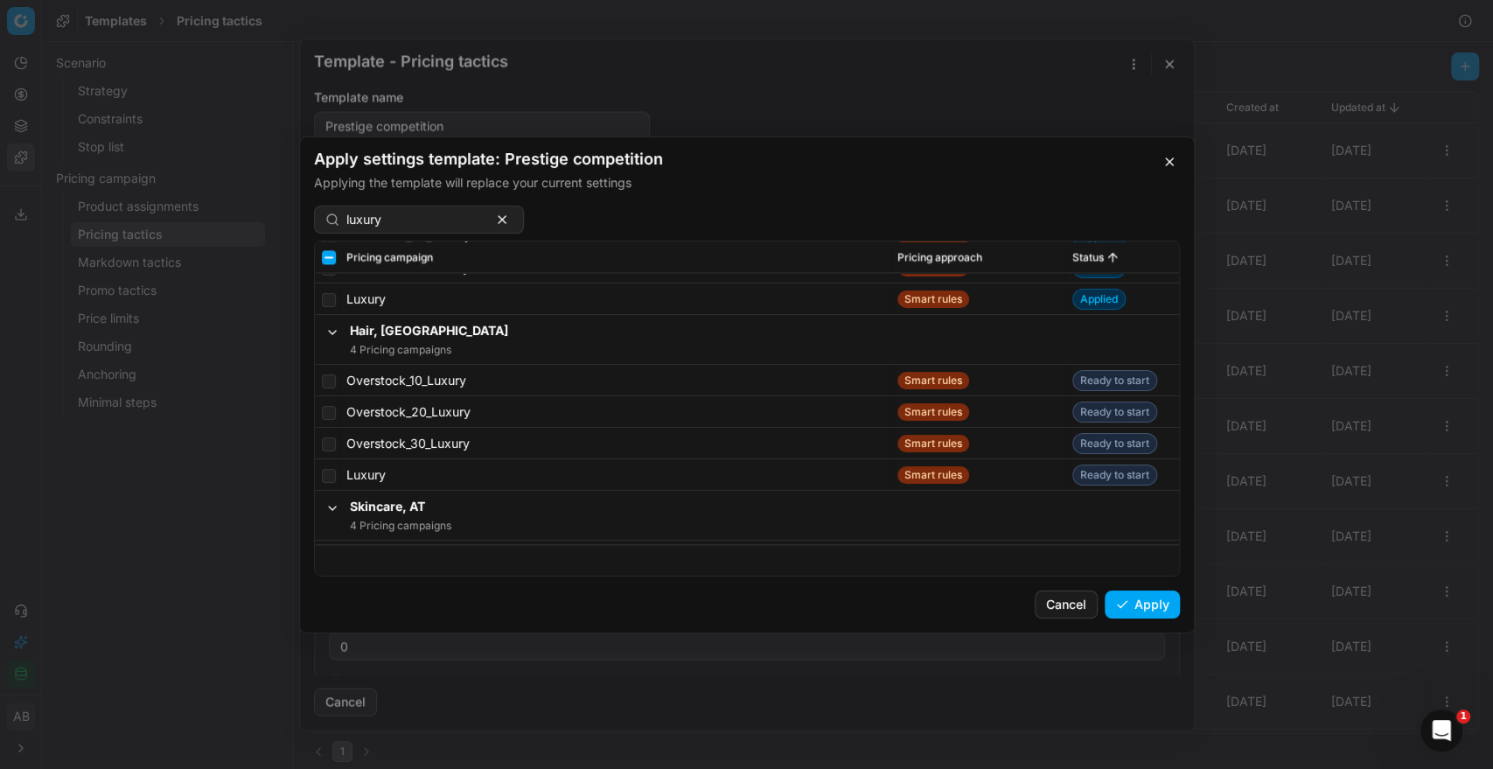
scroll to position [1935, 0]
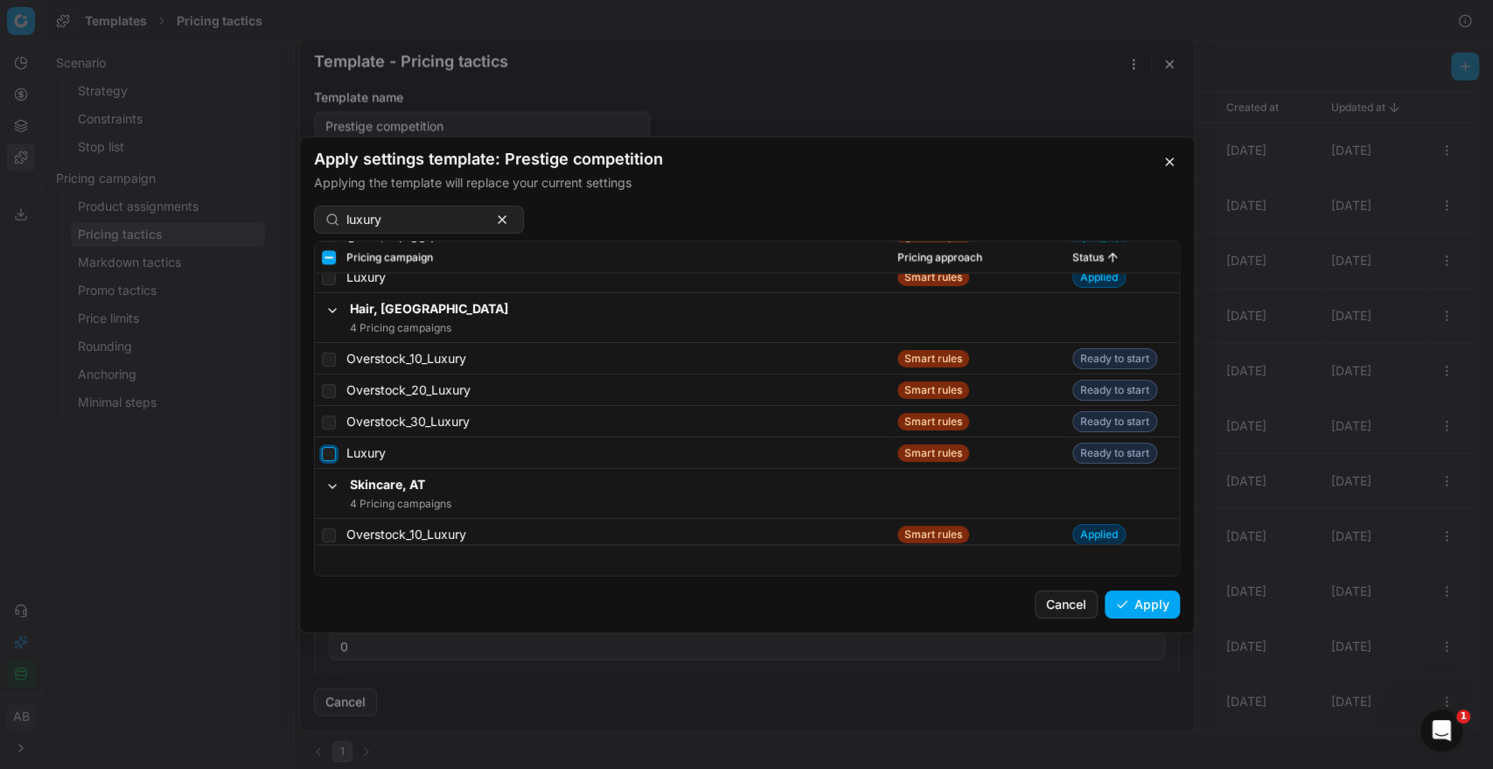
click at [334, 455] on input "checkbox" at bounding box center [329, 453] width 14 height 14
checkbox input "true"
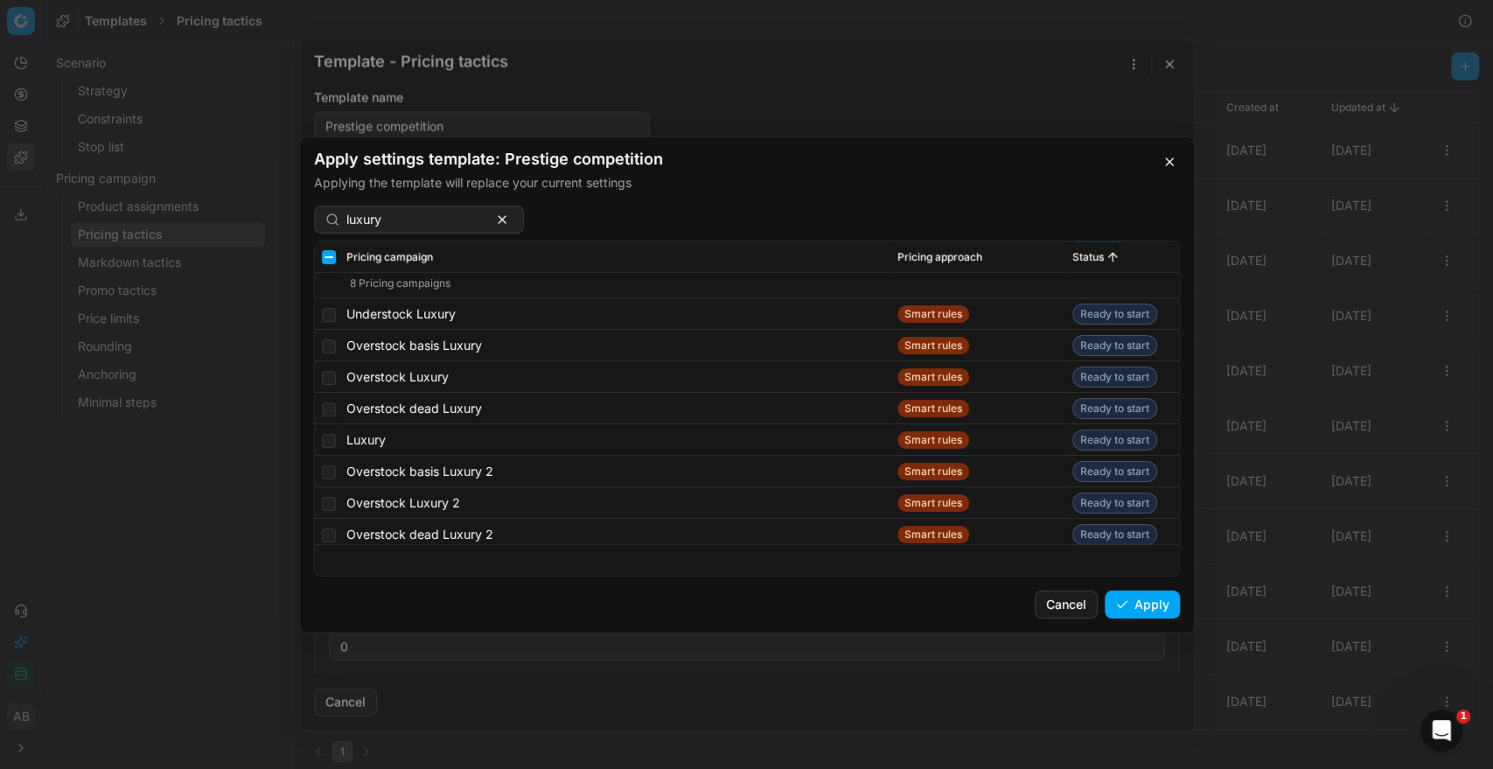
scroll to position [4246, 0]
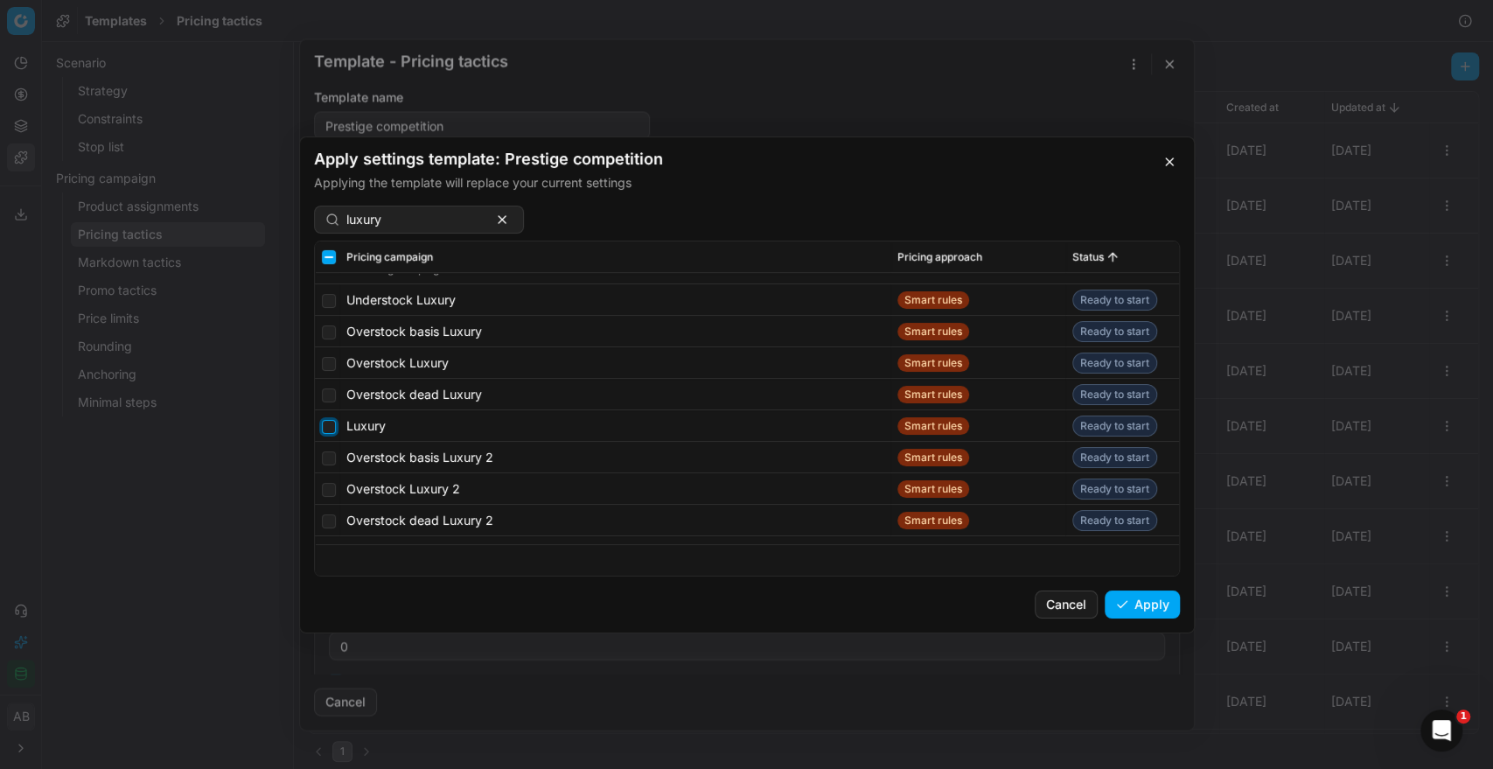
click at [323, 430] on input "checkbox" at bounding box center [329, 426] width 14 height 14
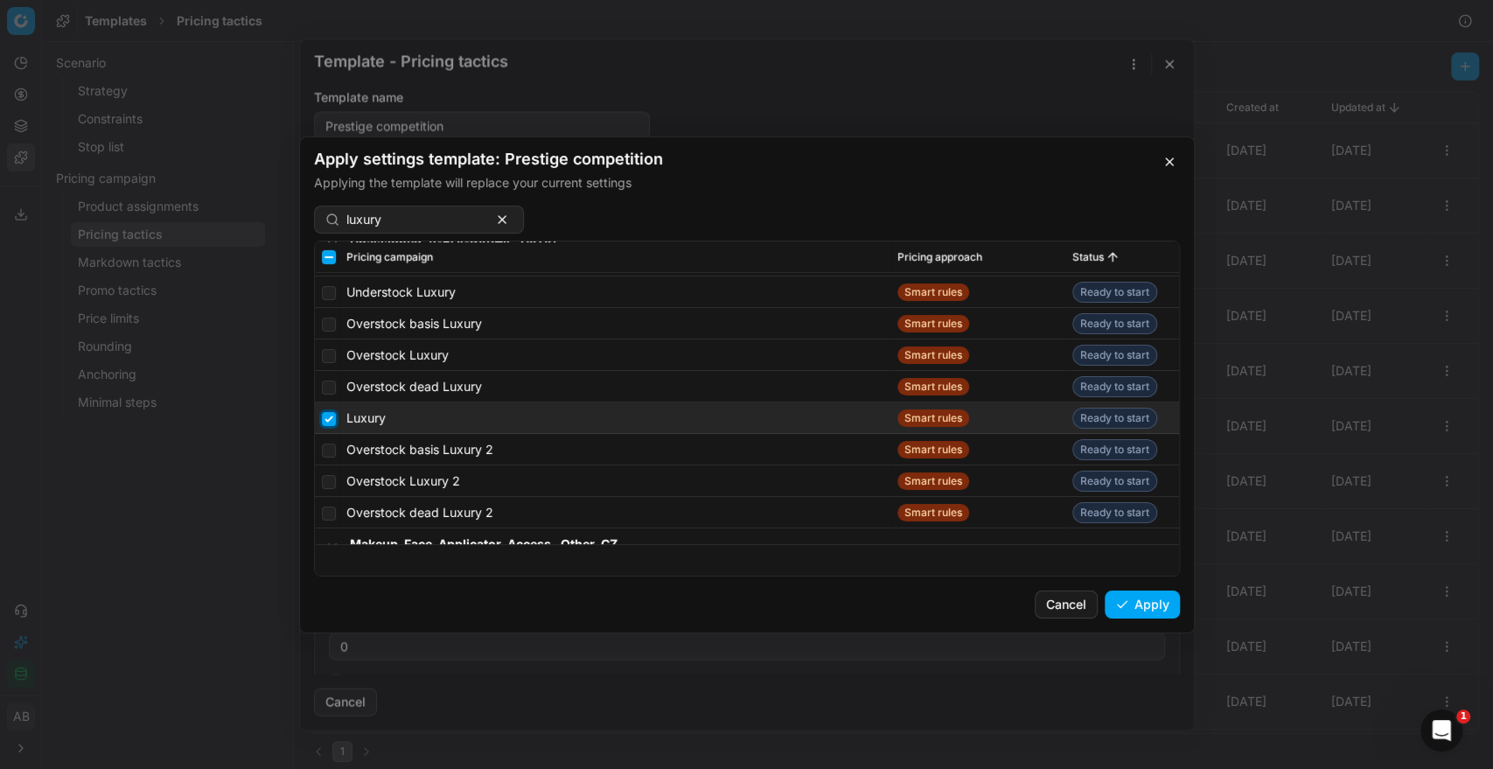
scroll to position [4262, 0]
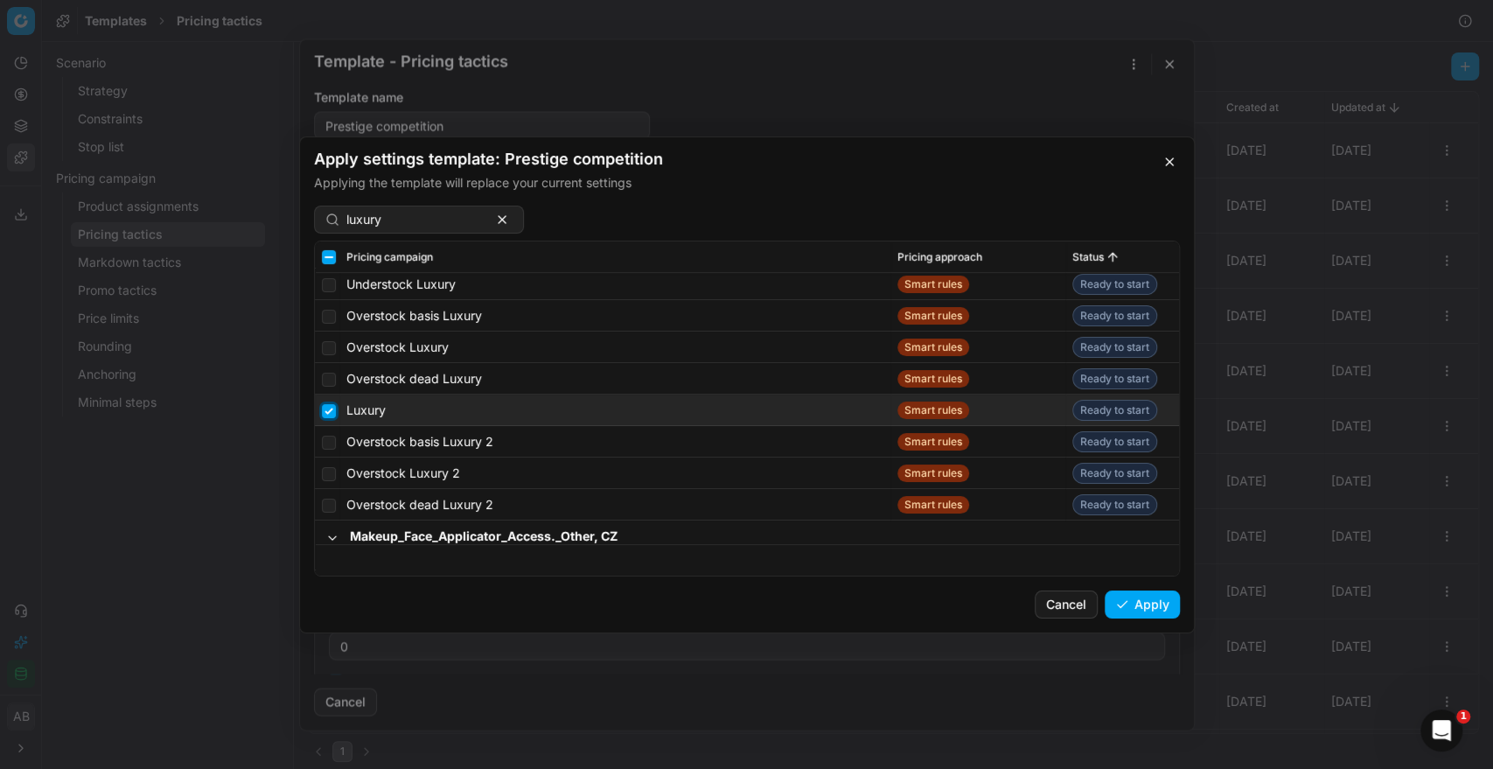
click at [330, 407] on input "checkbox" at bounding box center [329, 410] width 14 height 14
checkbox input "false"
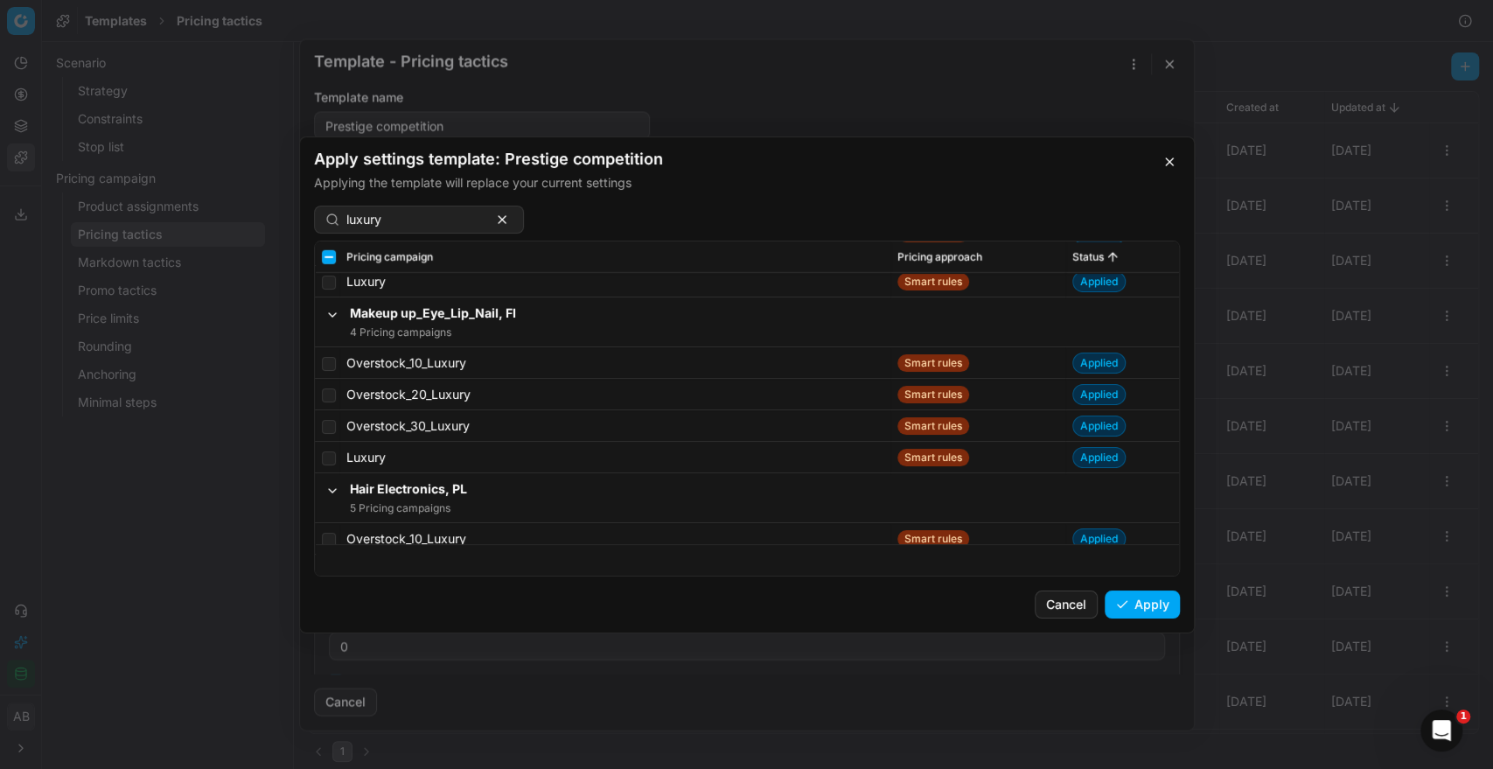
scroll to position [8157, 0]
click at [1072, 254] on span "Status" at bounding box center [1087, 256] width 31 height 14
click at [0, 0] on button "Move" at bounding box center [0, 0] width 0 height 0
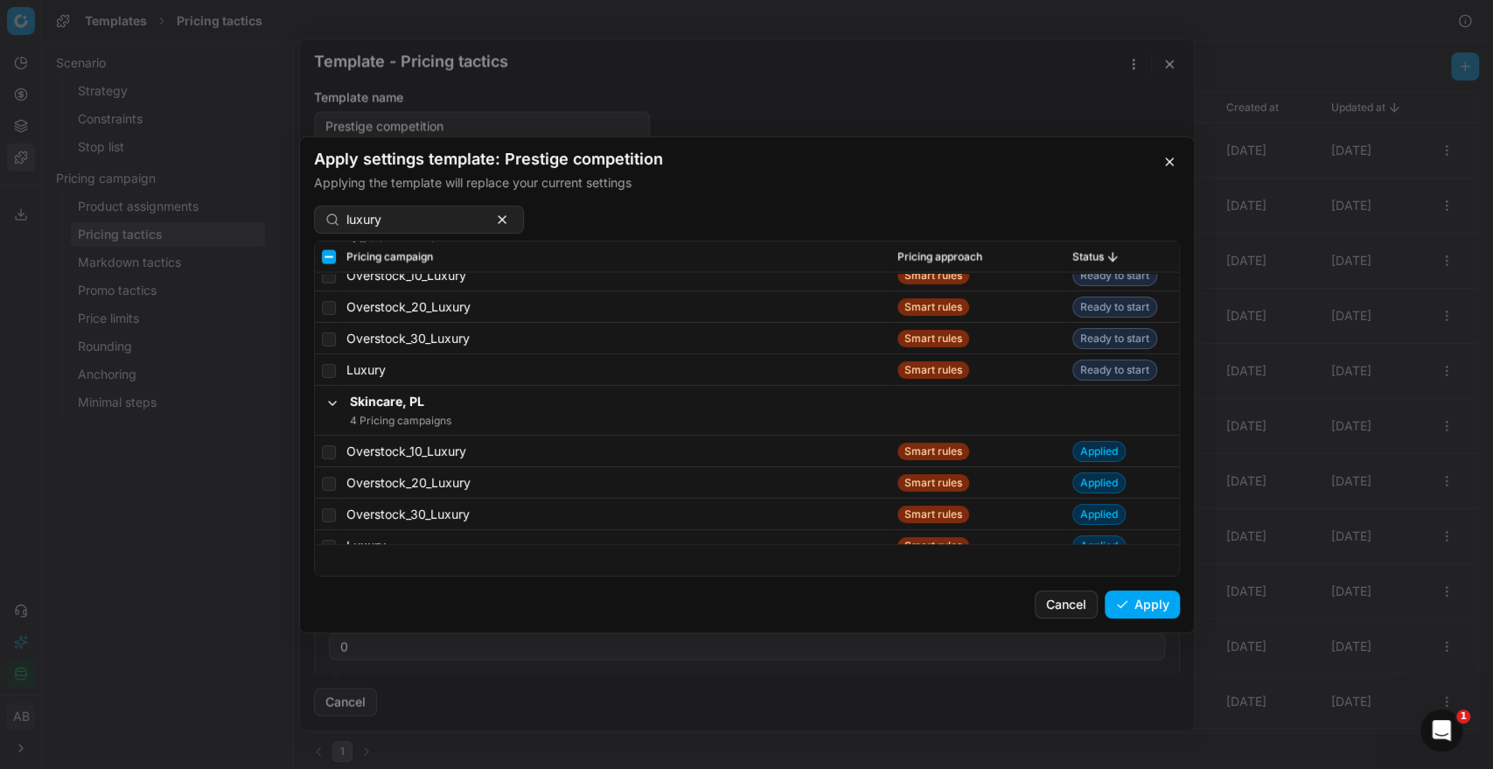
scroll to position [11594, 0]
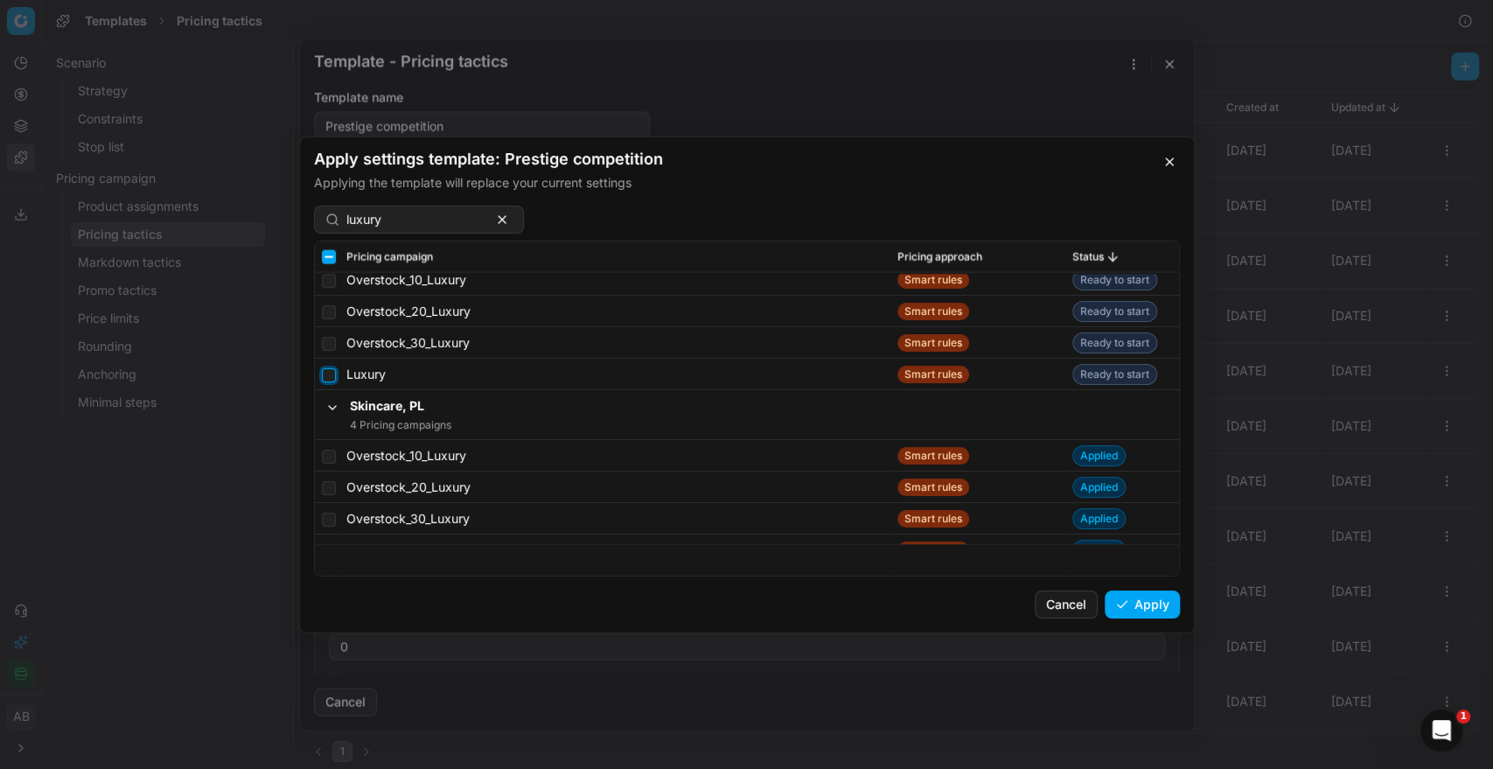
click at [324, 372] on input "checkbox" at bounding box center [329, 374] width 14 height 14
checkbox input "true"
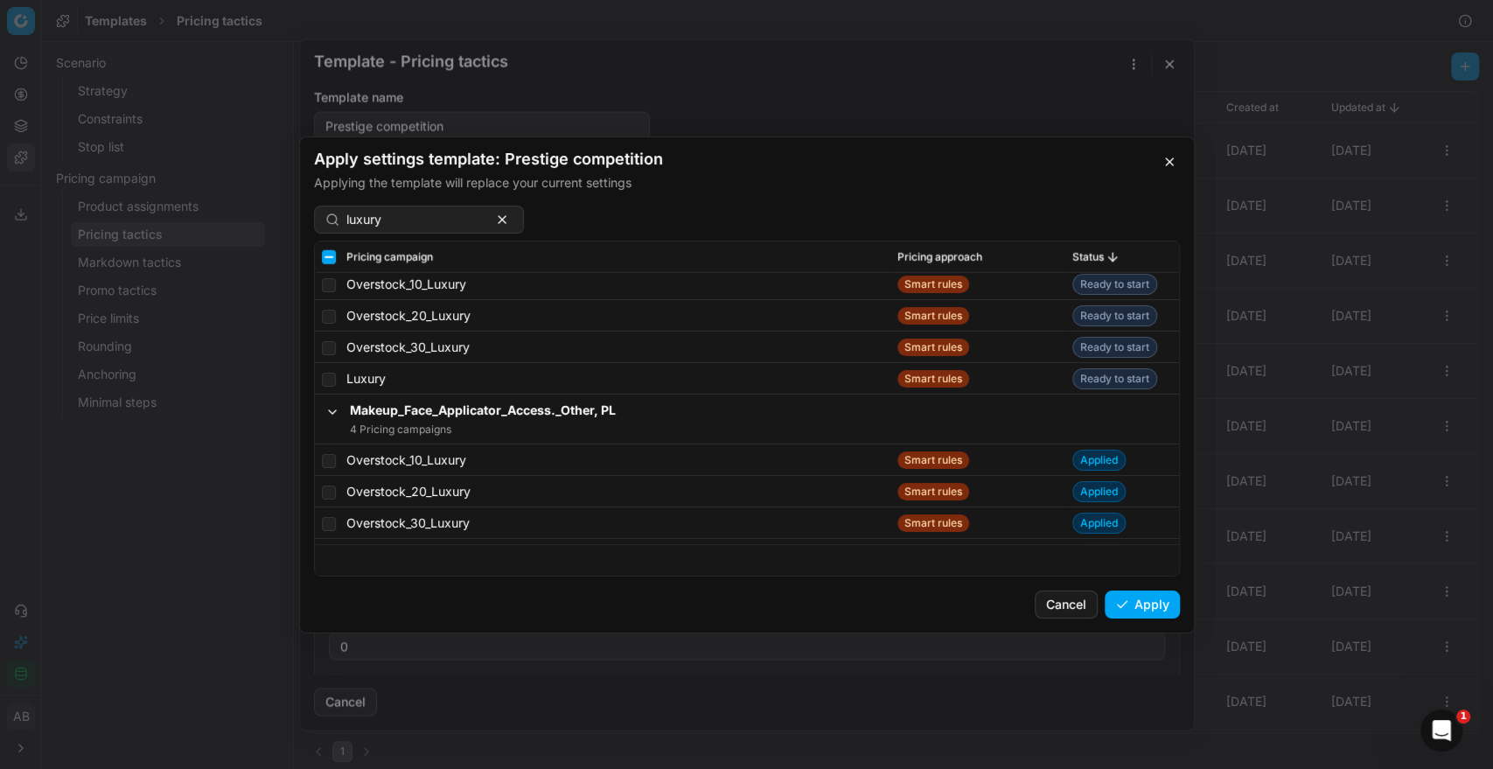
scroll to position [12464, 0]
click at [329, 375] on input "checkbox" at bounding box center [329, 378] width 14 height 14
checkbox input "true"
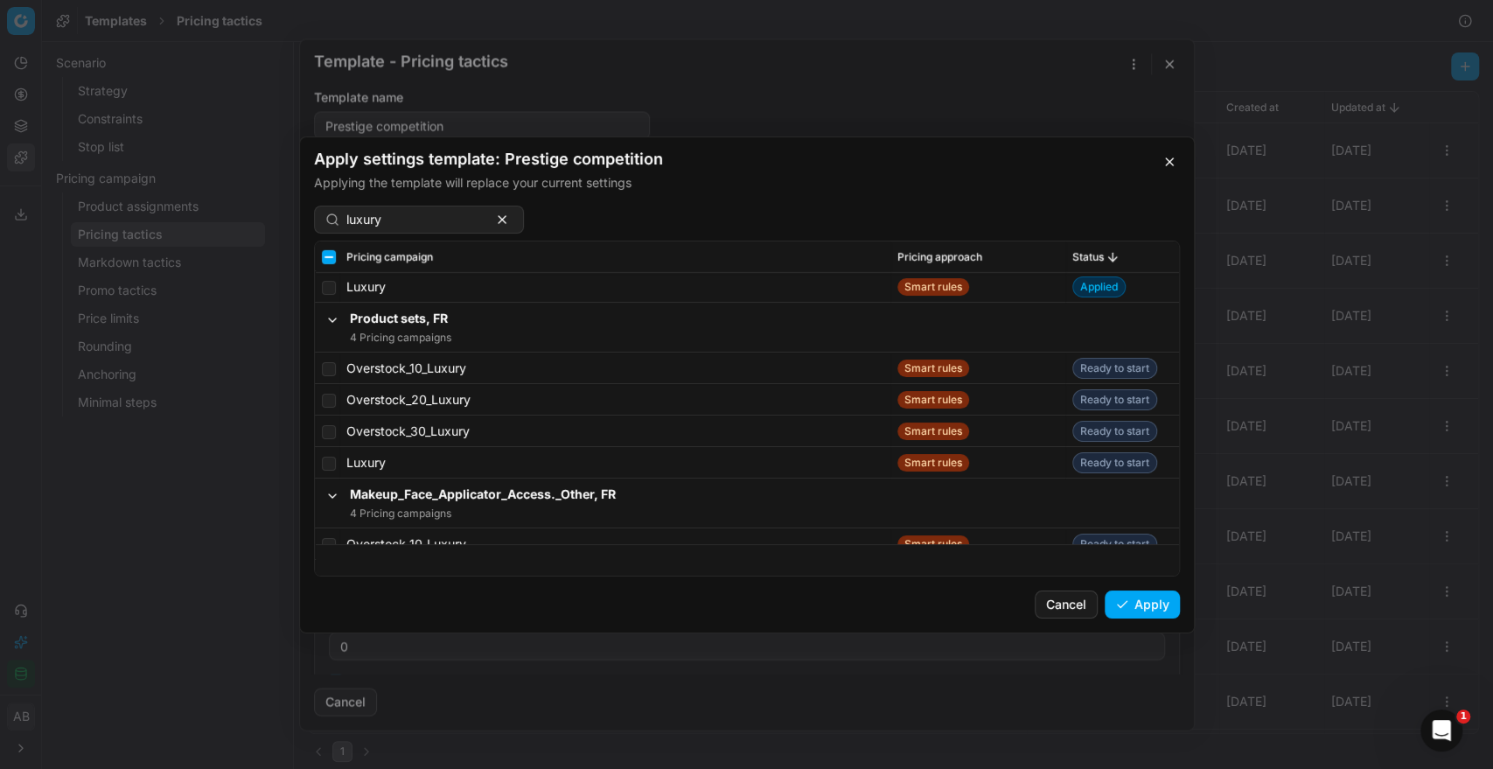
scroll to position [12937, 0]
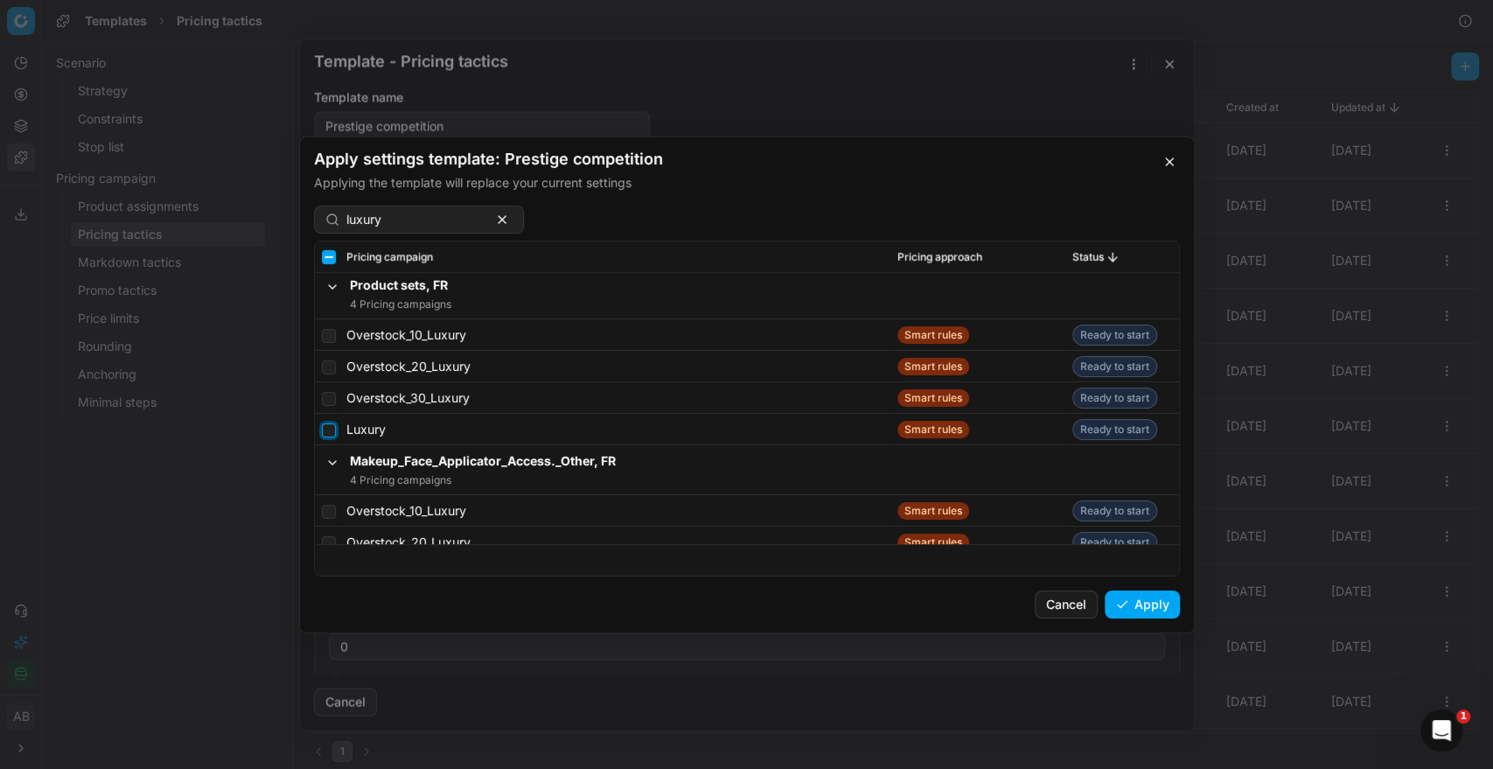
click at [322, 433] on input "checkbox" at bounding box center [329, 429] width 14 height 14
checkbox input "true"
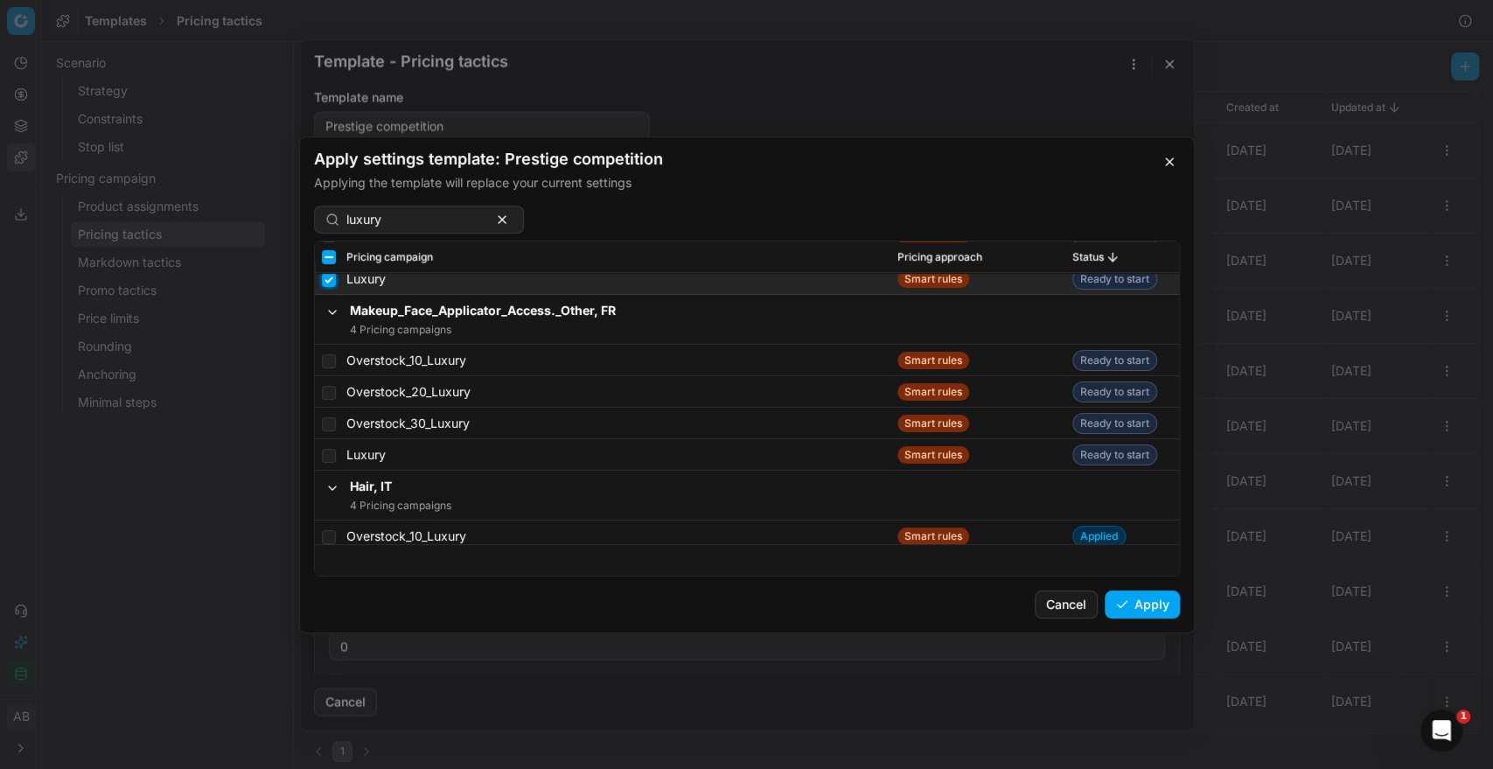
scroll to position [13125, 0]
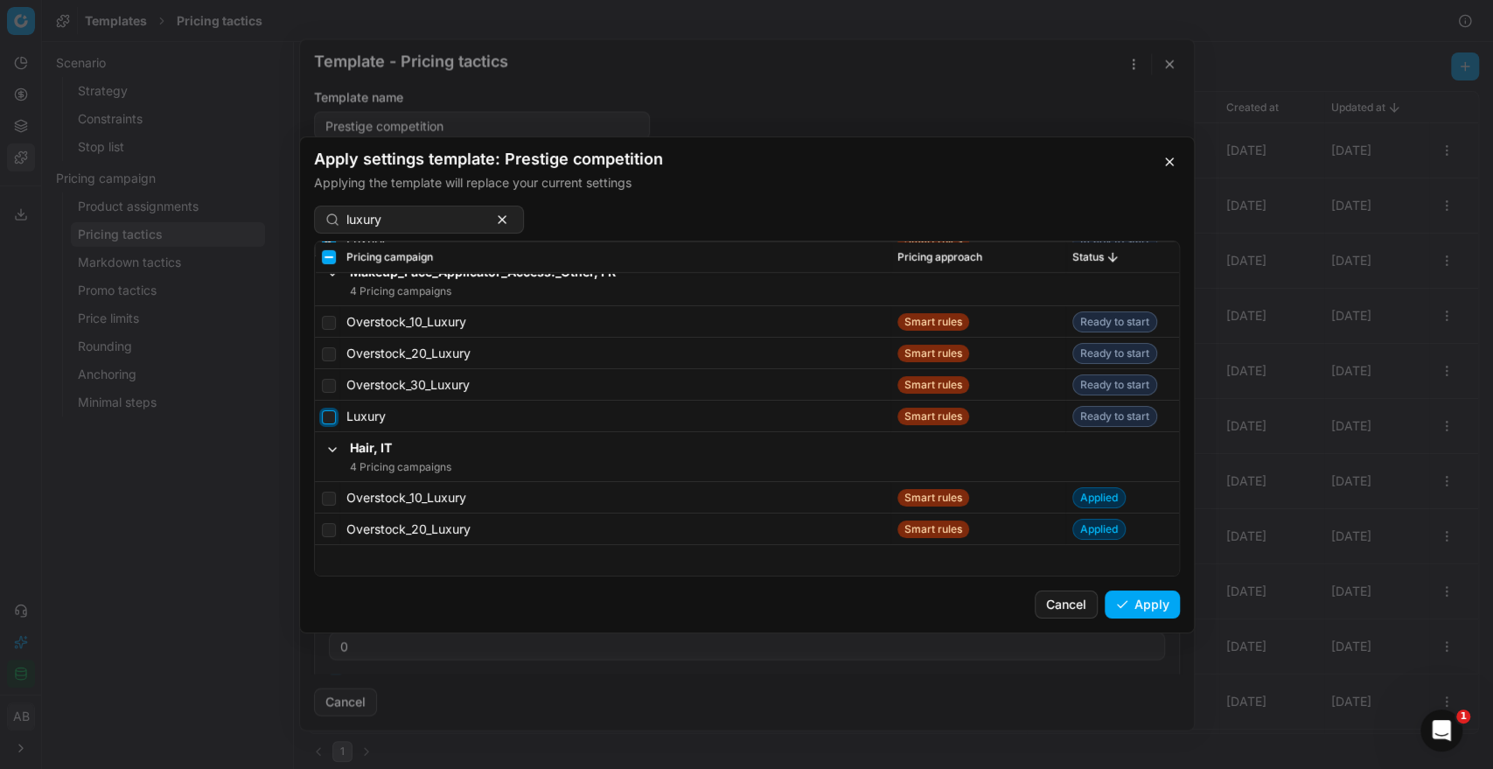
click at [322, 415] on input "checkbox" at bounding box center [329, 416] width 14 height 14
checkbox input "true"
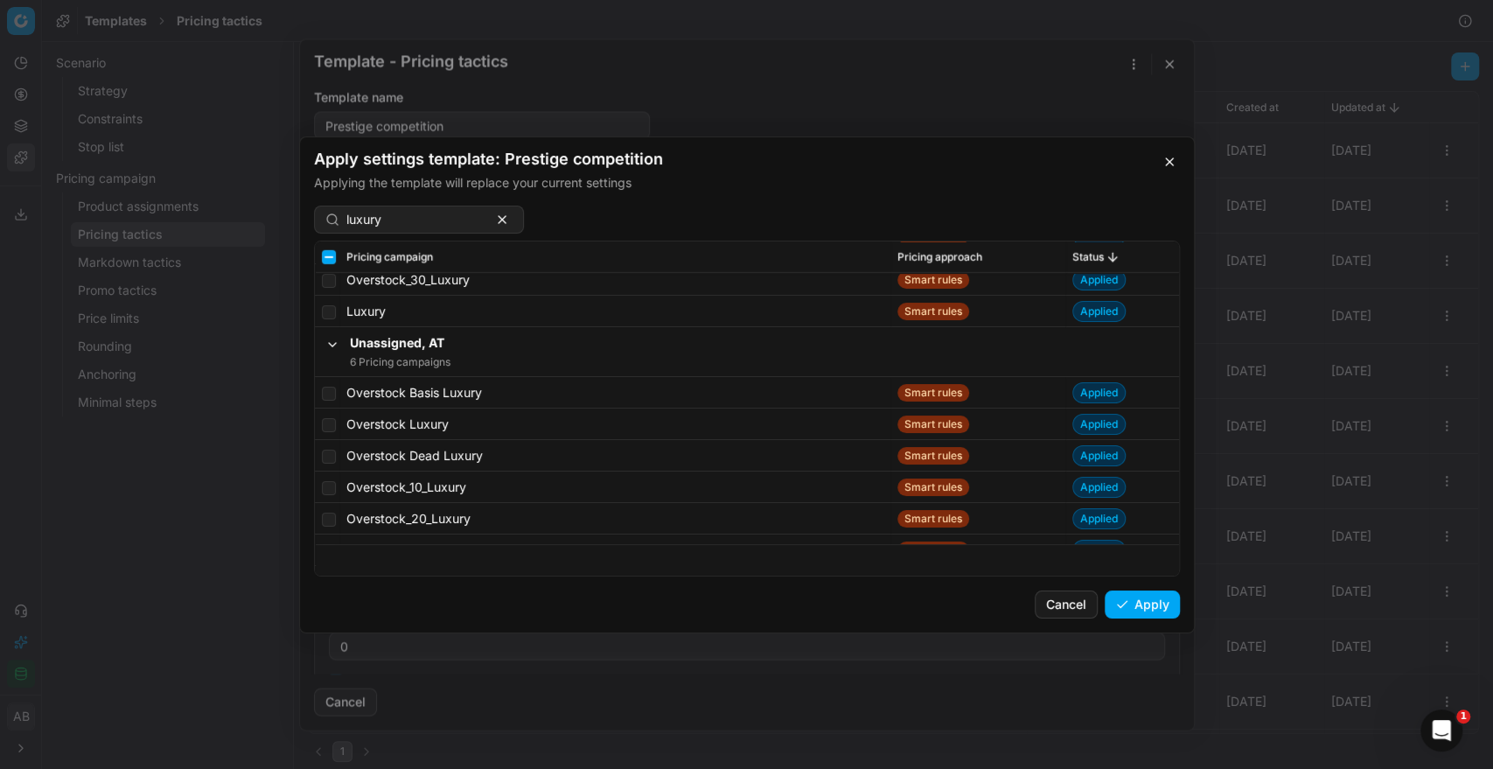
scroll to position [17305, 0]
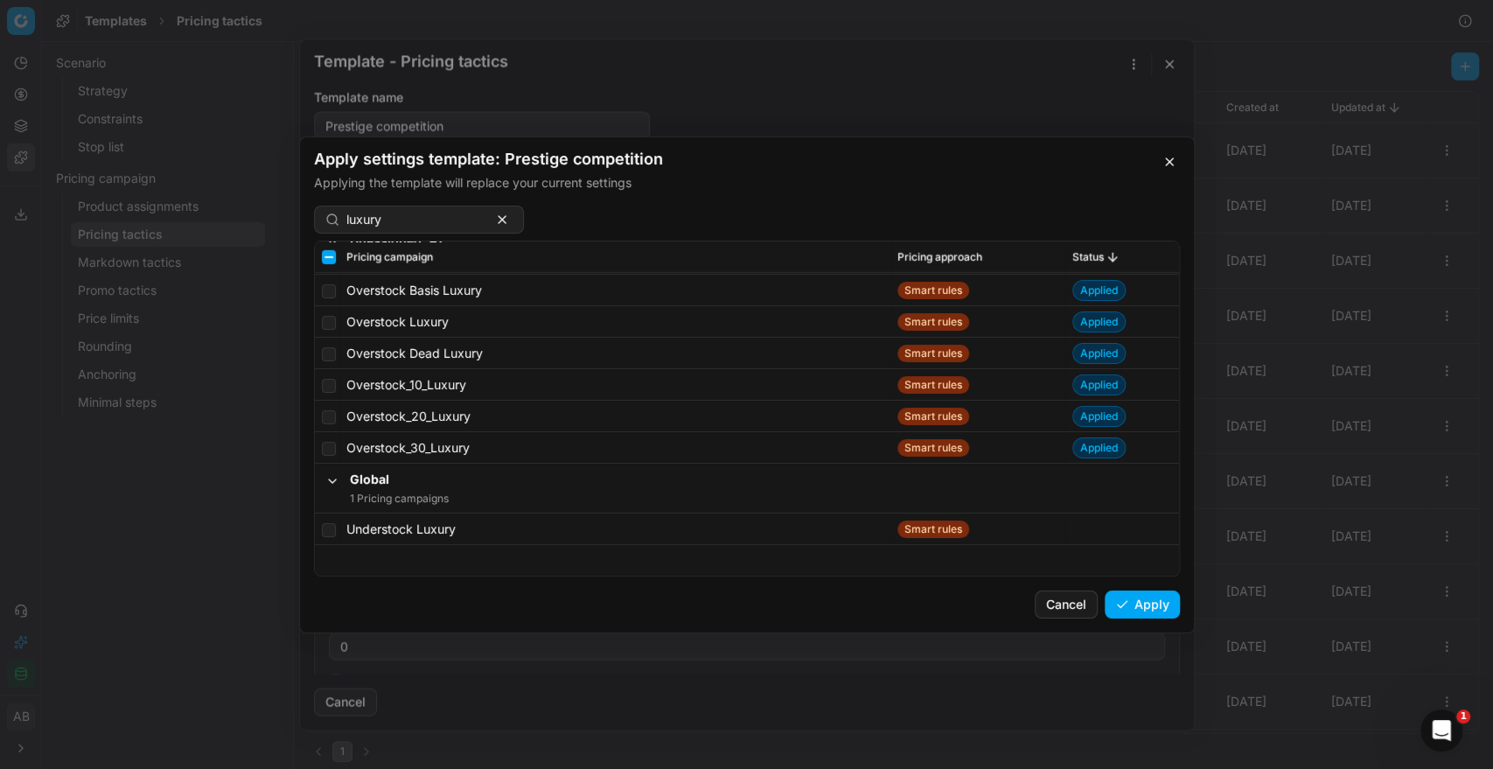
click at [1126, 613] on button "Apply" at bounding box center [1141, 604] width 75 height 28
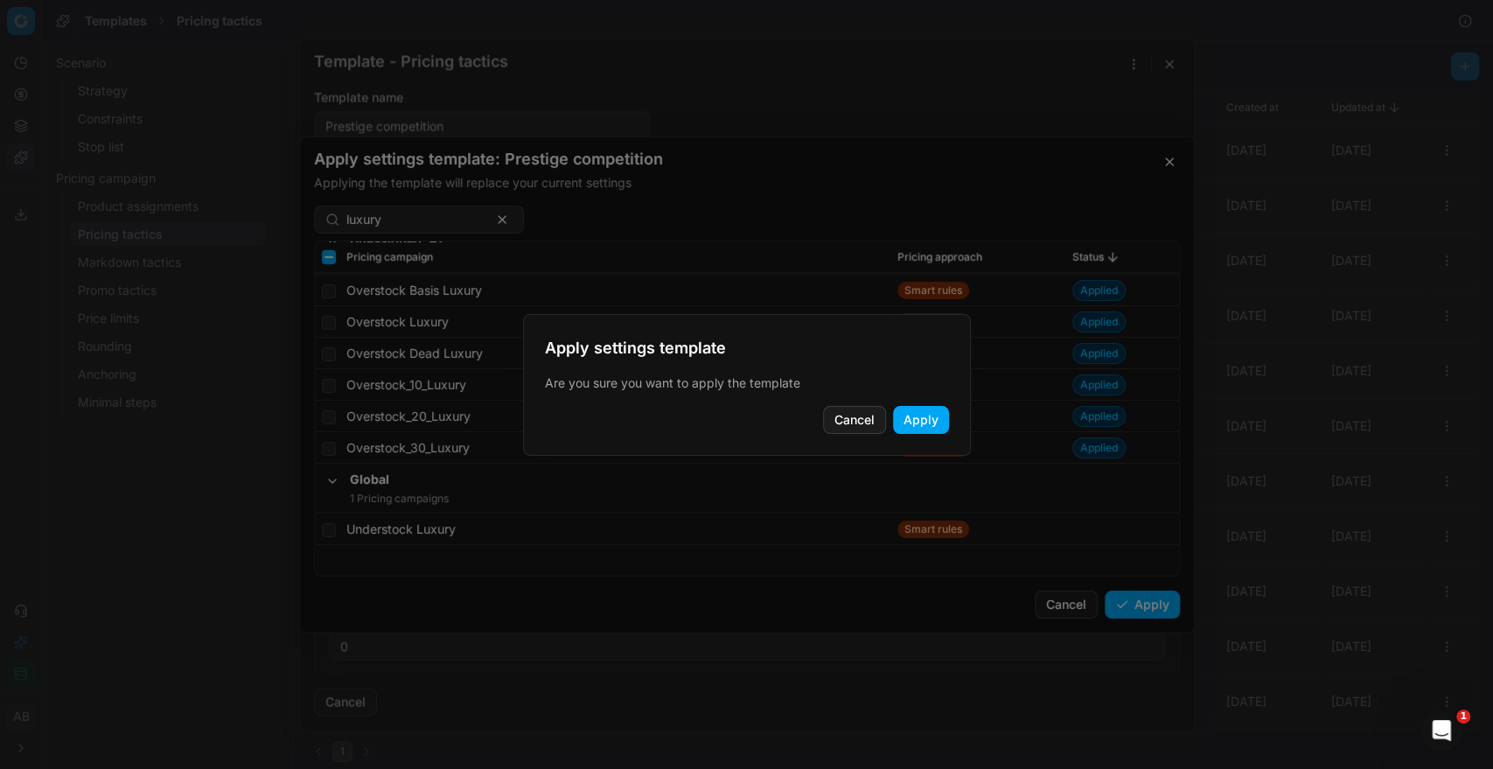
click at [923, 420] on button "Apply" at bounding box center [921, 420] width 56 height 28
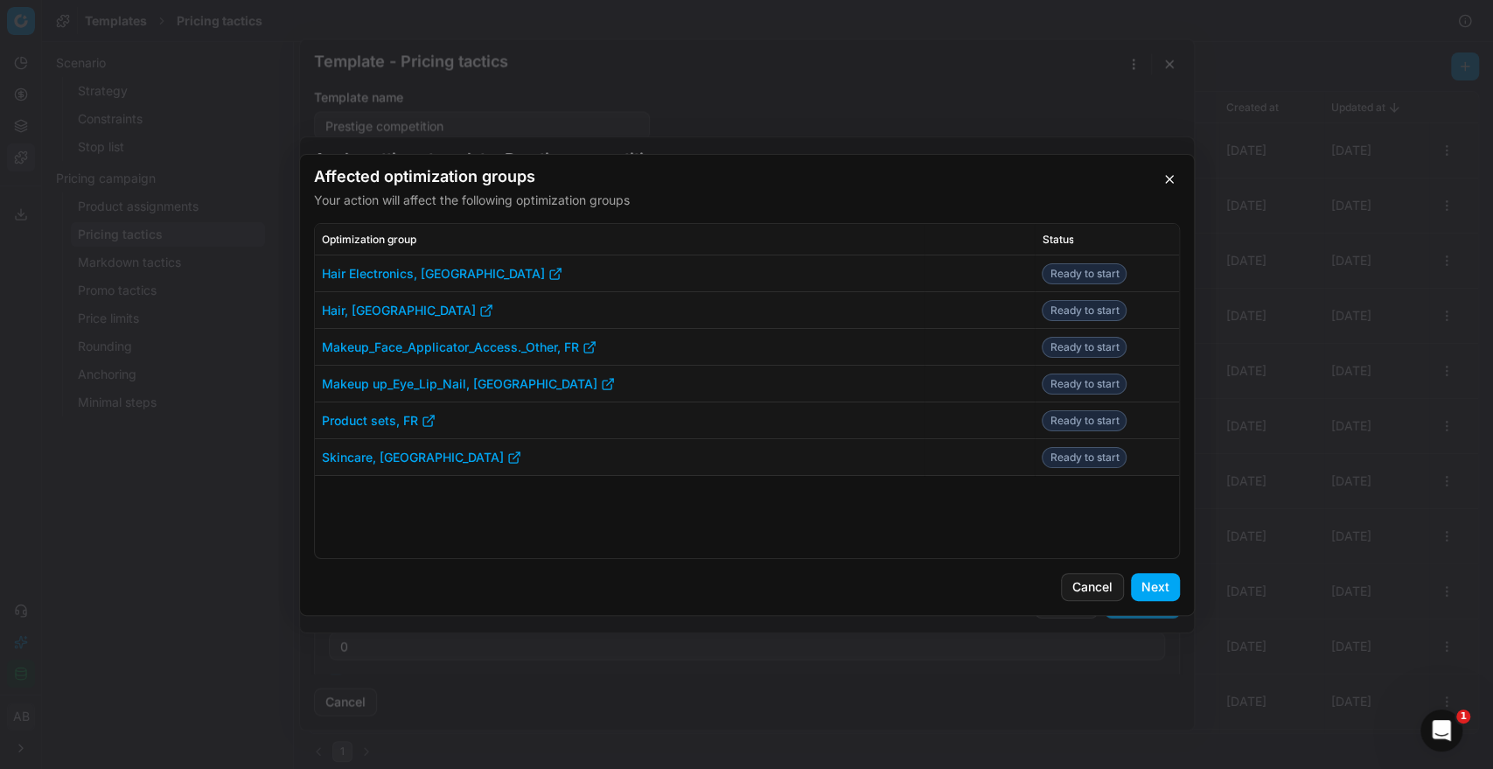
click at [1151, 588] on button "Next" at bounding box center [1155, 587] width 49 height 28
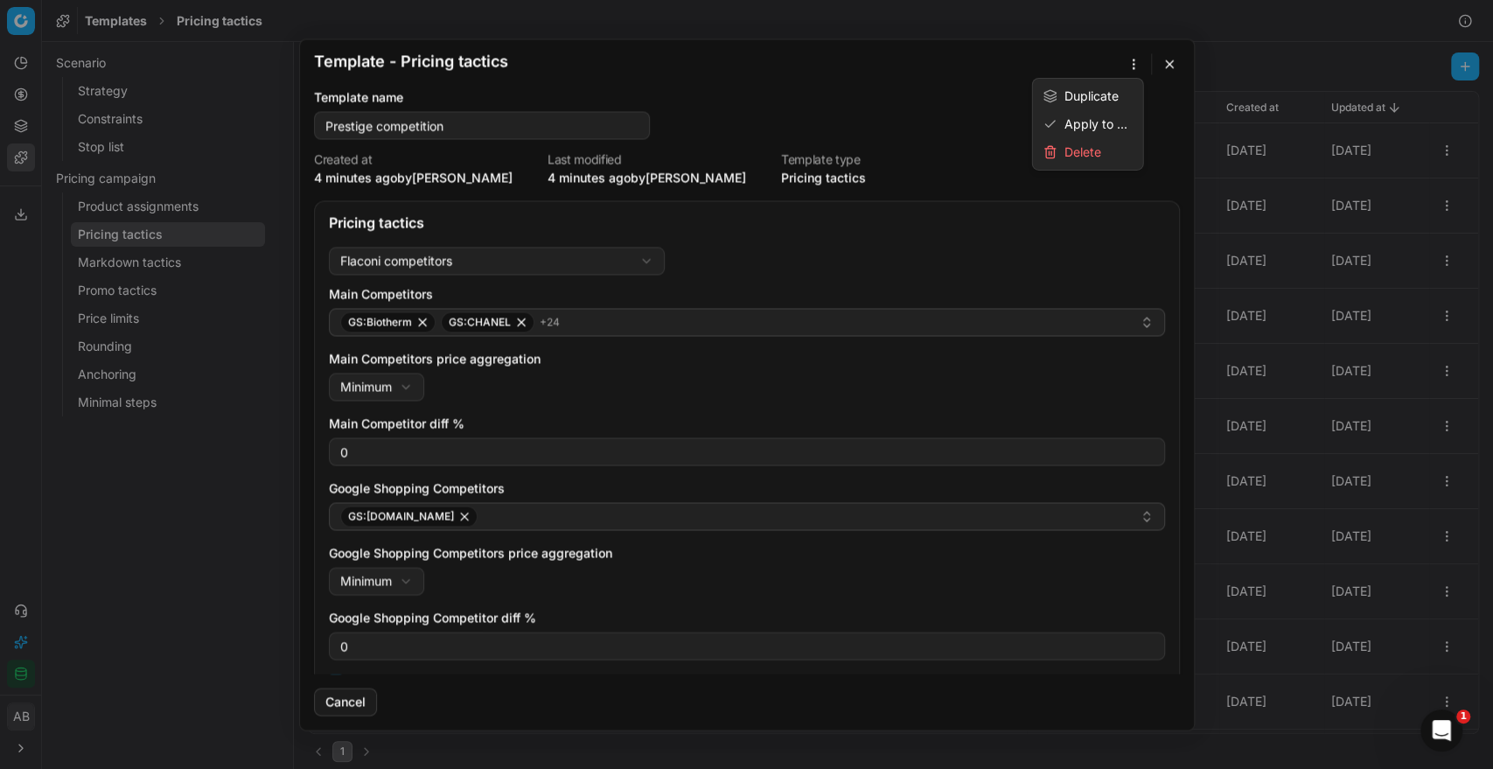
click at [1134, 68] on button "button" at bounding box center [1133, 63] width 21 height 21
click at [1096, 117] on div "Apply to ..." at bounding box center [1087, 124] width 103 height 28
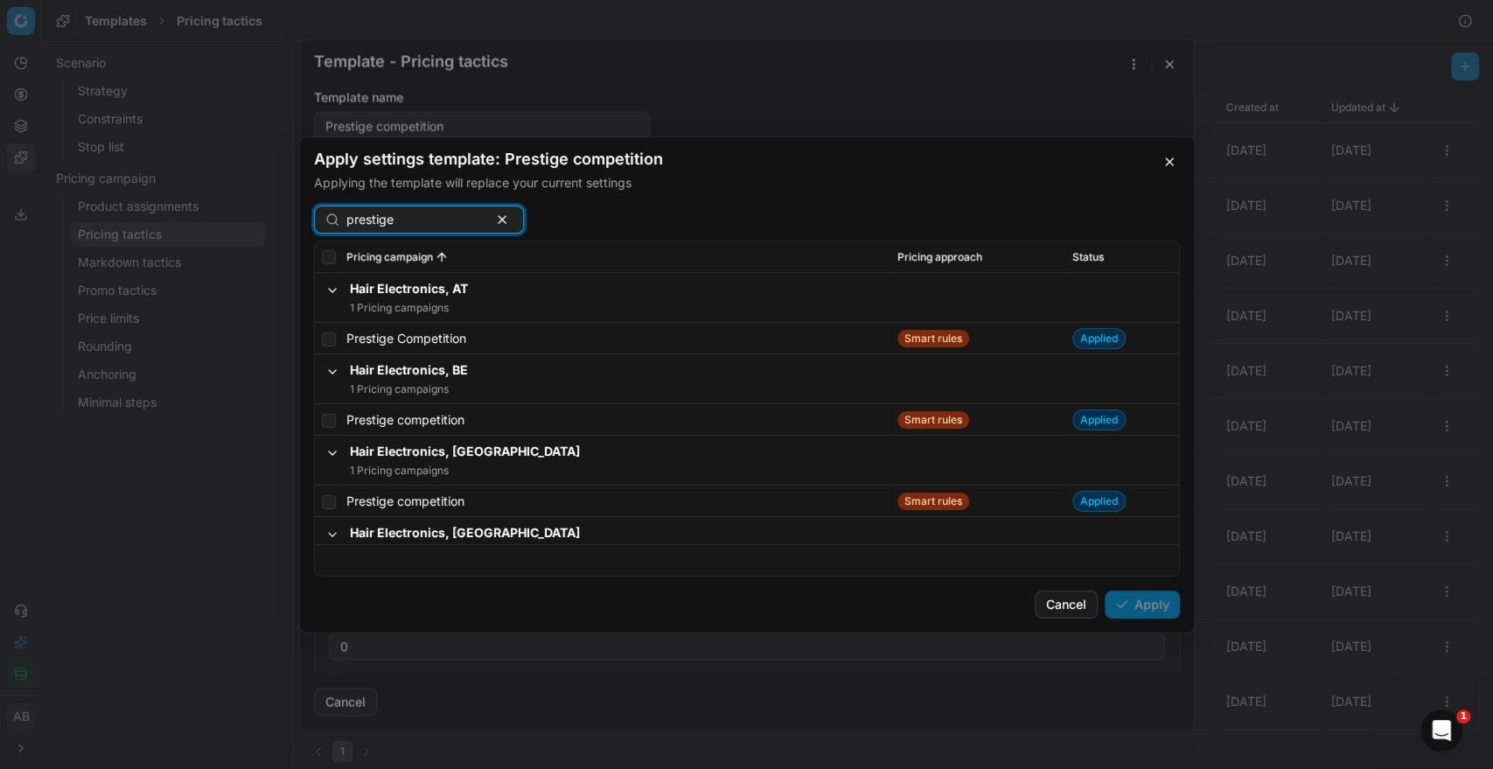
type input "prestige"
click at [1072, 257] on span "Status" at bounding box center [1087, 256] width 31 height 14
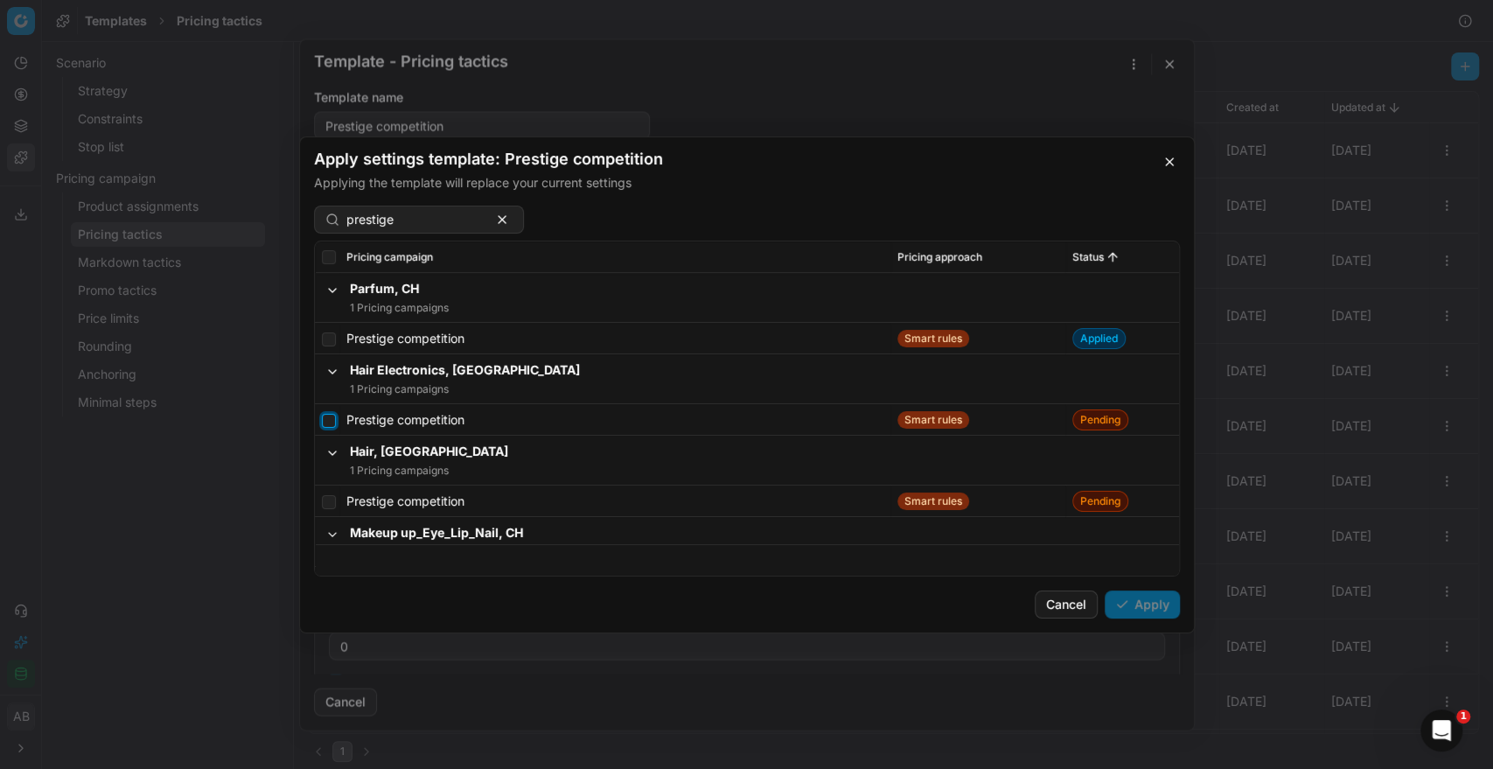
click at [322, 417] on input "checkbox" at bounding box center [329, 420] width 14 height 14
checkbox input "true"
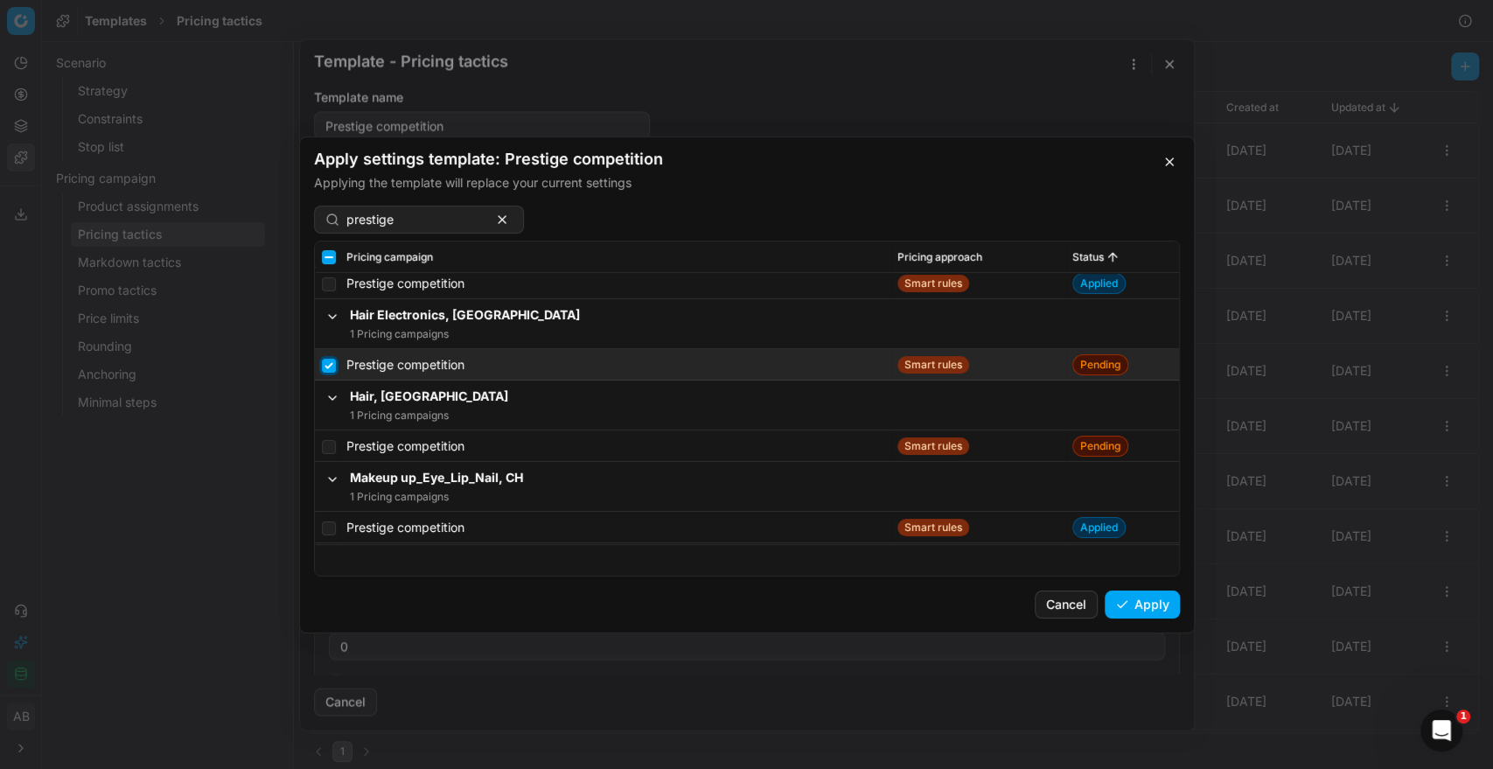
scroll to position [57, 0]
click at [331, 439] on input "checkbox" at bounding box center [329, 444] width 14 height 14
checkbox input "true"
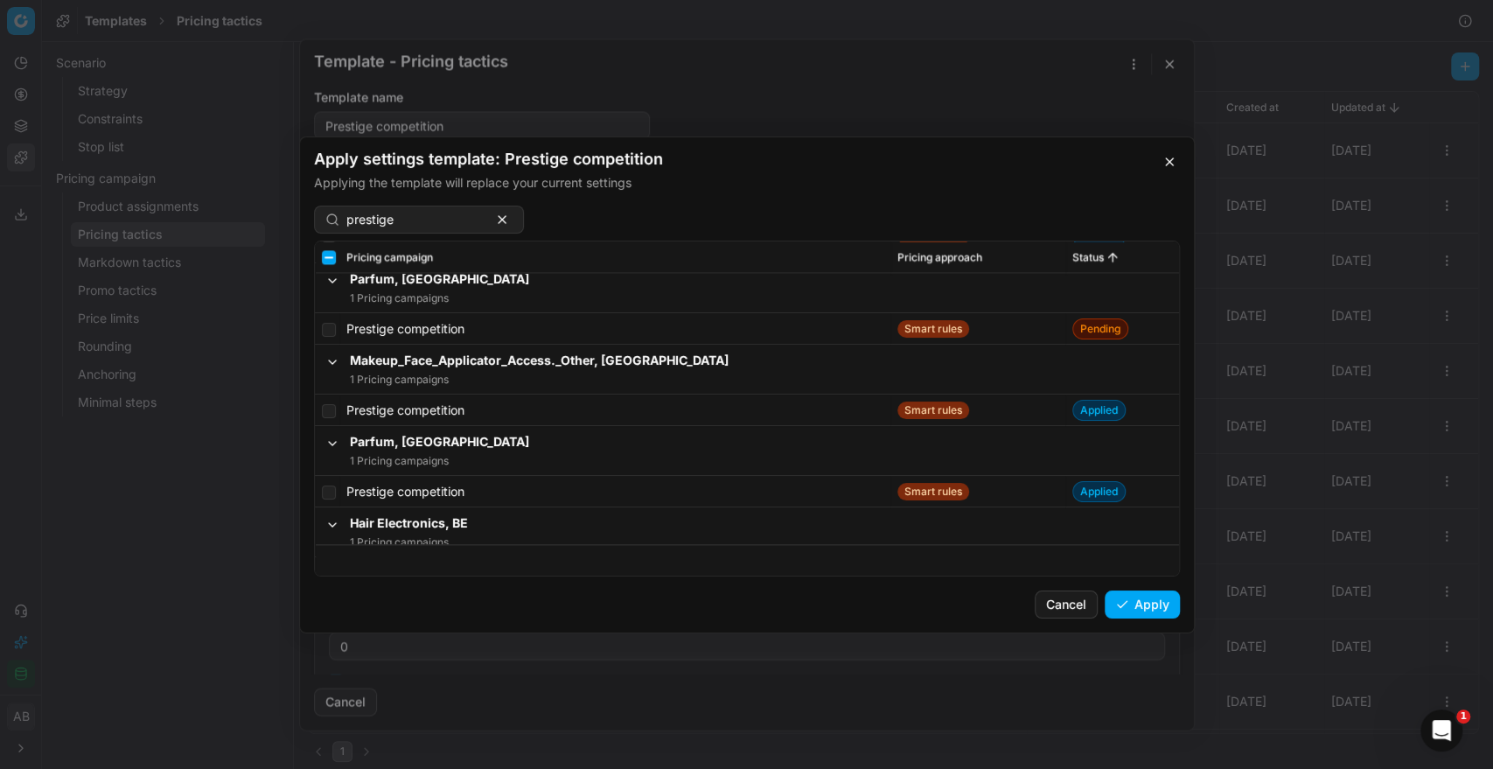
scroll to position [2019, 0]
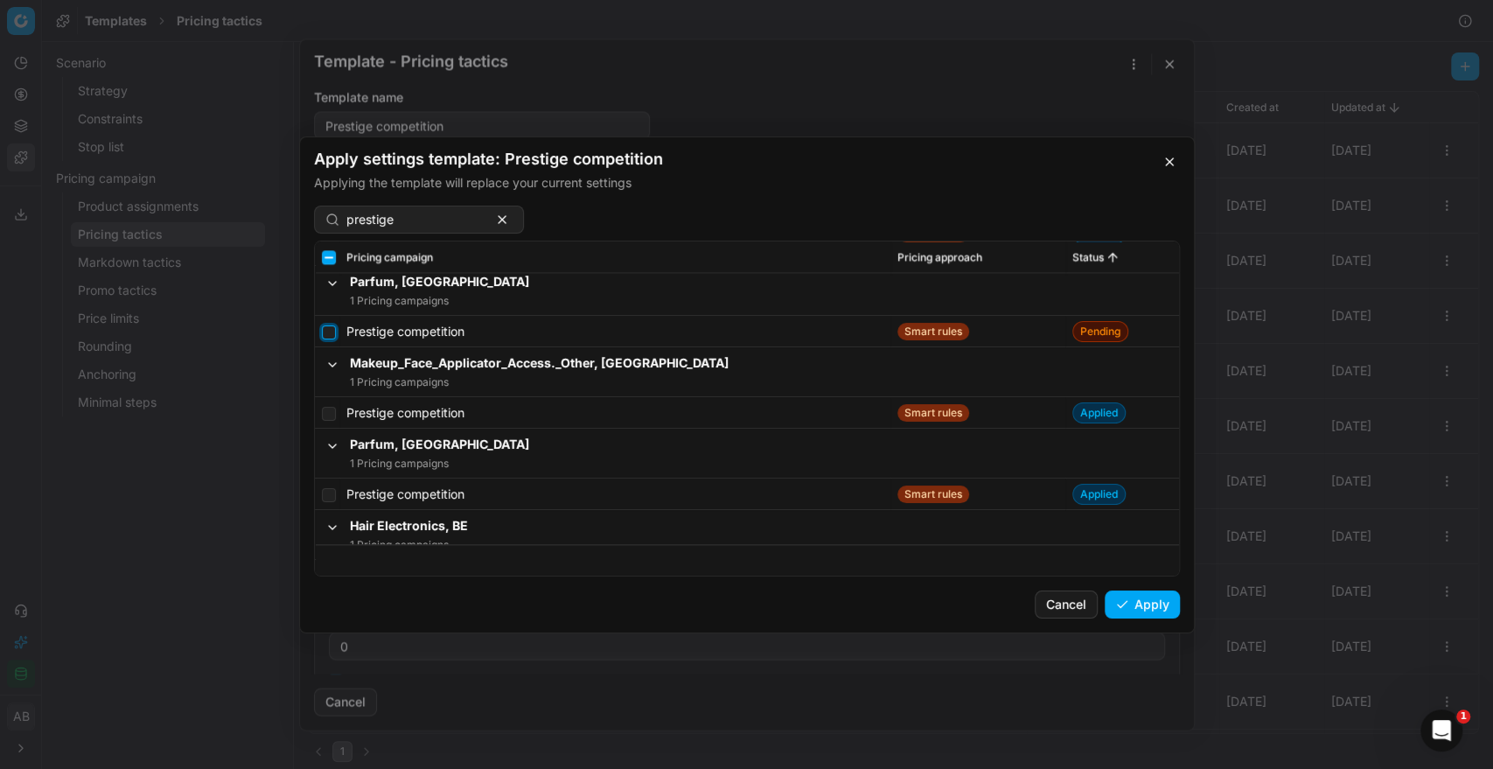
click at [324, 328] on input "checkbox" at bounding box center [329, 331] width 14 height 14
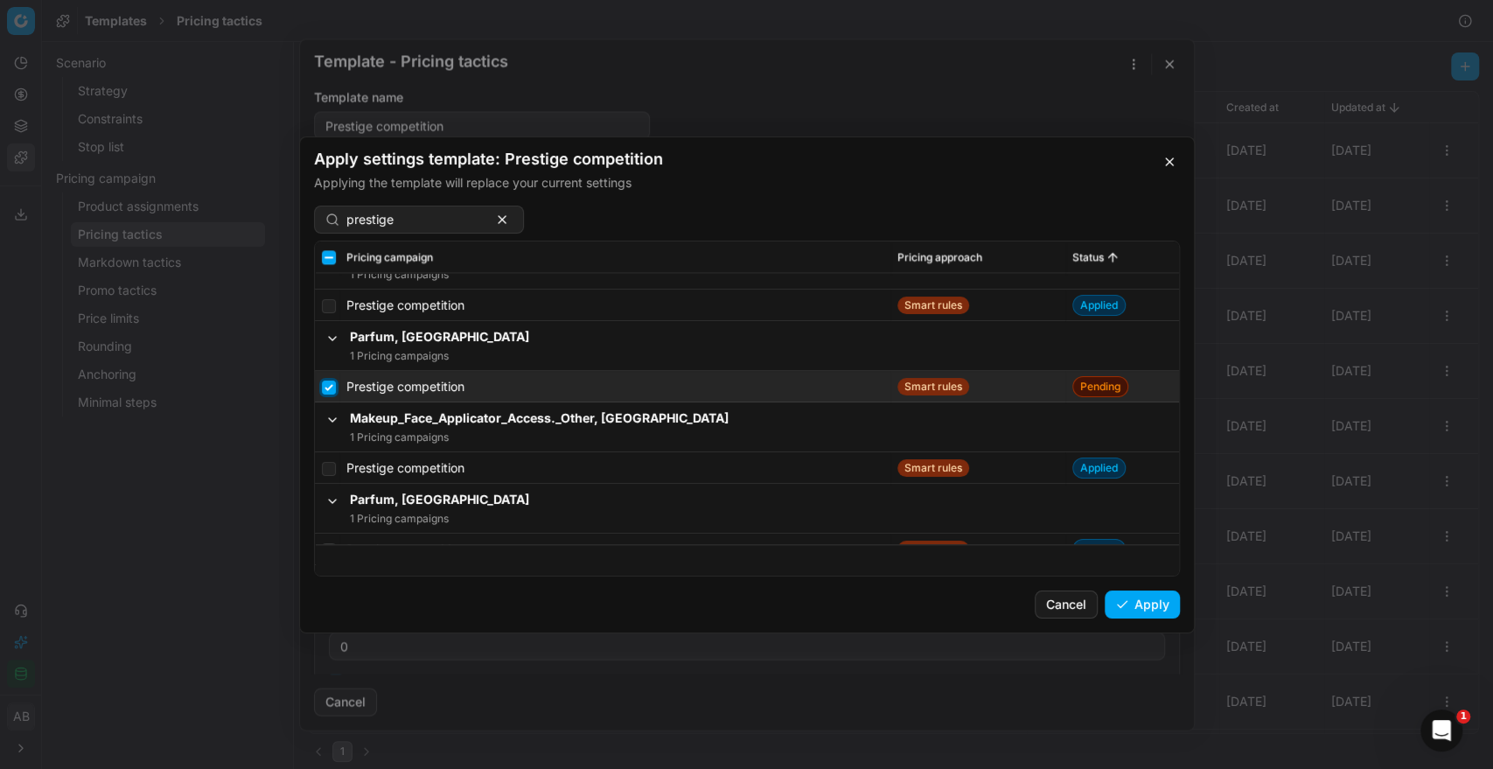
scroll to position [1973, 0]
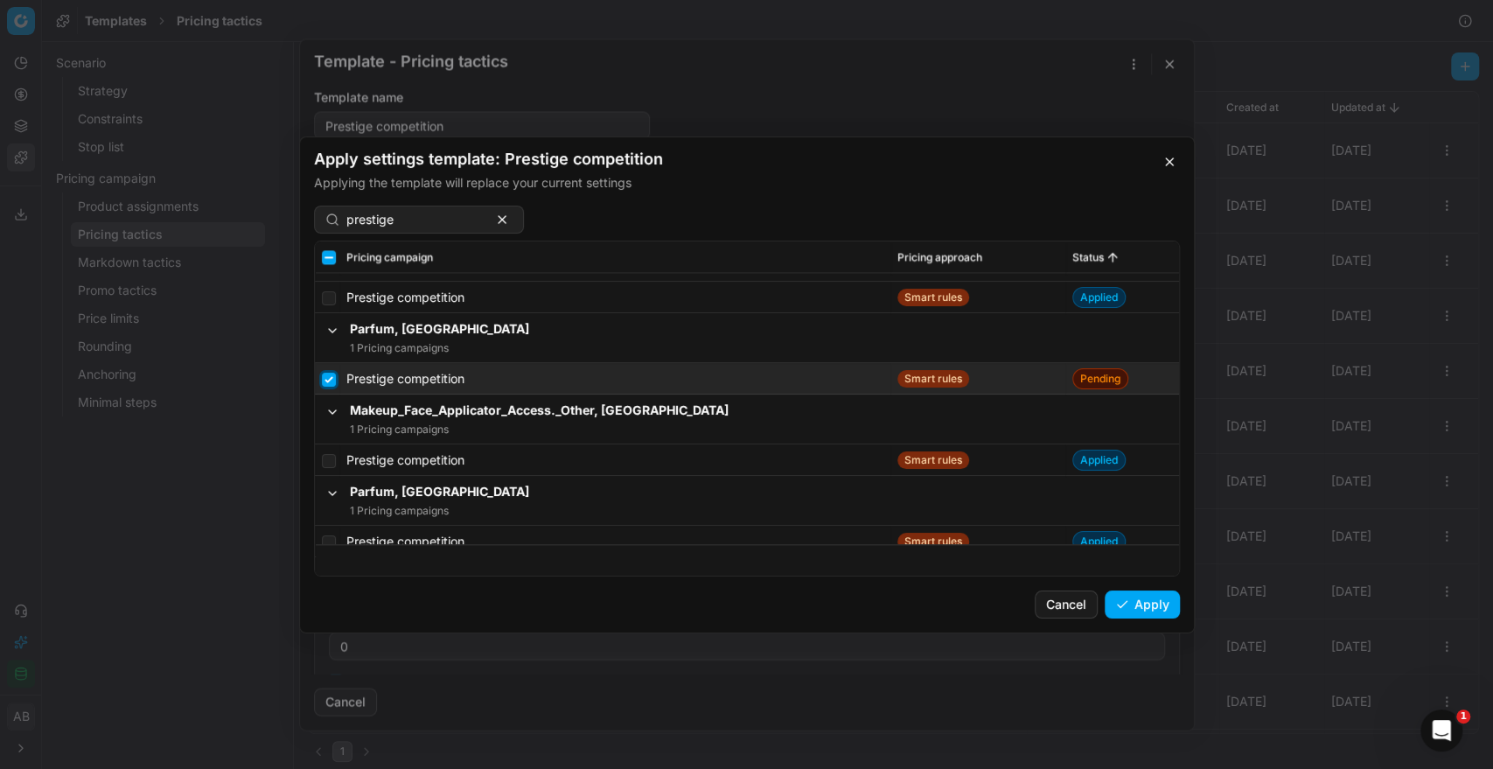
click at [328, 372] on input "checkbox" at bounding box center [329, 379] width 14 height 14
checkbox input "false"
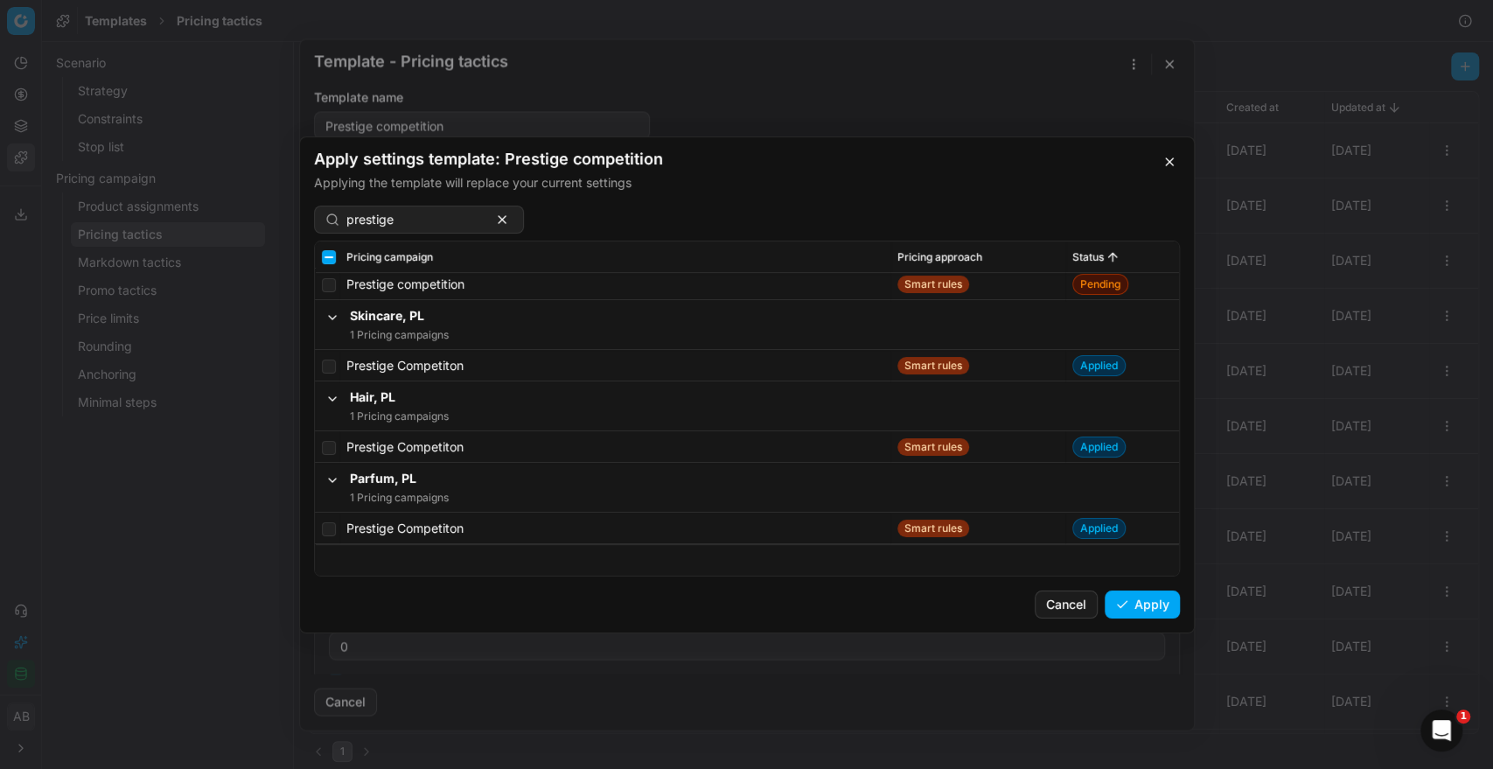
scroll to position [4631, 0]
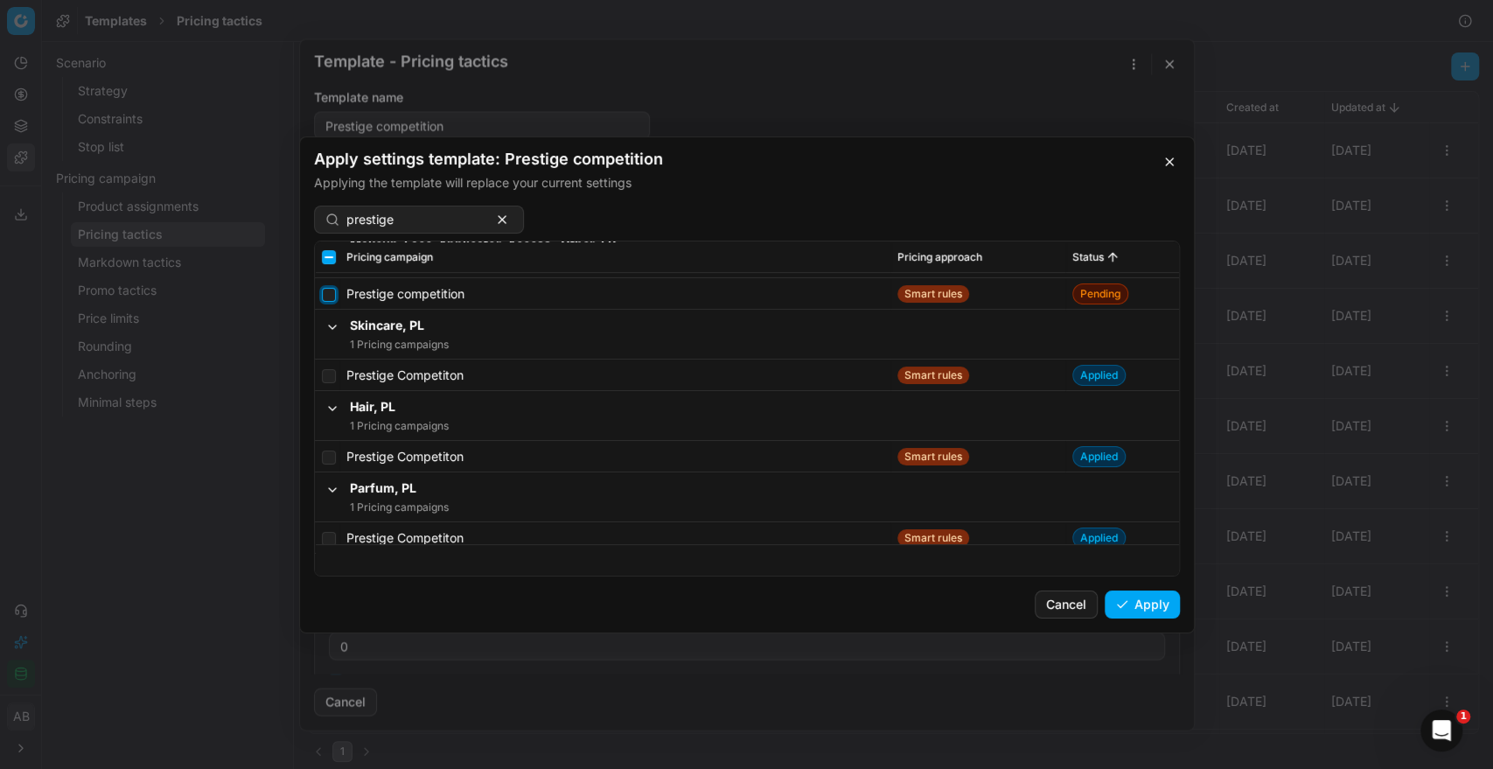
click at [327, 296] on input "checkbox" at bounding box center [329, 294] width 14 height 14
checkbox input "true"
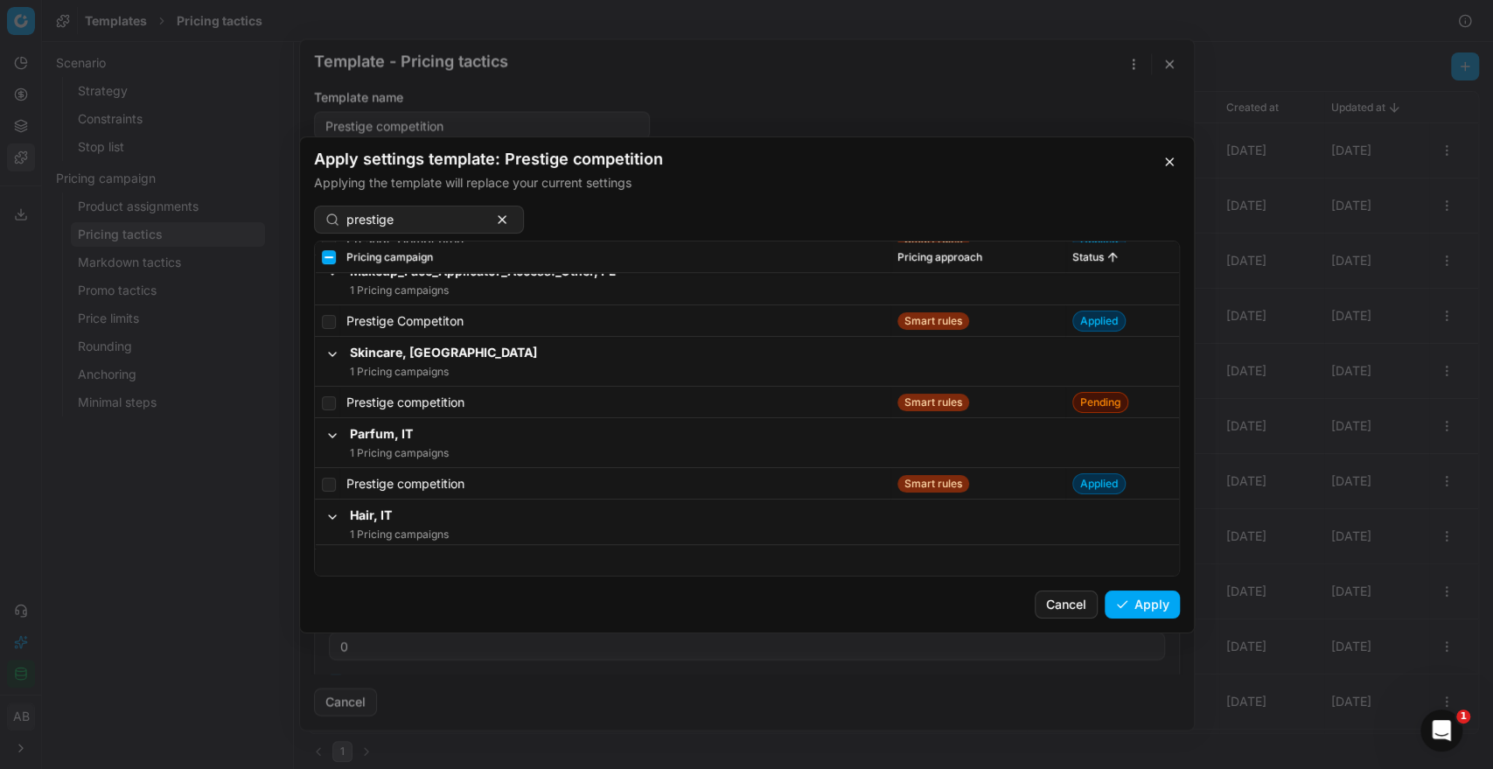
scroll to position [5087, 0]
click at [329, 398] on input "checkbox" at bounding box center [329, 401] width 14 height 14
checkbox input "true"
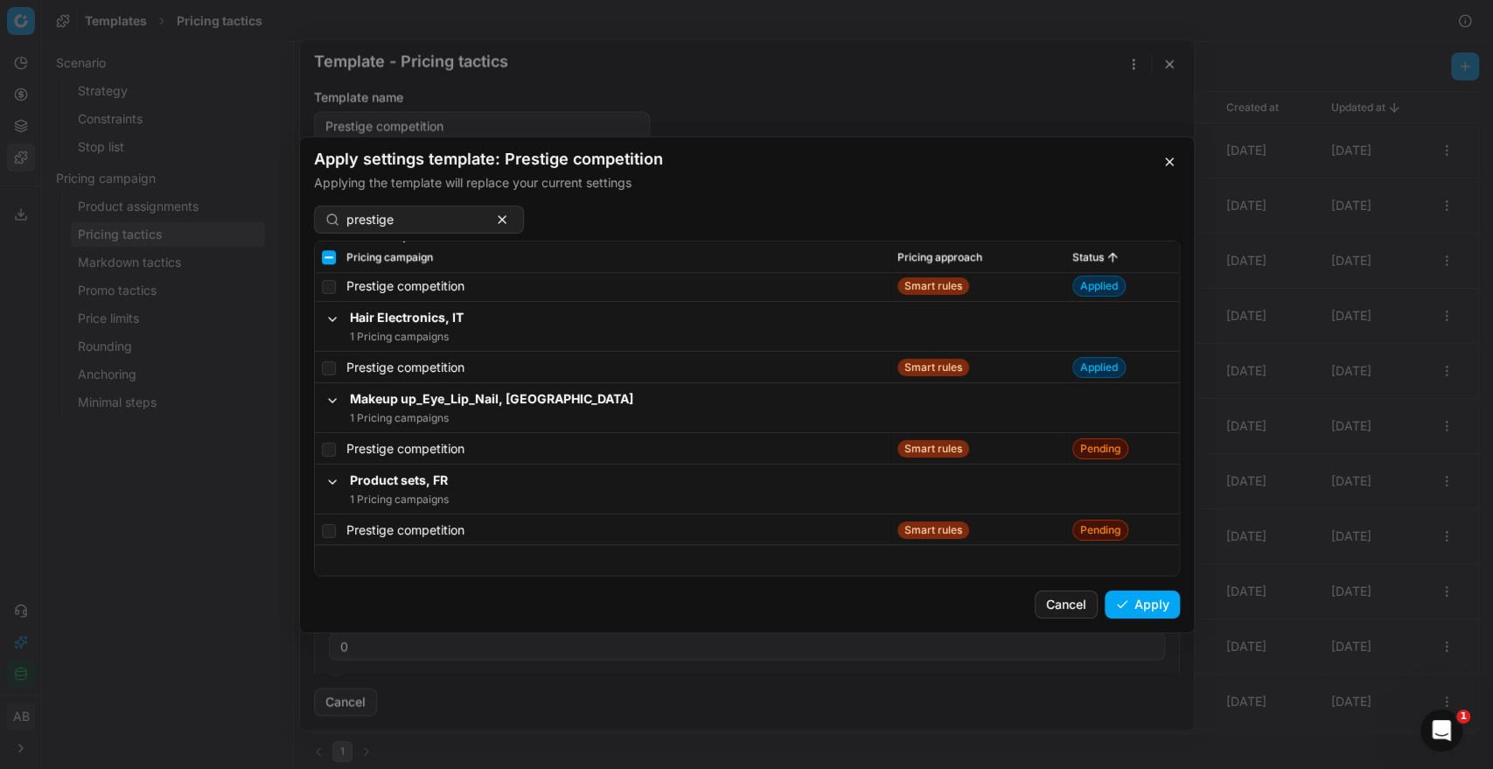
scroll to position [5971, 0]
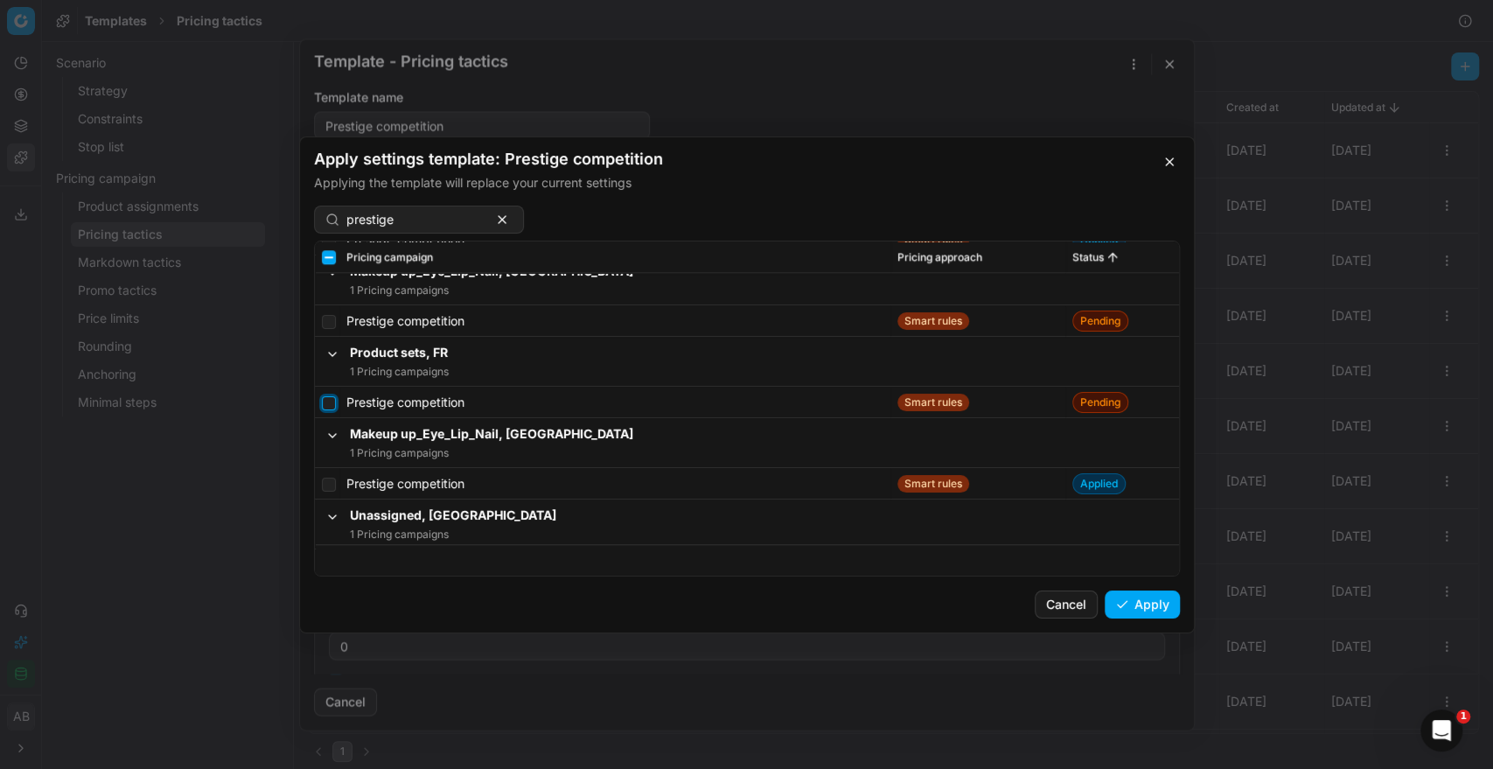
click at [325, 403] on input "checkbox" at bounding box center [329, 402] width 14 height 14
checkbox input "true"
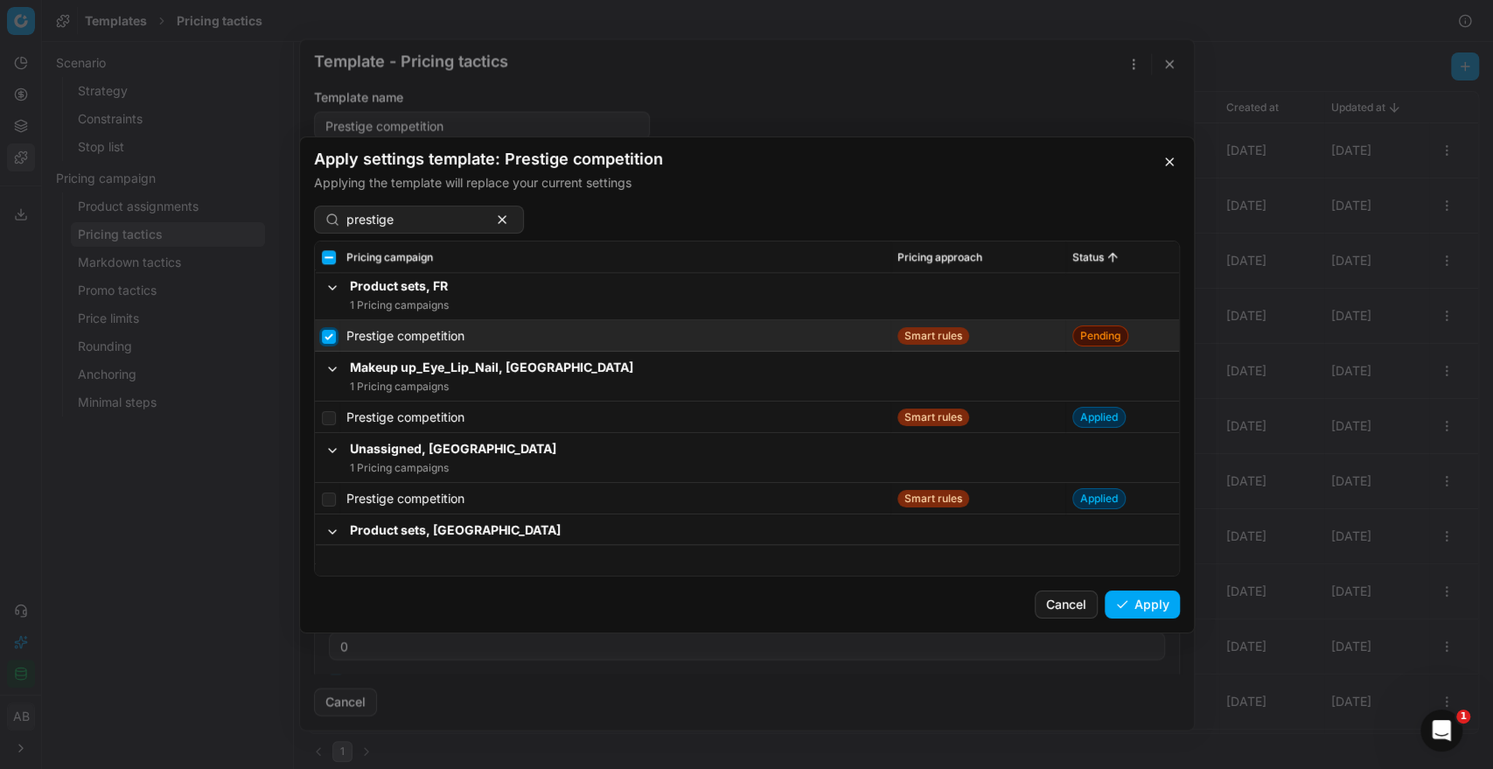
scroll to position [6039, 0]
click at [325, 418] on input "checkbox" at bounding box center [329, 414] width 14 height 14
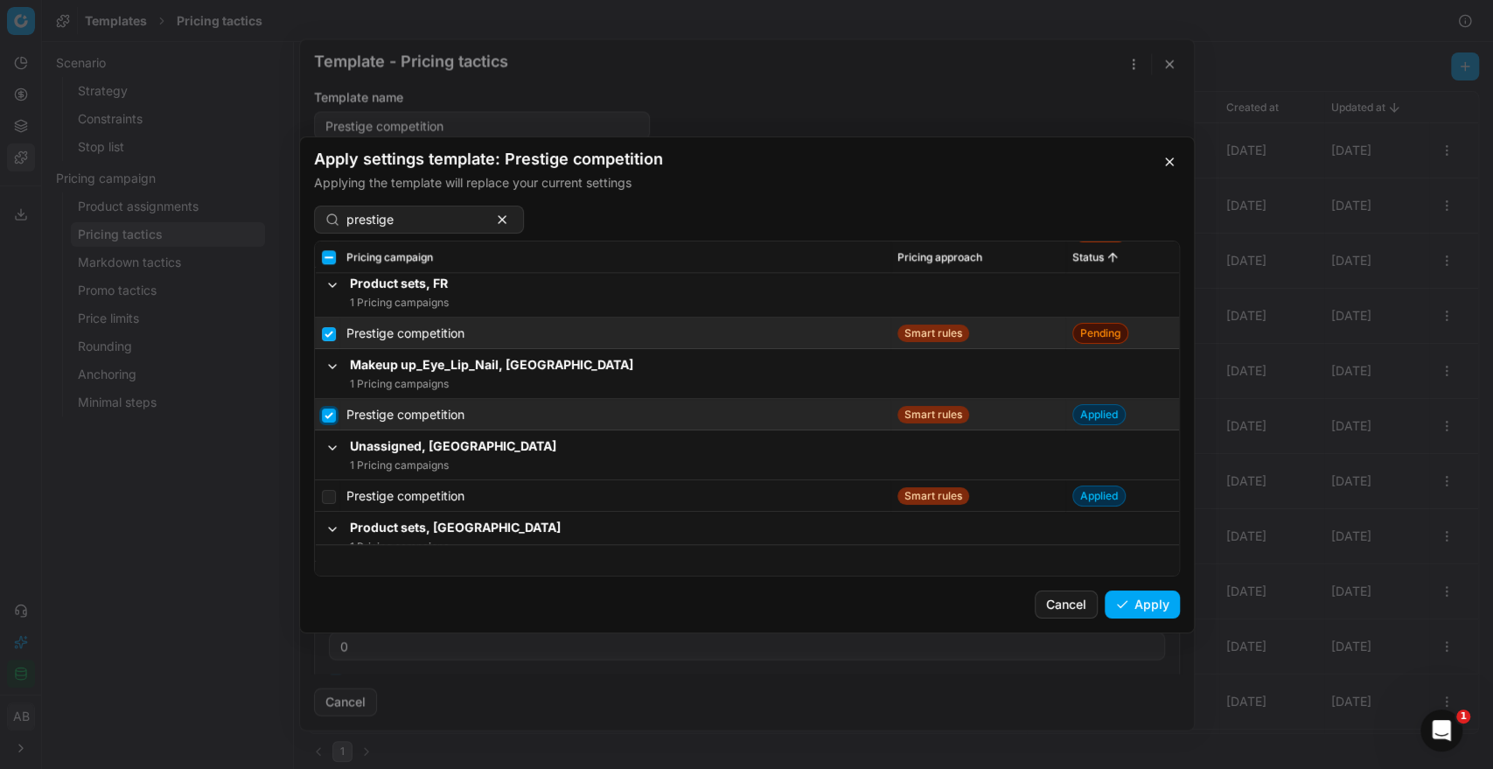
click at [326, 411] on input "checkbox" at bounding box center [329, 414] width 14 height 14
checkbox input "false"
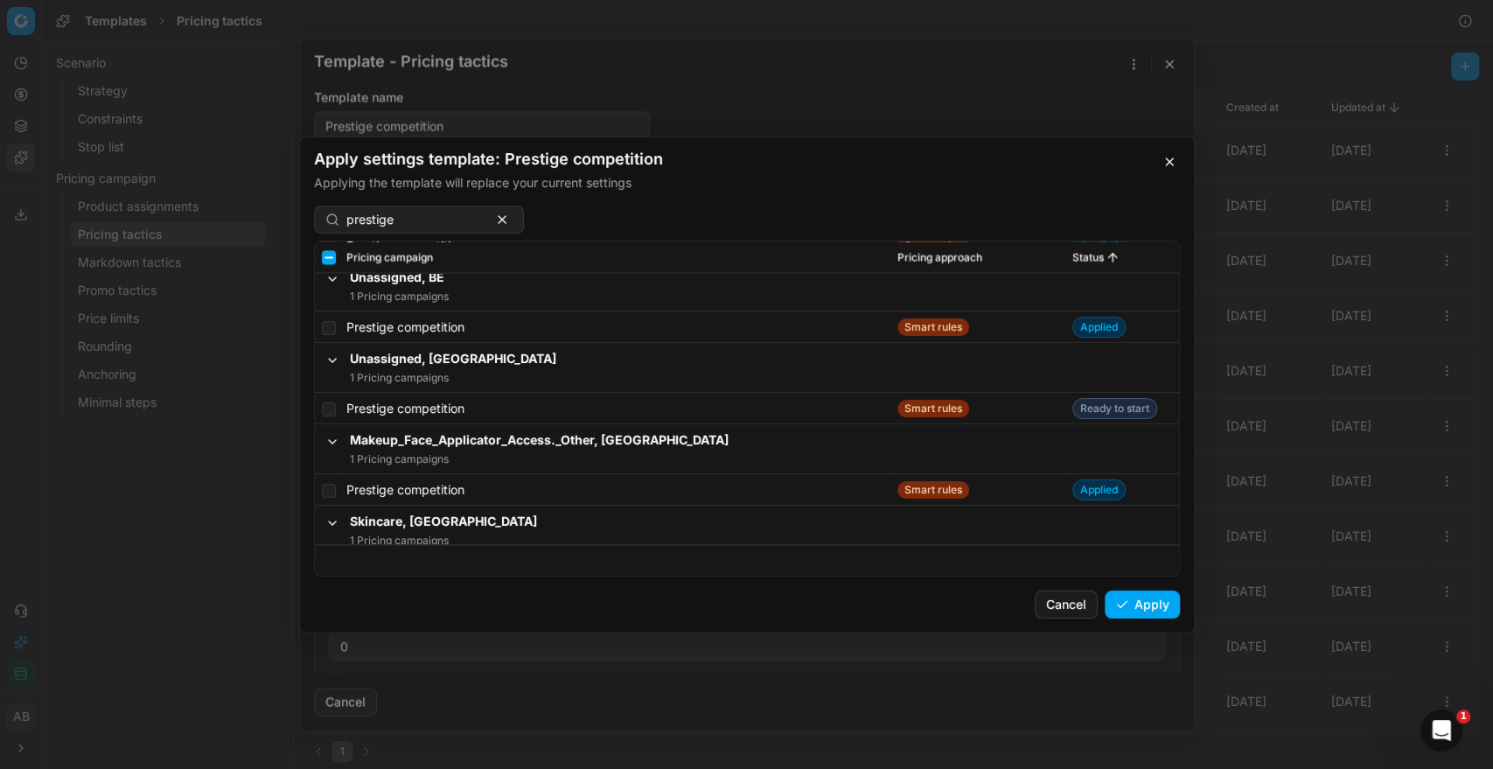
scroll to position [6529, 0]
click at [1149, 609] on button "Apply" at bounding box center [1141, 604] width 75 height 28
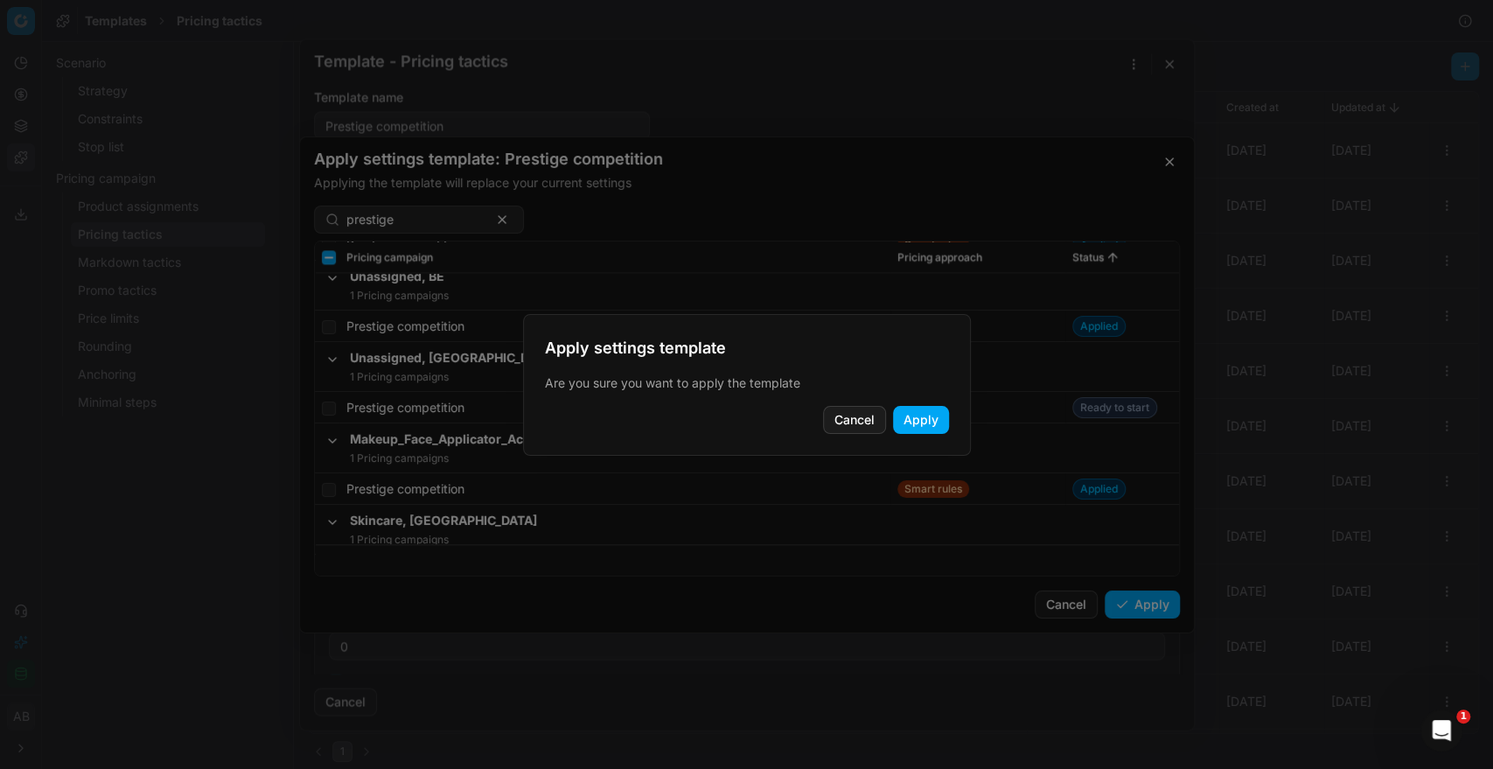
click at [930, 414] on button "Apply" at bounding box center [921, 420] width 56 height 28
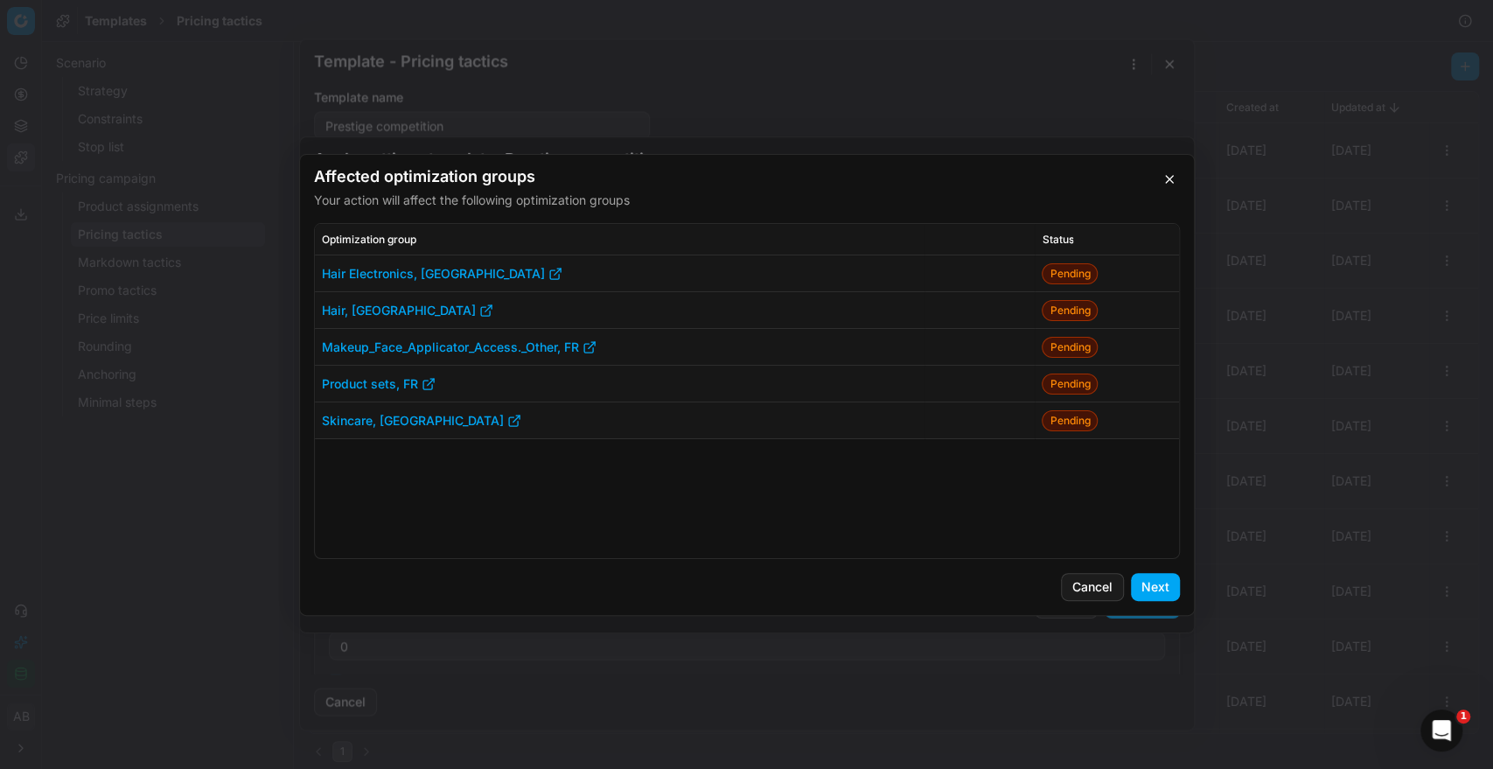
click at [1159, 587] on button "Next" at bounding box center [1155, 587] width 49 height 28
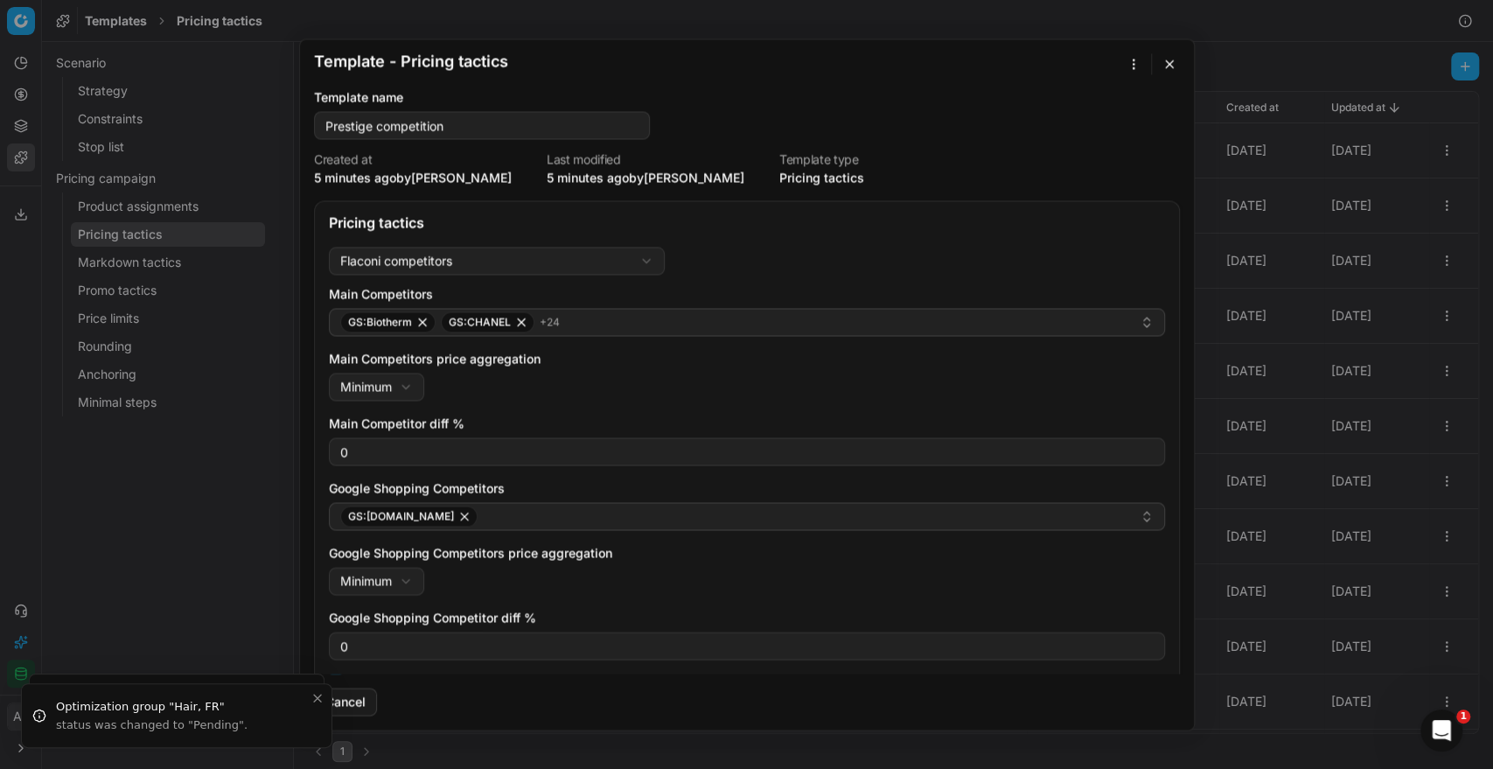
click at [1131, 67] on button "button" at bounding box center [1133, 63] width 21 height 21
click at [1076, 126] on div "Apply to ..." at bounding box center [1087, 124] width 103 height 28
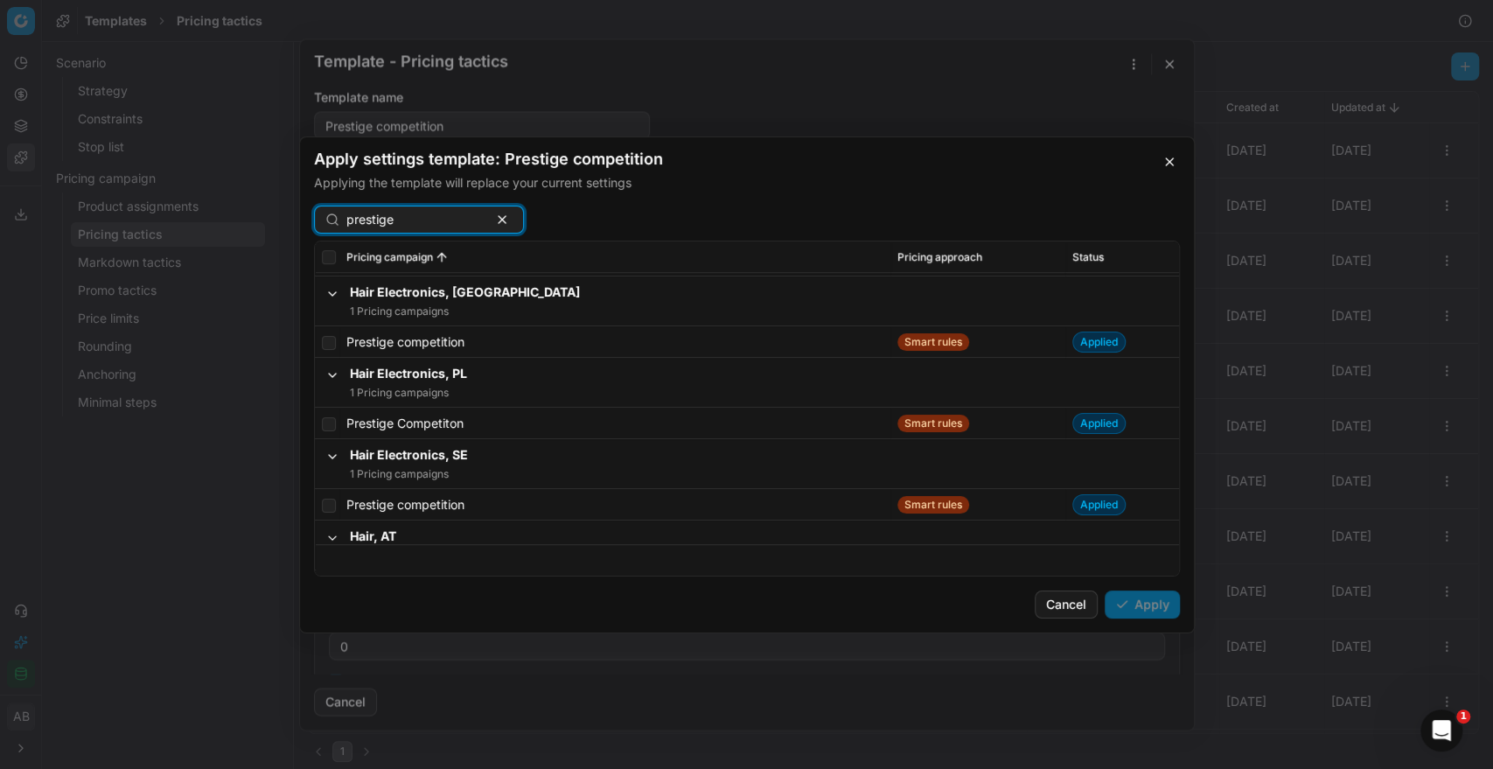
scroll to position [586, 0]
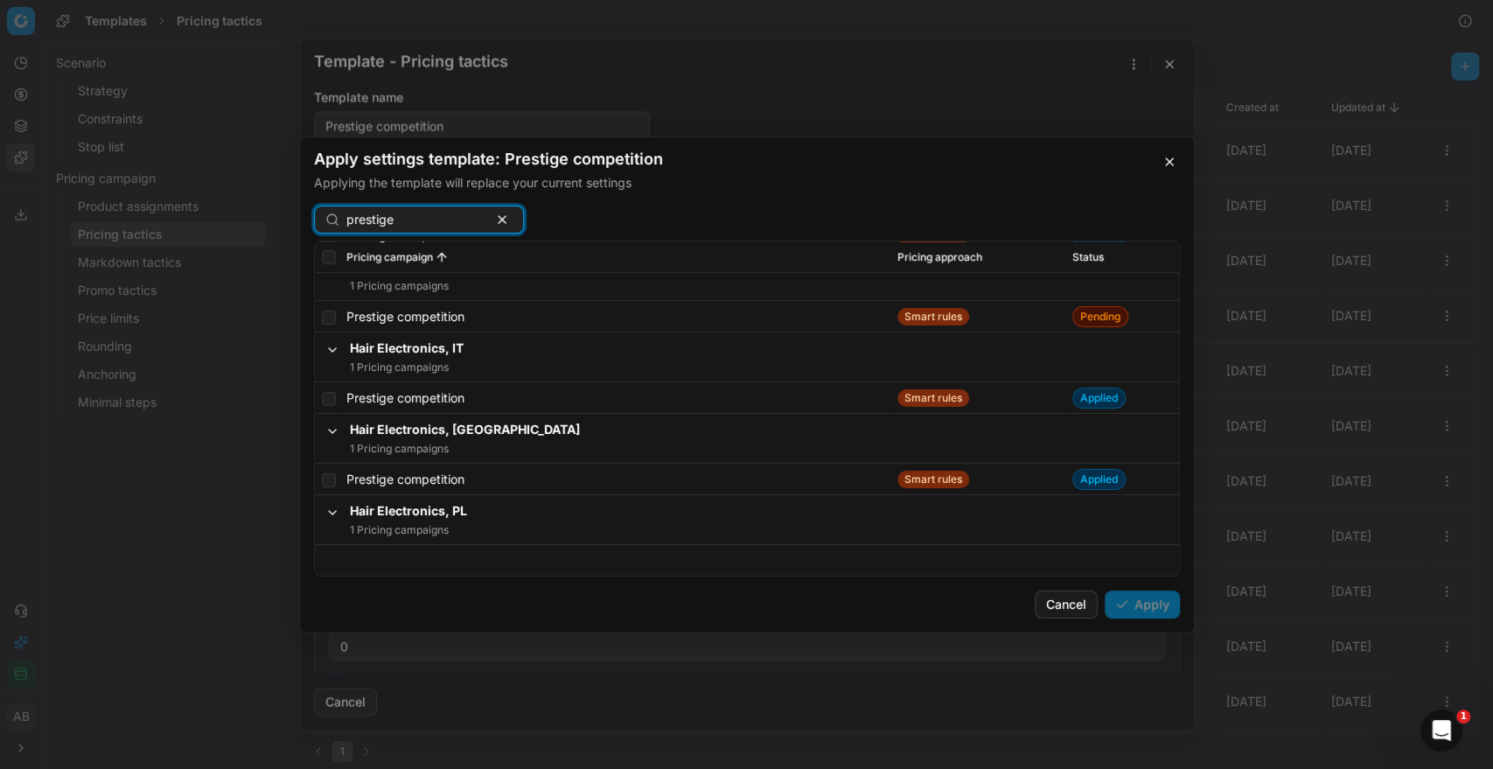
type input "prestige"
click at [1077, 261] on span "Status" at bounding box center [1087, 256] width 31 height 14
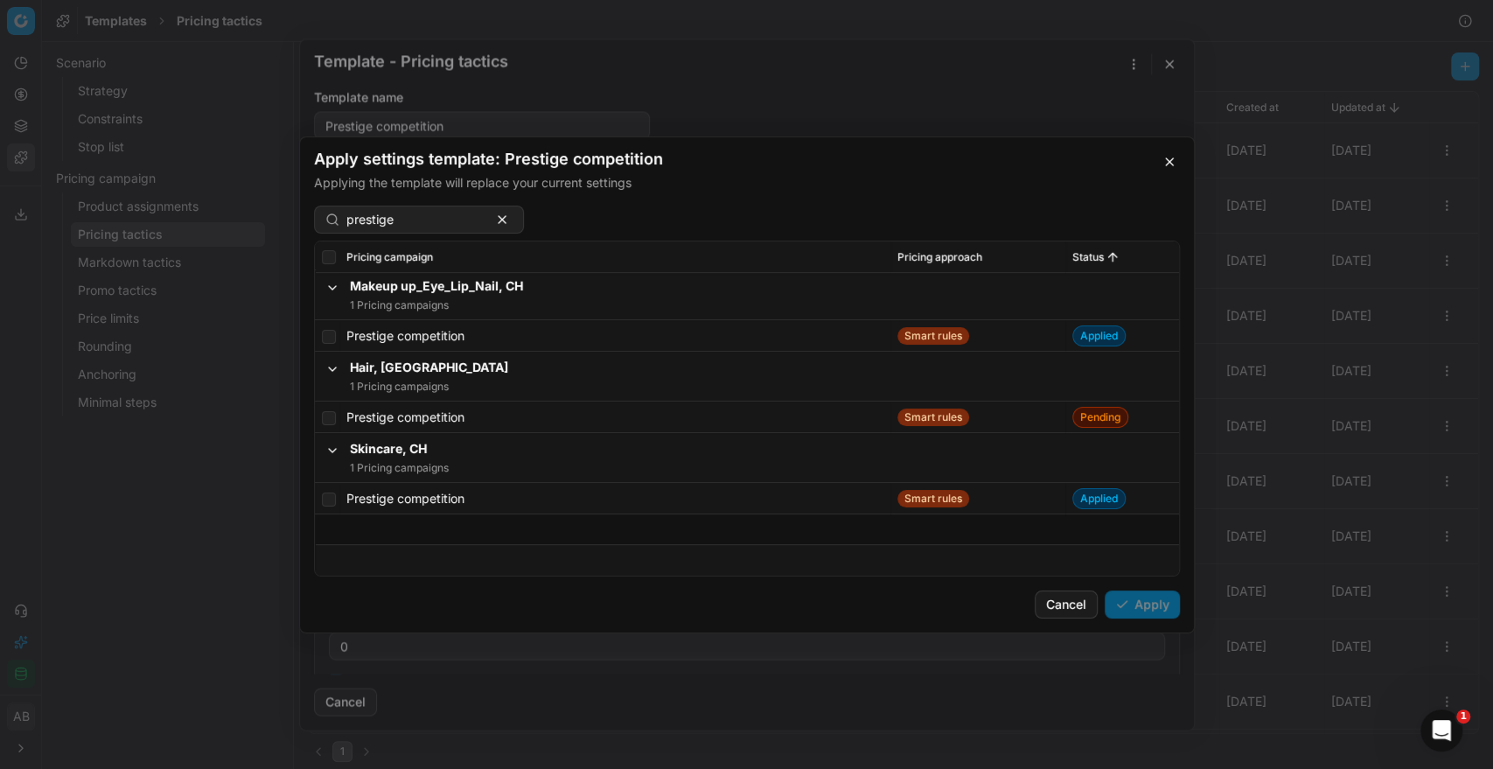
scroll to position [0, 0]
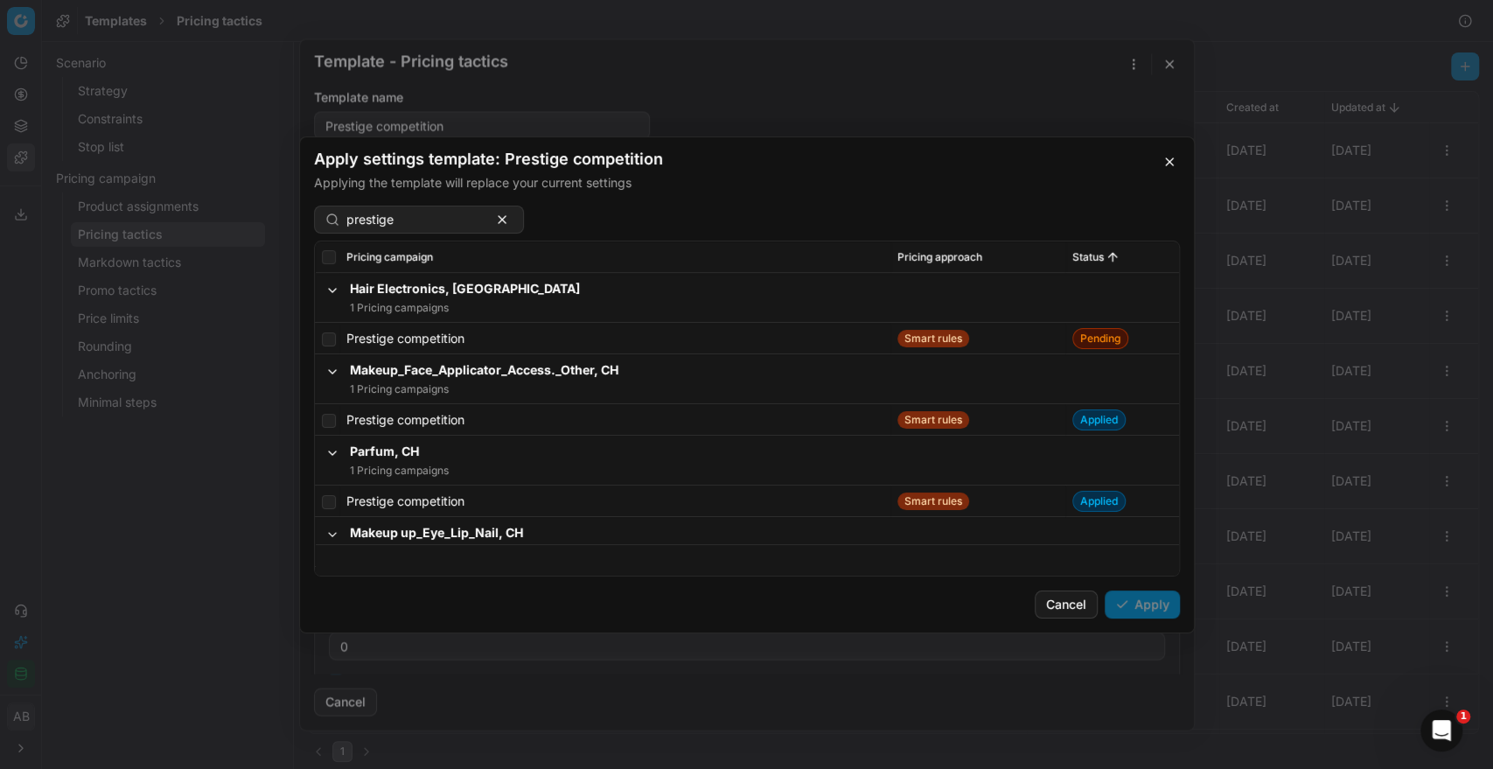
click at [1079, 257] on span "Status" at bounding box center [1087, 256] width 31 height 14
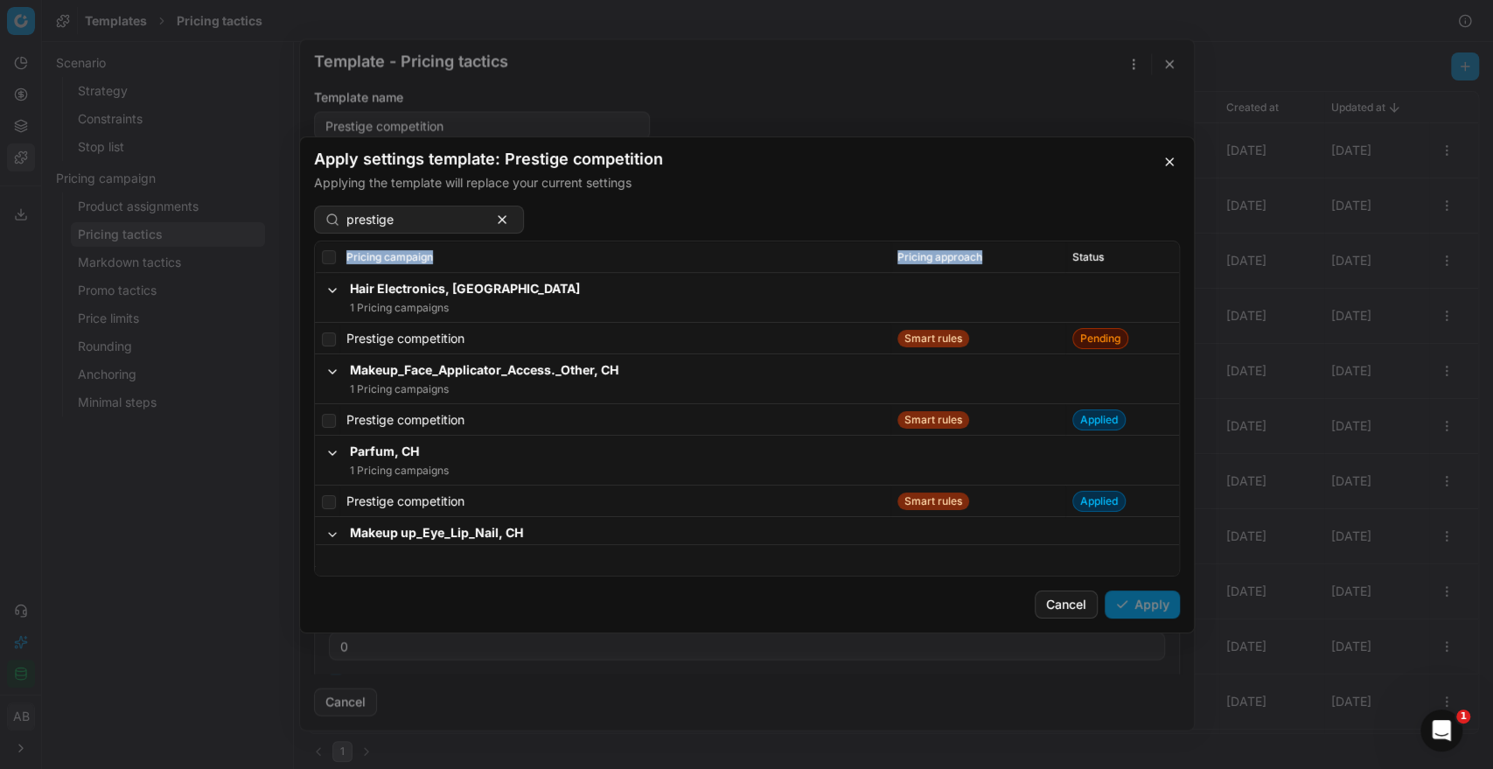
click at [1079, 257] on span "Status" at bounding box center [1087, 256] width 31 height 14
click at [907, 250] on span "Pricing approach" at bounding box center [939, 256] width 85 height 14
click at [961, 255] on span "Pricing approach" at bounding box center [939, 256] width 85 height 14
click at [982, 254] on button "Sorted by Pricing approach descending" at bounding box center [990, 255] width 17 height 17
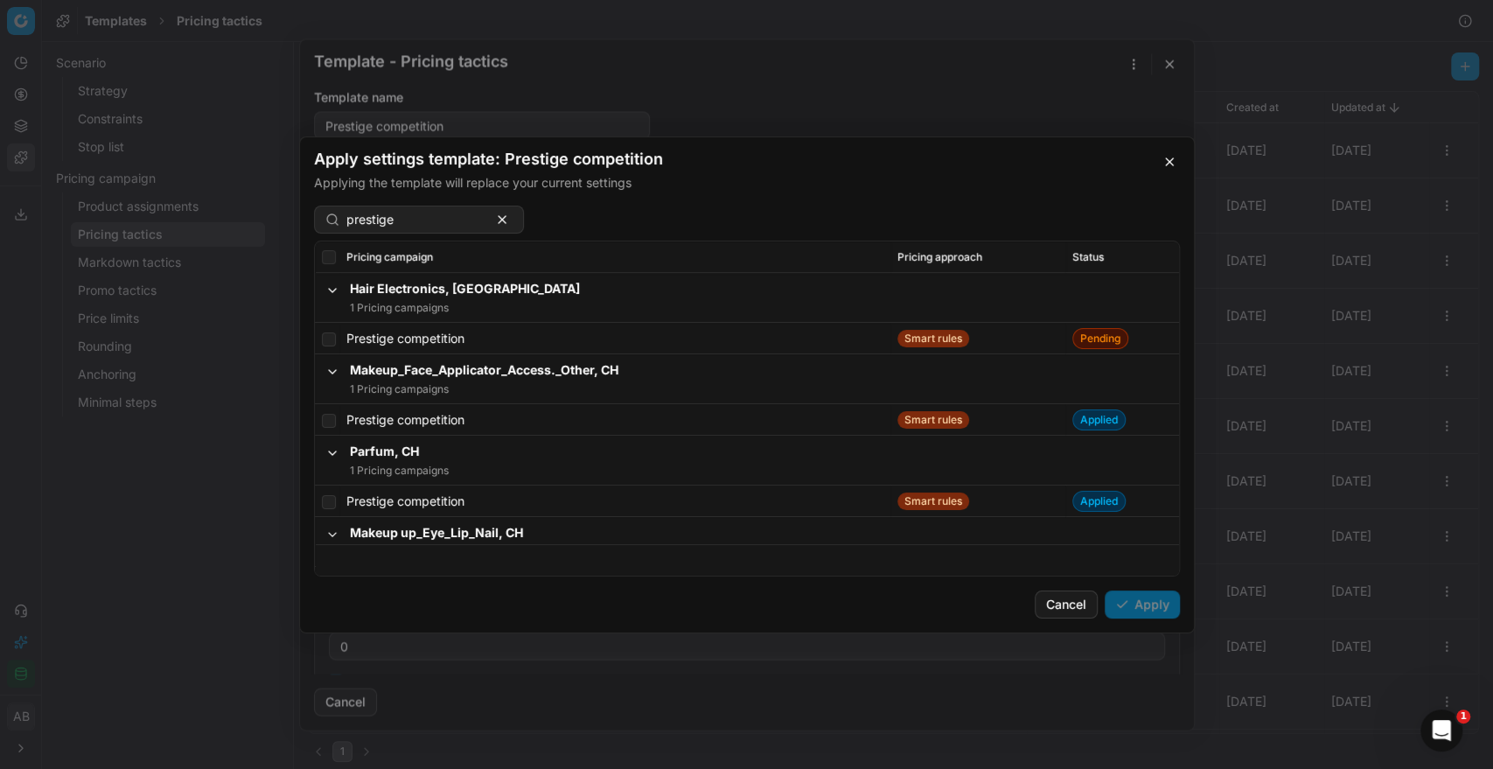
click at [1072, 254] on span "Status" at bounding box center [1087, 256] width 31 height 14
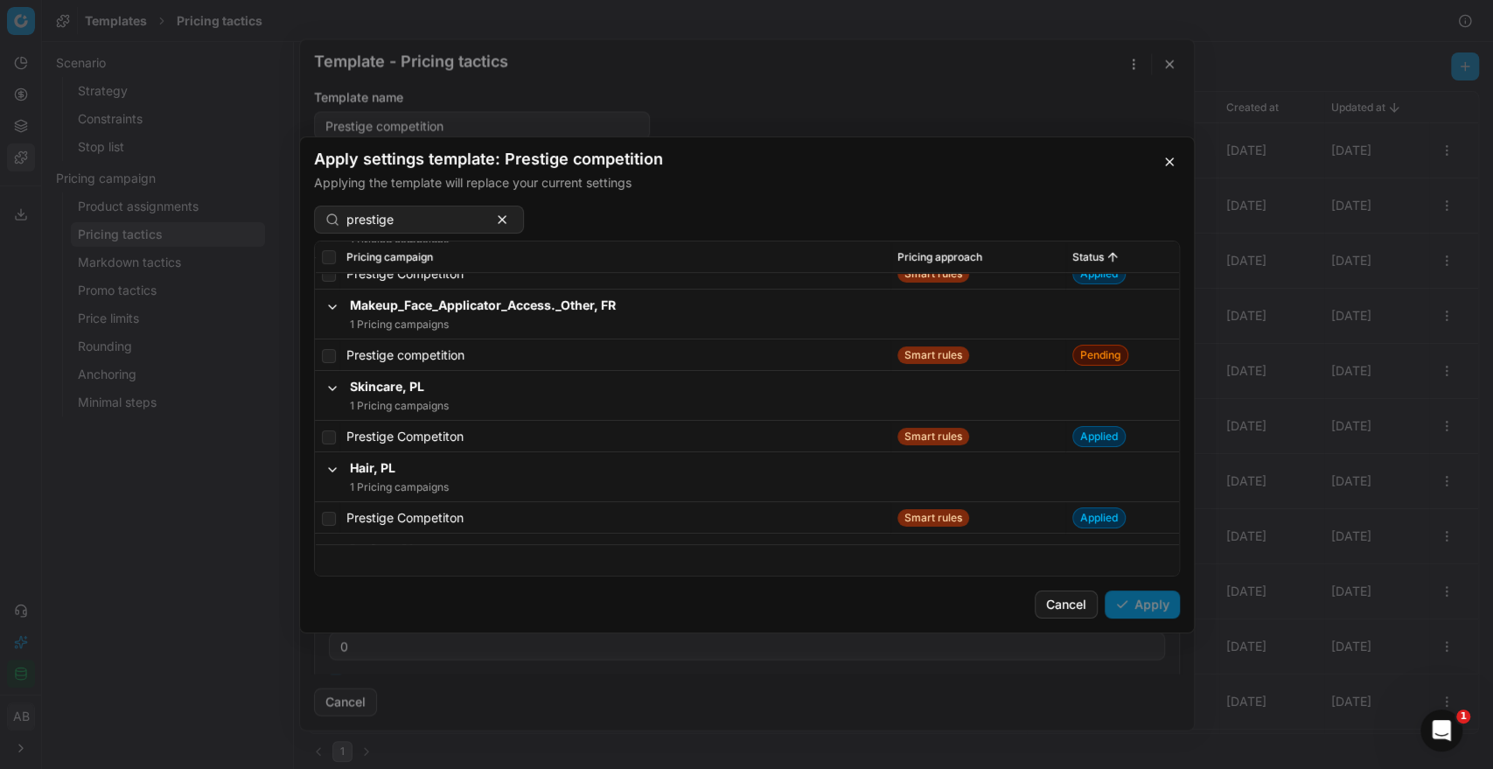
scroll to position [4572, 0]
click at [324, 354] on input "checkbox" at bounding box center [329, 353] width 14 height 14
checkbox input "true"
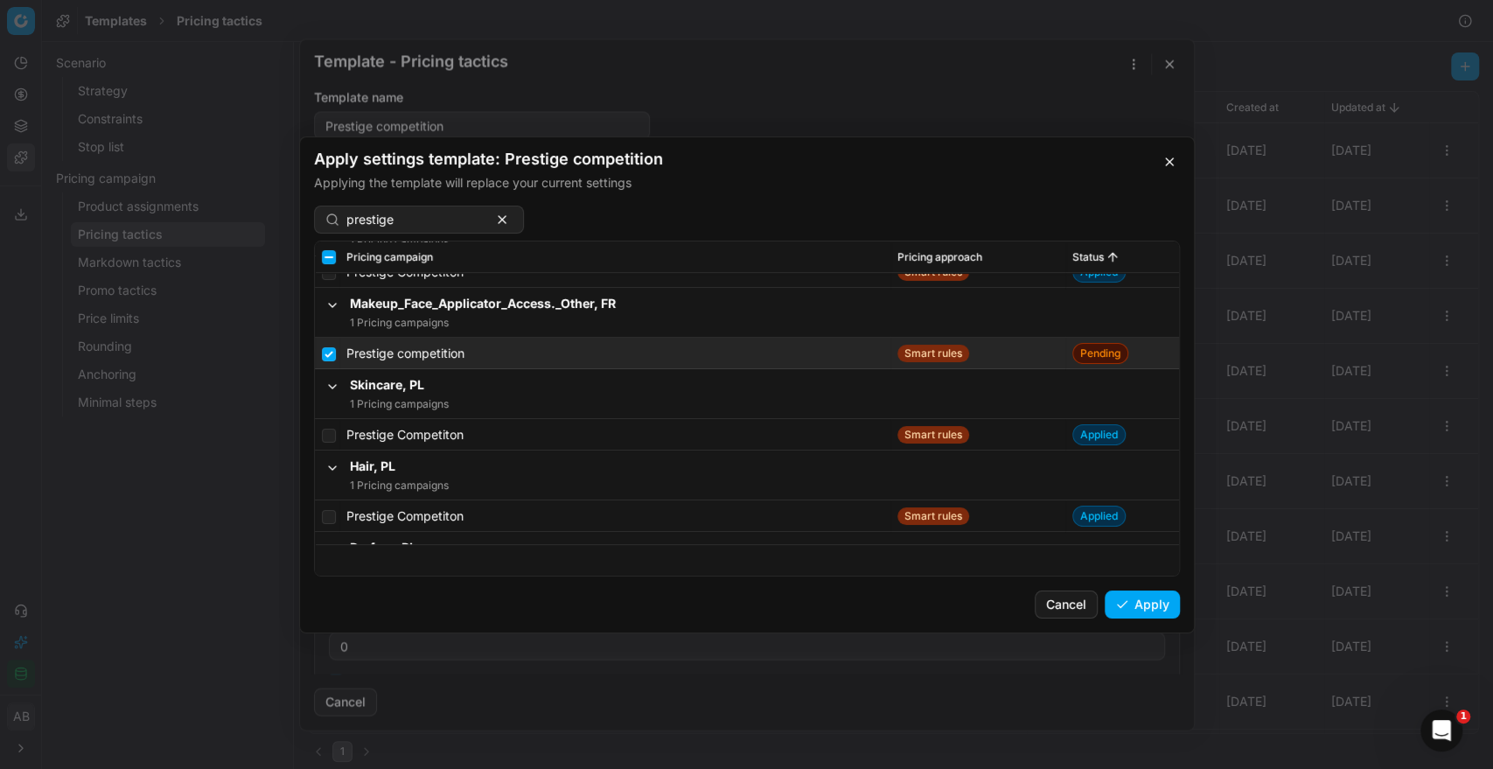
click at [1145, 603] on button "Apply" at bounding box center [1141, 604] width 75 height 28
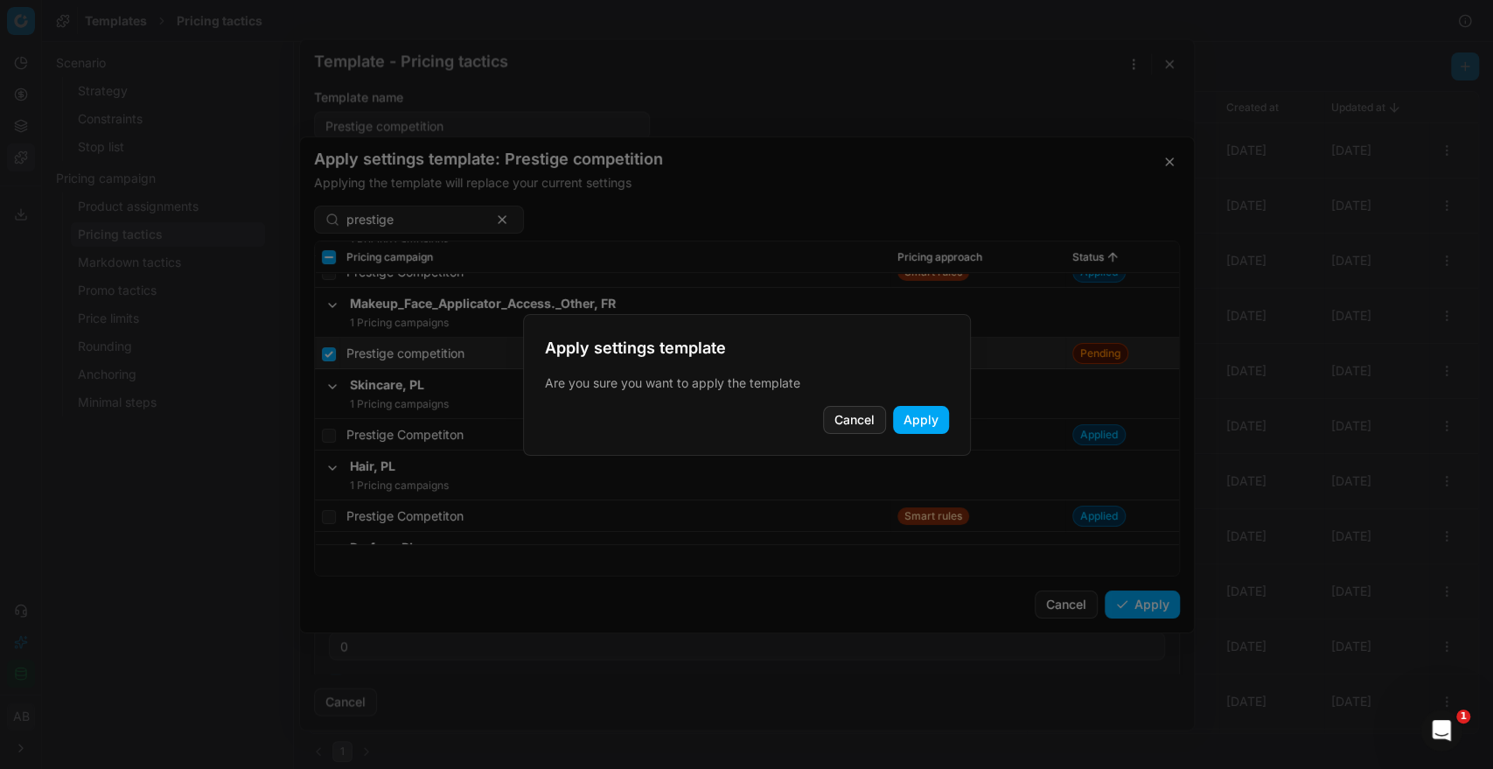
click at [919, 428] on button "Apply" at bounding box center [921, 420] width 56 height 28
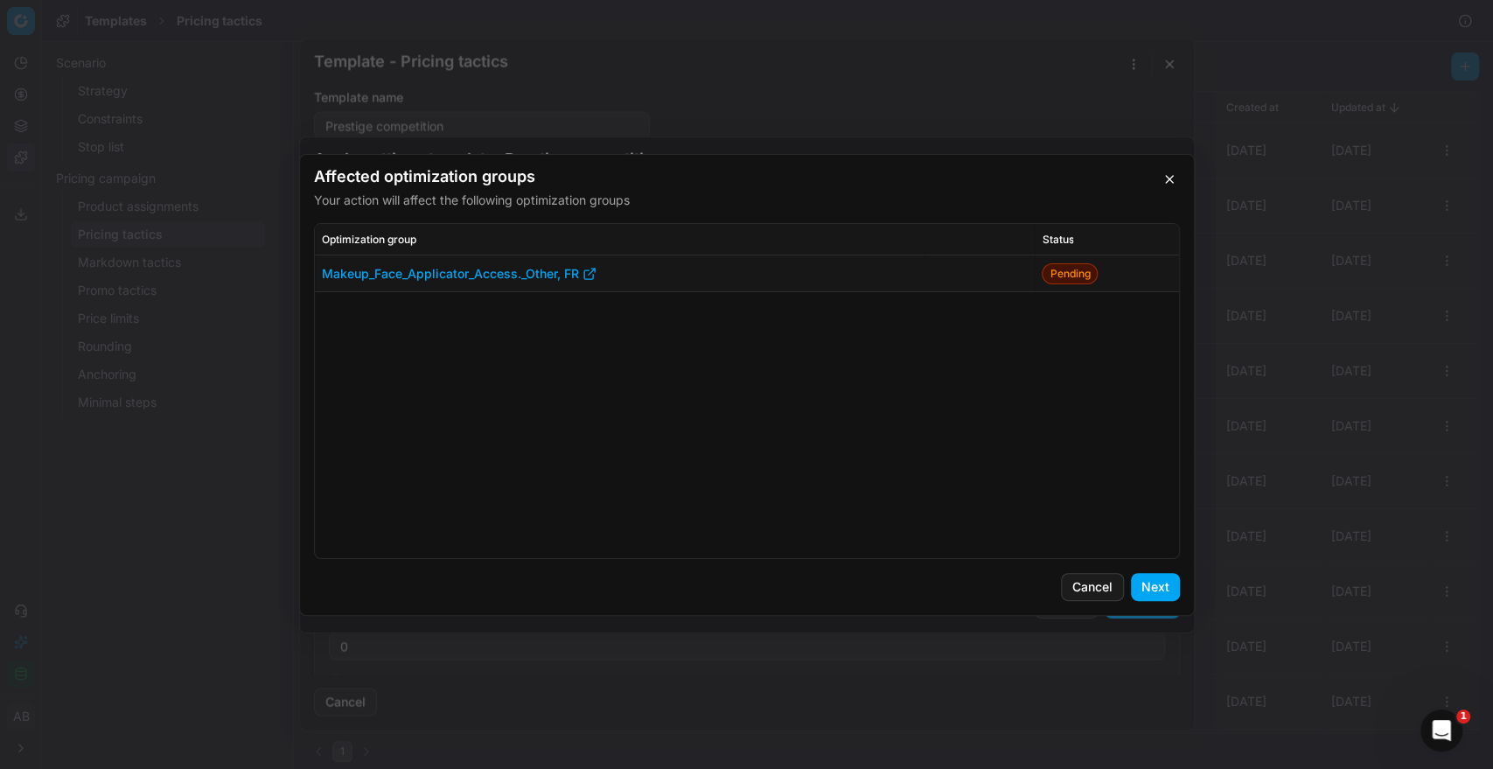
click at [1149, 583] on button "Next" at bounding box center [1155, 587] width 49 height 28
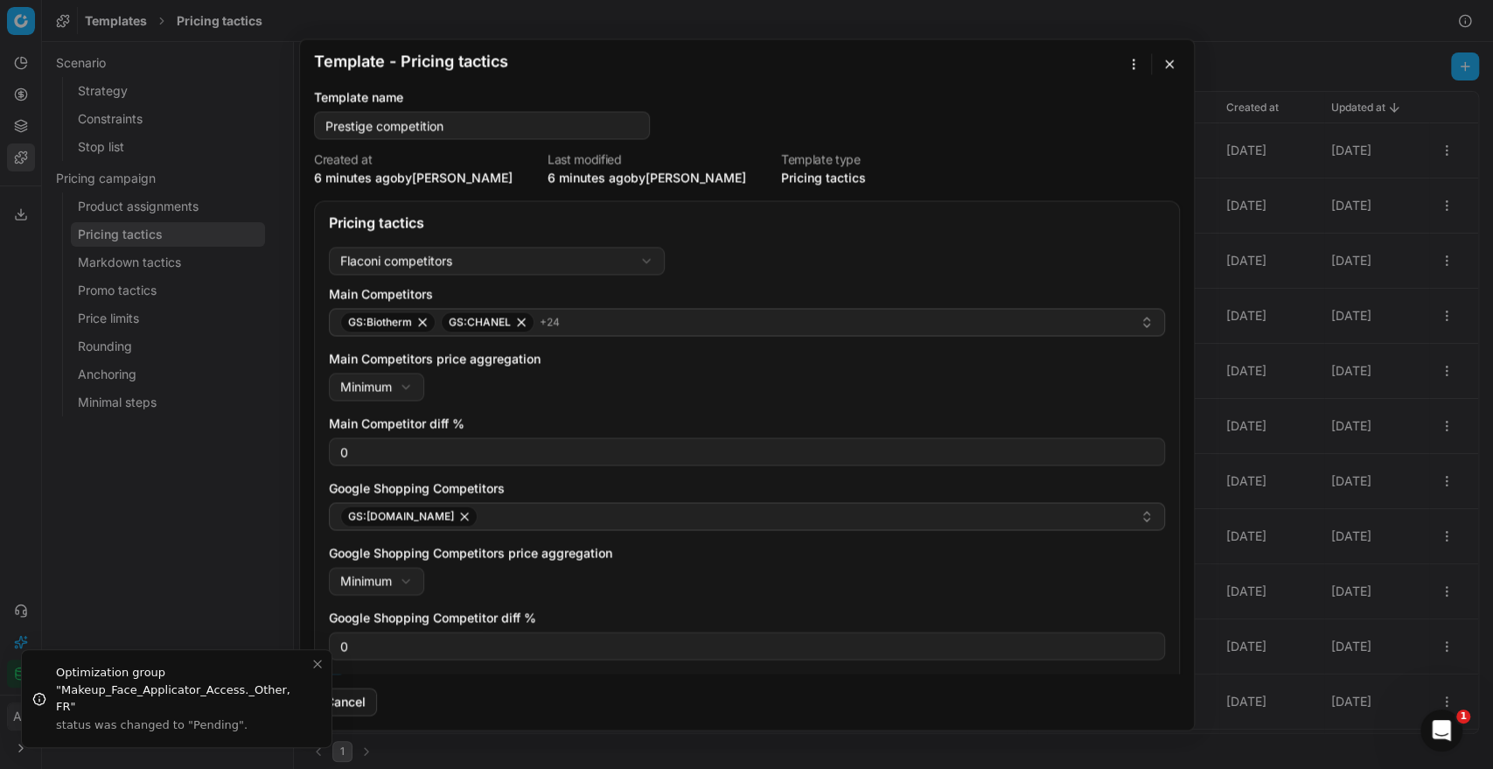
click at [1163, 59] on button "button" at bounding box center [1169, 63] width 21 height 21
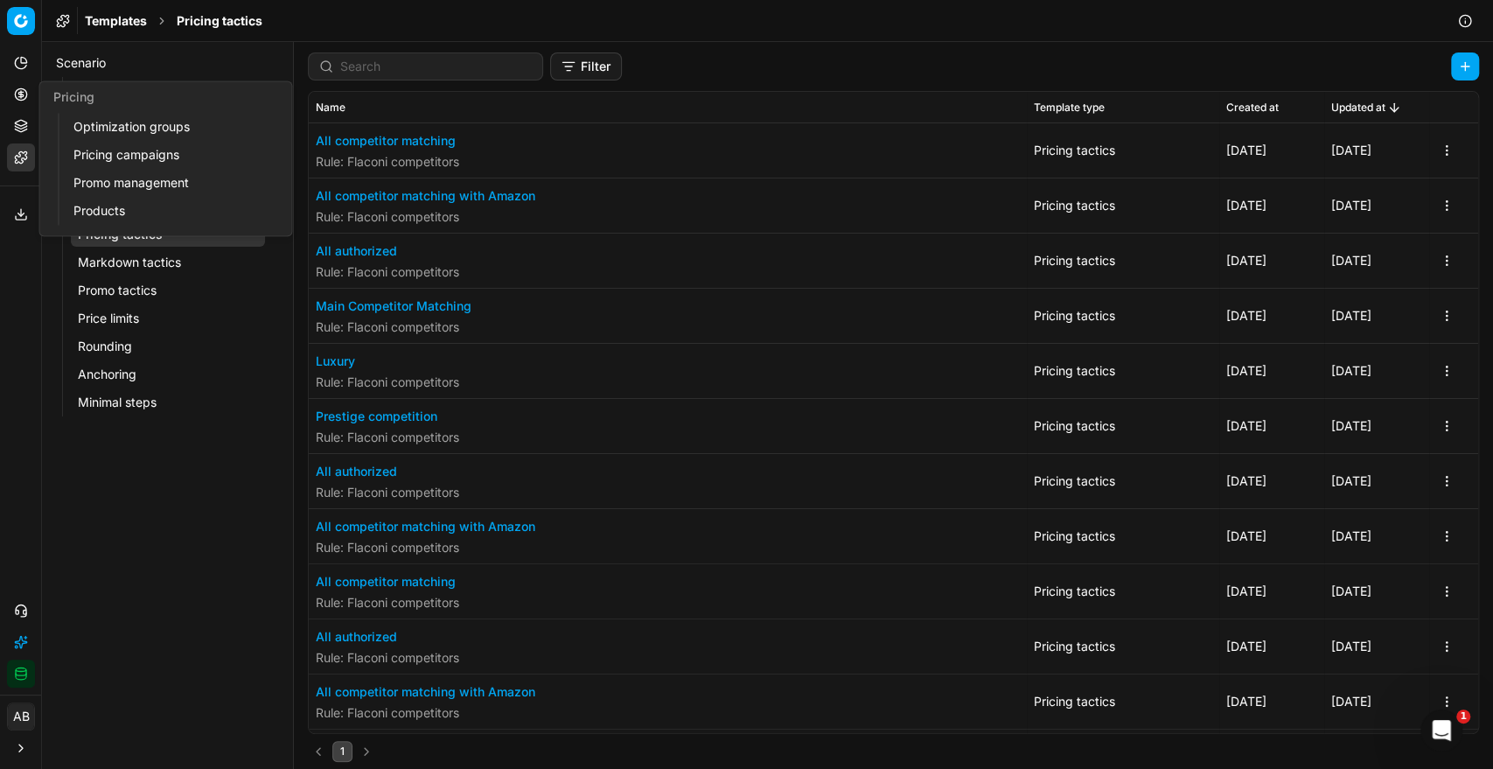
click at [107, 135] on link "Optimization groups" at bounding box center [168, 127] width 204 height 24
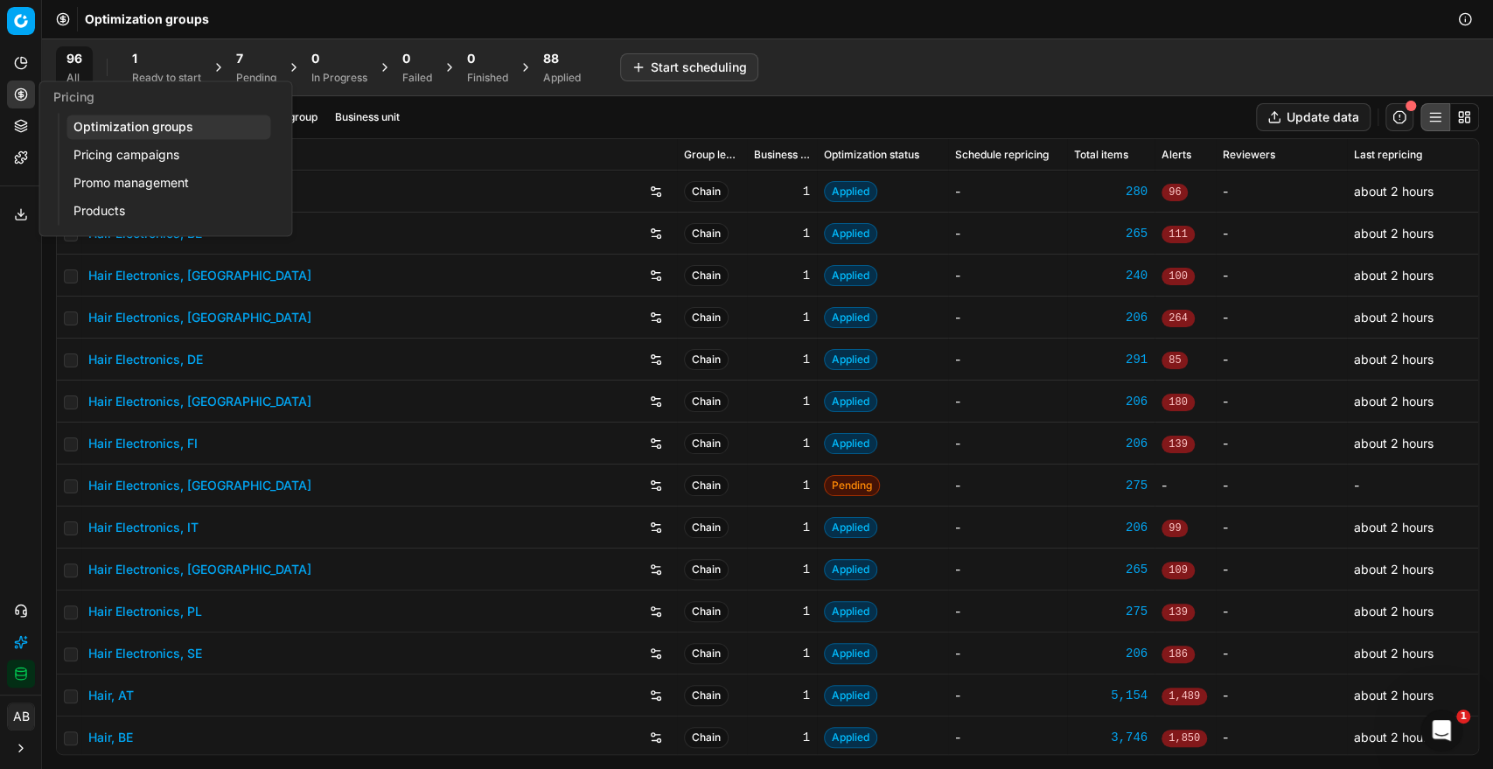
click at [252, 84] on div "Pricing" at bounding box center [165, 96] width 252 height 31
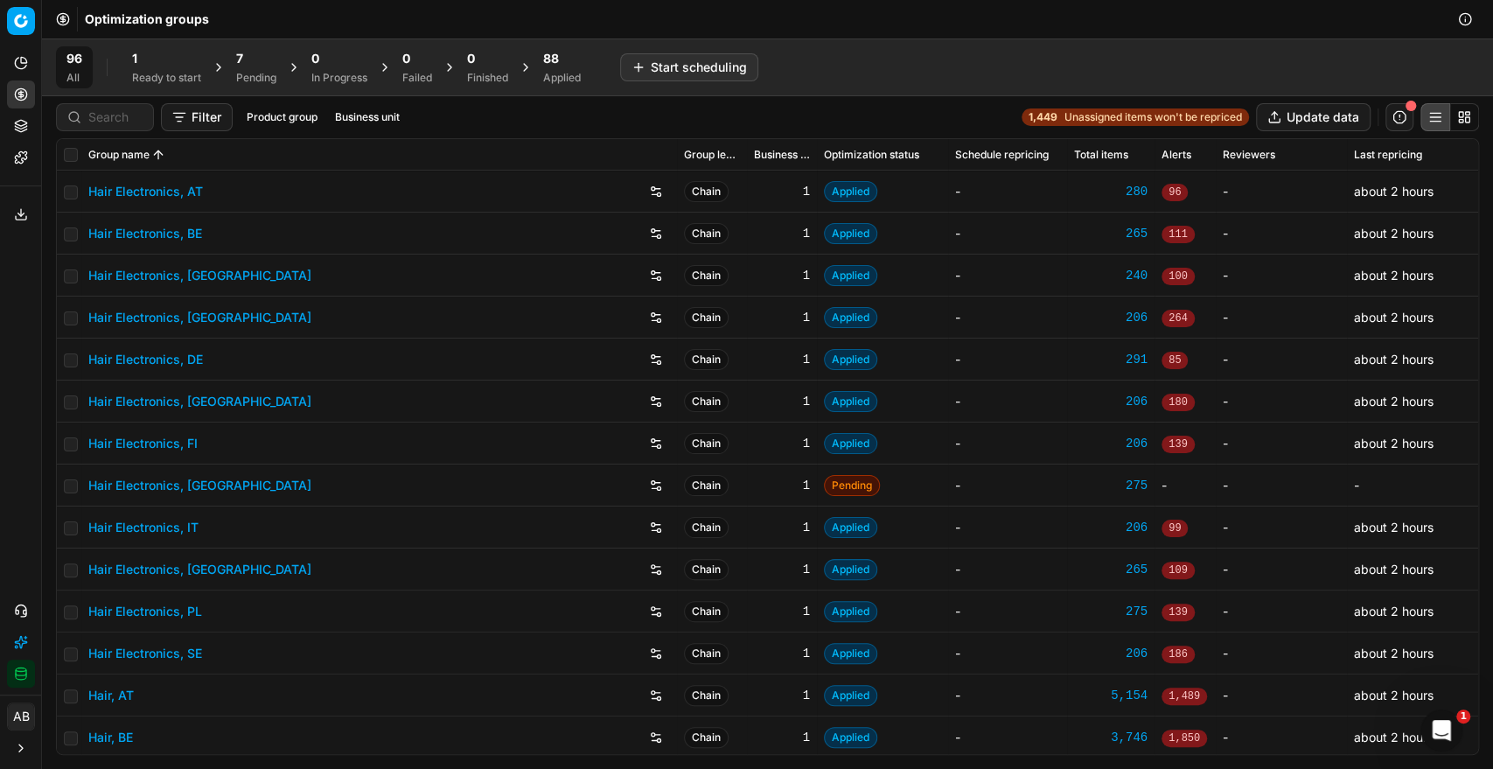
click at [265, 52] on div "7" at bounding box center [256, 58] width 40 height 17
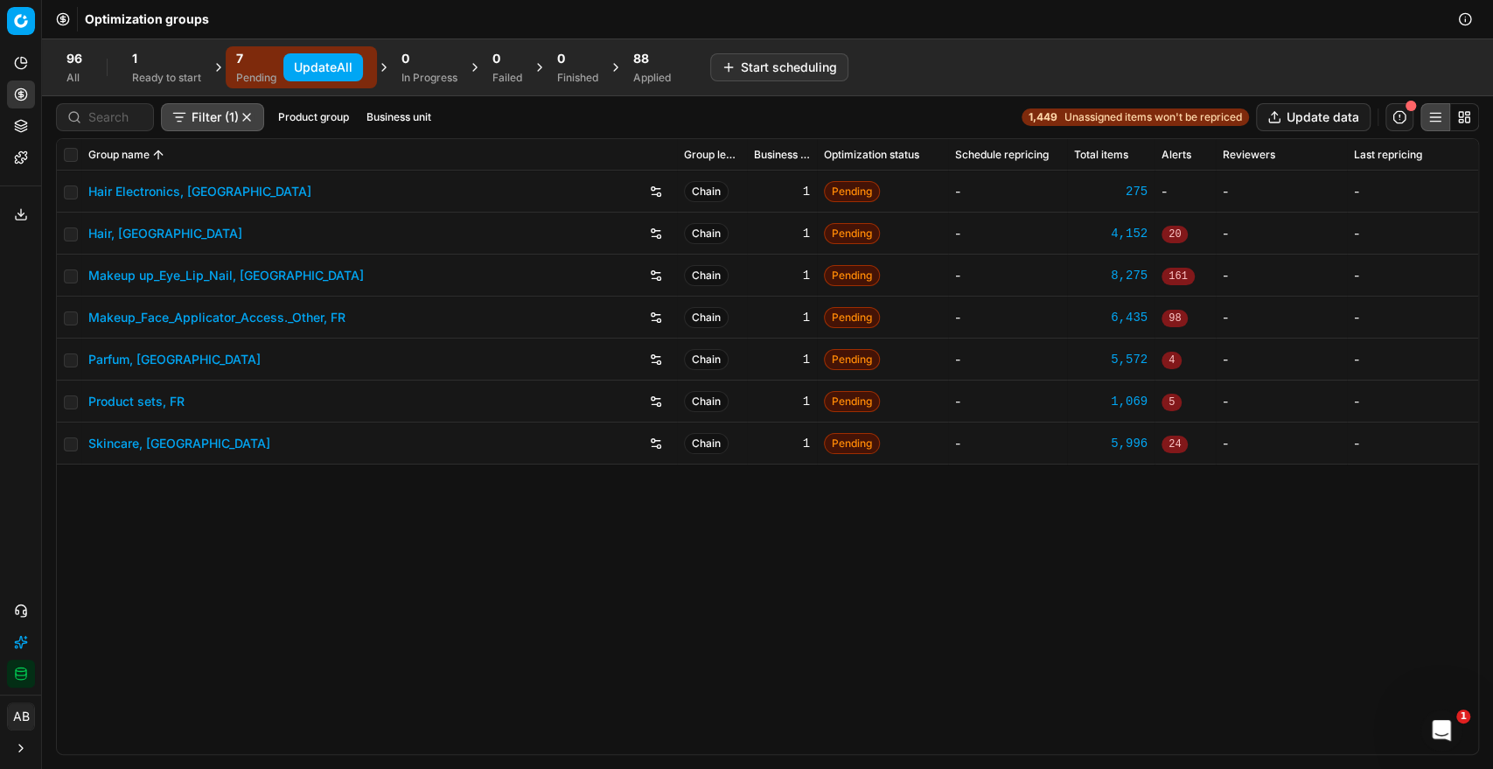
click at [168, 184] on link "Hair Electronics, [GEOGRAPHIC_DATA]" at bounding box center [199, 191] width 223 height 17
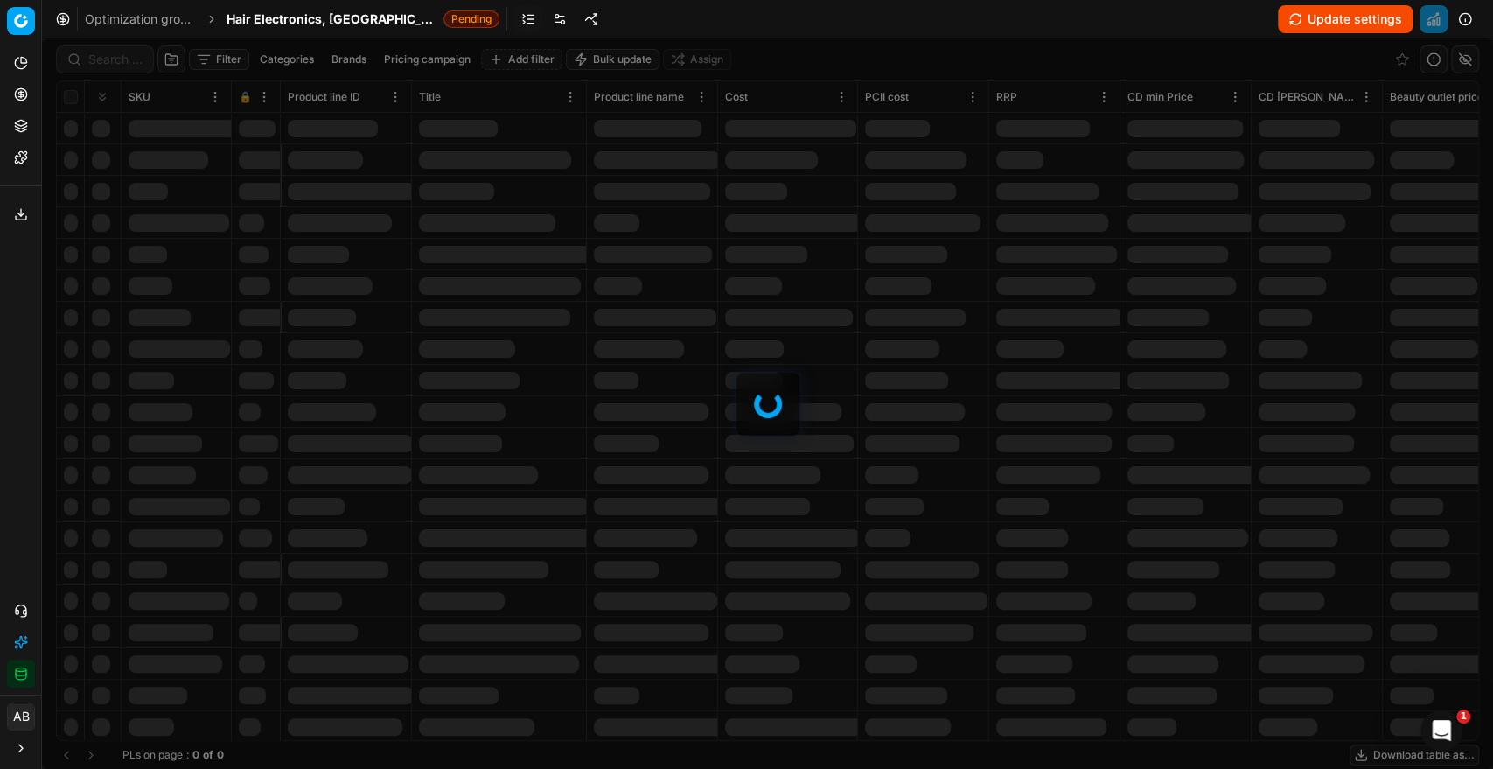
click at [546, 20] on link at bounding box center [560, 19] width 28 height 28
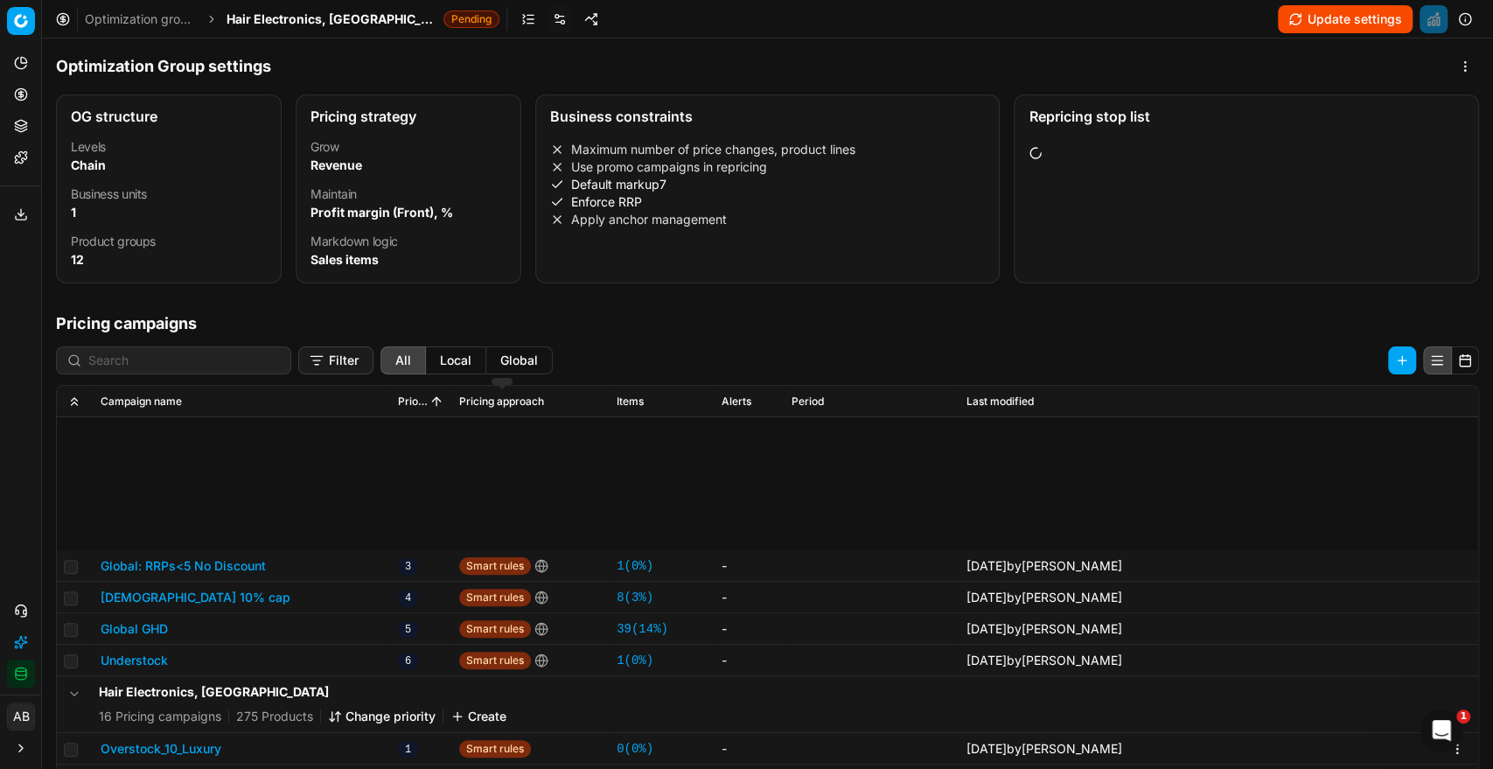
scroll to position [259, 0]
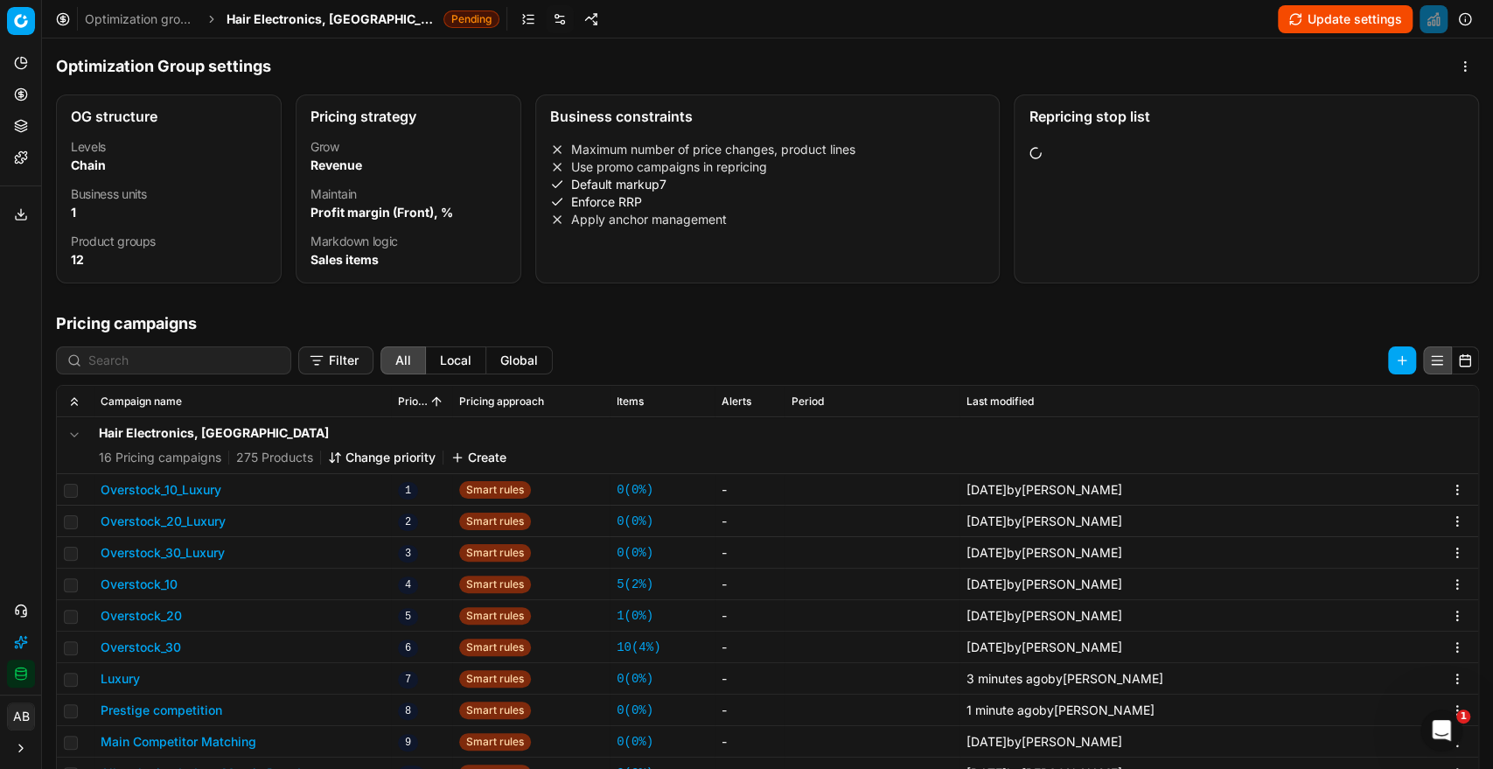
click at [147, 706] on button "Prestige competition" at bounding box center [162, 709] width 122 height 17
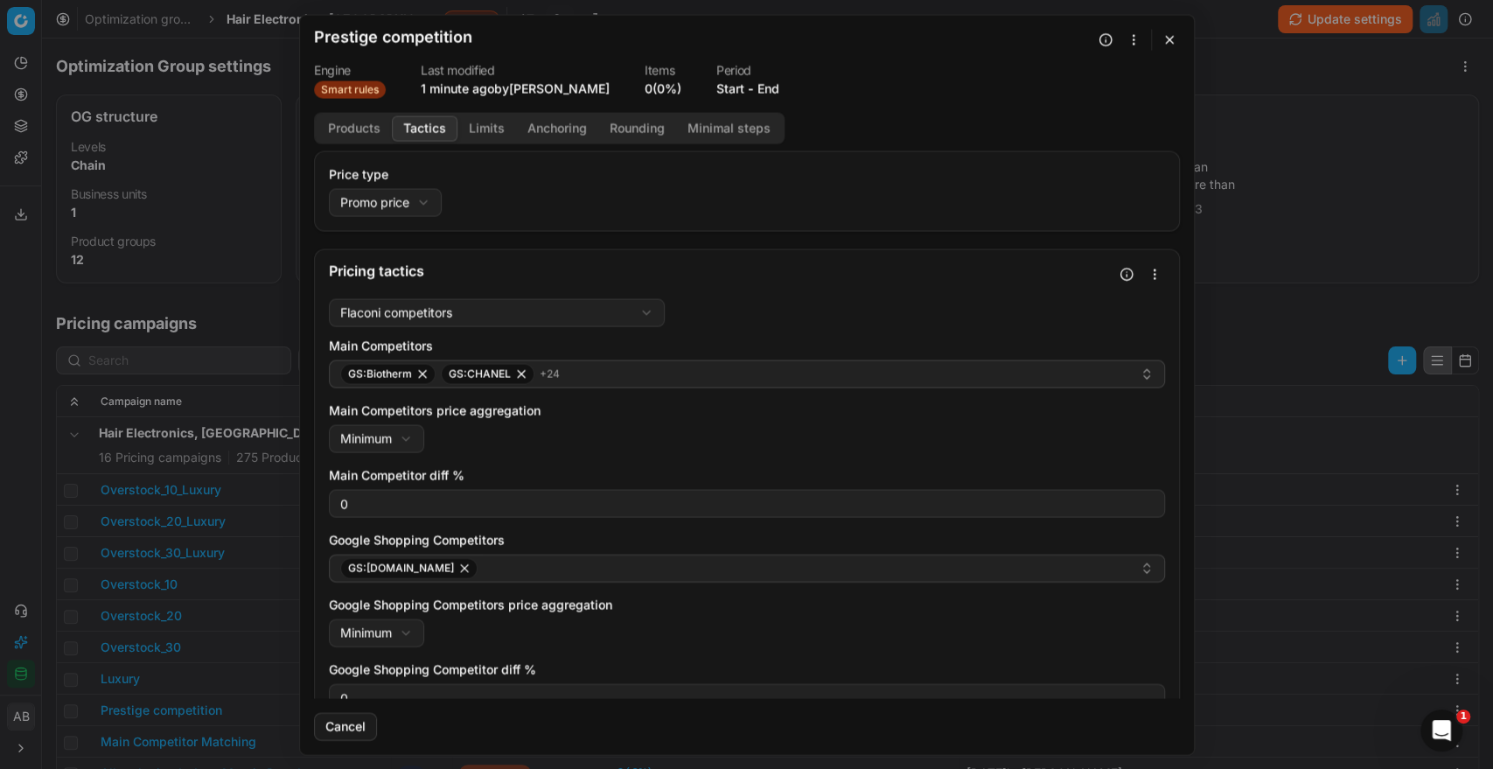
click at [428, 131] on button "Tactics" at bounding box center [425, 127] width 66 height 25
click at [1165, 34] on button "button" at bounding box center [1169, 39] width 21 height 21
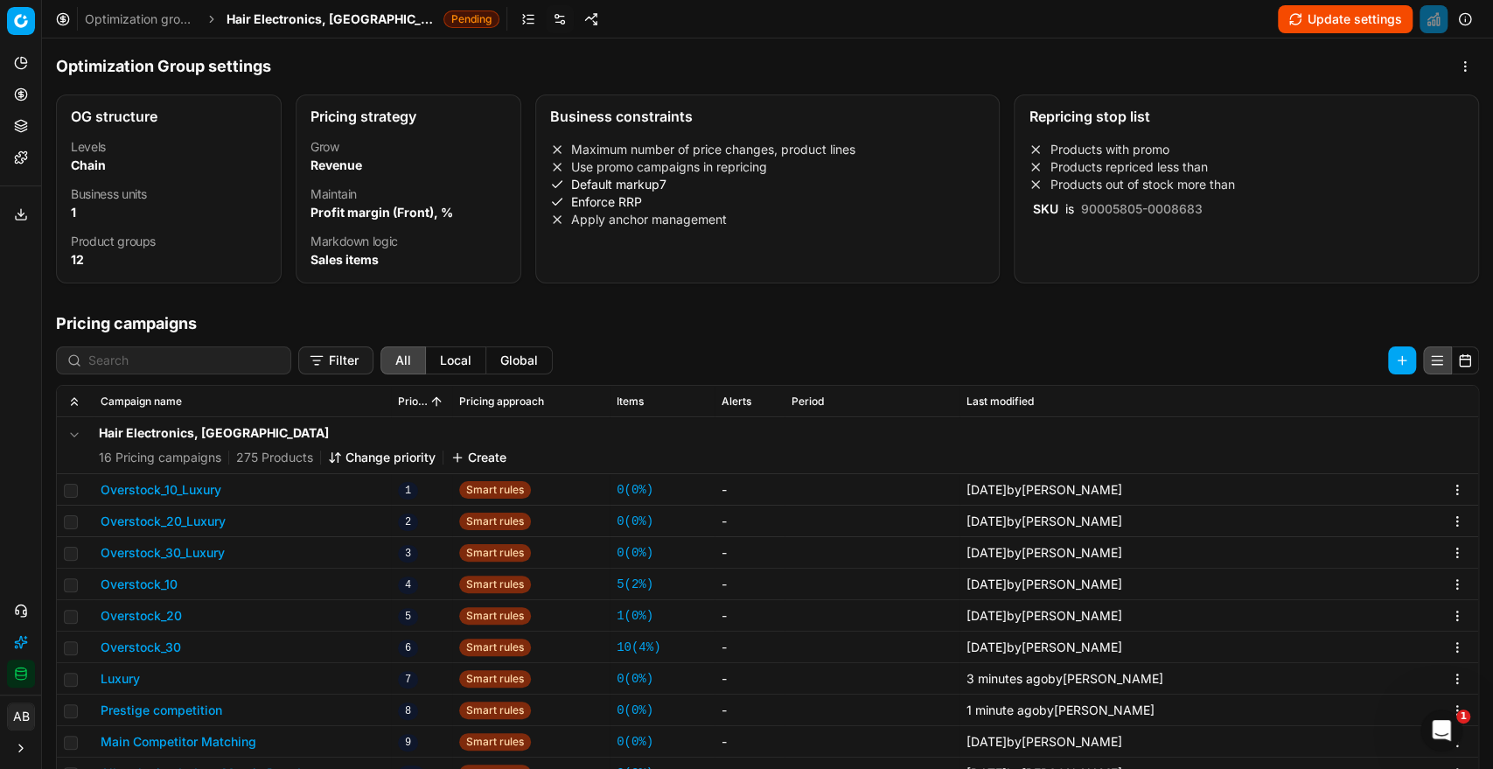
click at [118, 679] on button "Luxury" at bounding box center [120, 678] width 39 height 17
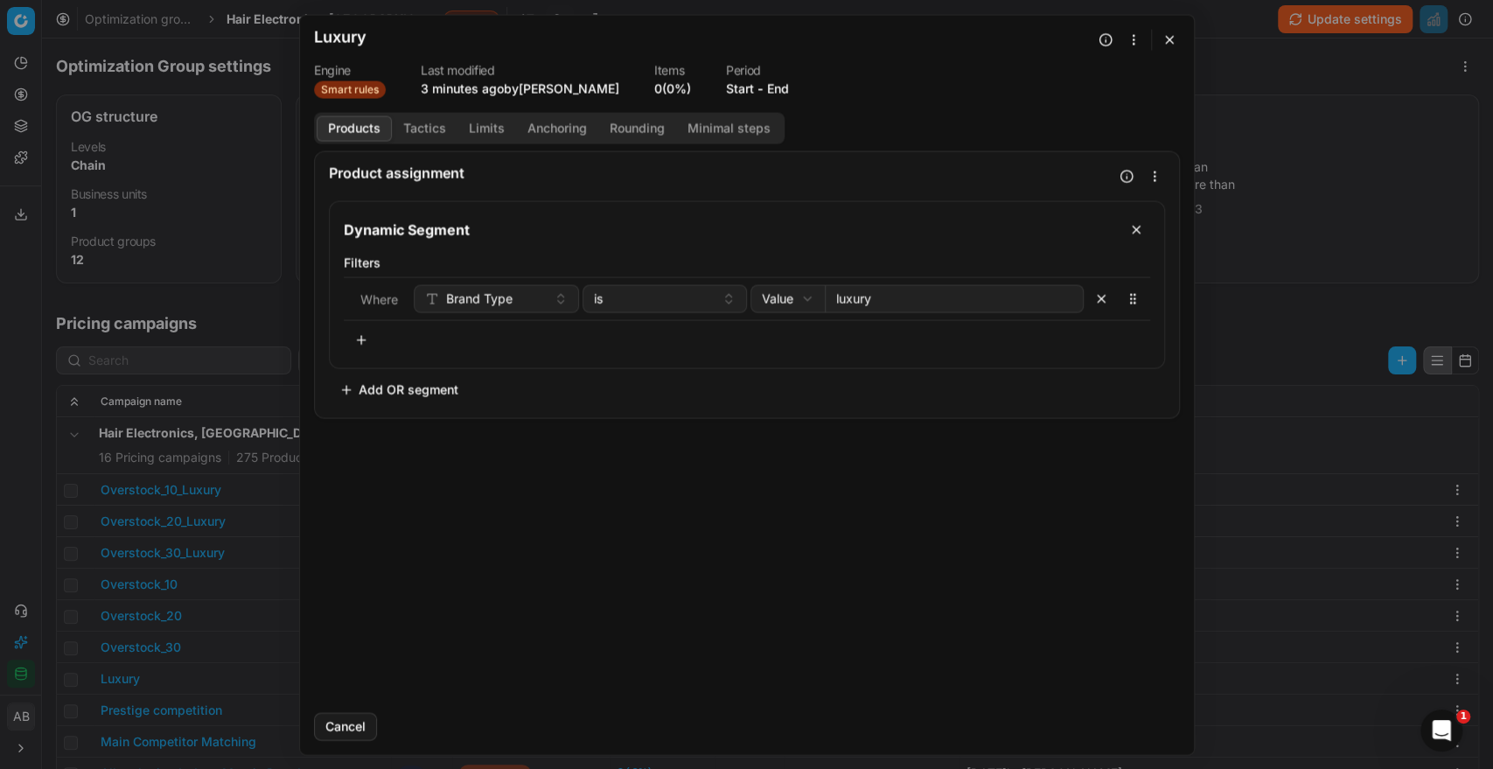
click at [419, 136] on button "Tactics" at bounding box center [425, 127] width 66 height 25
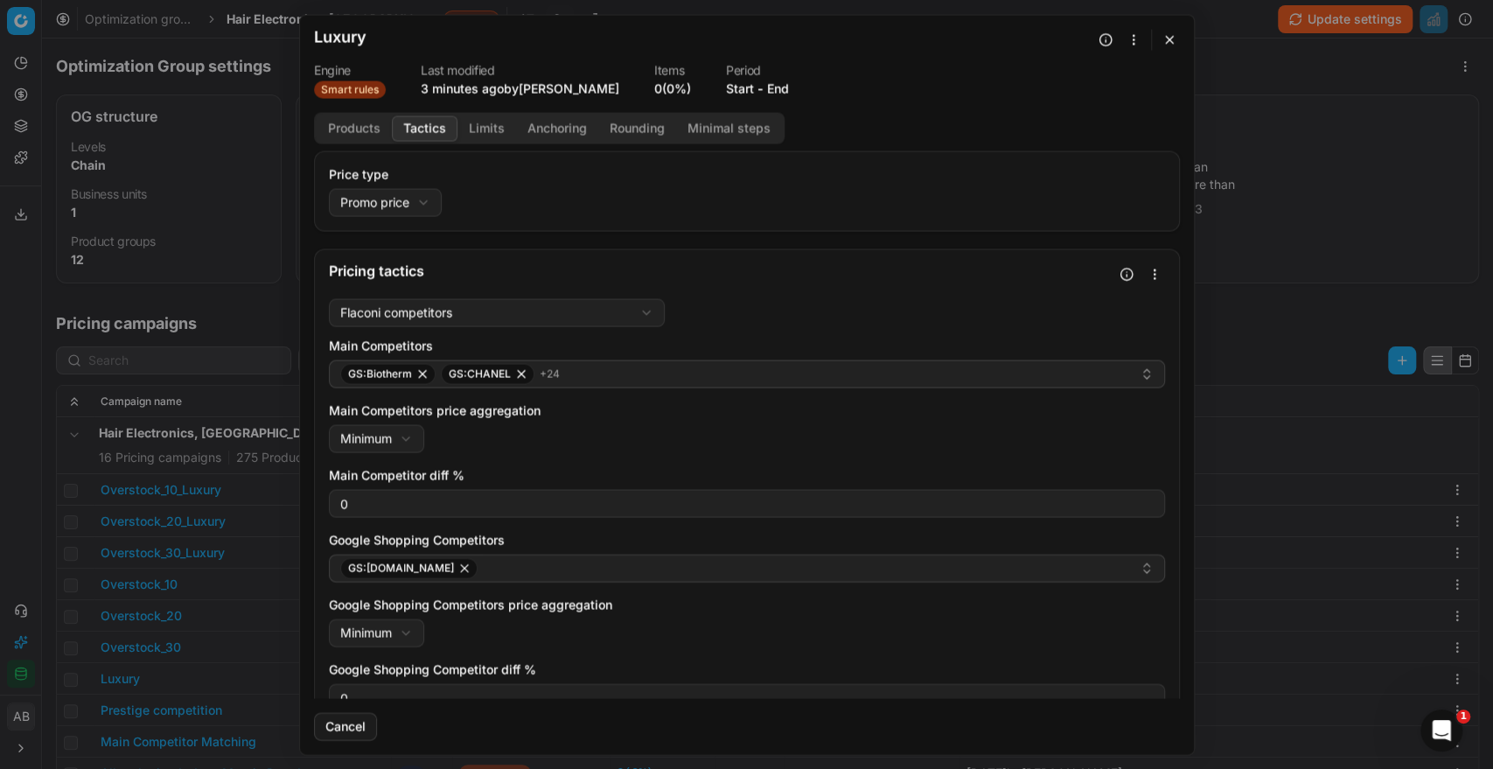
click at [1173, 35] on button "button" at bounding box center [1169, 39] width 21 height 21
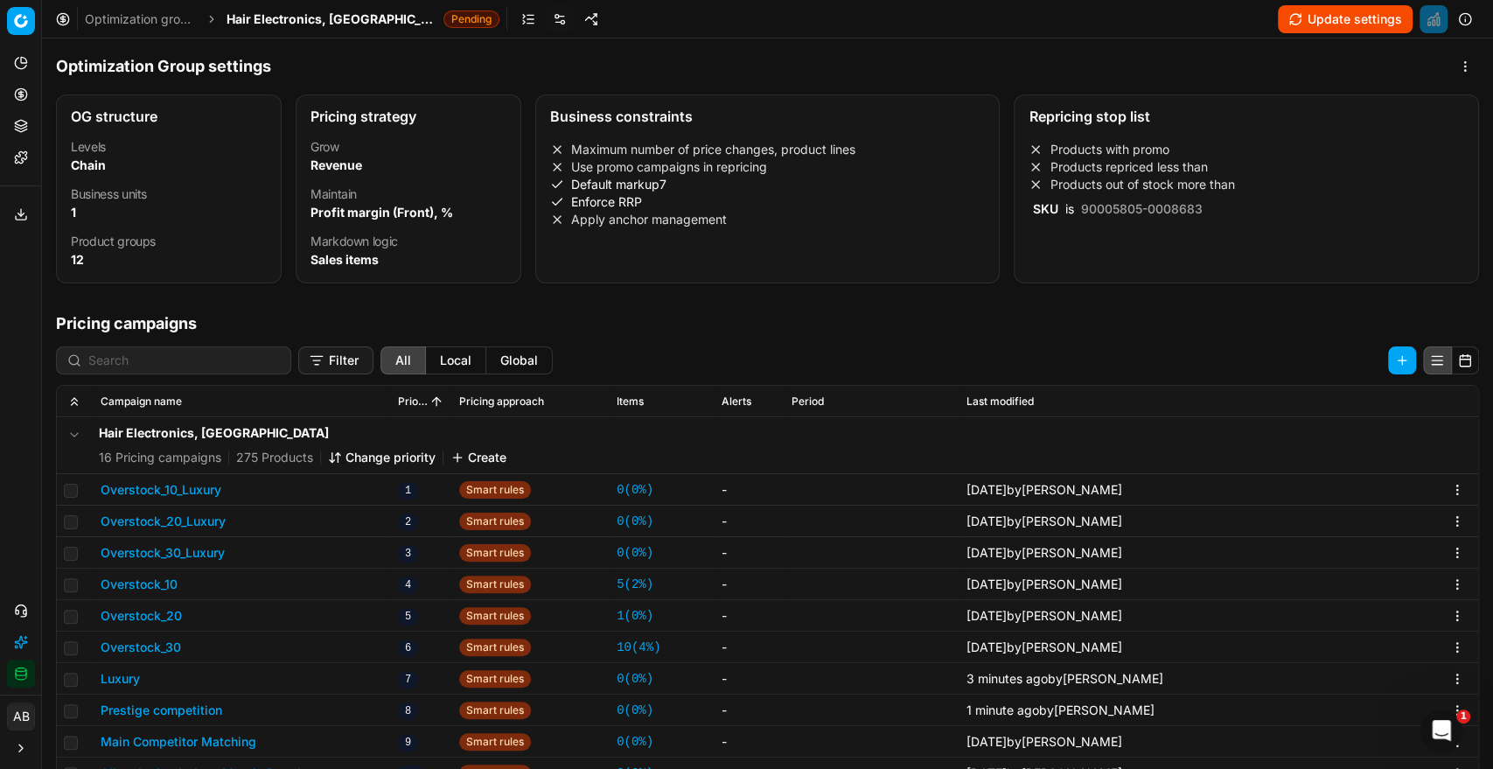
click at [18, 149] on link "Templates" at bounding box center [21, 157] width 28 height 28
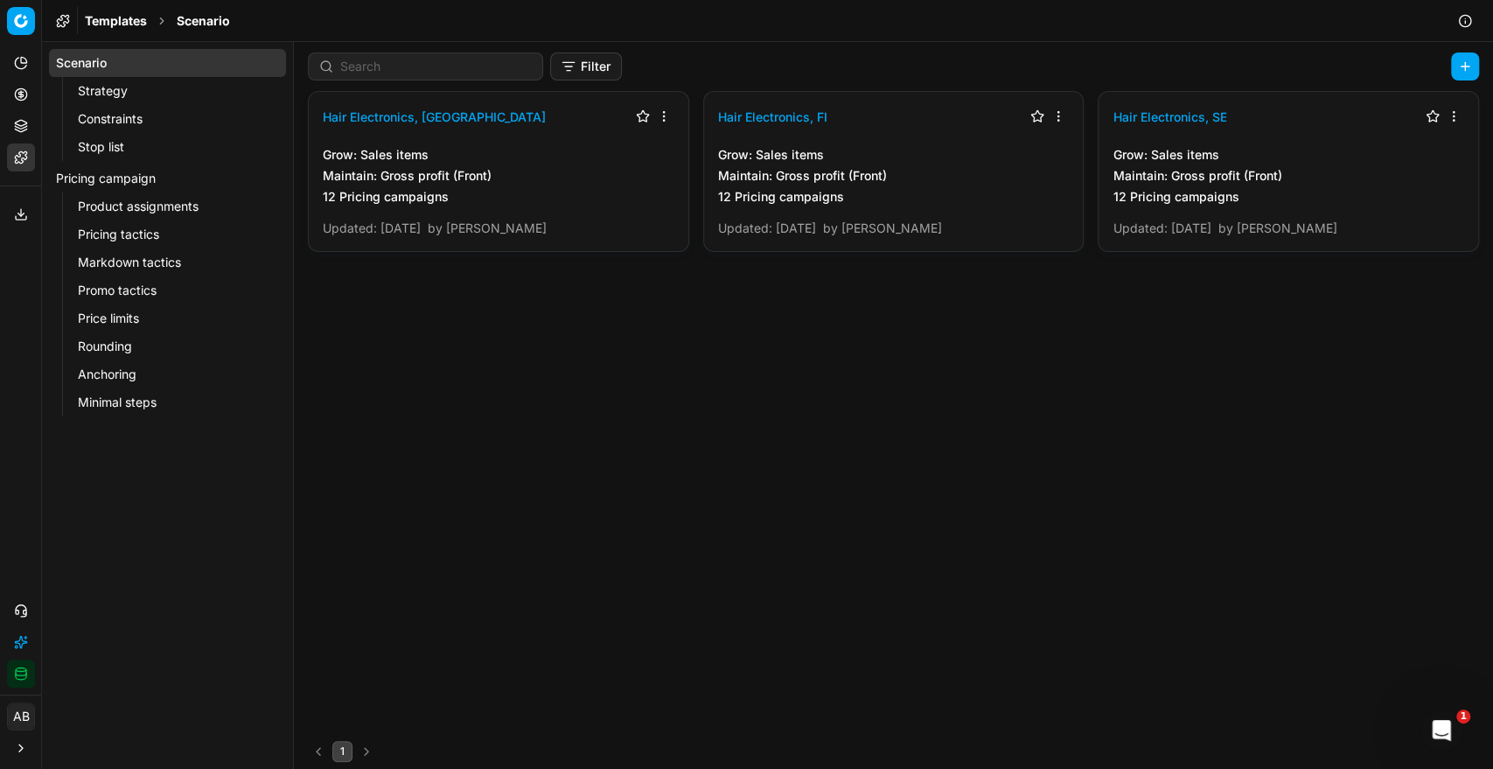
click at [135, 235] on link "Pricing tactics" at bounding box center [168, 234] width 194 height 24
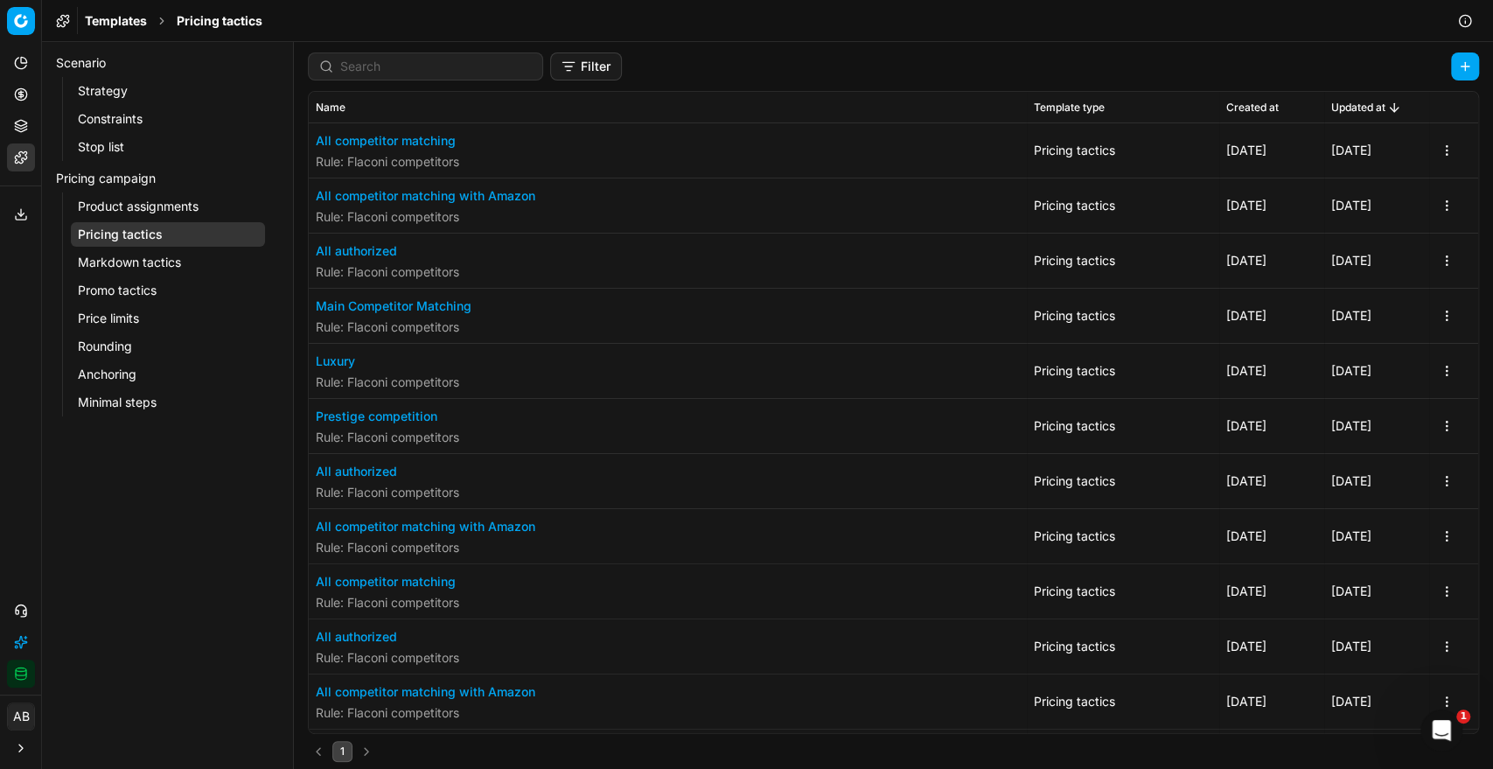
click at [338, 360] on button "Luxury" at bounding box center [387, 360] width 143 height 17
click at [275, 372] on div "Template - Pricing tactics Saving template... Template name Luxury Created at 7…" at bounding box center [746, 384] width 1493 height 769
click at [384, 425] on div "Prestige competition Rule : Flaconi competitors" at bounding box center [387, 426] width 143 height 38
click at [387, 419] on button "Prestige competition" at bounding box center [387, 415] width 143 height 17
click at [239, 443] on div "Template - Pricing tactics Saving template... Template name Prestige competitio…" at bounding box center [746, 384] width 1493 height 769
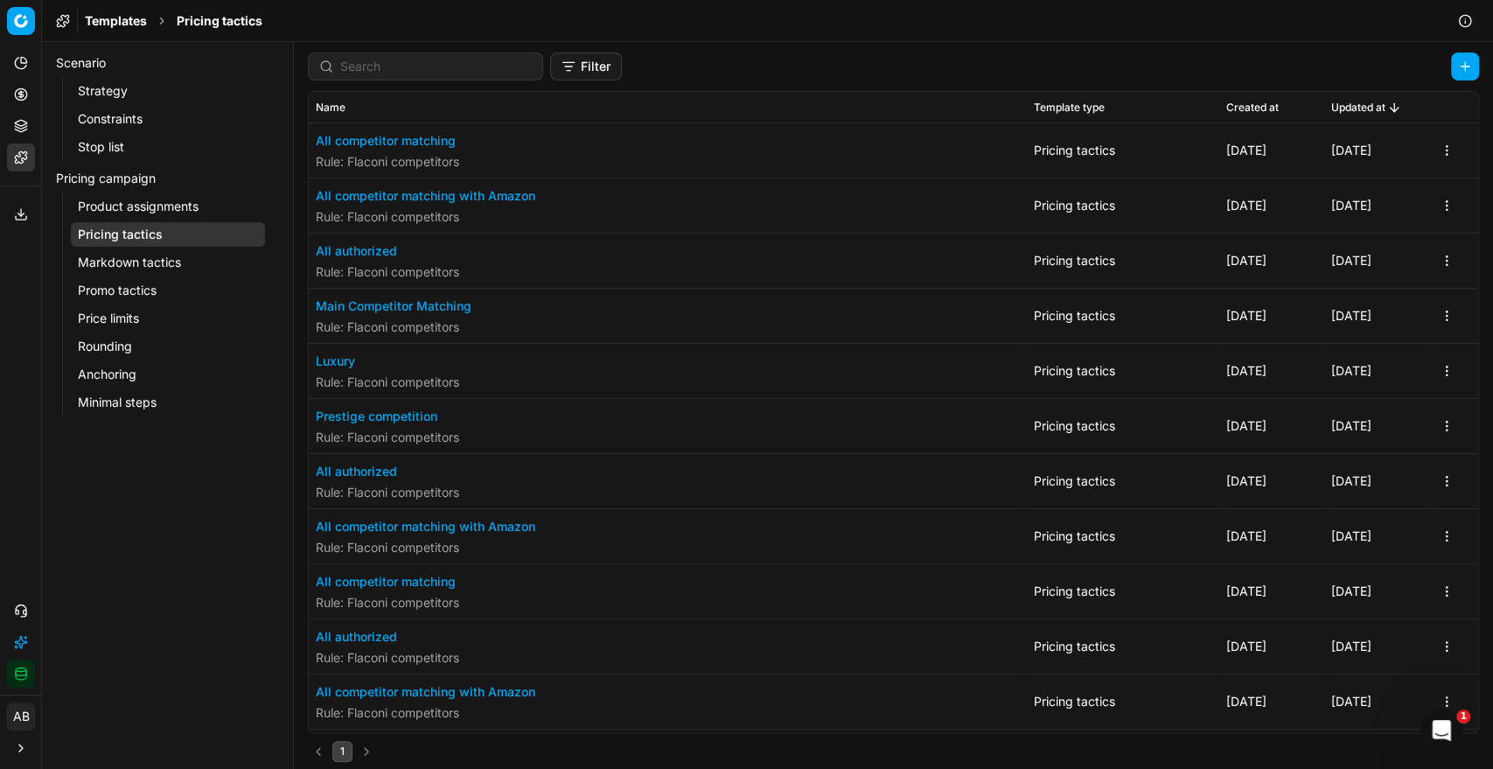
click at [341, 346] on div "Luxury Rule : Flaconi competitors" at bounding box center [668, 371] width 704 height 54
click at [341, 358] on button "Luxury" at bounding box center [387, 360] width 143 height 17
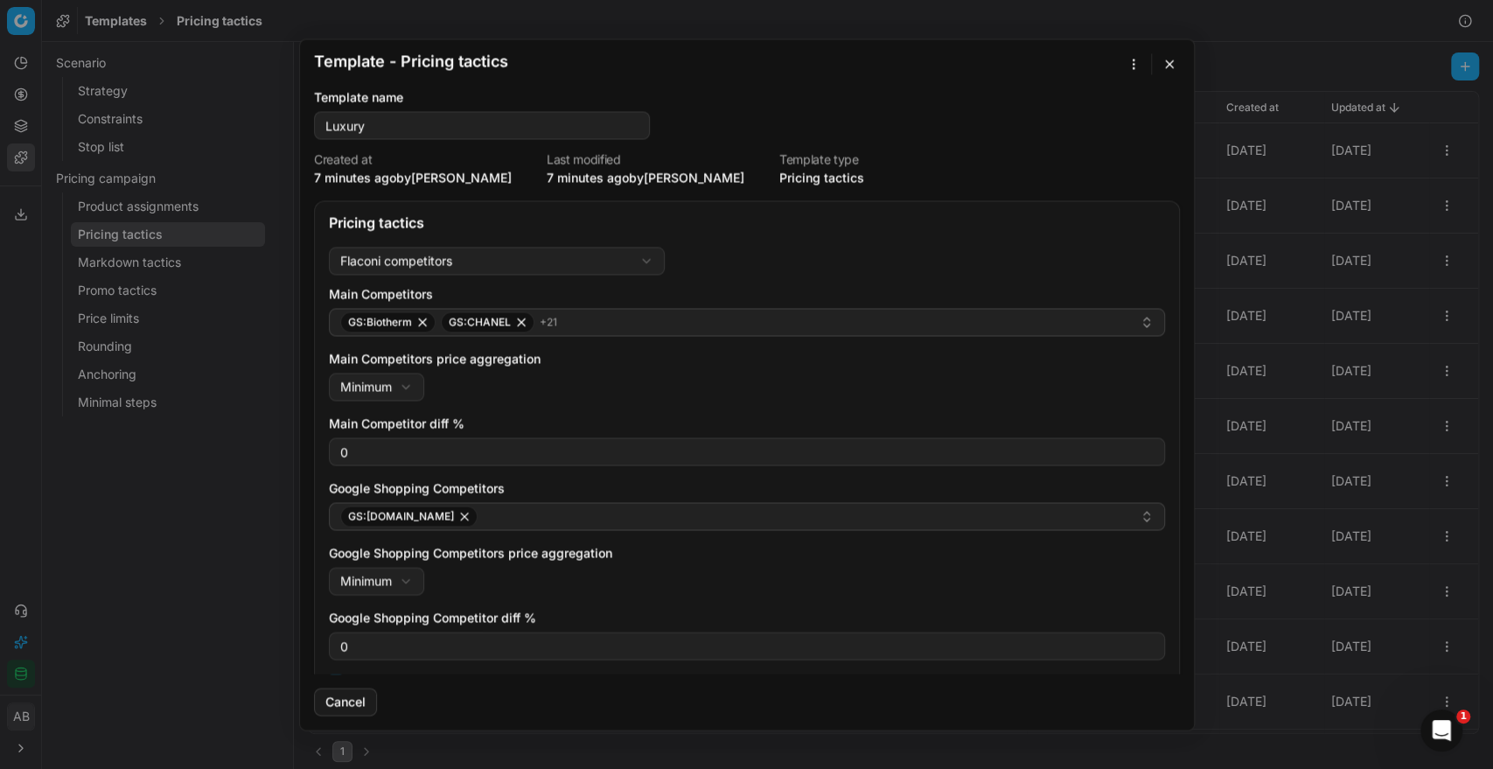
click at [1140, 59] on button "button" at bounding box center [1133, 63] width 21 height 21
click at [1078, 127] on div "Apply to ..." at bounding box center [1087, 124] width 103 height 28
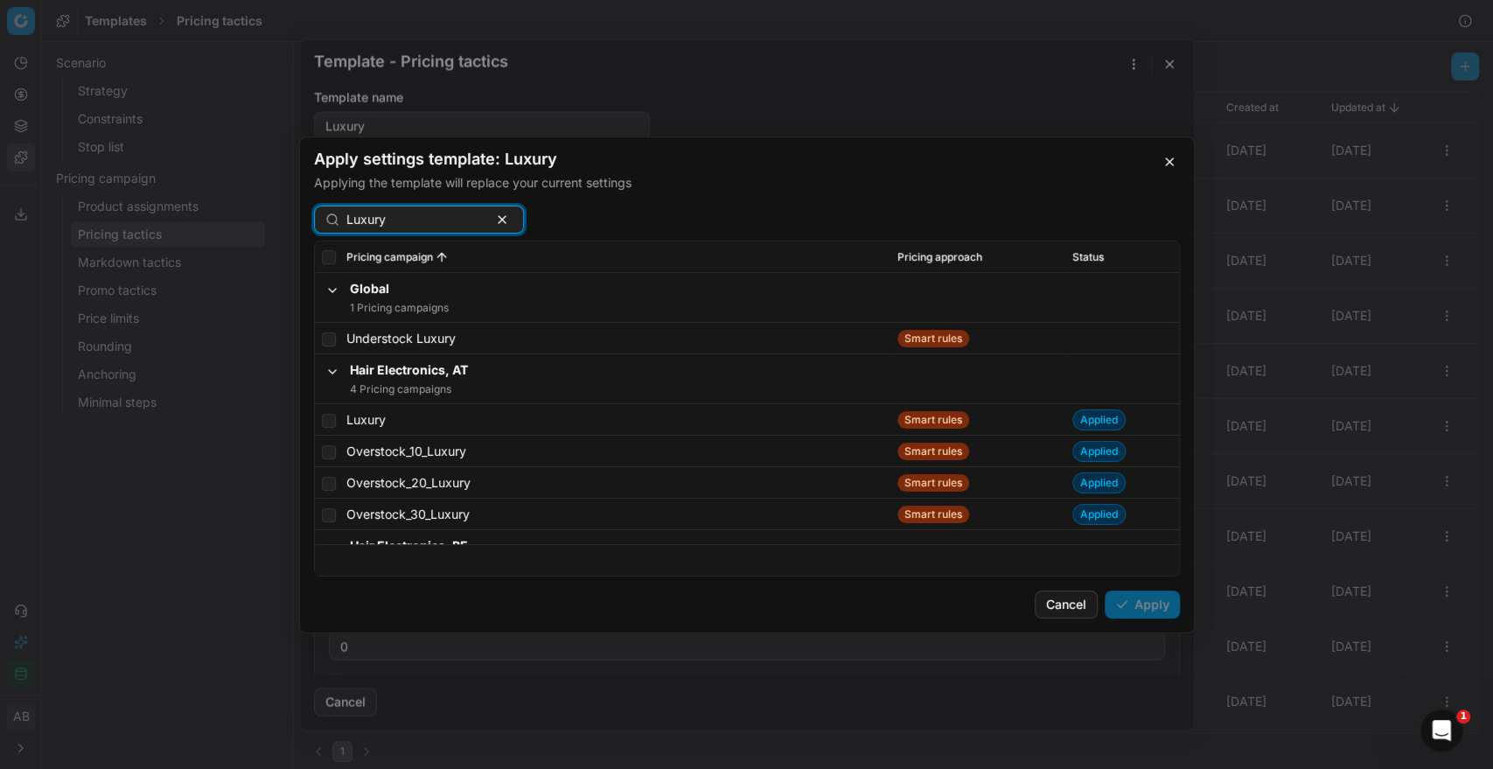
type input "Luxury"
click at [1077, 257] on span "Status" at bounding box center [1087, 256] width 31 height 14
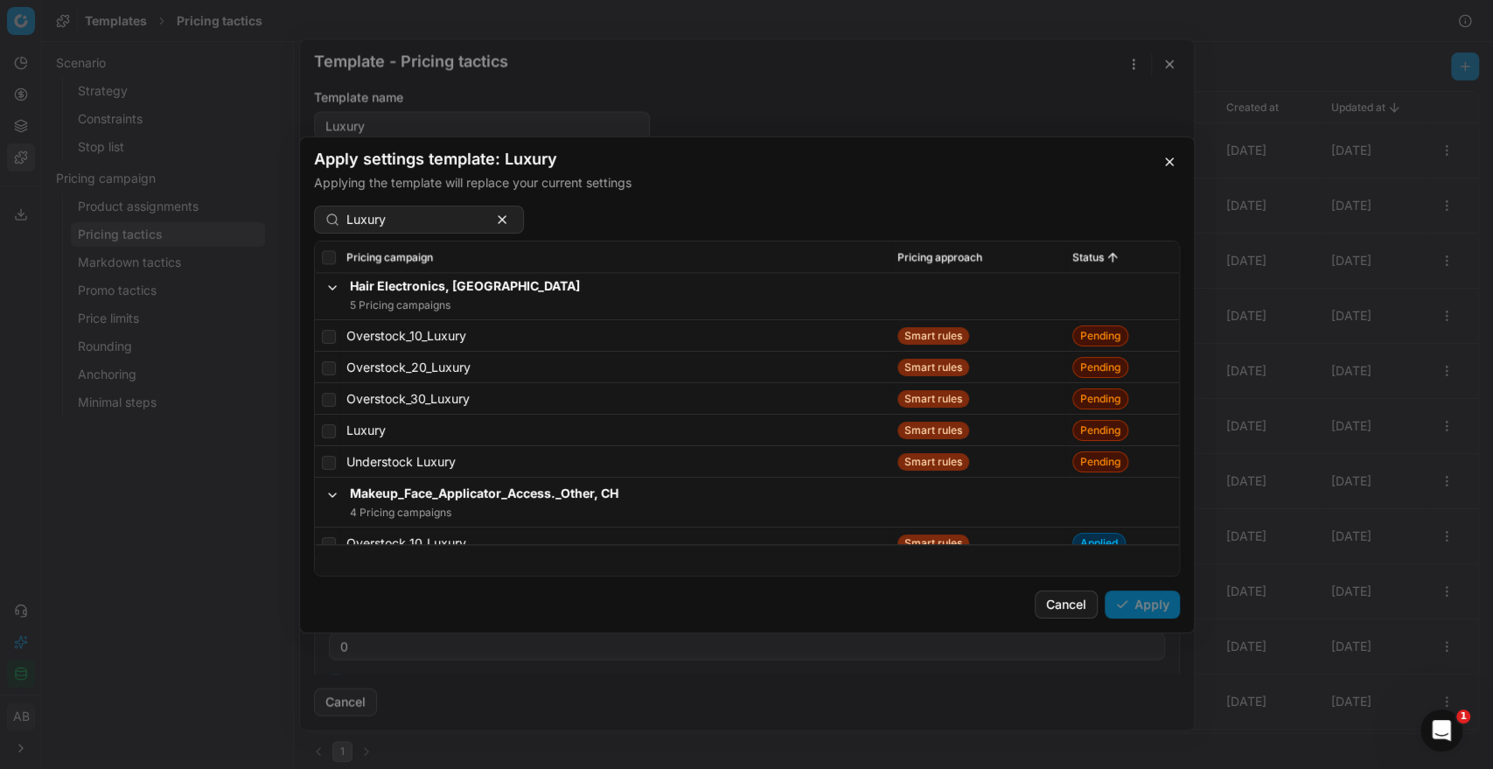
scroll to position [1930, 0]
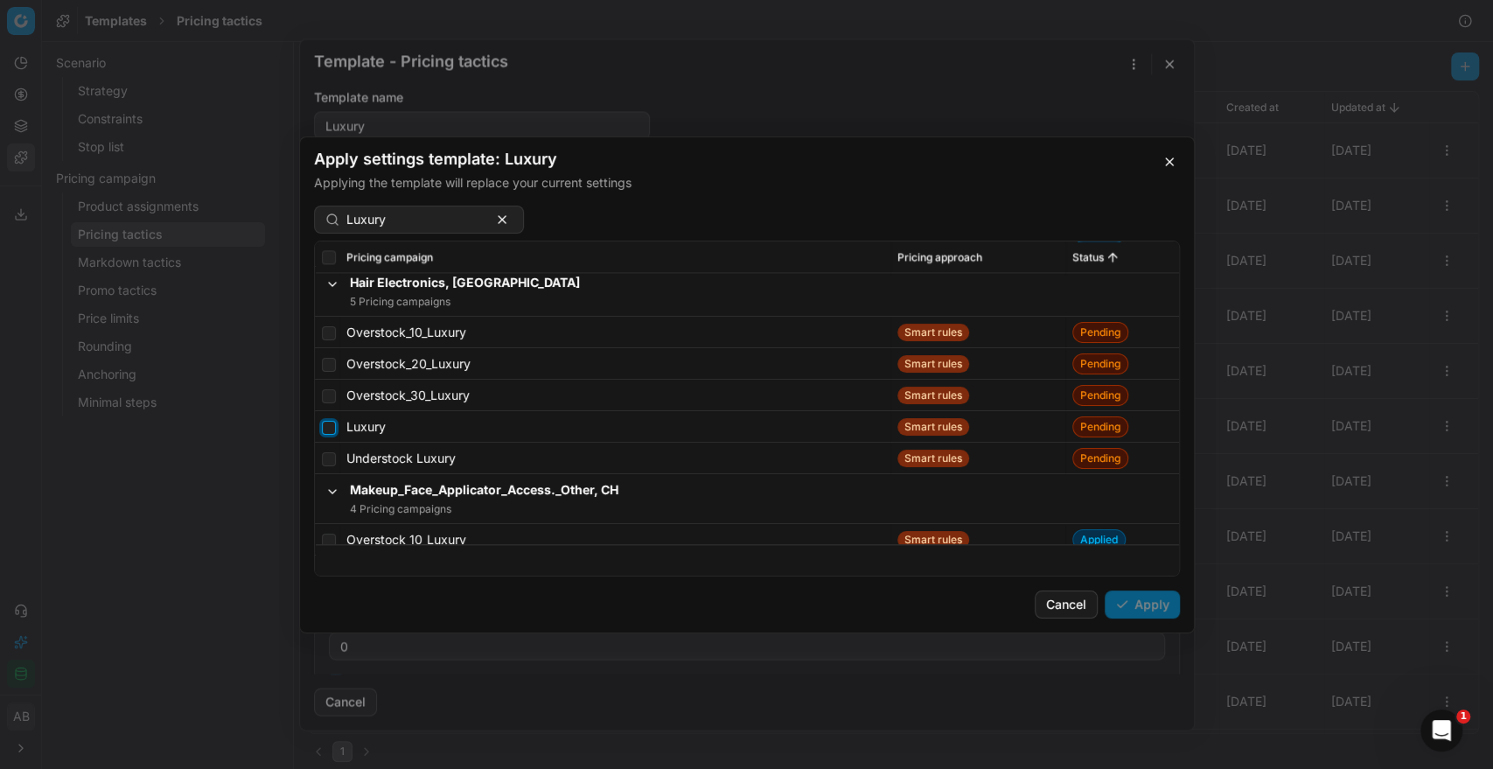
click at [324, 427] on input "checkbox" at bounding box center [329, 427] width 14 height 14
checkbox input "true"
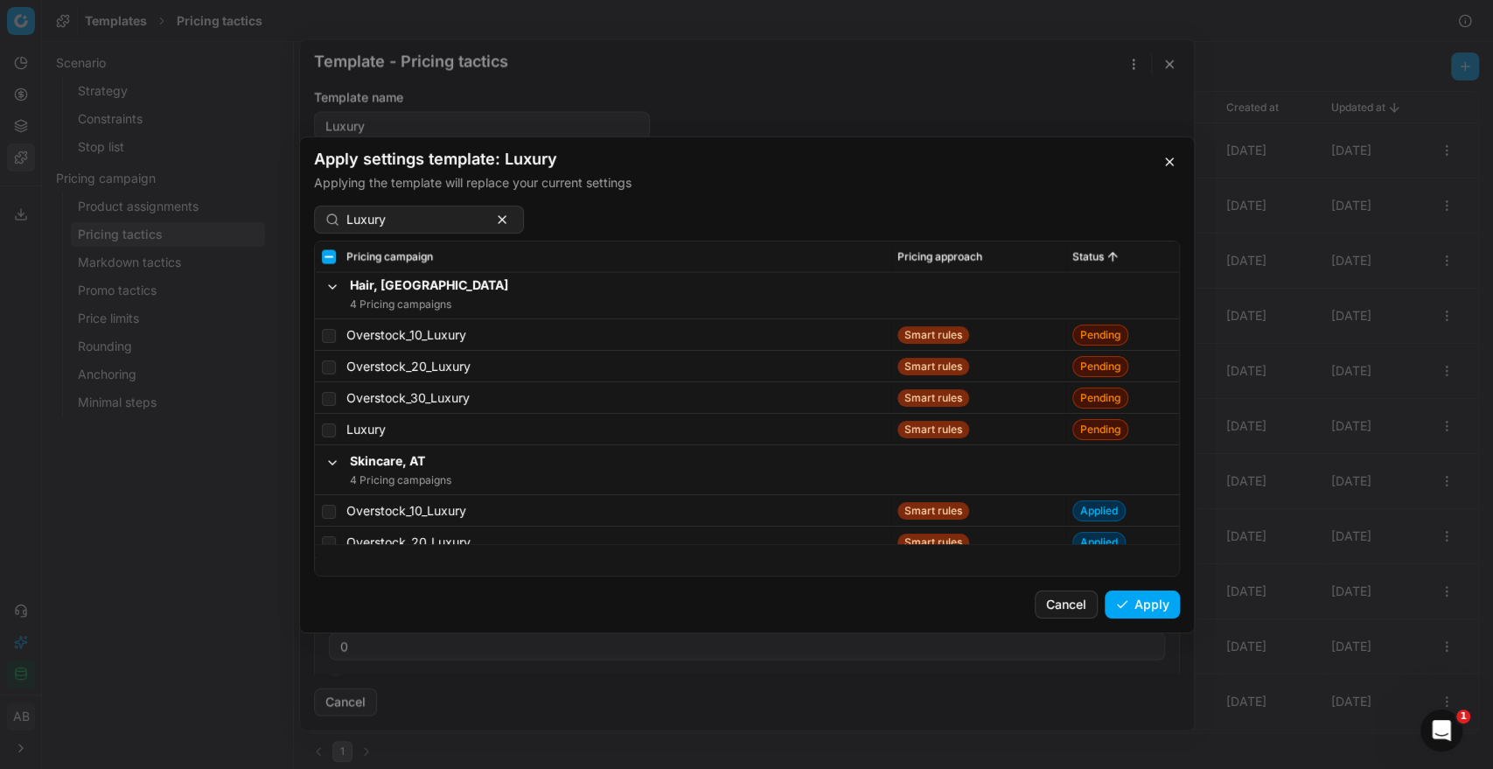
scroll to position [2494, 0]
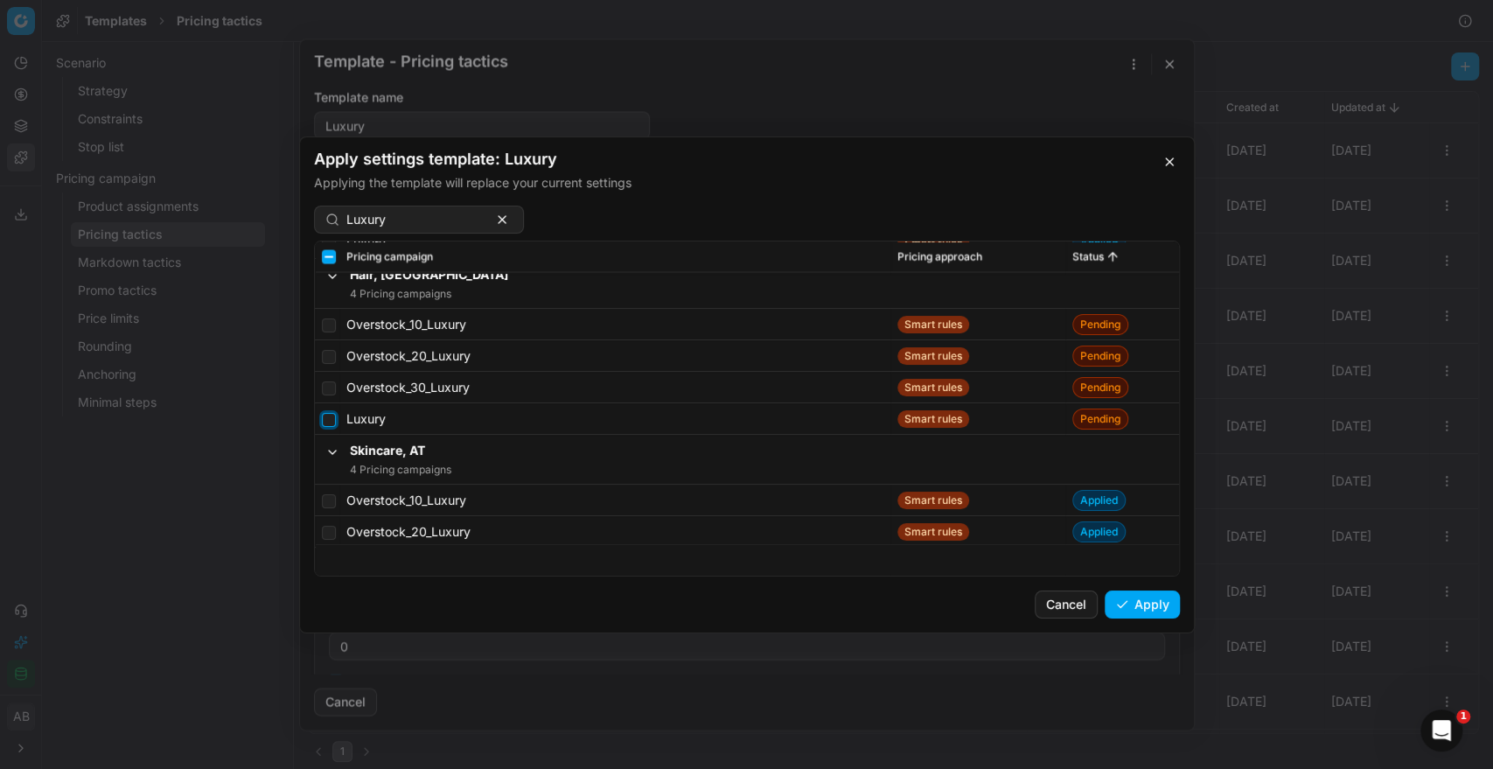
click at [329, 416] on input "checkbox" at bounding box center [329, 419] width 14 height 14
checkbox input "true"
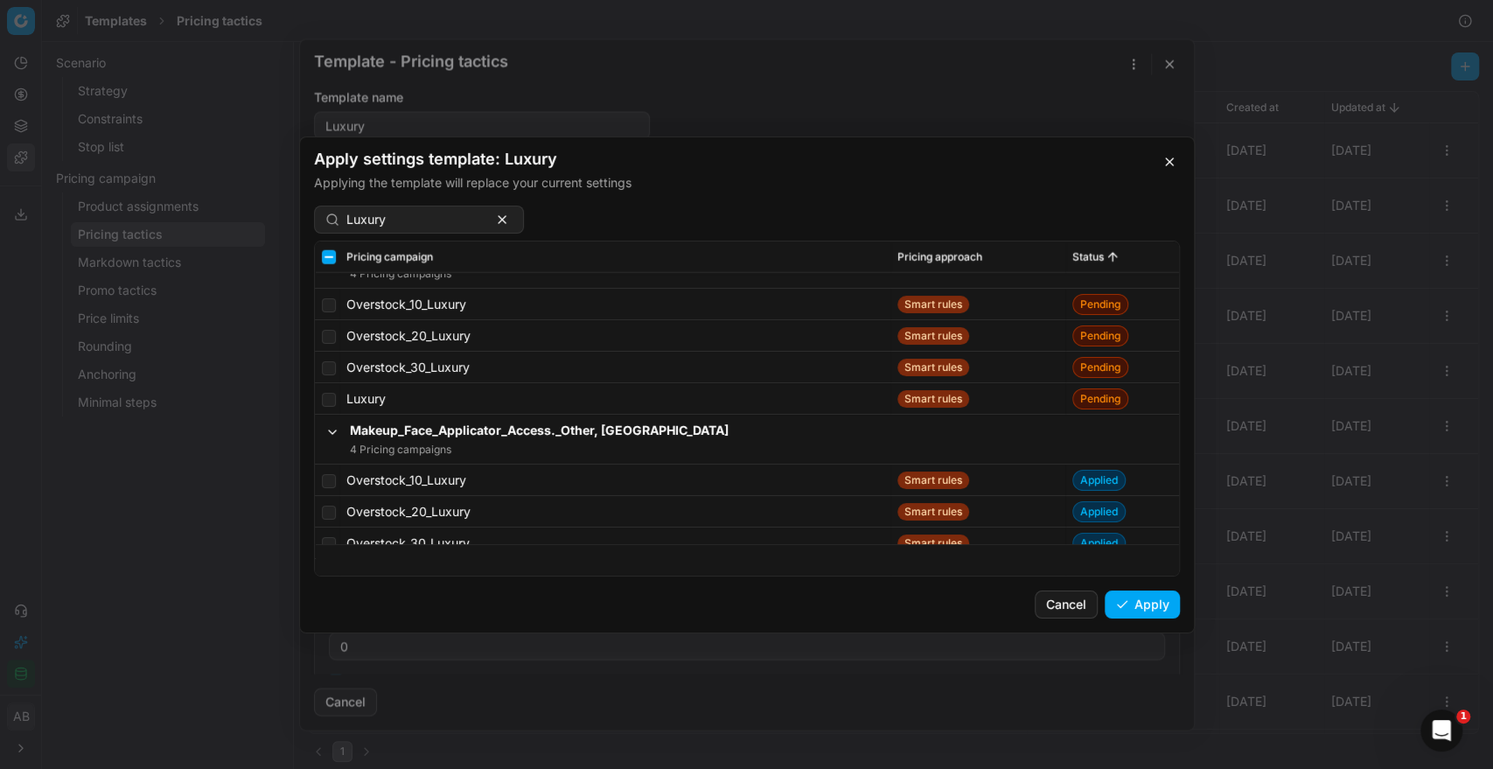
scroll to position [7868, 0]
click at [328, 391] on input "checkbox" at bounding box center [329, 396] width 14 height 14
checkbox input "true"
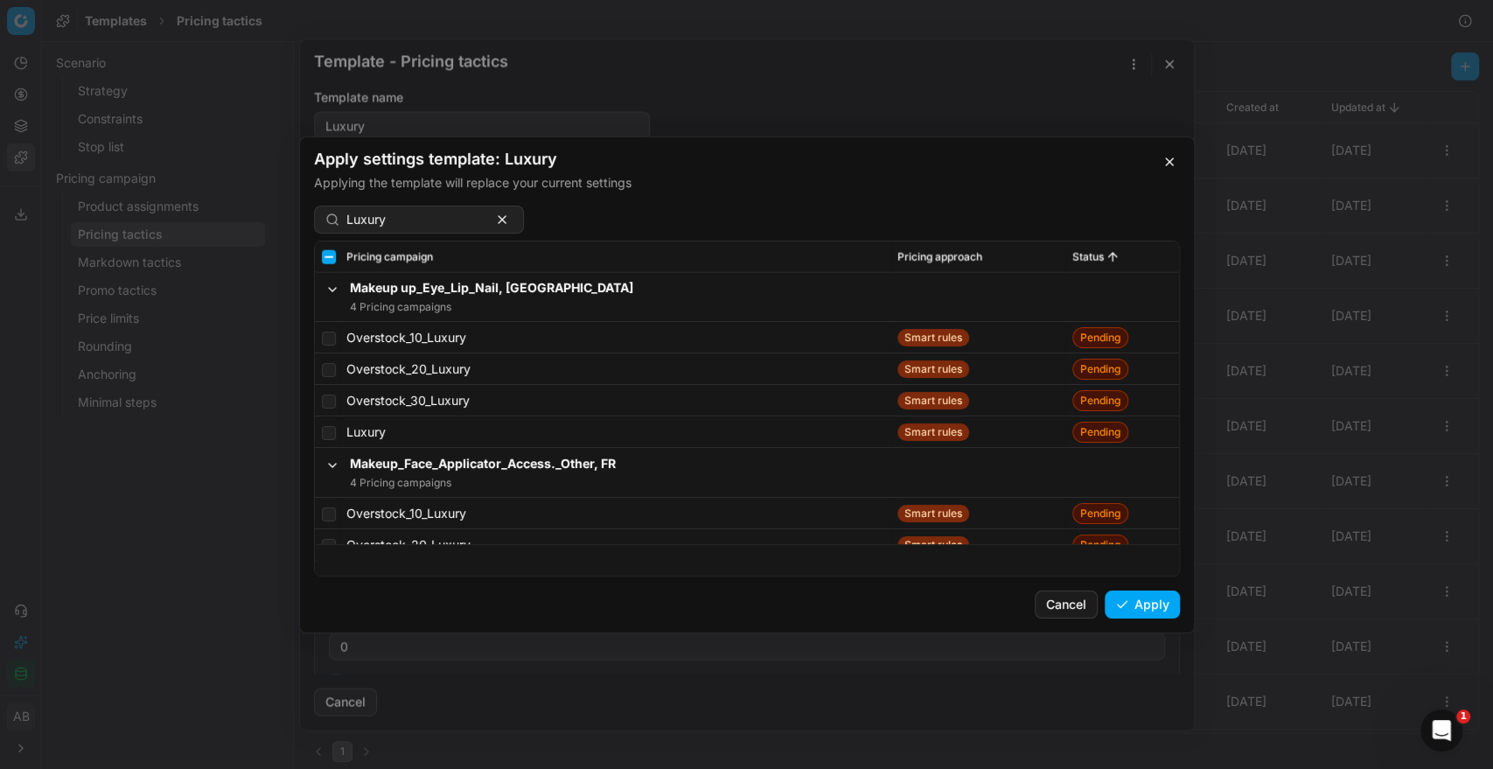
scroll to position [12065, 0]
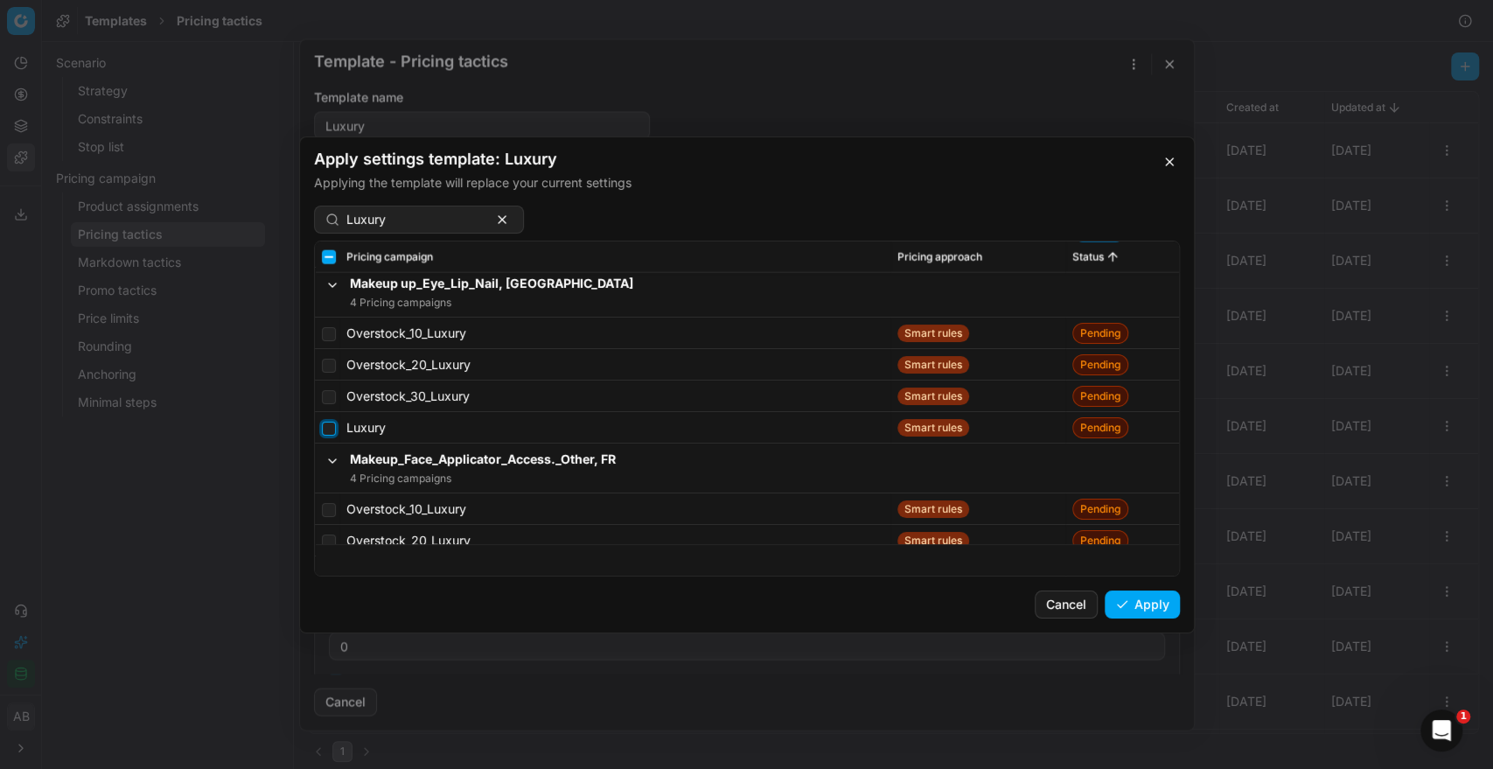
click at [326, 428] on input "checkbox" at bounding box center [329, 428] width 14 height 14
checkbox input "true"
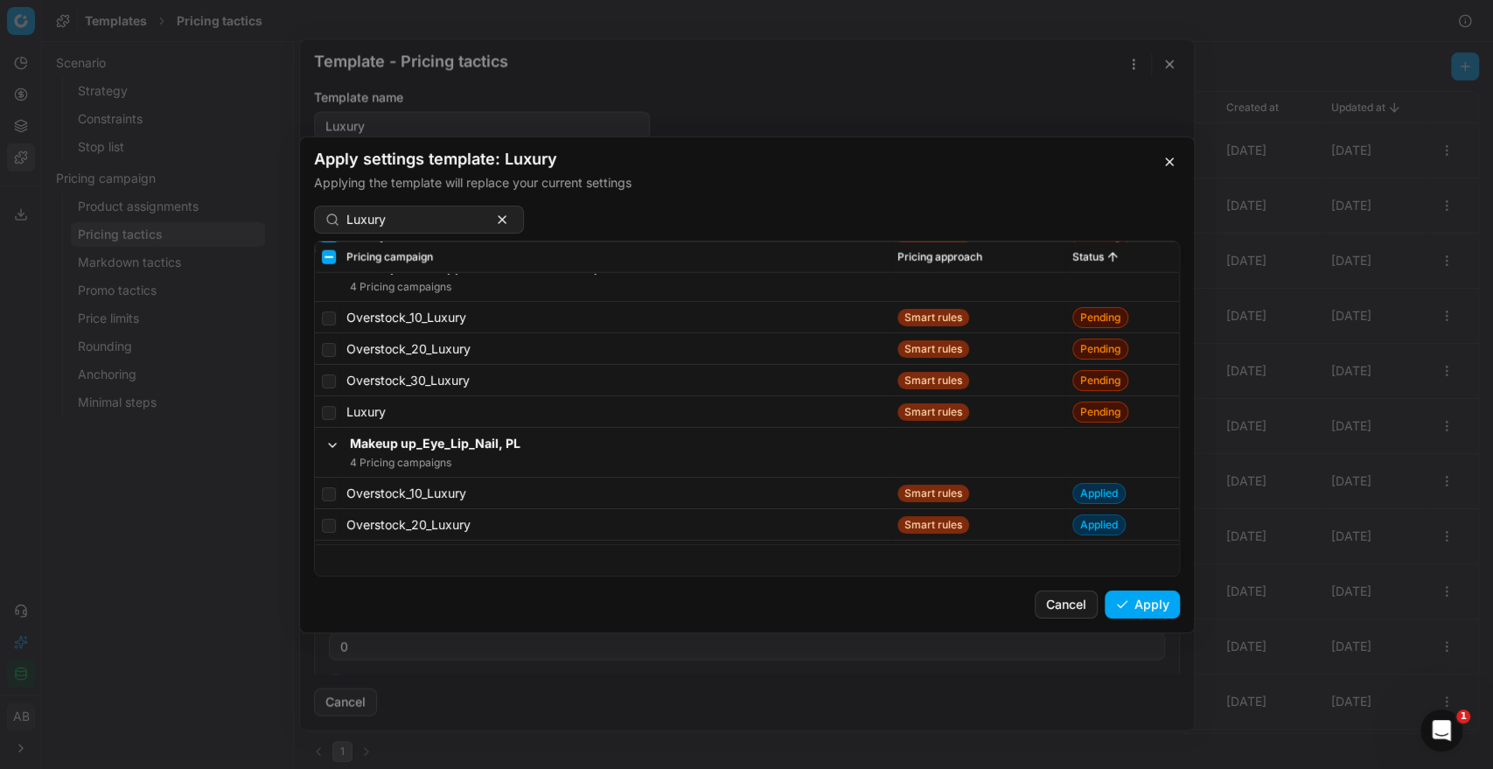
scroll to position [12262, 0]
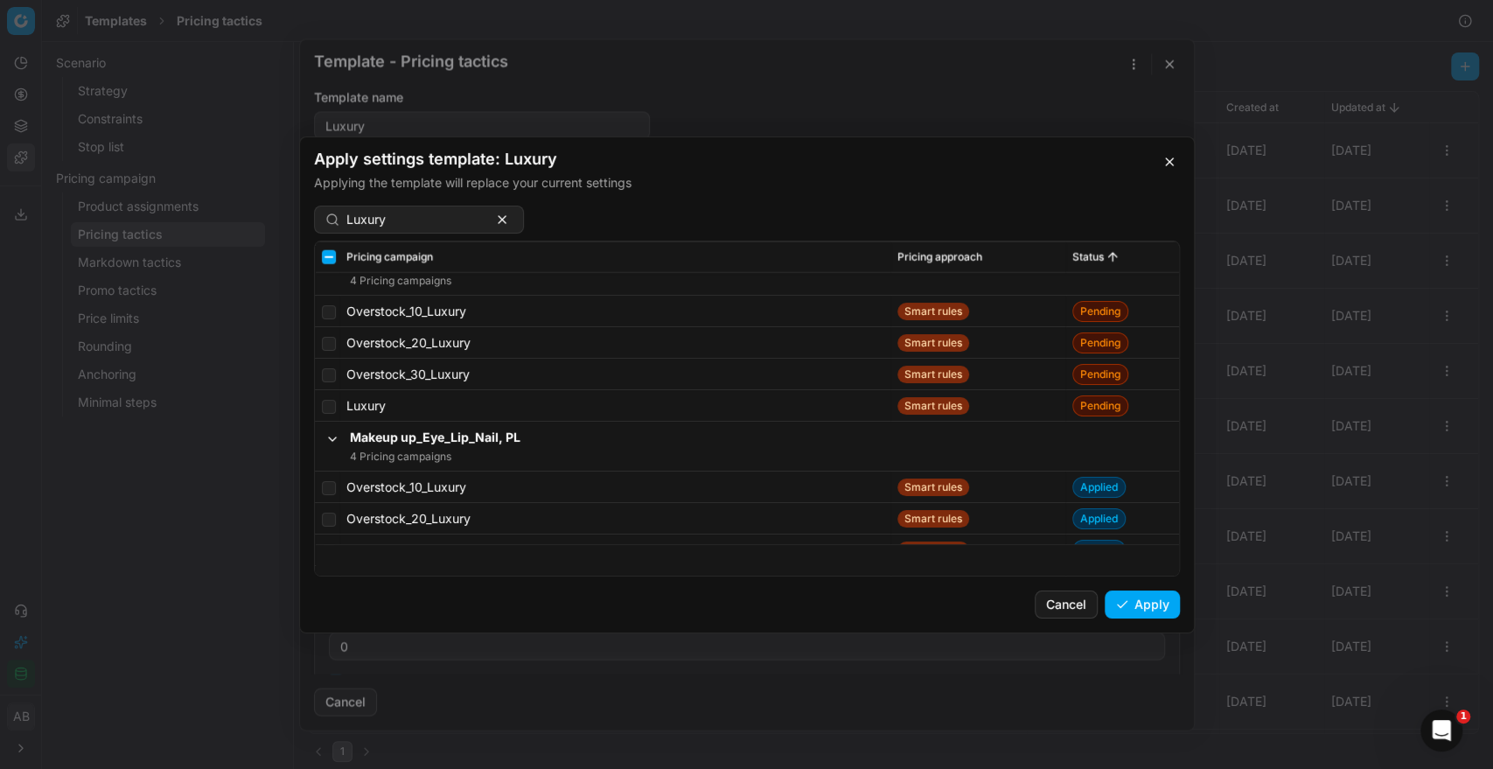
click at [327, 413] on td at bounding box center [327, 405] width 24 height 31
click at [325, 408] on input "checkbox" at bounding box center [329, 406] width 14 height 14
checkbox input "true"
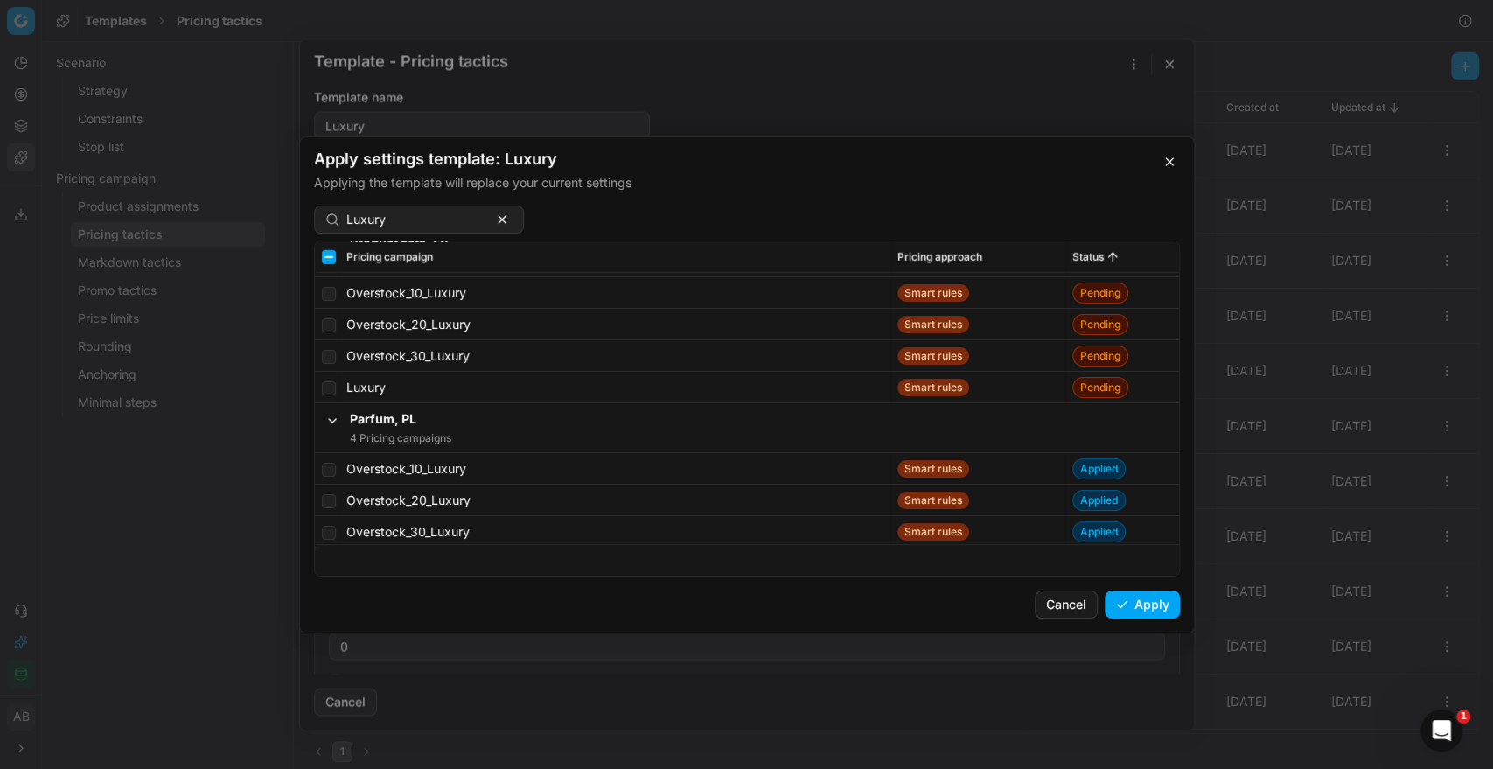
scroll to position [12625, 0]
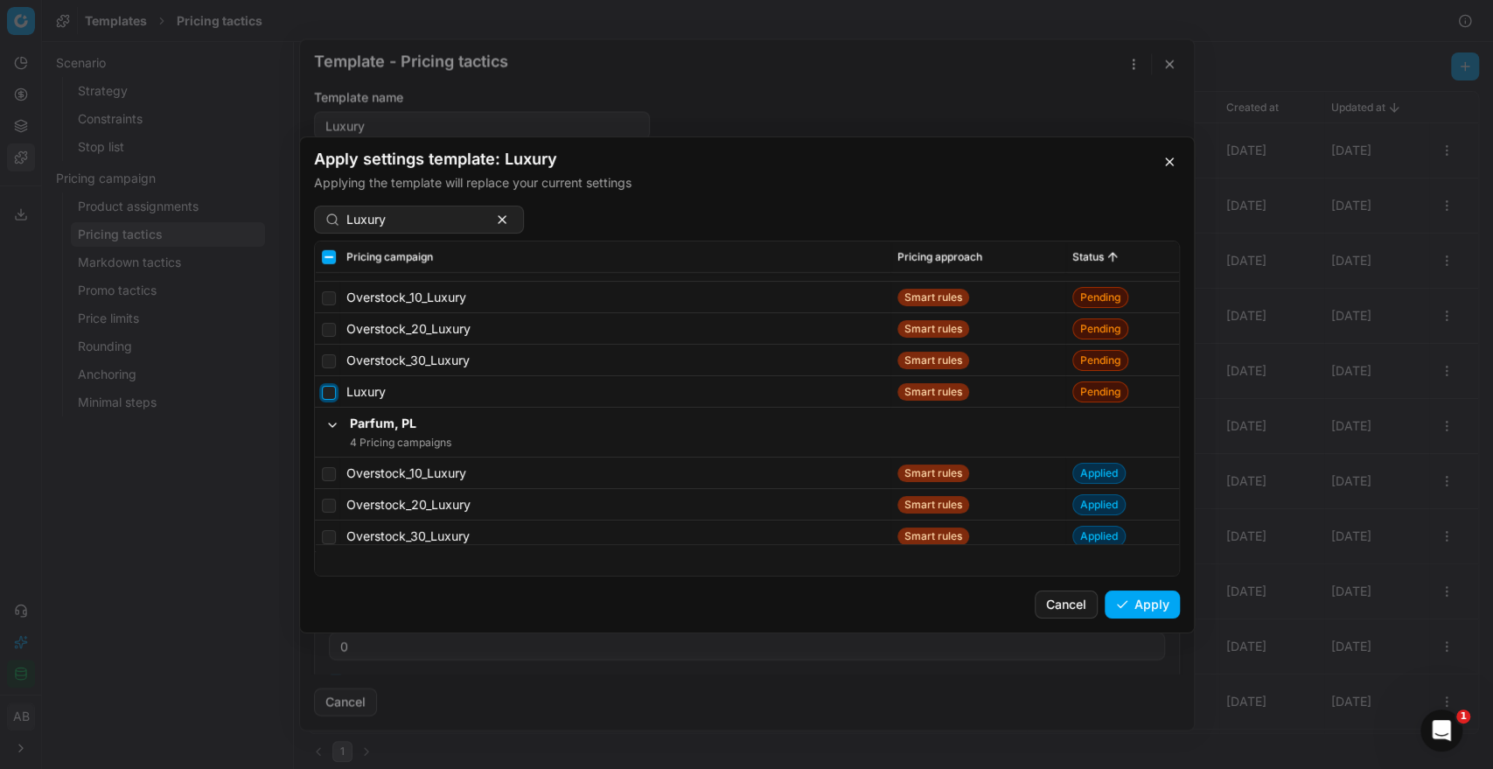
click at [324, 387] on input "checkbox" at bounding box center [329, 392] width 14 height 14
checkbox input "true"
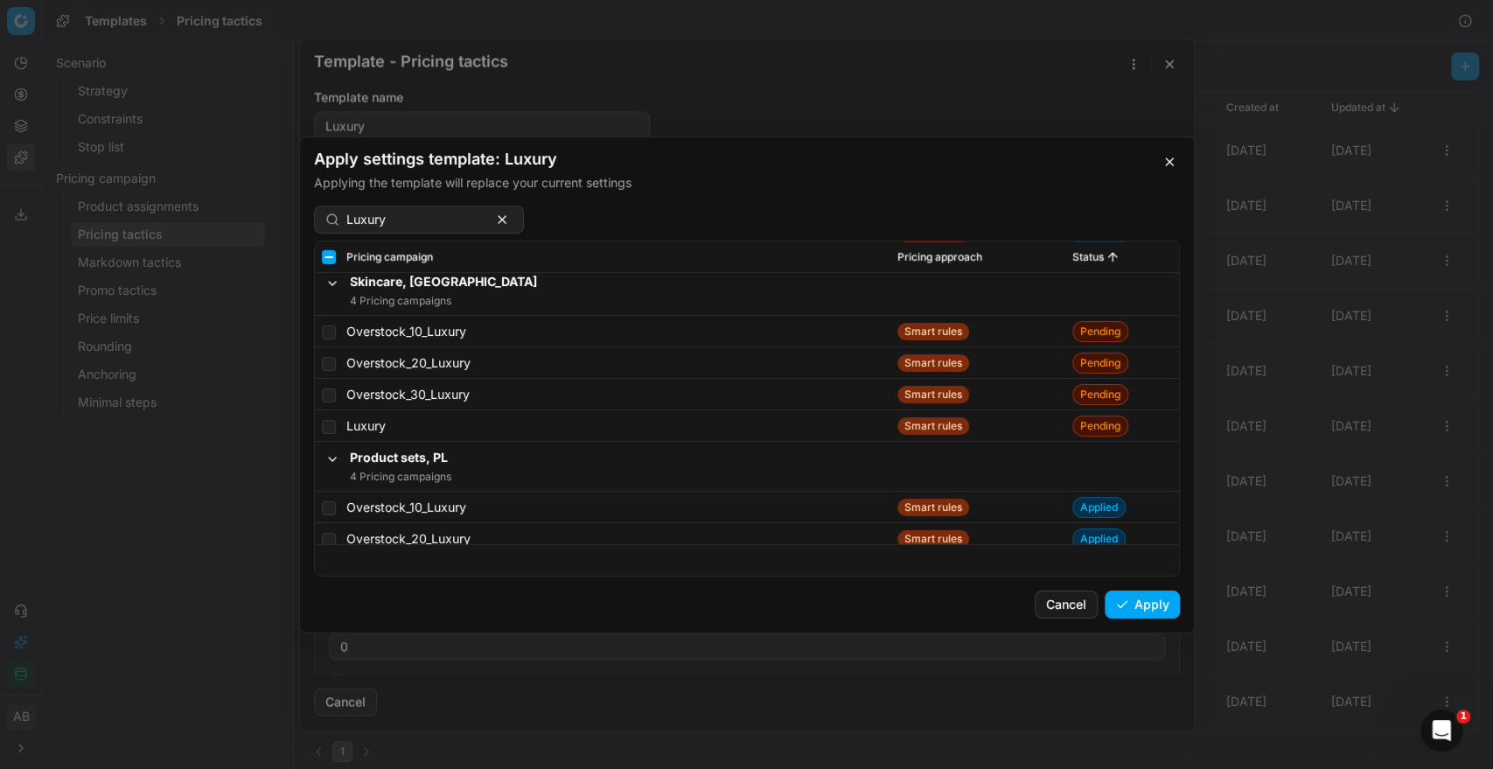
scroll to position [12943, 0]
click at [330, 423] on input "checkbox" at bounding box center [329, 424] width 14 height 14
checkbox input "true"
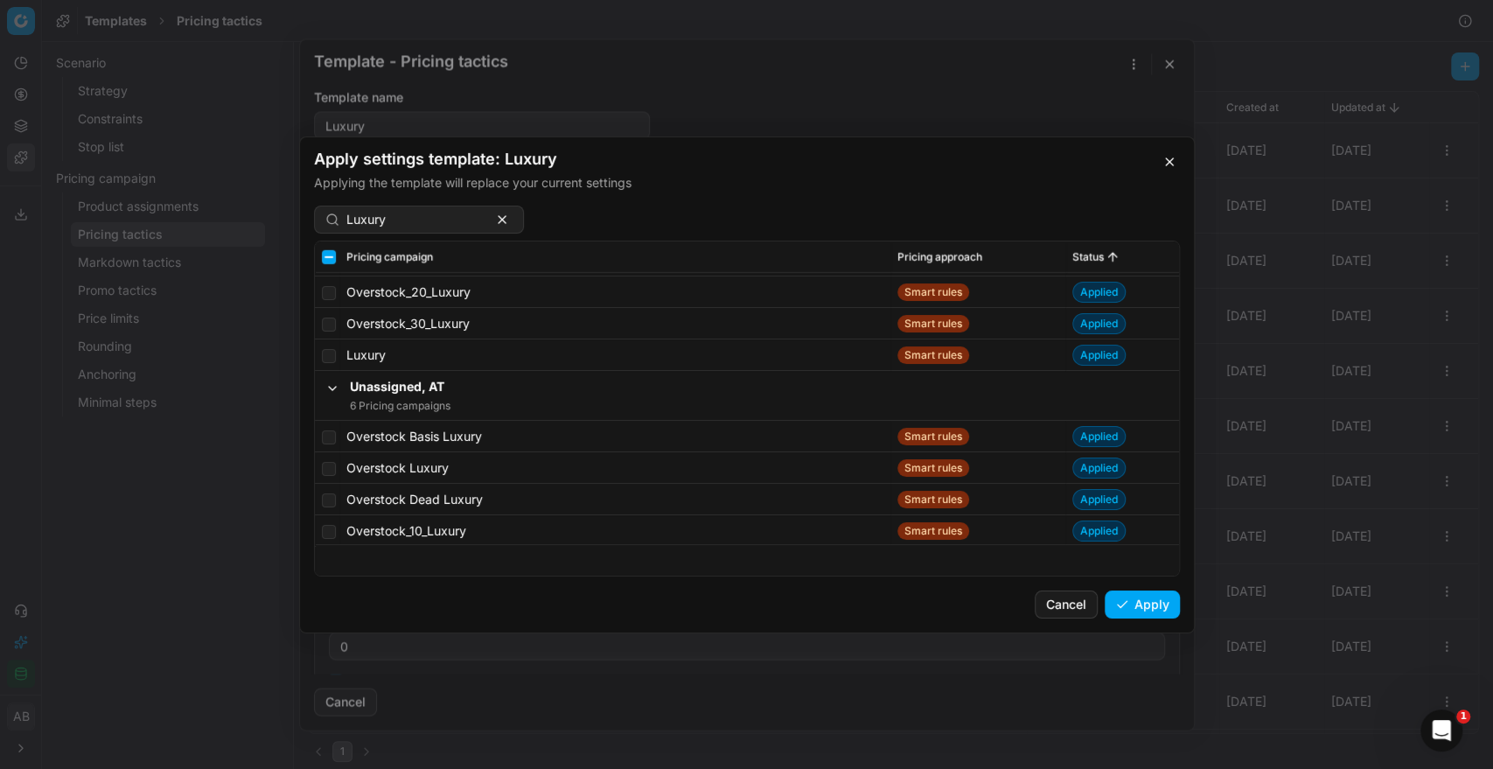
scroll to position [17159, 0]
click at [1129, 613] on button "Apply" at bounding box center [1141, 604] width 75 height 28
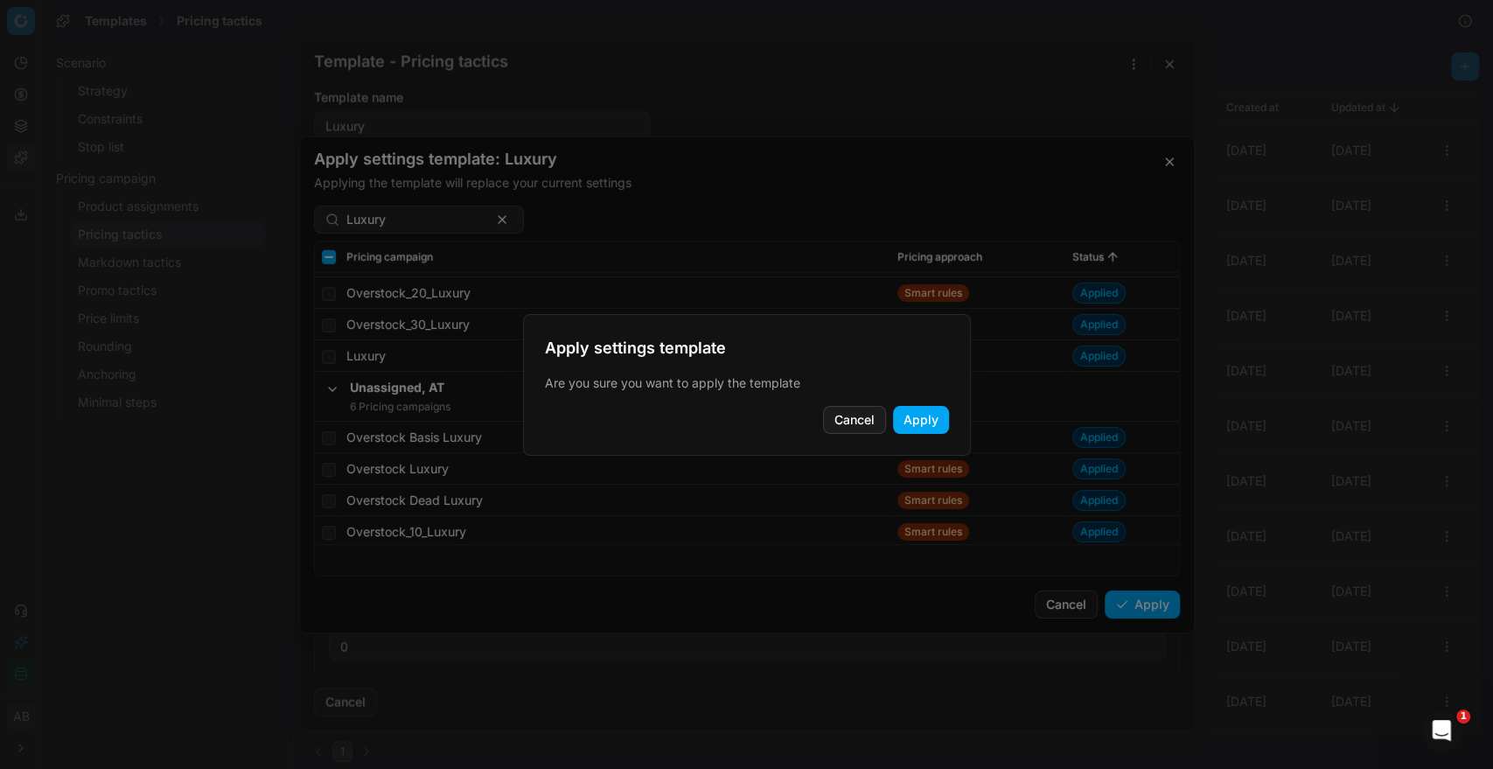
click at [937, 408] on button "Apply" at bounding box center [921, 420] width 56 height 28
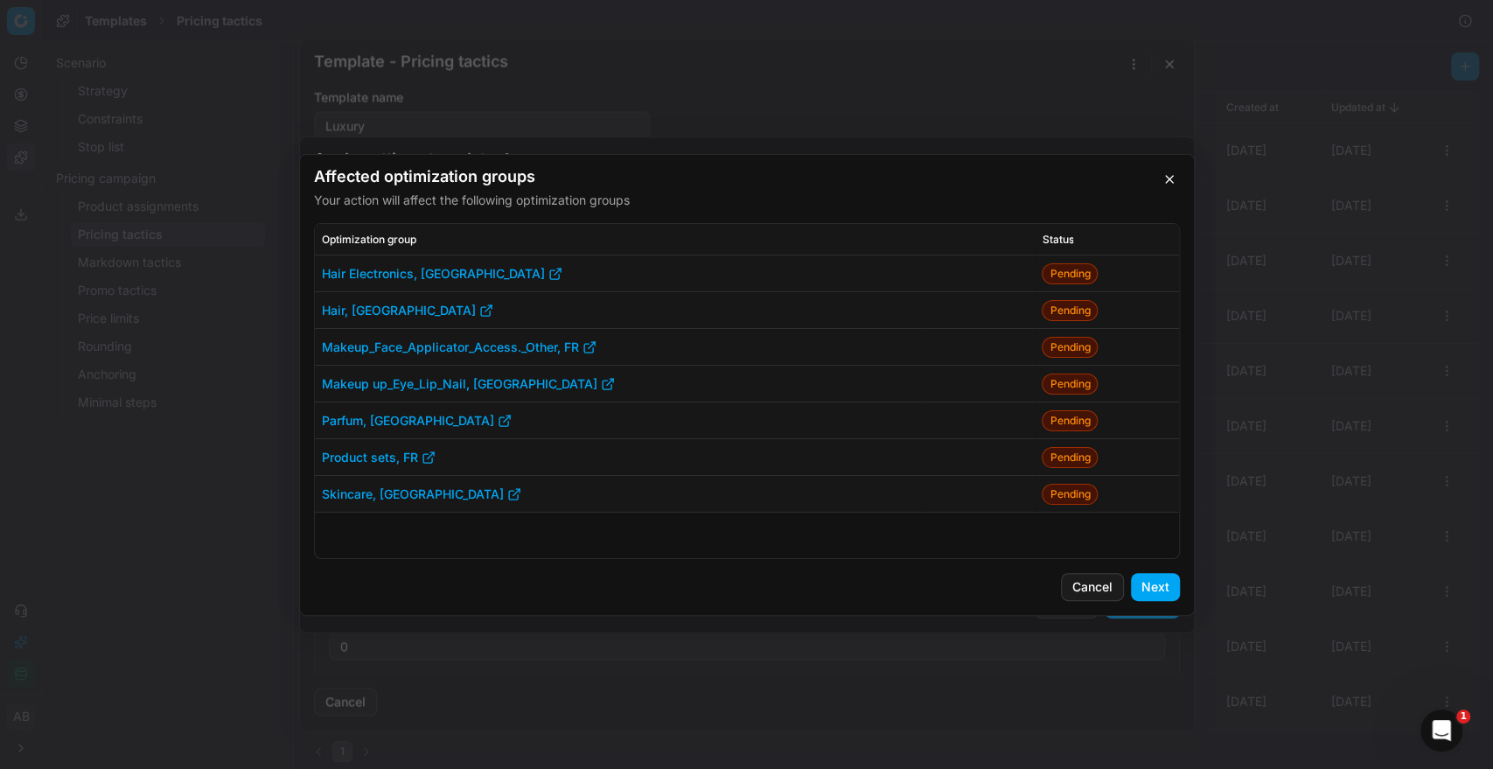
click at [1154, 583] on button "Next" at bounding box center [1155, 587] width 49 height 28
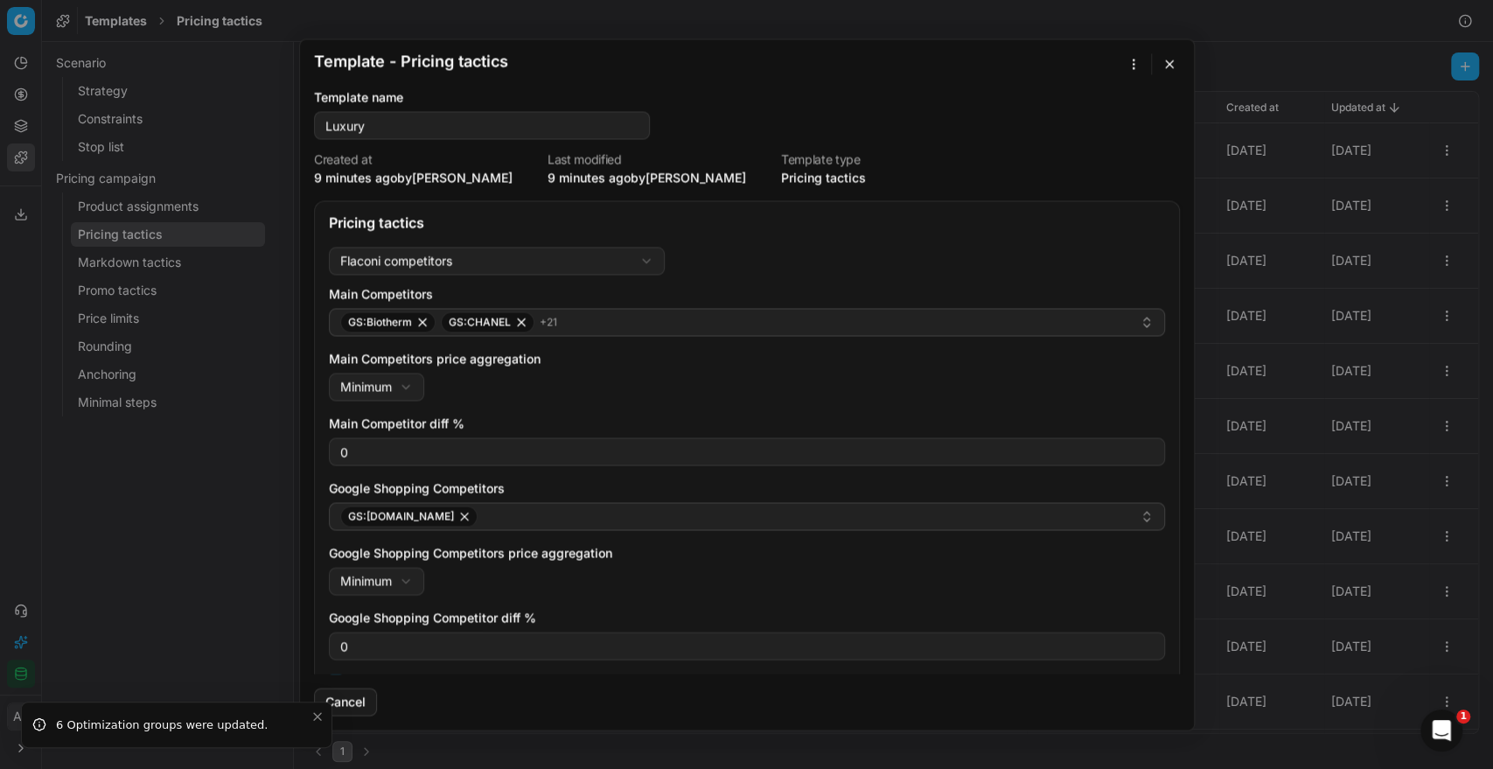
click at [1168, 62] on button "button" at bounding box center [1169, 63] width 21 height 21
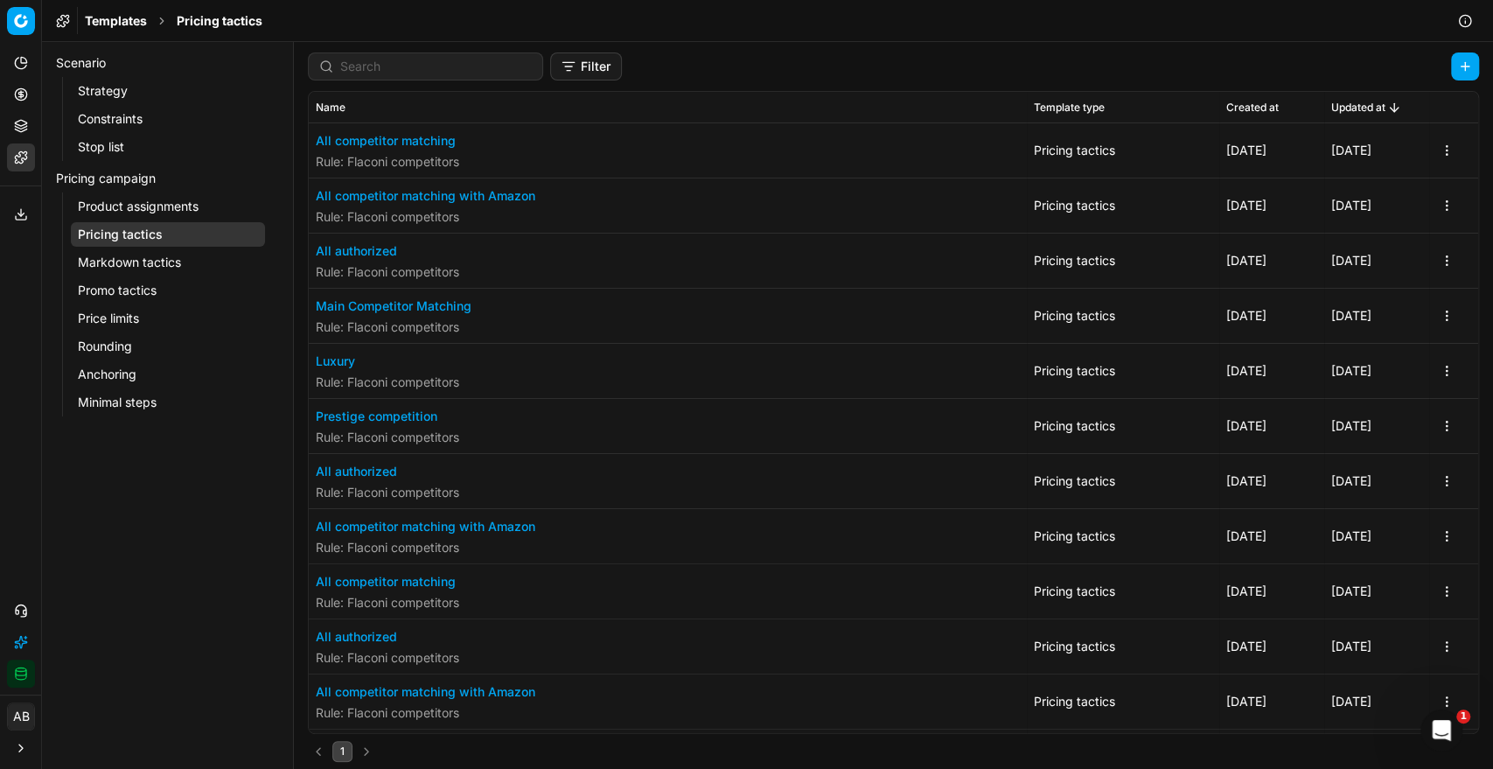
click at [440, 302] on button "Main Competitor Matching" at bounding box center [394, 305] width 156 height 17
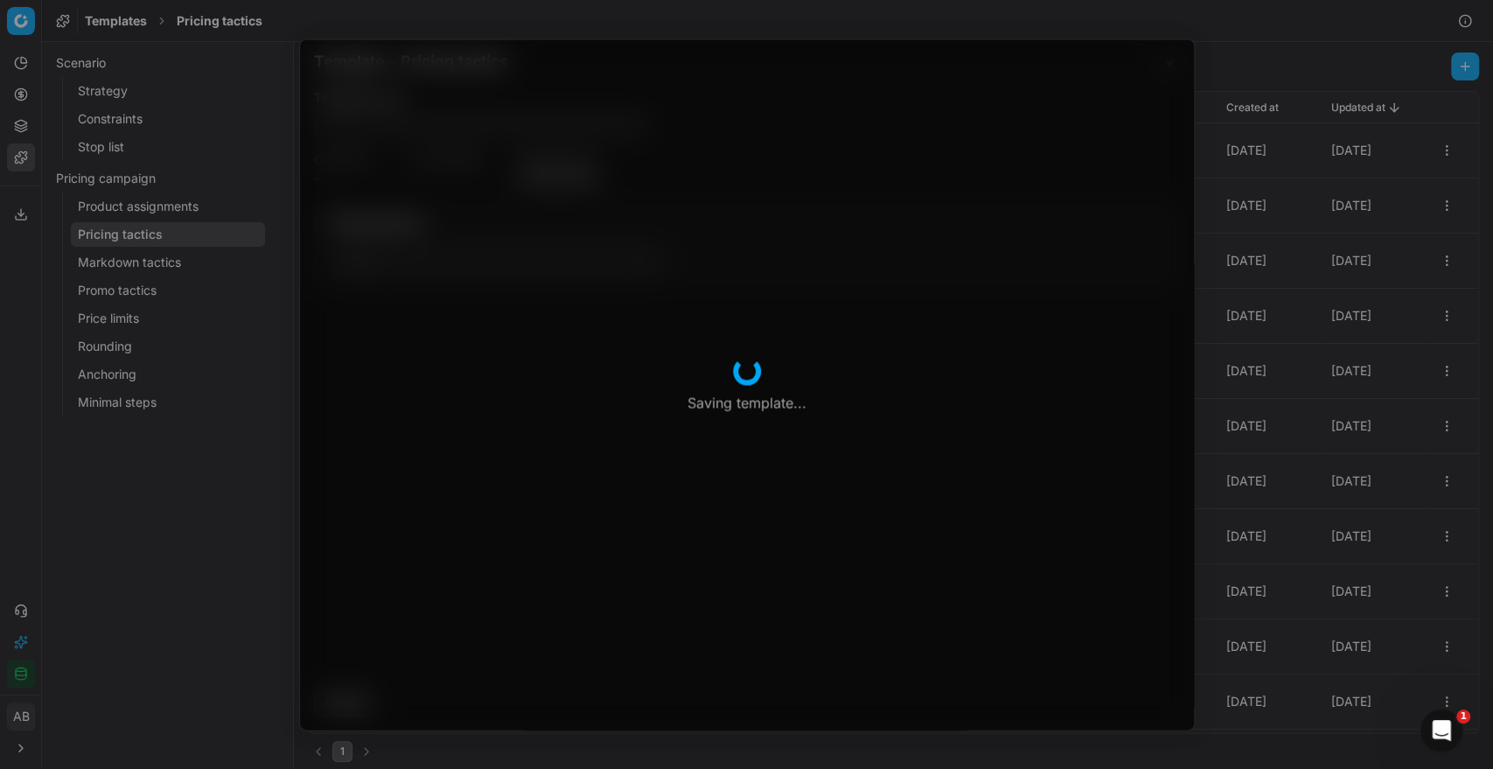
type input "Main Competitor Matching"
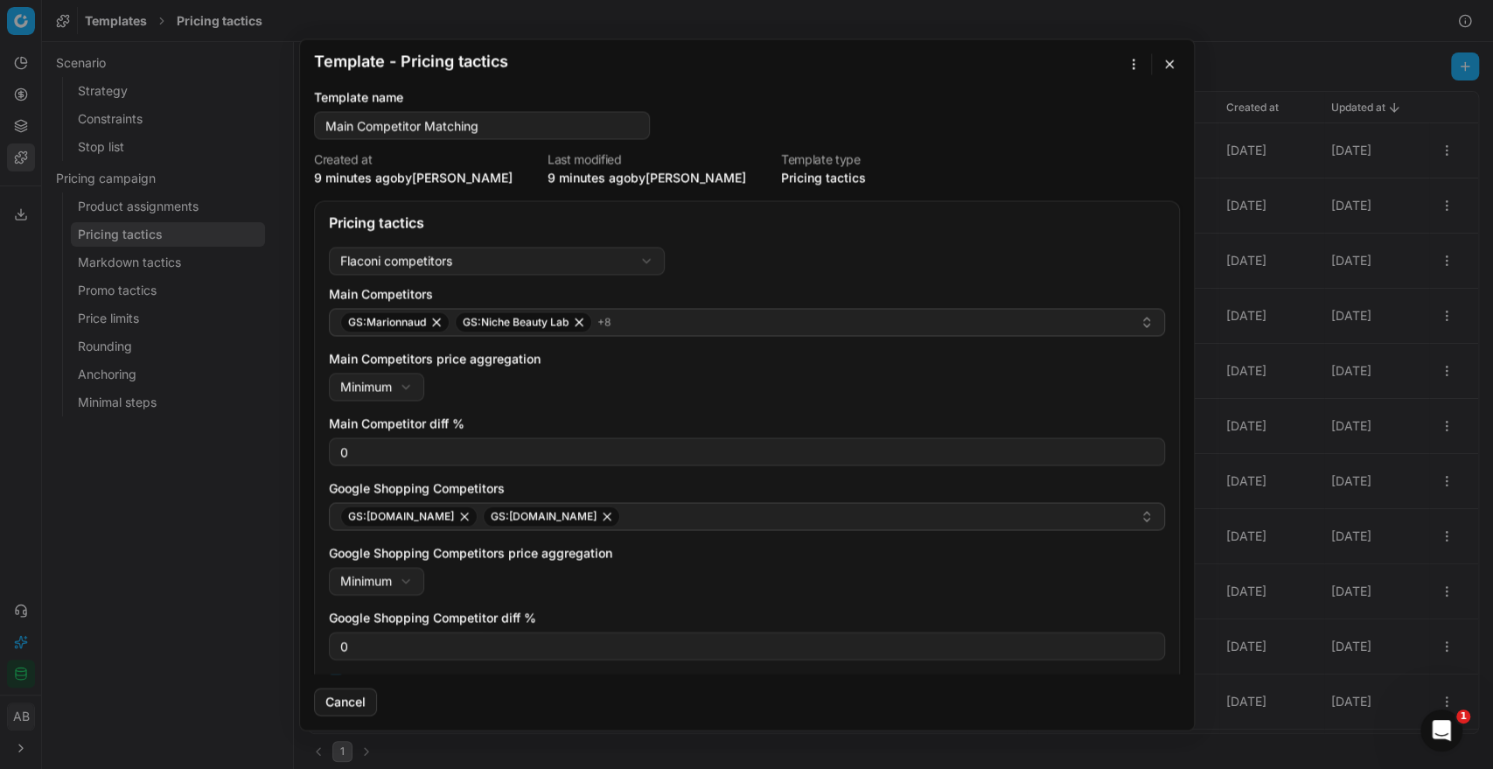
click at [1133, 71] on button "button" at bounding box center [1133, 63] width 21 height 21
click at [1089, 125] on div "Apply to ..." at bounding box center [1087, 124] width 103 height 28
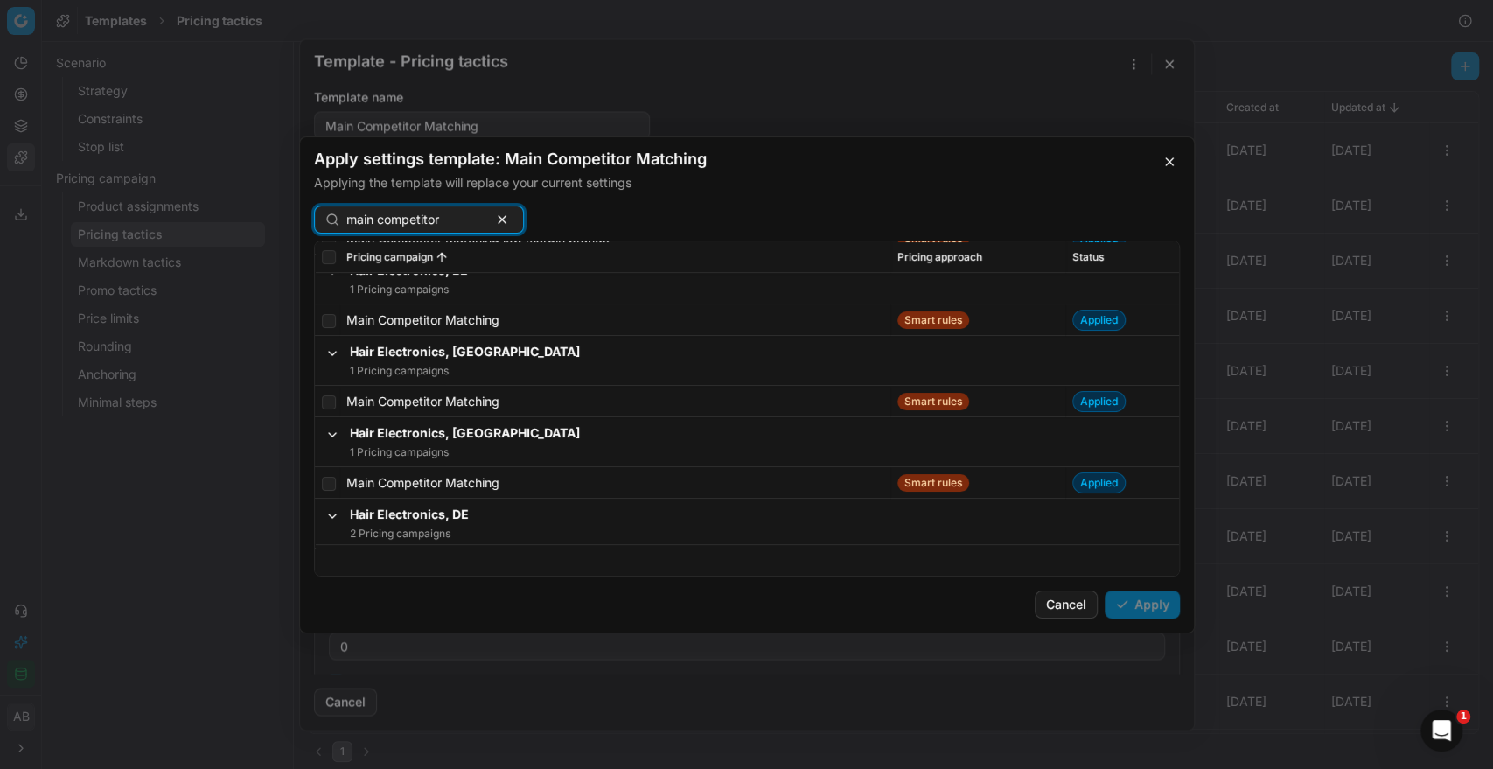
scroll to position [0, 0]
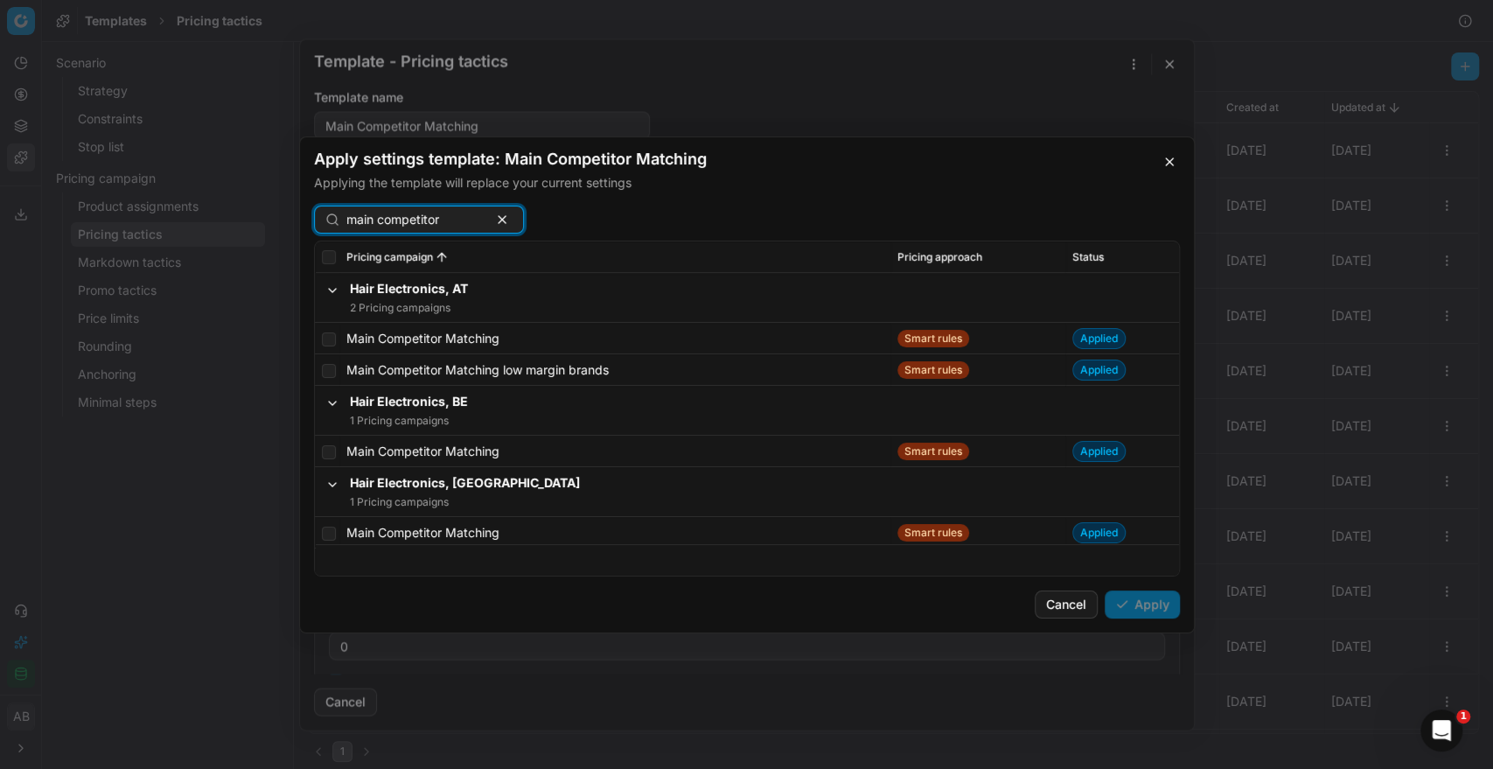
type input "main competitor"
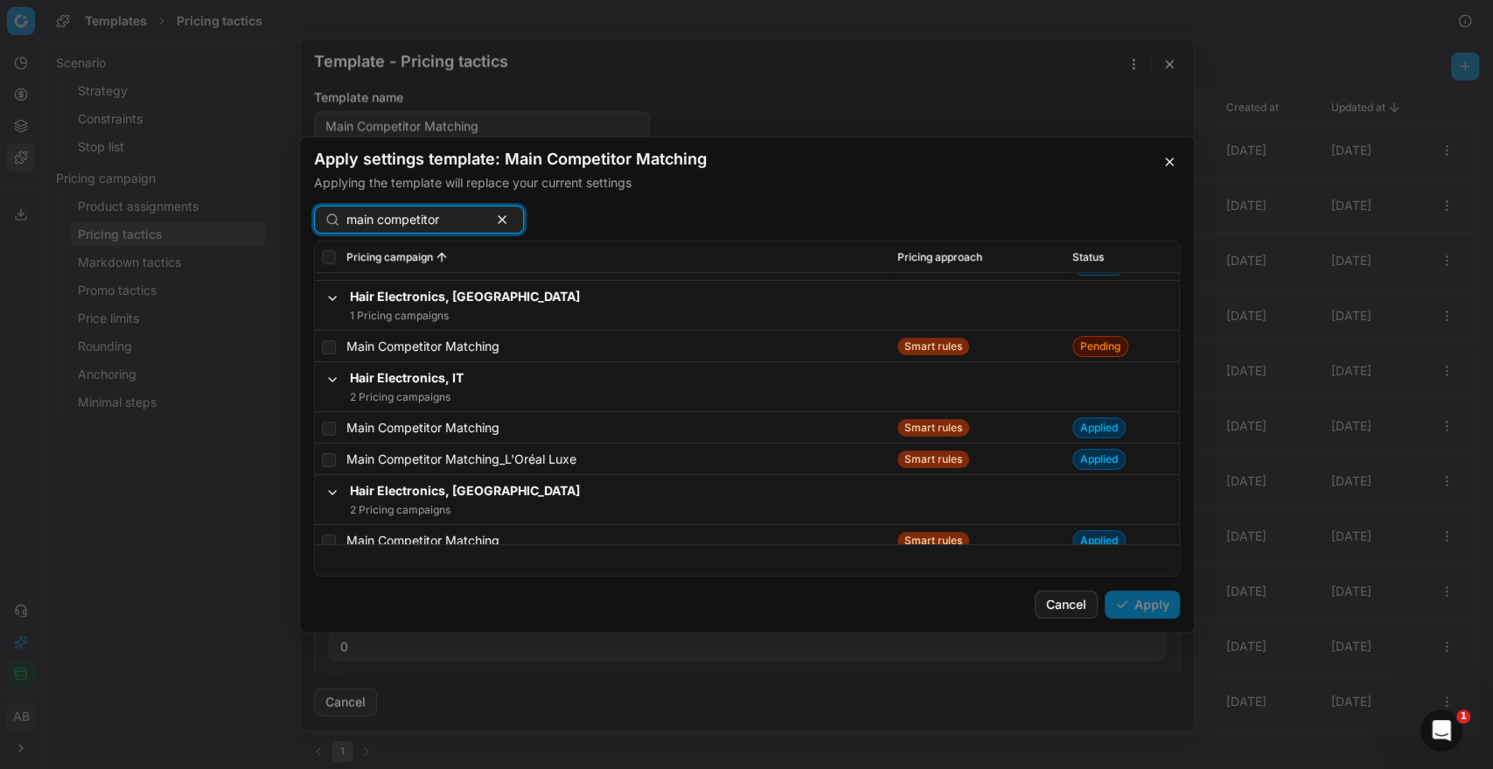
scroll to position [624, 0]
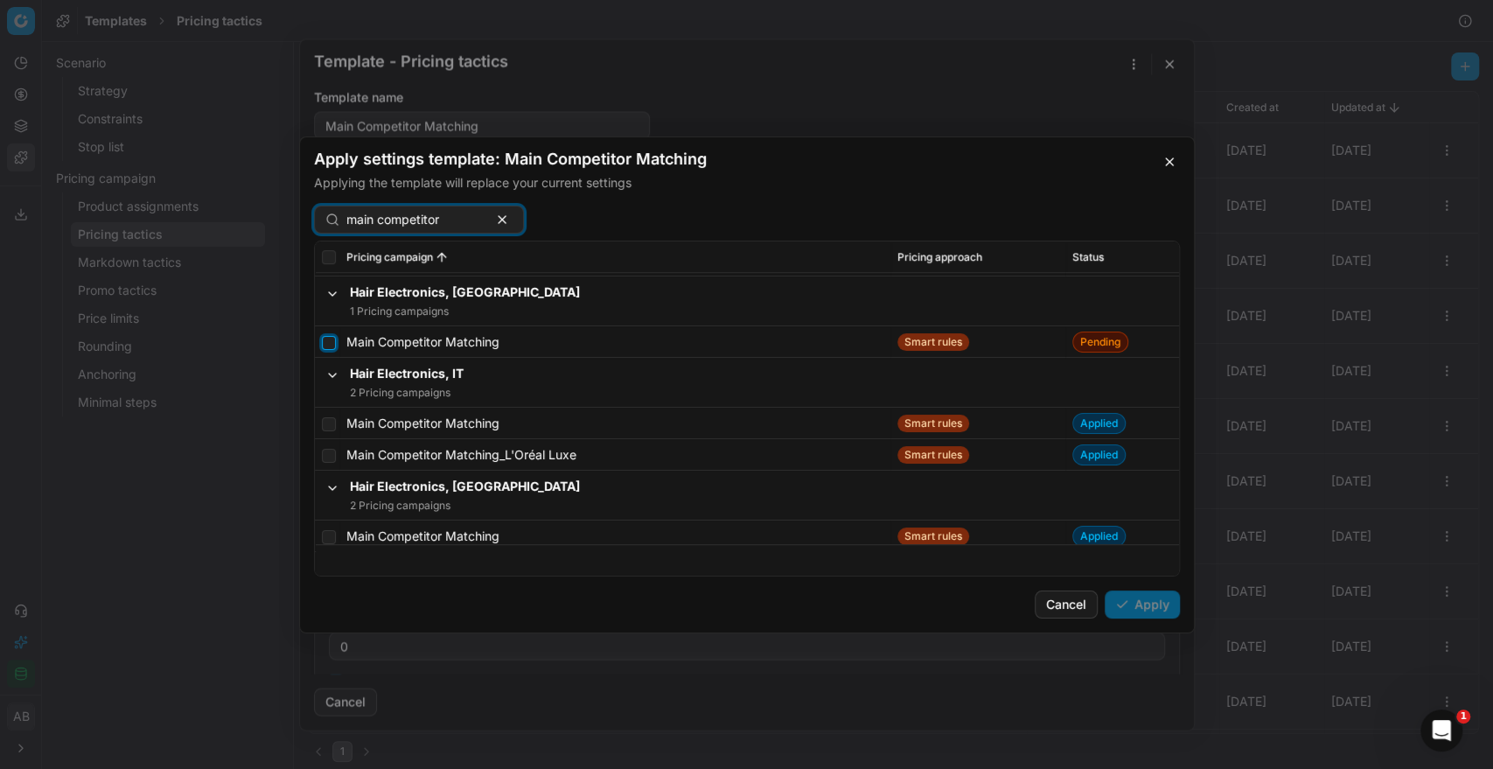
click at [329, 341] on input "checkbox" at bounding box center [329, 342] width 14 height 14
checkbox input "true"
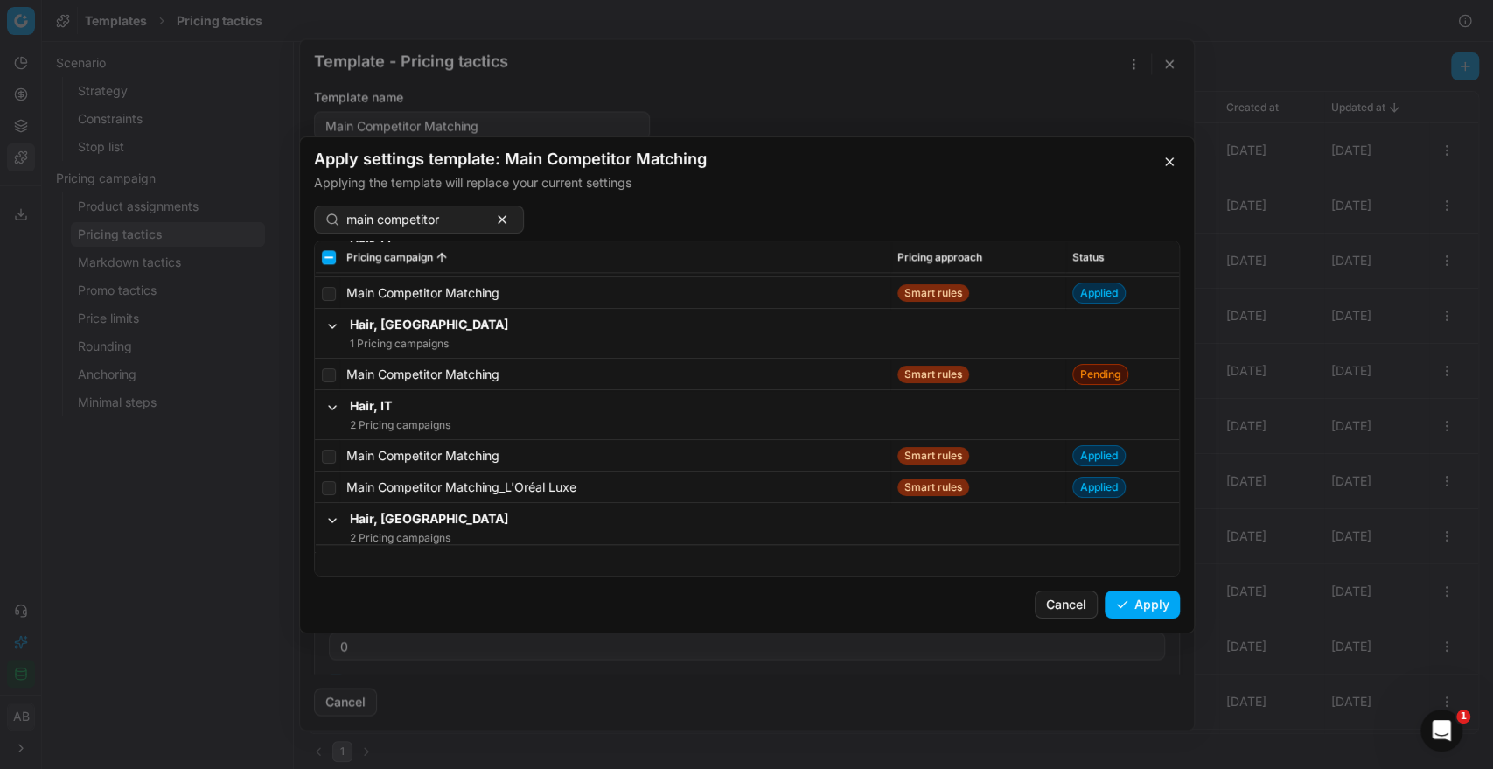
scroll to position [1681, 0]
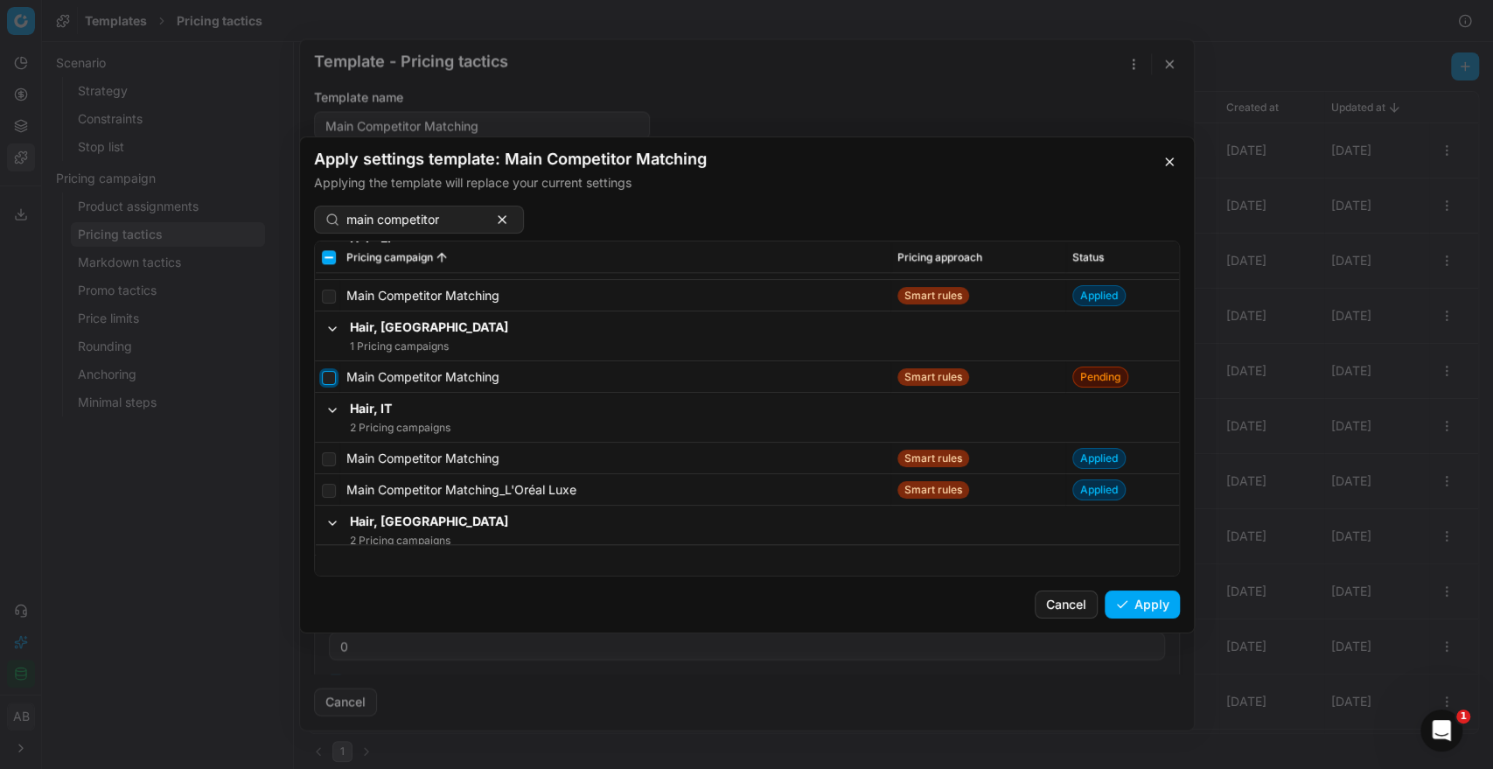
click at [326, 376] on input "checkbox" at bounding box center [329, 377] width 14 height 14
checkbox input "true"
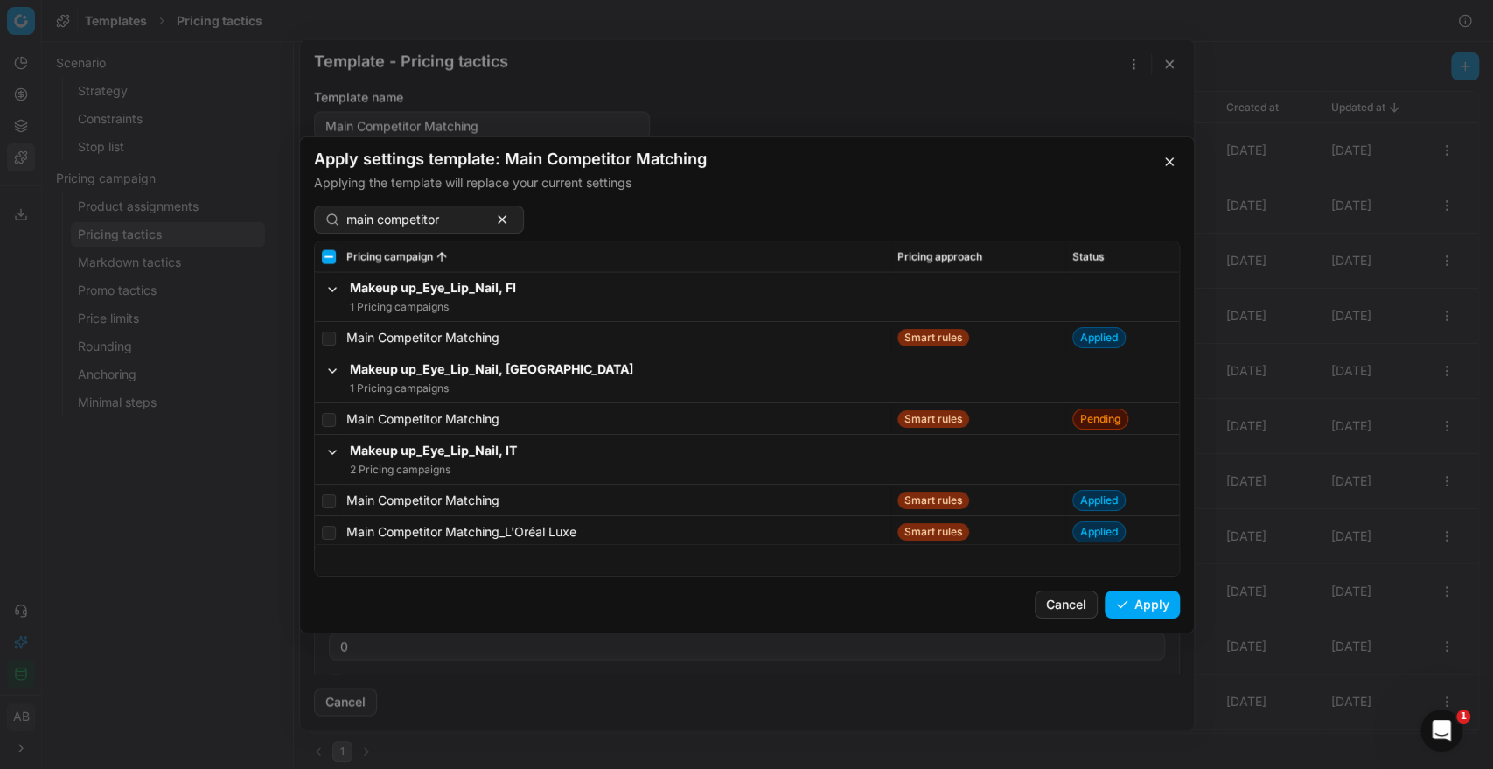
scroll to position [2731, 0]
click at [329, 418] on input "checkbox" at bounding box center [329, 418] width 14 height 14
checkbox input "true"
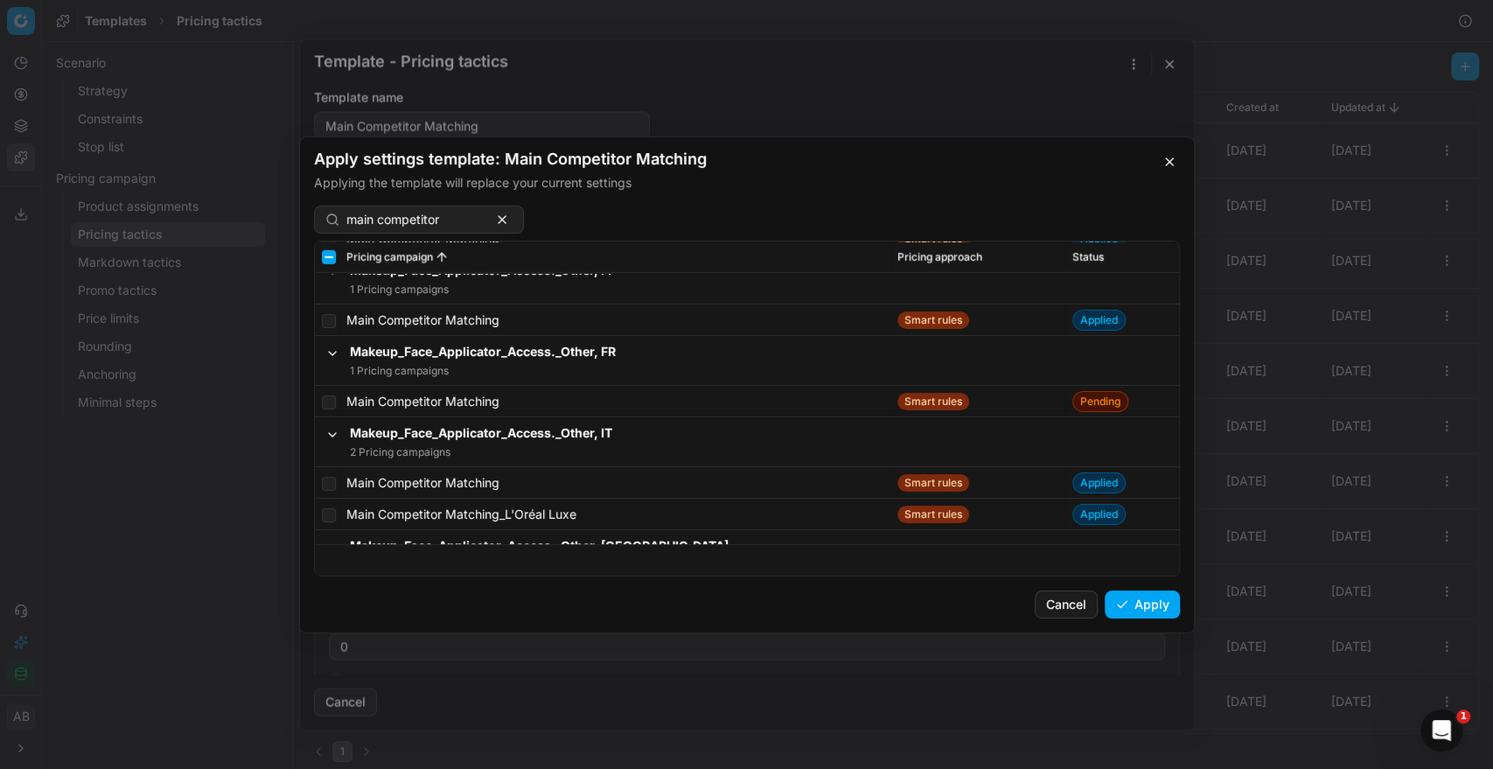
scroll to position [3854, 0]
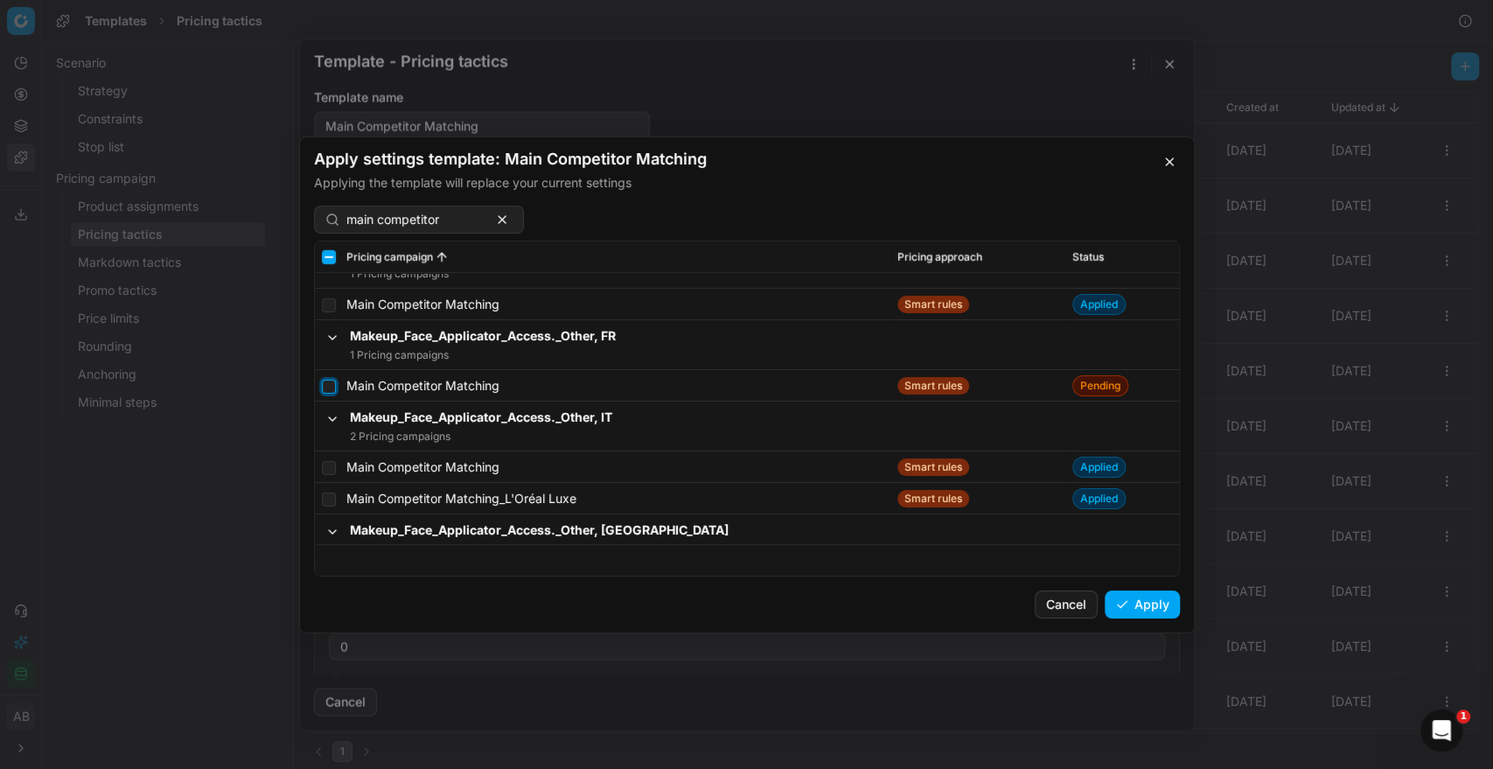
click at [327, 390] on input "checkbox" at bounding box center [329, 386] width 14 height 14
checkbox input "true"
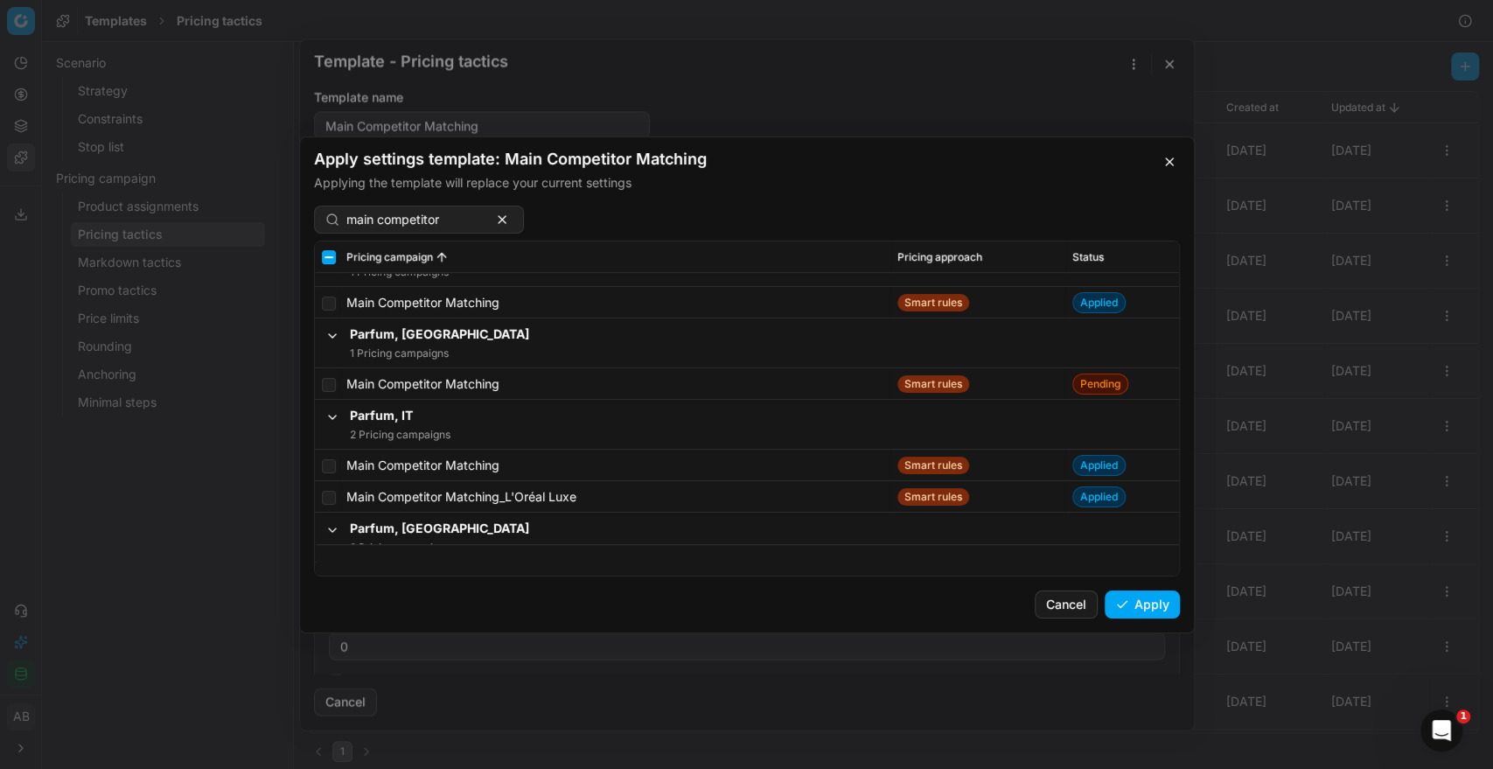
scroll to position [4949, 0]
click at [324, 381] on input "checkbox" at bounding box center [329, 382] width 14 height 14
checkbox input "true"
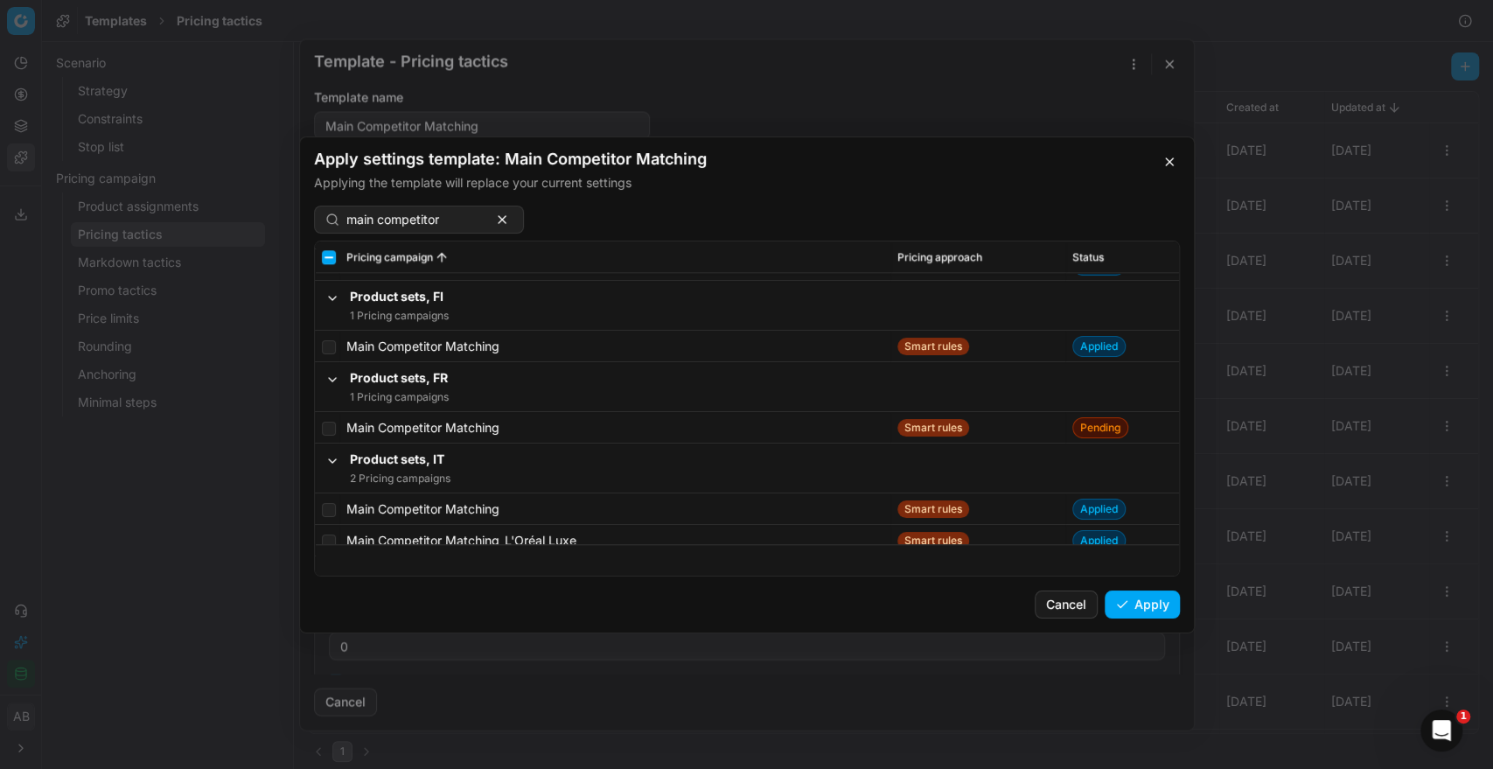
scroll to position [5993, 0]
click at [330, 432] on input "checkbox" at bounding box center [329, 429] width 14 height 14
checkbox input "true"
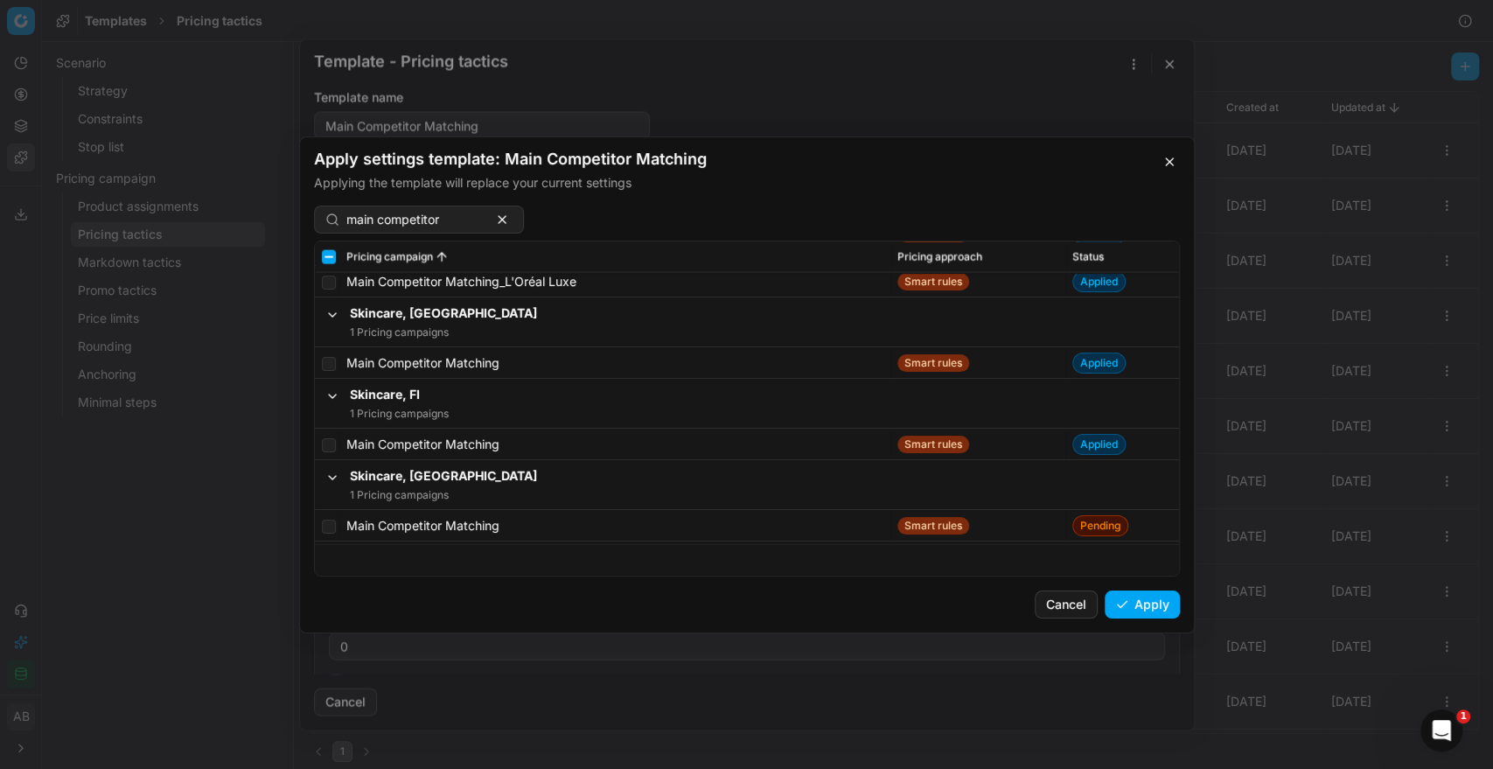
scroll to position [7174, 0]
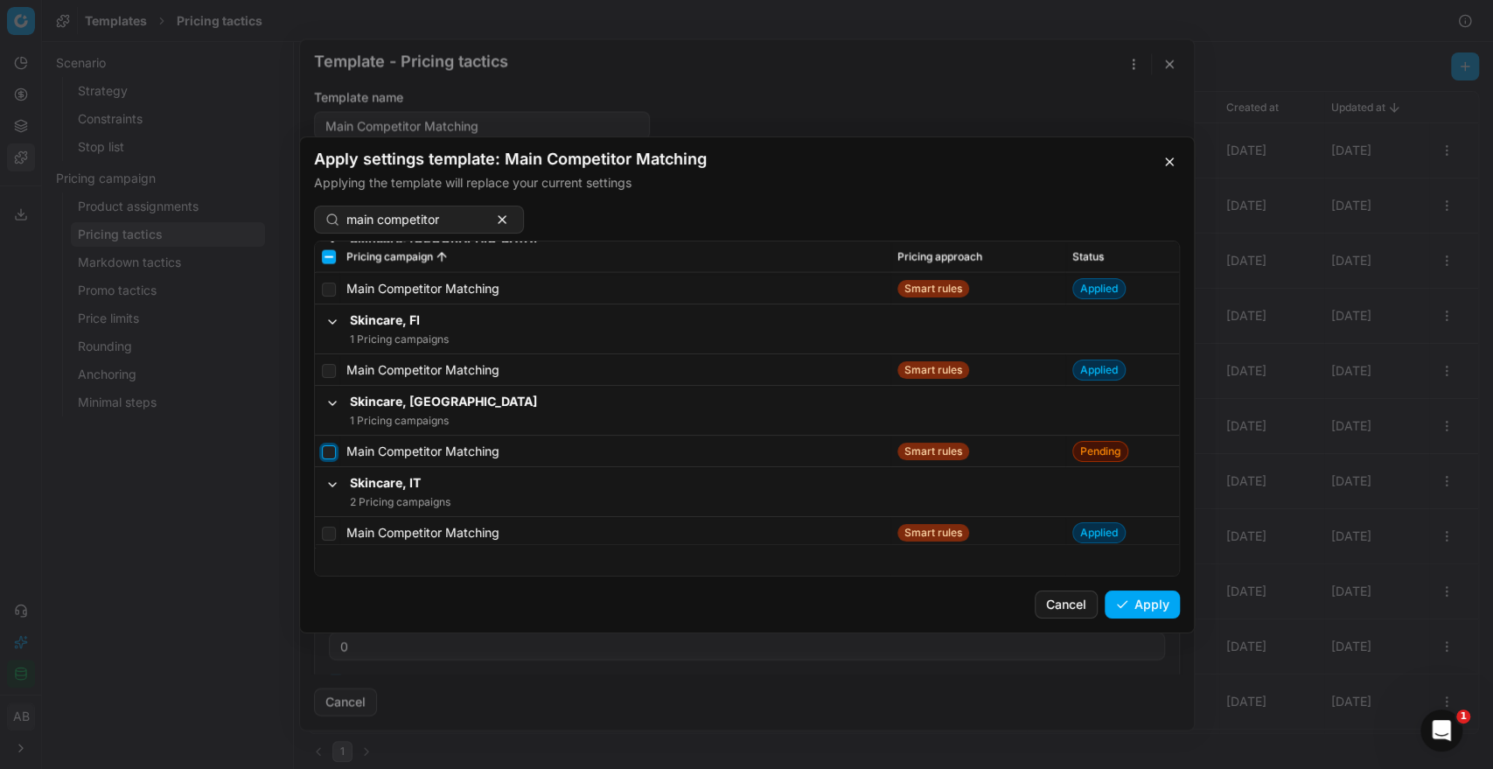
click at [333, 455] on input "checkbox" at bounding box center [329, 451] width 14 height 14
checkbox input "true"
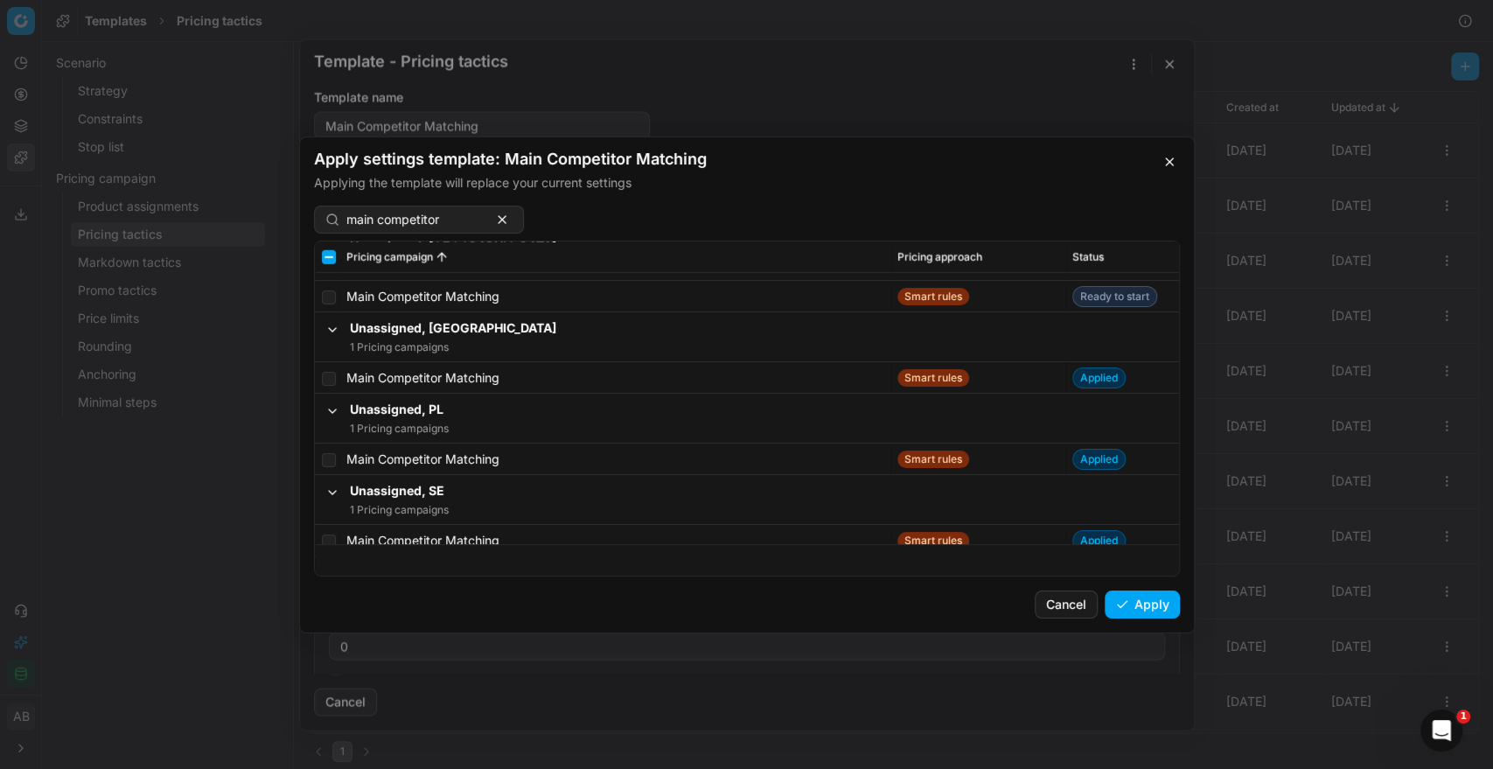
scroll to position [8176, 0]
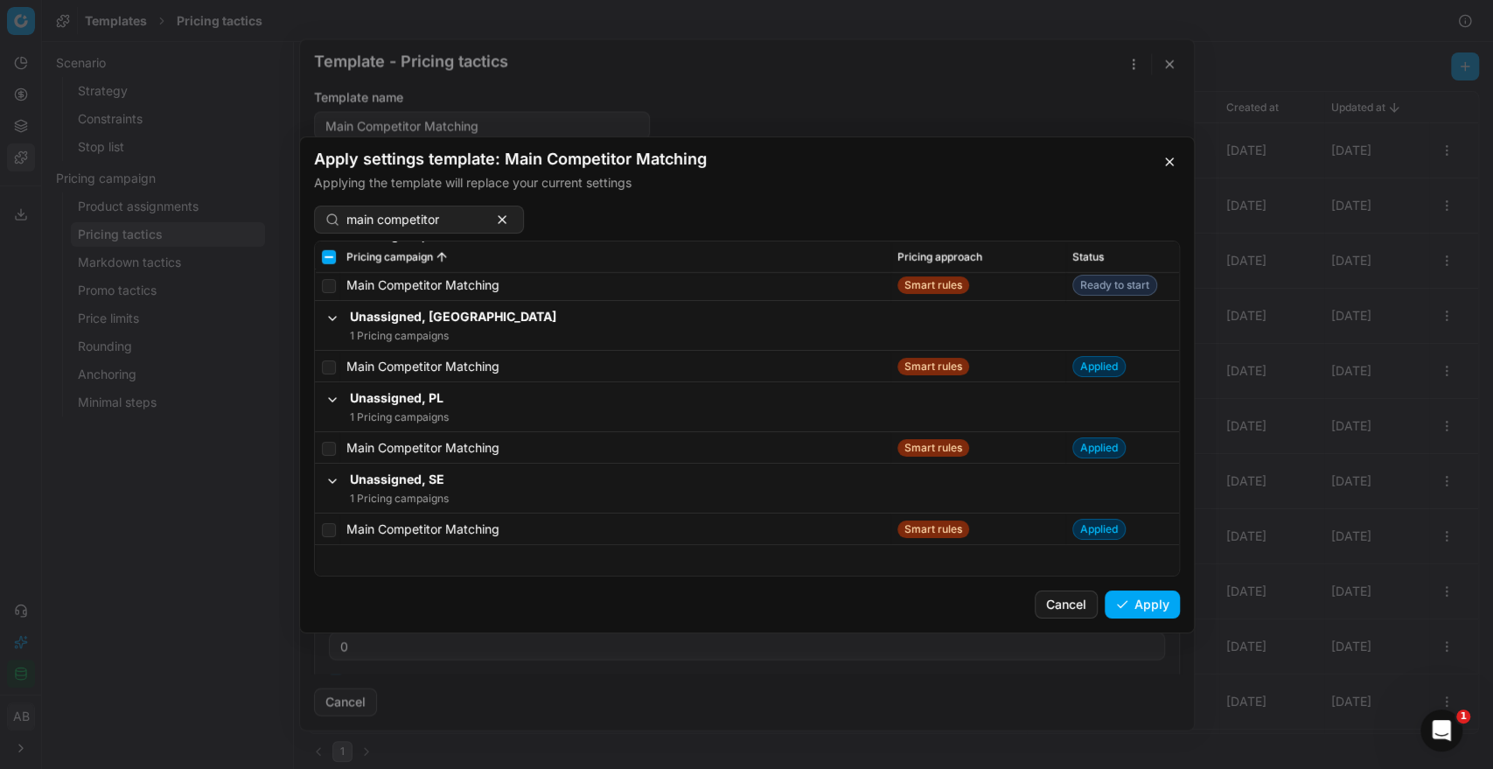
click at [1130, 599] on button "Apply" at bounding box center [1141, 604] width 75 height 28
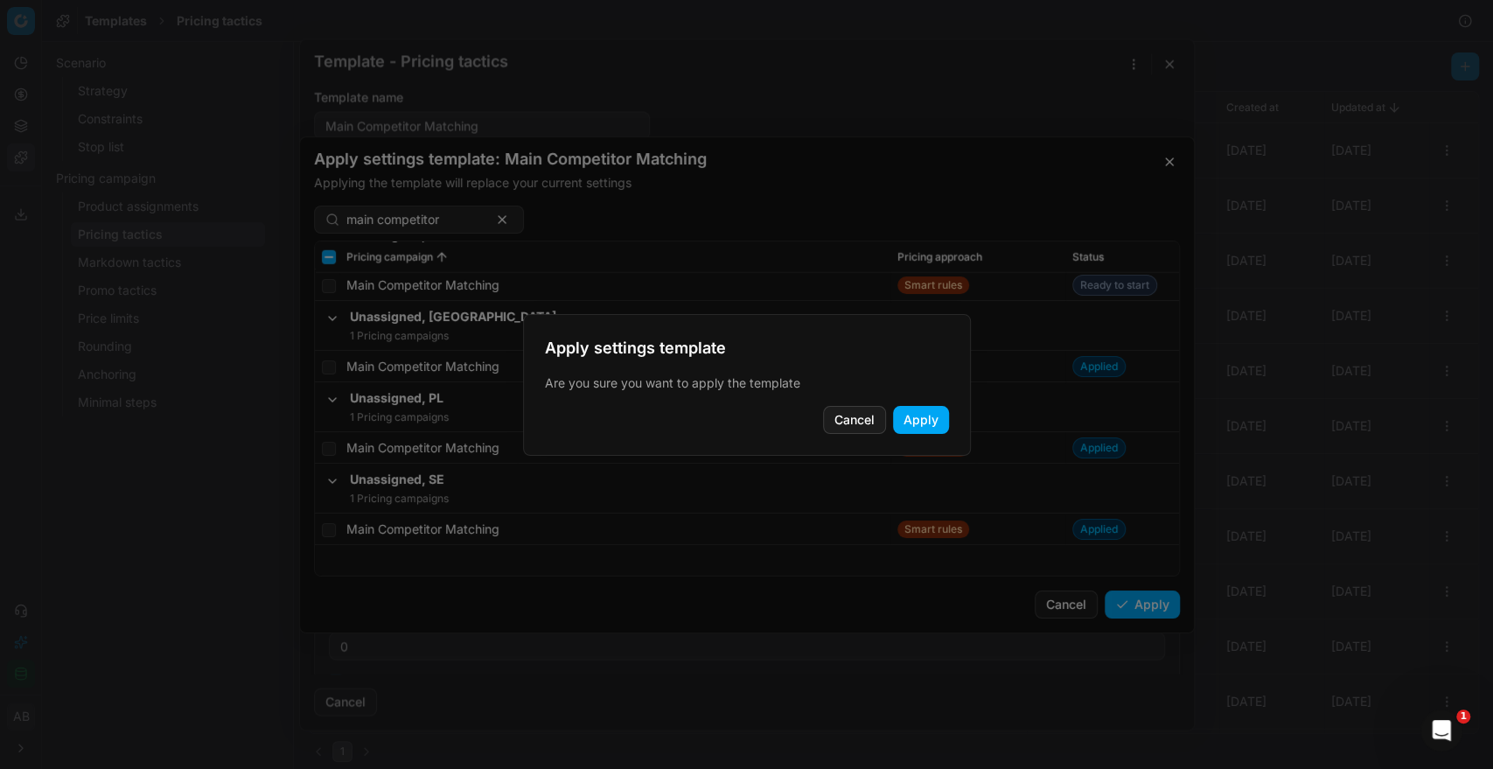
click at [930, 425] on button "Apply" at bounding box center [921, 420] width 56 height 28
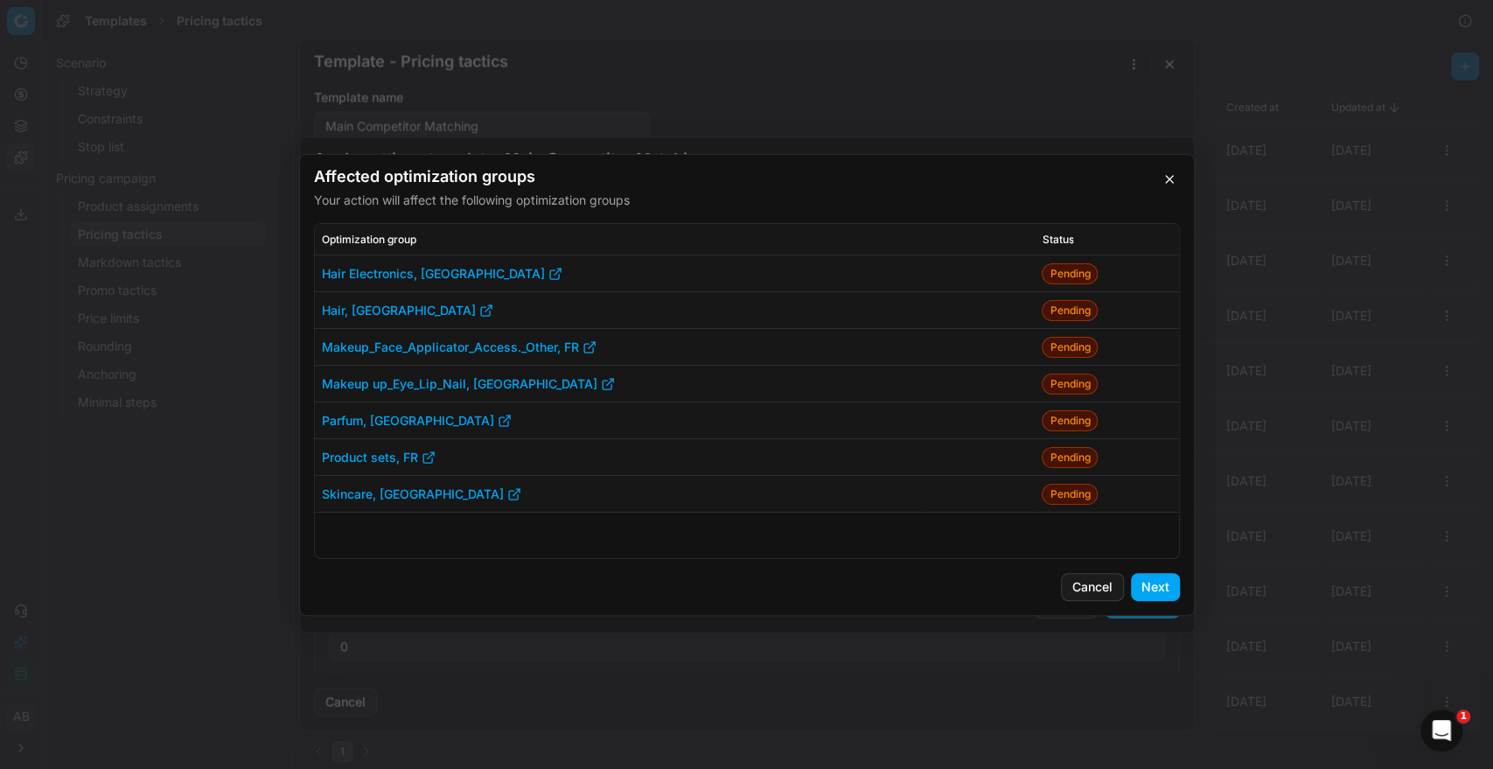
click at [1158, 595] on button "Next" at bounding box center [1155, 587] width 49 height 28
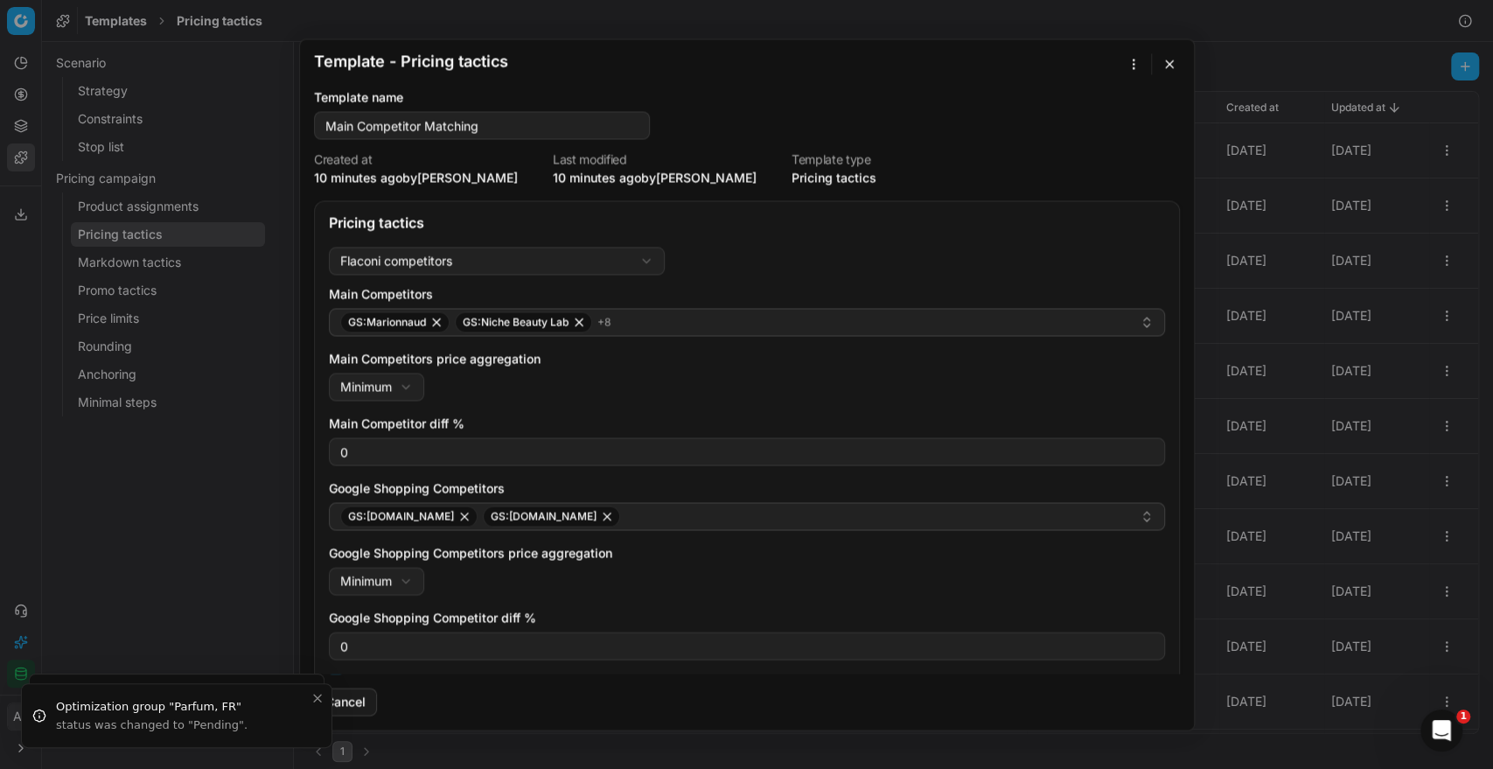
click at [1162, 59] on button "button" at bounding box center [1169, 63] width 21 height 21
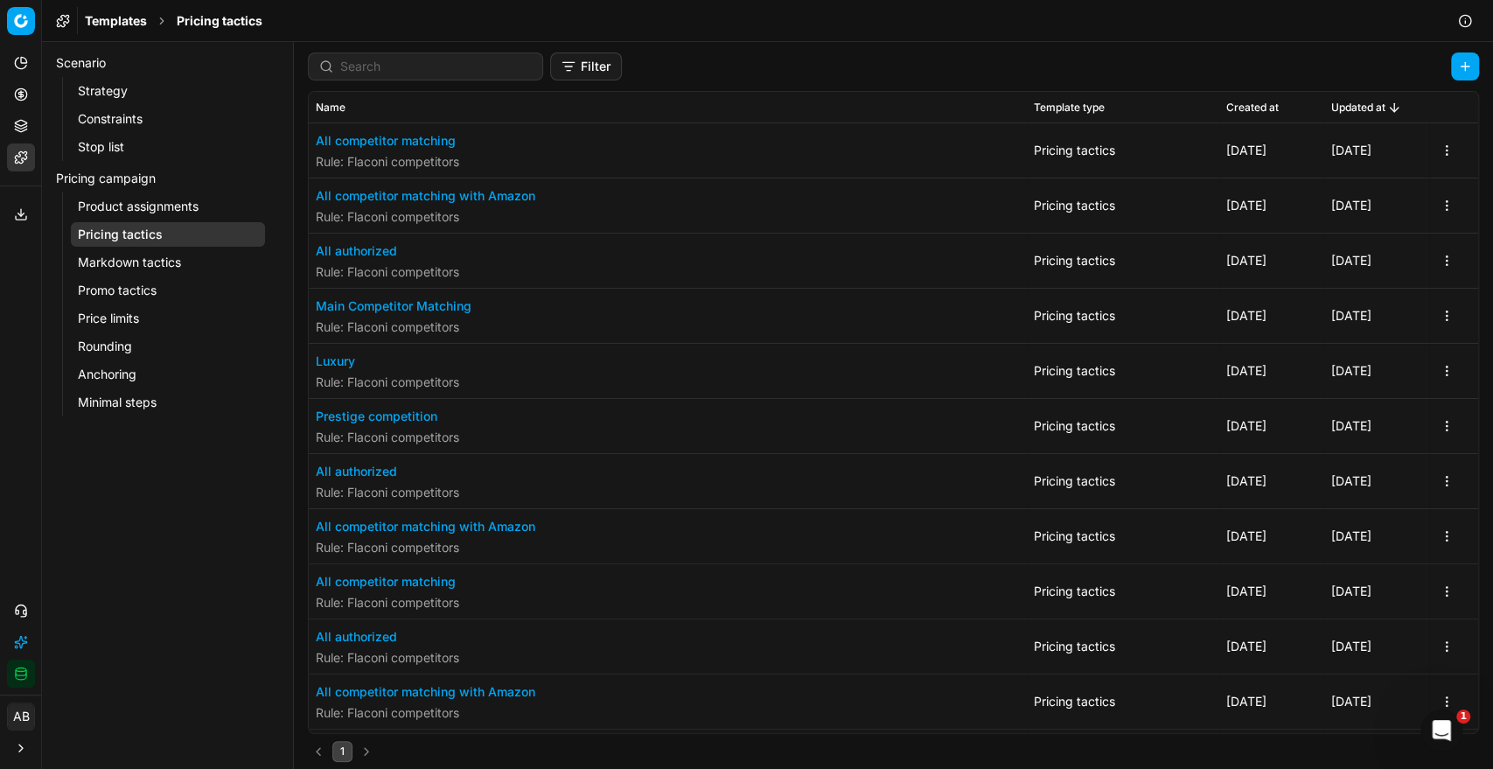
click at [366, 257] on button "All authorized" at bounding box center [387, 250] width 143 height 17
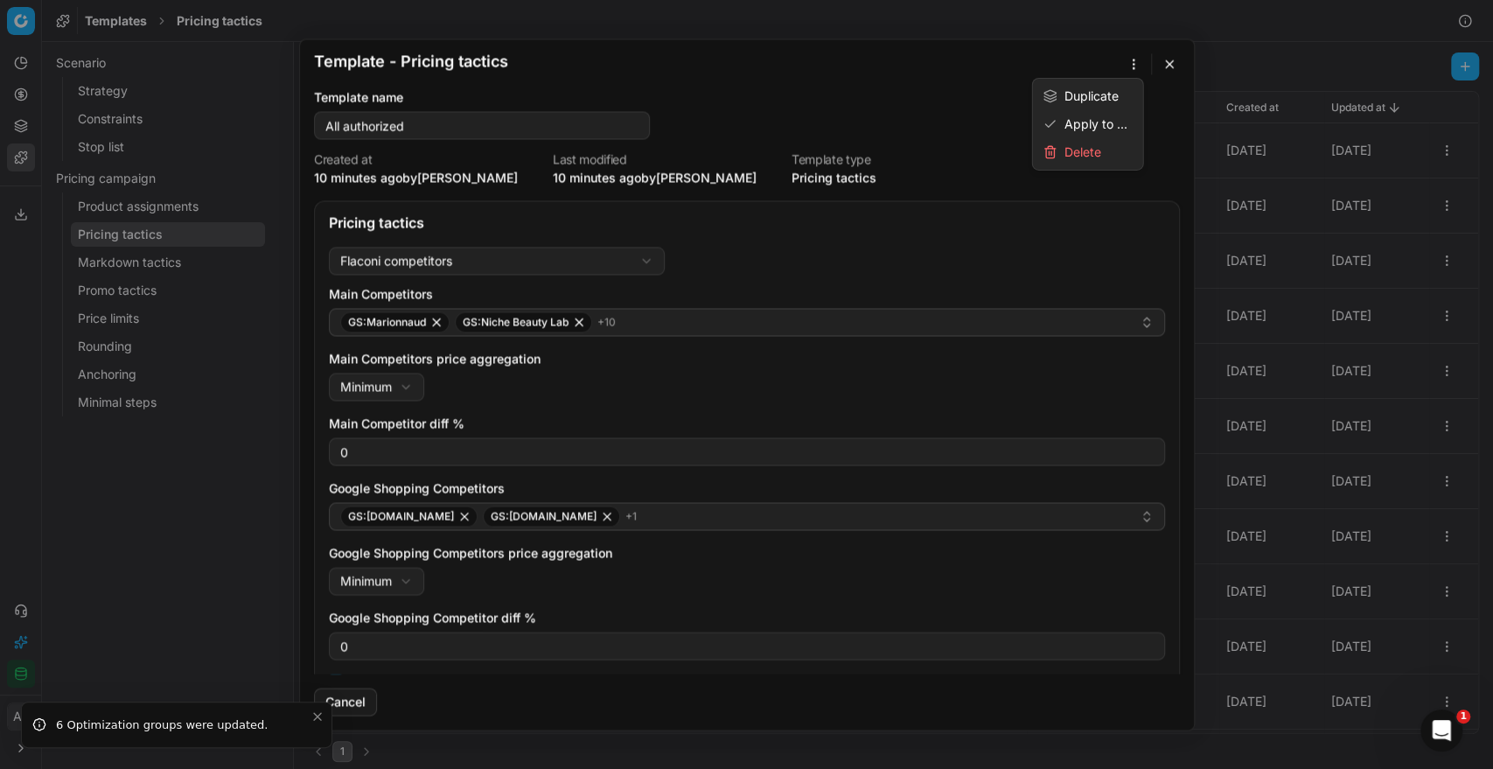
click at [1132, 54] on button "button" at bounding box center [1133, 63] width 21 height 21
click at [1086, 117] on div "Apply to ..." at bounding box center [1087, 124] width 103 height 28
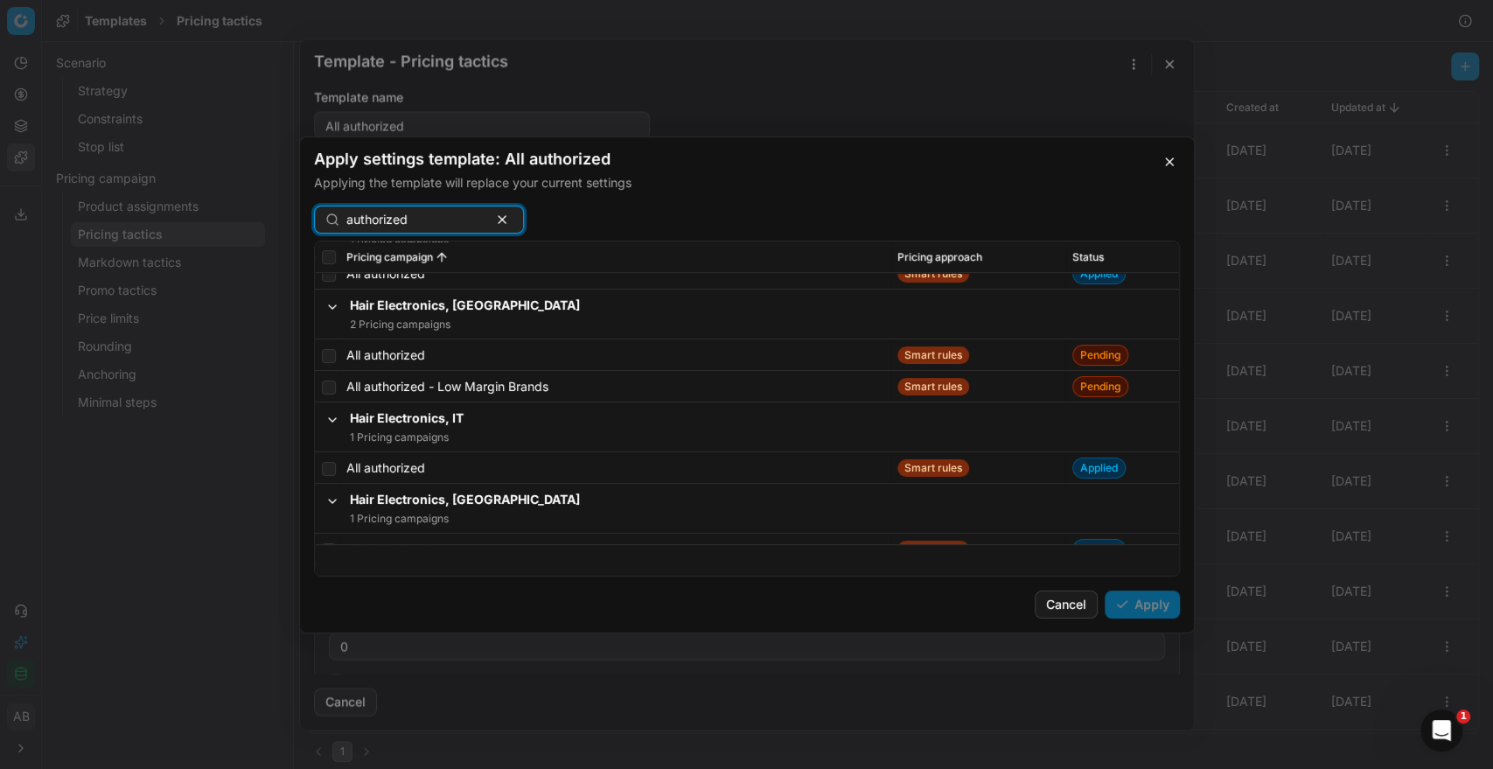
scroll to position [552, 0]
type input "authorized"
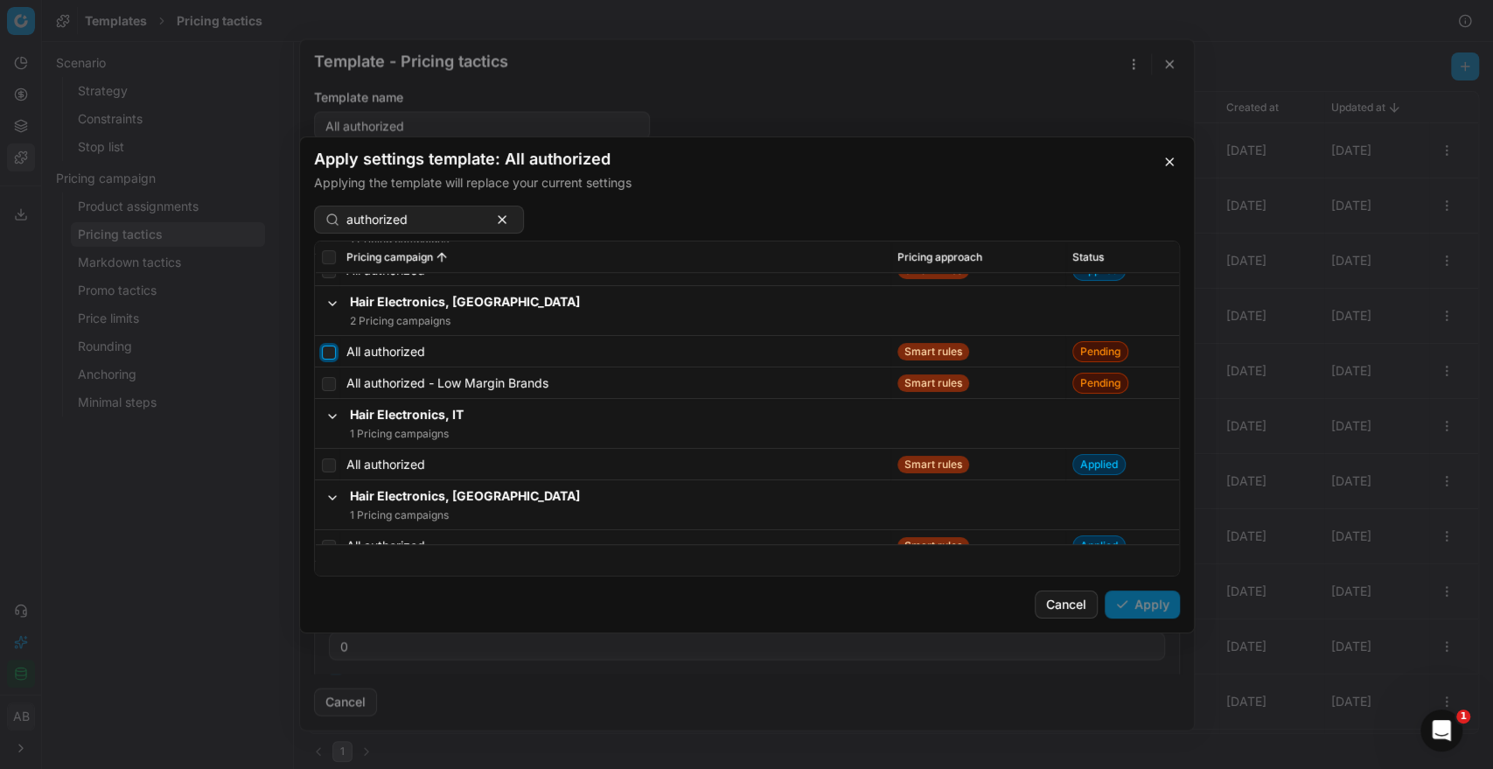
click at [326, 347] on input "checkbox" at bounding box center [329, 352] width 14 height 14
checkbox input "true"
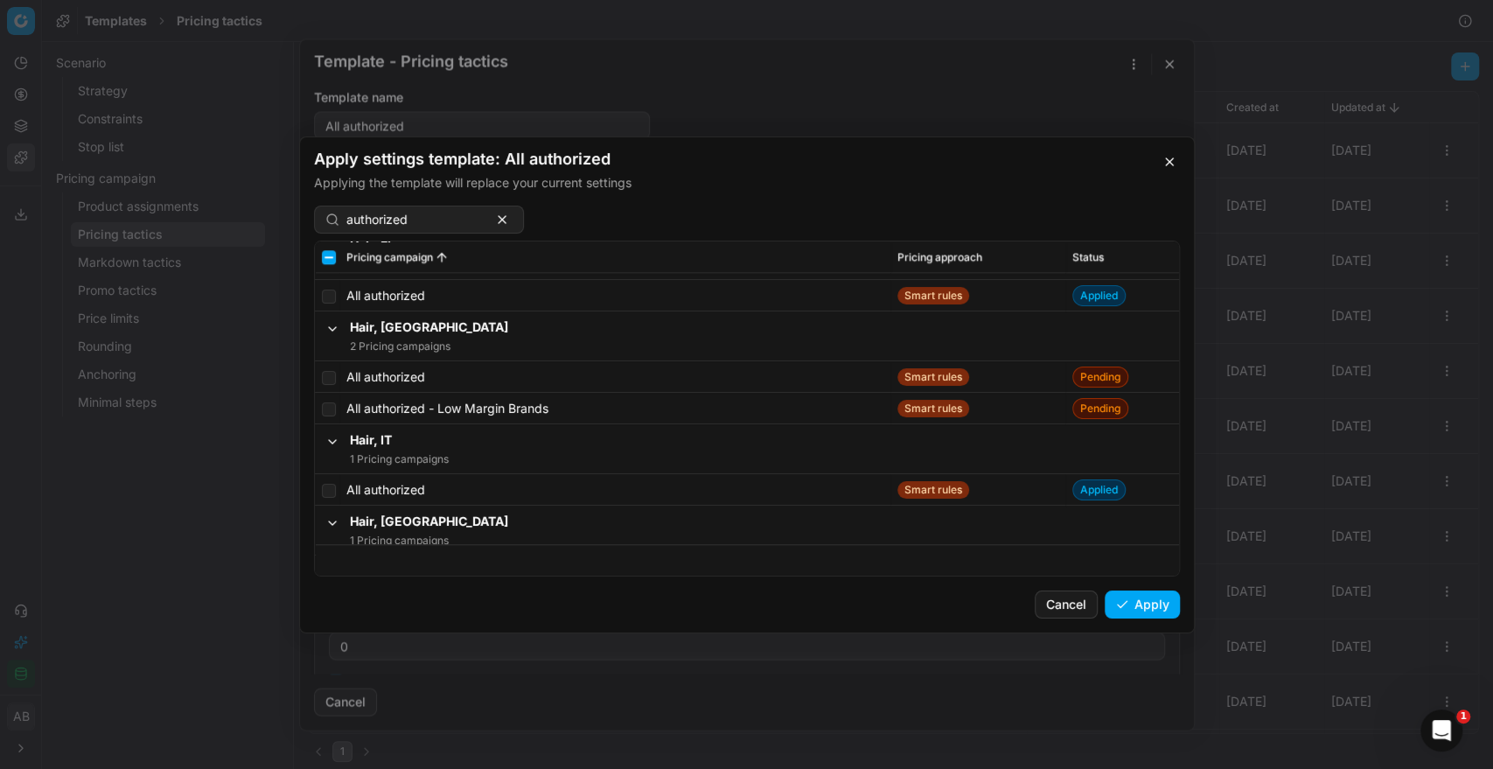
scroll to position [1543, 0]
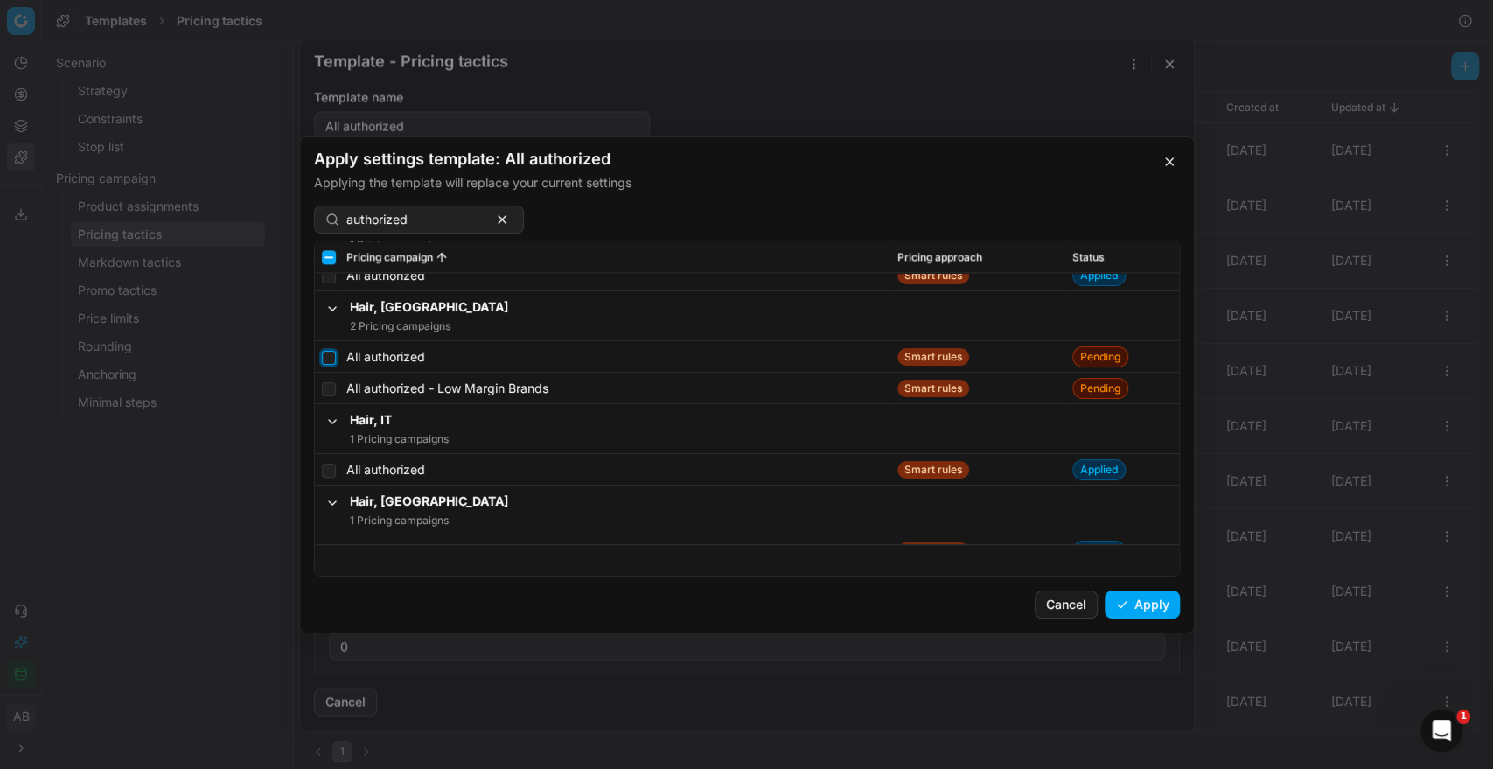
click at [325, 361] on input "checkbox" at bounding box center [329, 357] width 14 height 14
checkbox input "true"
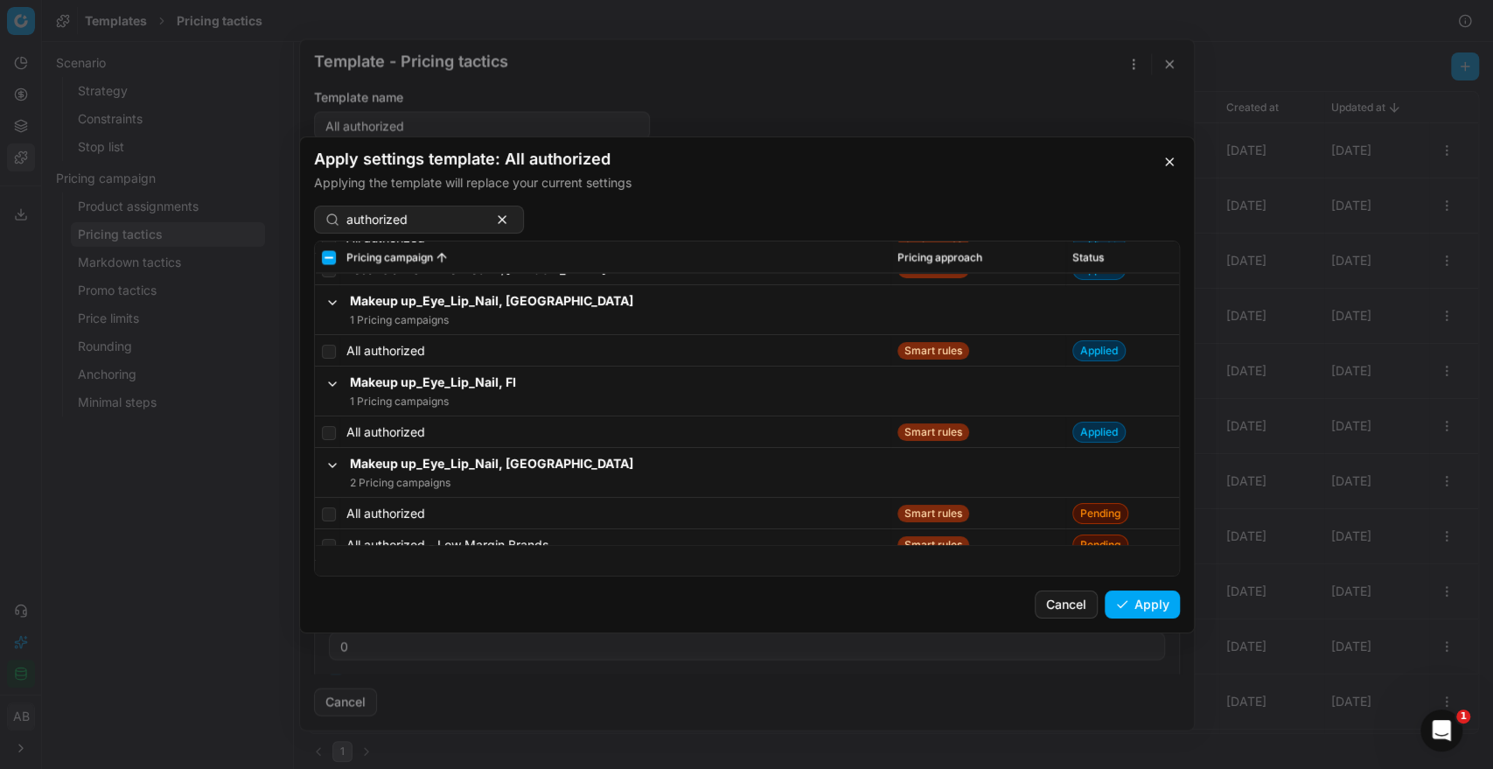
scroll to position [2486, 0]
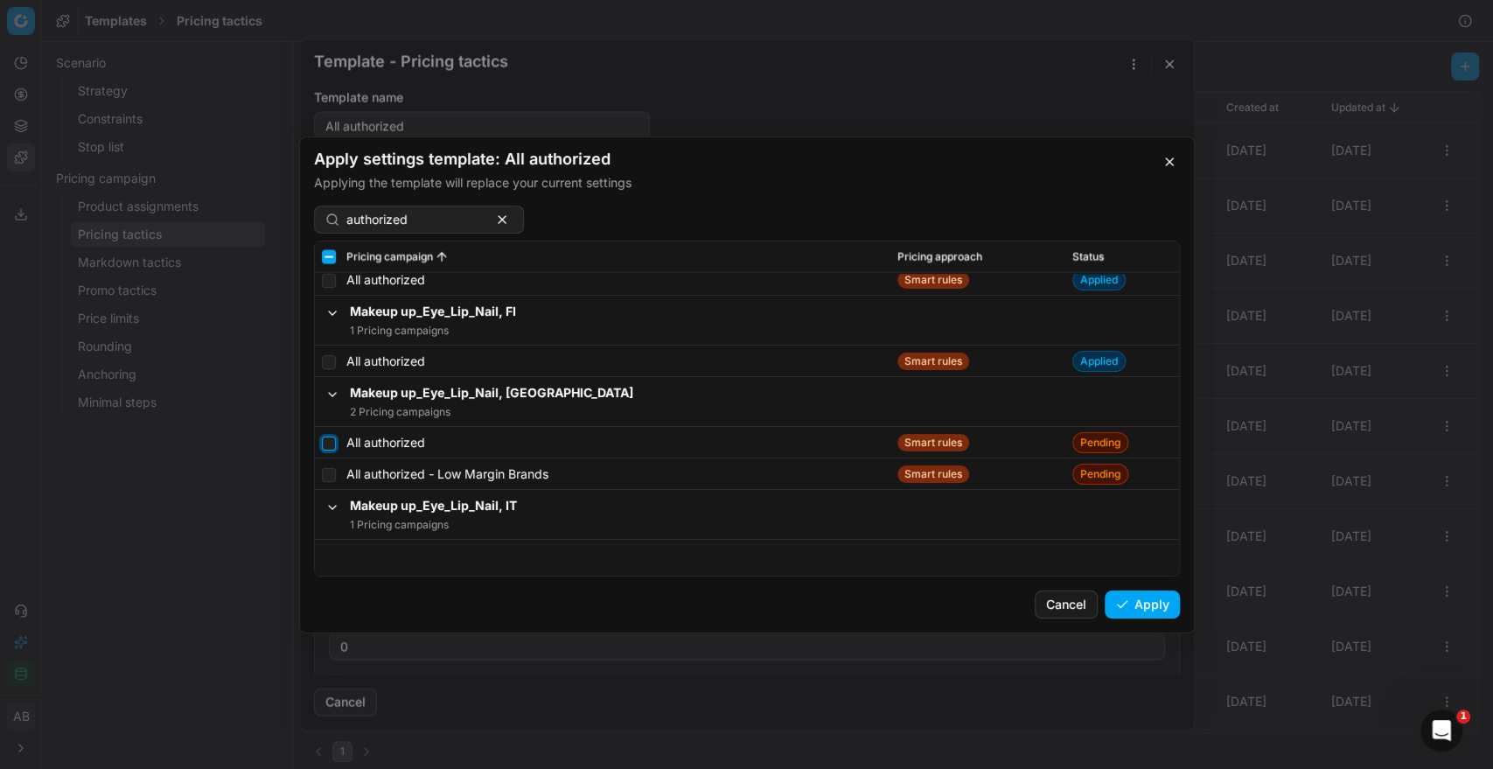
click at [324, 440] on input "checkbox" at bounding box center [329, 442] width 14 height 14
checkbox input "true"
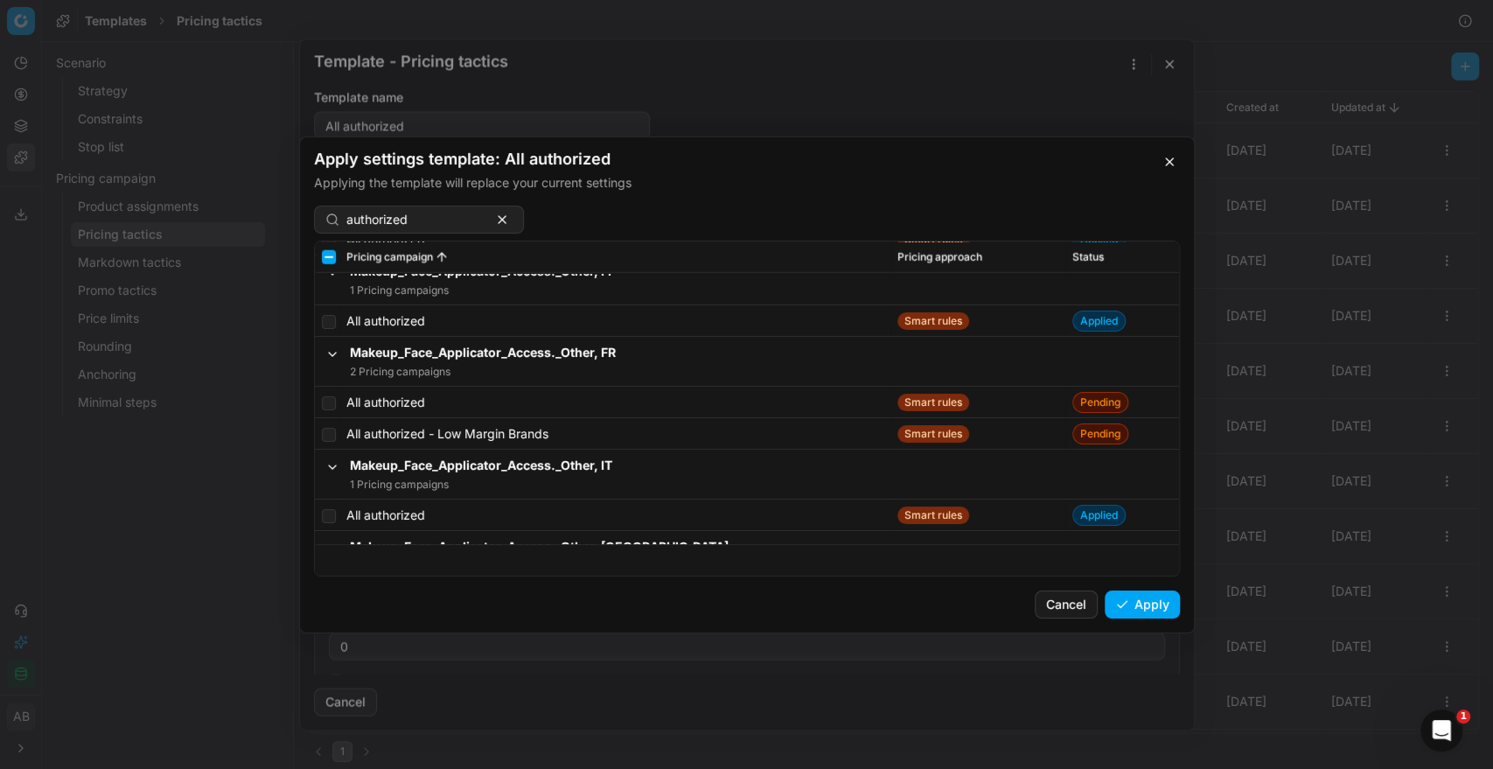
scroll to position [3596, 0]
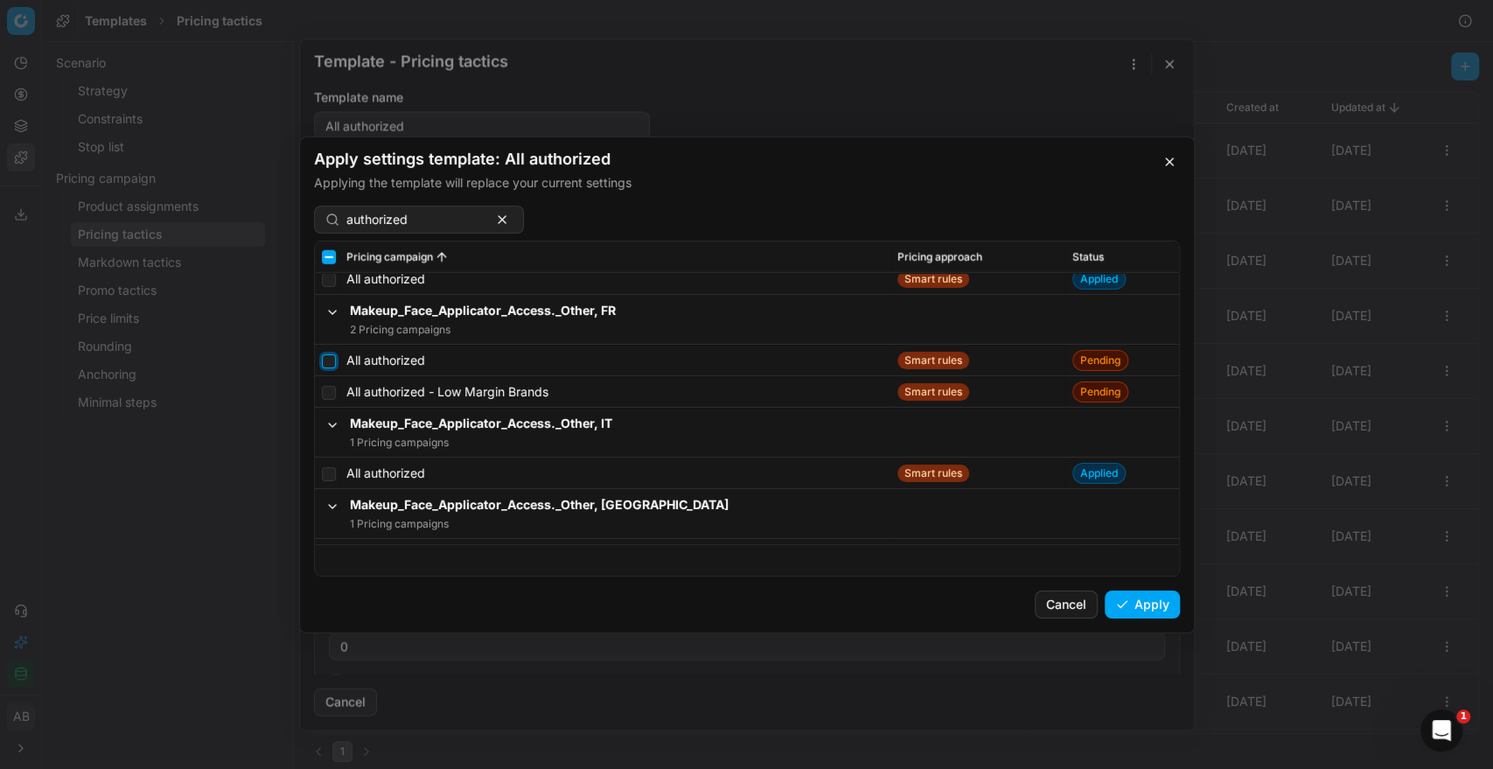
click at [324, 364] on input "checkbox" at bounding box center [329, 360] width 14 height 14
checkbox input "true"
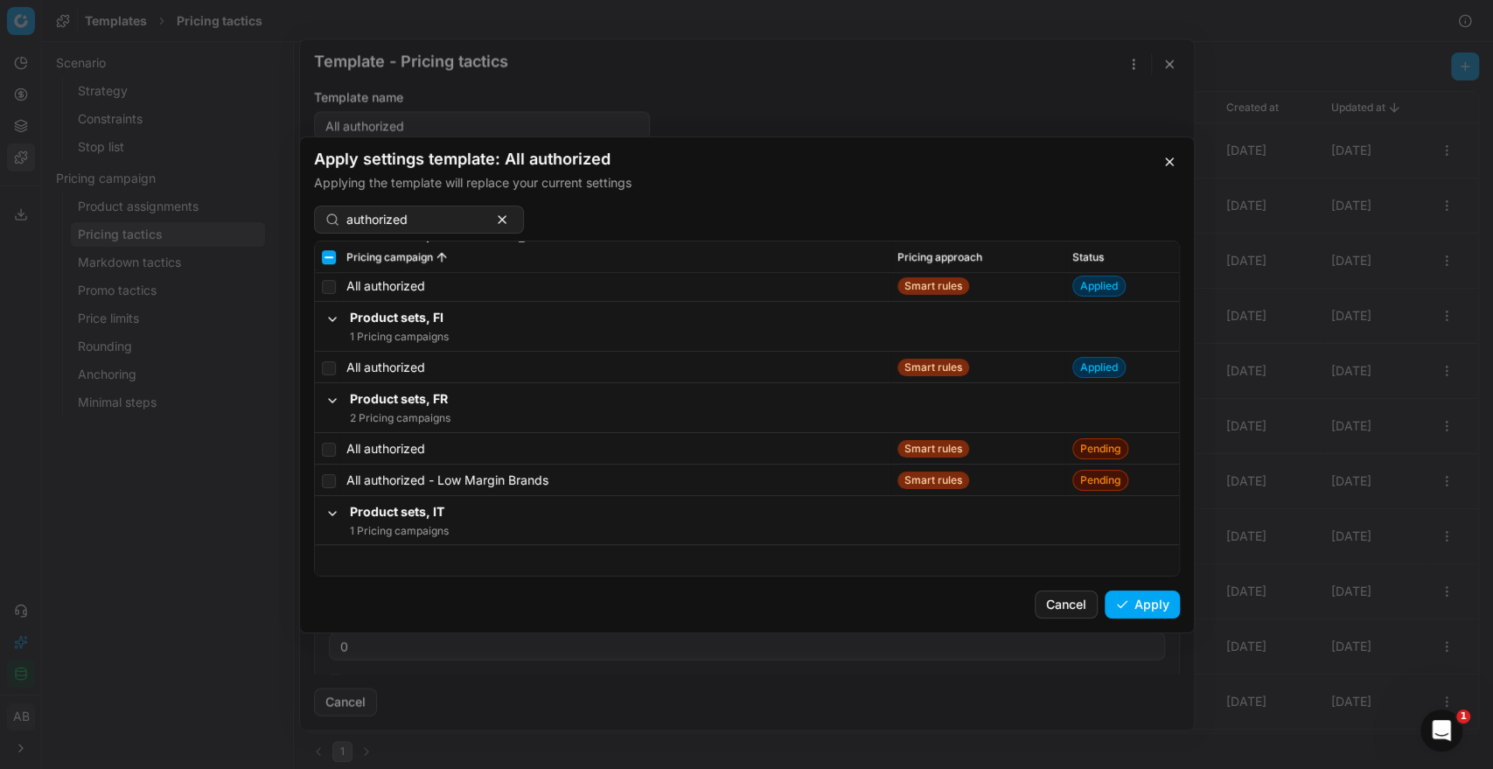
scroll to position [5533, 0]
click at [327, 447] on input "checkbox" at bounding box center [329, 449] width 14 height 14
checkbox input "true"
click at [329, 448] on input "checkbox" at bounding box center [329, 449] width 14 height 14
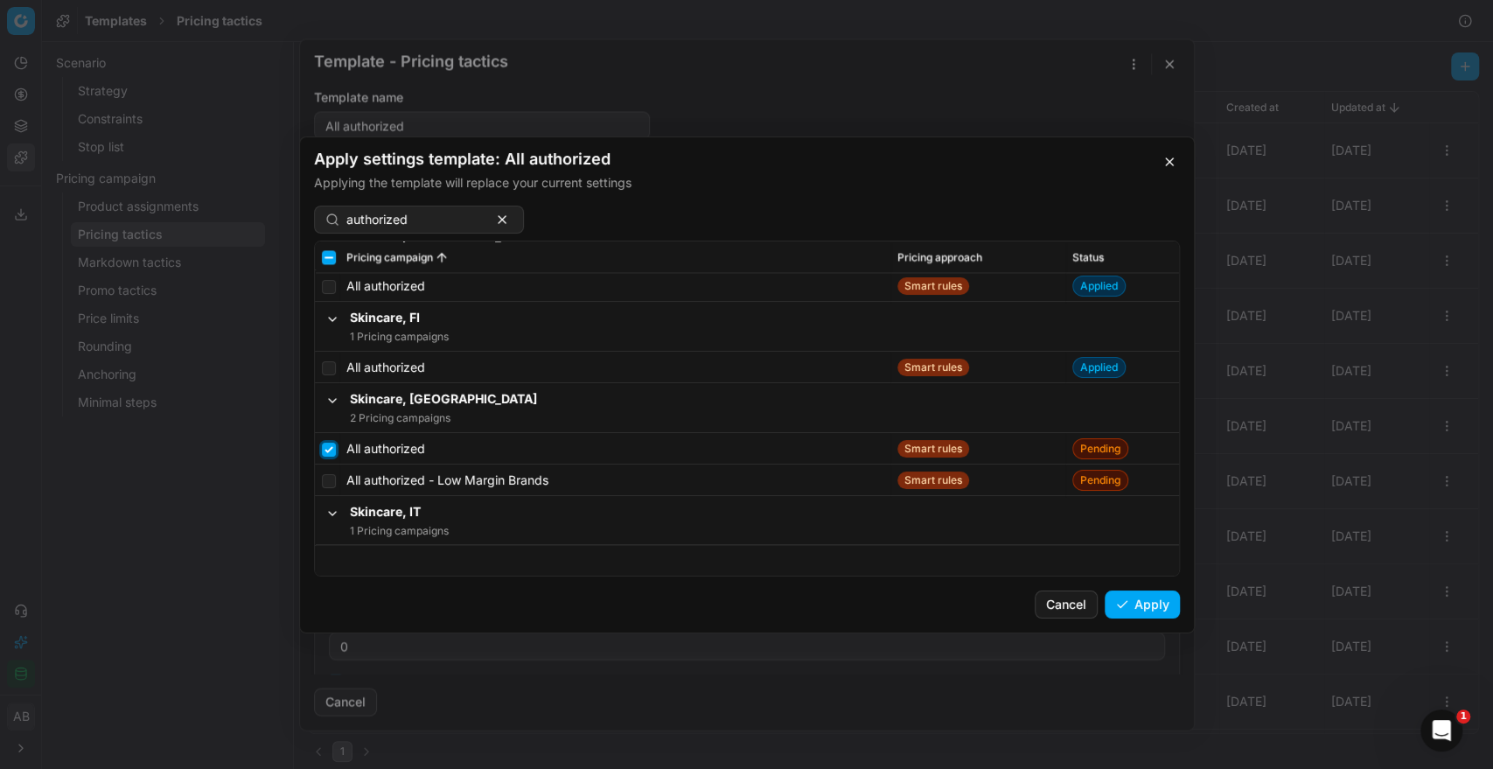
checkbox input "true"
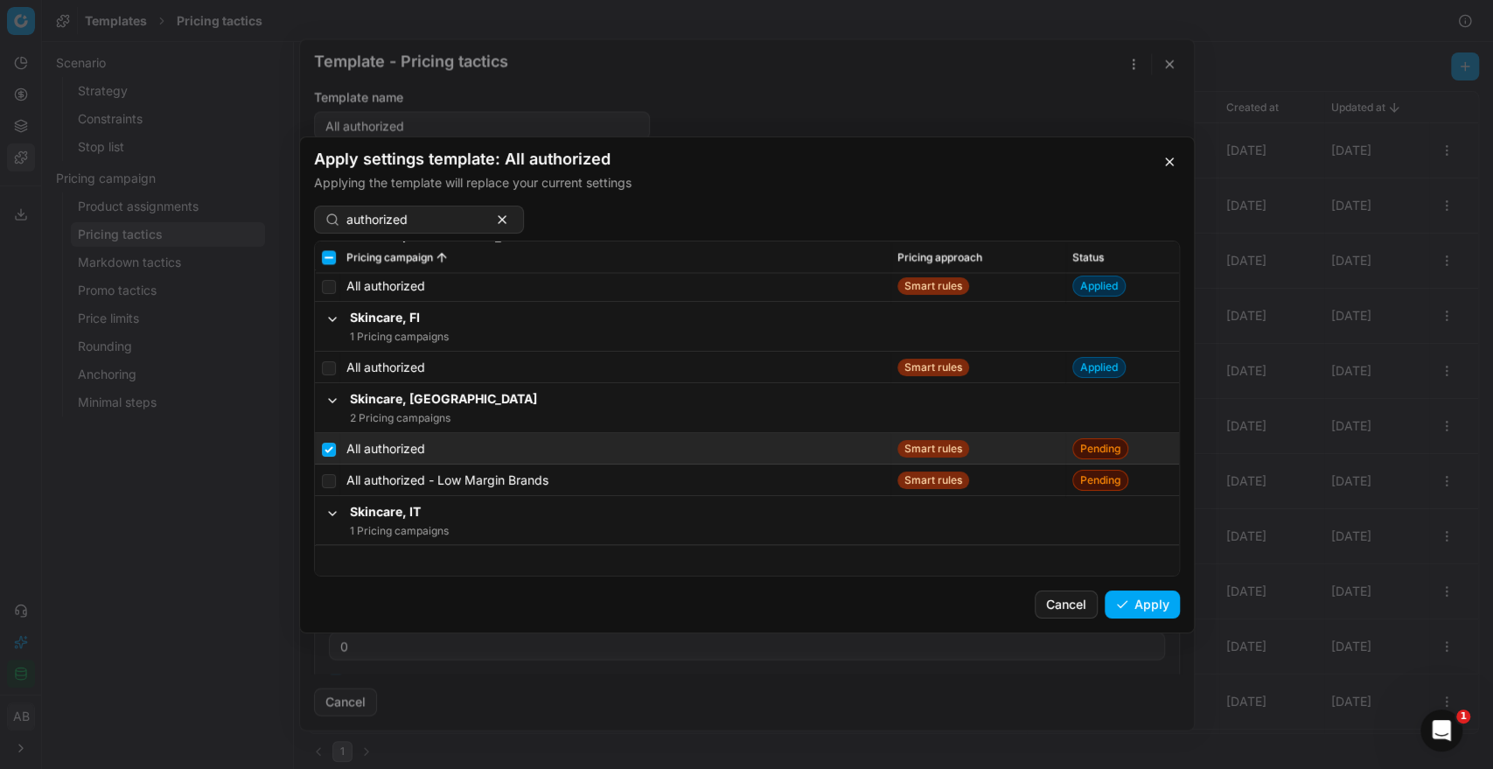
click at [1137, 600] on button "Apply" at bounding box center [1141, 604] width 75 height 28
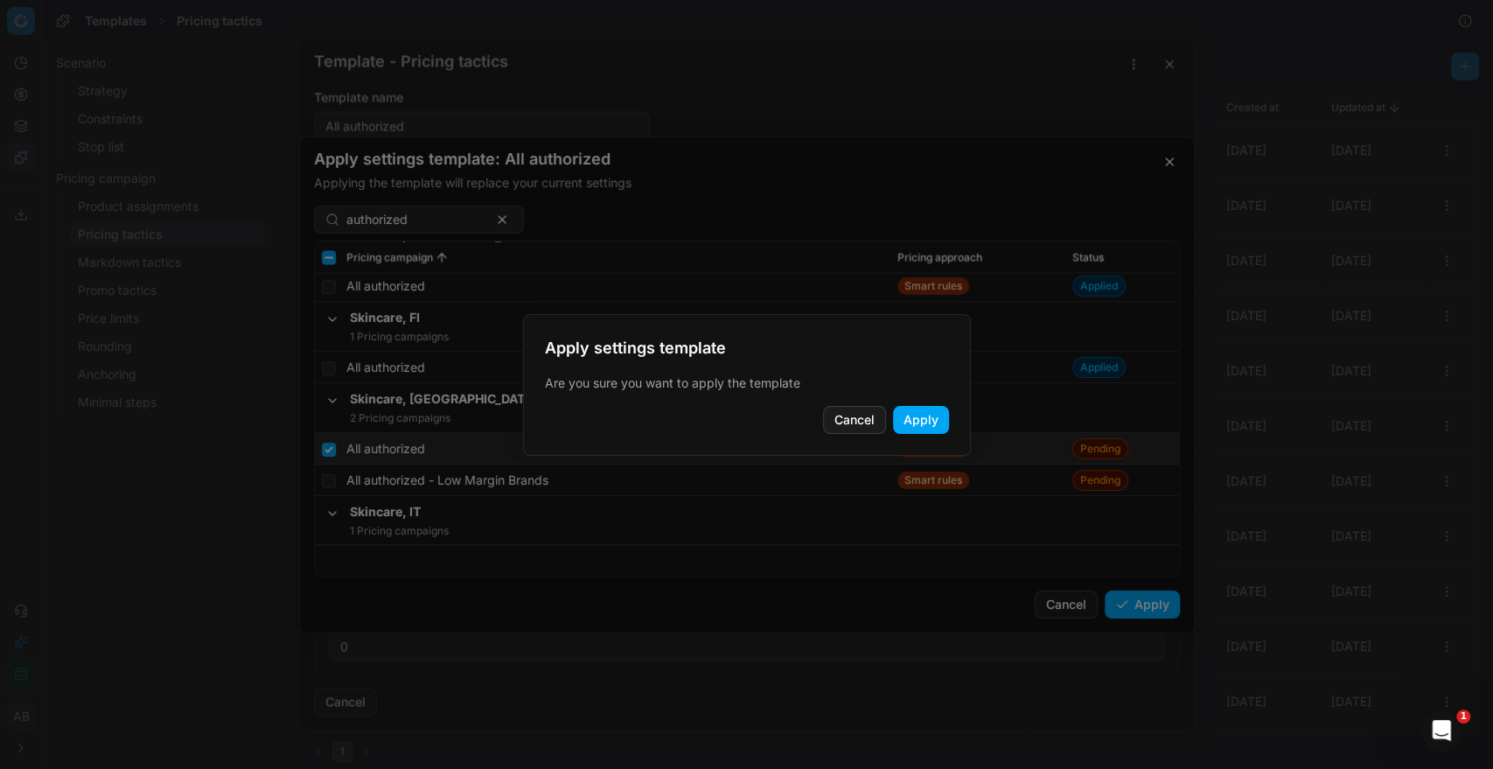
click at [919, 424] on button "Apply" at bounding box center [921, 420] width 56 height 28
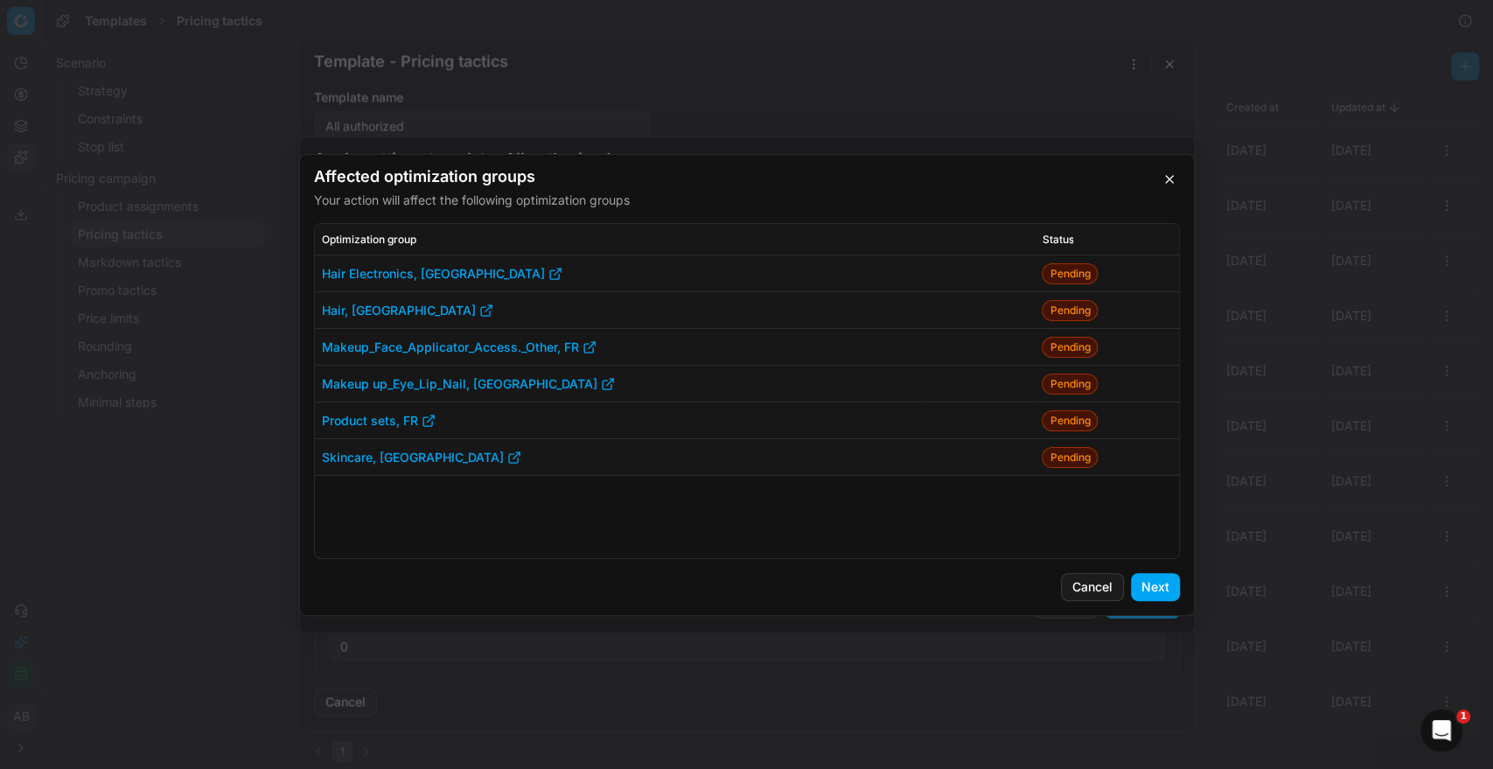
click at [1142, 581] on button "Next" at bounding box center [1155, 587] width 49 height 28
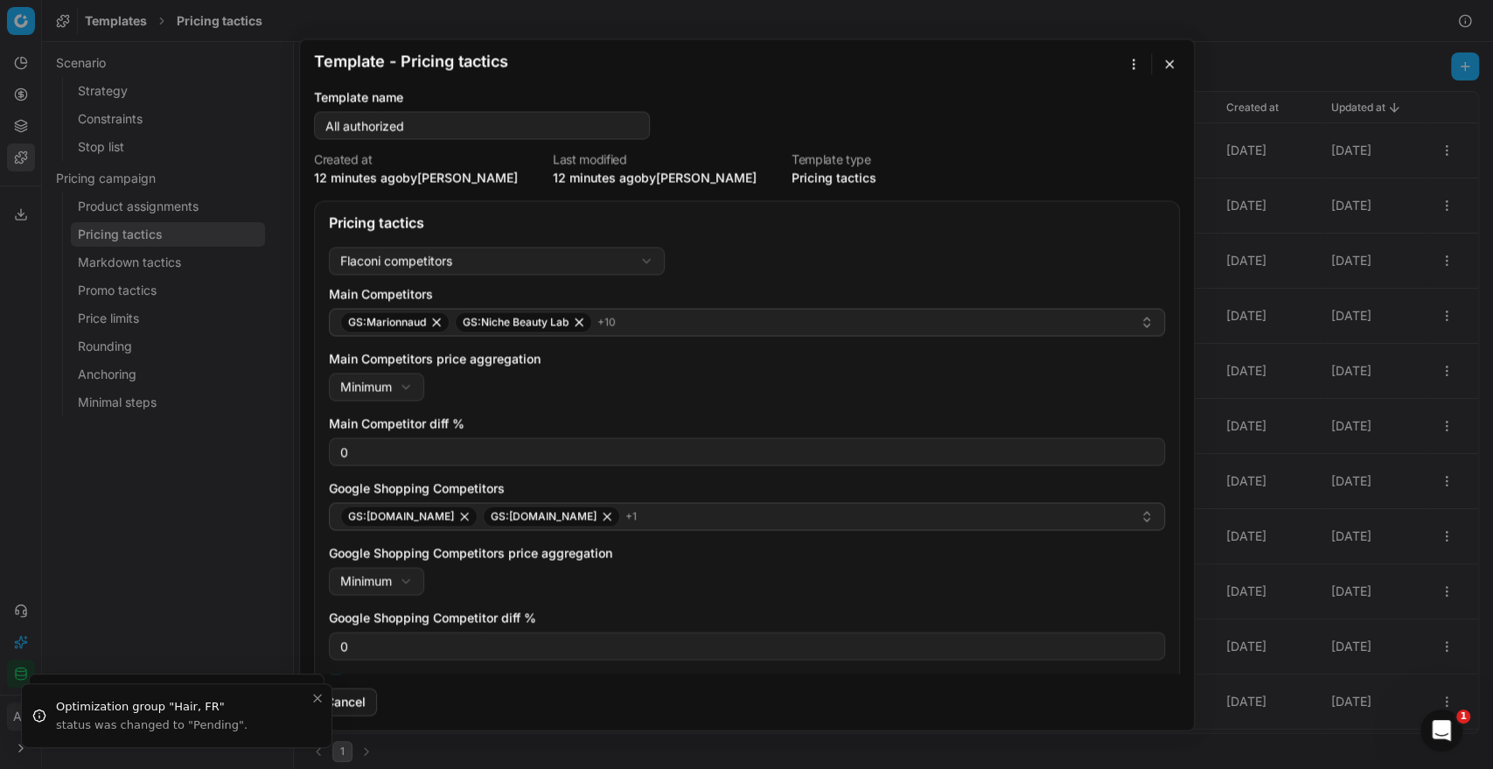
click at [1170, 73] on button "button" at bounding box center [1169, 63] width 21 height 21
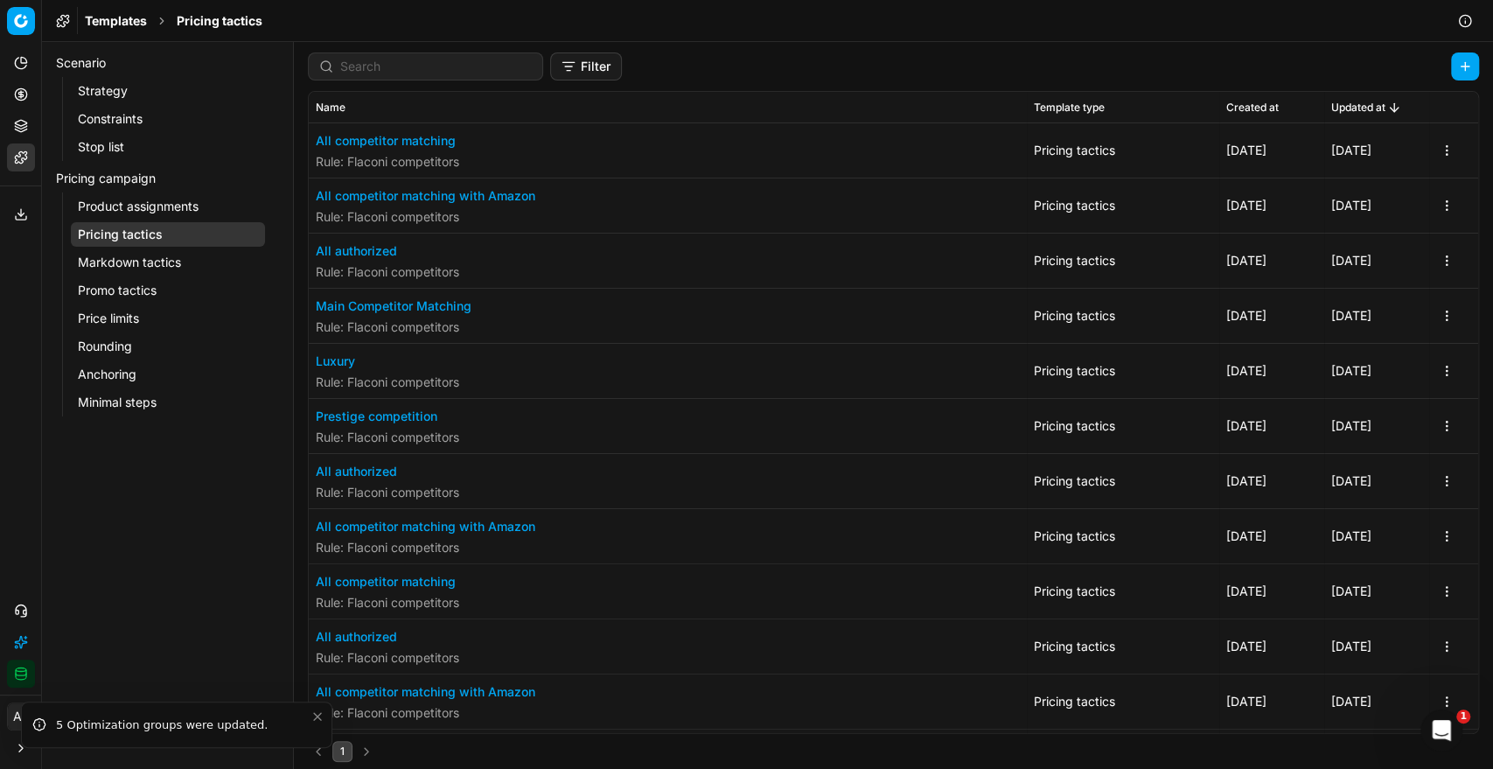
click at [505, 188] on button "All competitor matching with Amazon" at bounding box center [425, 195] width 219 height 17
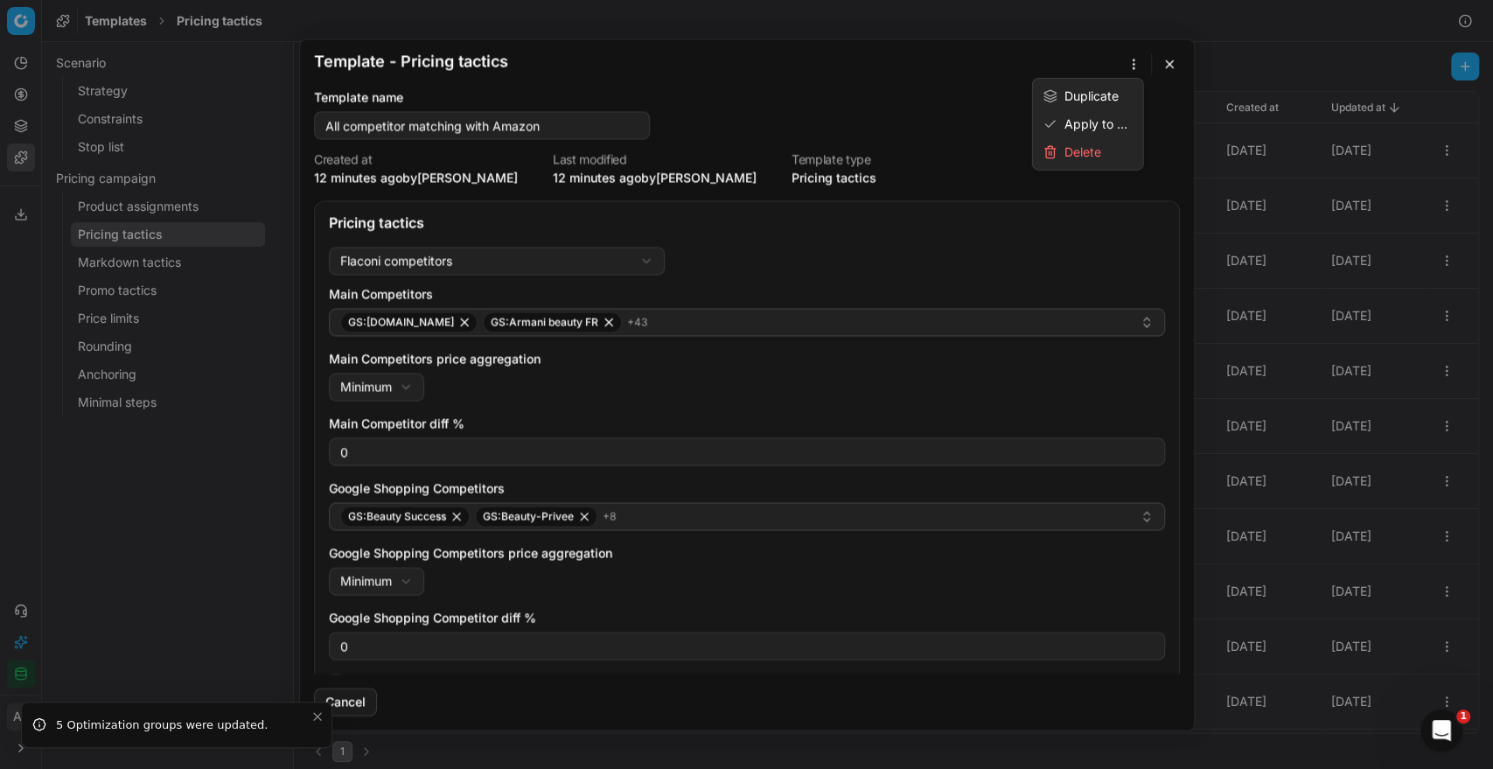
click at [1134, 58] on button "button" at bounding box center [1133, 63] width 21 height 21
click at [1070, 117] on div "Apply to ..." at bounding box center [1087, 124] width 103 height 28
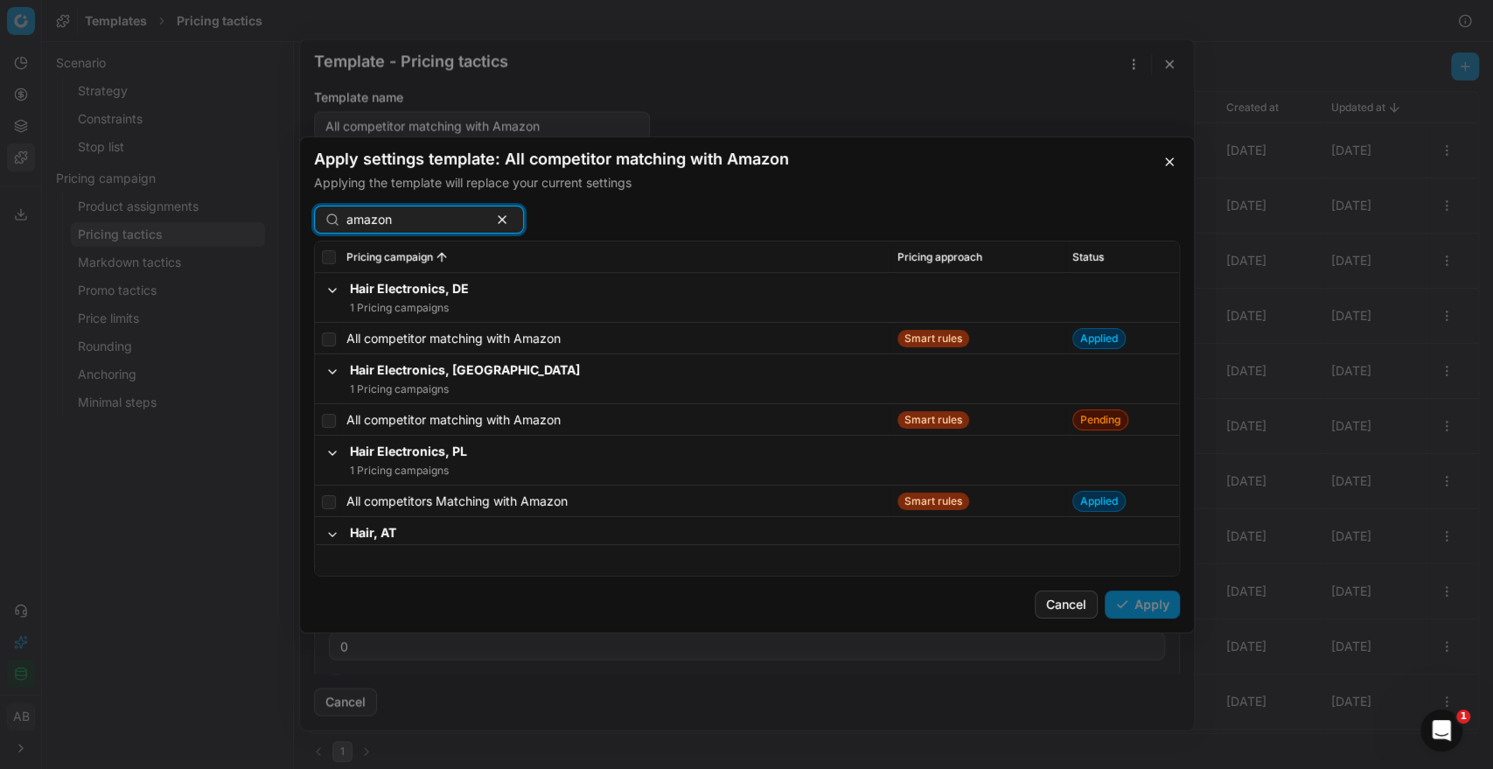
scroll to position [82, 0]
type input "amazon"
click at [327, 414] on input "checkbox" at bounding box center [329, 419] width 14 height 14
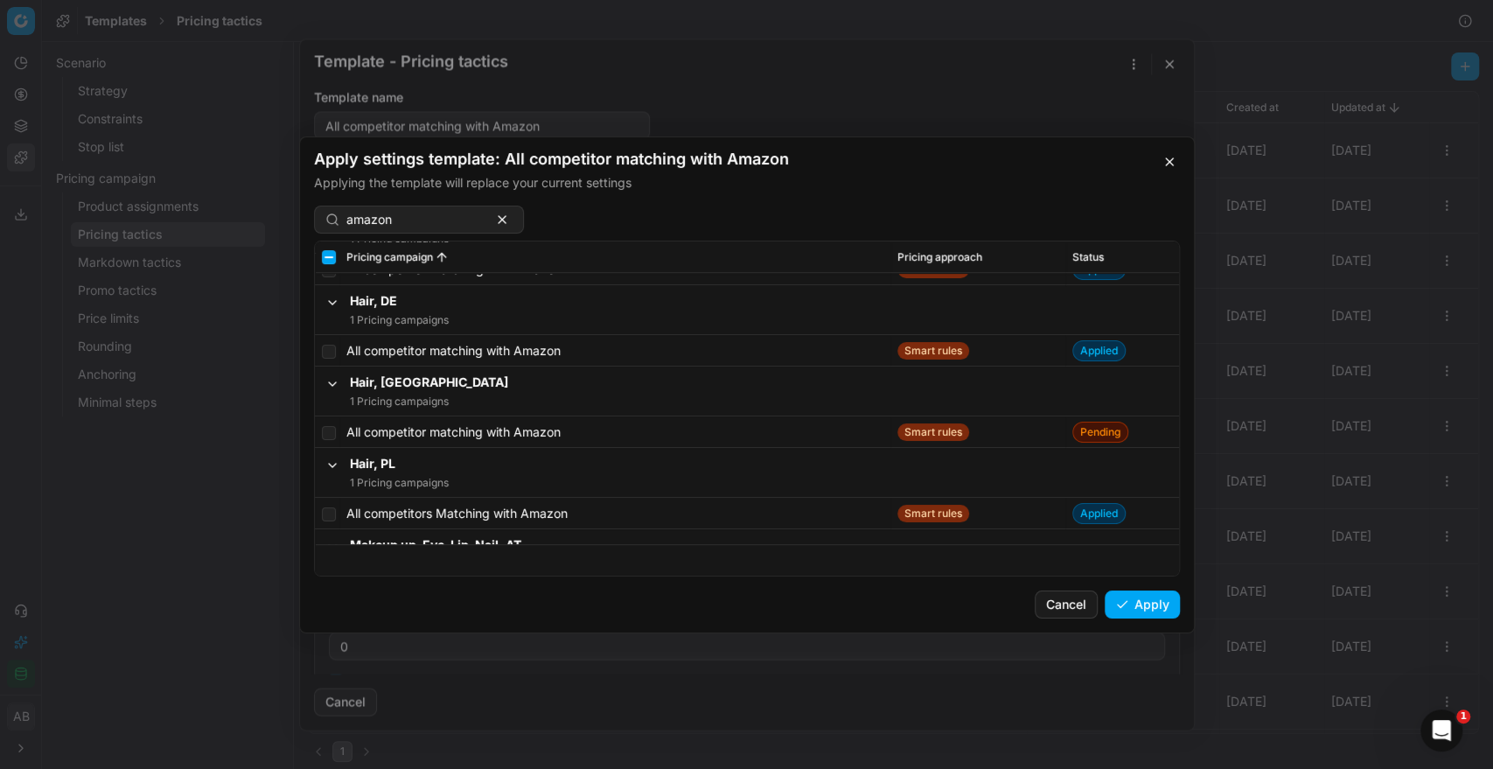
scroll to position [392, 0]
click at [328, 426] on input "checkbox" at bounding box center [329, 432] width 14 height 14
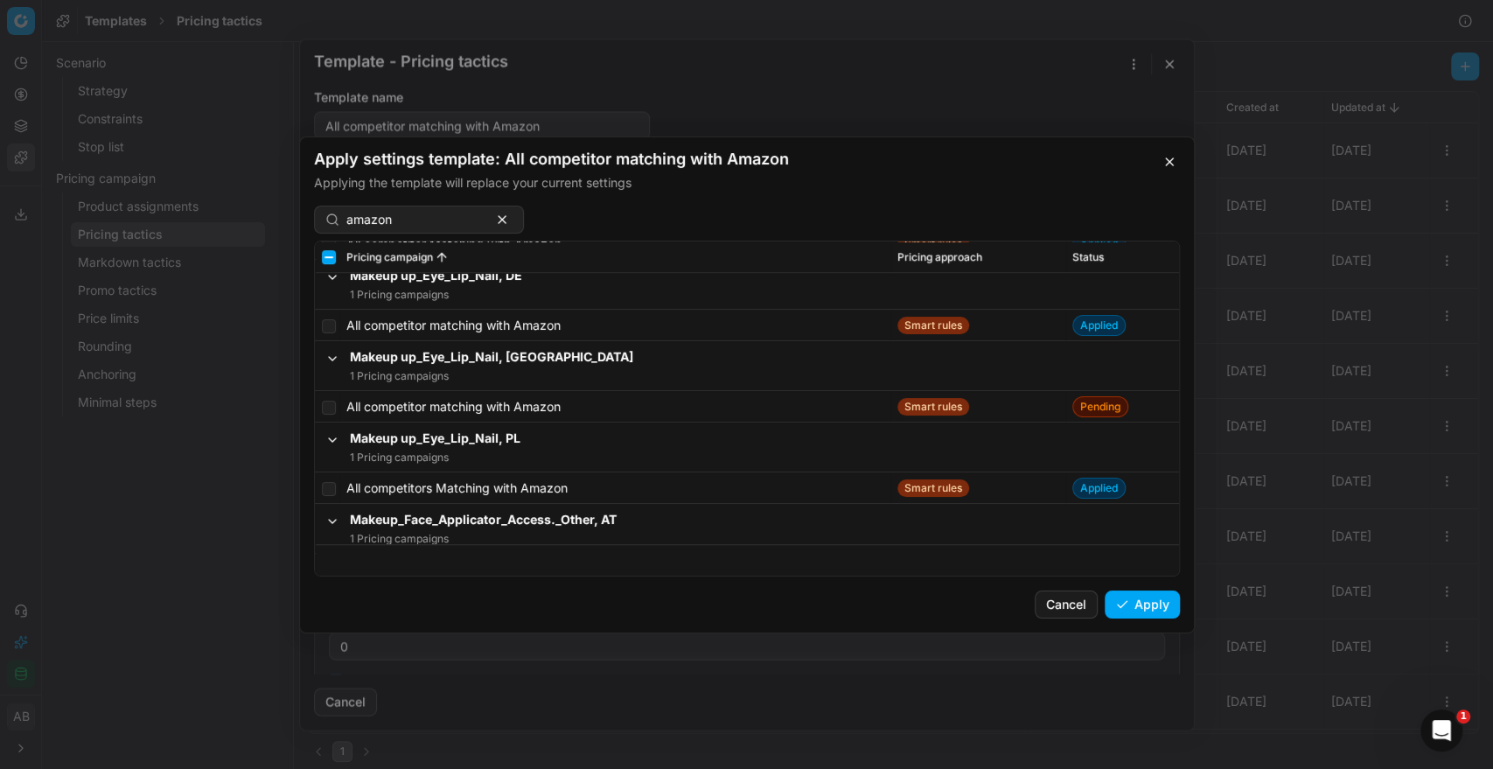
scroll to position [744, 0]
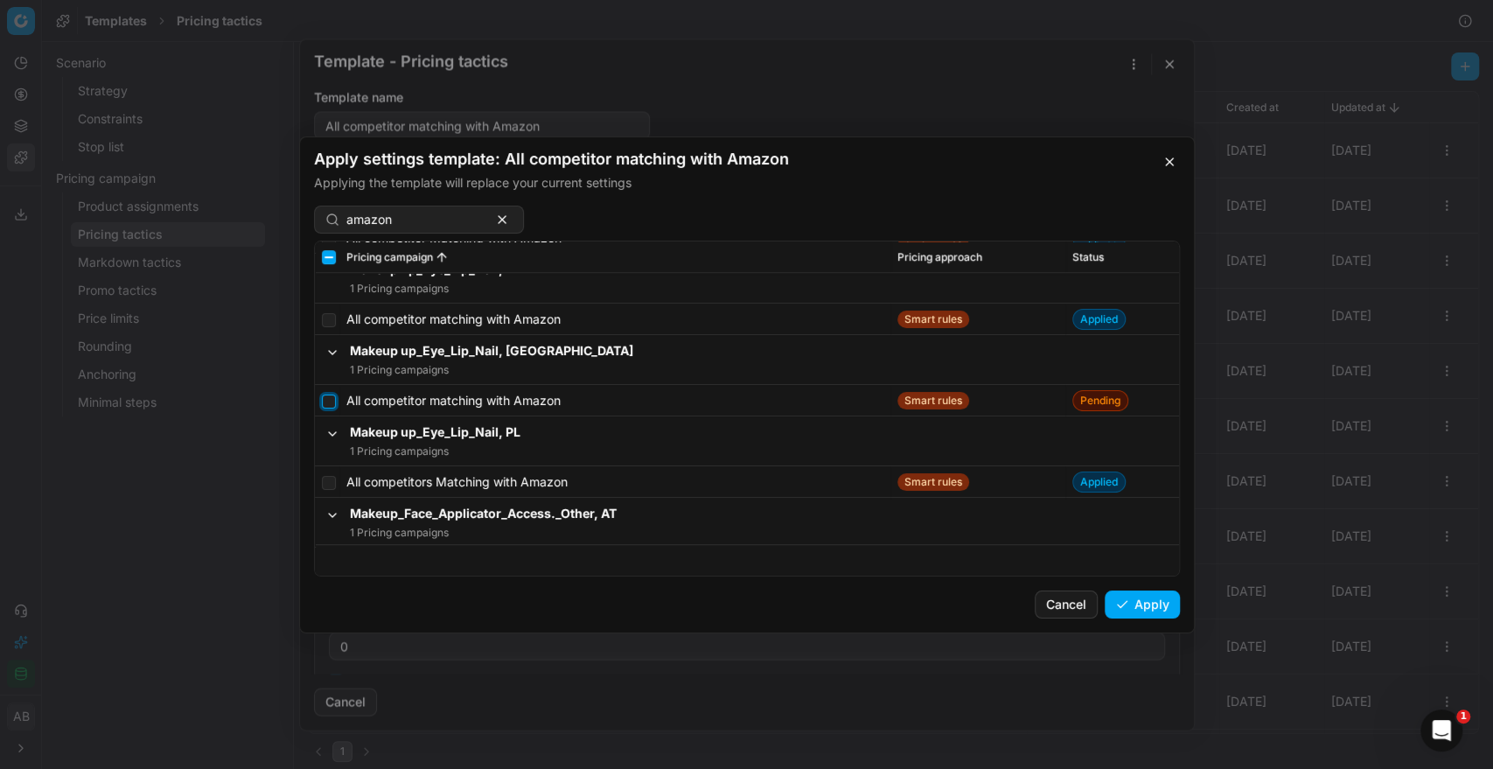
click at [331, 400] on input "checkbox" at bounding box center [329, 400] width 14 height 14
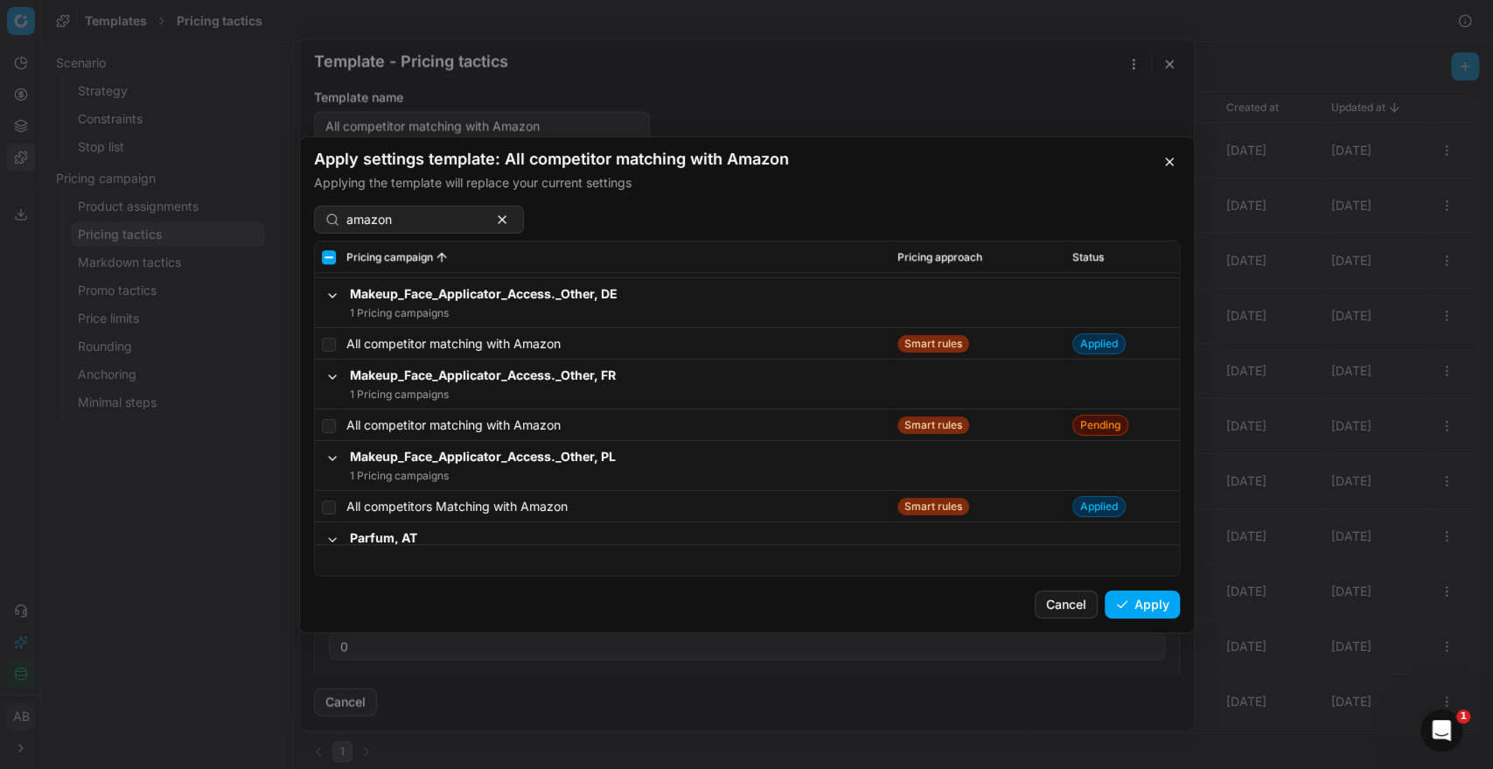
scroll to position [1044, 0]
click at [333, 424] on input "checkbox" at bounding box center [329, 423] width 14 height 14
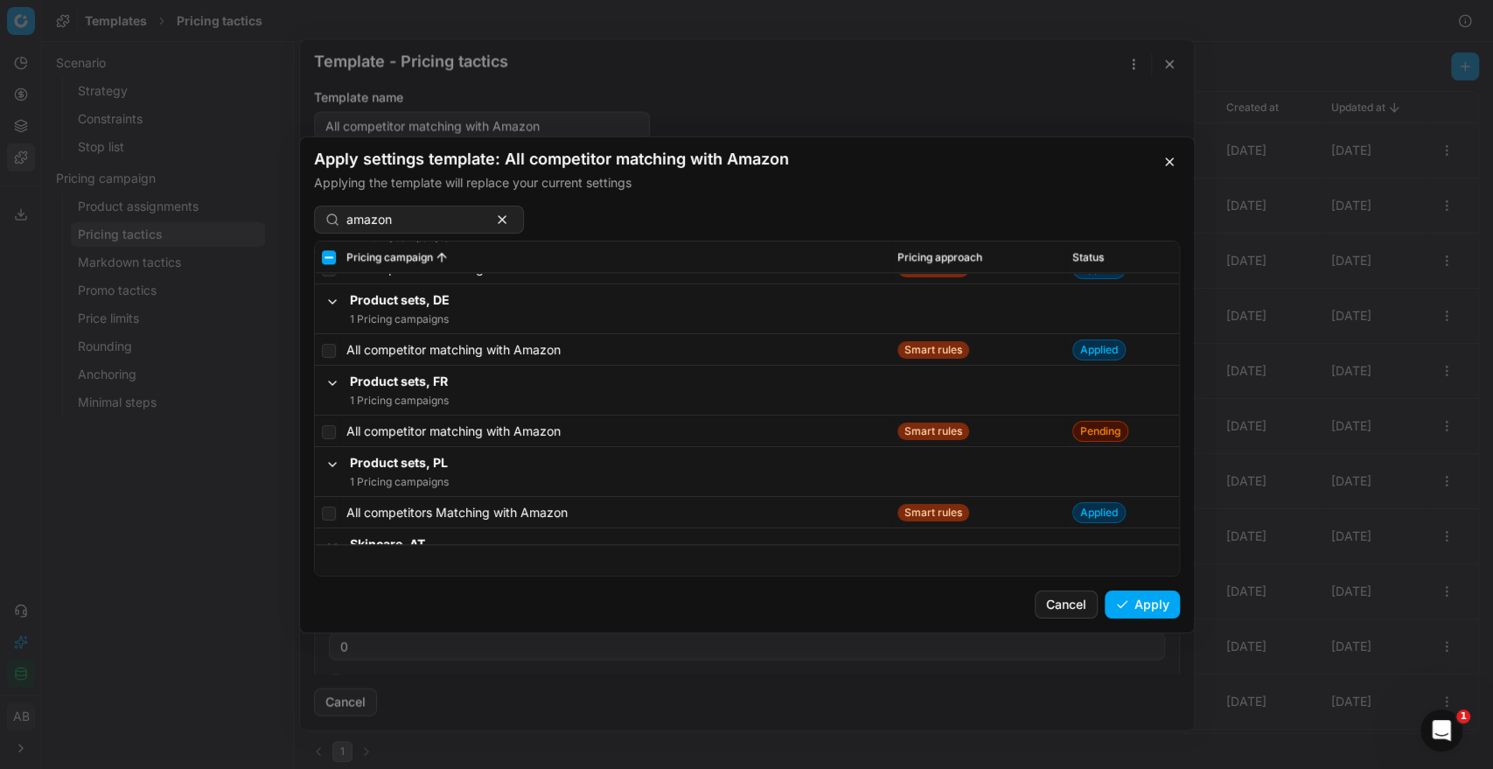
scroll to position [1708, 0]
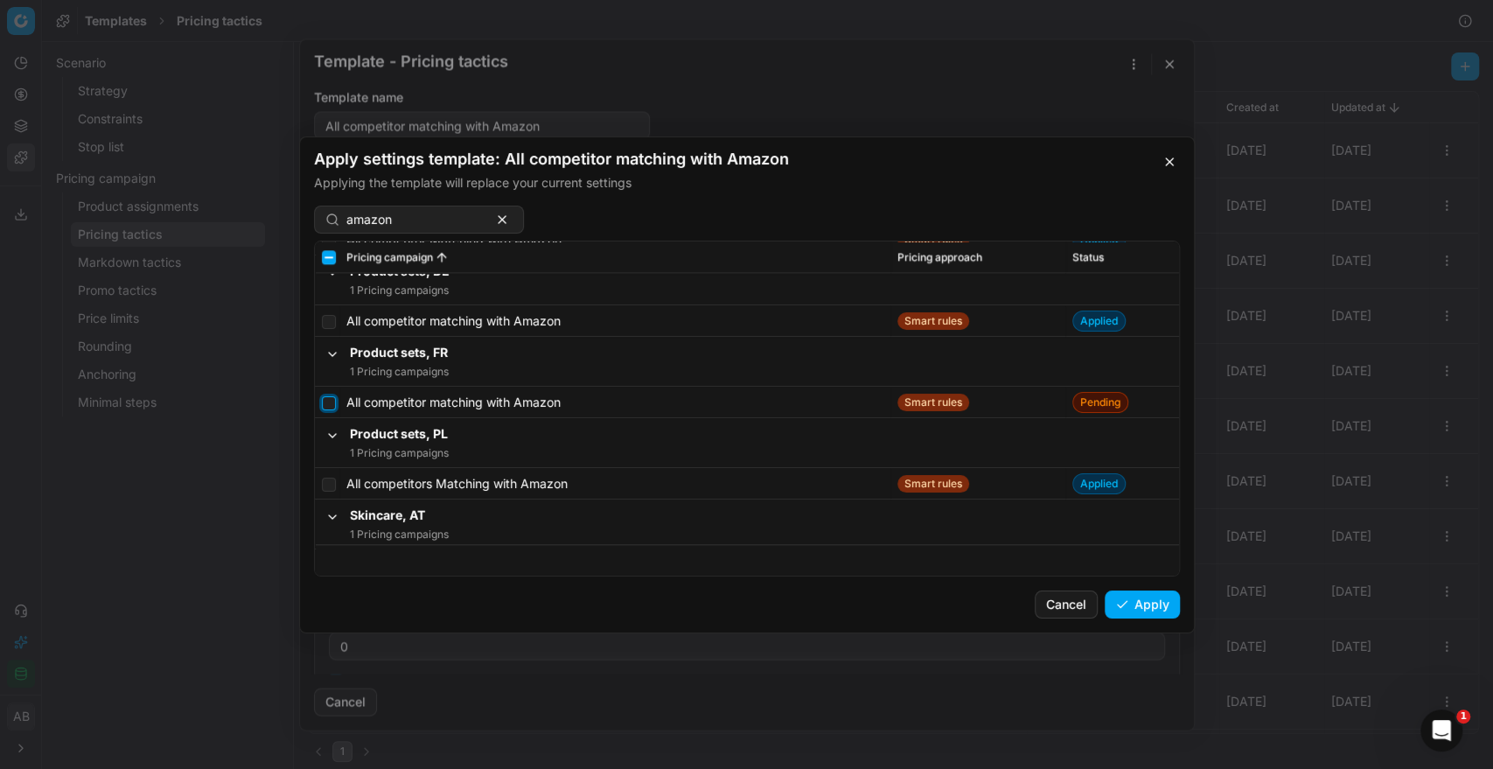
click at [332, 405] on input "checkbox" at bounding box center [329, 402] width 14 height 14
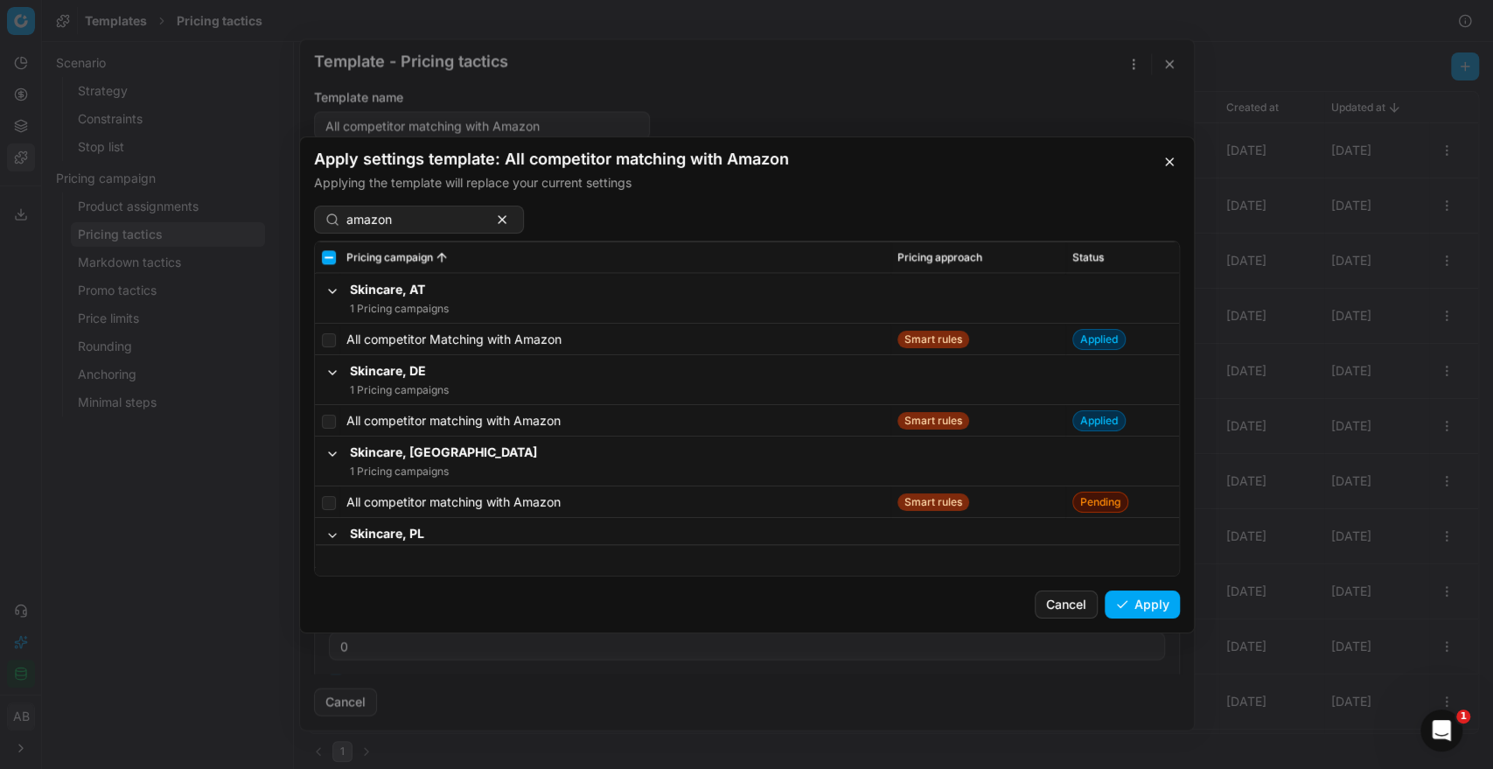
scroll to position [1985, 0]
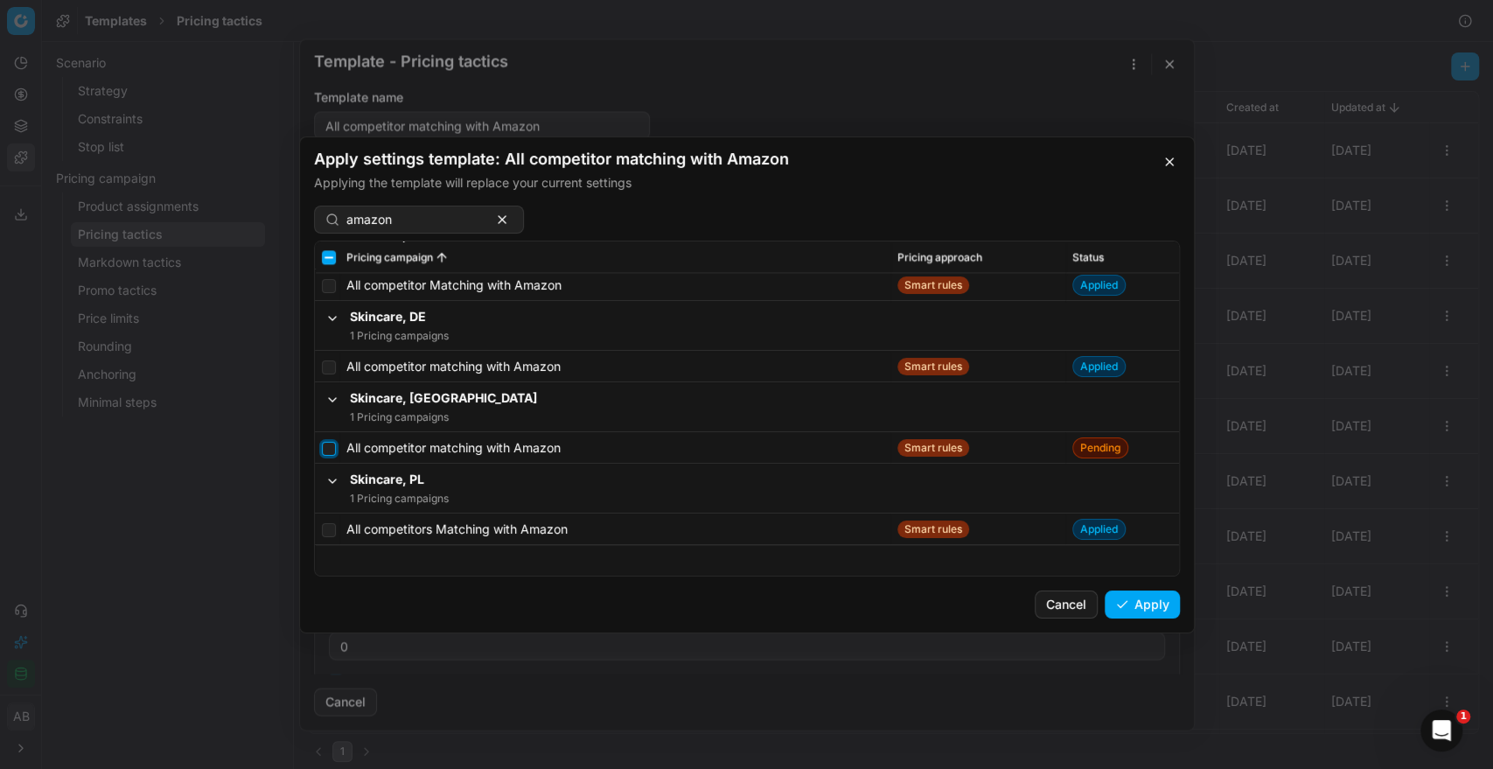
click at [329, 449] on input "checkbox" at bounding box center [329, 448] width 14 height 14
click at [1119, 605] on button "Apply" at bounding box center [1141, 604] width 75 height 28
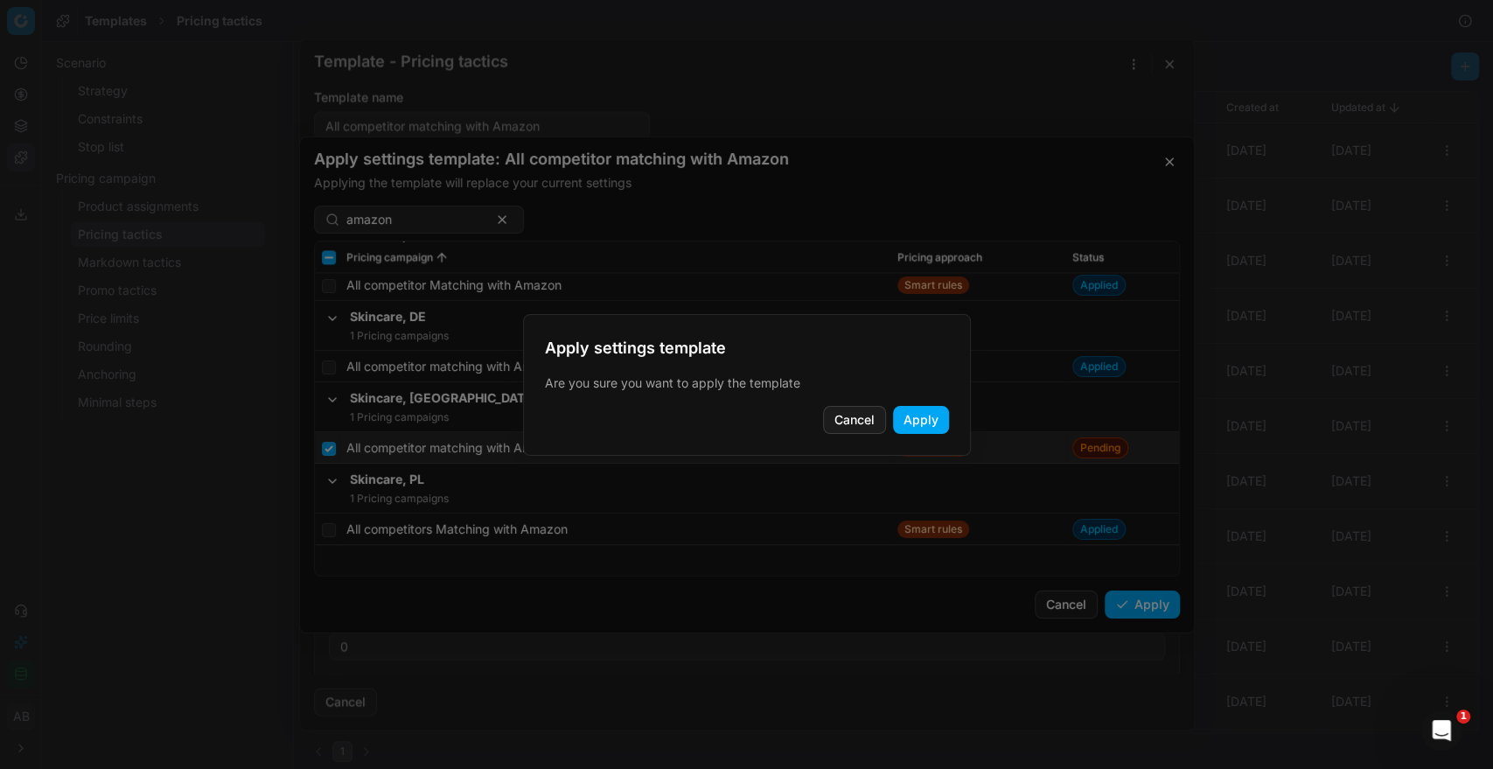
click at [930, 427] on button "Apply" at bounding box center [921, 420] width 56 height 28
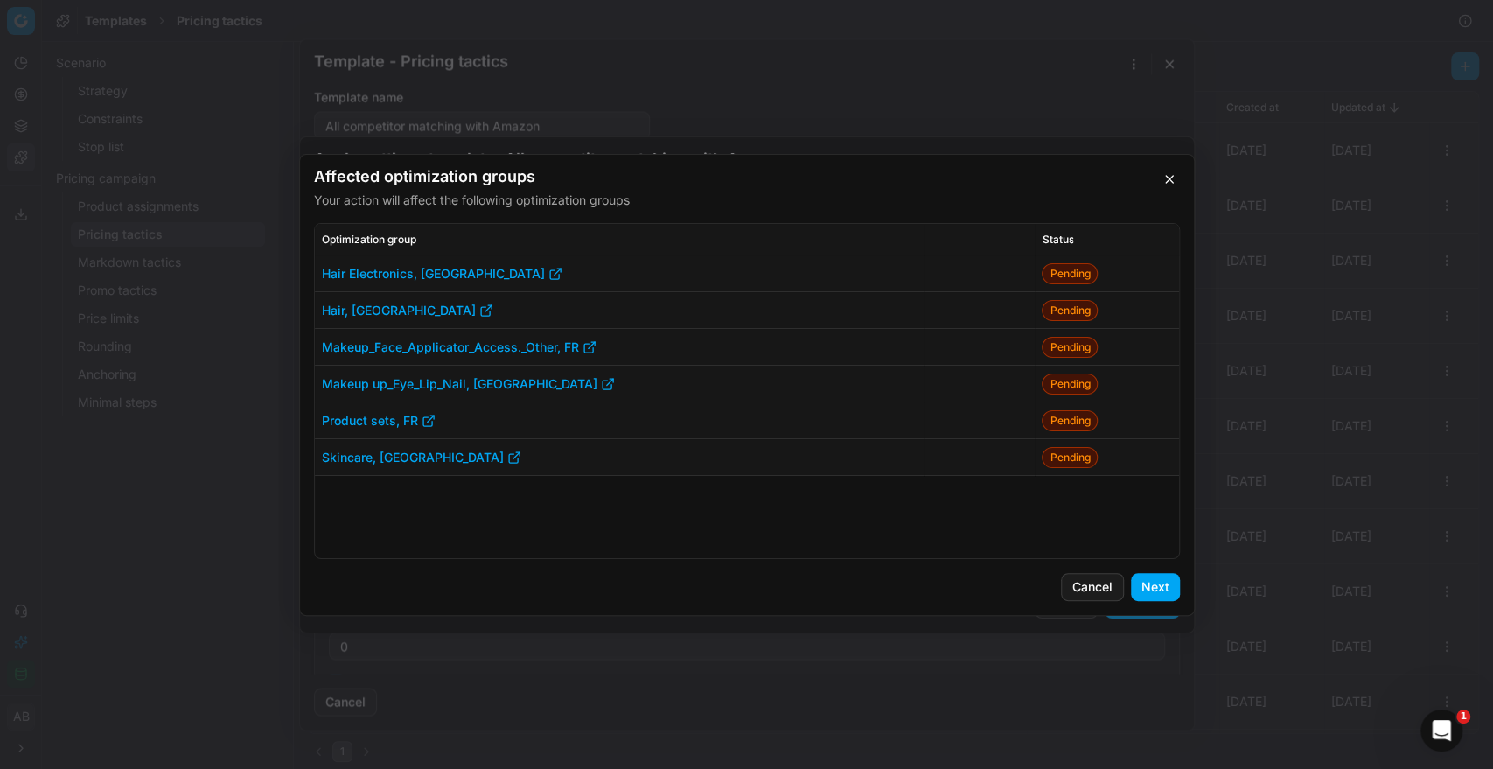
click at [945, 523] on div "Hair Electronics, FR Pending Hair, FR Pending Makeup_Face_Applicator_Access._Ot…" at bounding box center [747, 406] width 864 height 303
click at [1154, 581] on button "Next" at bounding box center [1155, 587] width 49 height 28
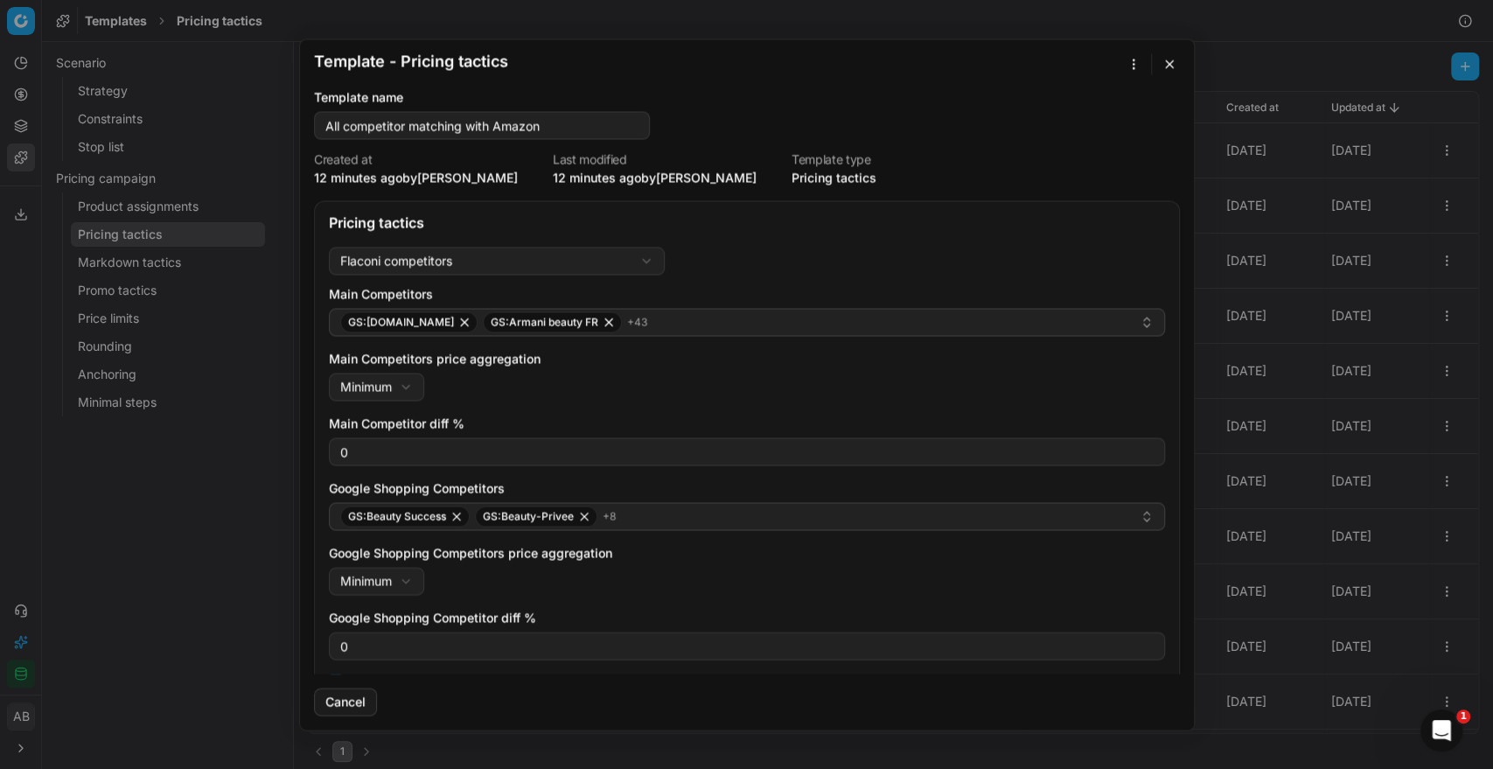
click at [1173, 70] on button "button" at bounding box center [1169, 63] width 21 height 21
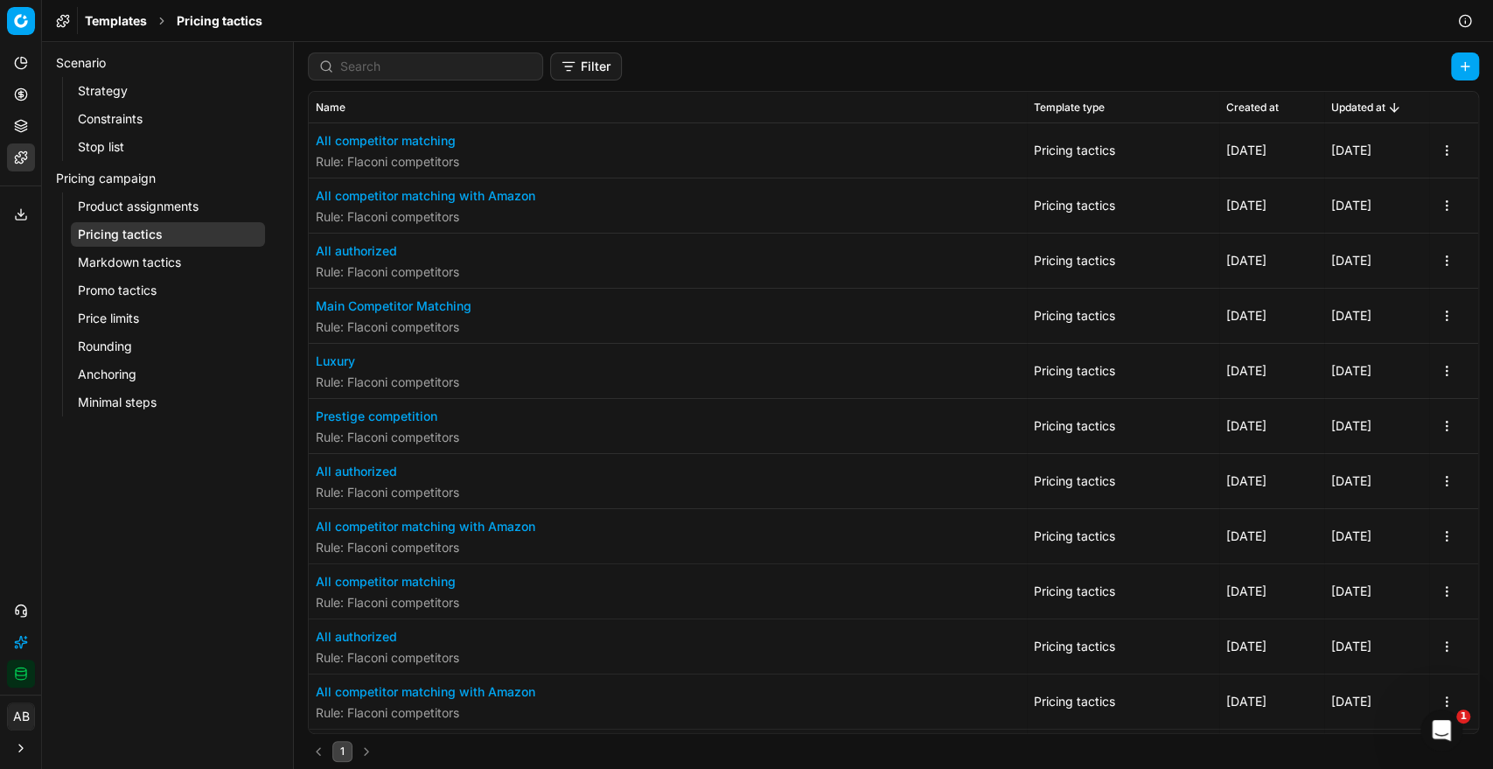
click at [417, 140] on button "All competitor matching" at bounding box center [387, 140] width 143 height 17
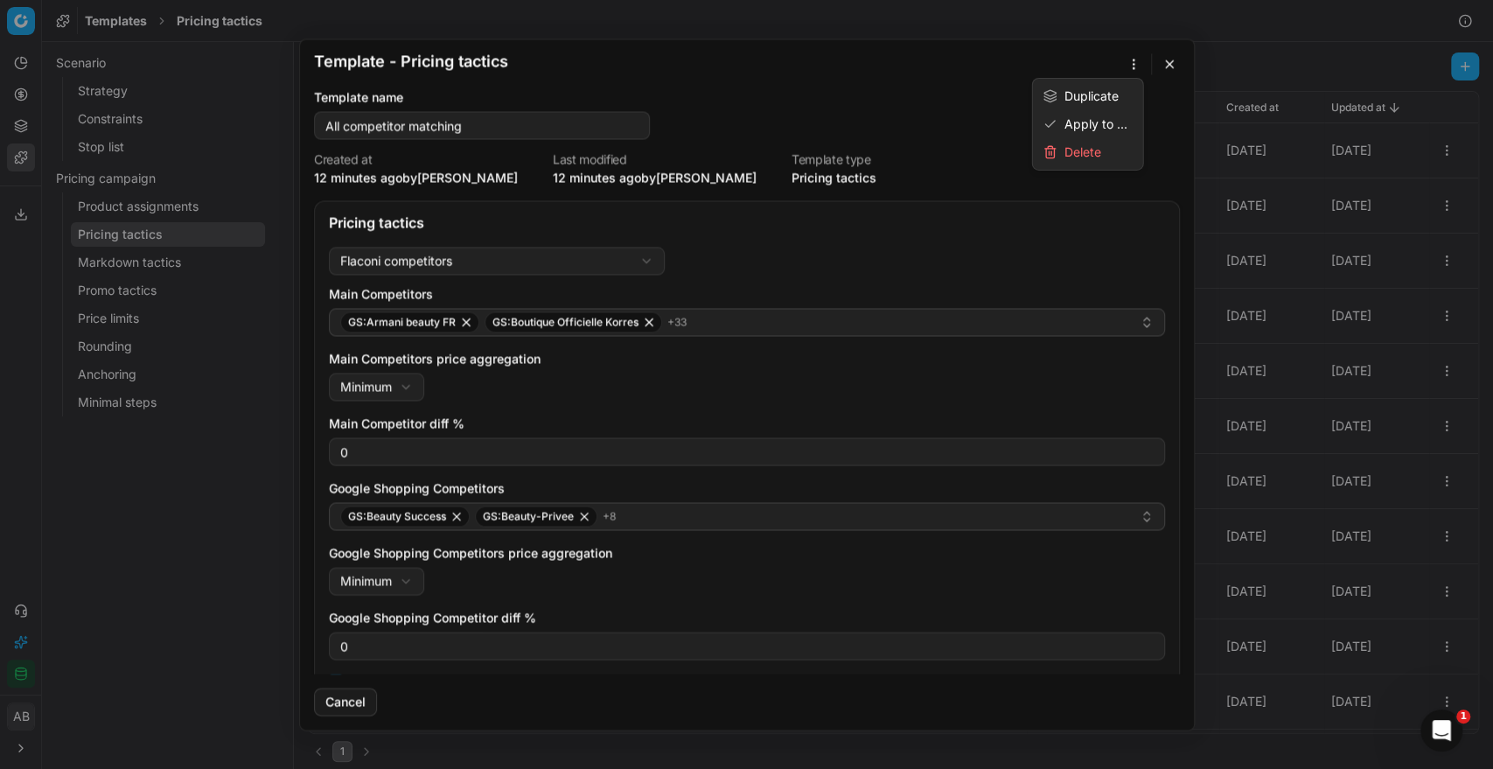
click at [1135, 62] on button "button" at bounding box center [1133, 63] width 21 height 21
click at [1083, 120] on div "Apply to ..." at bounding box center [1087, 124] width 103 height 28
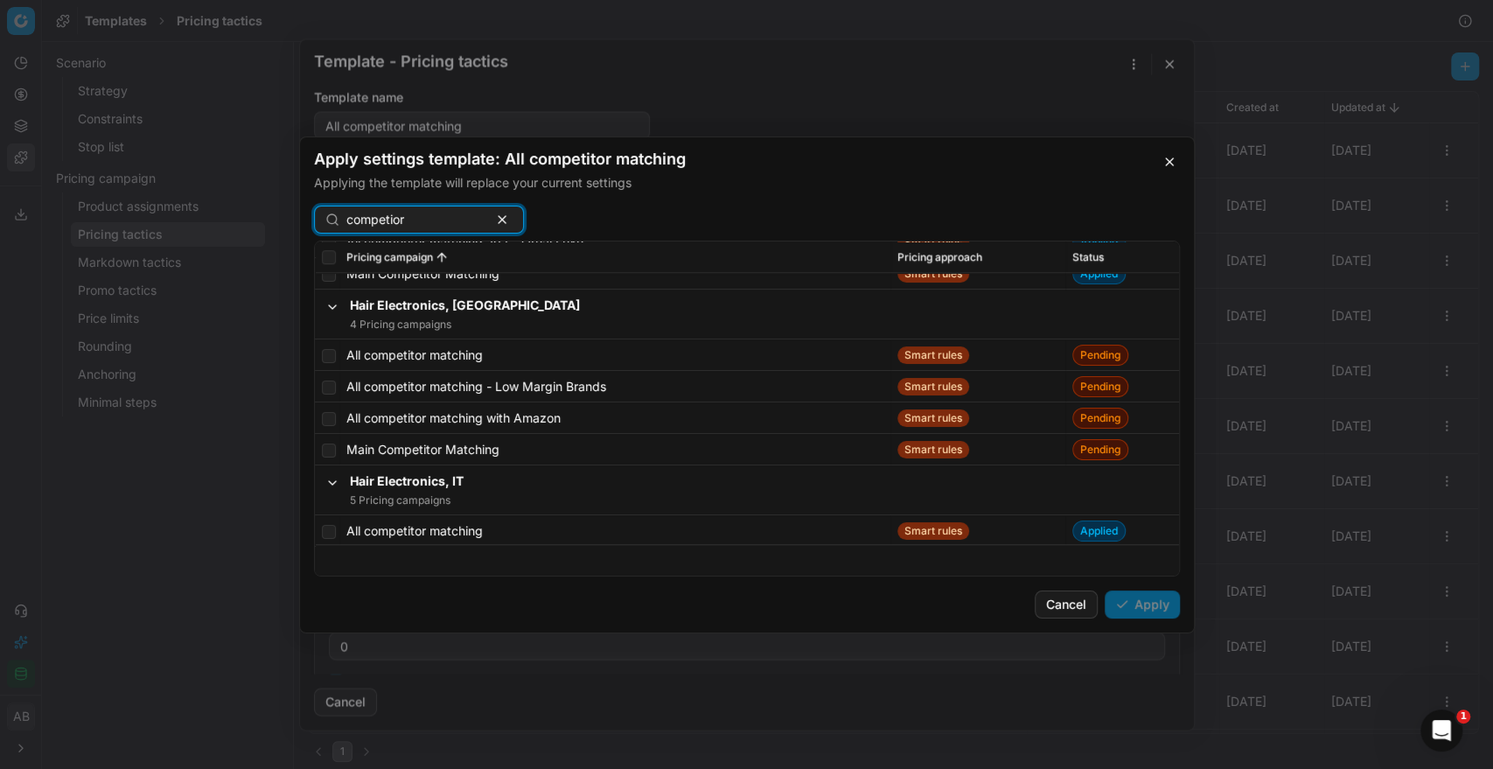
scroll to position [1115, 0]
click at [323, 344] on td at bounding box center [327, 353] width 24 height 31
click at [323, 354] on input "checkbox" at bounding box center [329, 354] width 14 height 14
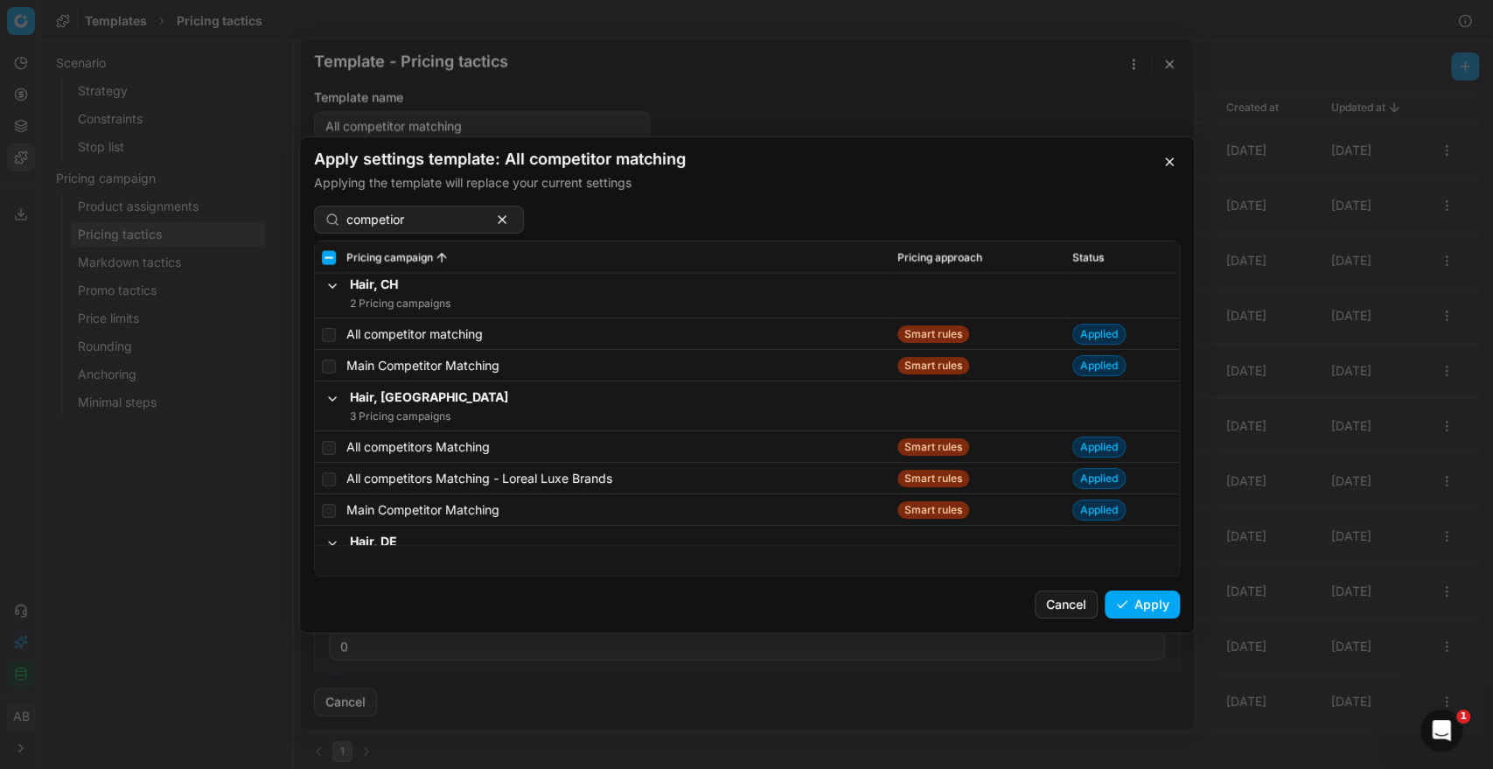
scroll to position [2427, 0]
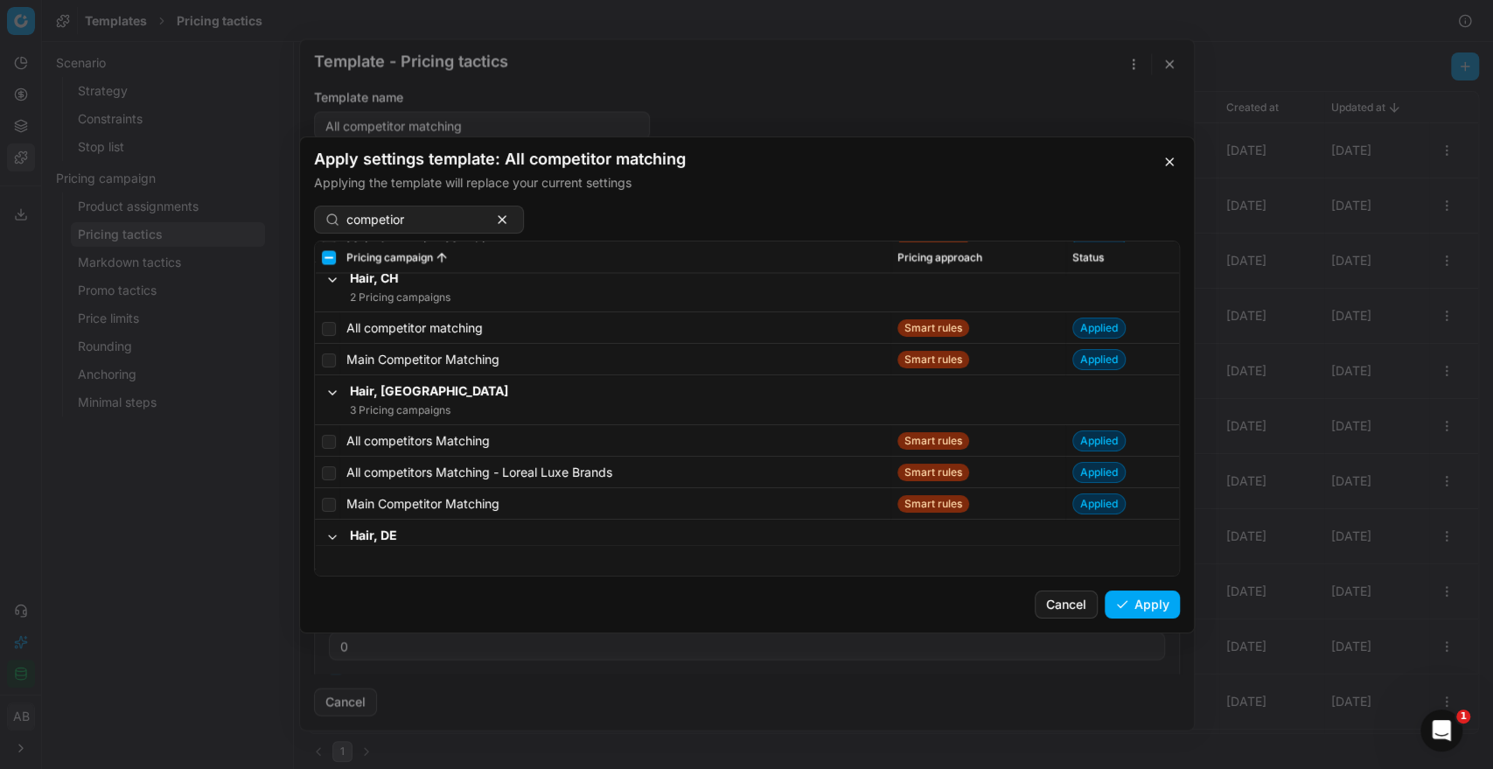
click at [1096, 254] on div "Status" at bounding box center [1122, 256] width 100 height 14
click at [1077, 251] on span "Status" at bounding box center [1087, 256] width 31 height 14
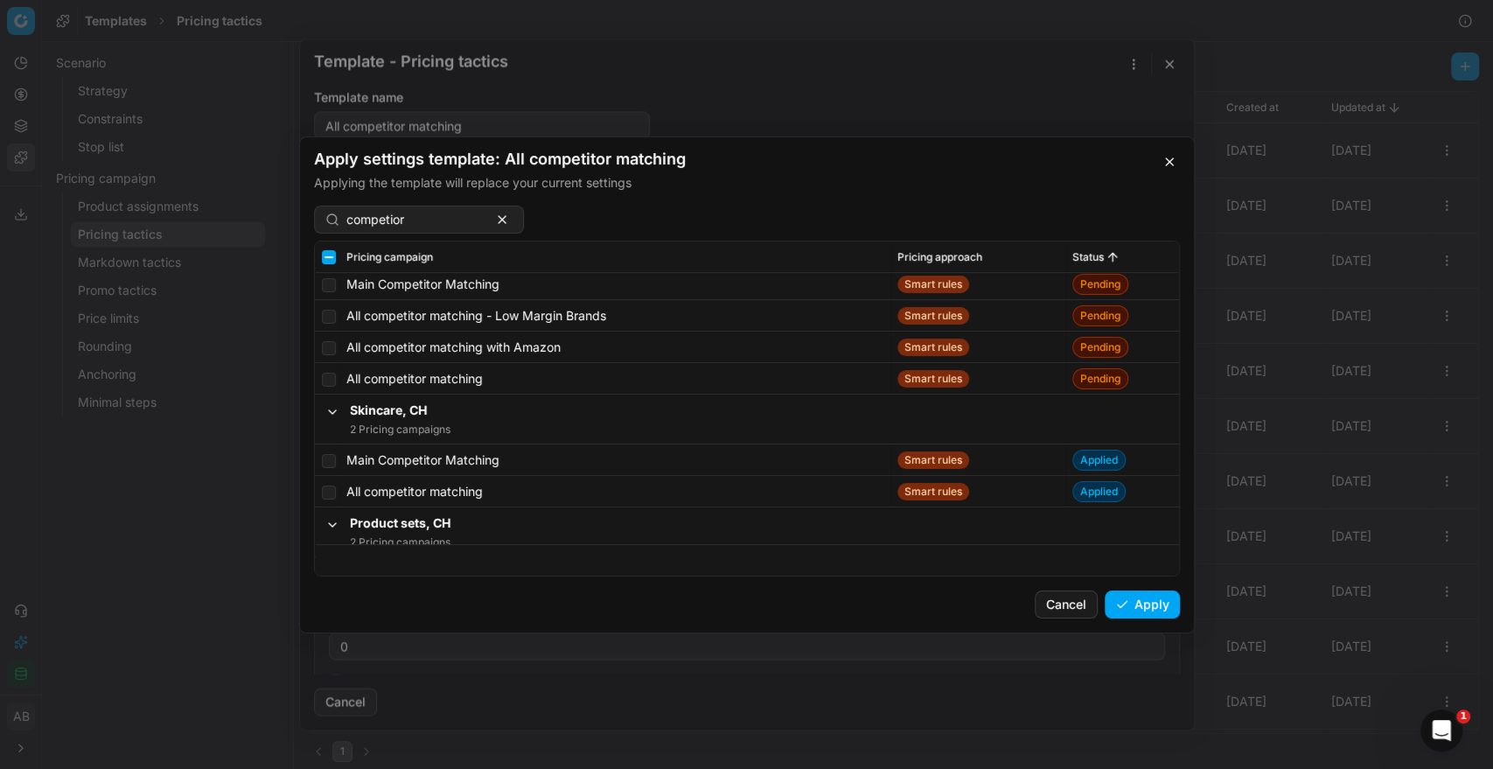
scroll to position [9004, 0]
click at [335, 383] on td at bounding box center [327, 381] width 24 height 31
click at [322, 380] on input "checkbox" at bounding box center [329, 382] width 14 height 14
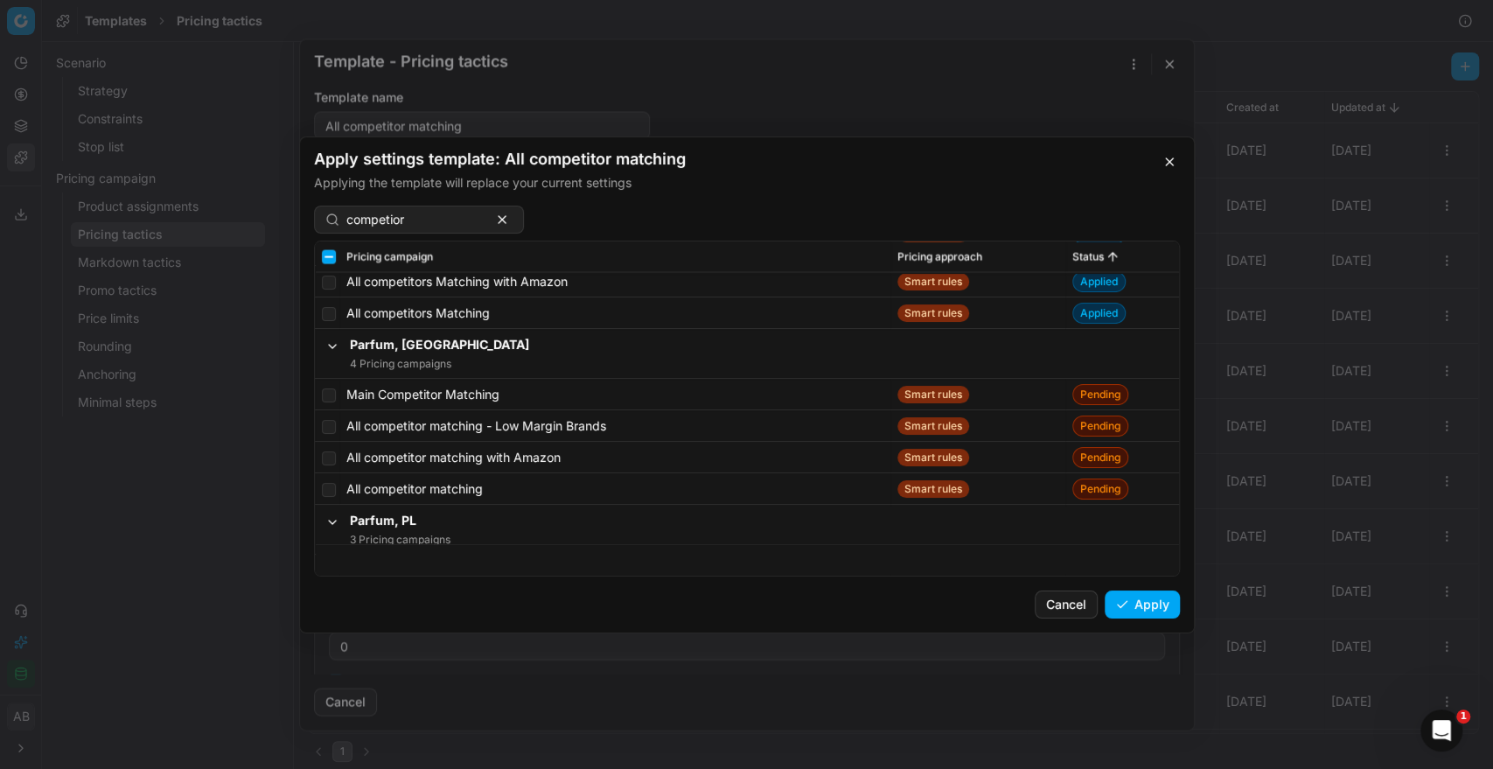
scroll to position [11661, 0]
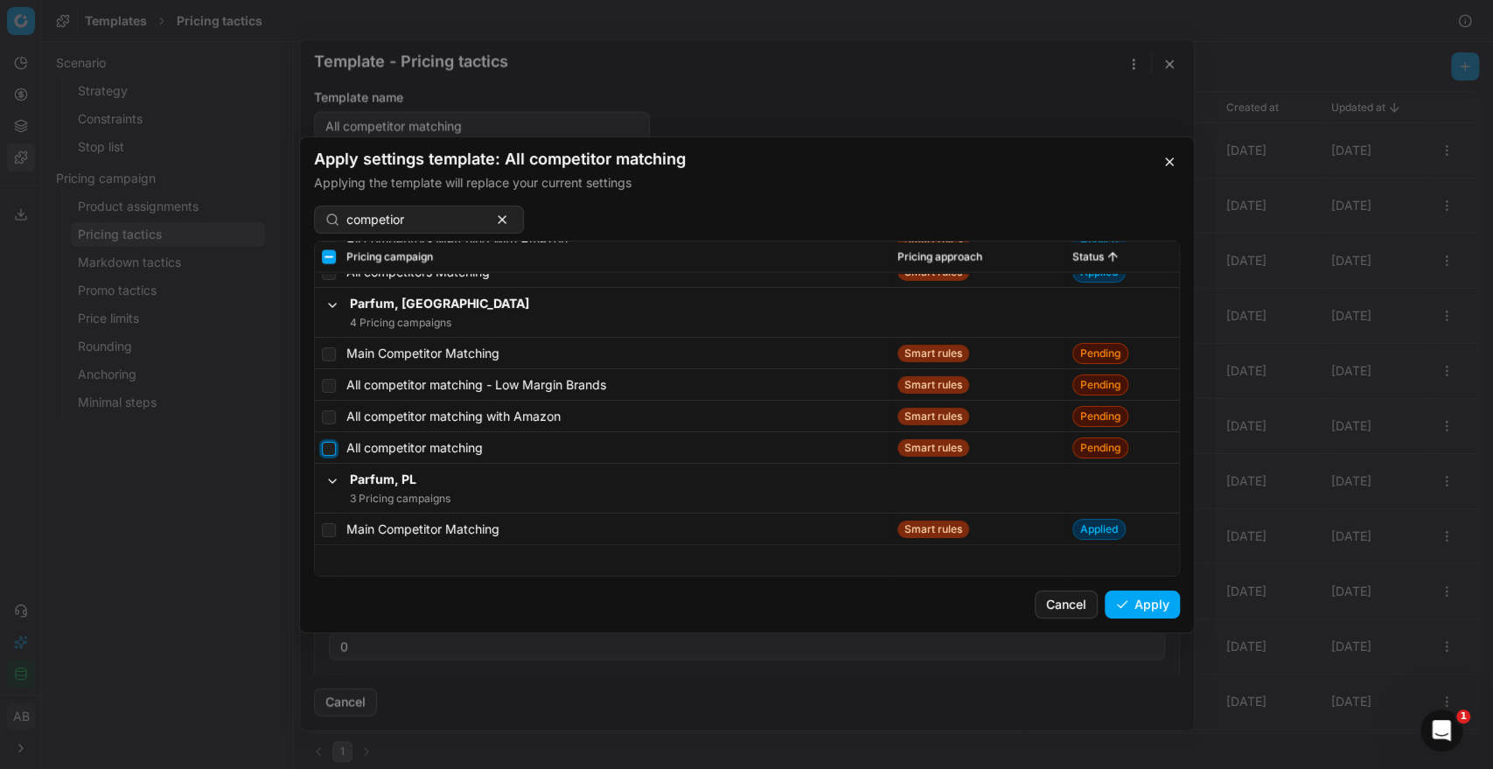
click at [322, 449] on input "checkbox" at bounding box center [329, 448] width 14 height 14
click at [324, 457] on td at bounding box center [327, 447] width 24 height 31
click at [329, 442] on input "checkbox" at bounding box center [329, 448] width 14 height 14
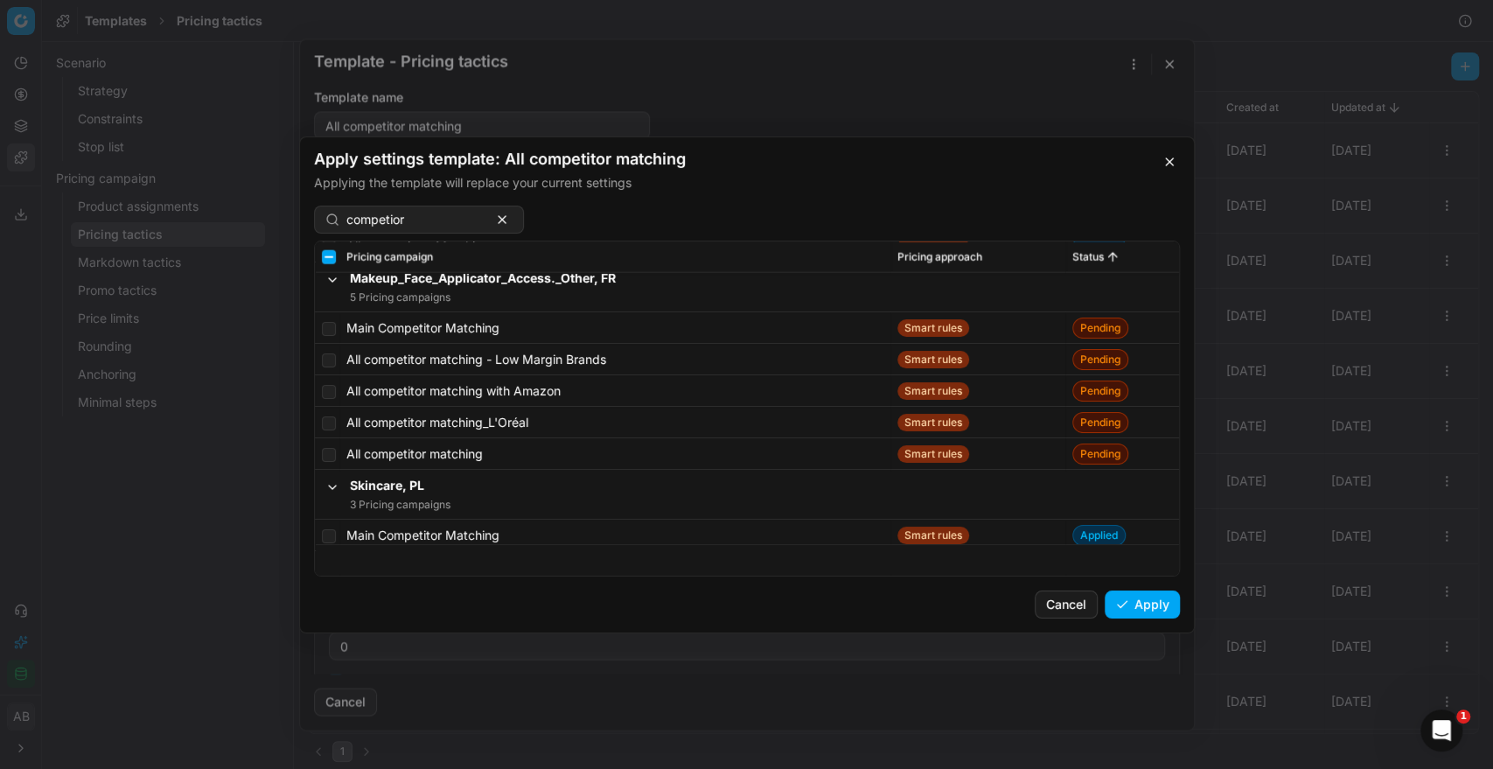
scroll to position [12136, 0]
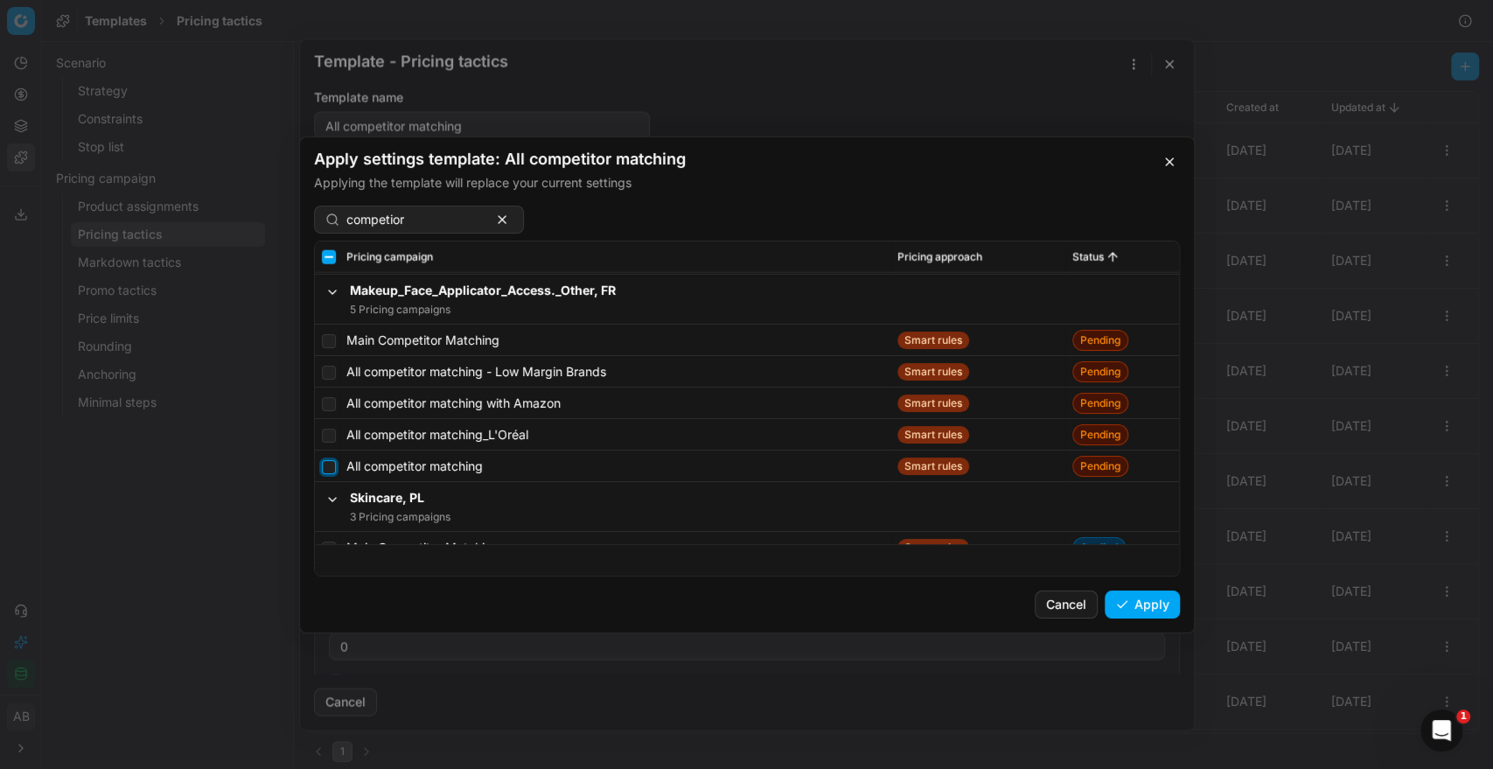
click at [333, 463] on input "checkbox" at bounding box center [329, 466] width 14 height 14
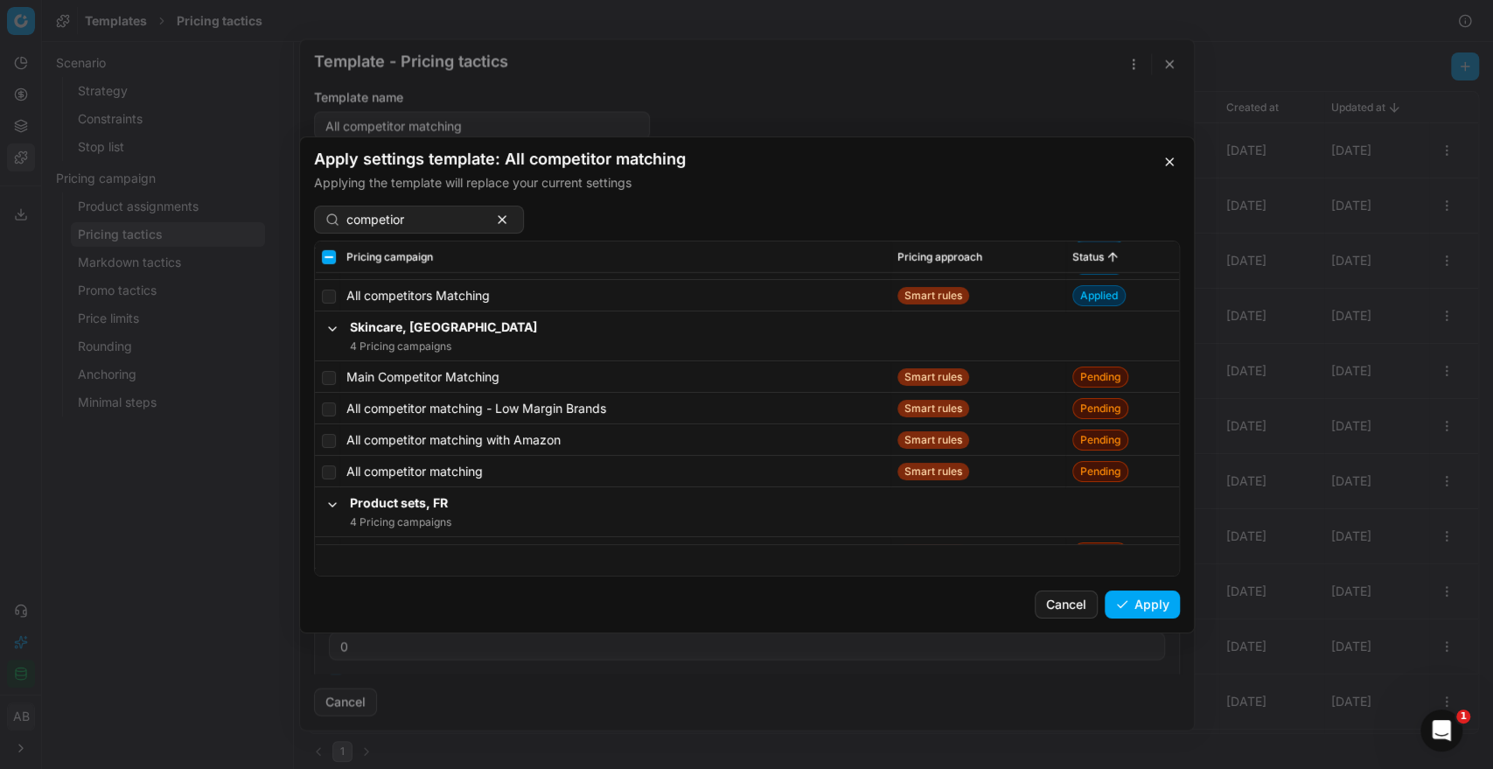
scroll to position [12895, 0]
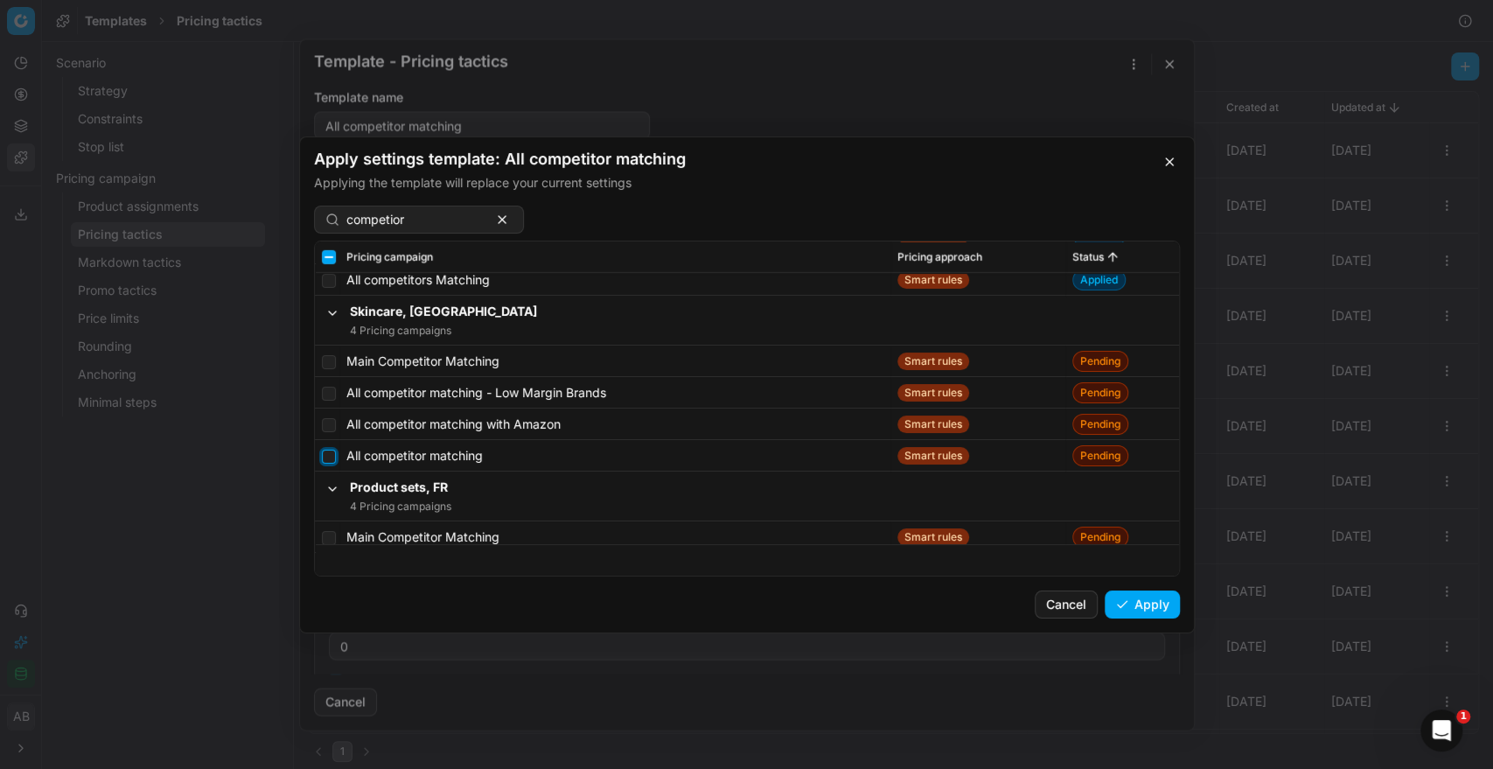
click at [325, 457] on input "checkbox" at bounding box center [329, 456] width 14 height 14
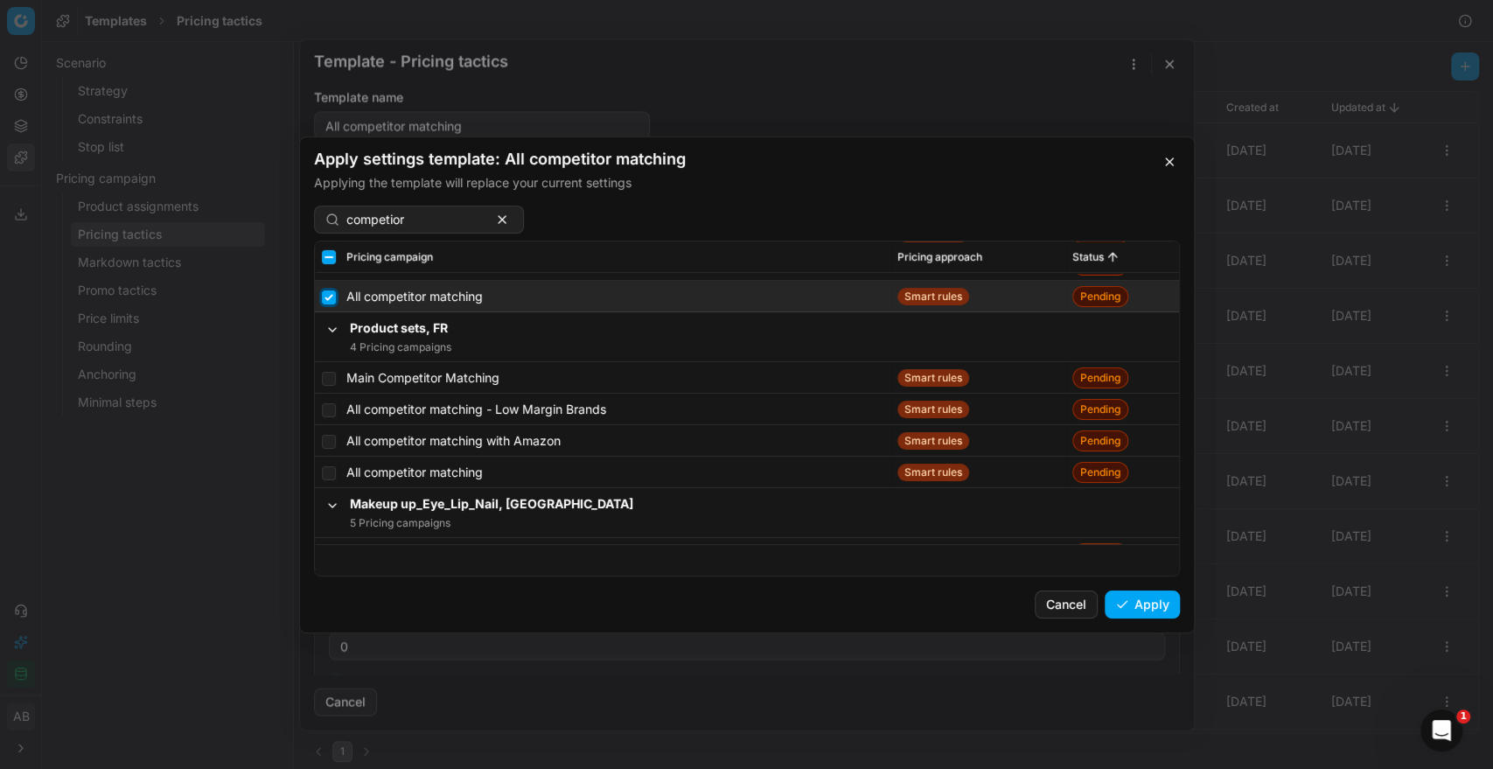
scroll to position [13053, 0]
click at [324, 475] on input "checkbox" at bounding box center [329, 472] width 14 height 14
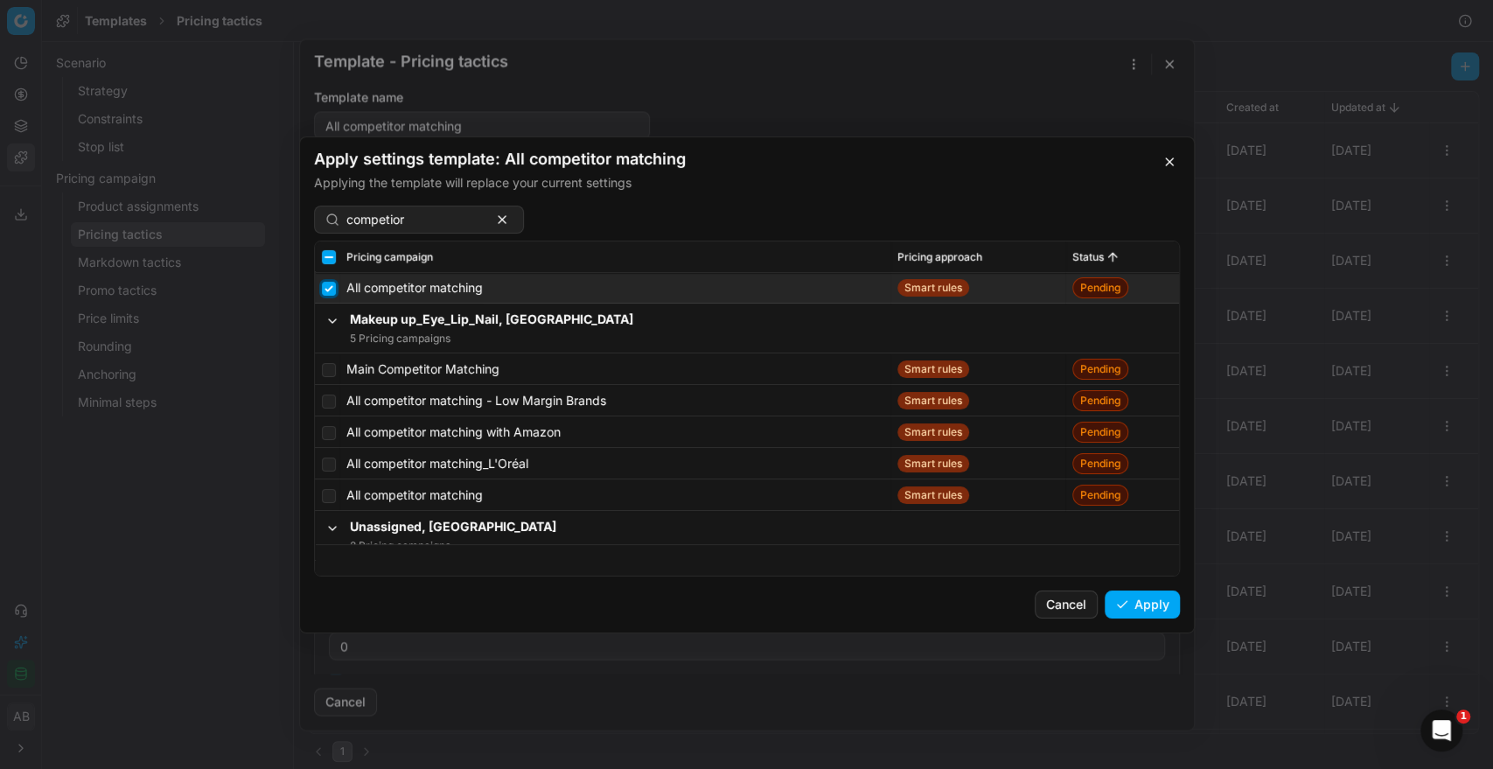
scroll to position [13238, 0]
click at [326, 493] on input "checkbox" at bounding box center [329, 492] width 14 height 14
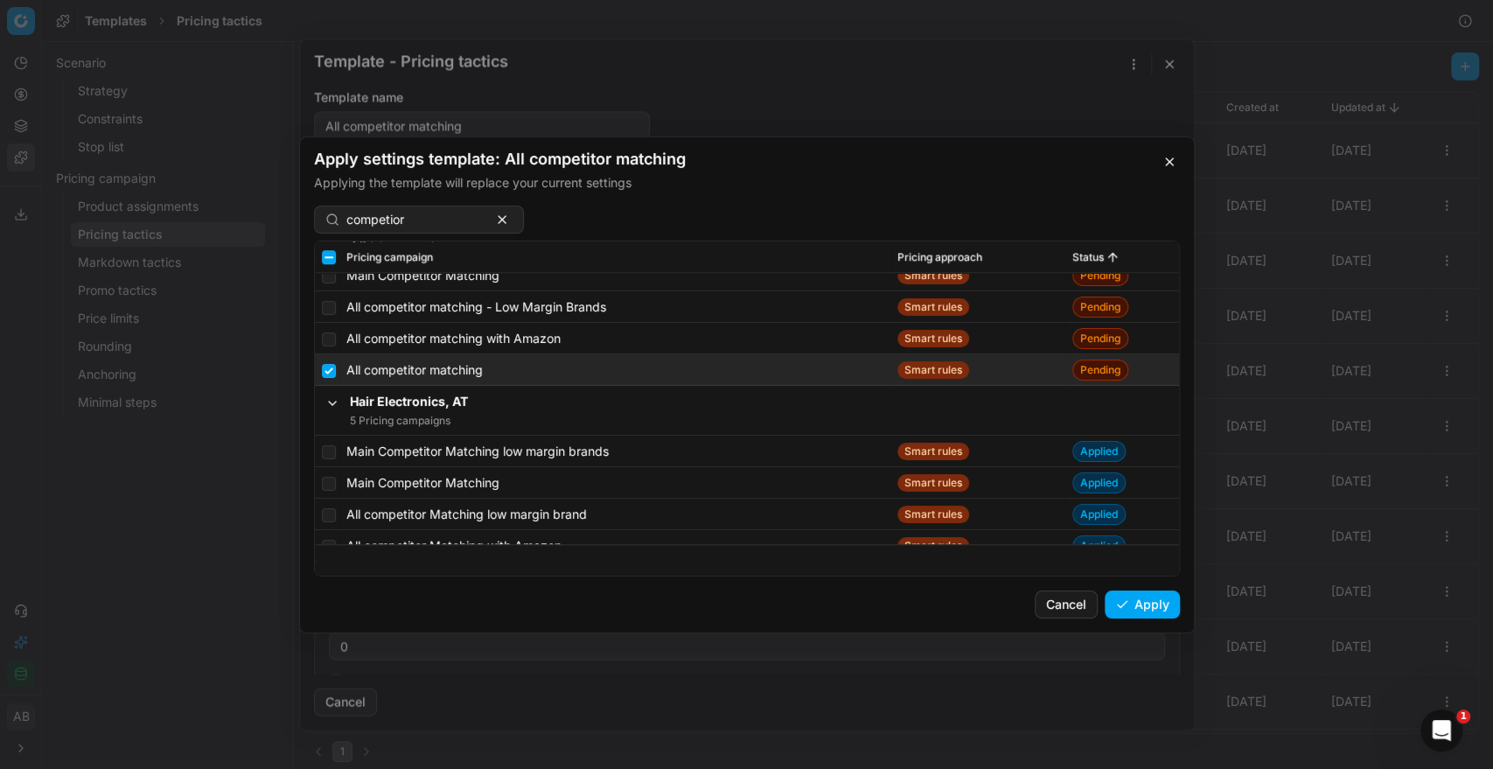
scroll to position [9972, 0]
click at [1131, 608] on button "Apply" at bounding box center [1141, 604] width 75 height 28
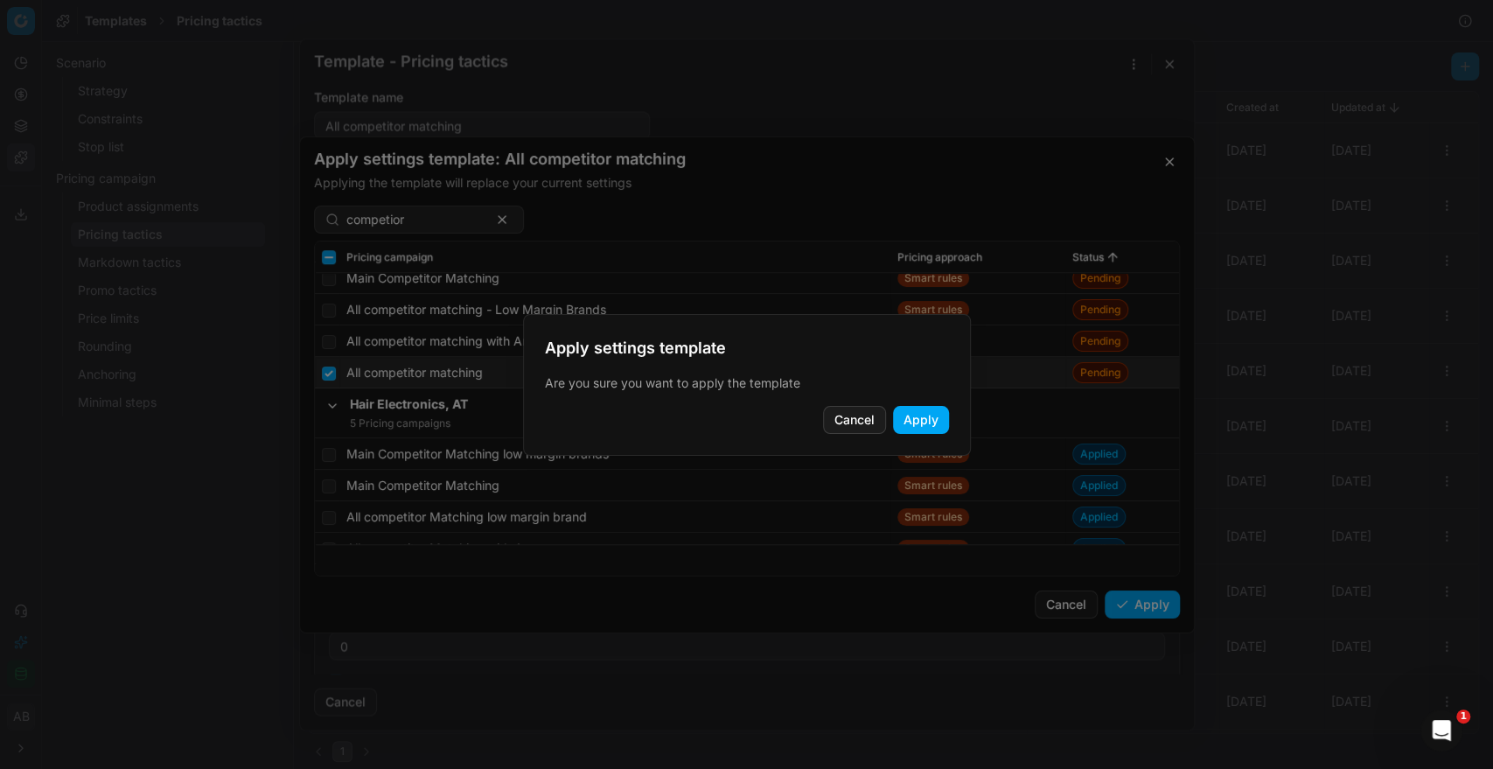
click at [922, 425] on button "Apply" at bounding box center [921, 420] width 56 height 28
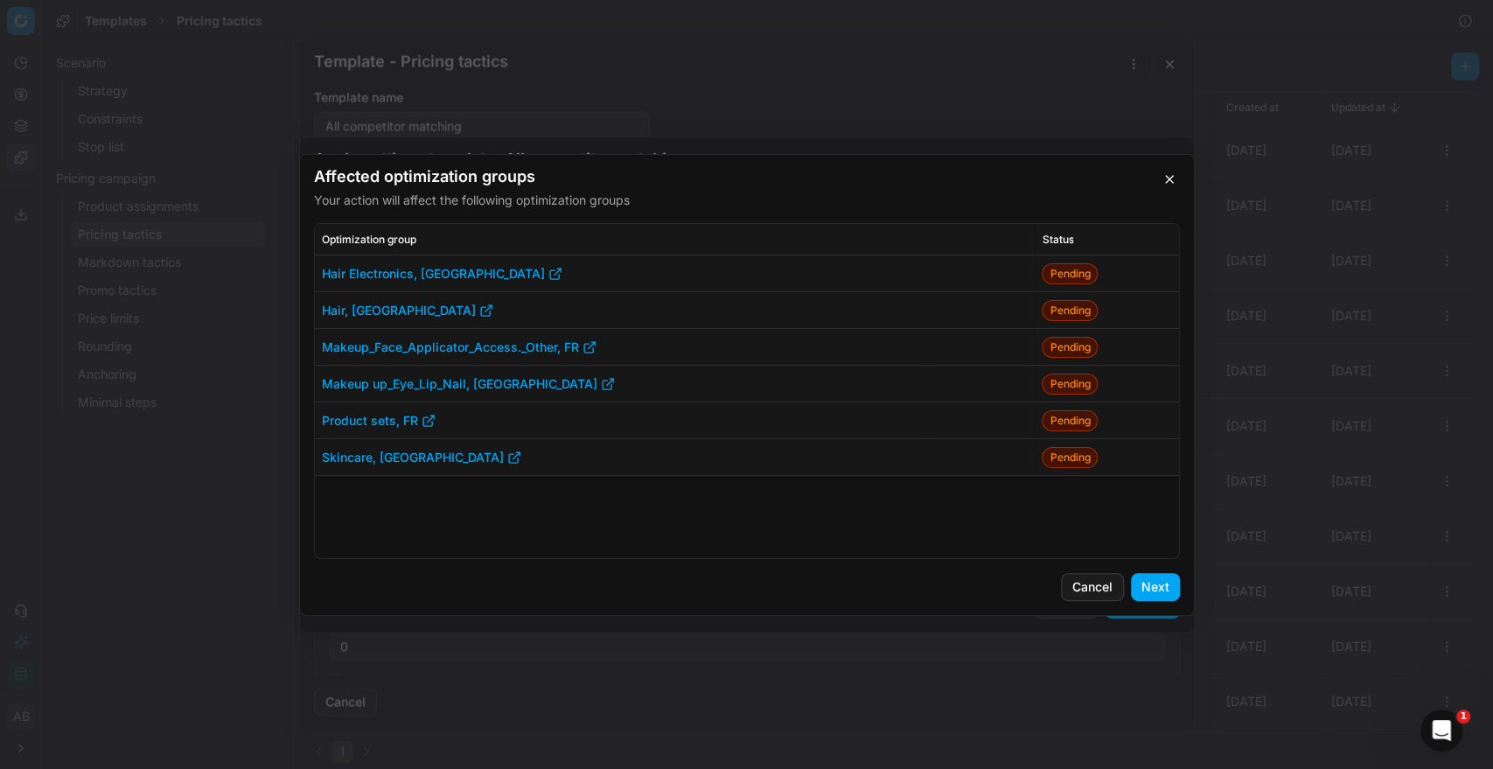
click at [1162, 591] on button "Next" at bounding box center [1155, 587] width 49 height 28
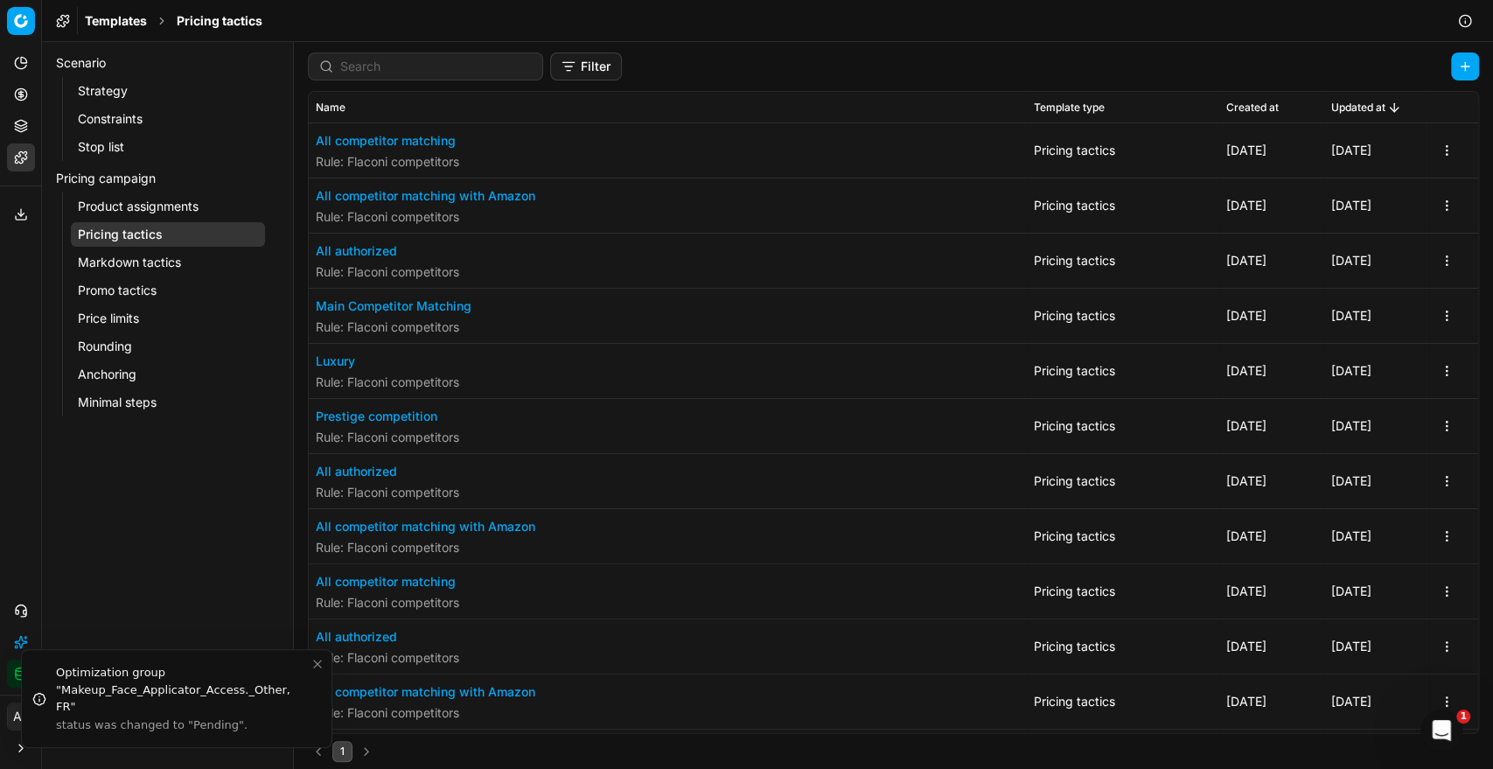
click at [231, 464] on div "Template - Pricing tactics Saving template... Template name All competitor matc…" at bounding box center [746, 384] width 1493 height 769
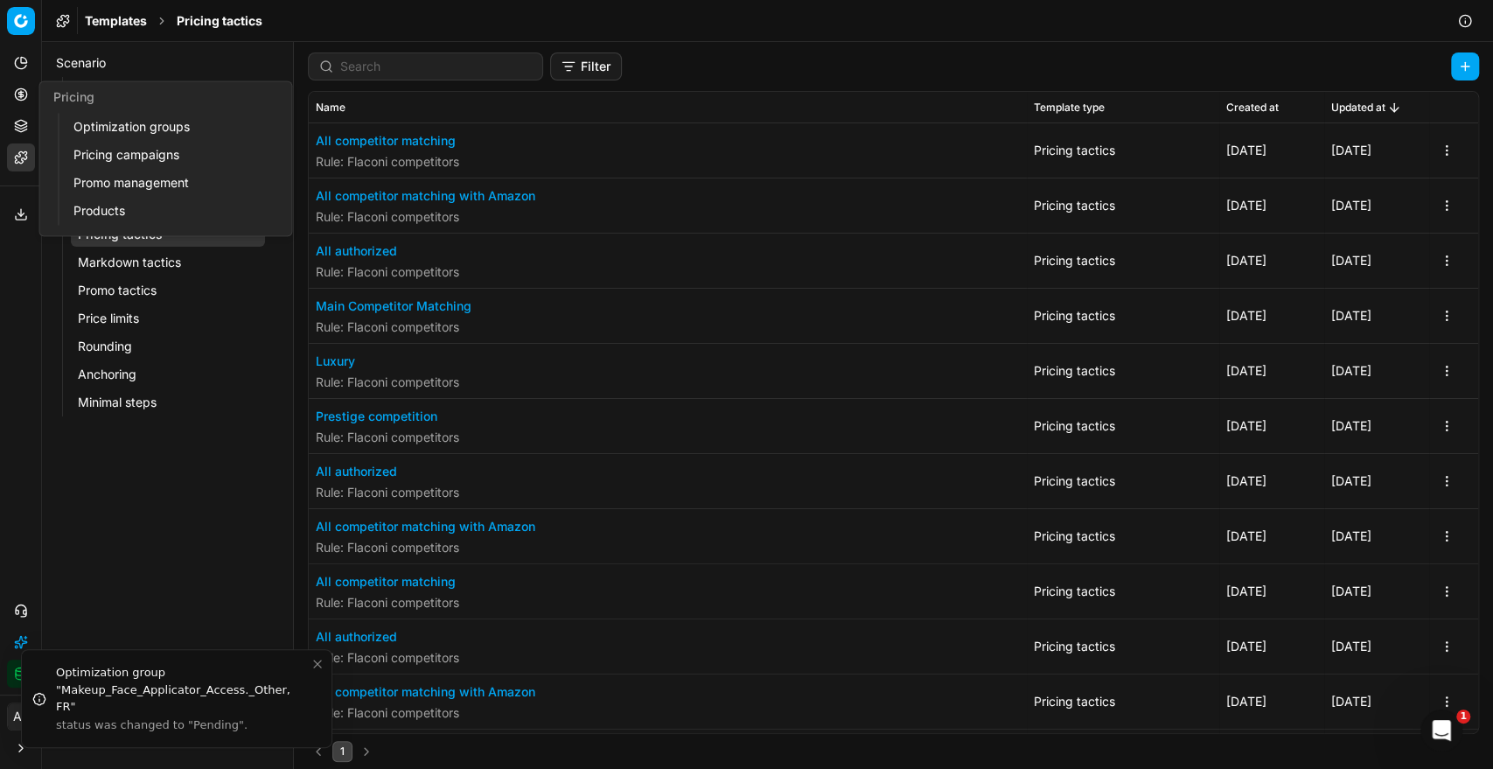
click at [135, 129] on link "Optimization groups" at bounding box center [168, 127] width 204 height 24
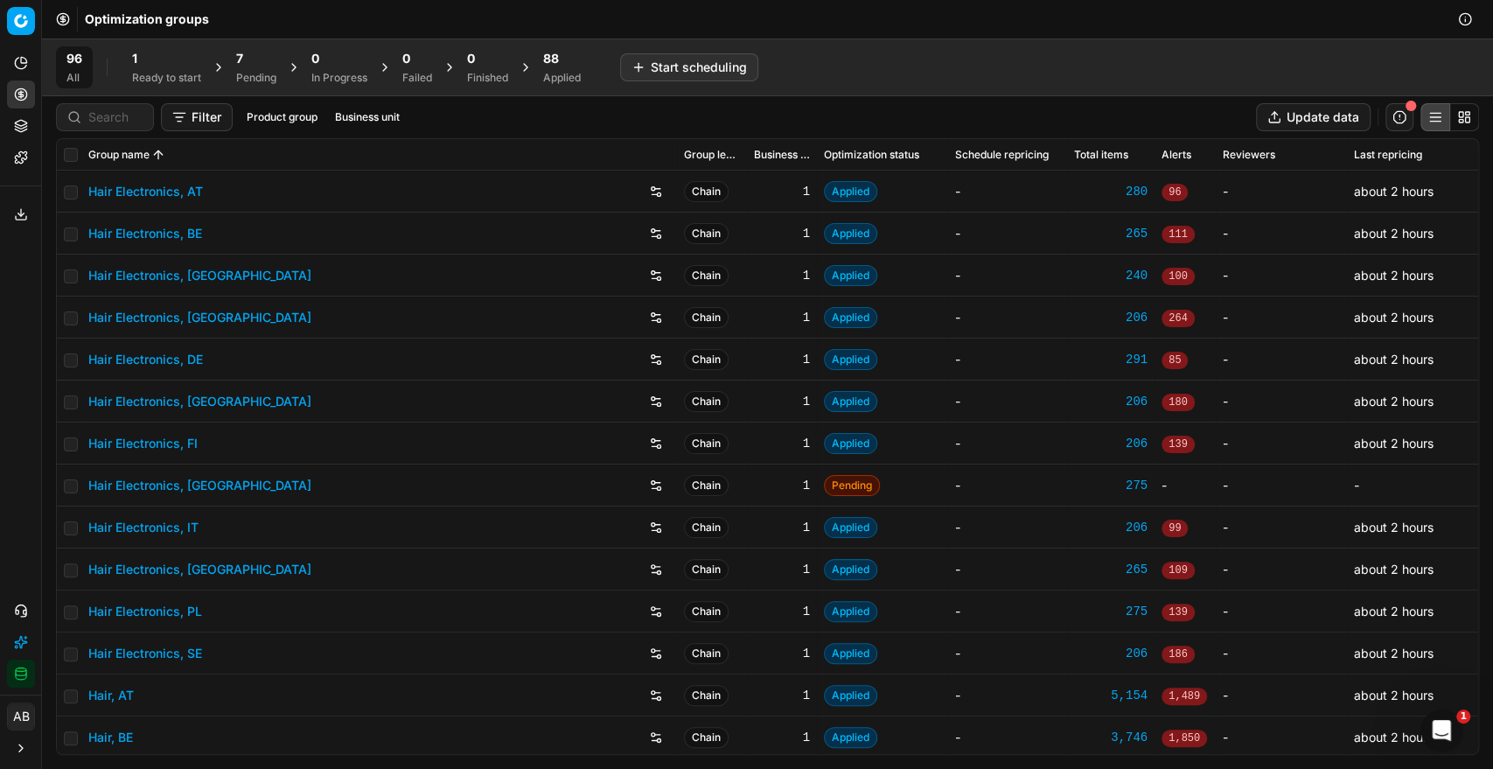
click at [247, 58] on div "7" at bounding box center [256, 58] width 40 height 17
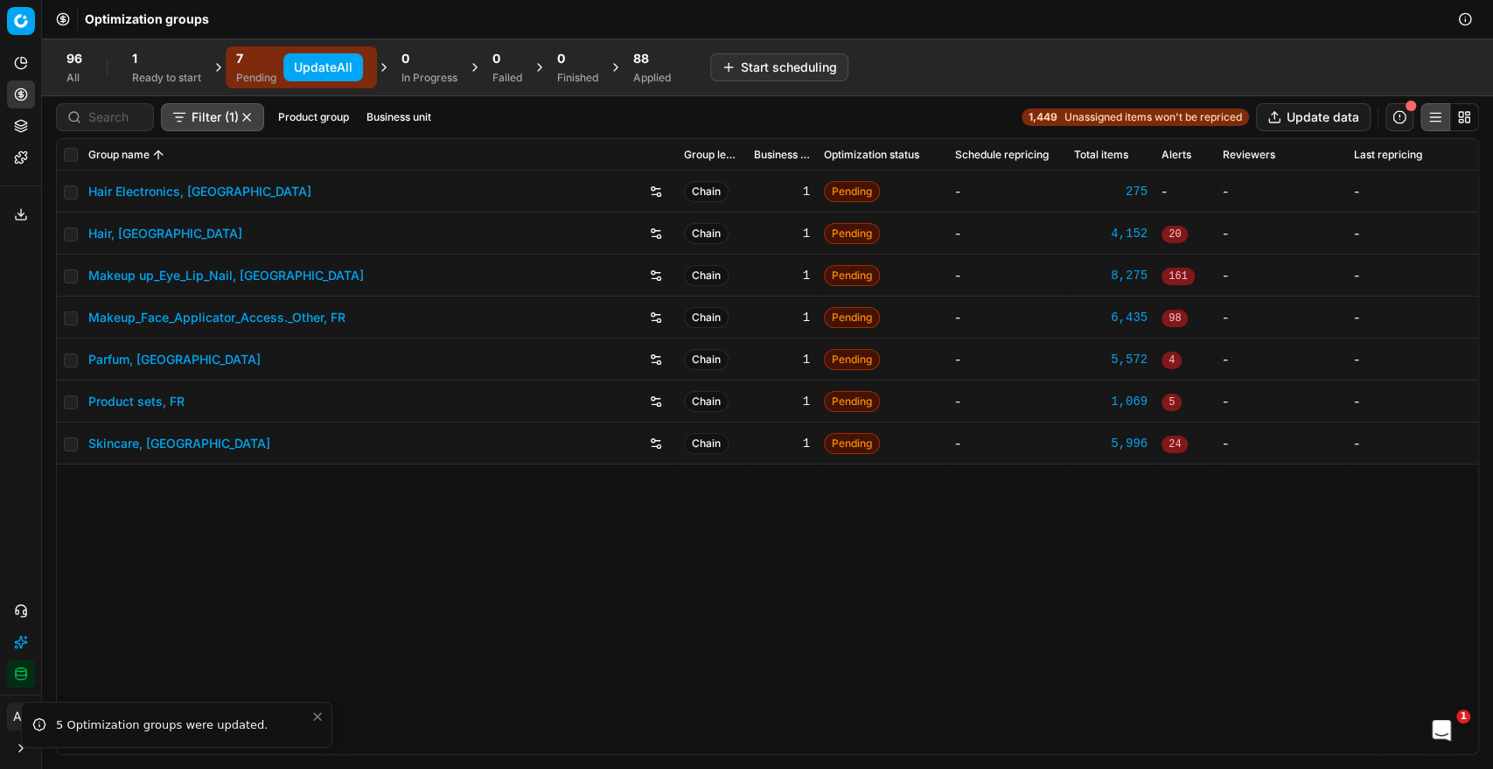
click at [308, 62] on button "Update All" at bounding box center [323, 67] width 80 height 28
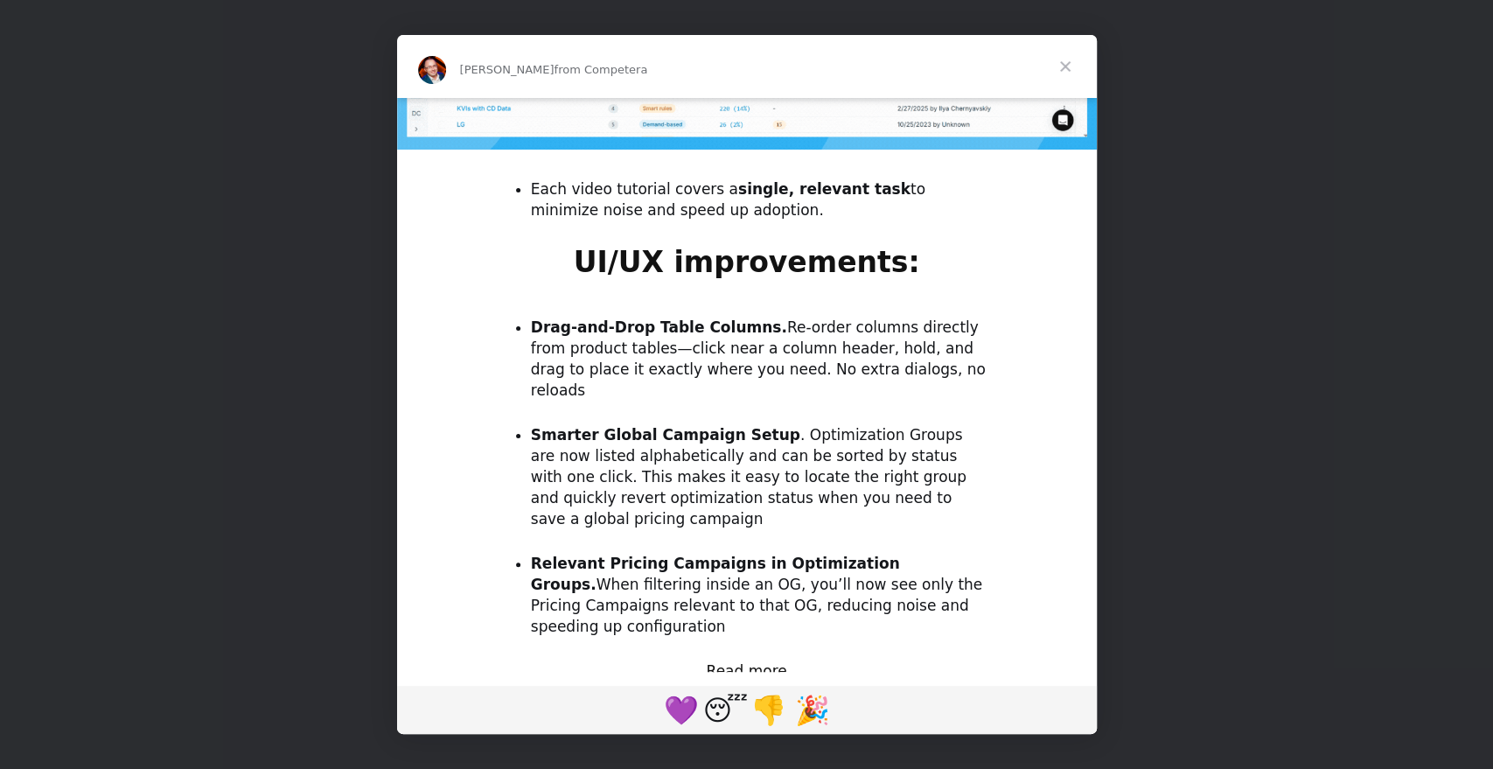
scroll to position [1381, 0]
click at [1064, 60] on span "Close" at bounding box center [1065, 66] width 63 height 63
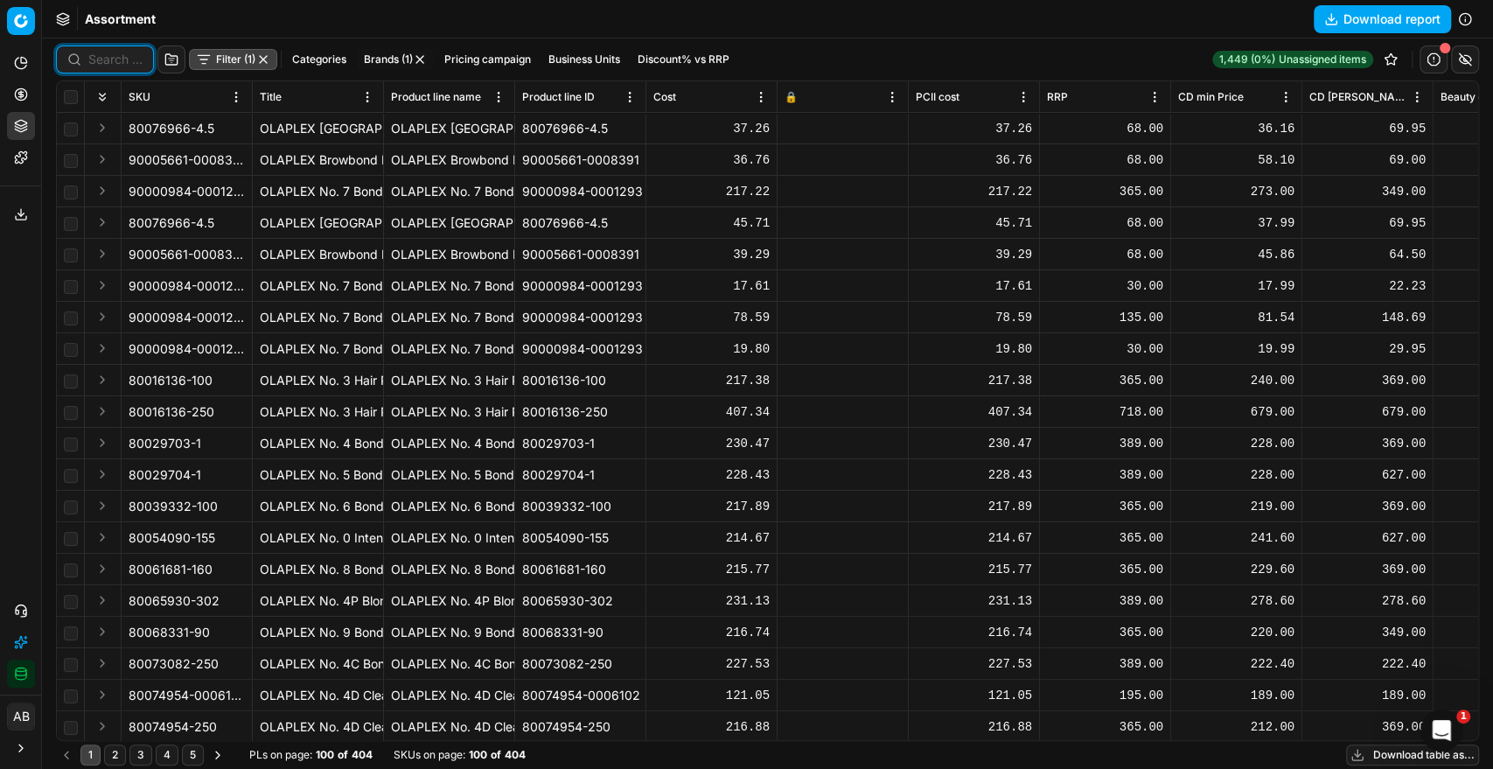
click at [92, 59] on input at bounding box center [115, 59] width 54 height 17
paste input "80077325-90"
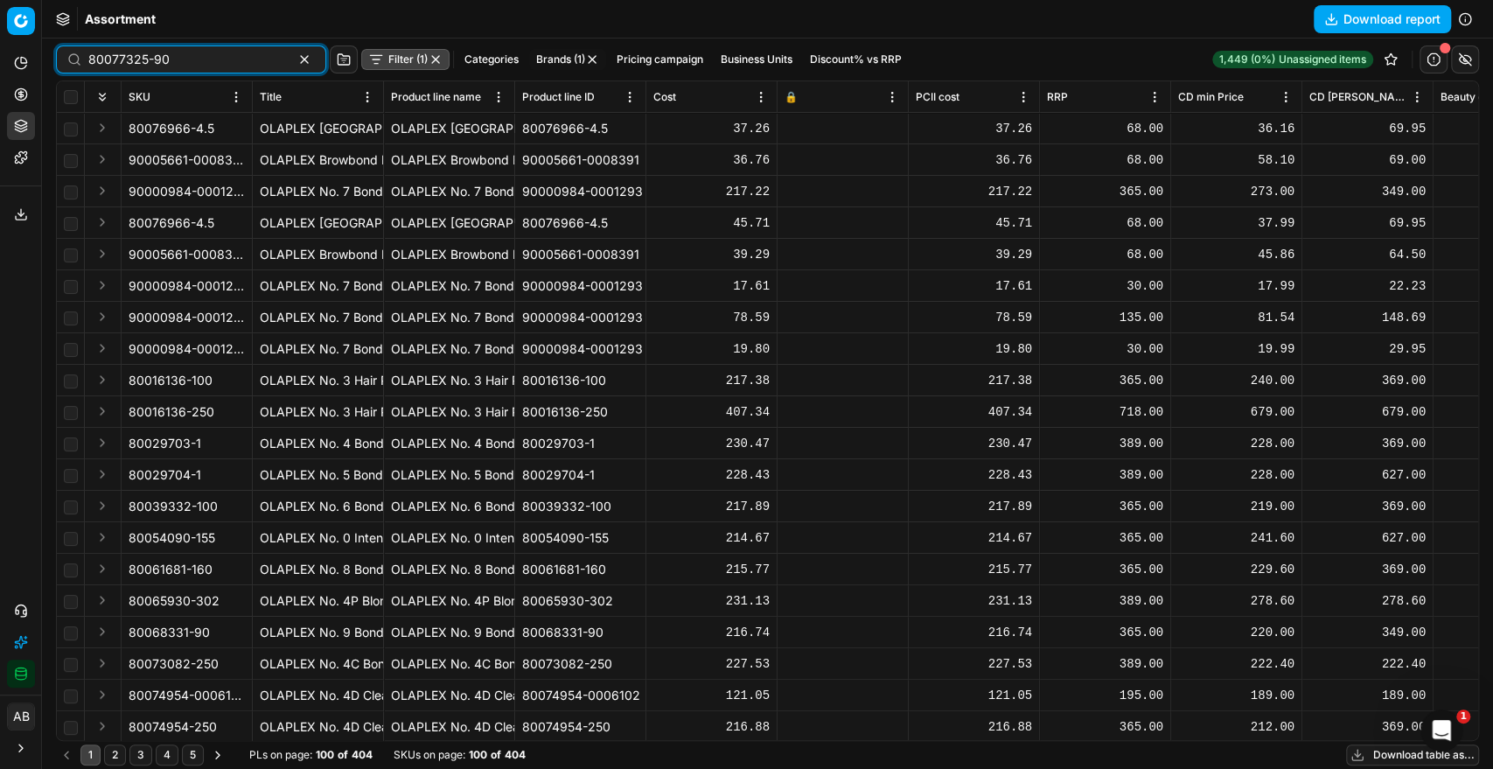
type input "80077325-90"
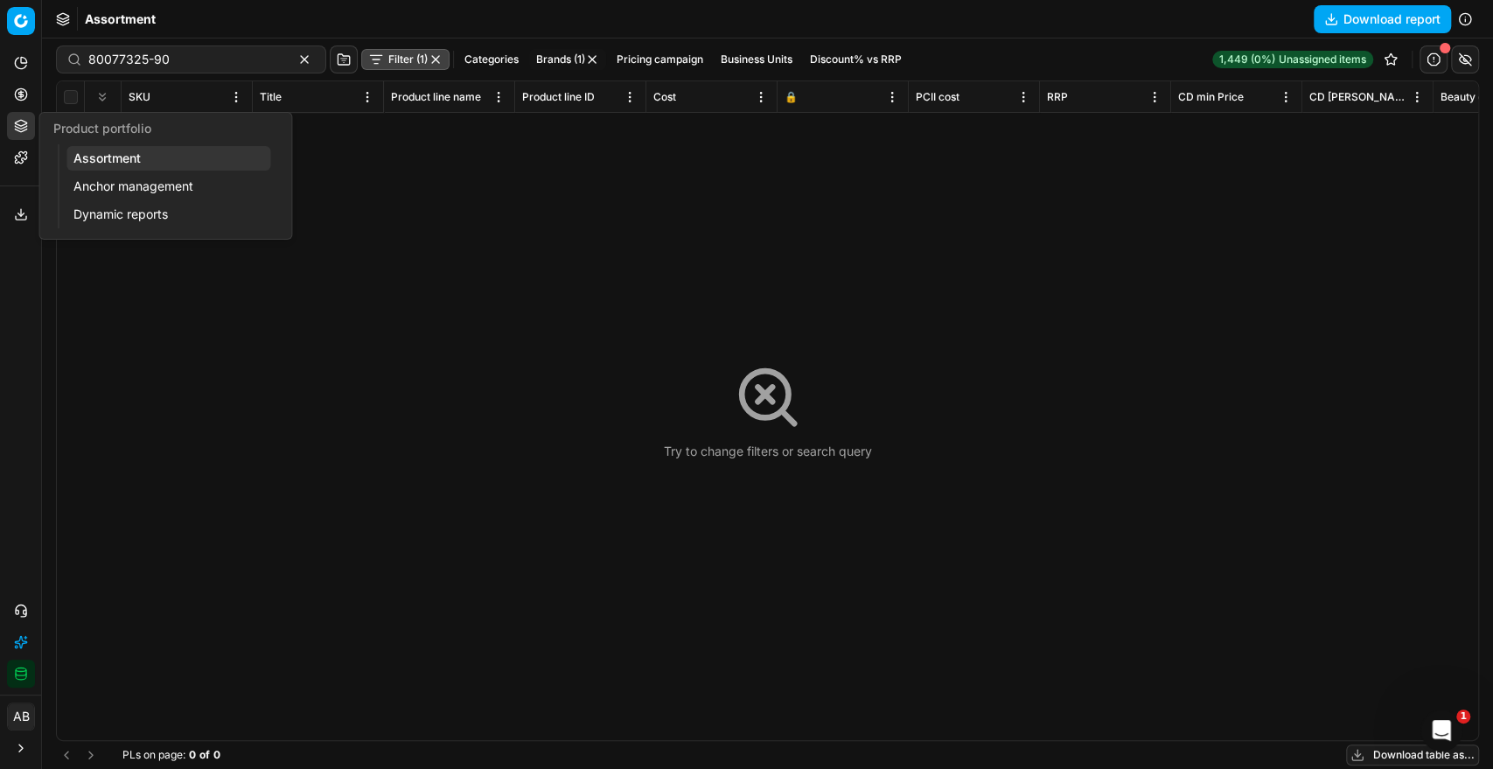
click at [86, 149] on link "Assortment" at bounding box center [168, 158] width 204 height 24
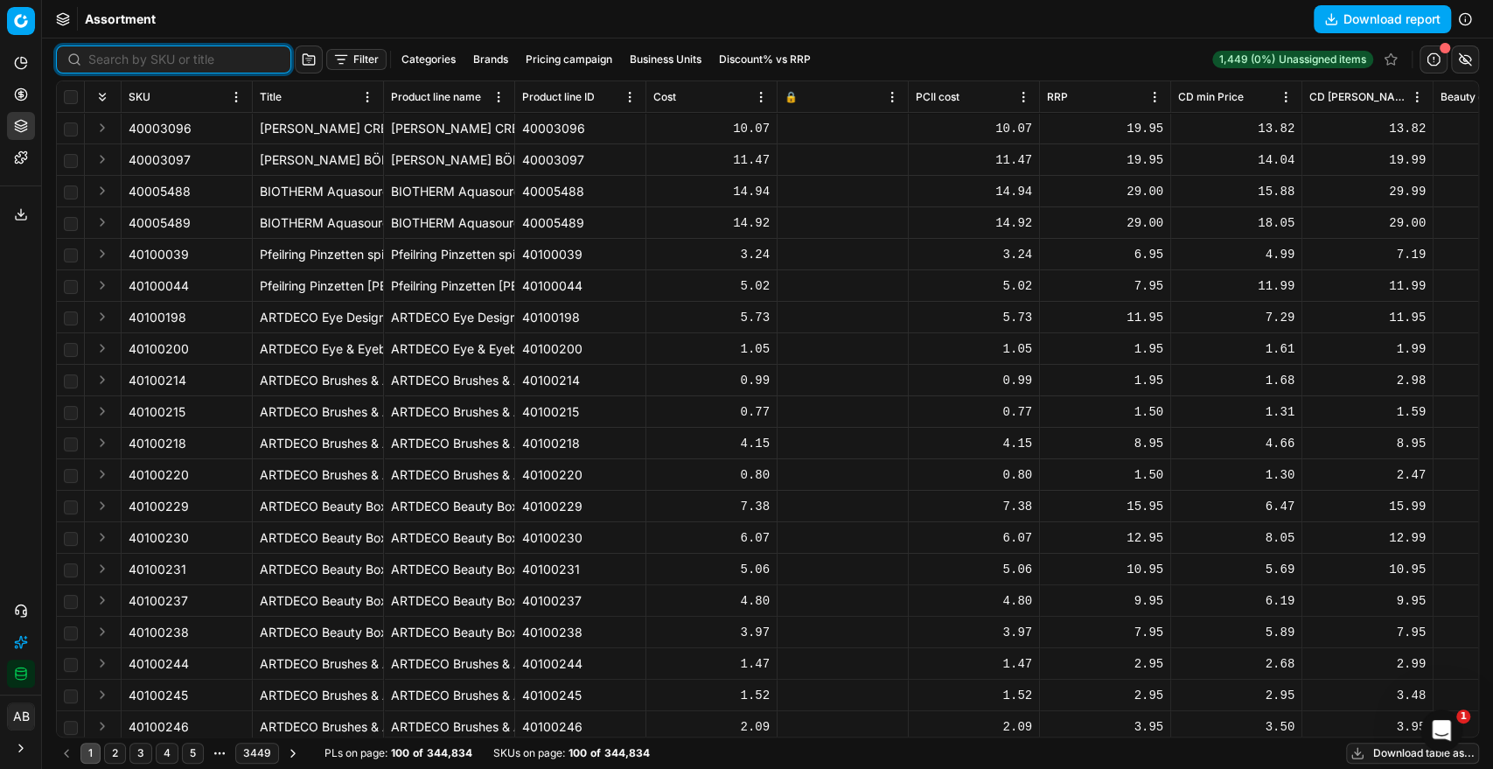
click at [110, 51] on input at bounding box center [183, 59] width 191 height 17
paste input "80077325-90"
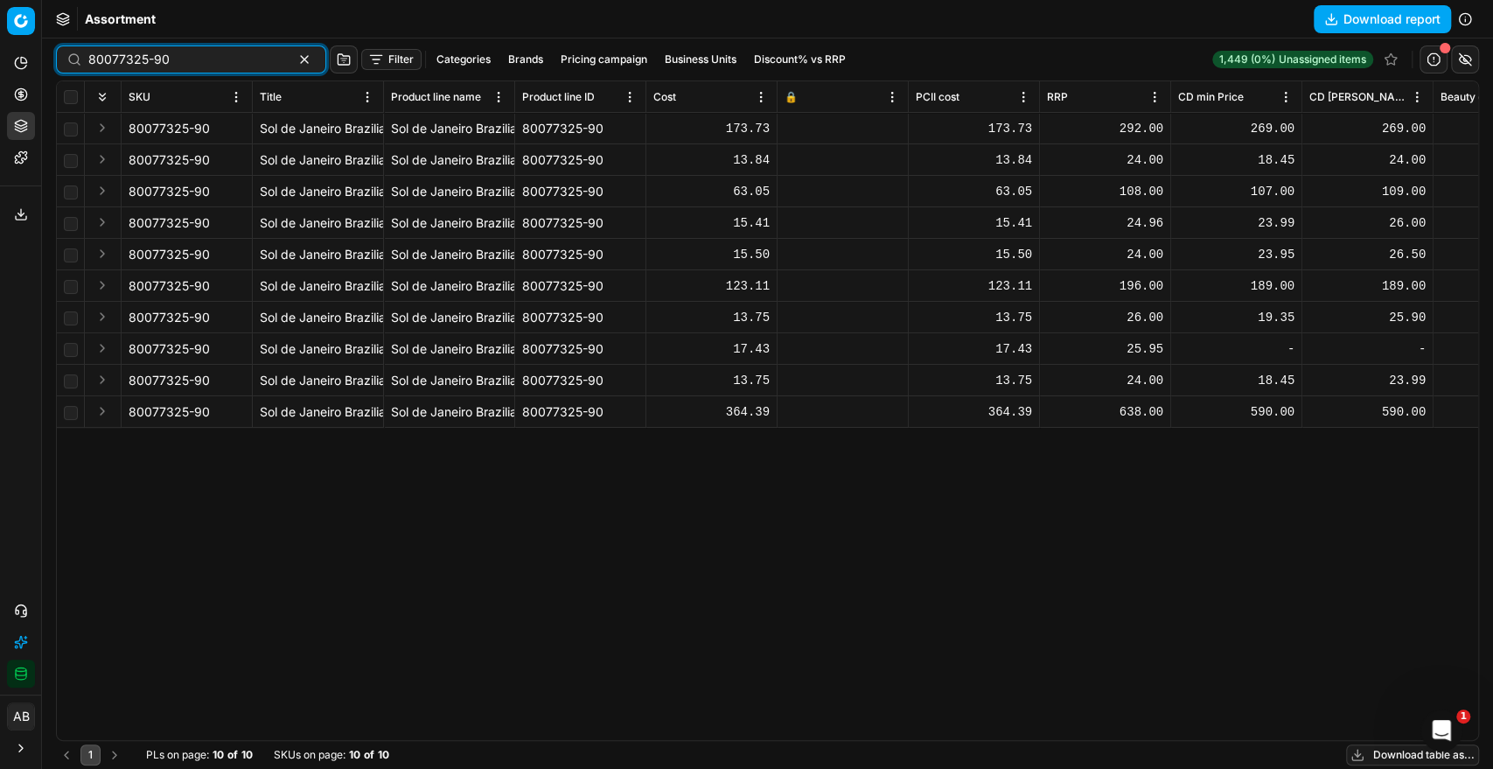
type input "80077325-90"
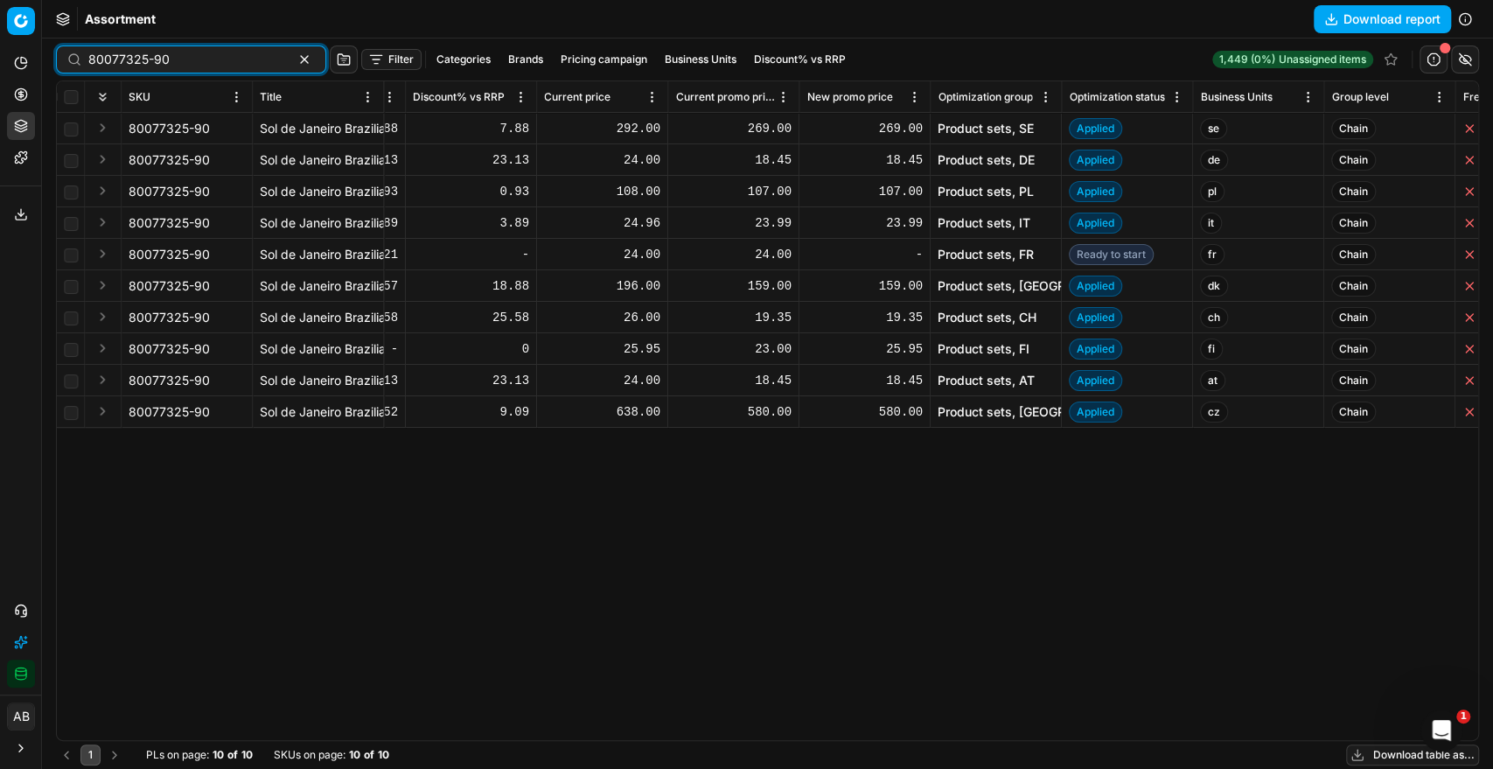
scroll to position [0, 1682]
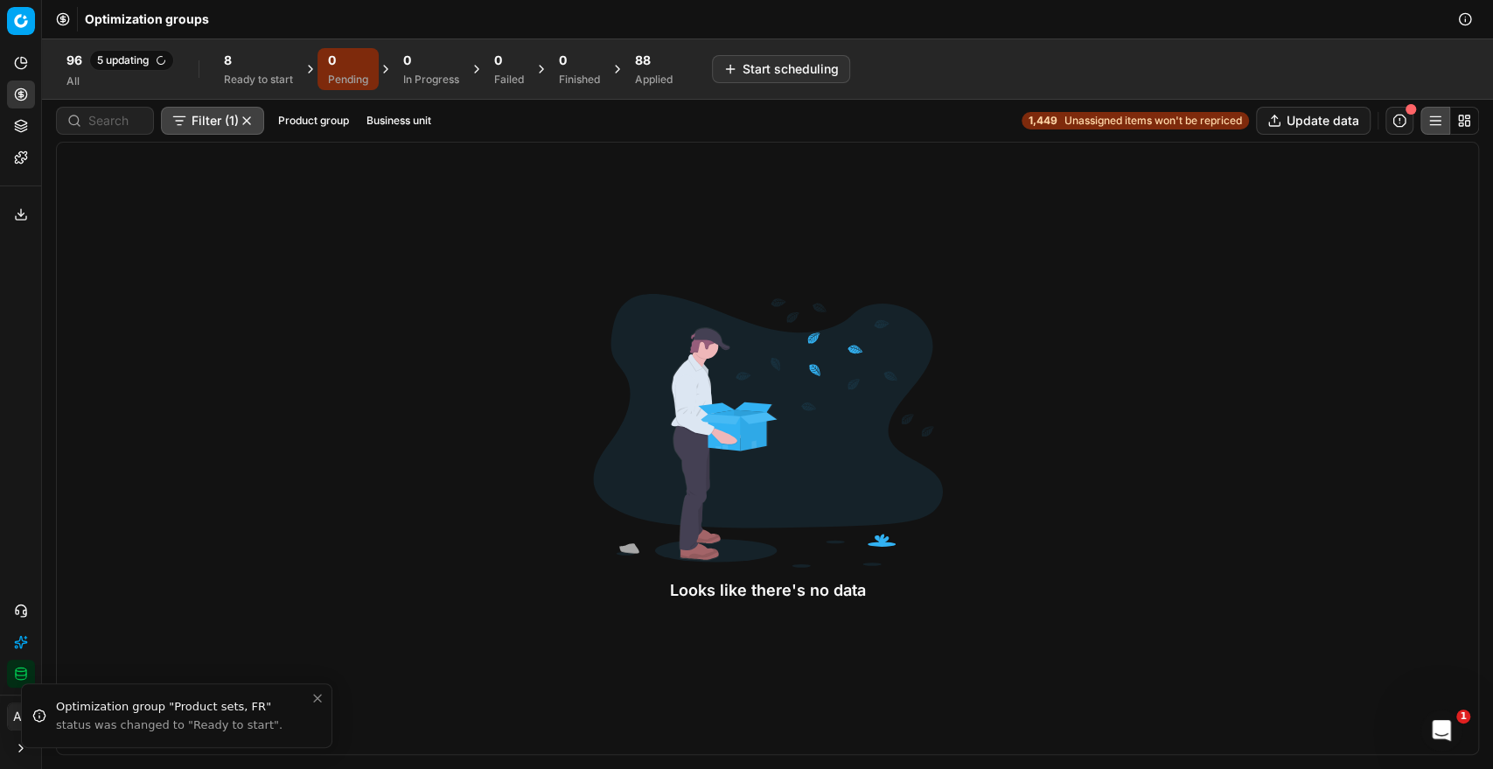
click at [252, 71] on div "8 Ready to start" at bounding box center [258, 69] width 69 height 35
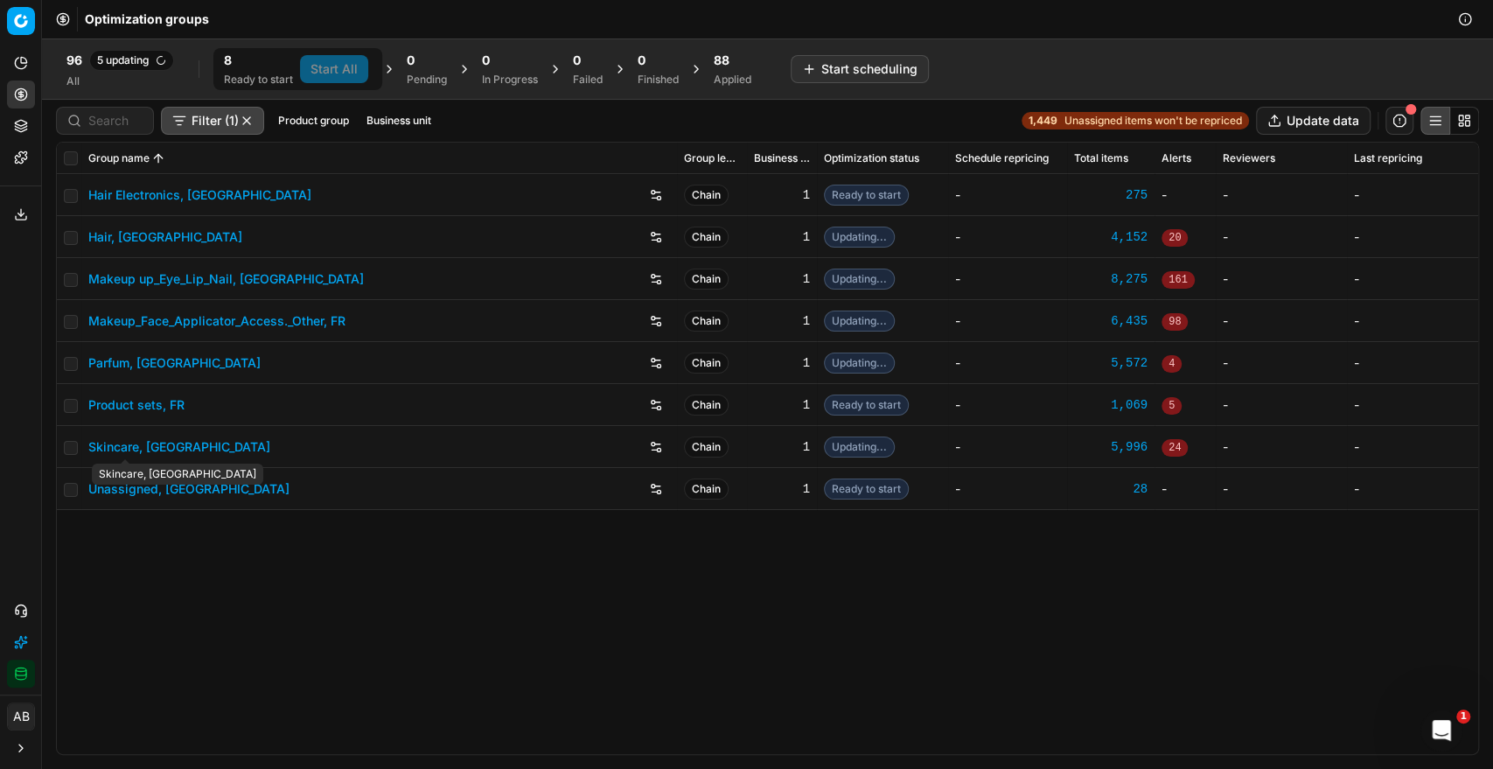
click at [130, 438] on link "Skincare, [GEOGRAPHIC_DATA]" at bounding box center [179, 446] width 182 height 17
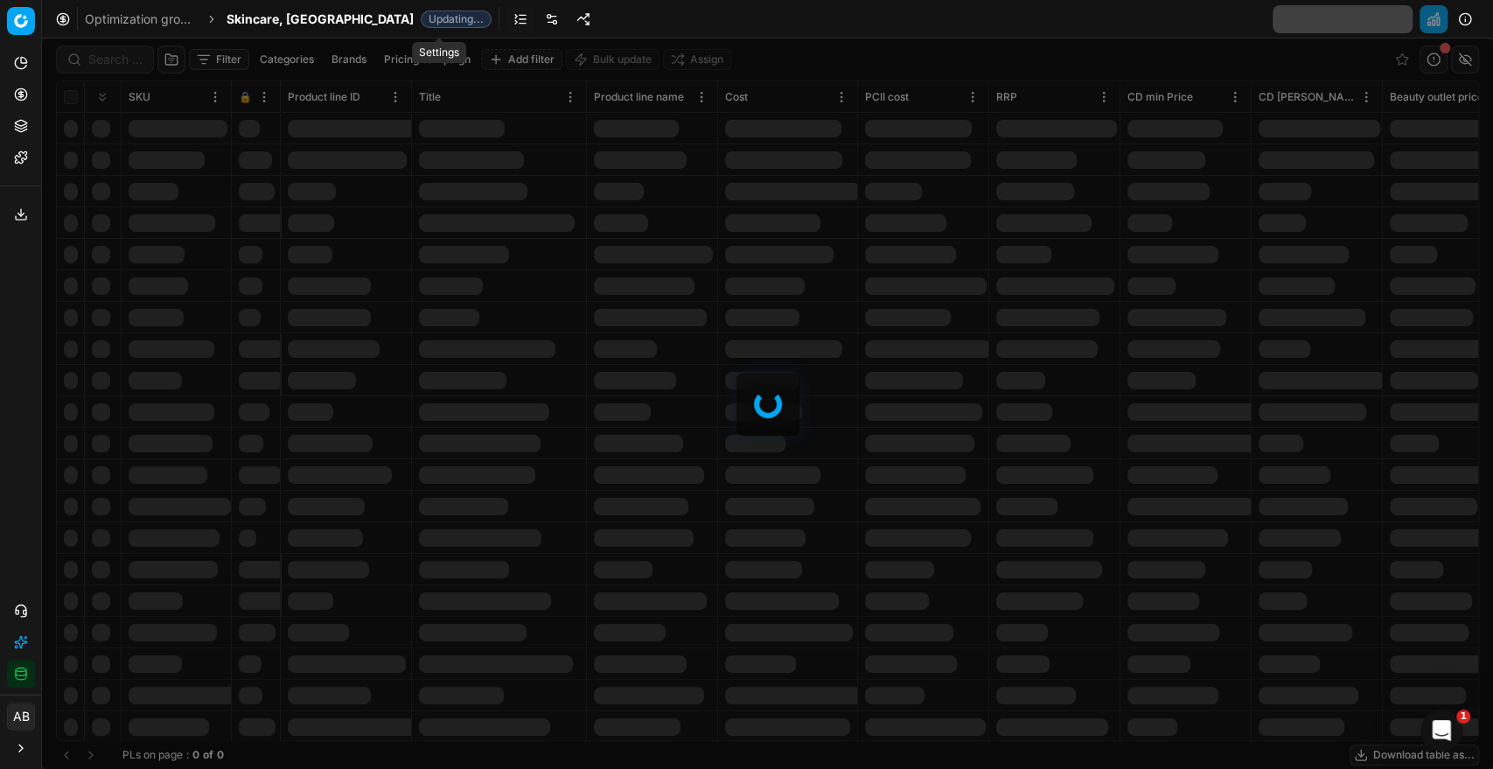
click at [538, 12] on link at bounding box center [552, 19] width 28 height 28
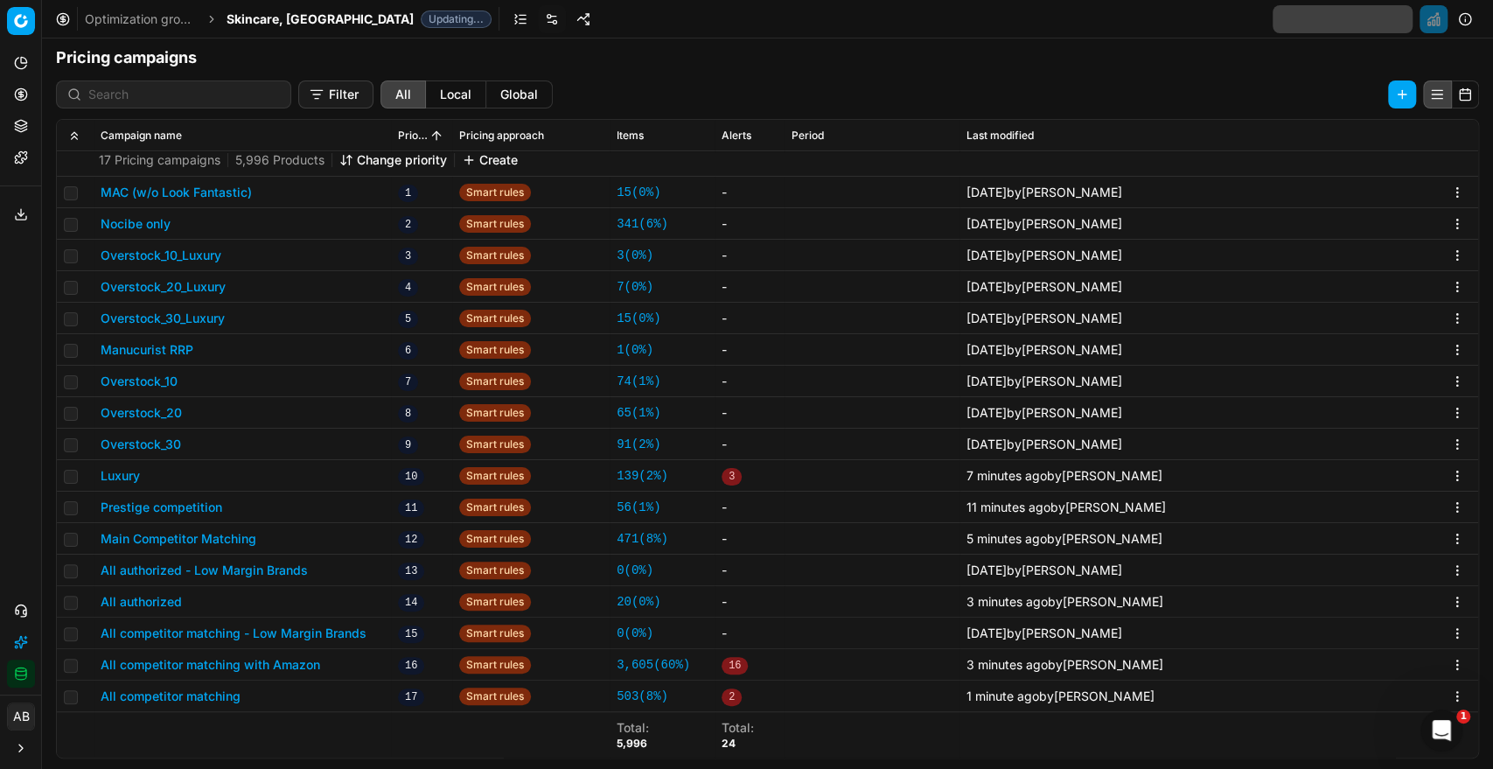
scroll to position [315, 0]
click at [125, 474] on button "Luxury" at bounding box center [120, 473] width 39 height 17
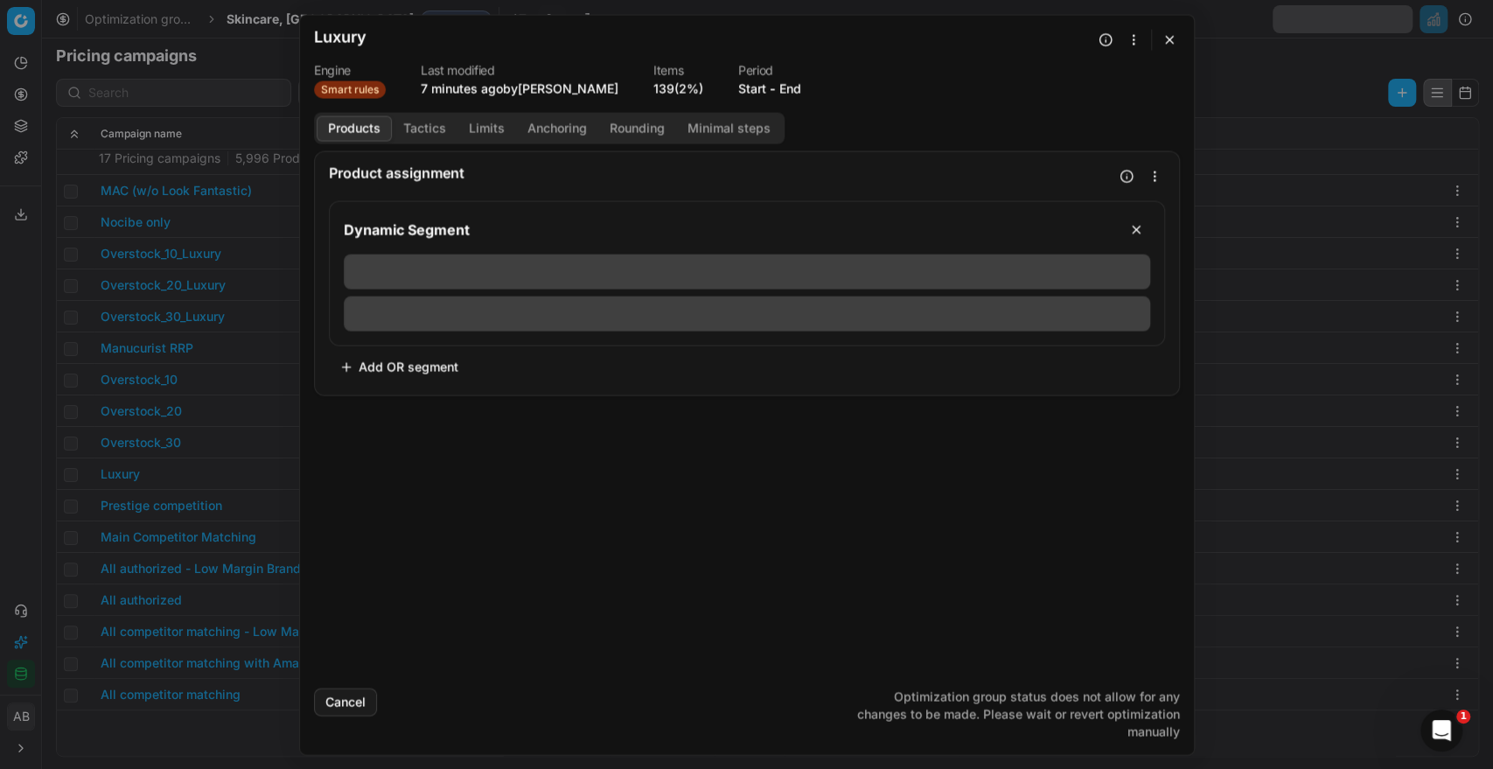
click at [413, 121] on button "Tactics" at bounding box center [425, 127] width 66 height 25
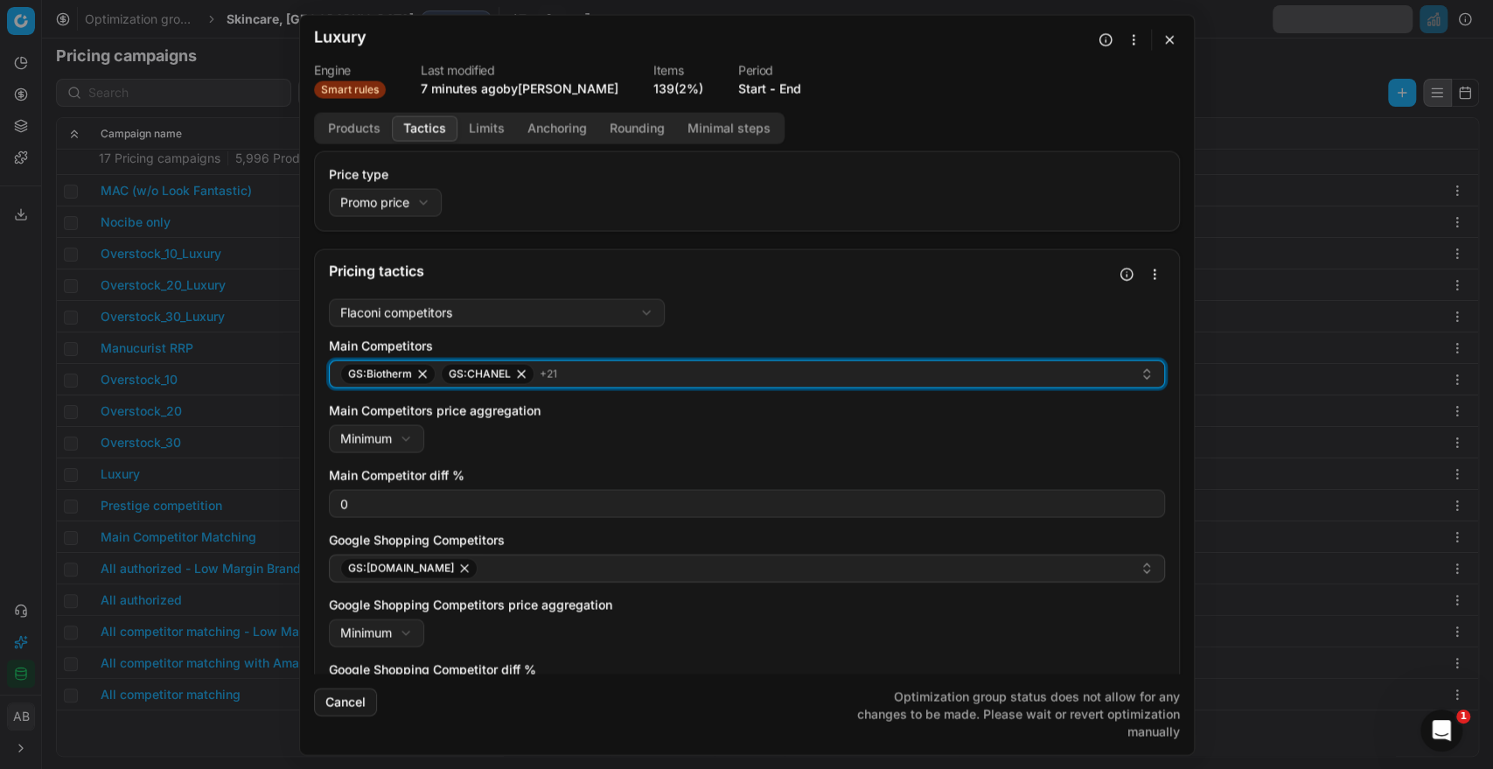
click at [687, 379] on div "GS:Biotherm GS:CHANEL + 21" at bounding box center [739, 373] width 799 height 21
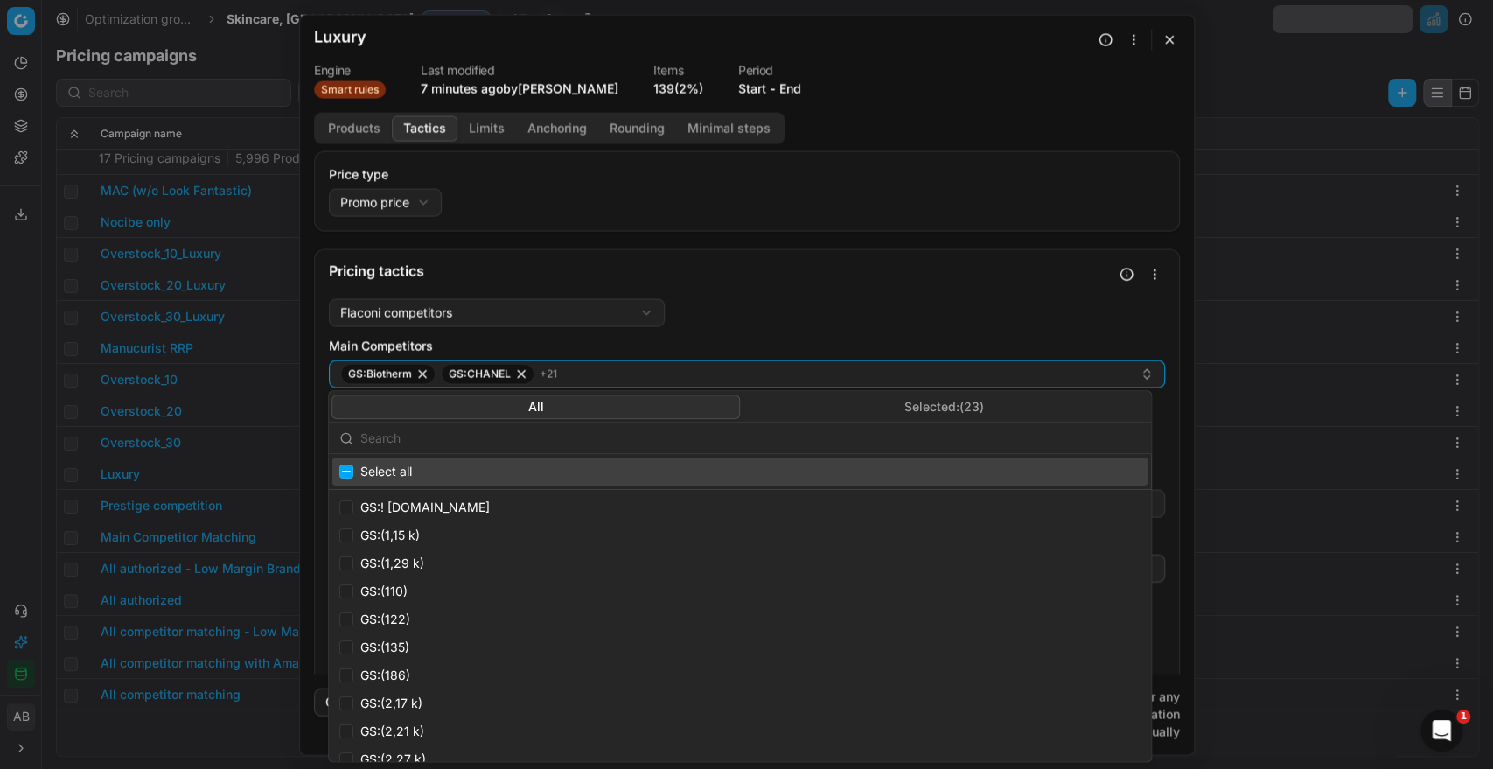
click at [968, 407] on button "Selected: ( 23 )" at bounding box center [944, 406] width 408 height 24
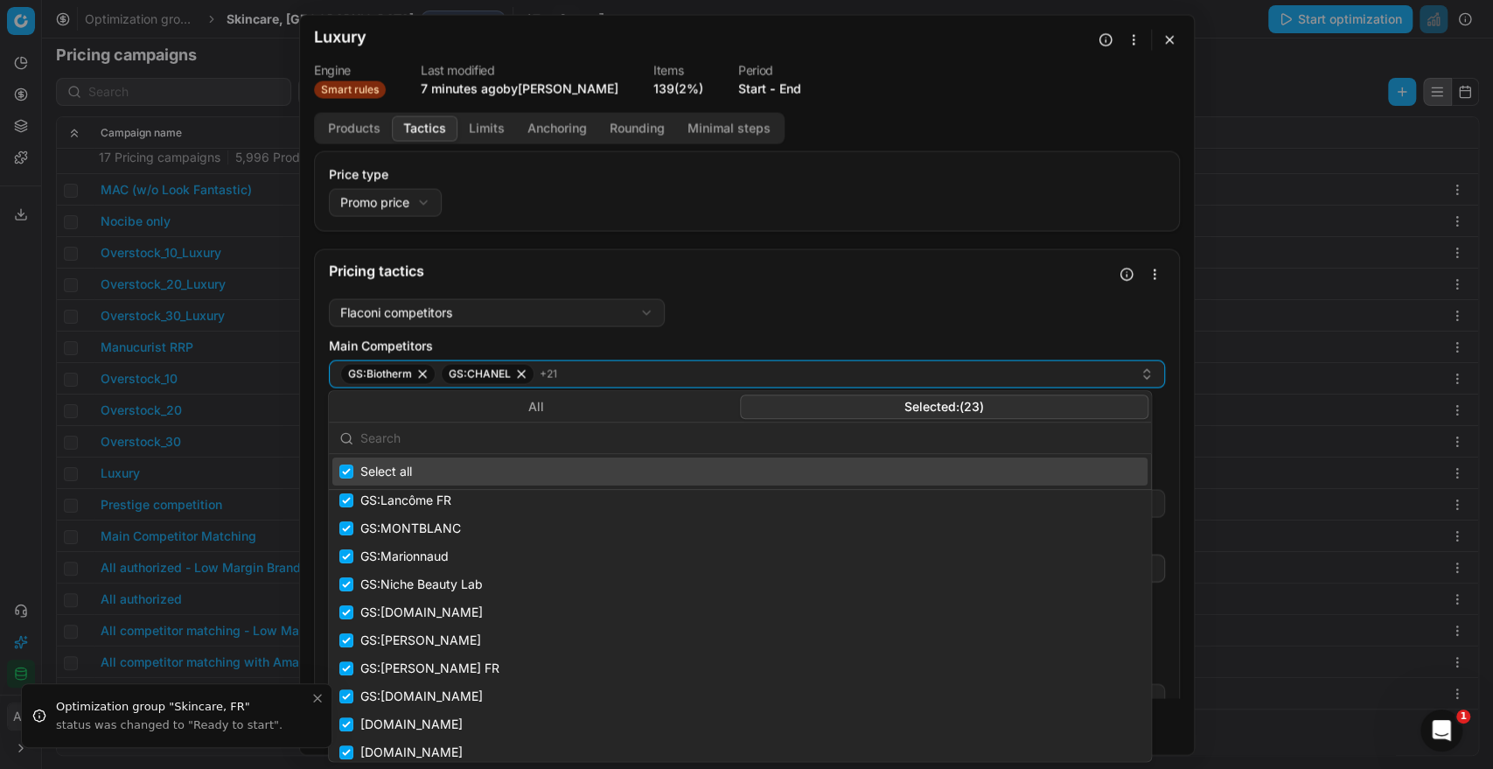
scroll to position [379, 0]
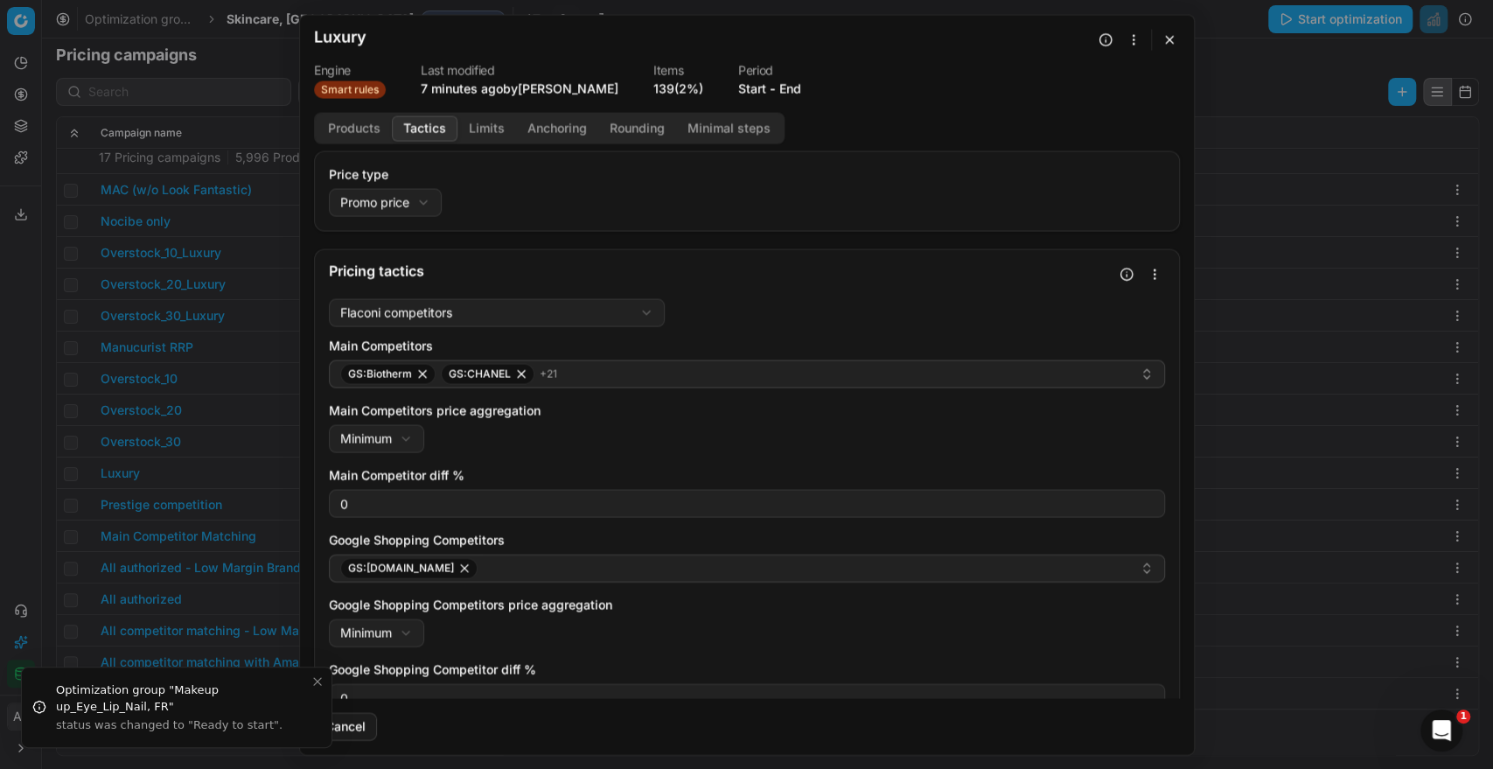
click at [1171, 40] on button "button" at bounding box center [1169, 39] width 21 height 21
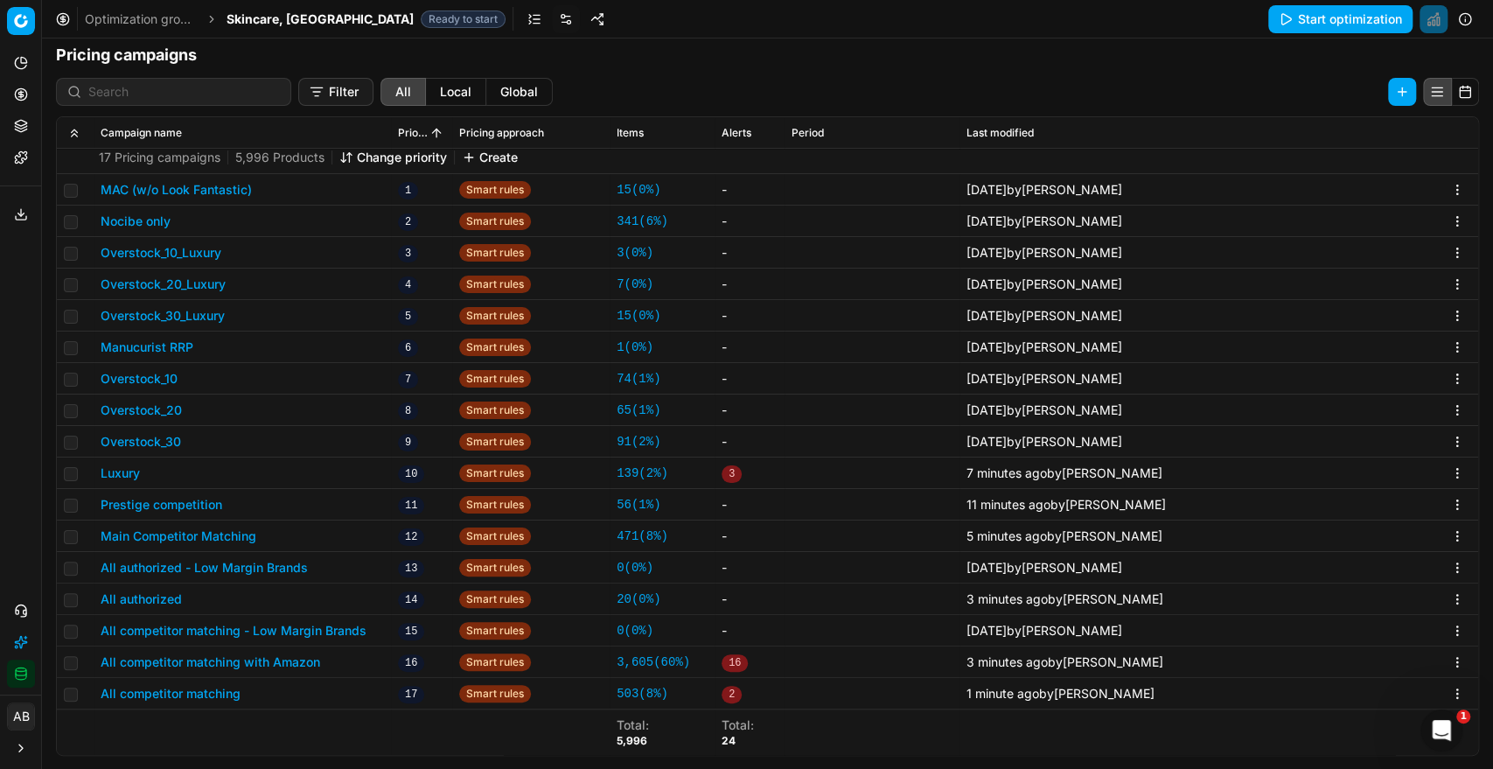
click at [192, 503] on button "Prestige competition" at bounding box center [162, 504] width 122 height 17
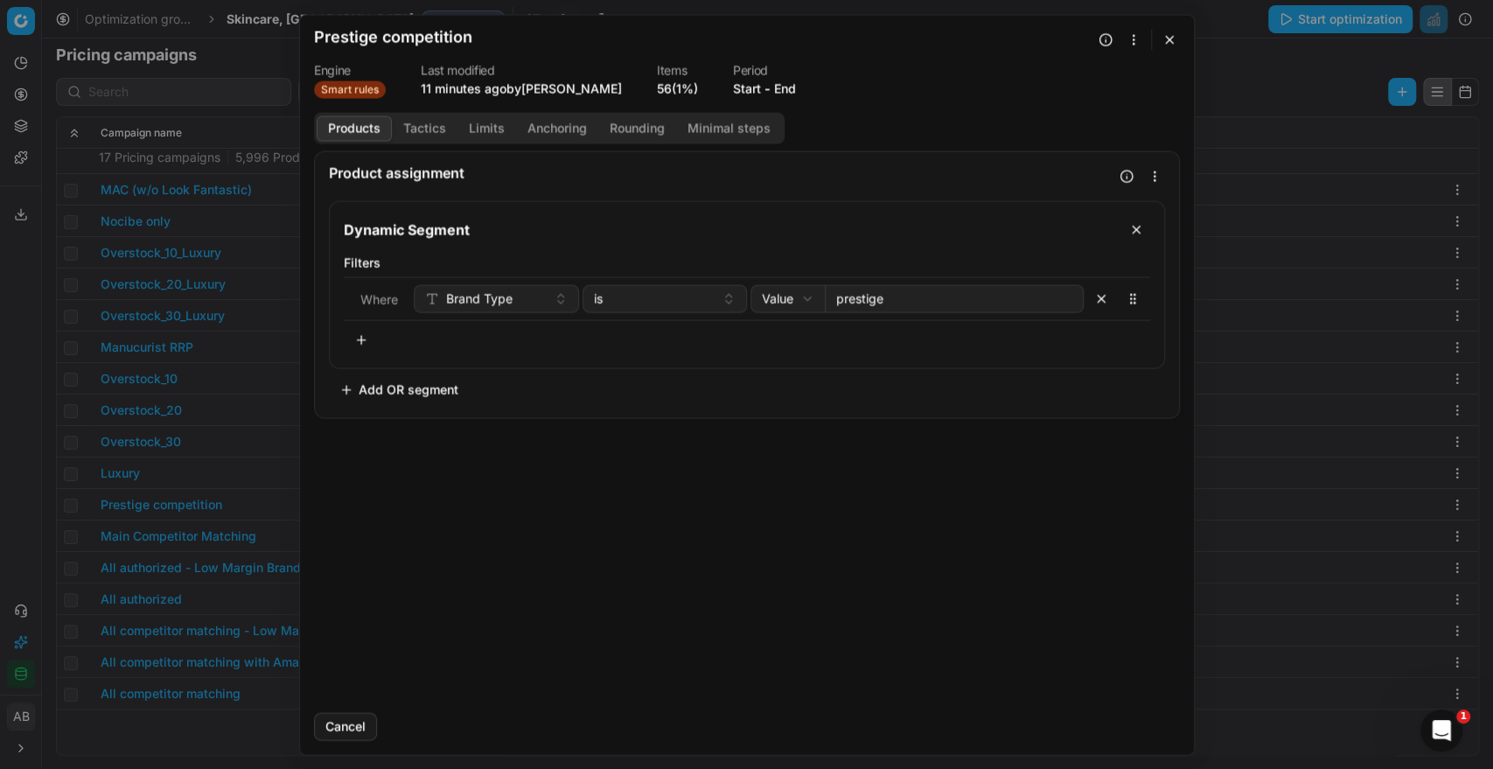
click at [424, 124] on button "Tactics" at bounding box center [425, 127] width 66 height 25
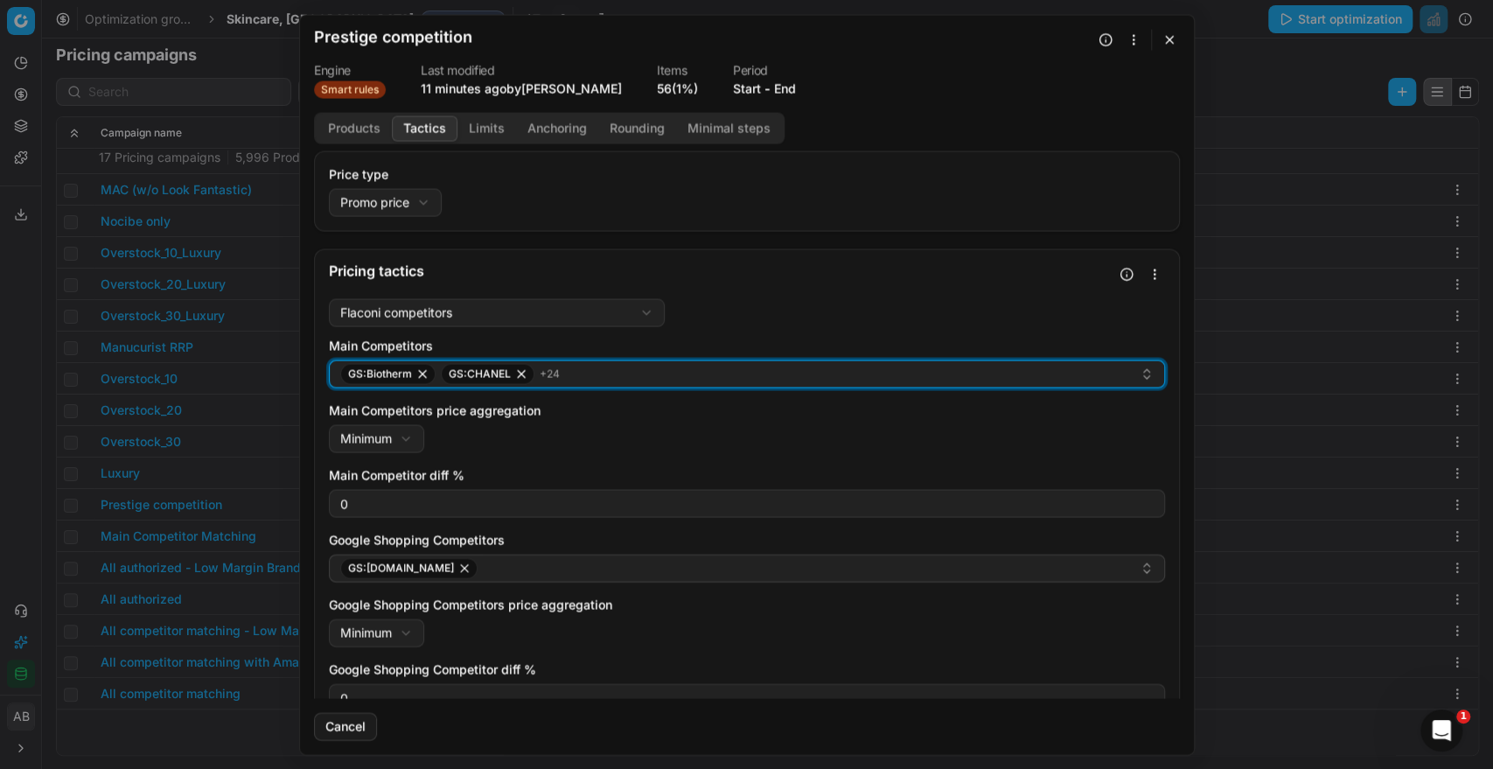
click at [1096, 372] on div "GS:Biotherm GS:CHANEL + 24" at bounding box center [739, 373] width 799 height 21
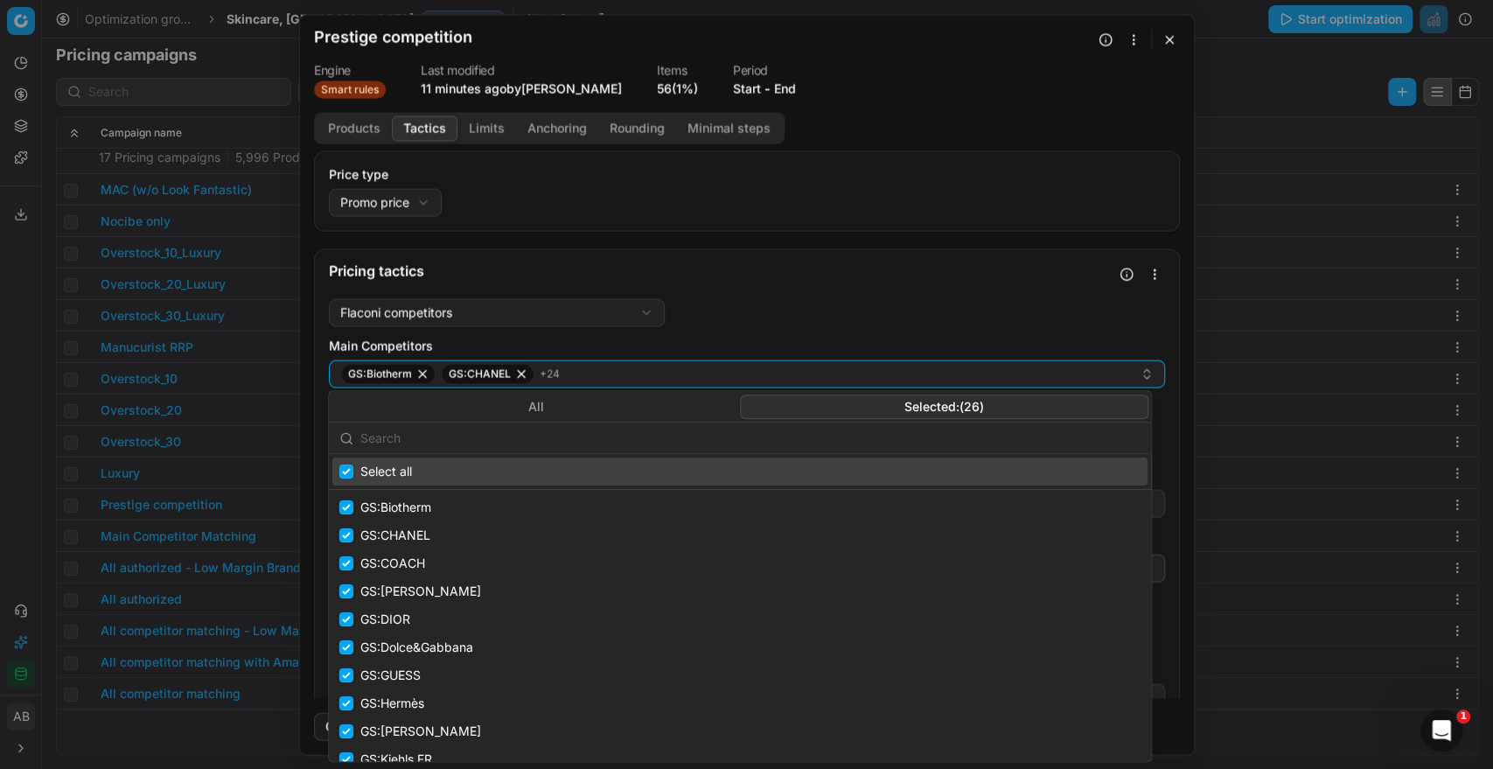
click at [1006, 411] on button "Selected: ( 26 )" at bounding box center [944, 406] width 408 height 24
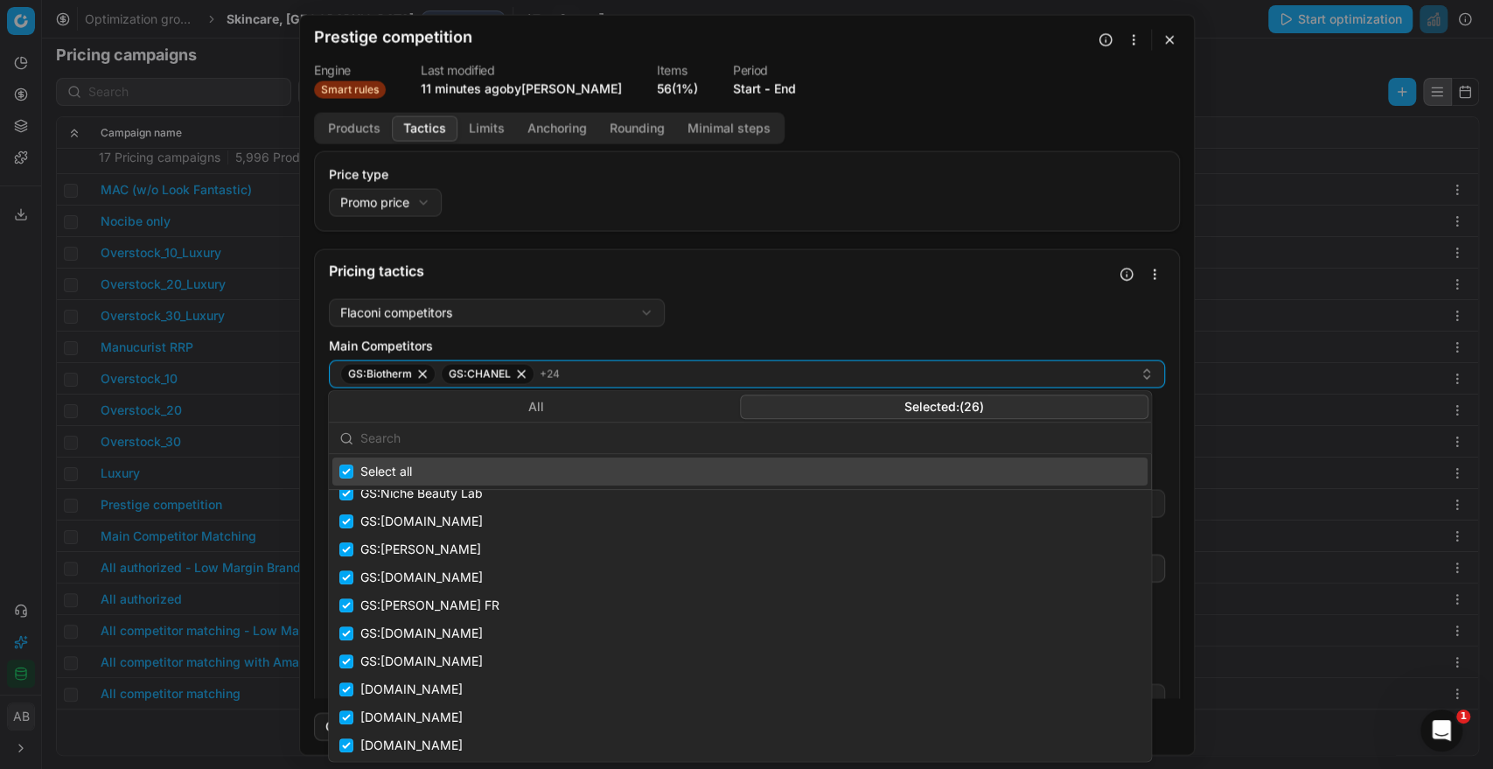
scroll to position [463, 0]
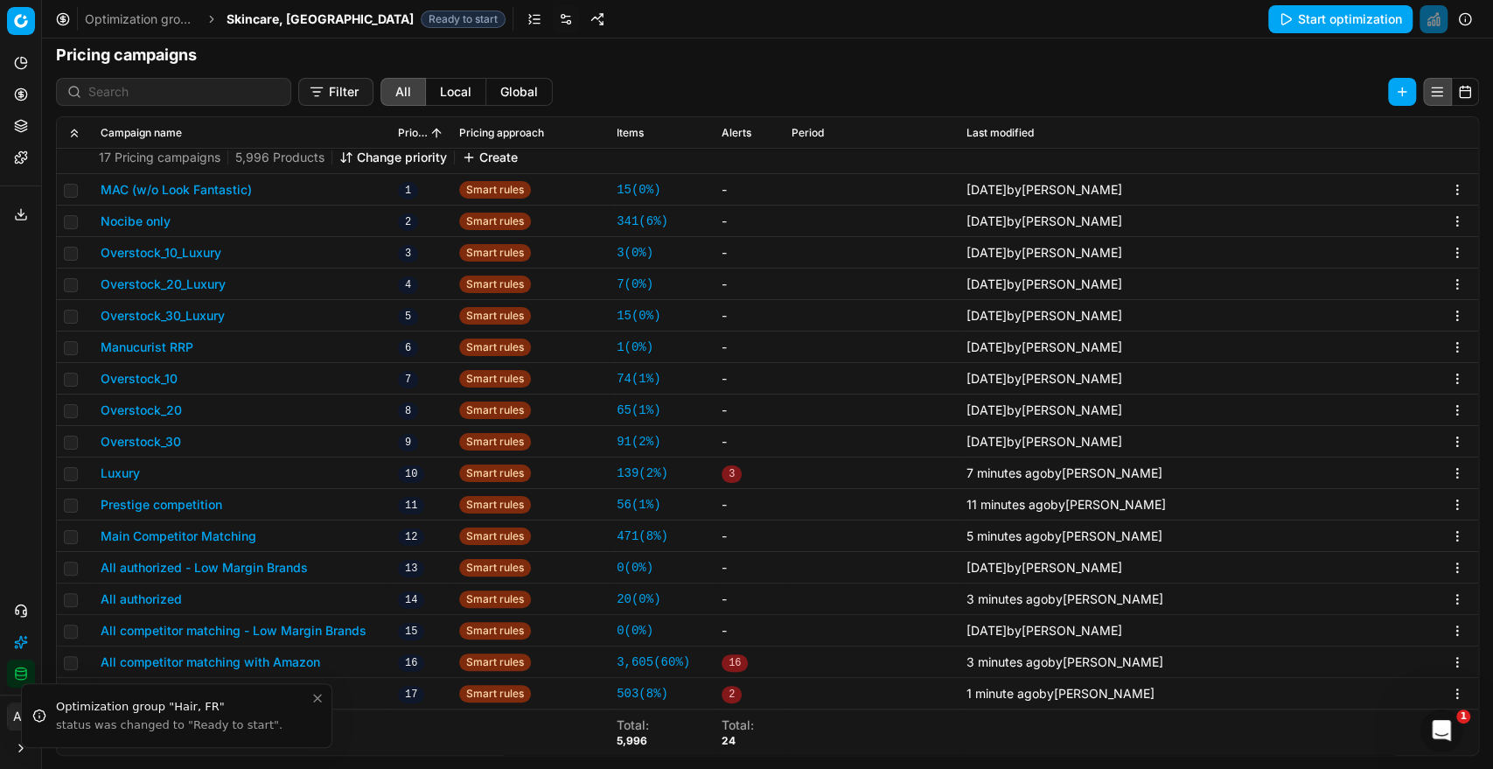
click at [231, 539] on button "Main Competitor Matching" at bounding box center [179, 535] width 156 height 17
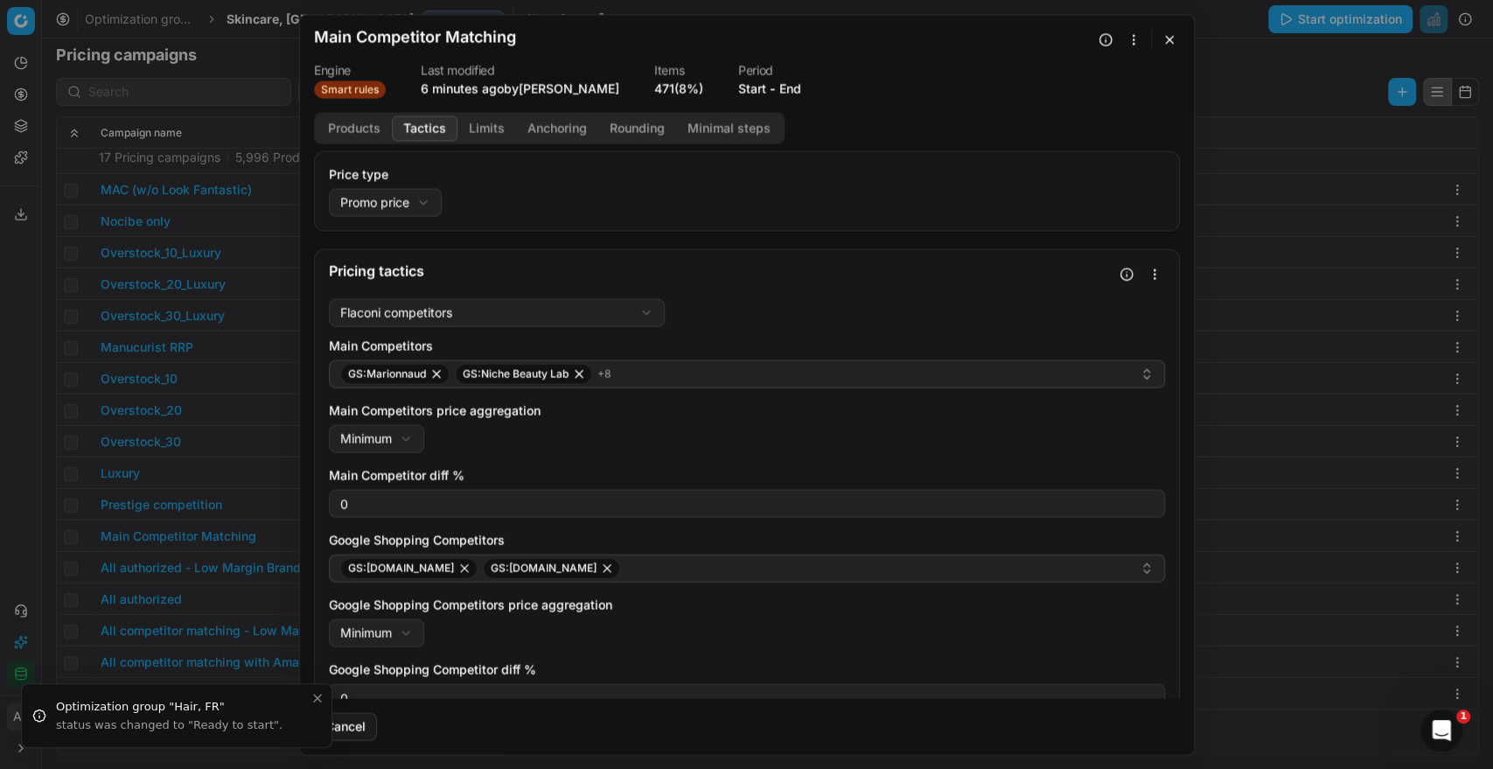
click at [428, 117] on button "Tactics" at bounding box center [425, 127] width 66 height 25
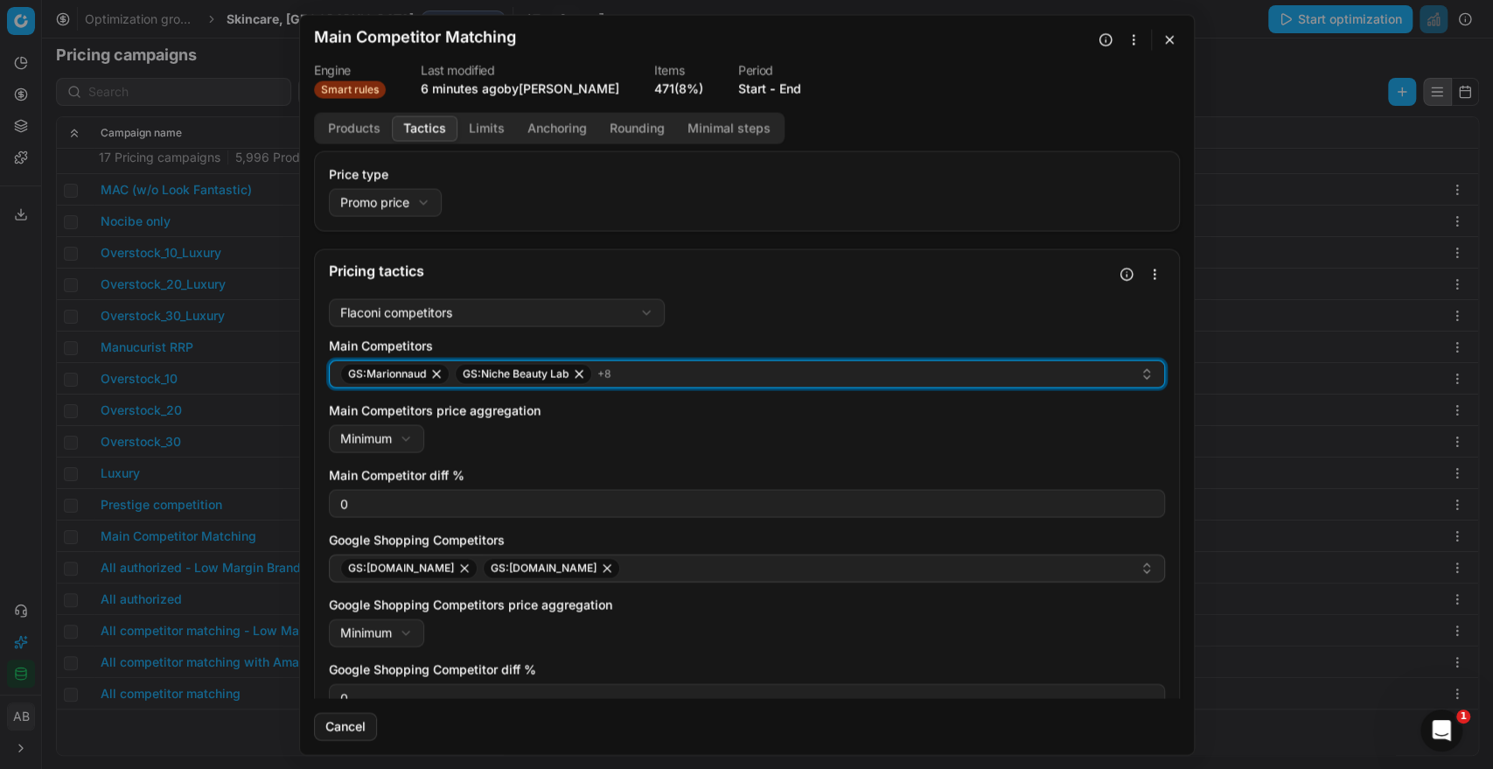
click at [1023, 369] on div "GS:Marionnaud GS:Niche Beauty Lab + 8" at bounding box center [739, 373] width 799 height 21
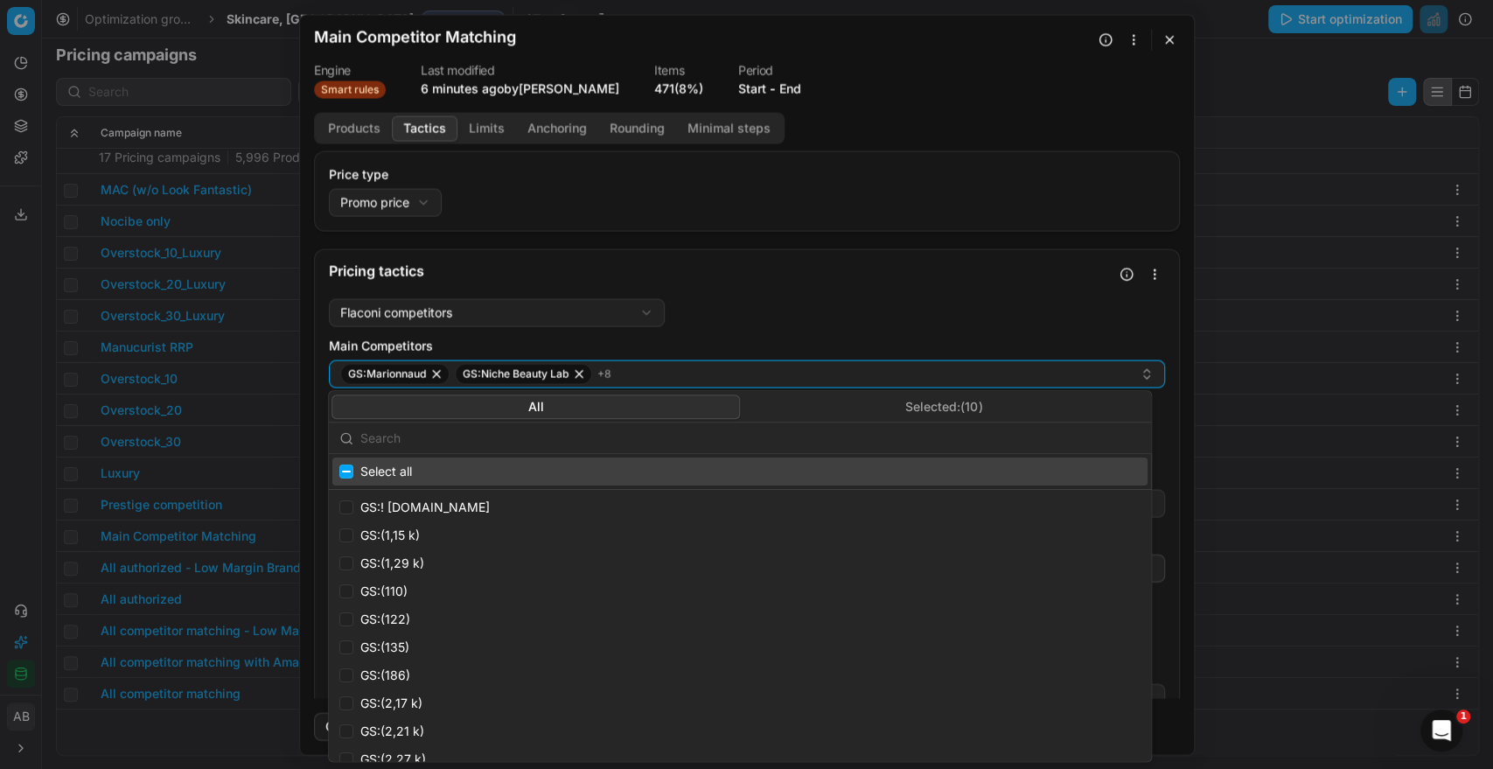
click at [962, 405] on button "Selected: ( 10 )" at bounding box center [944, 406] width 408 height 24
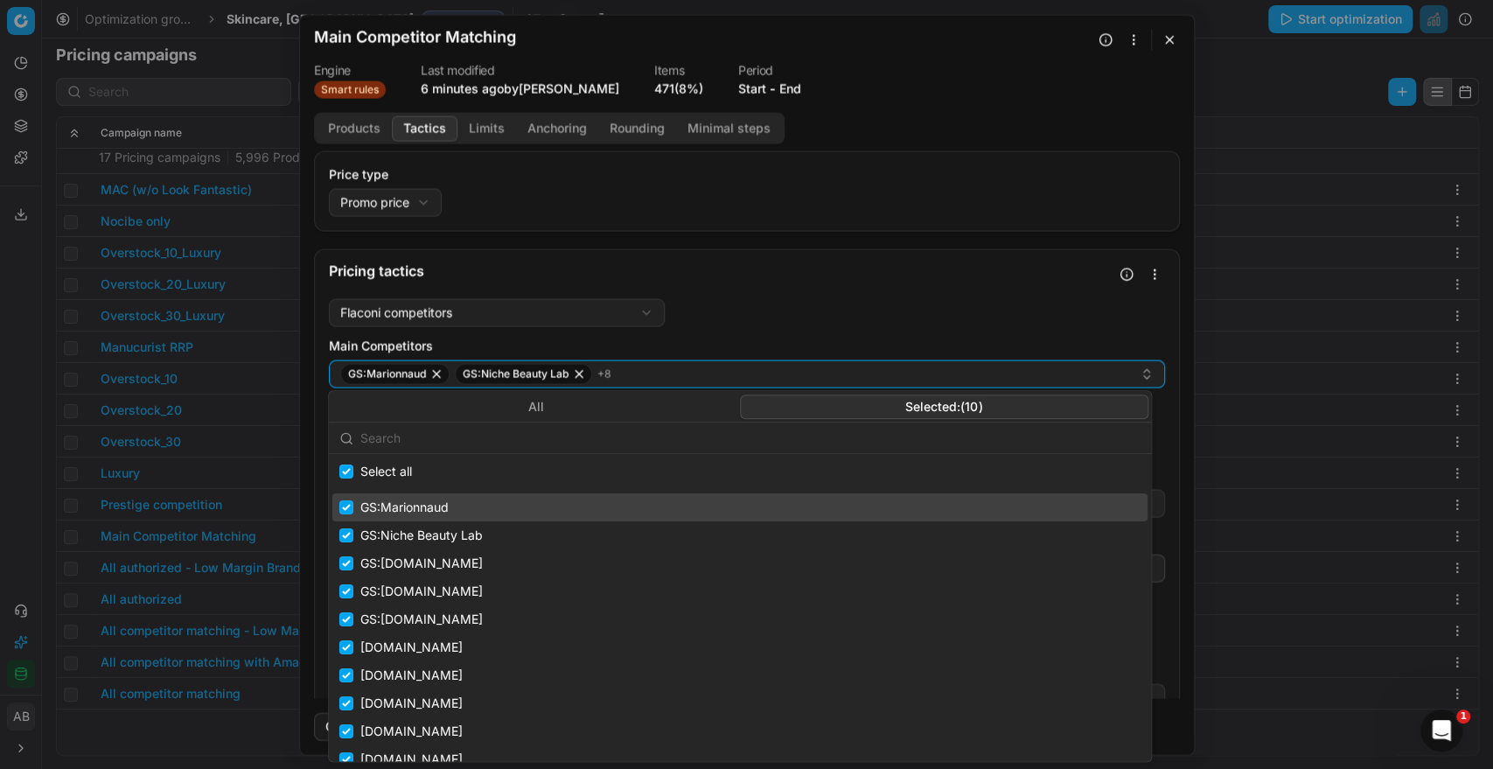
scroll to position [15, 0]
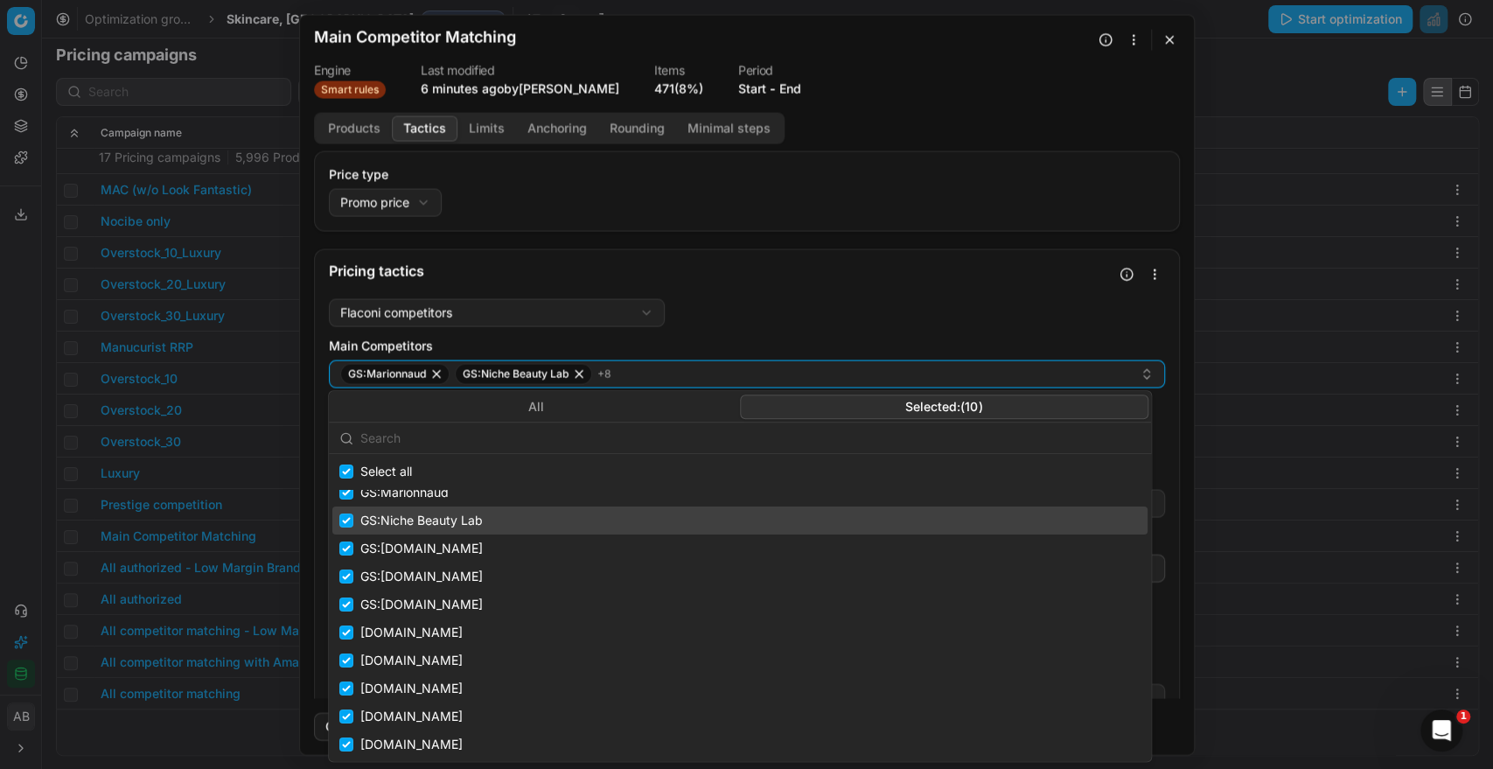
click at [9, 438] on div "We are saving PC settings. Please wait, it should take a few minutes Main Compe…" at bounding box center [746, 384] width 1493 height 769
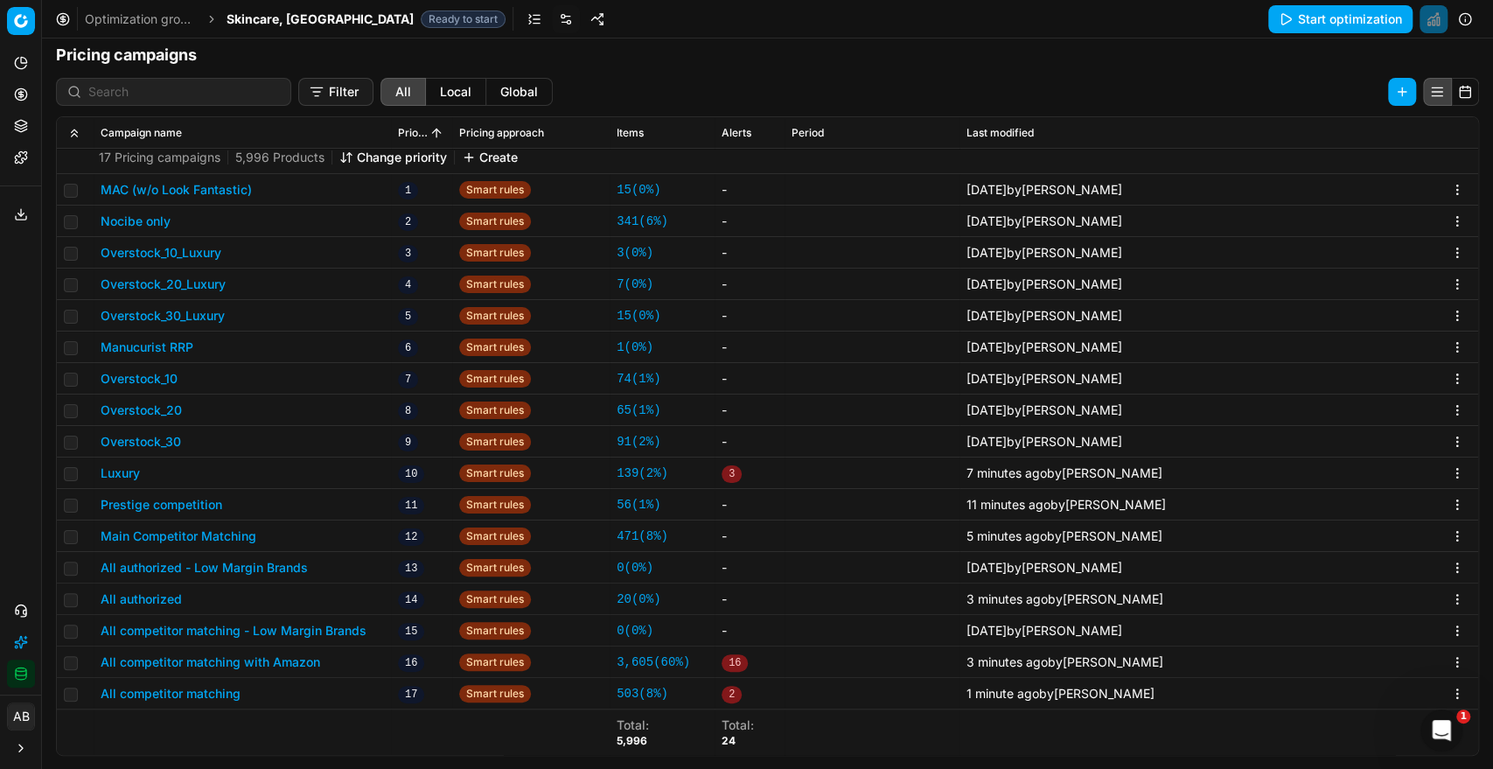
click at [164, 600] on button "All authorized" at bounding box center [141, 598] width 81 height 17
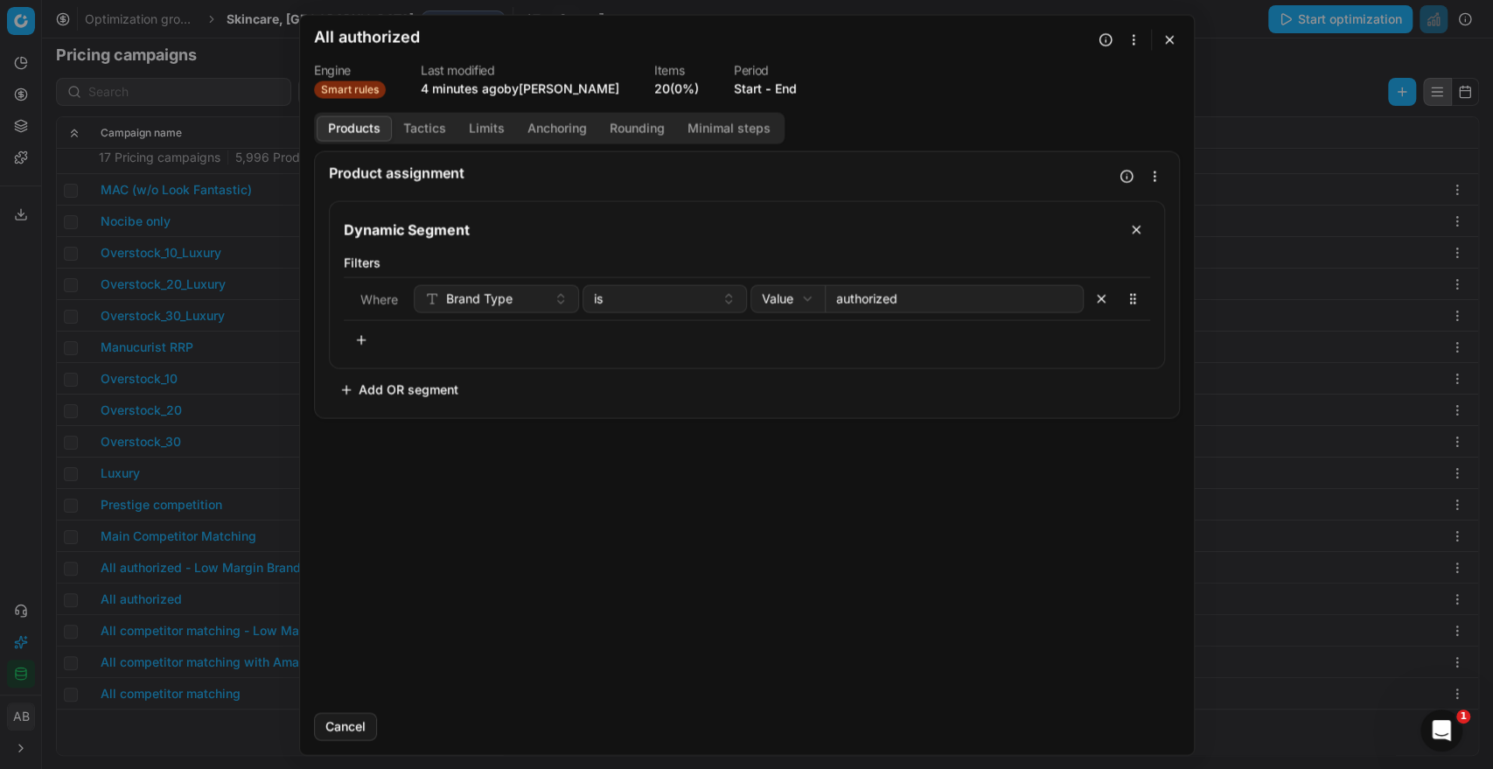
click at [423, 119] on button "Tactics" at bounding box center [425, 127] width 66 height 25
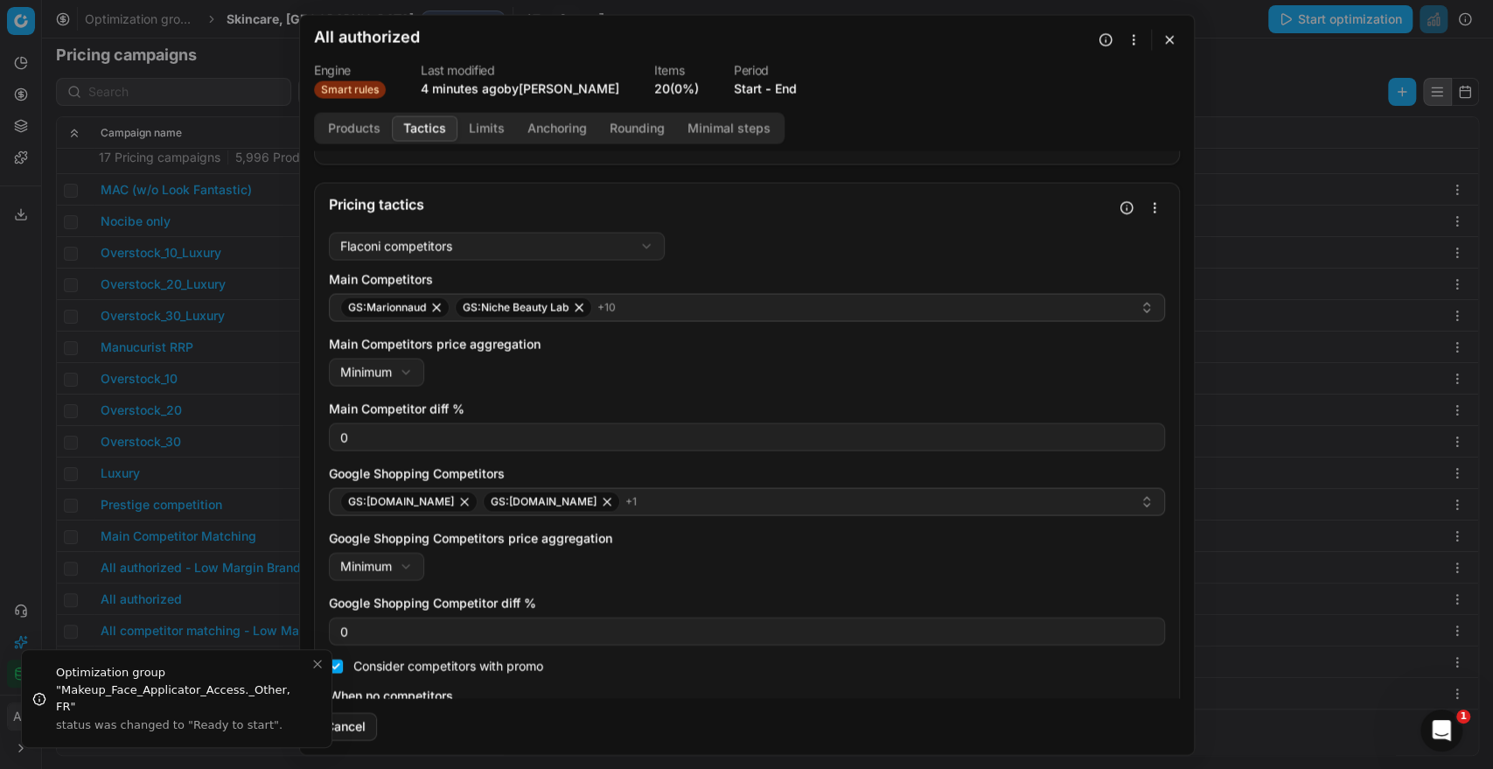
scroll to position [119, 0]
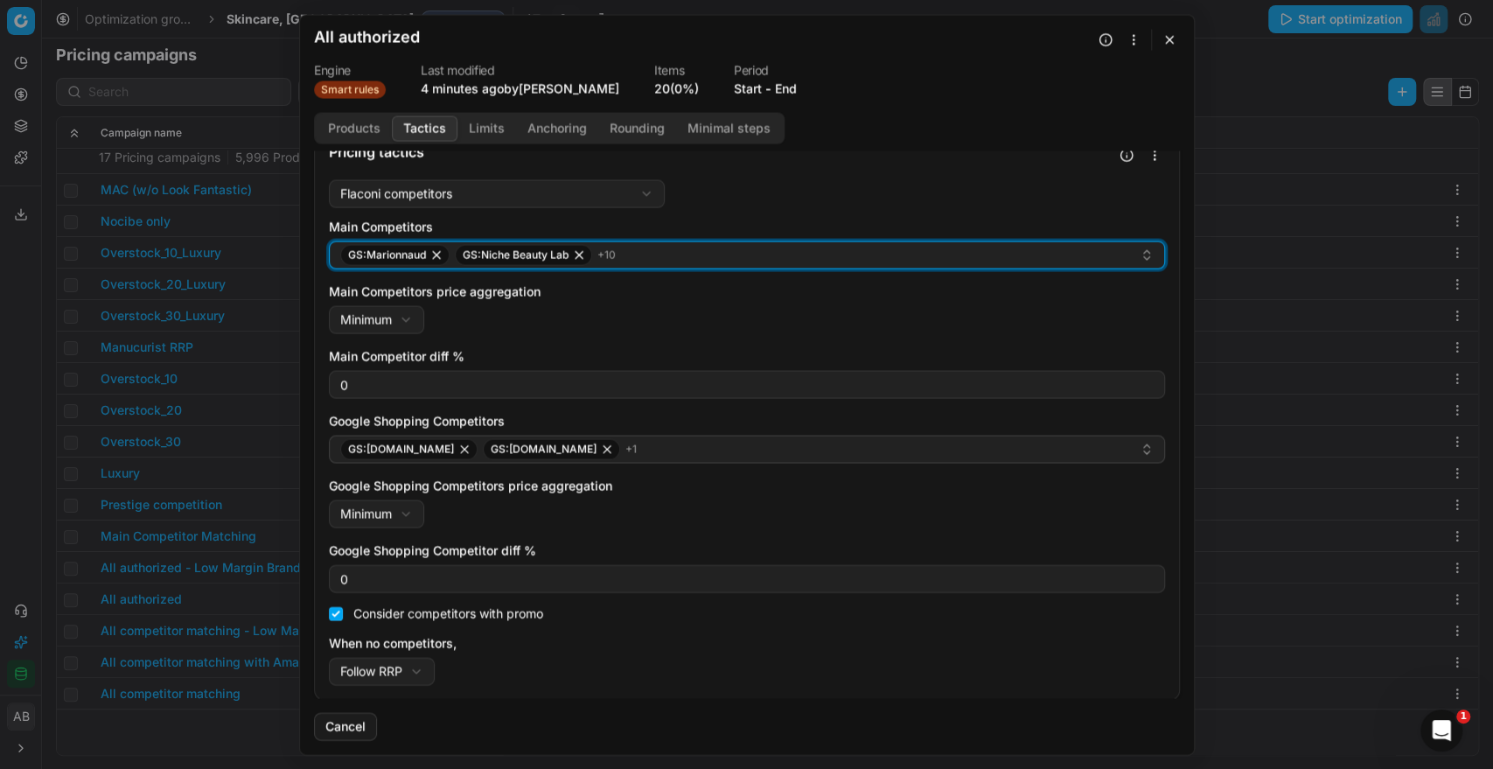
click at [696, 261] on div "GS:Marionnaud GS:Niche Beauty Lab + 10" at bounding box center [739, 254] width 799 height 21
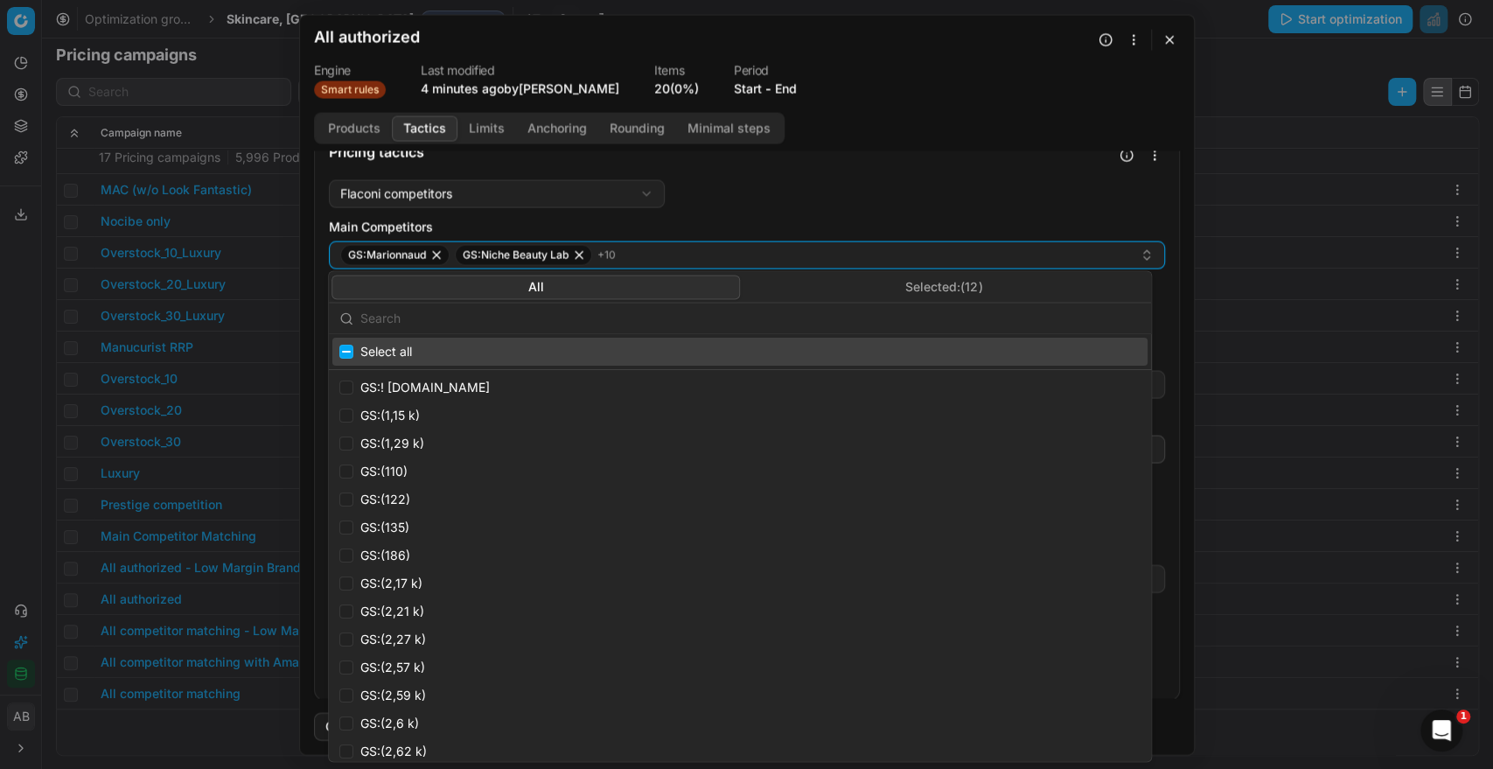
click at [865, 284] on button "Selected: ( 12 )" at bounding box center [944, 287] width 408 height 24
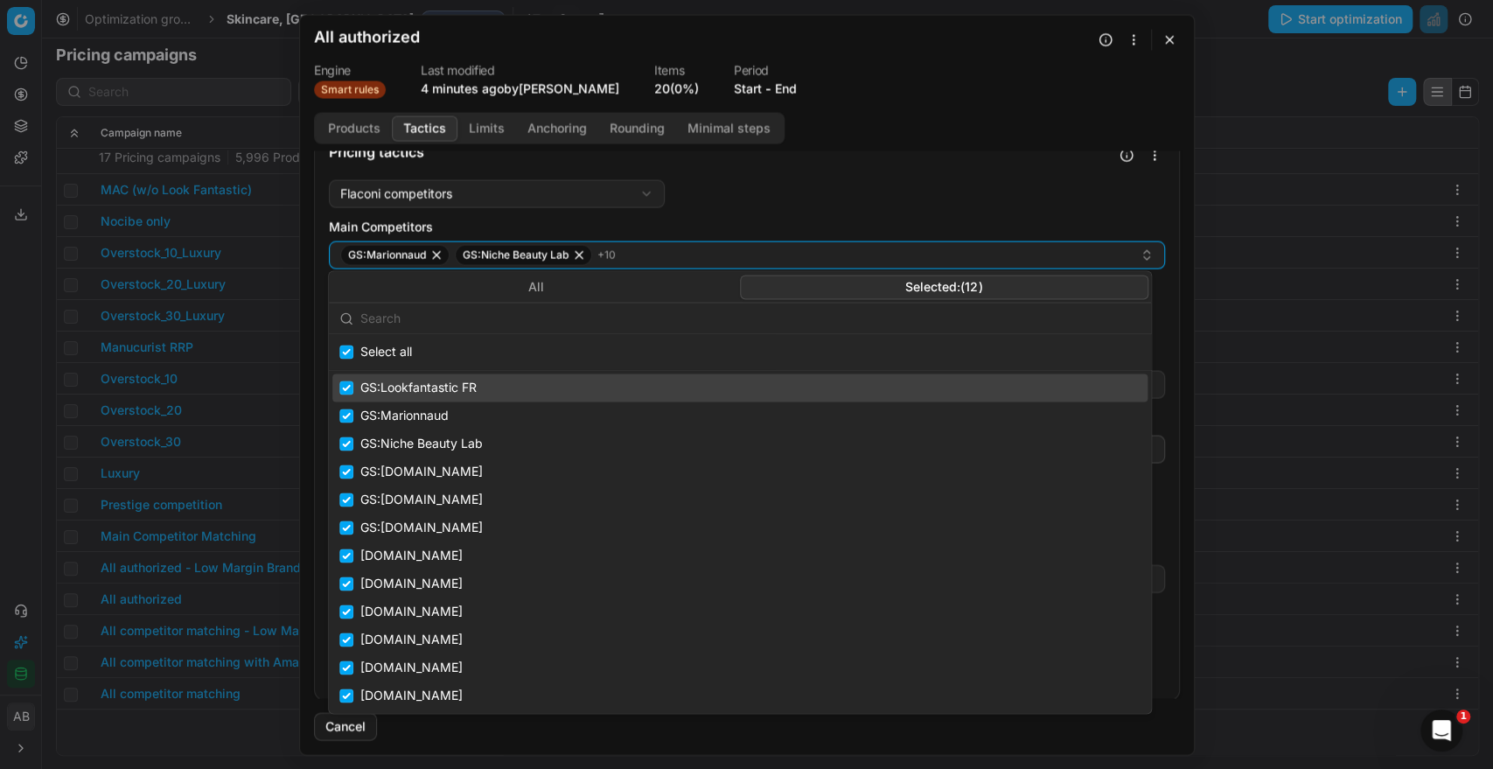
click at [10, 379] on div "We are saving PC settings. Please wait, it should take a few minutes All author…" at bounding box center [746, 384] width 1493 height 769
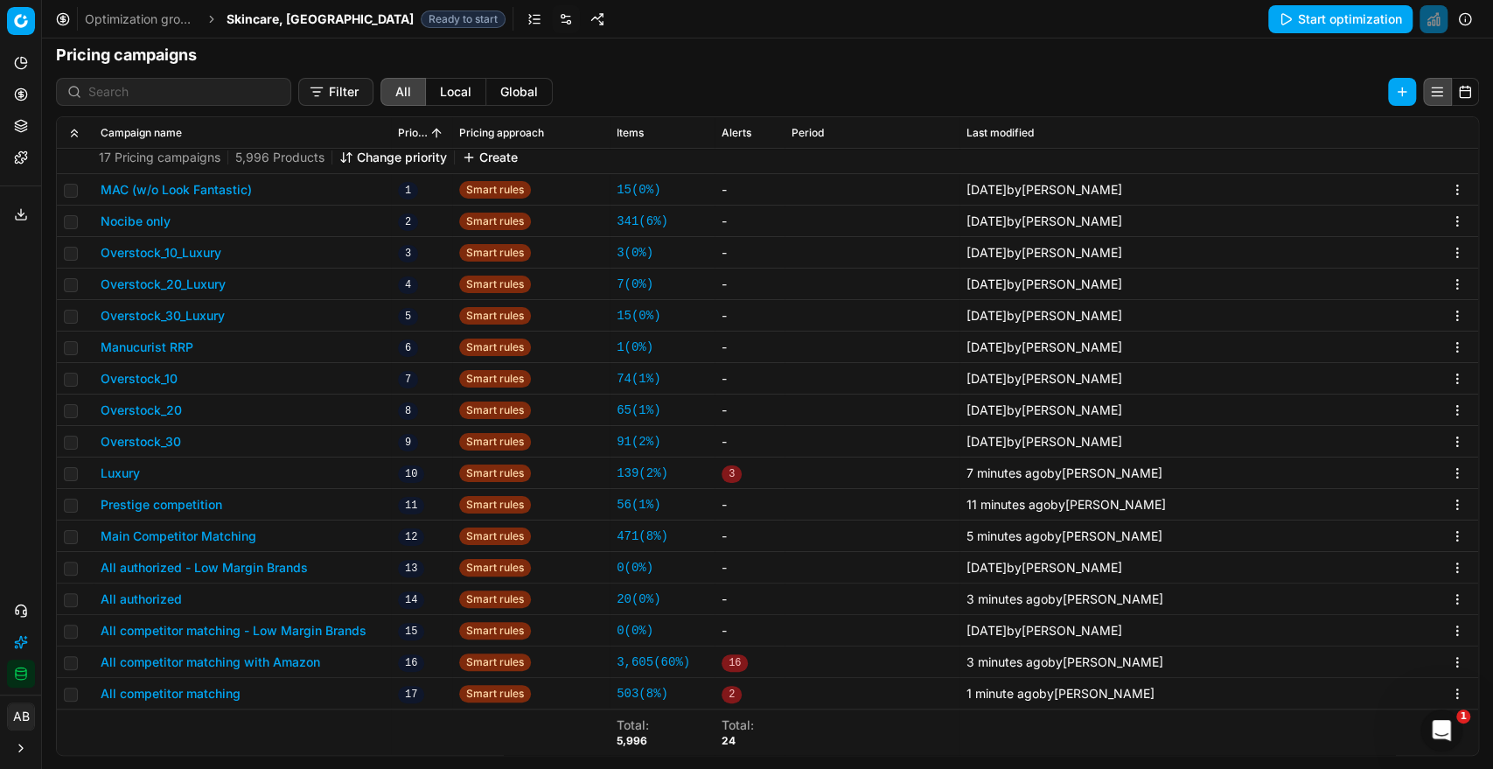
click at [295, 662] on button "All competitor matching with Amazon" at bounding box center [210, 661] width 219 height 17
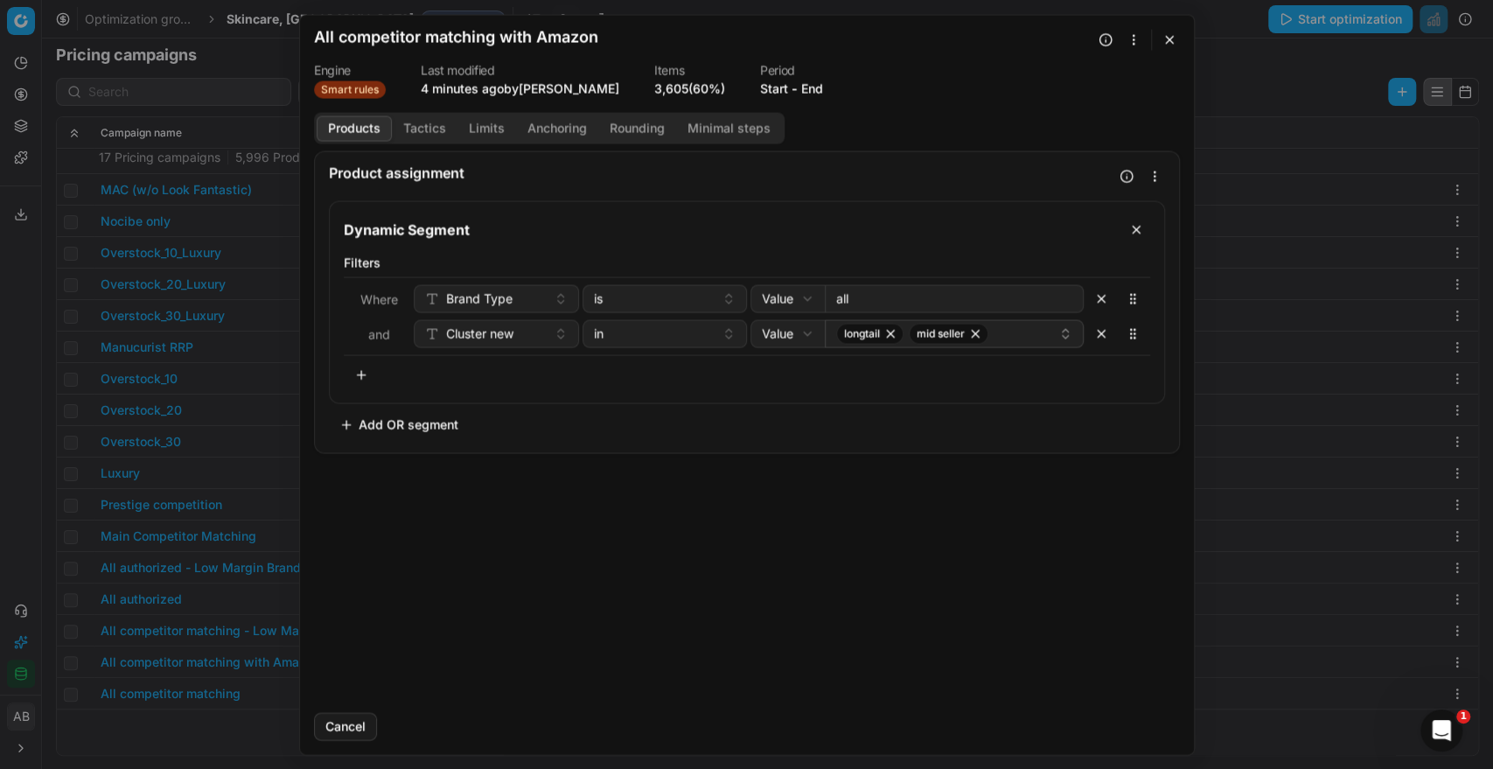
click at [440, 121] on button "Tactics" at bounding box center [425, 127] width 66 height 25
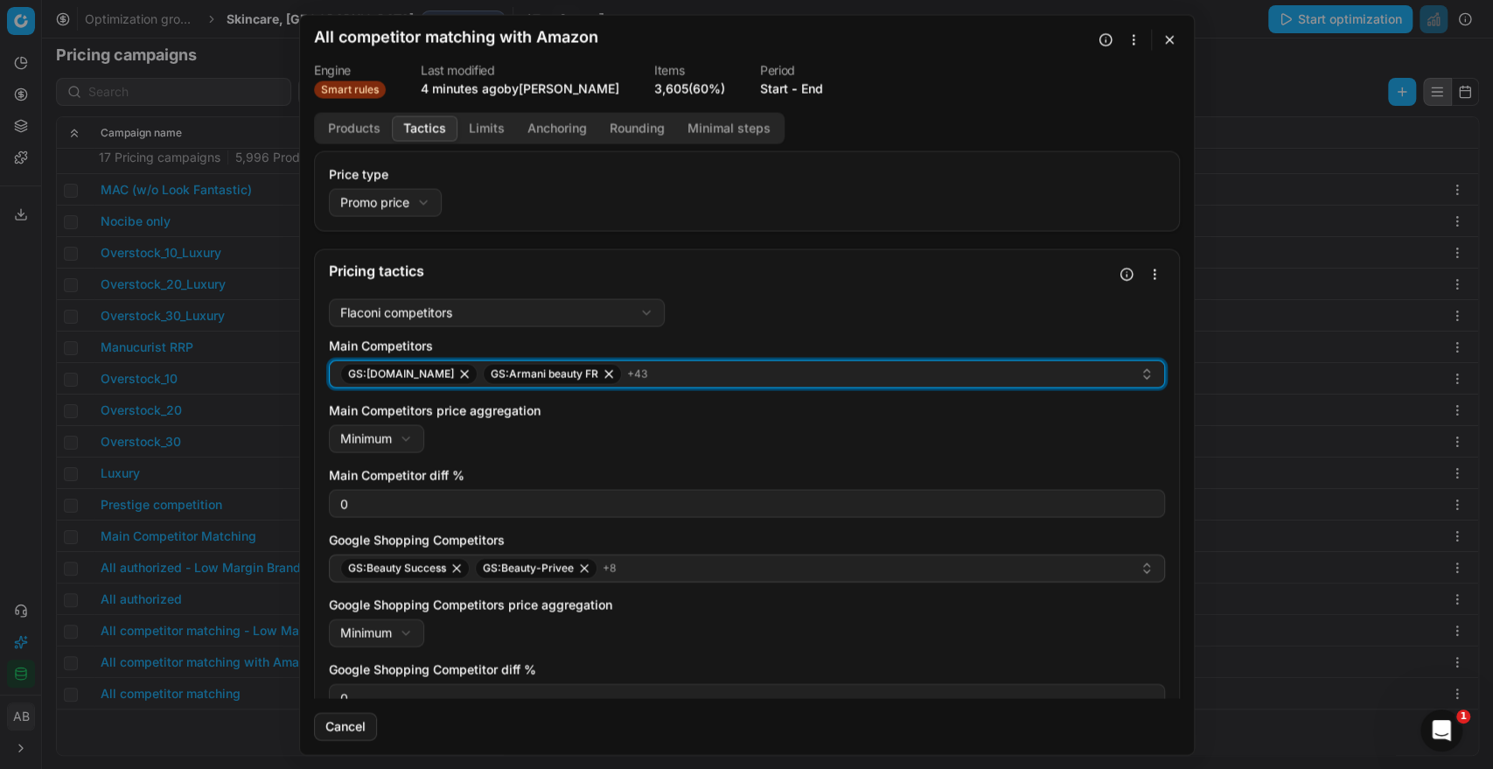
click at [1075, 367] on div "GS:Amazon.fr GS:Armani beauty FR + 43" at bounding box center [739, 373] width 799 height 21
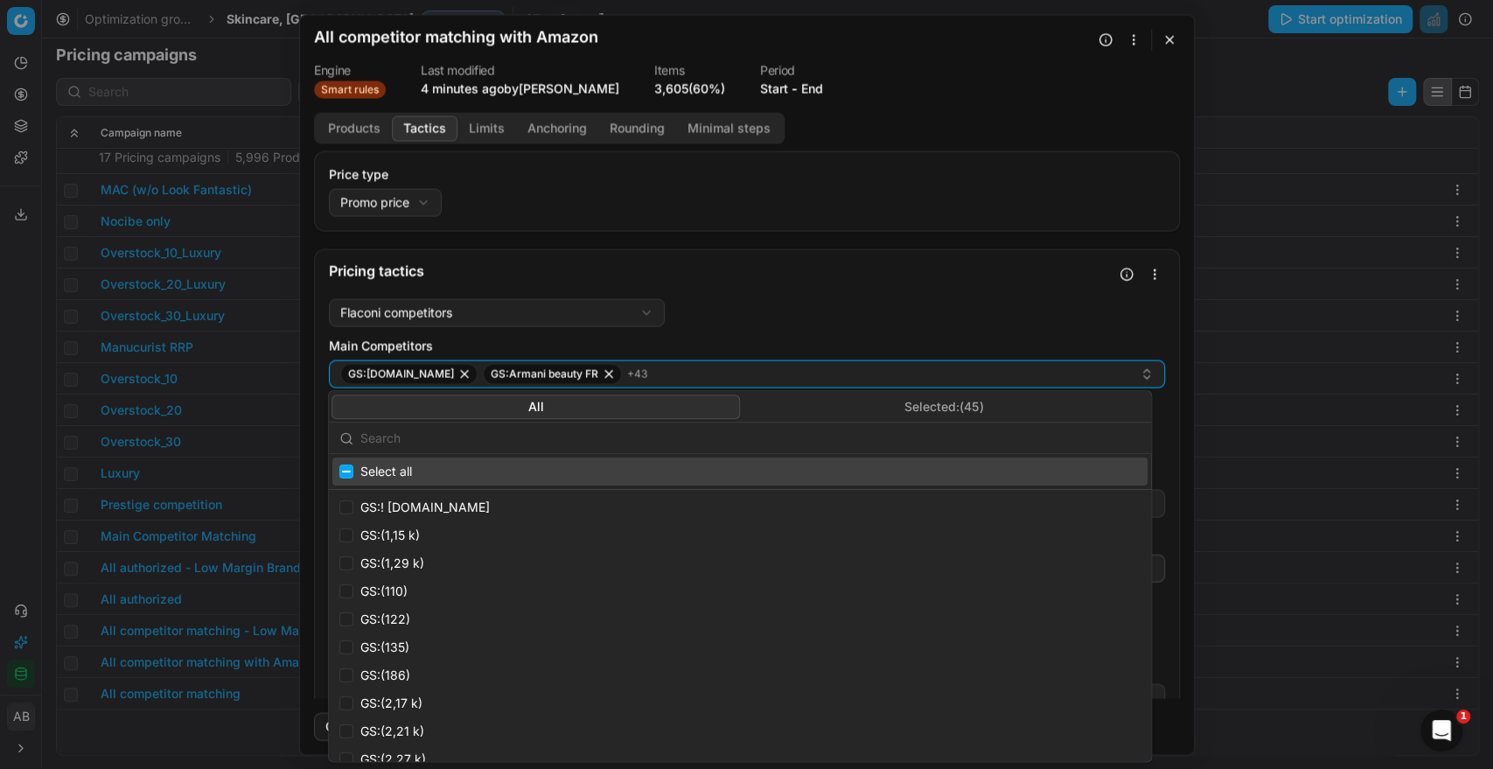
click at [964, 397] on button "Selected: ( 45 )" at bounding box center [944, 406] width 408 height 24
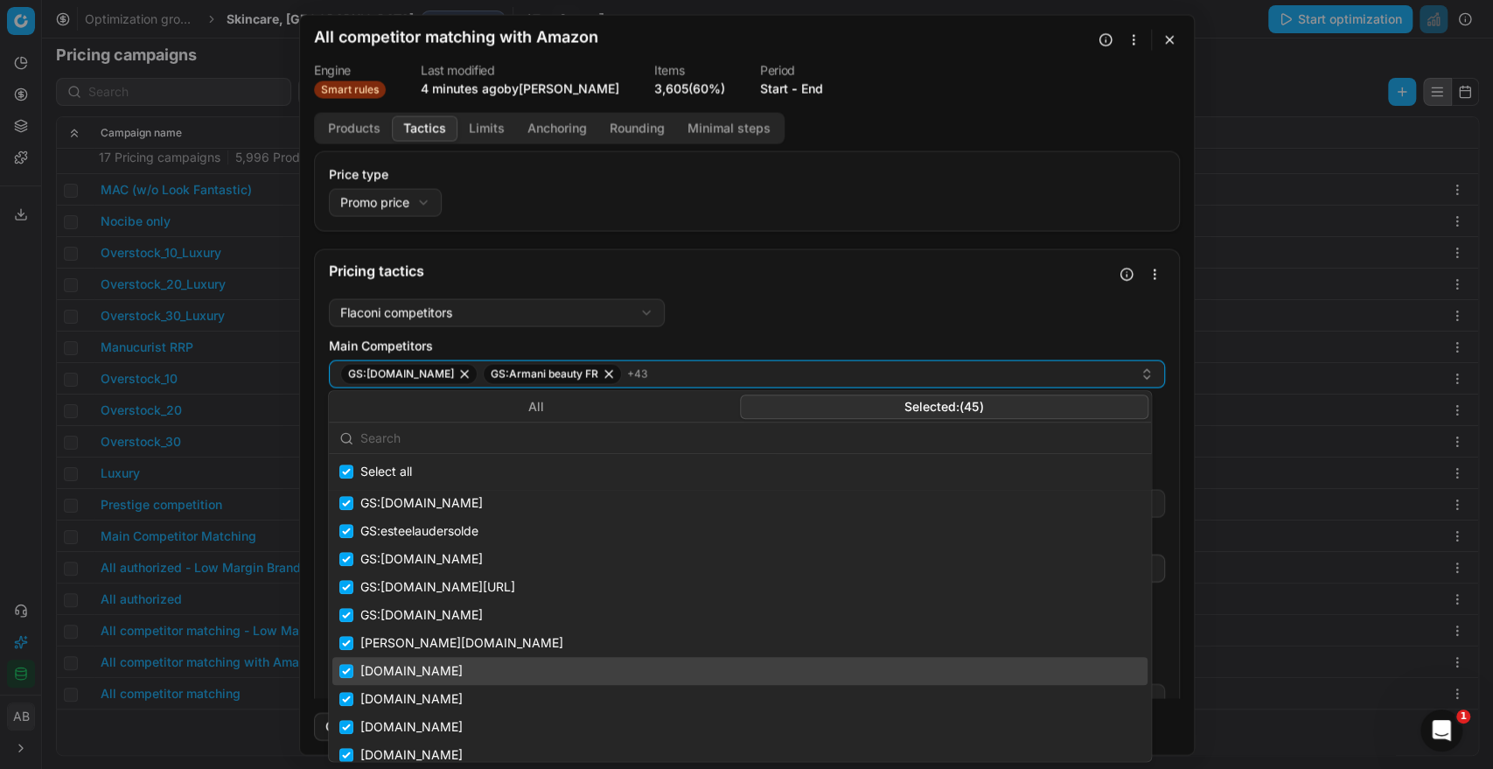
scroll to position [994, 0]
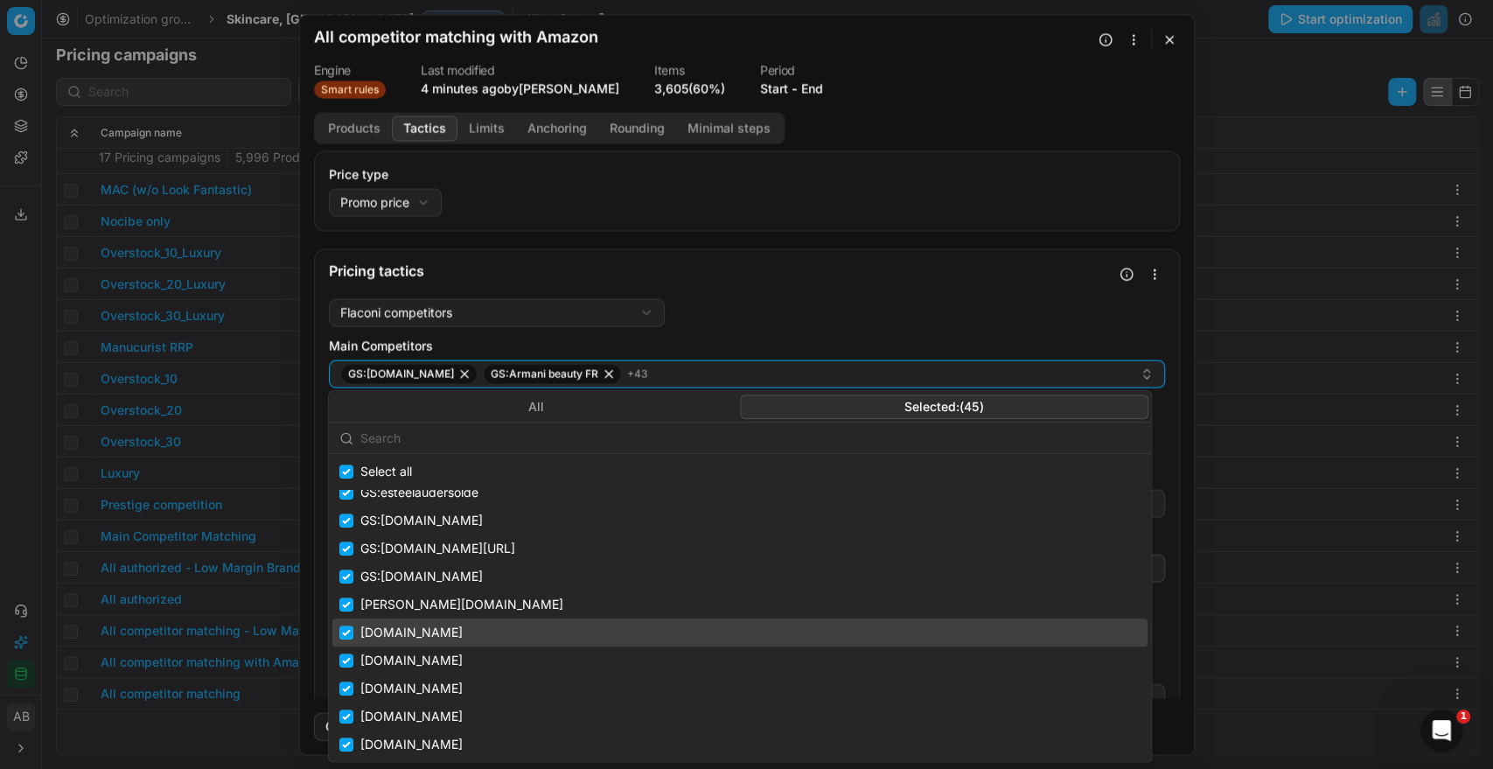
click at [986, 86] on dl "Engine Smart rules Last modified 4 minutes ago by Anant Biyani Items 3,605 (60%…" at bounding box center [747, 81] width 866 height 34
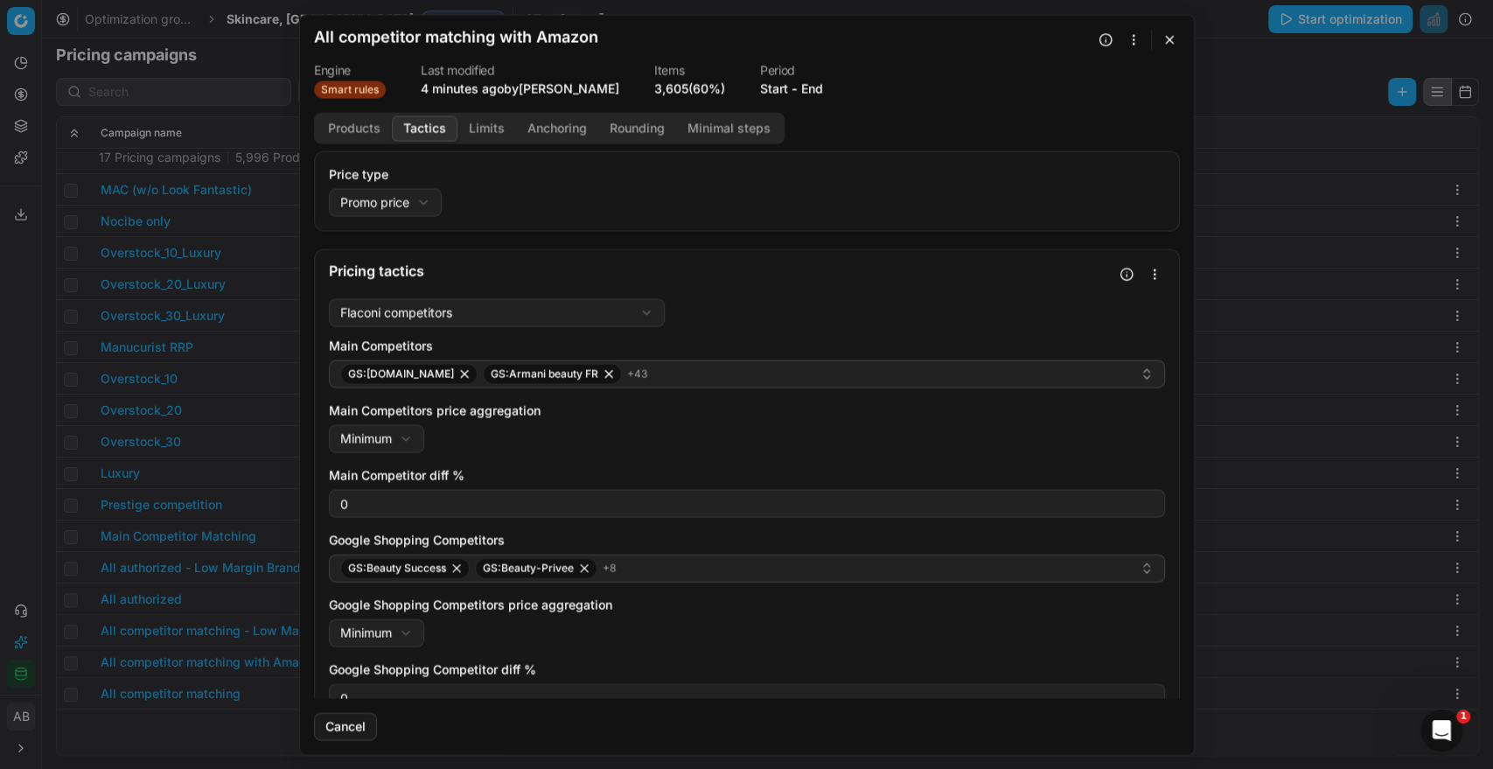
click at [1166, 44] on button "button" at bounding box center [1169, 39] width 21 height 21
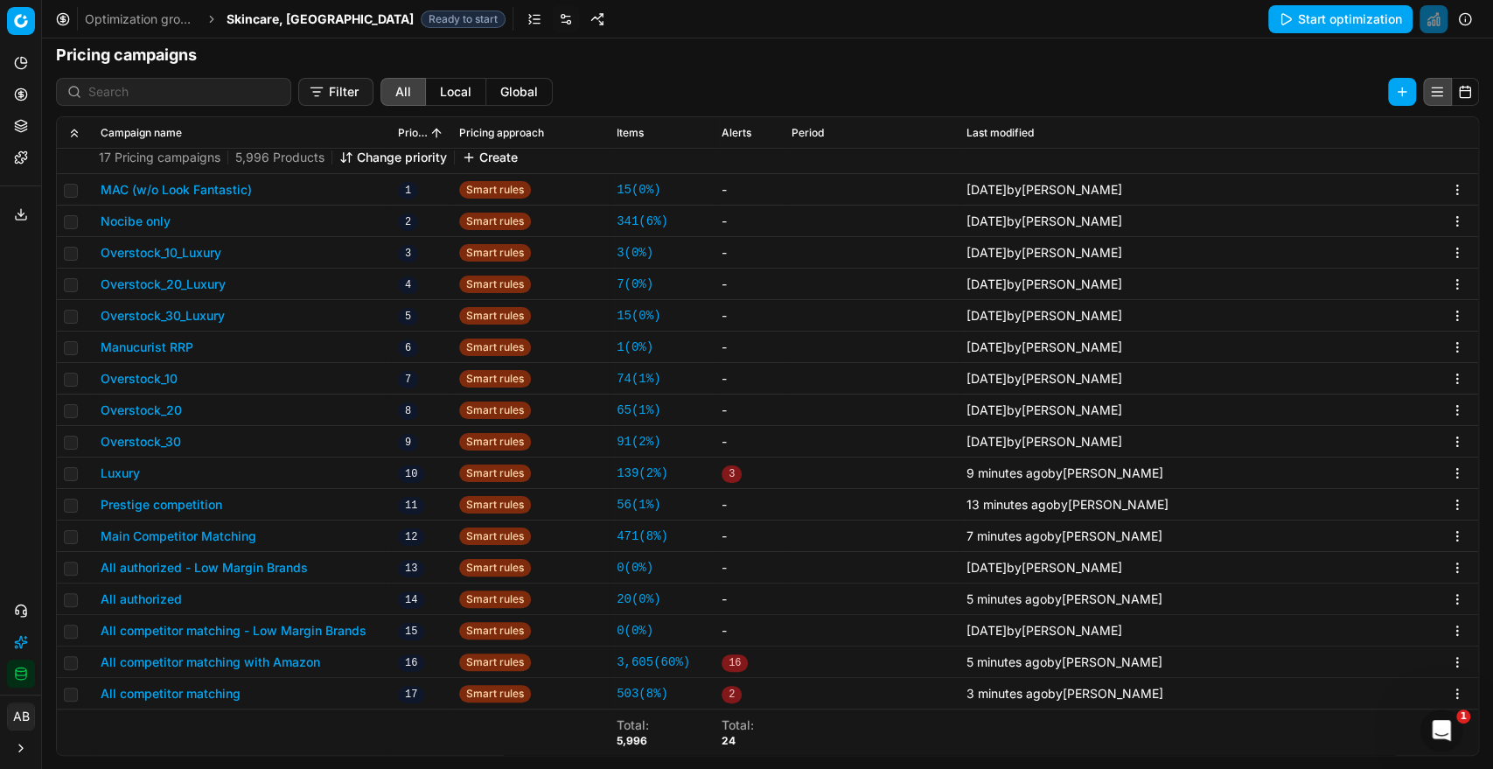
click at [1158, 46] on button "button" at bounding box center [1148, 56] width 20 height 20
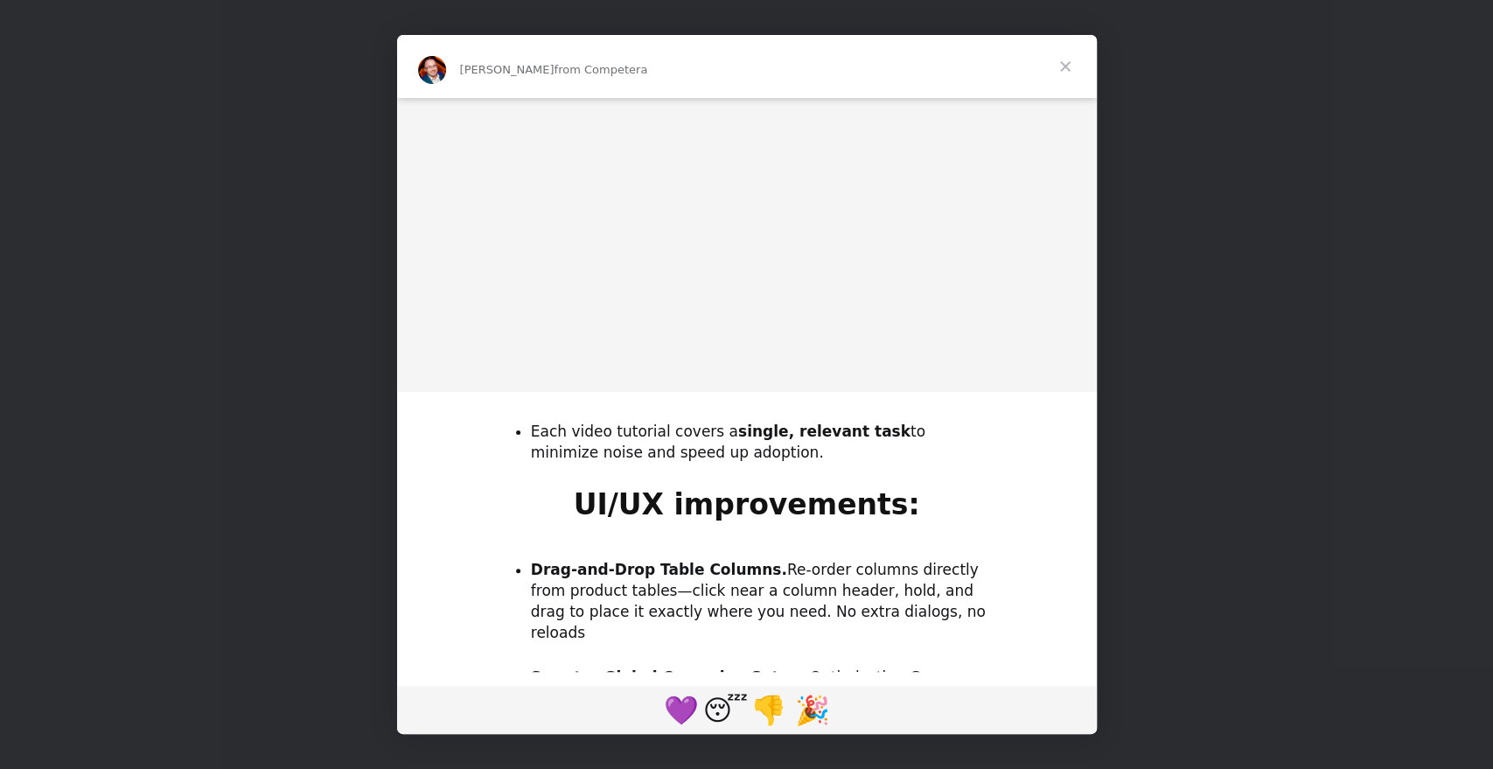
scroll to position [1382, 0]
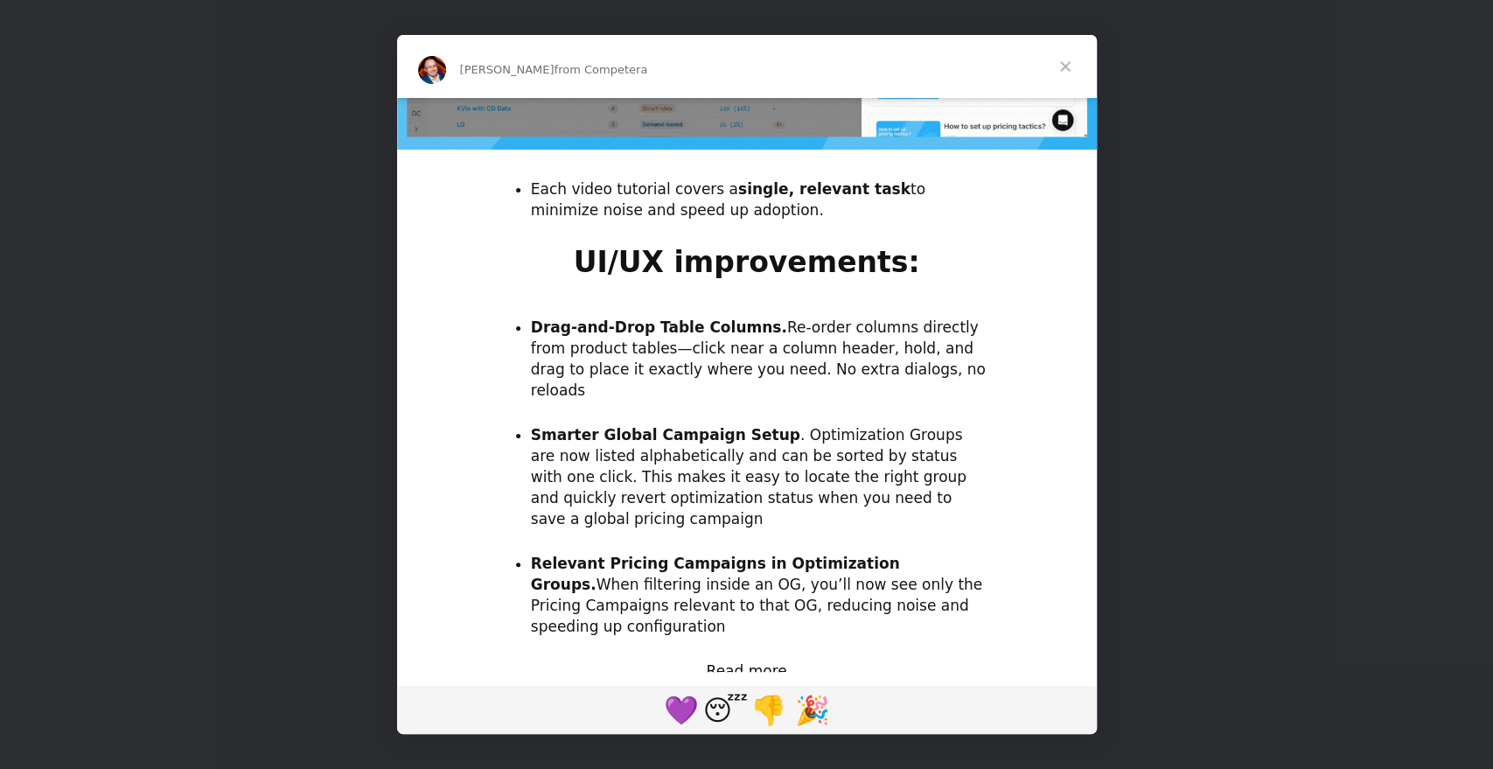
click at [1064, 66] on span "Close" at bounding box center [1065, 66] width 63 height 63
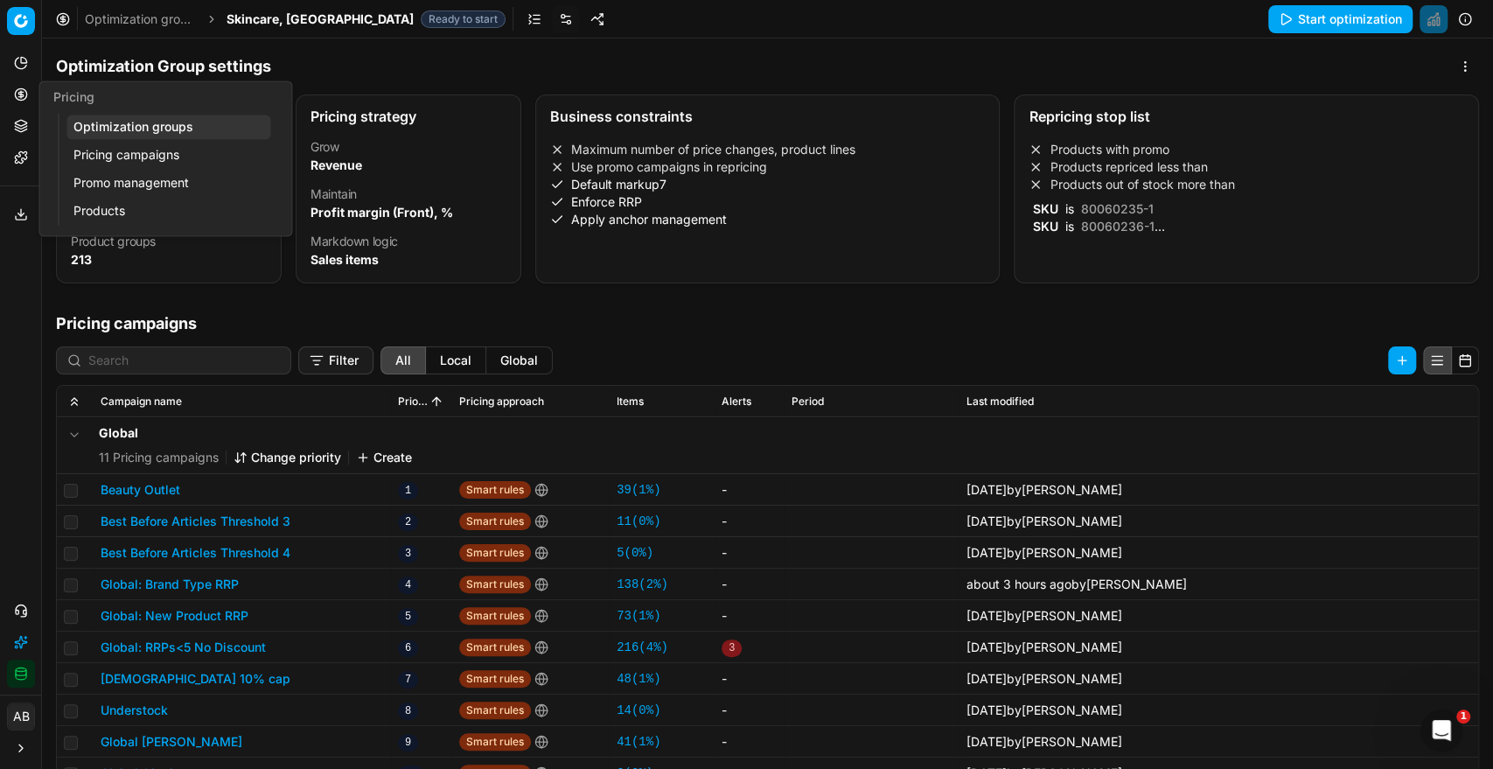
click at [112, 128] on link "Optimization groups" at bounding box center [168, 127] width 204 height 24
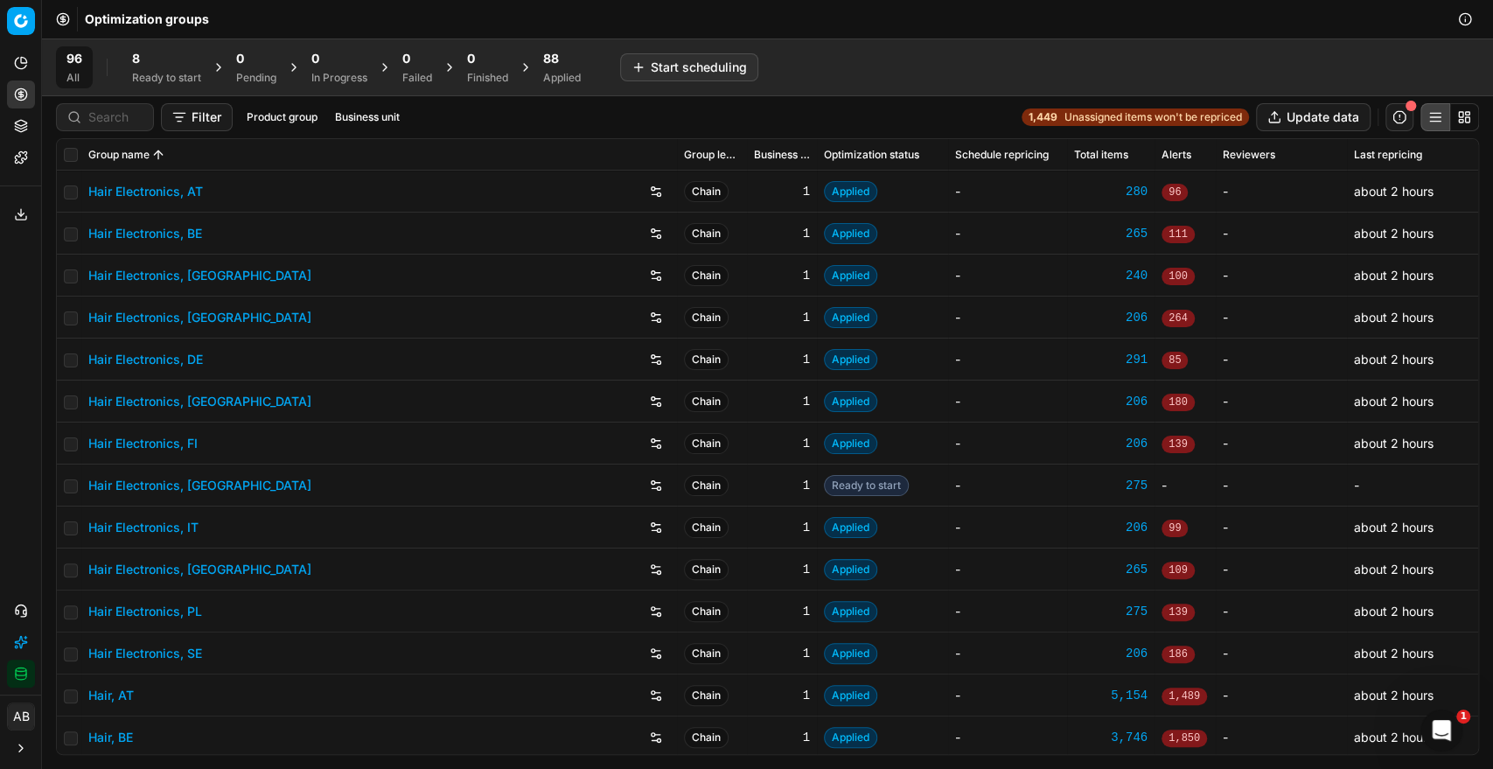
click at [171, 56] on div "8" at bounding box center [166, 58] width 69 height 17
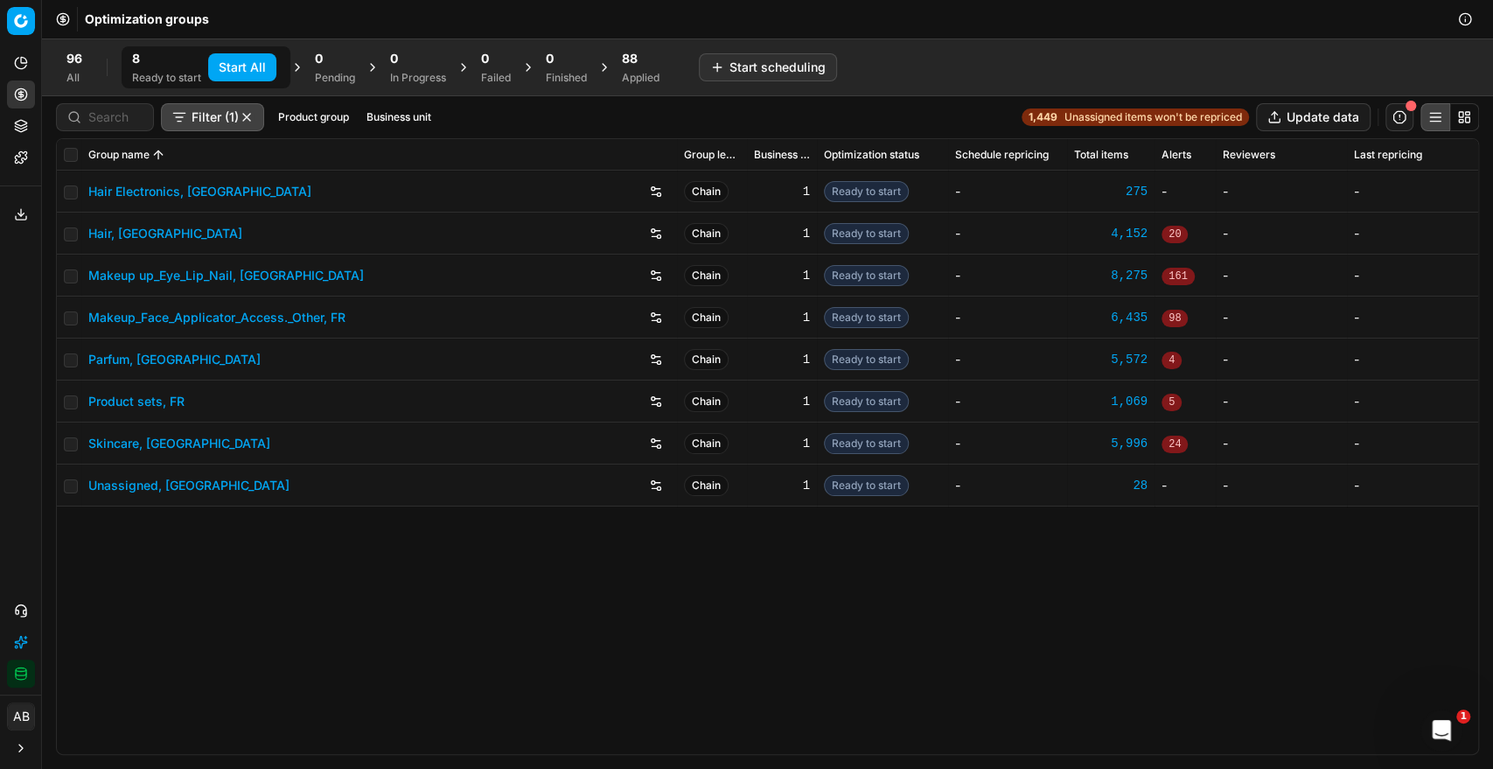
click at [244, 64] on button "Start All" at bounding box center [242, 67] width 68 height 28
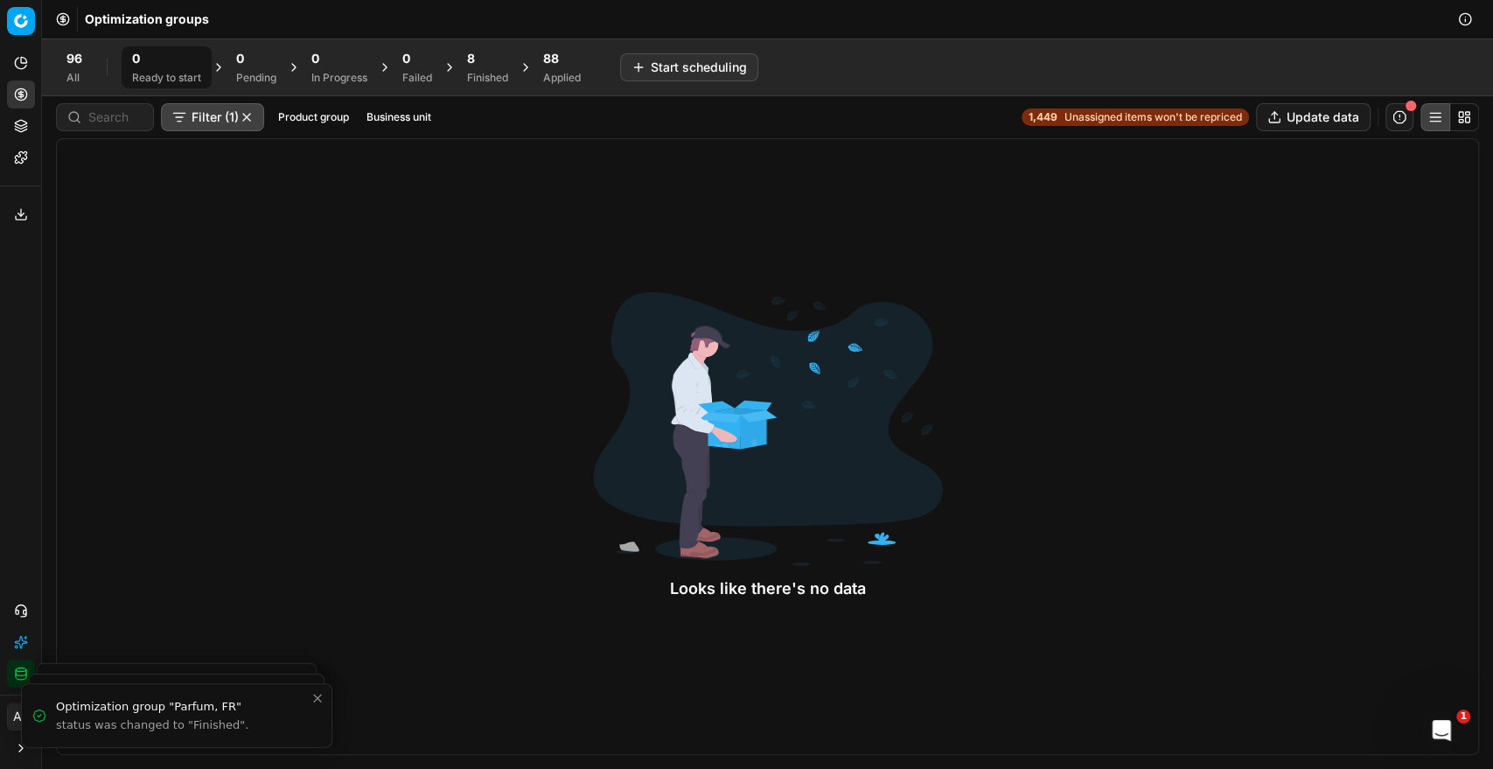
click at [465, 55] on div "8 Finished" at bounding box center [487, 67] width 62 height 42
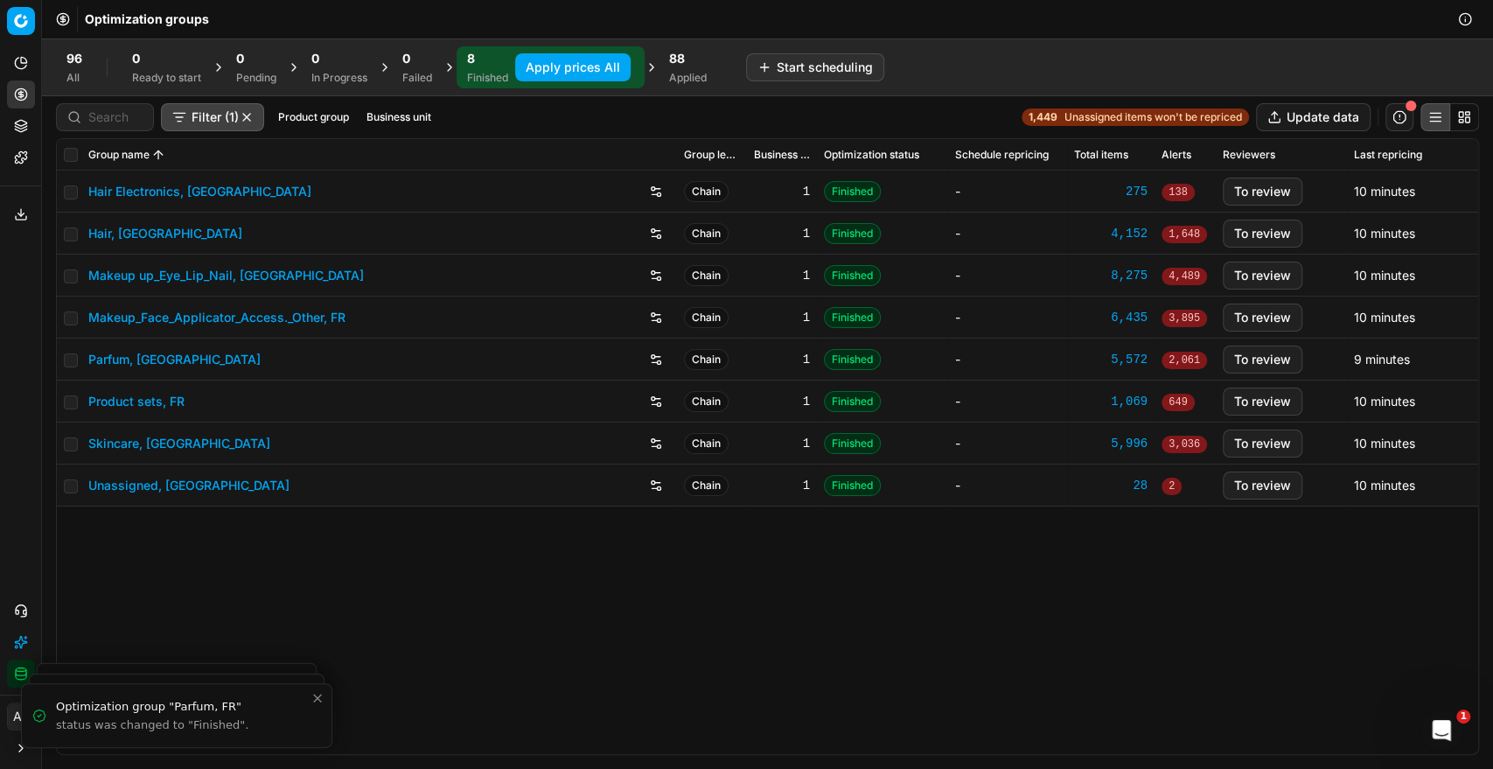
click at [557, 68] on button "Apply prices All" at bounding box center [572, 67] width 115 height 28
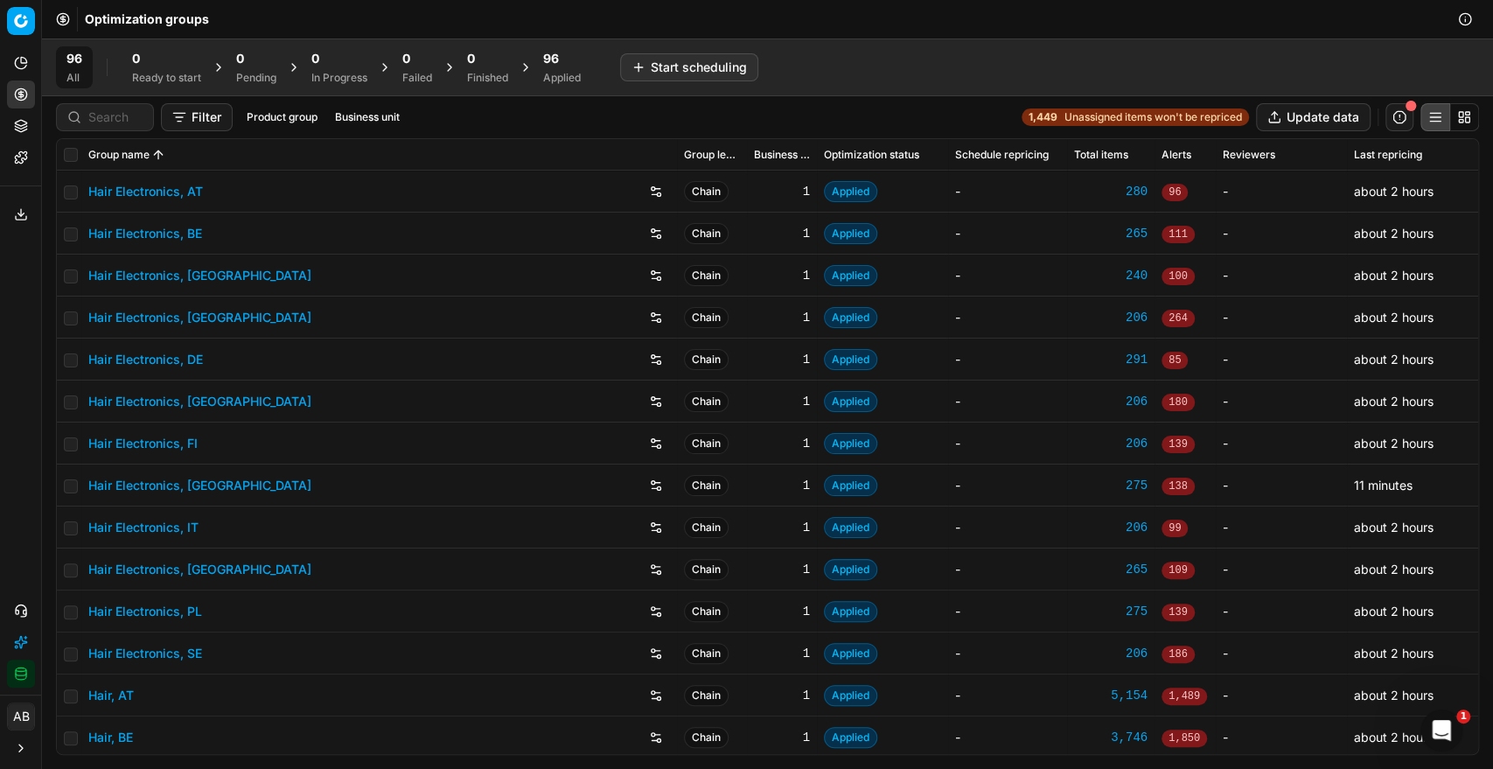
click at [565, 86] on div "96 Applied" at bounding box center [562, 67] width 59 height 42
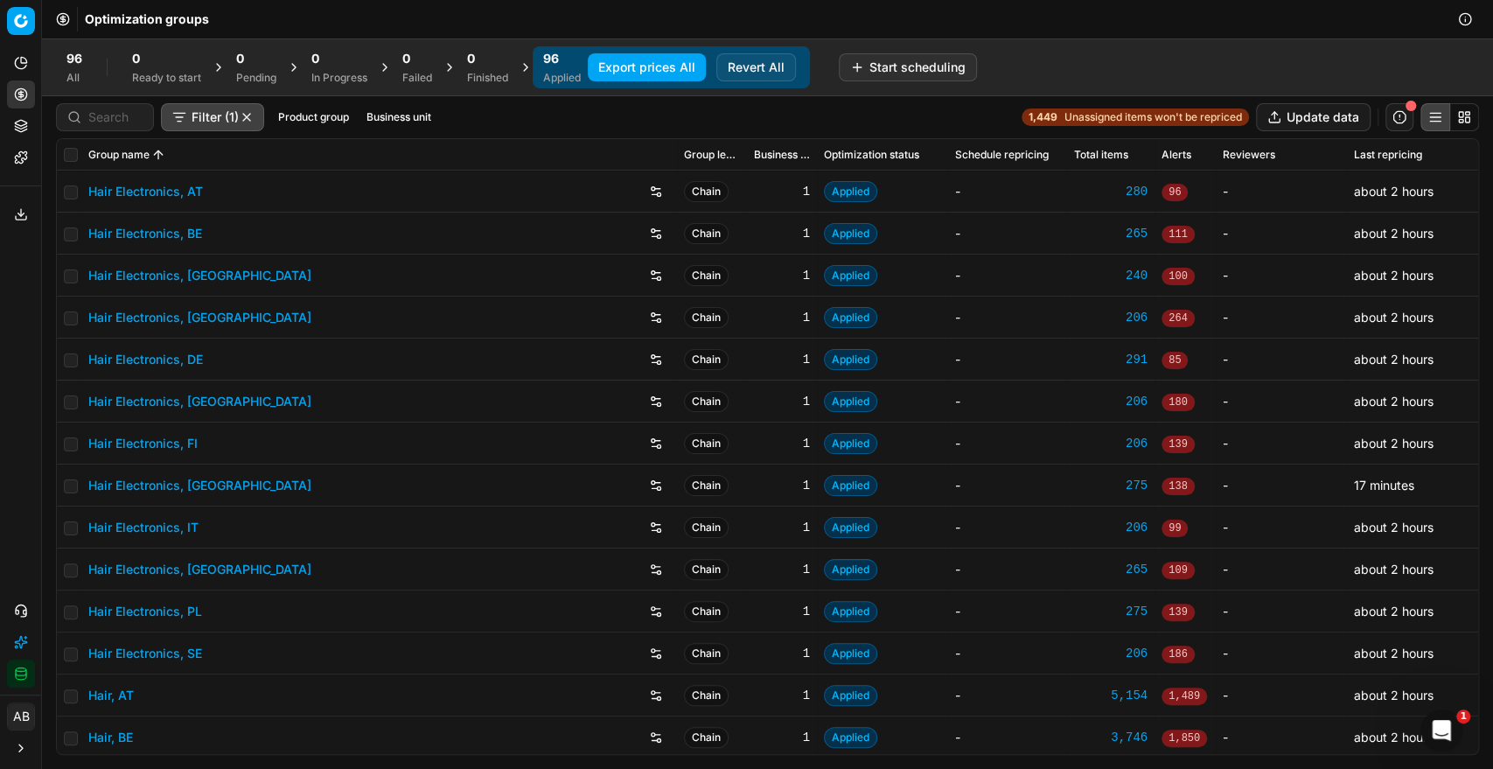
click at [441, 117] on div "Filter (1) Product group Business unit 1,449 Unassigned items won't be repriced…" at bounding box center [767, 117] width 1423 height 28
click at [418, 117] on button "Business unit" at bounding box center [398, 117] width 79 height 21
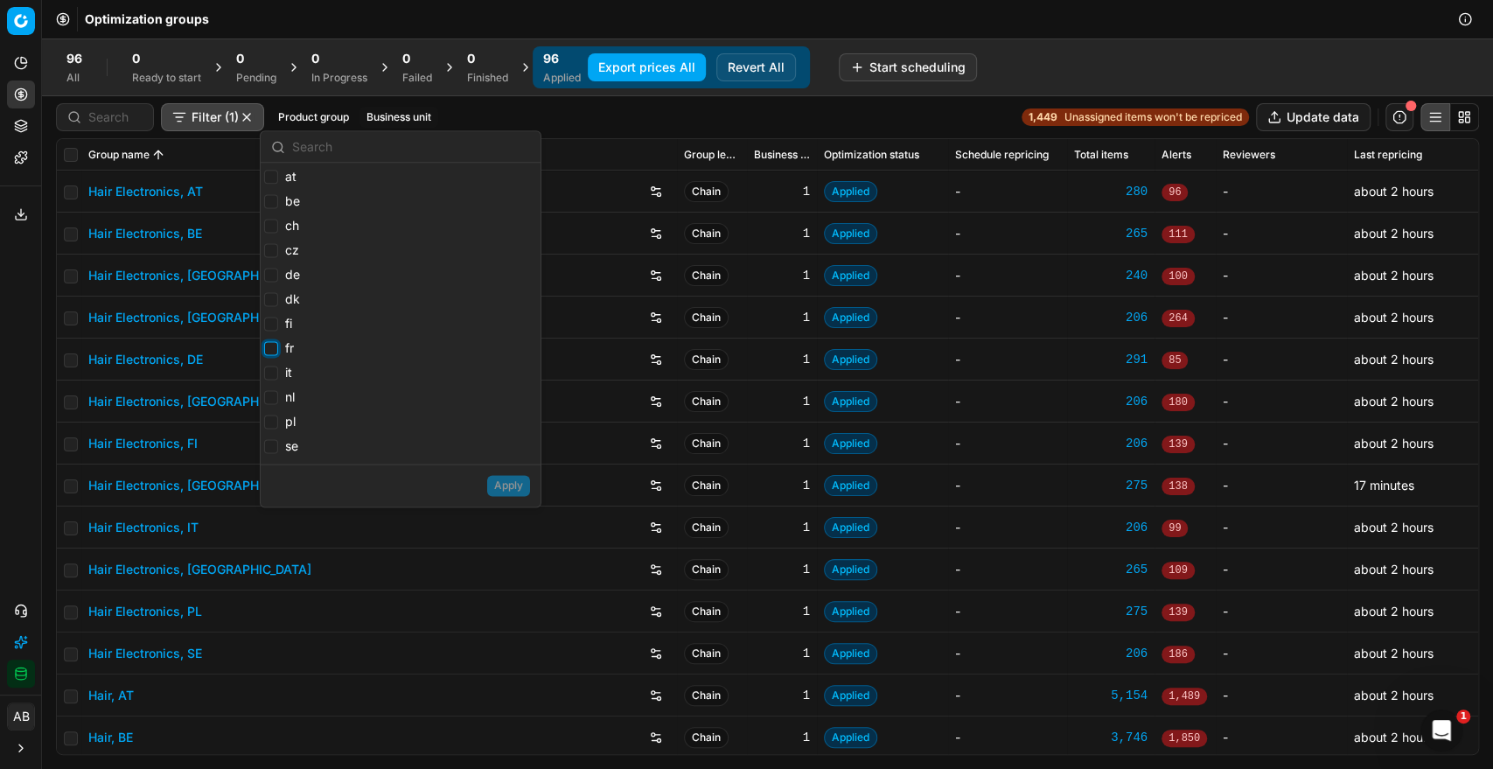
click at [273, 343] on input "fr" at bounding box center [271, 348] width 14 height 14
checkbox input "true"
click at [275, 249] on input "cz" at bounding box center [271, 250] width 14 height 14
checkbox input "true"
click at [272, 297] on input "dk" at bounding box center [271, 299] width 14 height 14
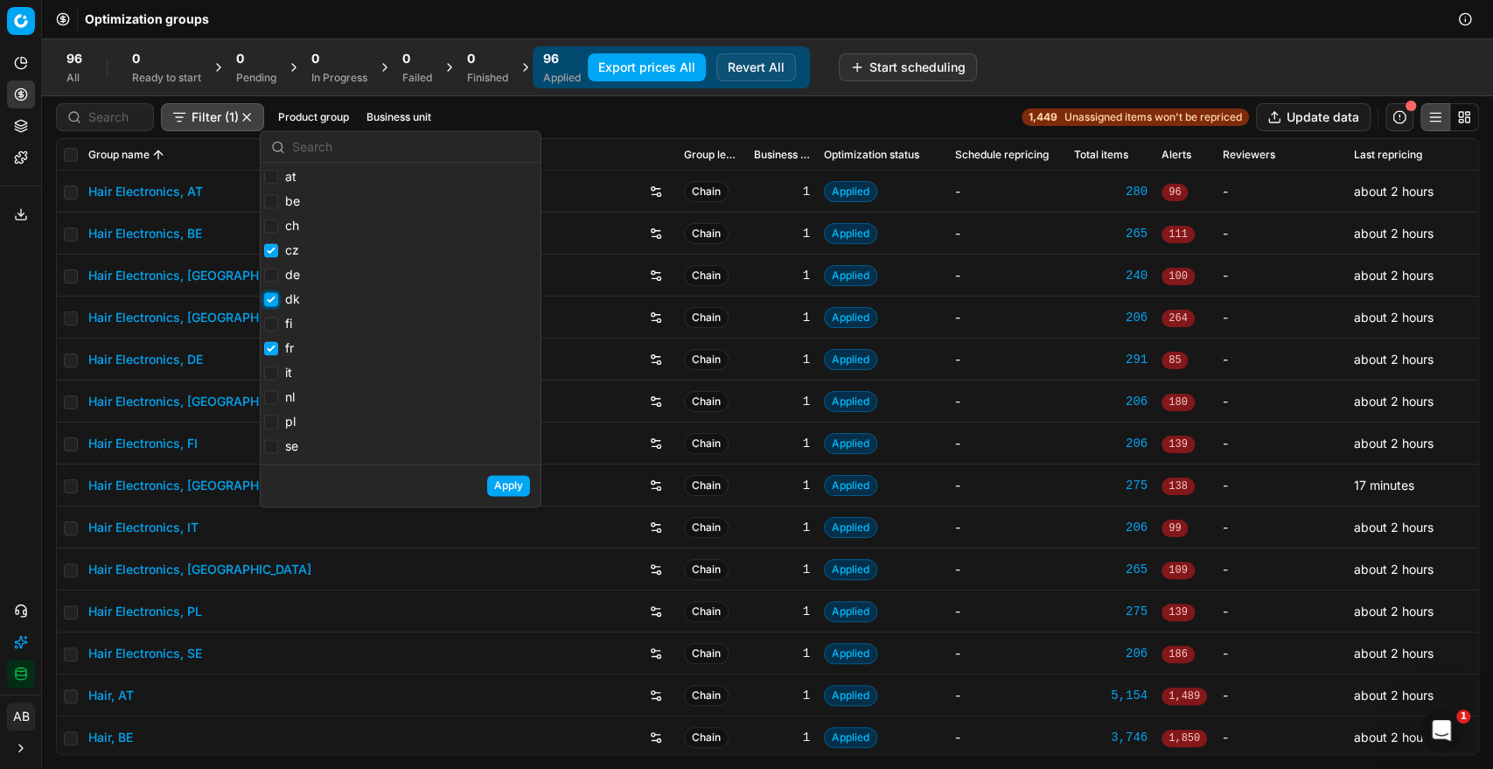
checkbox input "true"
click at [268, 335] on div "fi" at bounding box center [282, 325] width 36 height 21
click at [267, 324] on input "fi" at bounding box center [271, 324] width 14 height 14
checkbox input "true"
click at [273, 372] on input "it" at bounding box center [271, 372] width 14 height 14
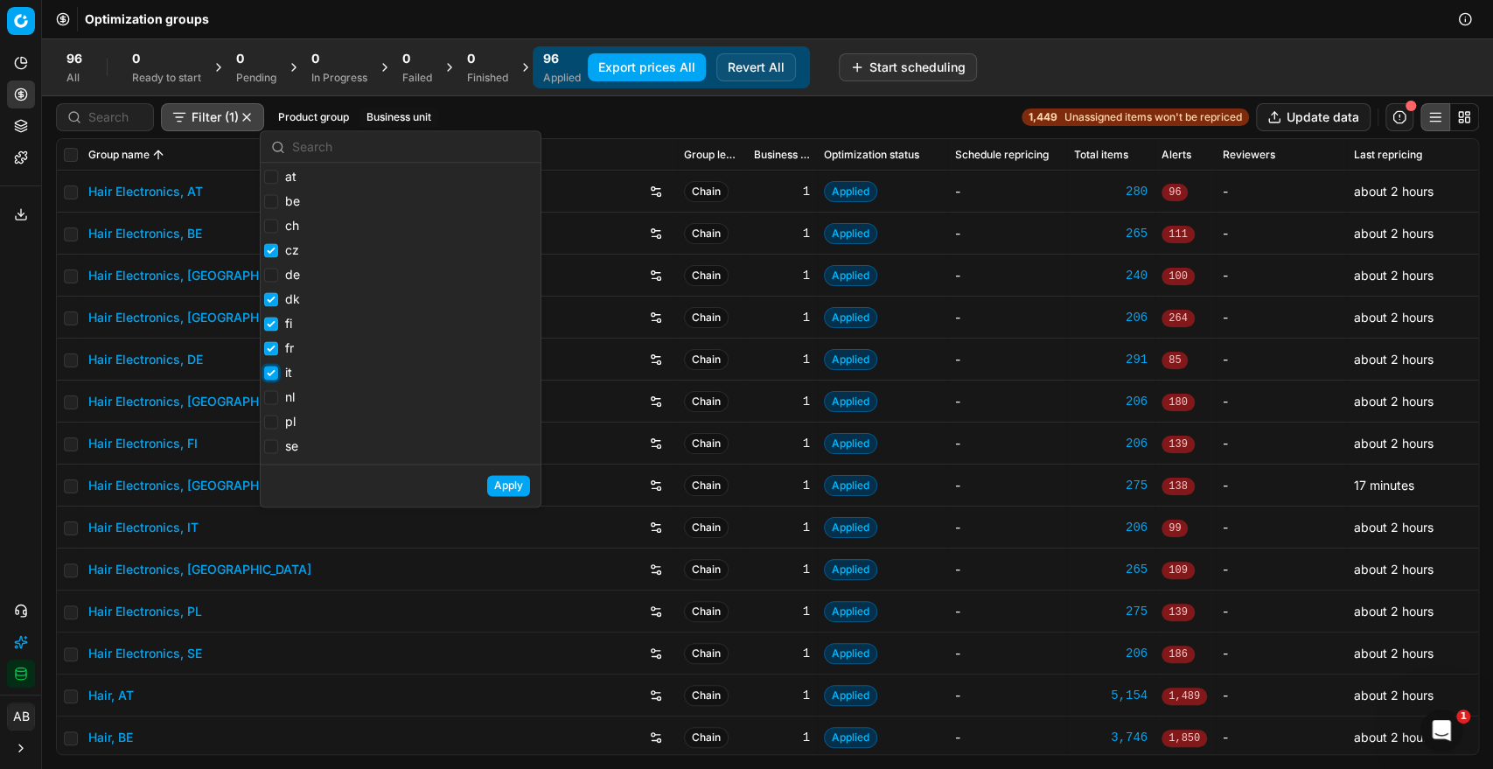
checkbox input "true"
click at [273, 443] on input "se" at bounding box center [271, 446] width 14 height 14
checkbox input "true"
click at [502, 482] on button "Apply" at bounding box center [508, 485] width 43 height 21
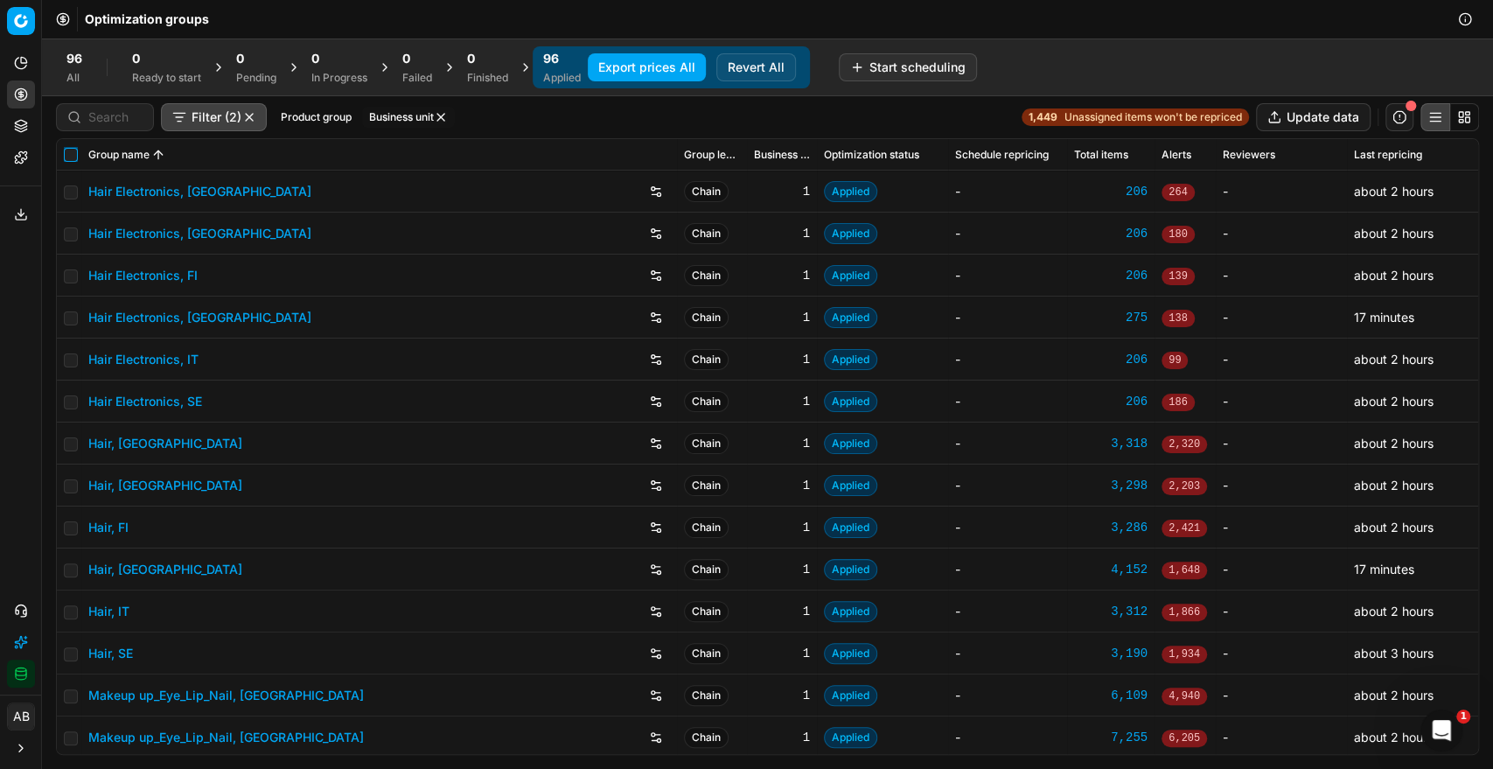
click at [76, 148] on input "checkbox" at bounding box center [71, 155] width 14 height 14
checkbox input "true"
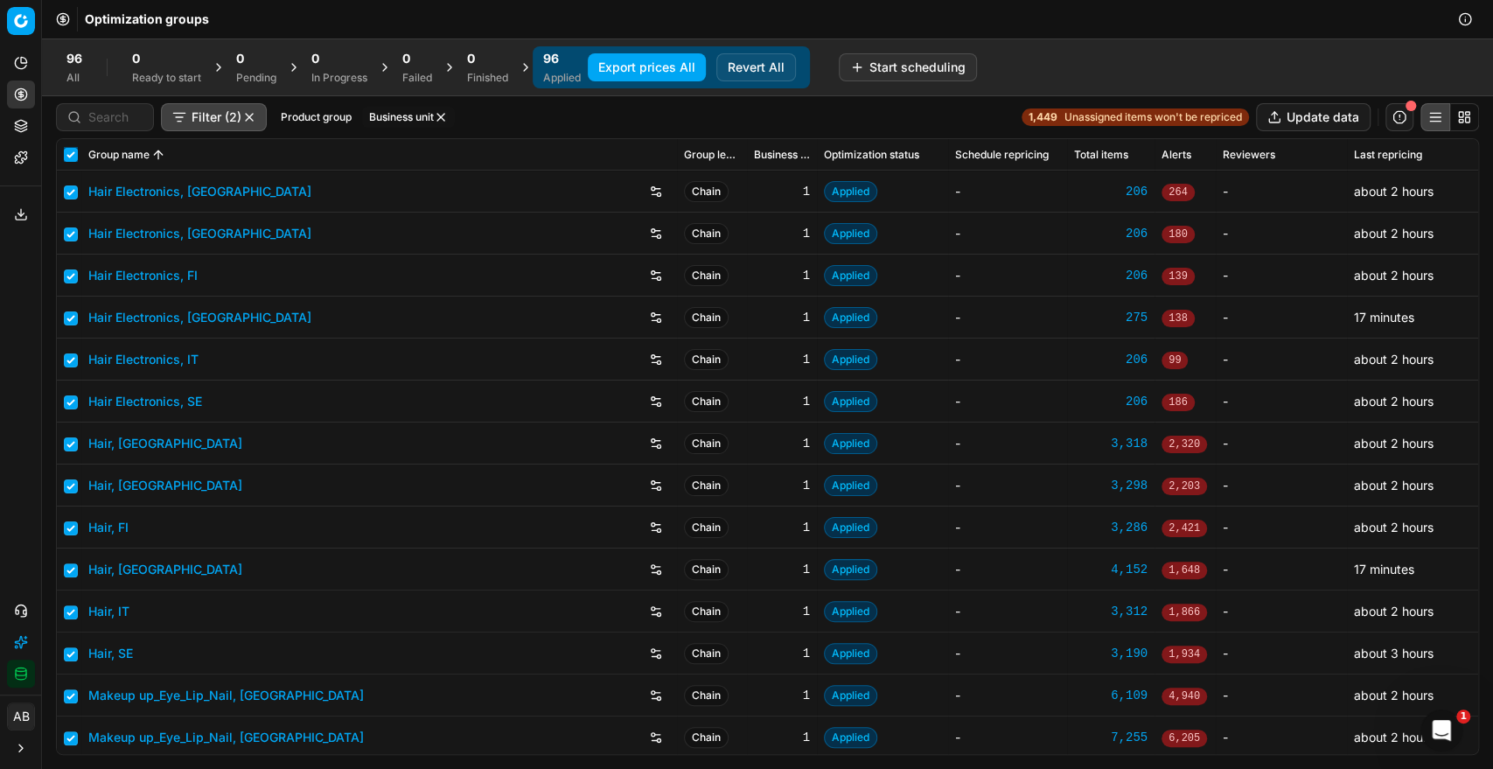
checkbox input "true"
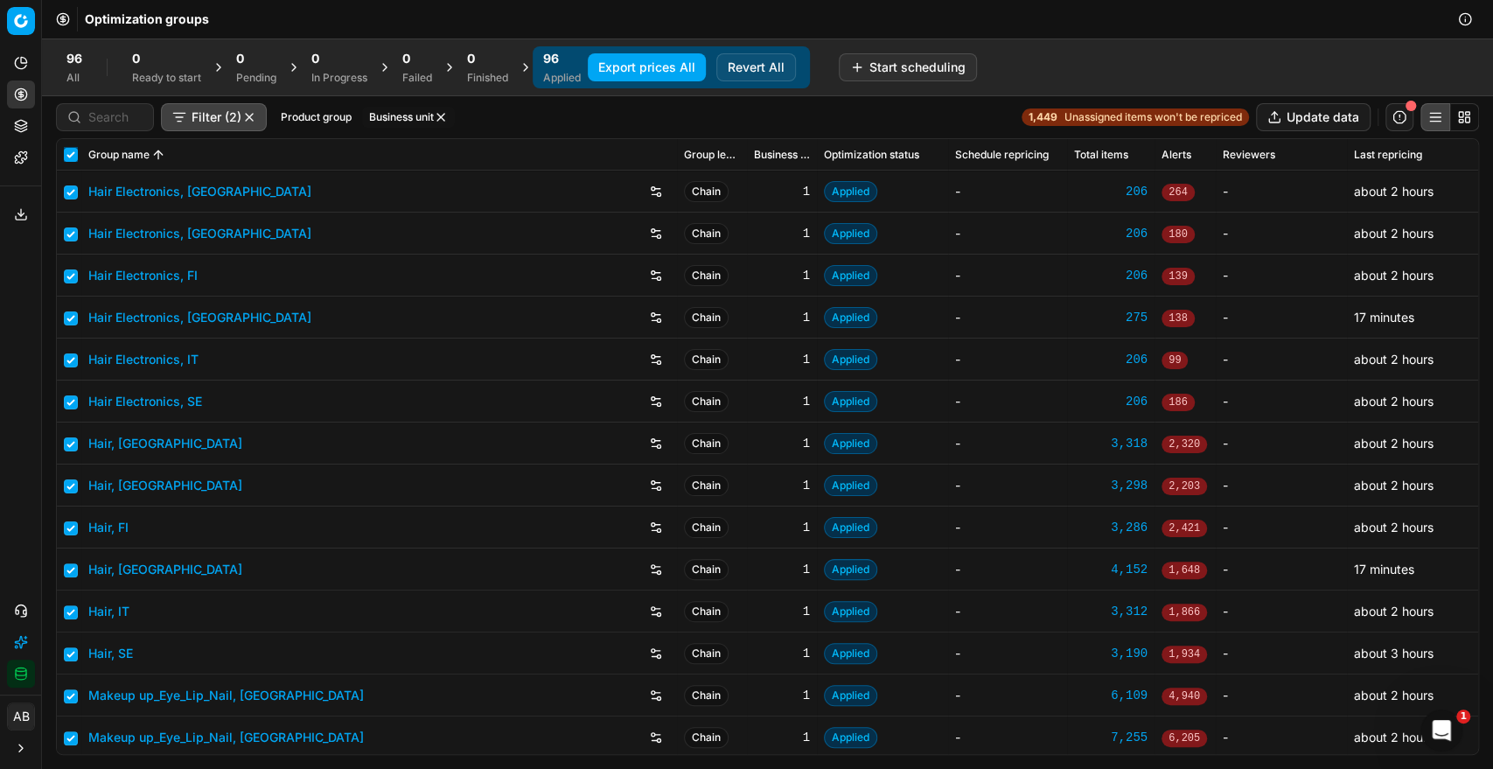
checkbox input "true"
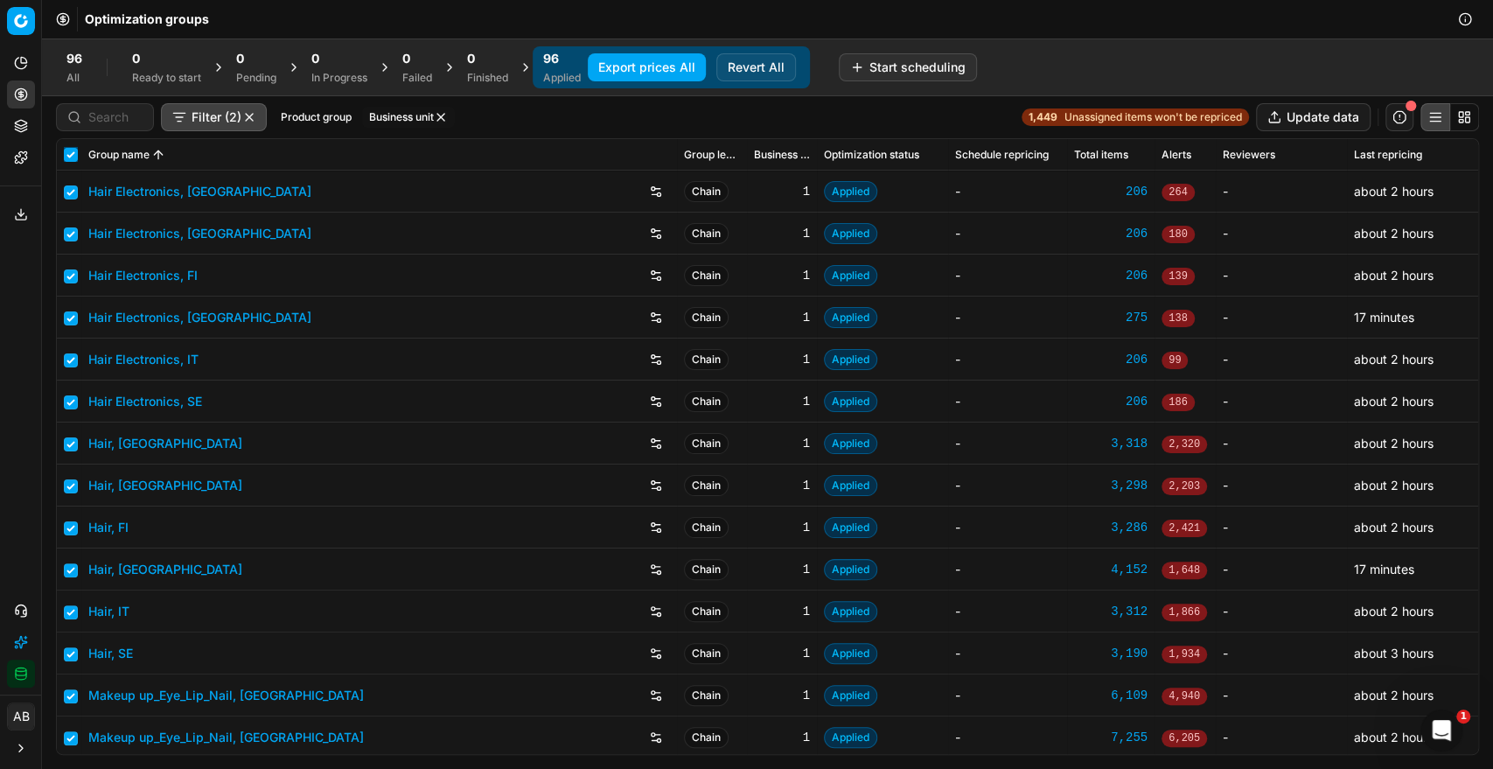
checkbox input "true"
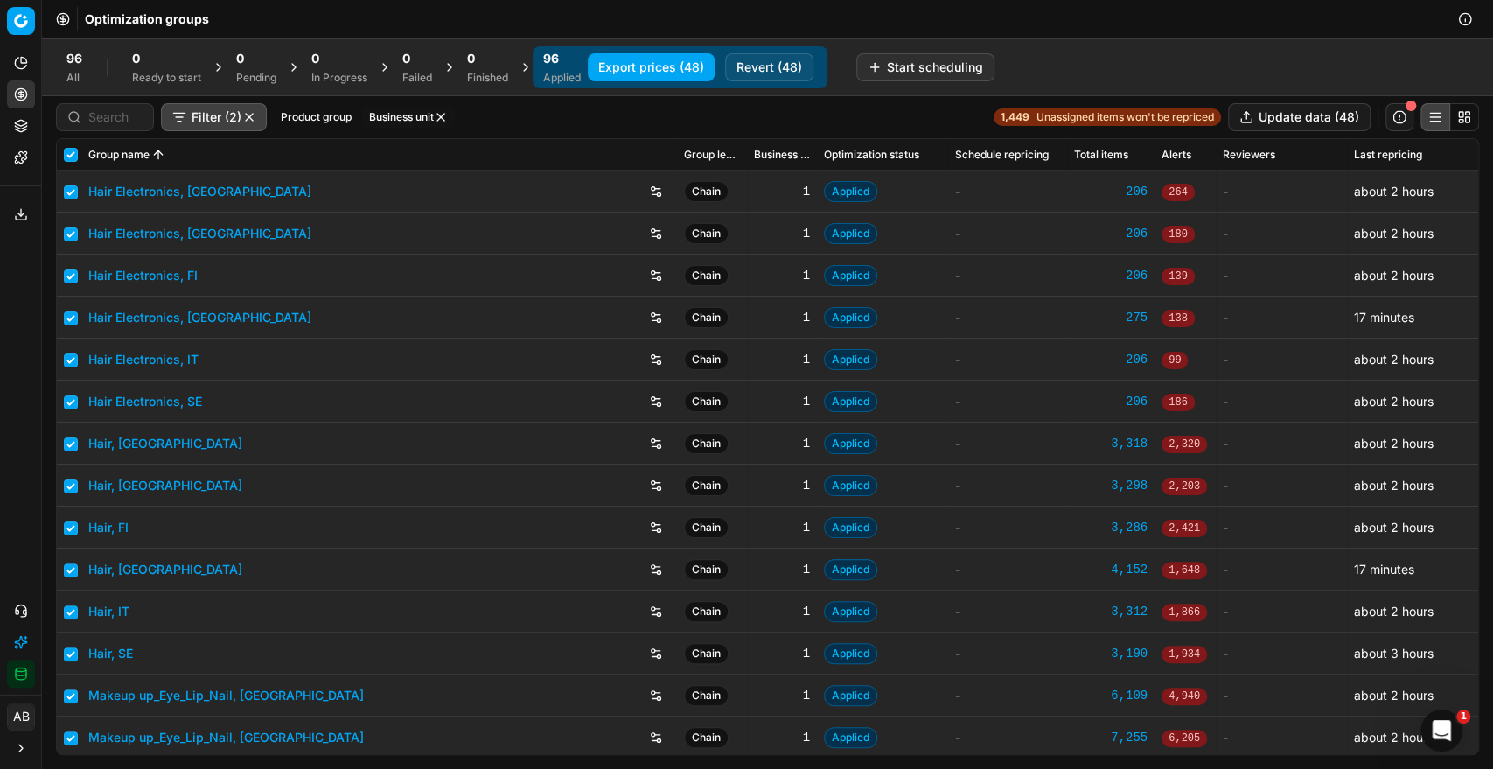
click at [627, 67] on button "Export prices (48)" at bounding box center [651, 67] width 127 height 28
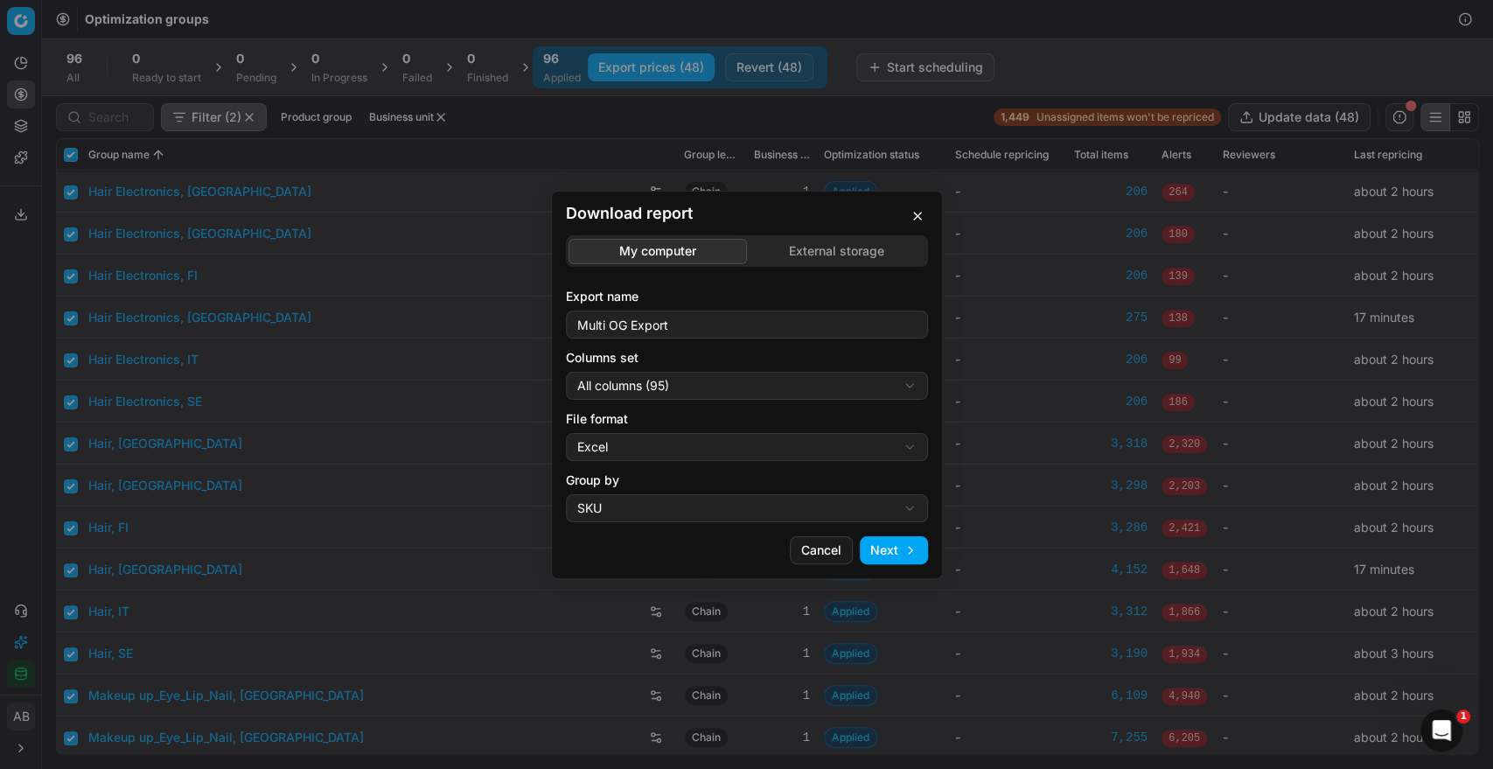
click at [685, 388] on div "Download report My computer External storage Export name Multi OG Export Column…" at bounding box center [746, 384] width 1493 height 769
click at [670, 355] on label "Columns set" at bounding box center [747, 357] width 362 height 17
click at [670, 372] on button "Current table state (95)" at bounding box center [747, 386] width 362 height 28
click at [665, 395] on div "Download report My computer External storage Export name Multi OG Export Column…" at bounding box center [746, 384] width 1493 height 769
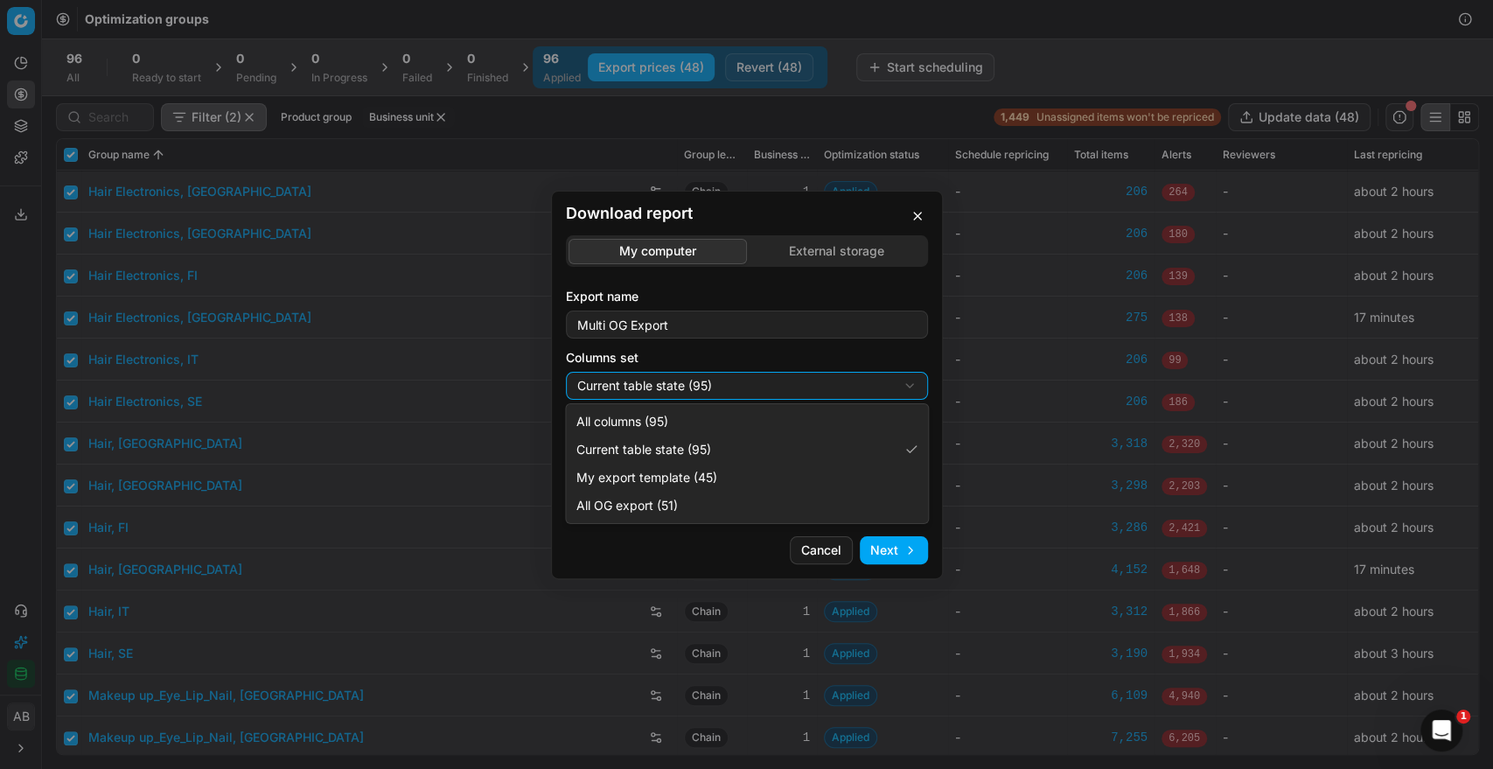
select select "custom"
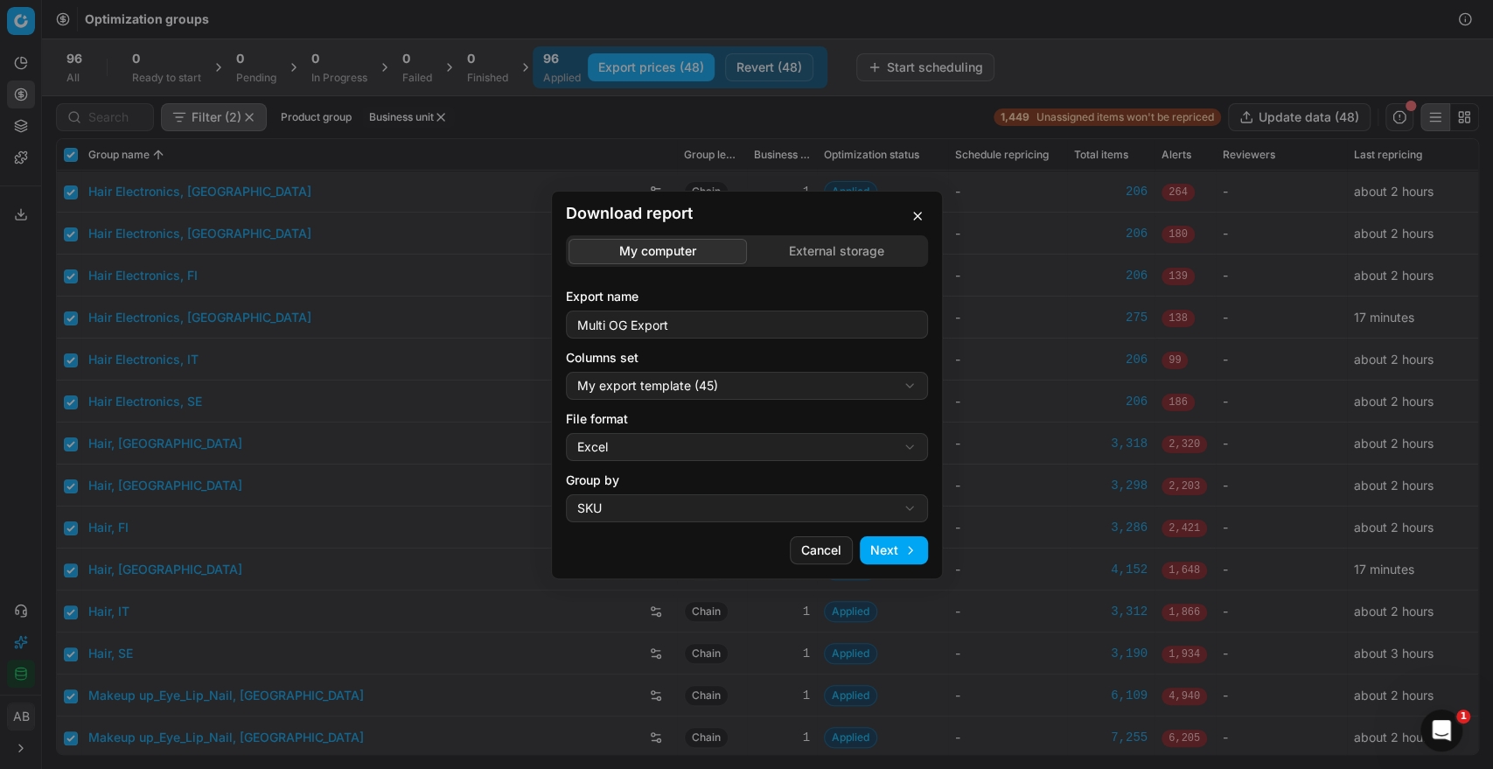
click at [714, 372] on div "Download report My computer External storage Export name Multi OG Export Column…" at bounding box center [746, 384] width 1493 height 769
click at [674, 441] on div "Download report My computer External storage Export name Multi OG Export Column…" at bounding box center [746, 384] width 1493 height 769
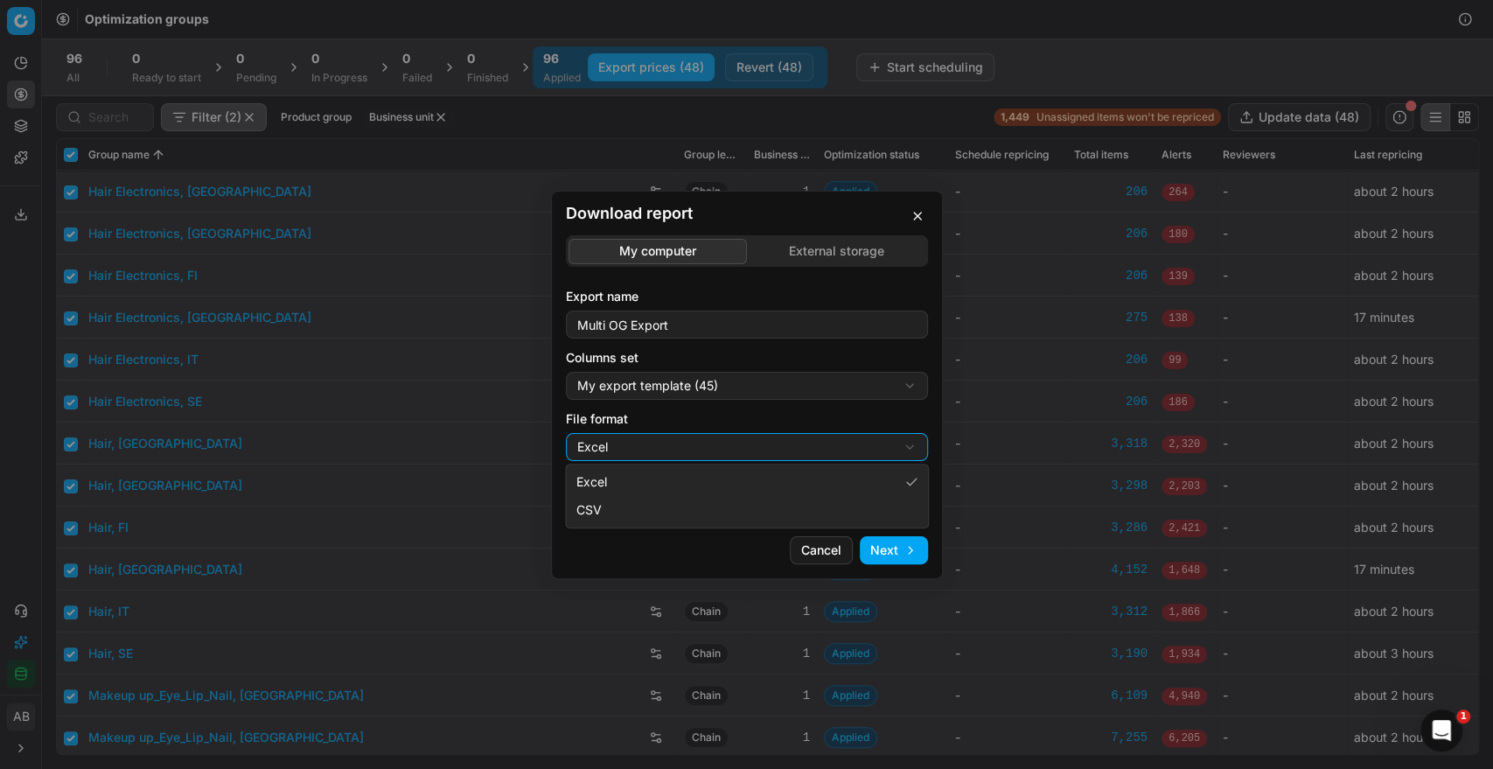
select select "csv"
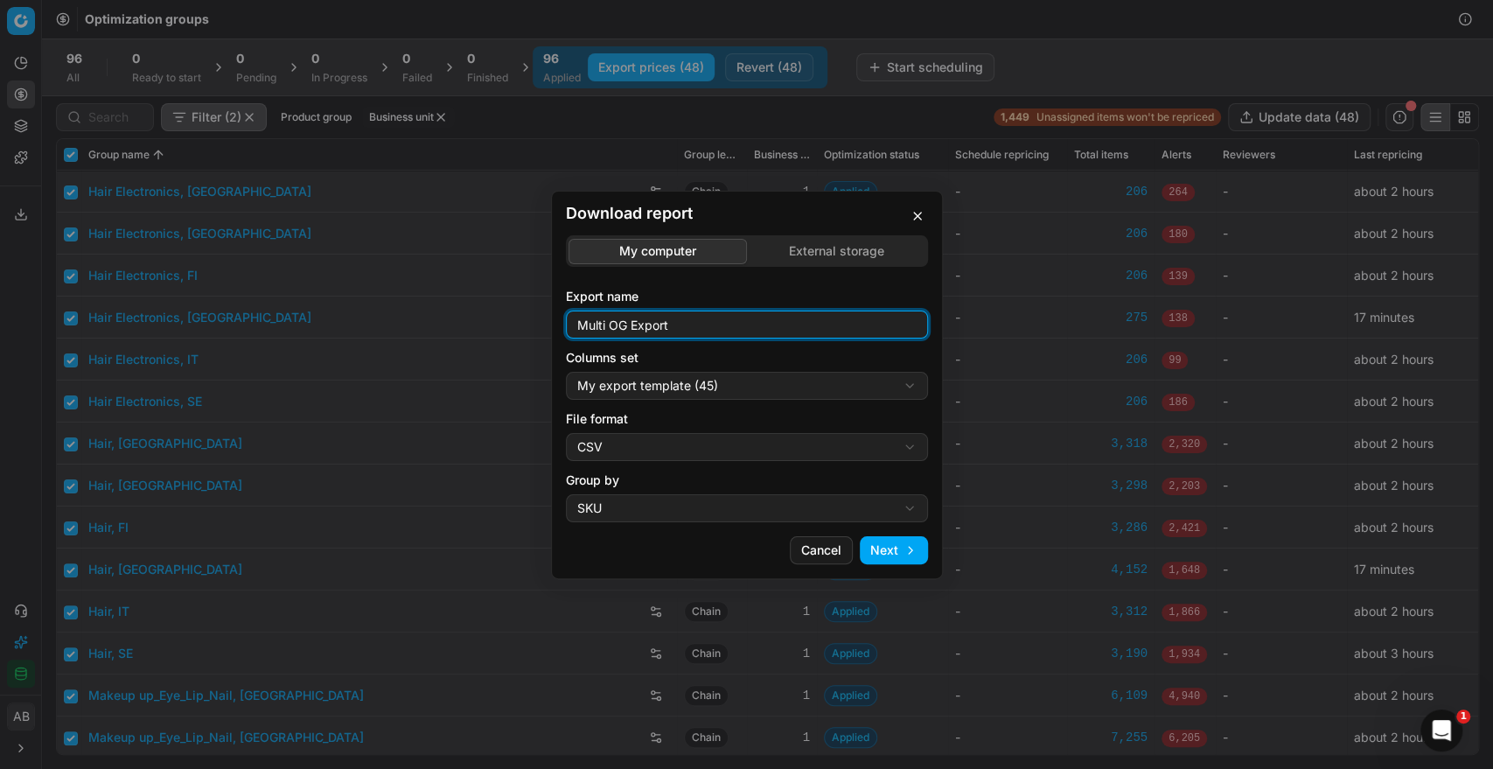
click at [688, 327] on input "Multi OG Export" at bounding box center [747, 324] width 346 height 26
type input "Multi OG Export_new conutries"
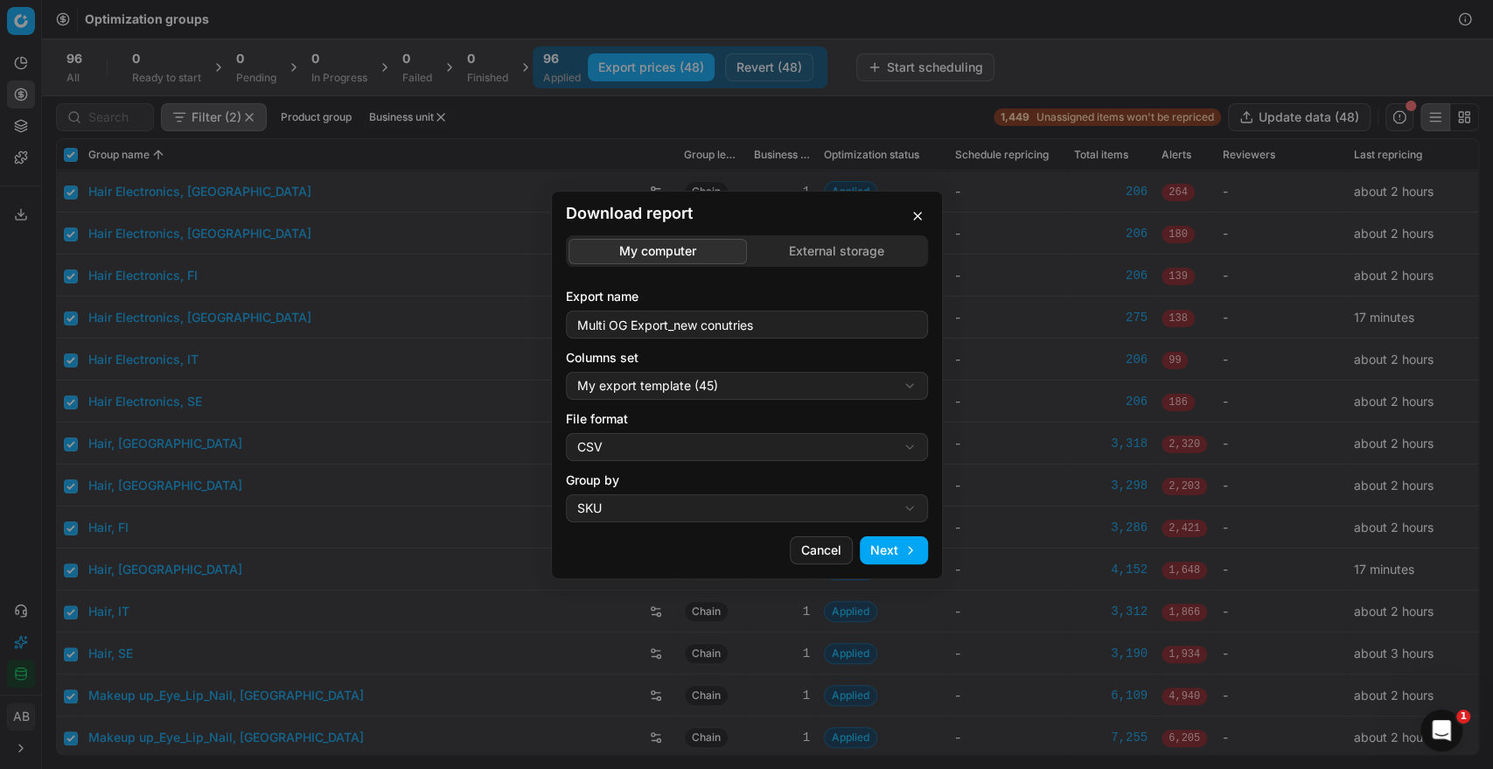
click at [884, 541] on button "Next" at bounding box center [894, 550] width 68 height 28
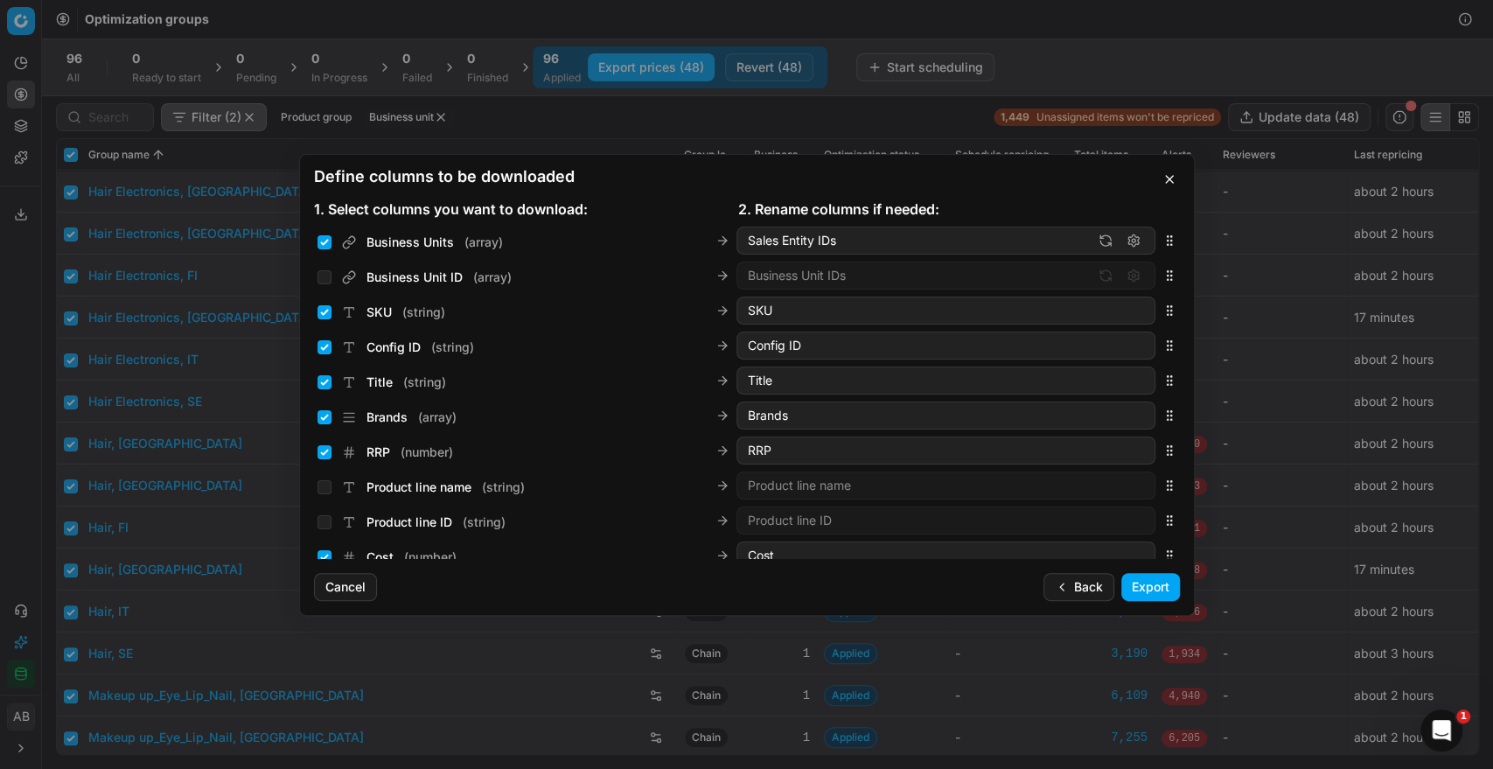
click at [1129, 582] on button "Export" at bounding box center [1150, 587] width 59 height 28
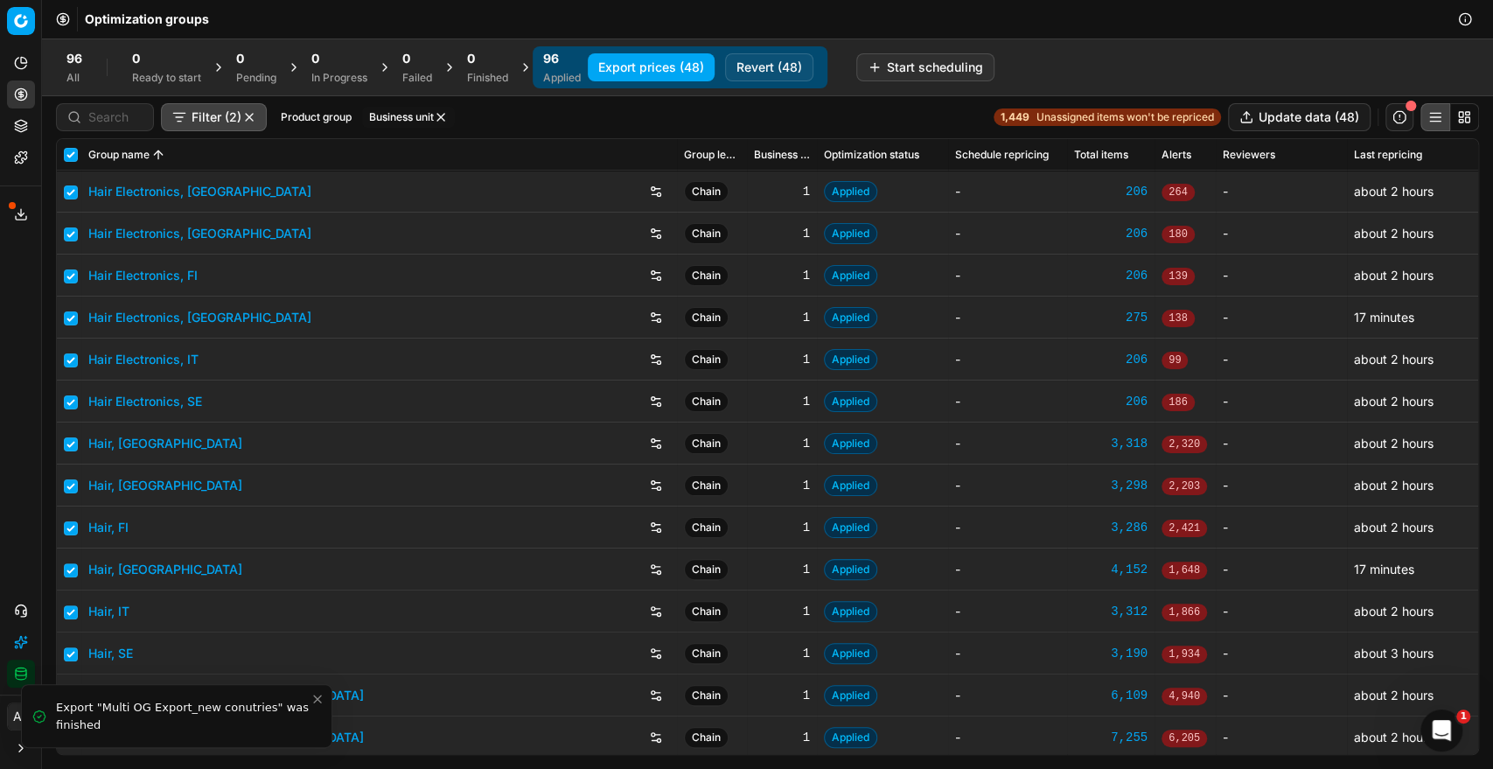
click at [26, 213] on icon at bounding box center [21, 214] width 14 height 14
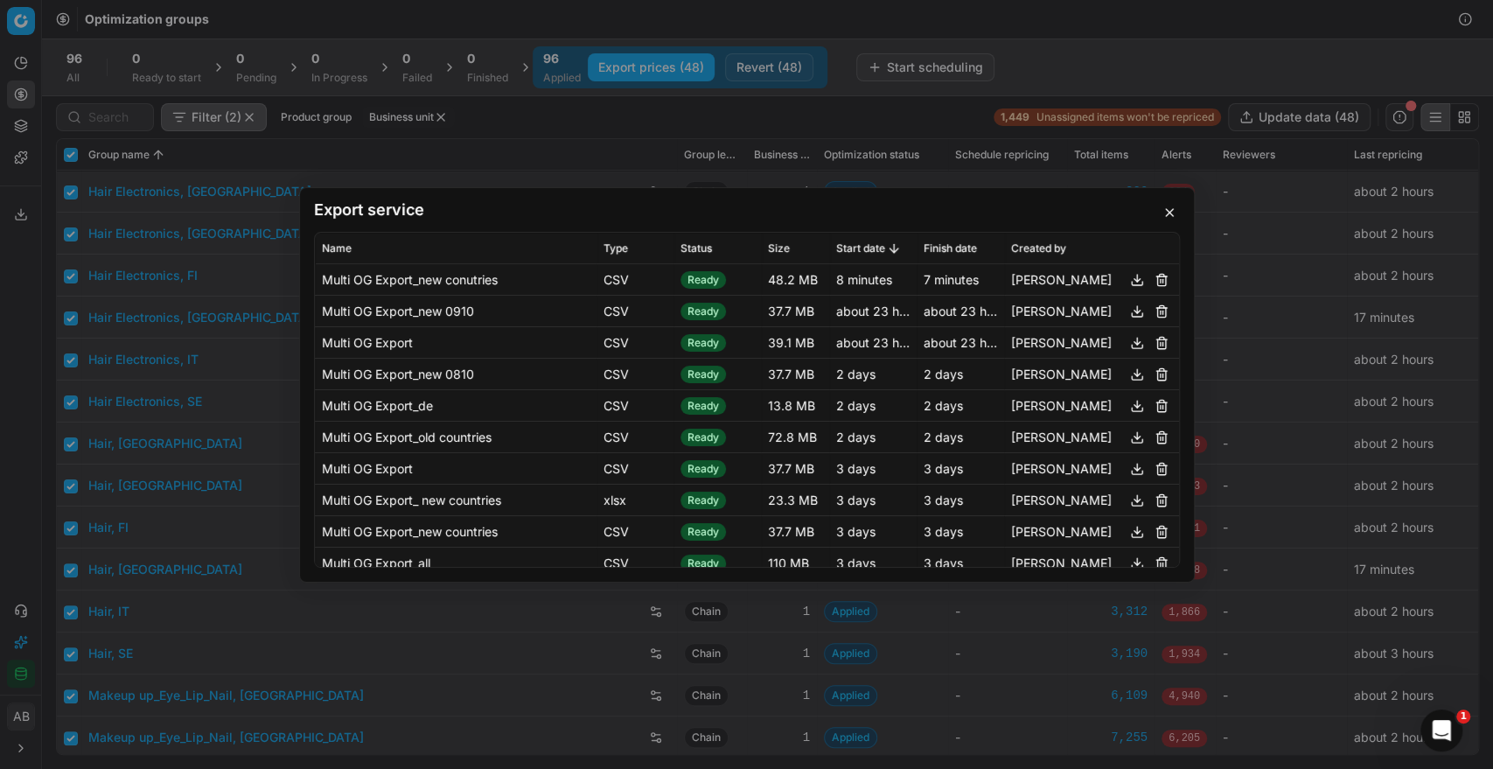
click at [1126, 282] on button "button" at bounding box center [1136, 278] width 21 height 21
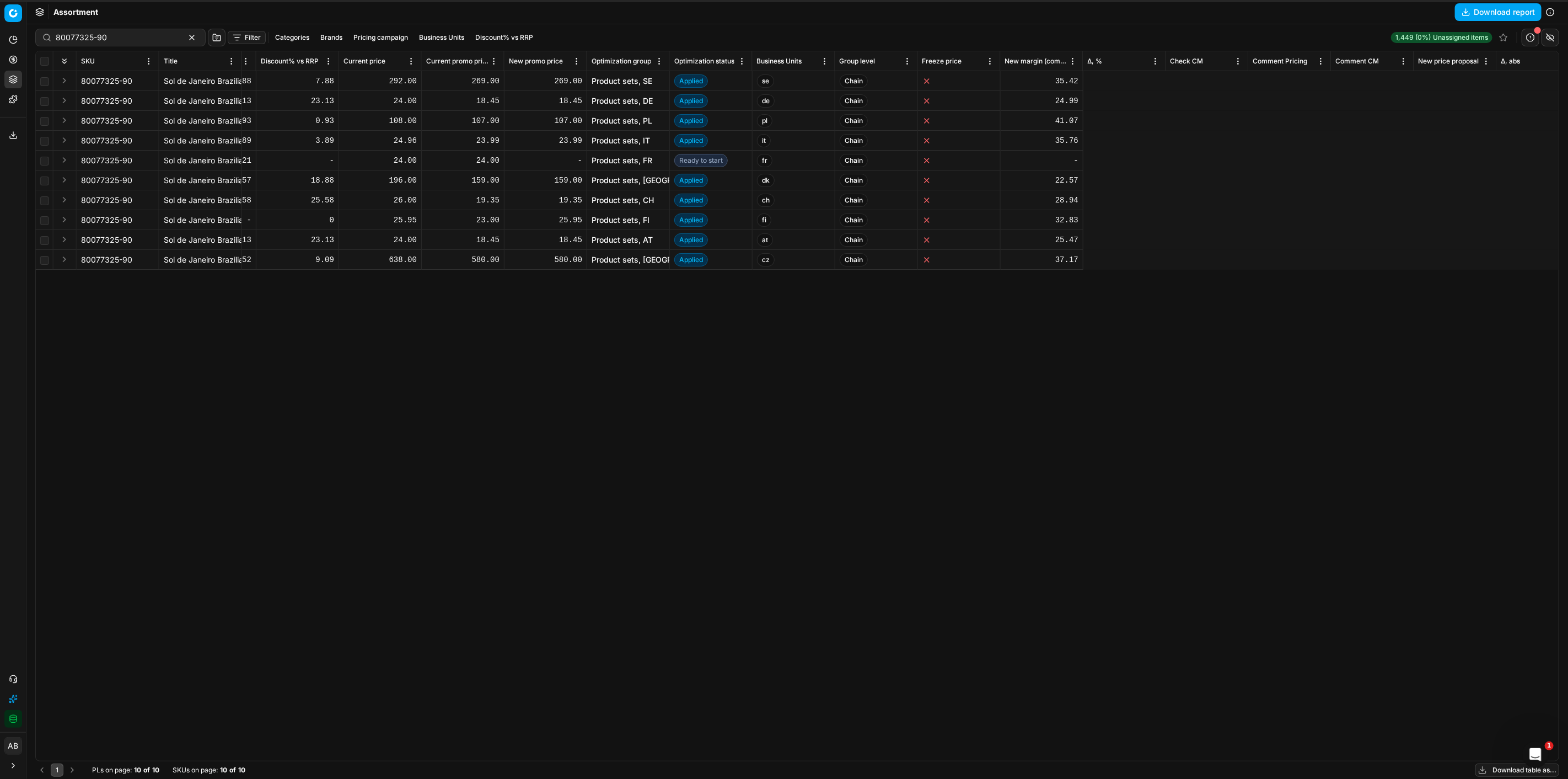
scroll to position [0, 1060]
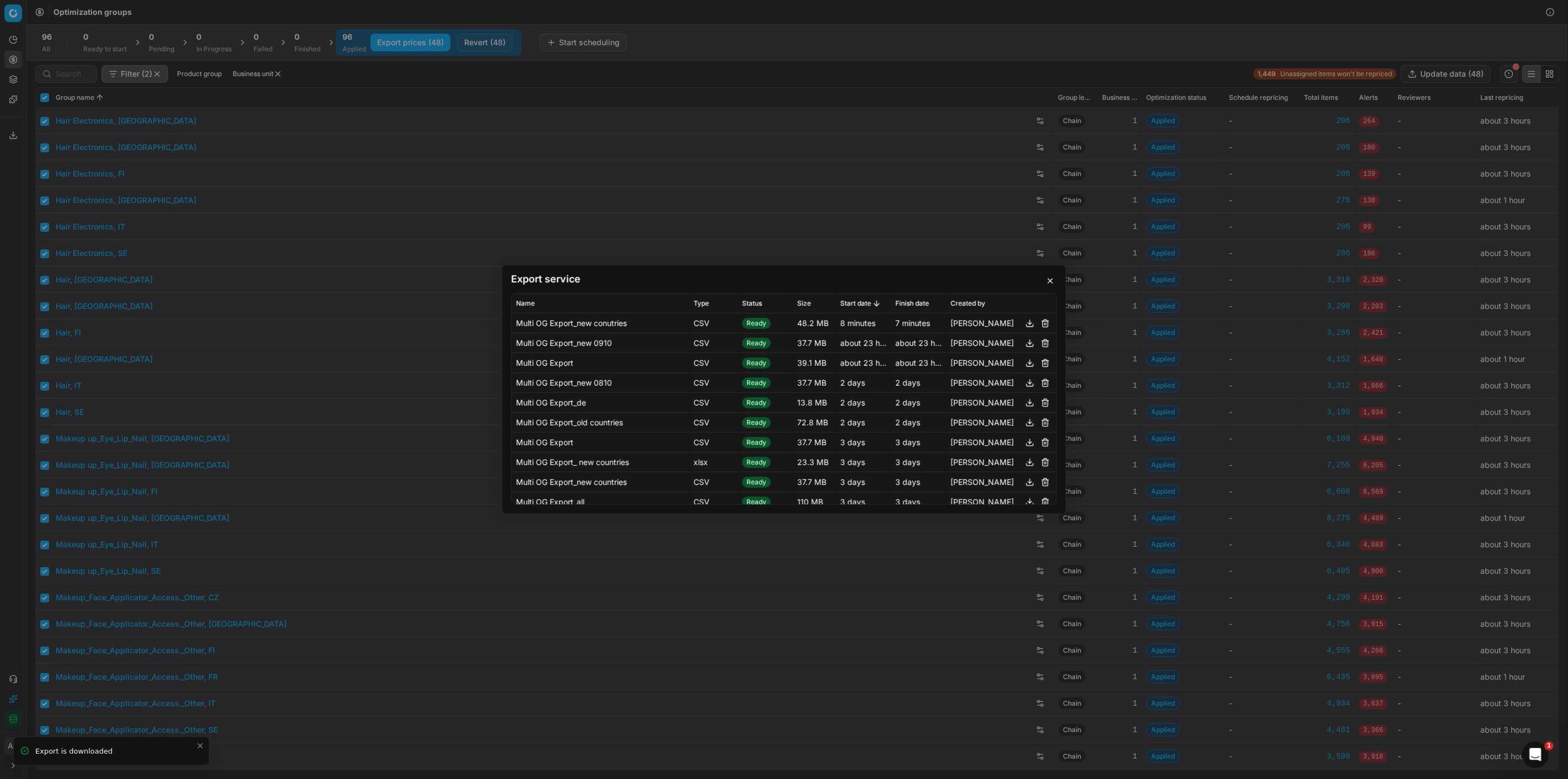
click at [1050, 279] on button "button" at bounding box center [1050, 281] width 13 height 13
